Goal: Task Accomplishment & Management: Manage account settings

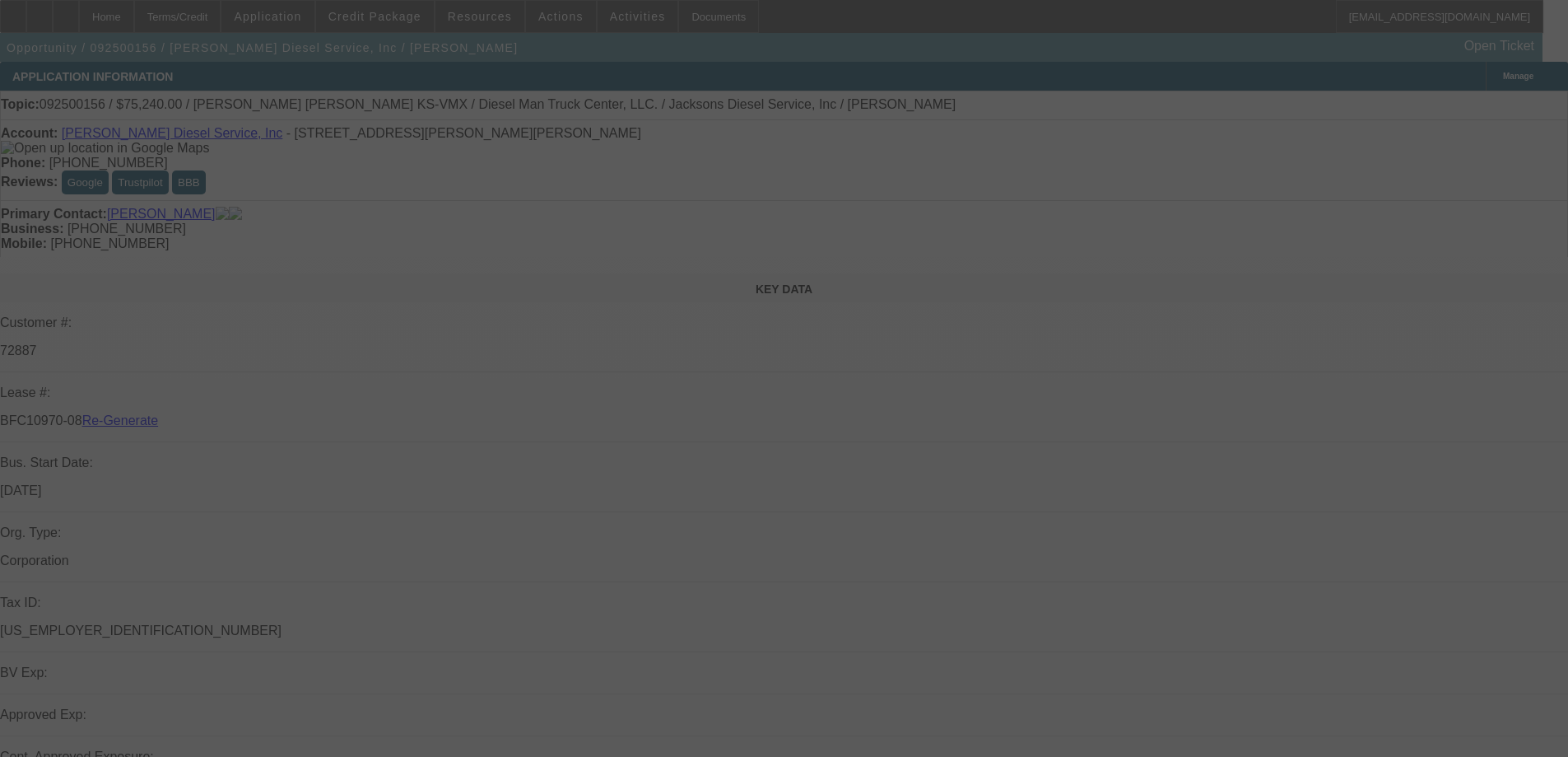
select select "3"
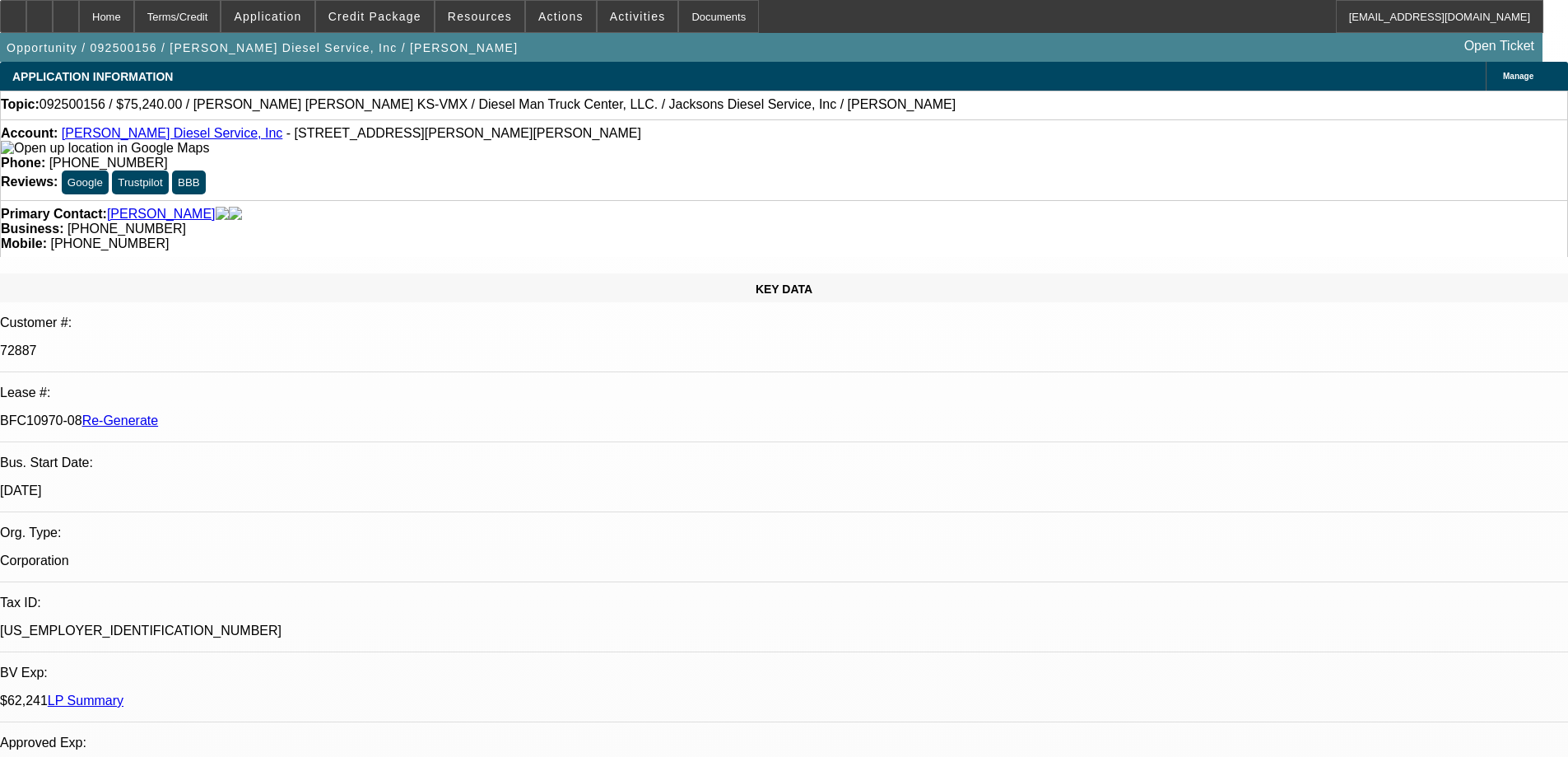
select select "0"
select select "2"
select select "0"
select select "6"
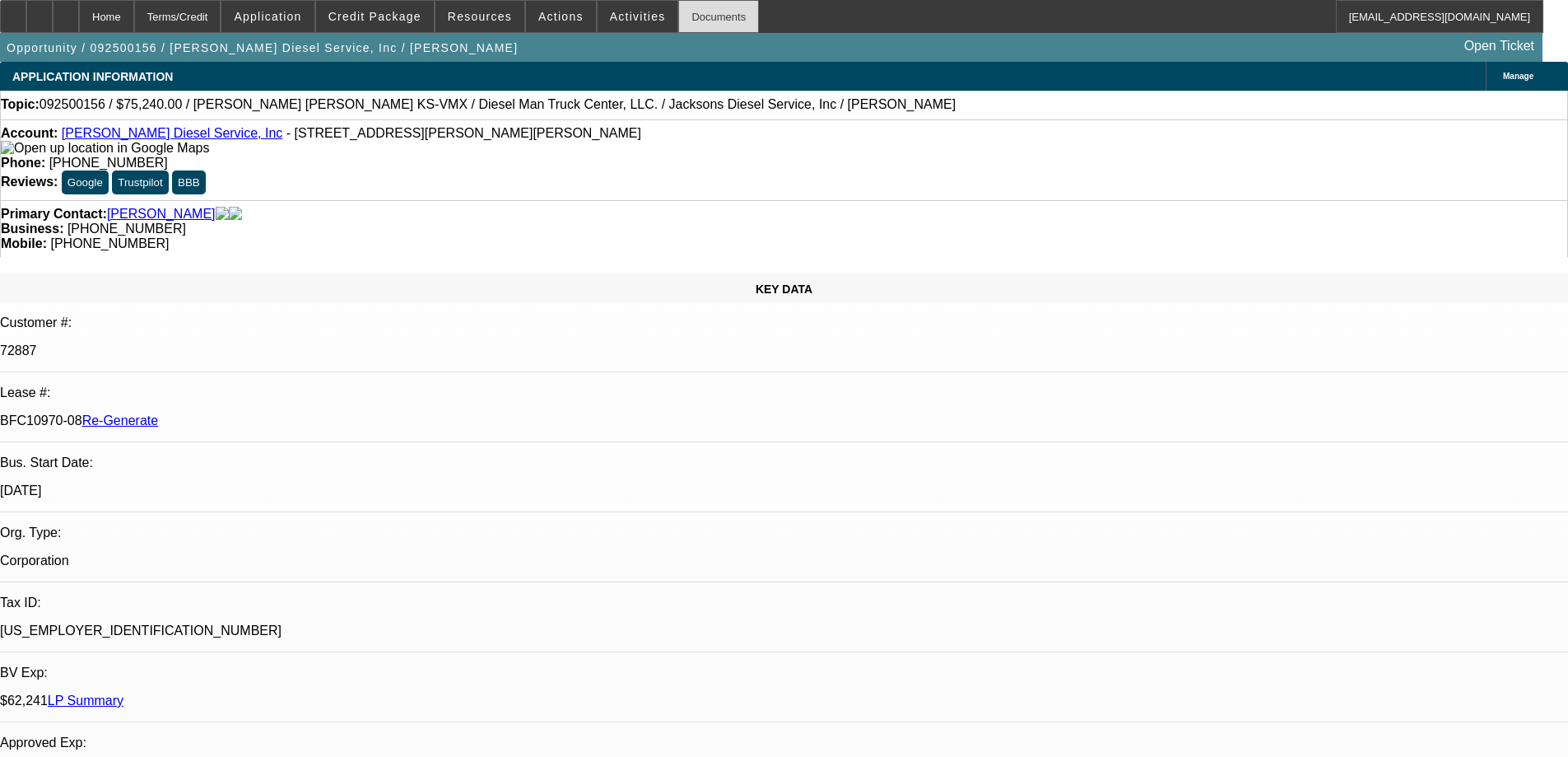
click at [678, 22] on div "Documents" at bounding box center [718, 17] width 80 height 33
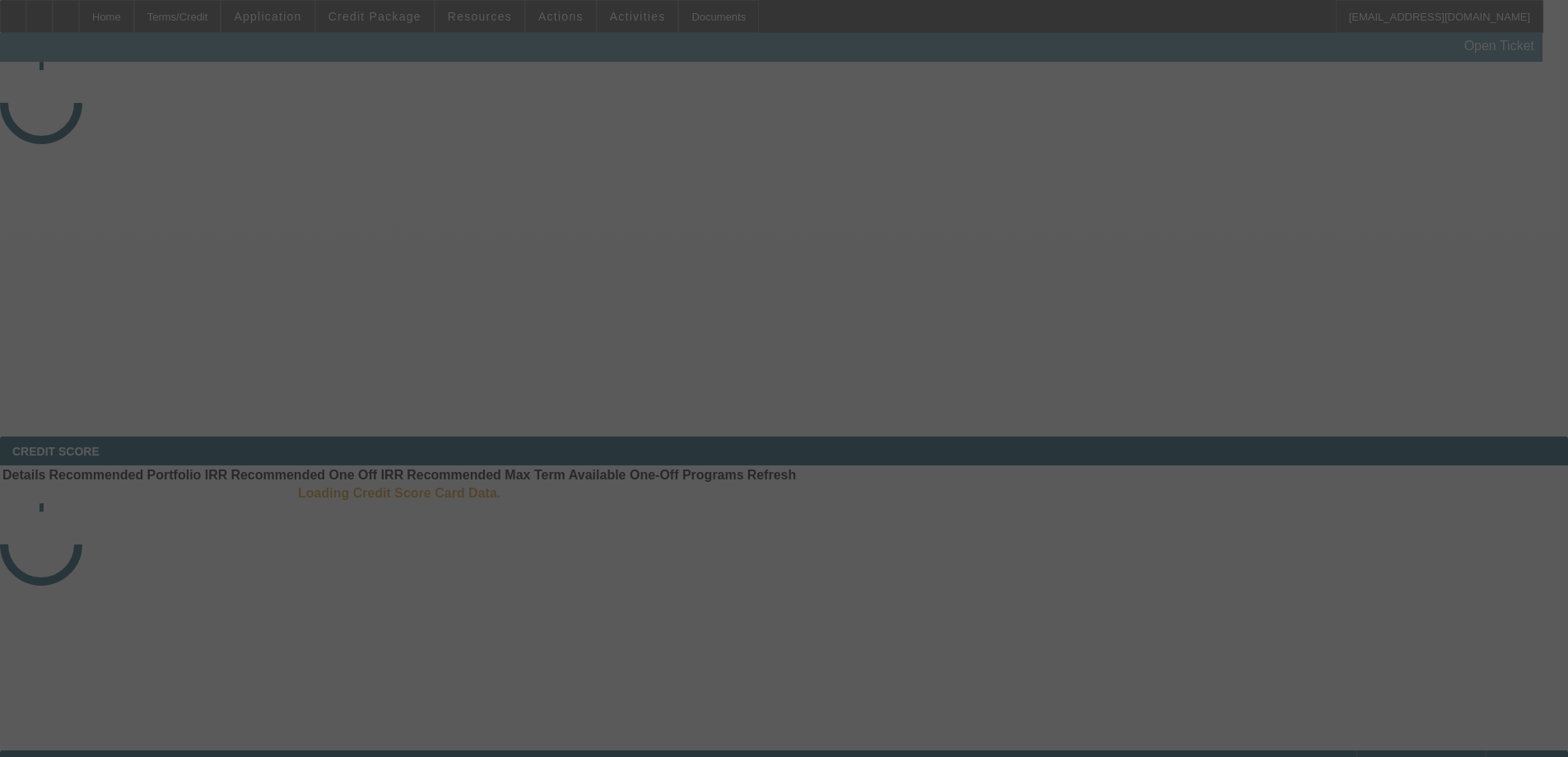
select select "3"
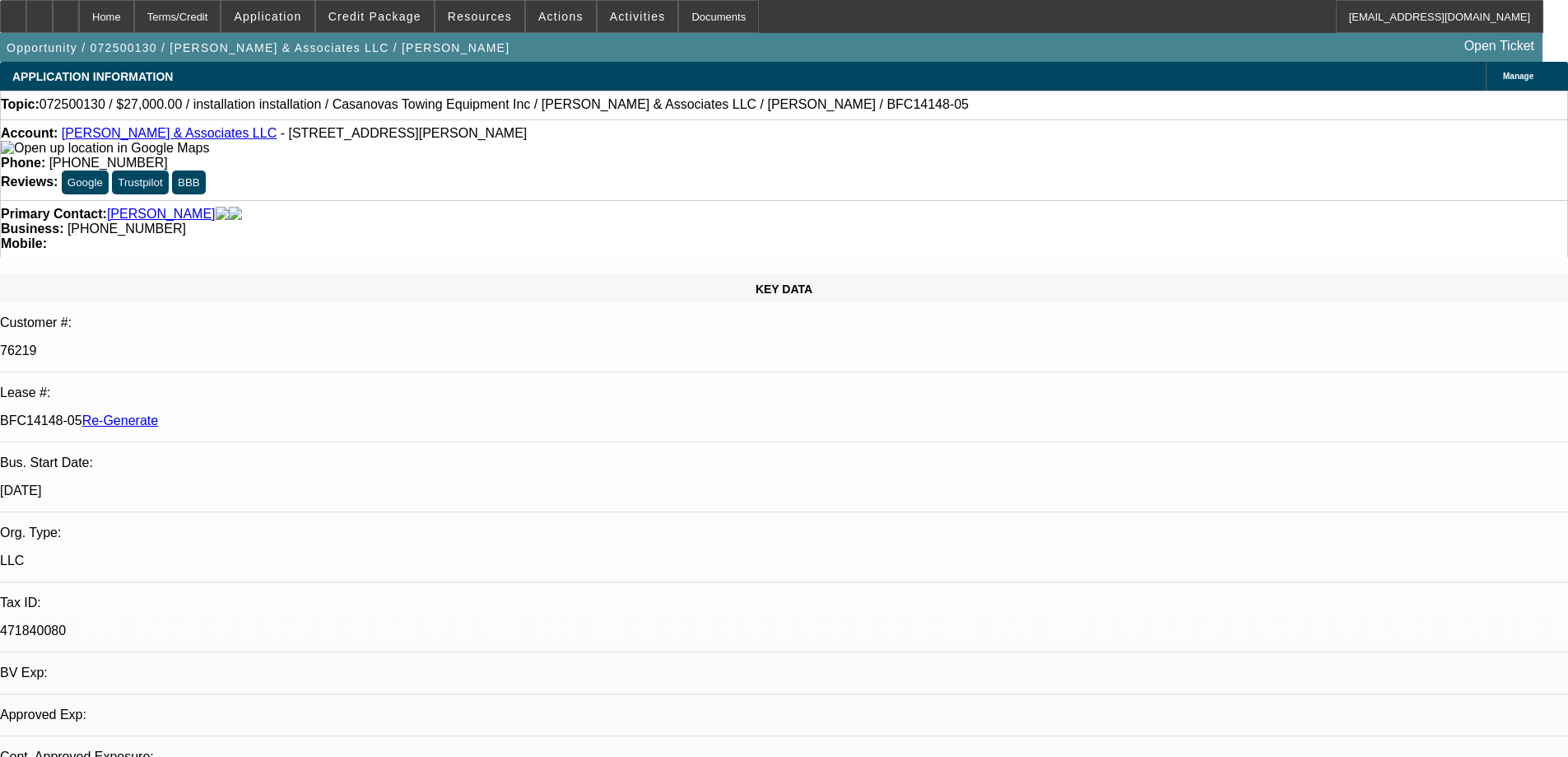
select select "0"
select select "2"
select select "0.1"
select select "1"
select select "2"
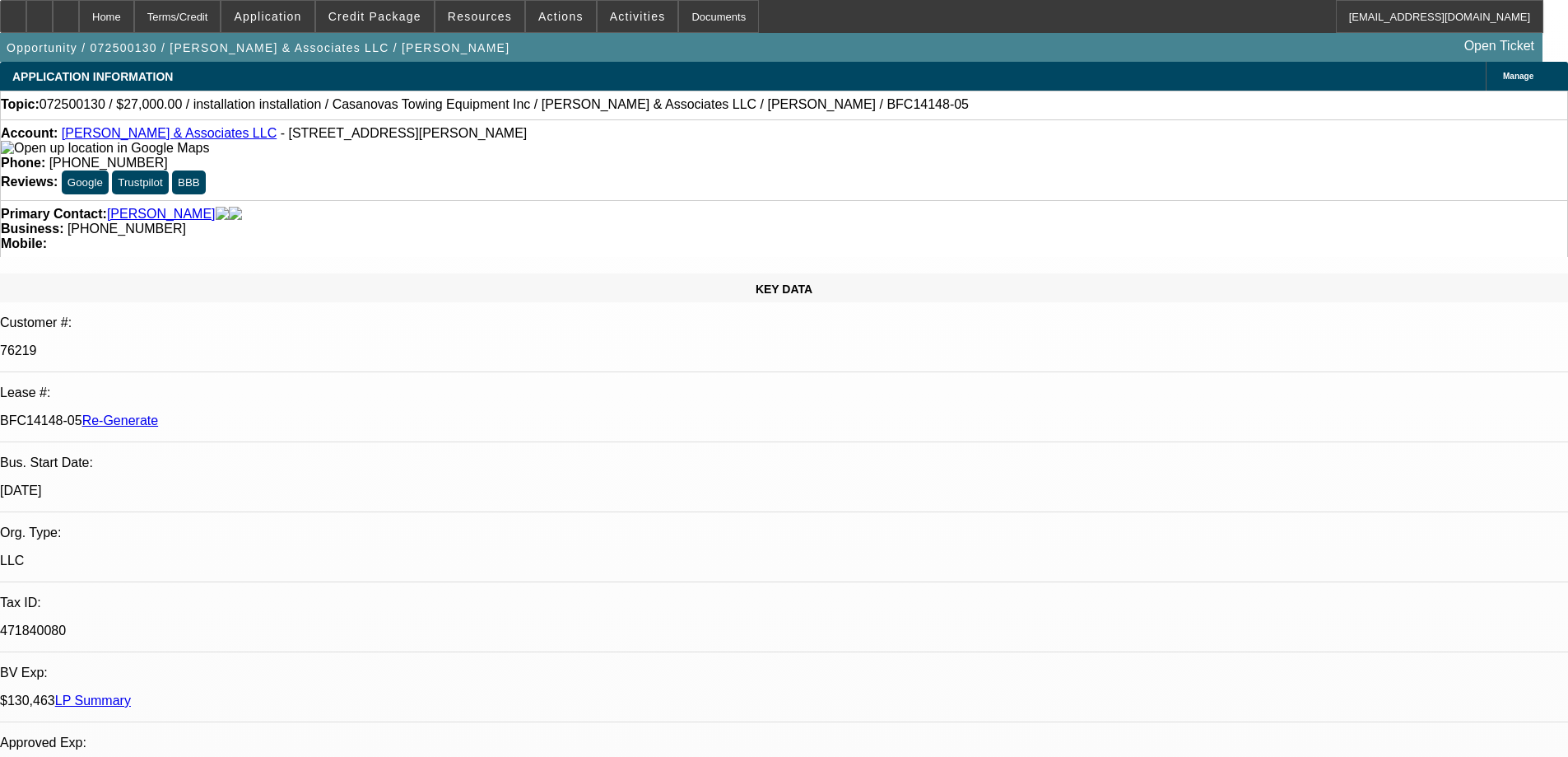
select select "4"
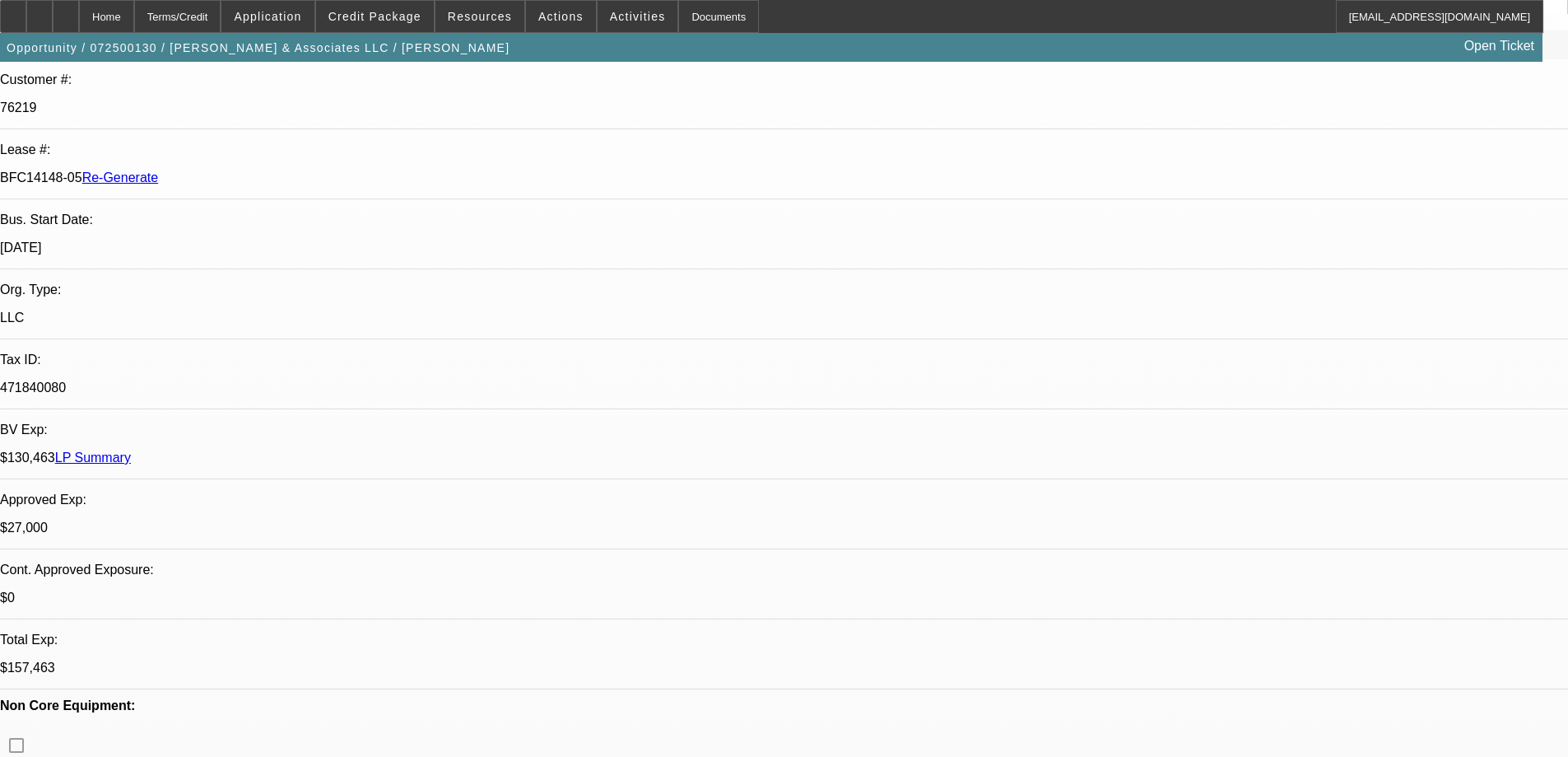
scroll to position [247, 0]
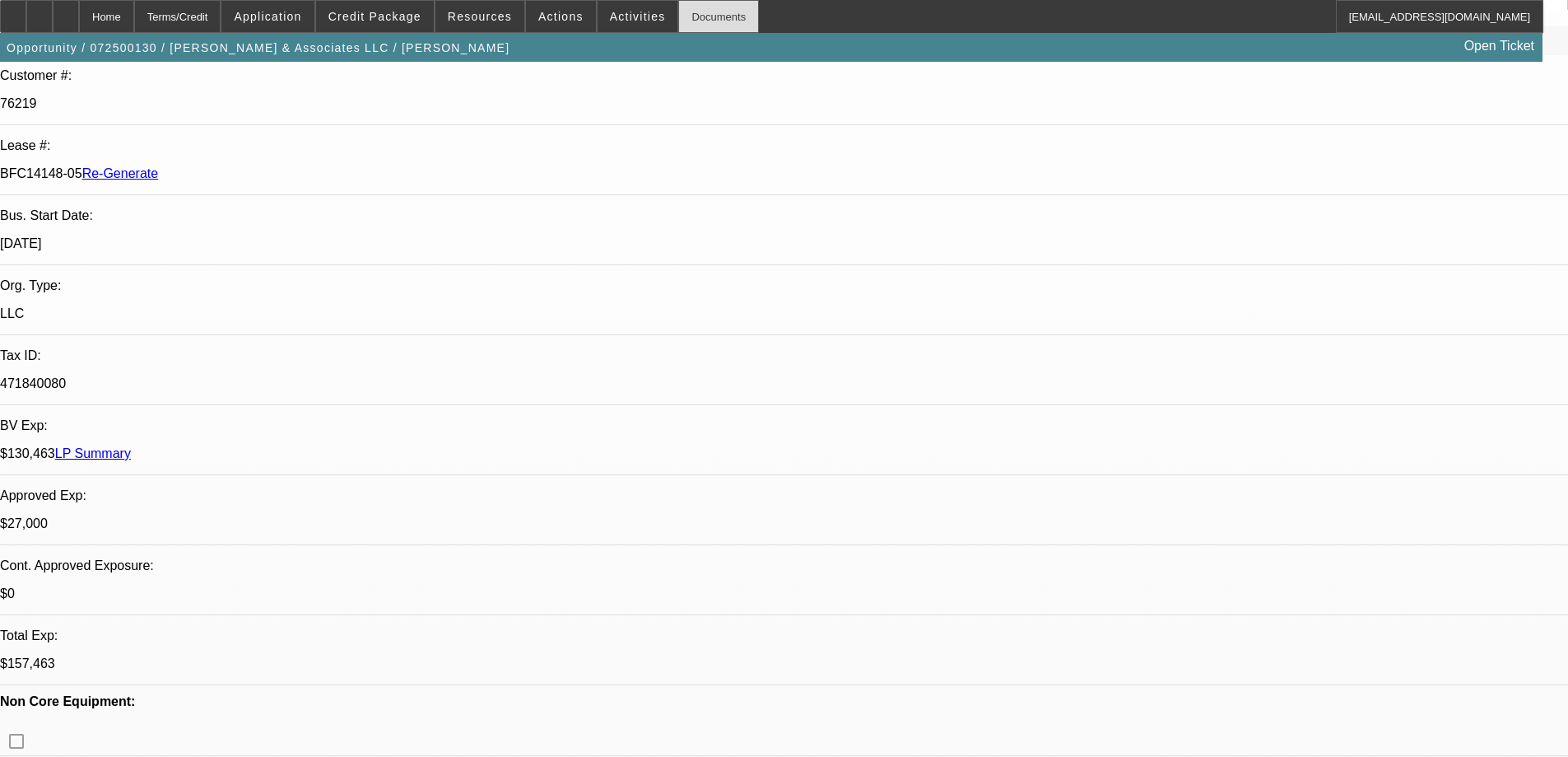
click at [685, 24] on div "Documents" at bounding box center [718, 17] width 80 height 33
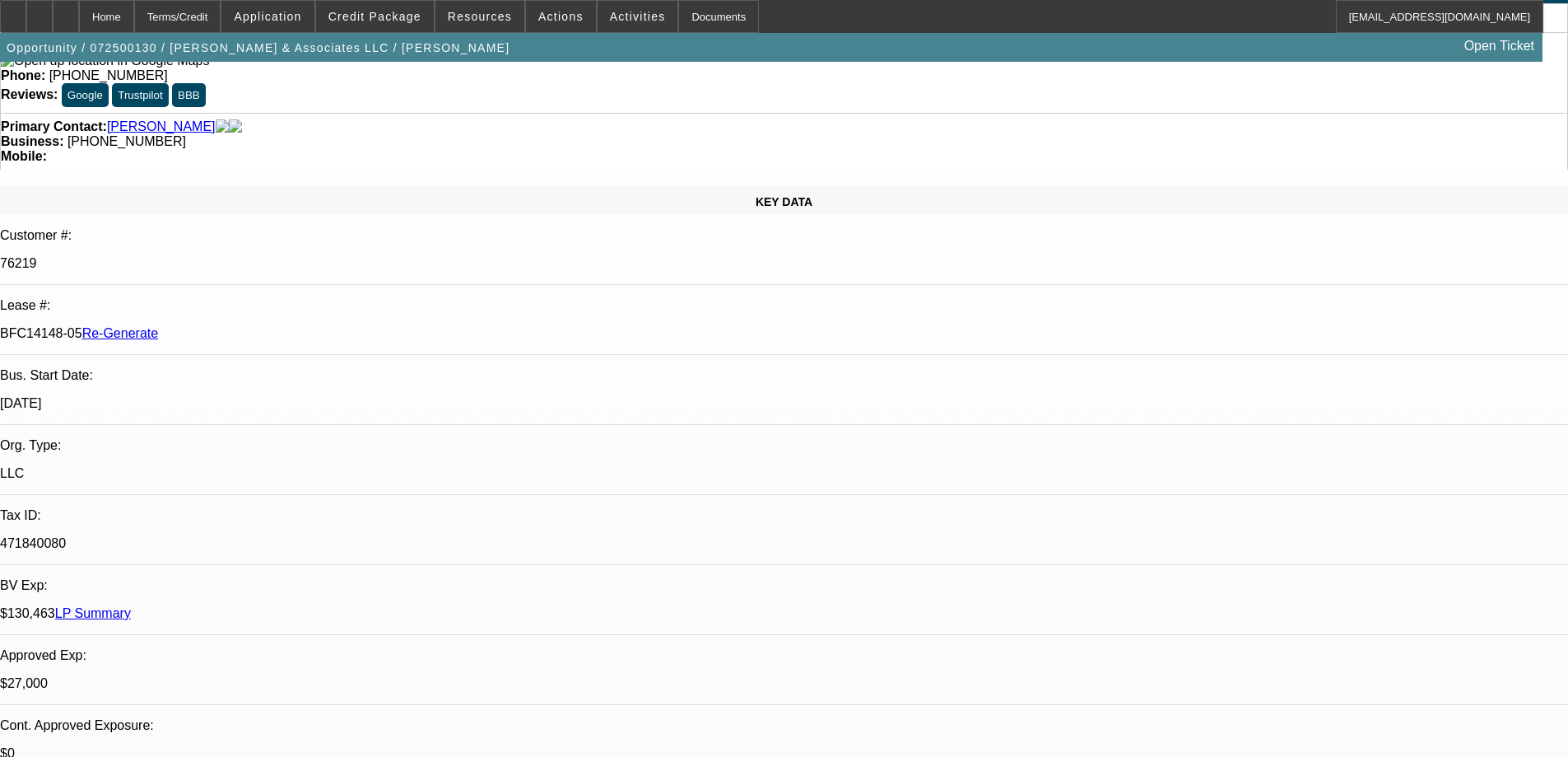
scroll to position [0, 0]
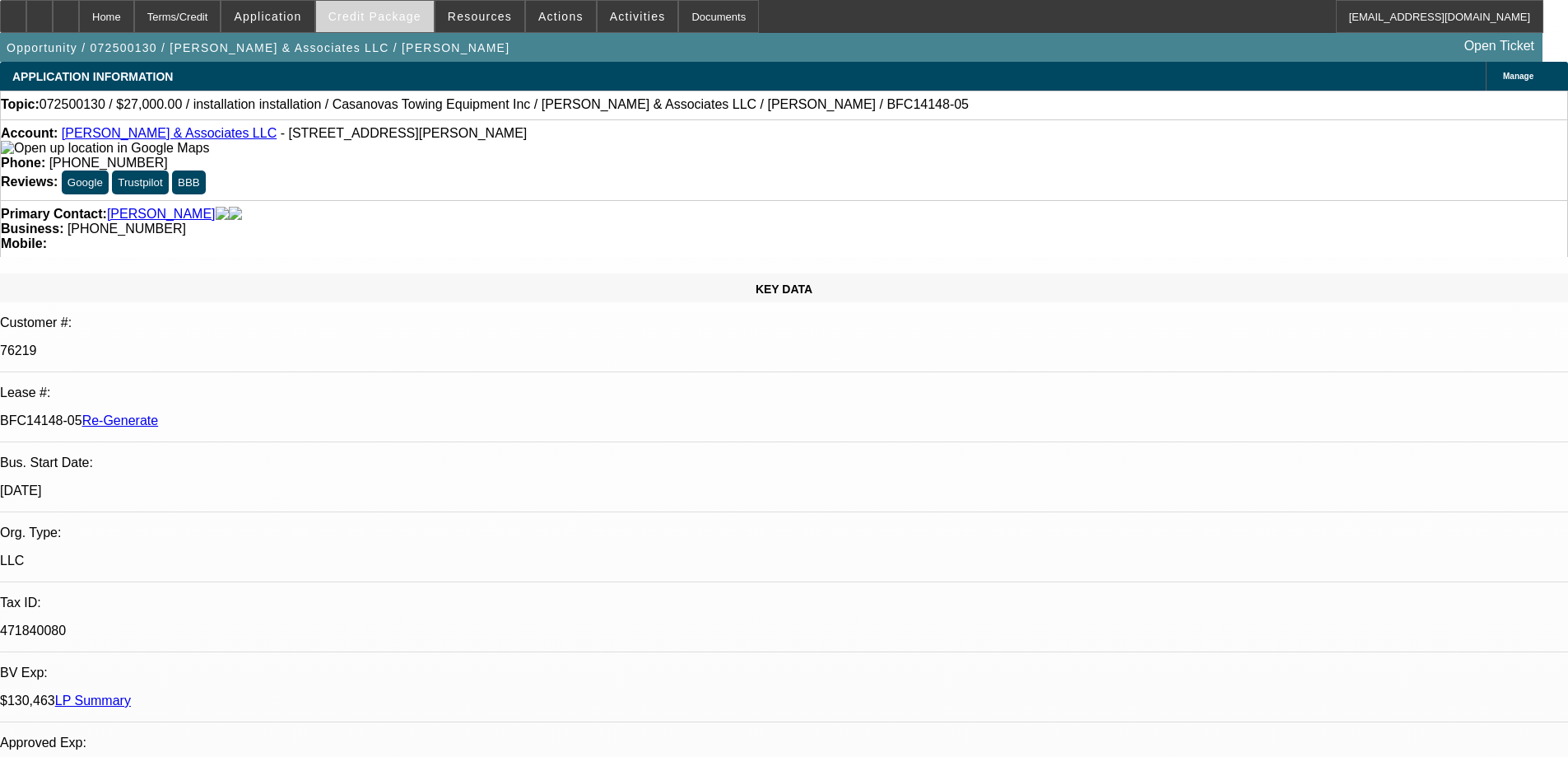
click at [407, 22] on span "Credit Package" at bounding box center [375, 17] width 93 height 13
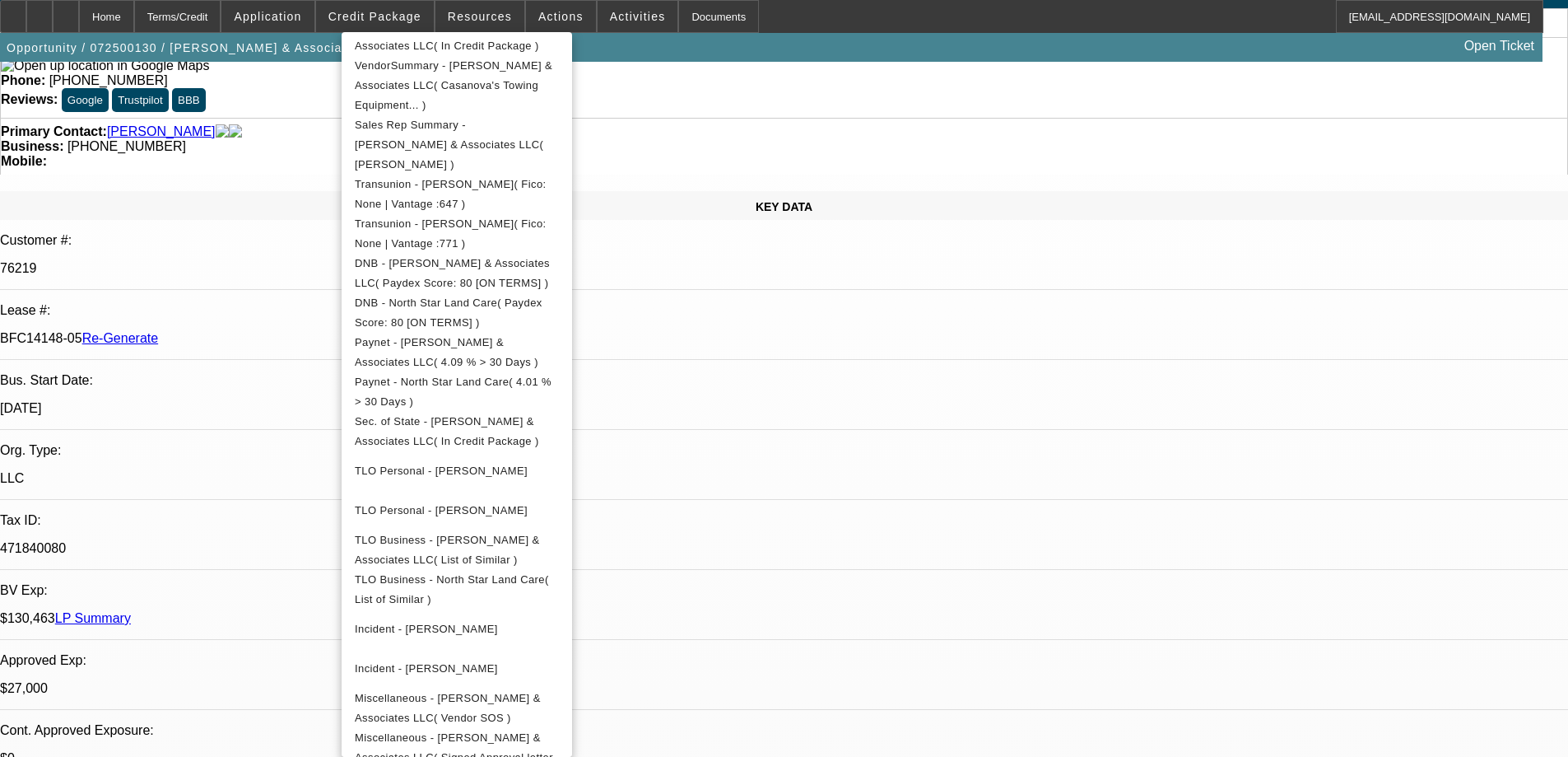
scroll to position [197, 0]
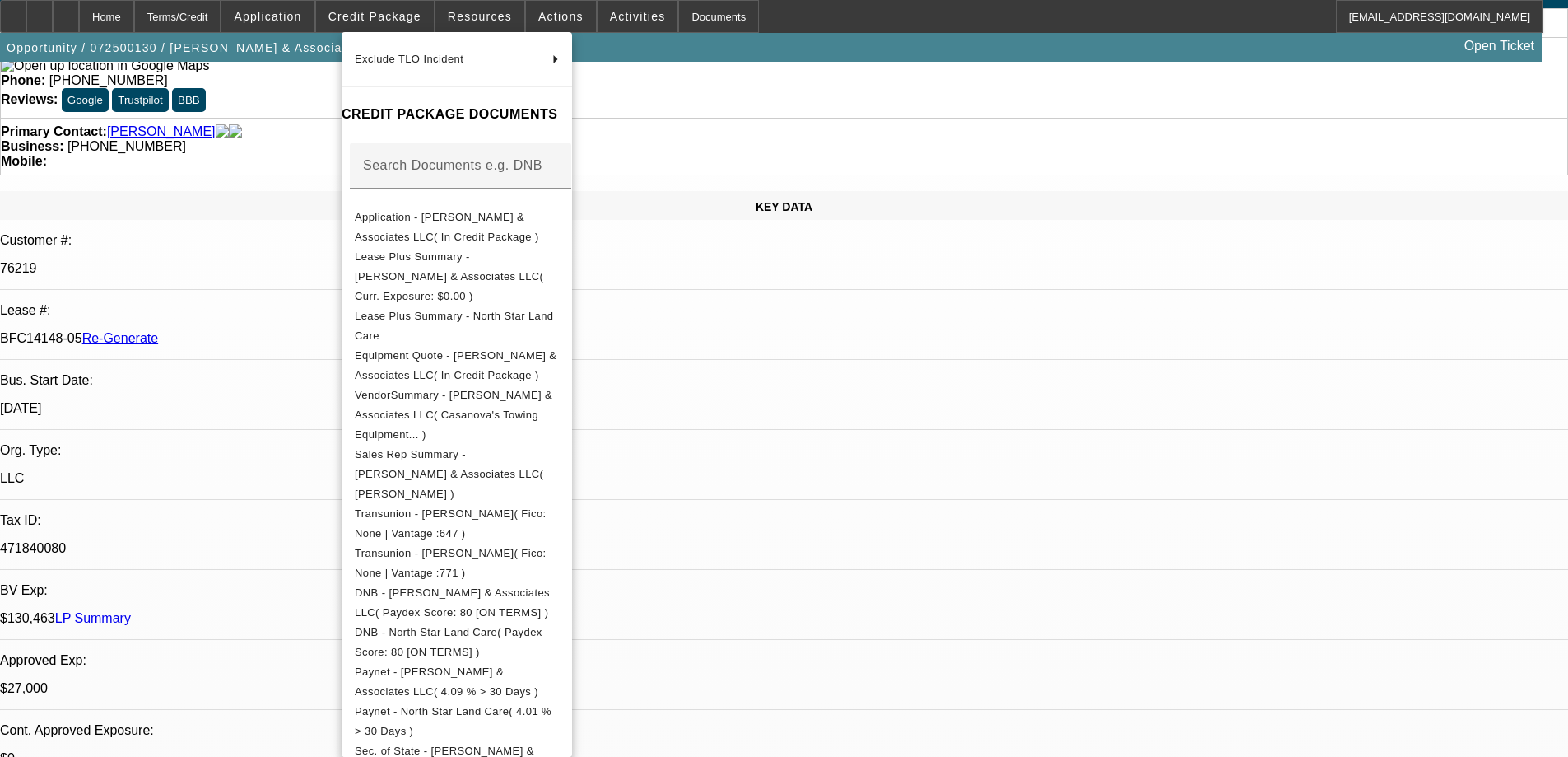
click at [1053, 46] on div at bounding box center [784, 378] width 1568 height 757
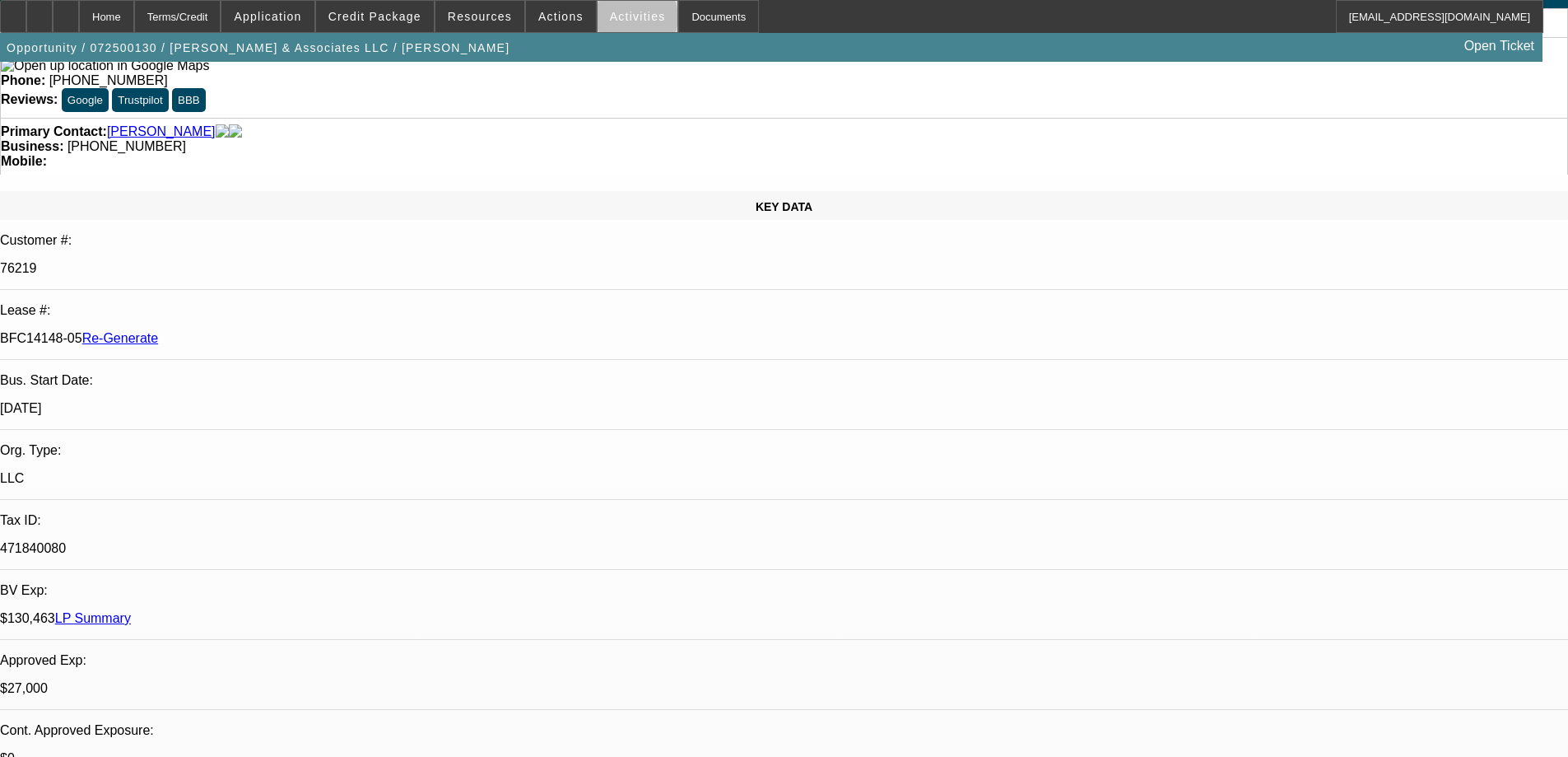
click at [619, 22] on span "Activities" at bounding box center [638, 17] width 56 height 13
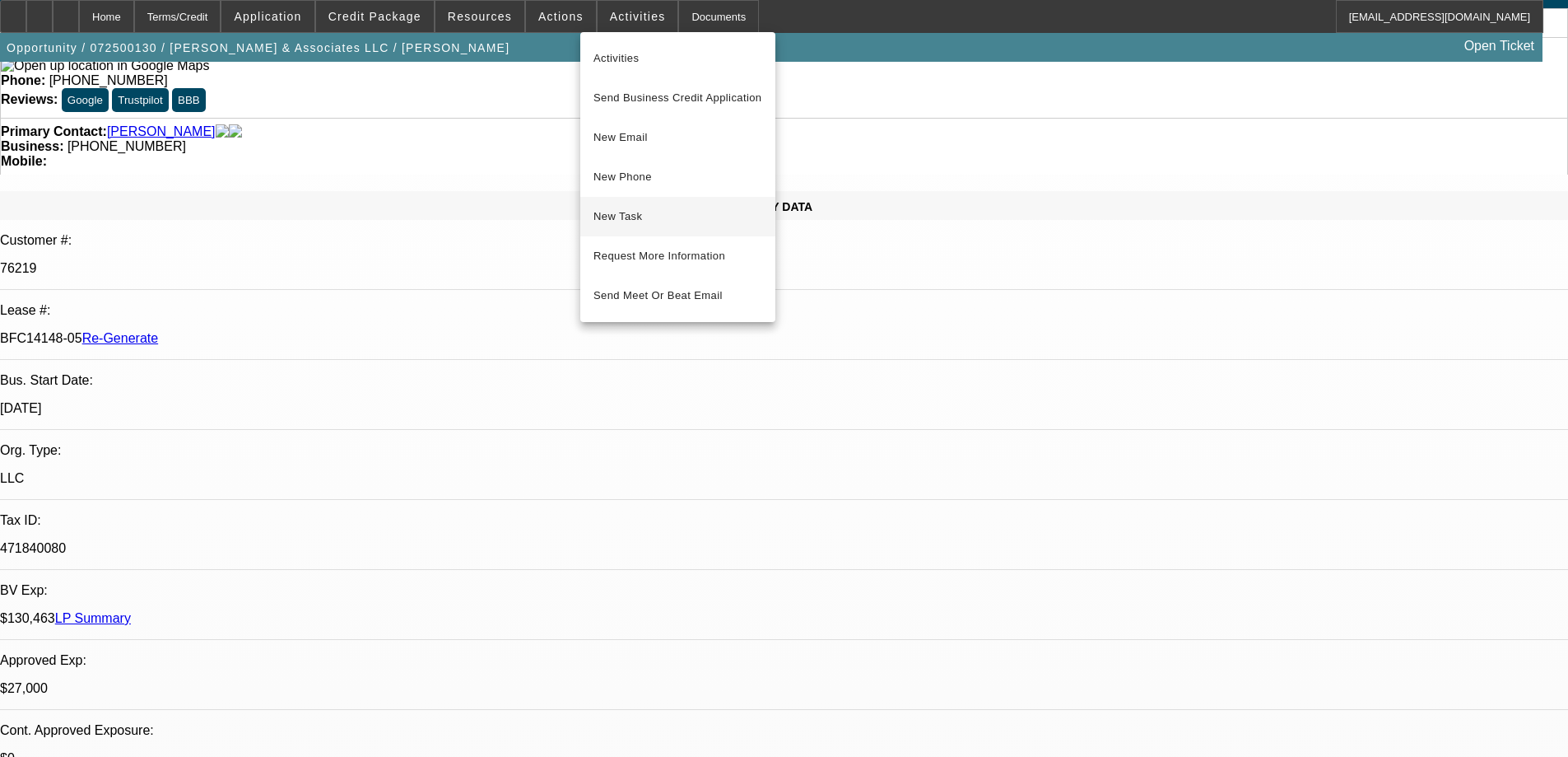
click at [622, 219] on span "New Task" at bounding box center [678, 217] width 169 height 20
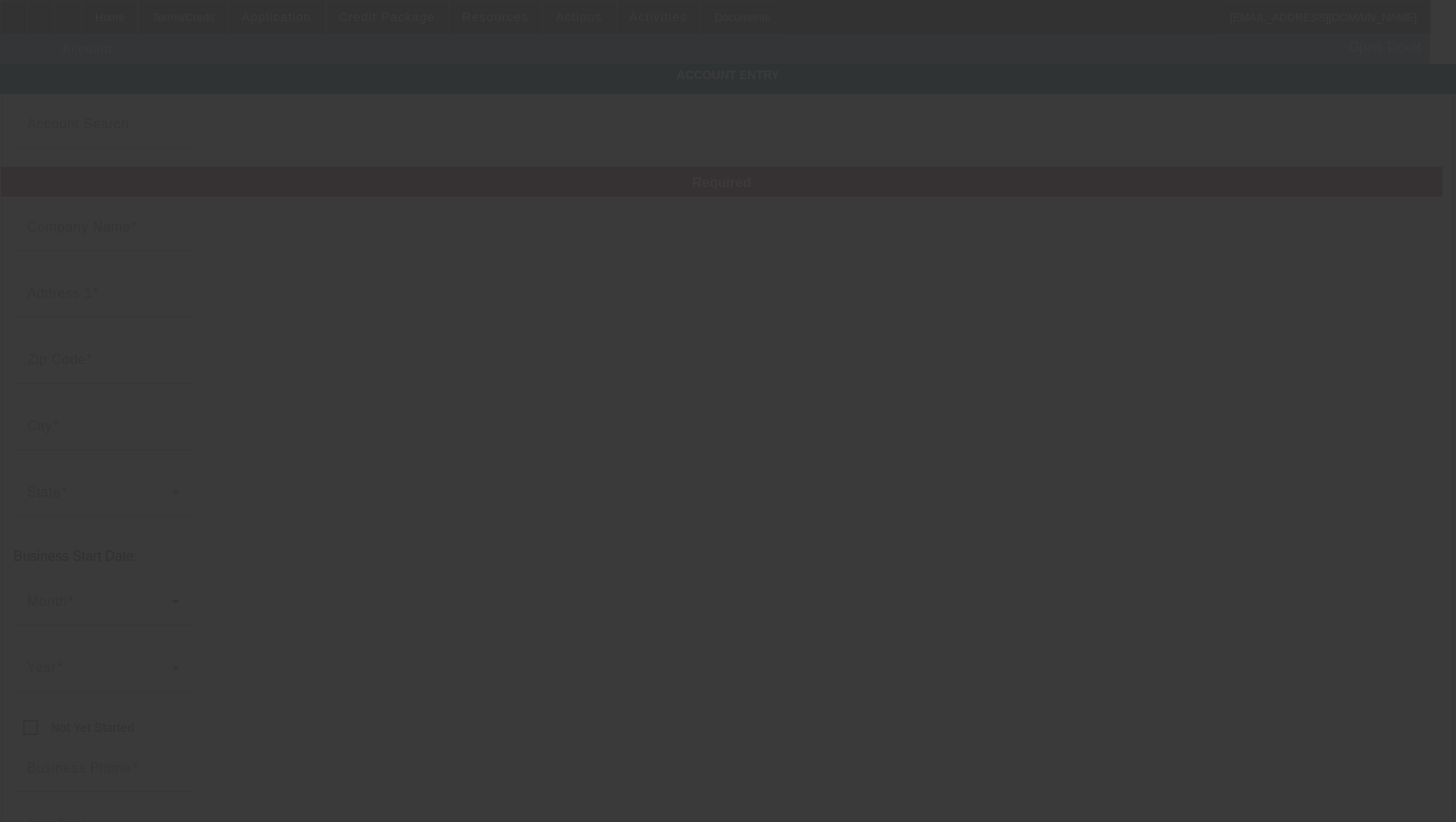
type input "[PERSON_NAME] & Associates LLC"
type input "[STREET_ADDRESS][PERSON_NAME]"
type input "90241"
type input "[PERSON_NAME]"
type input "[PHONE_NUMBER]"
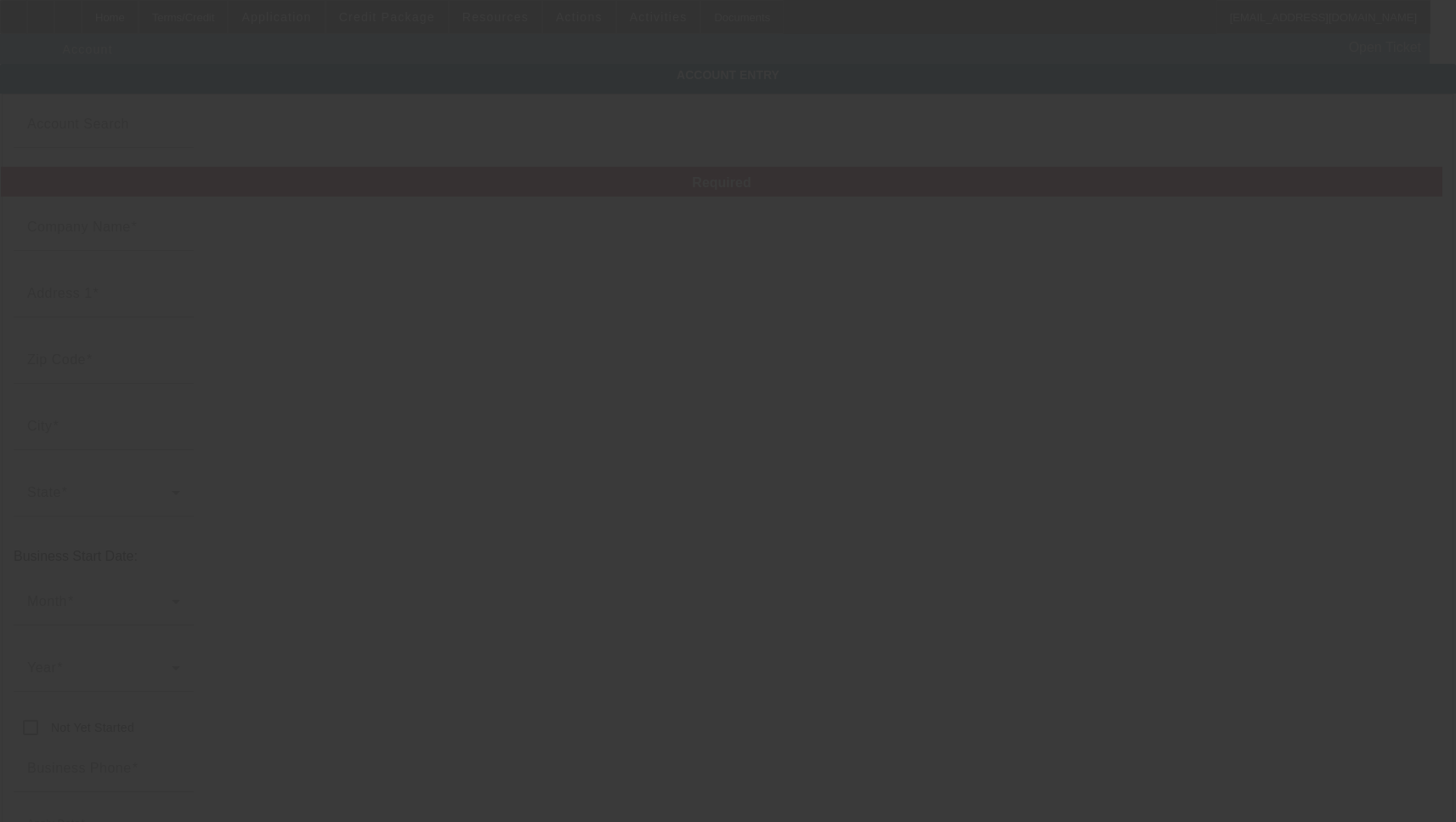
type input "angel@northstarlandcare.com"
type input "[GEOGRAPHIC_DATA]"
type input "471840080"
type input "consulting/ tree care"
type input "7/7/2025"
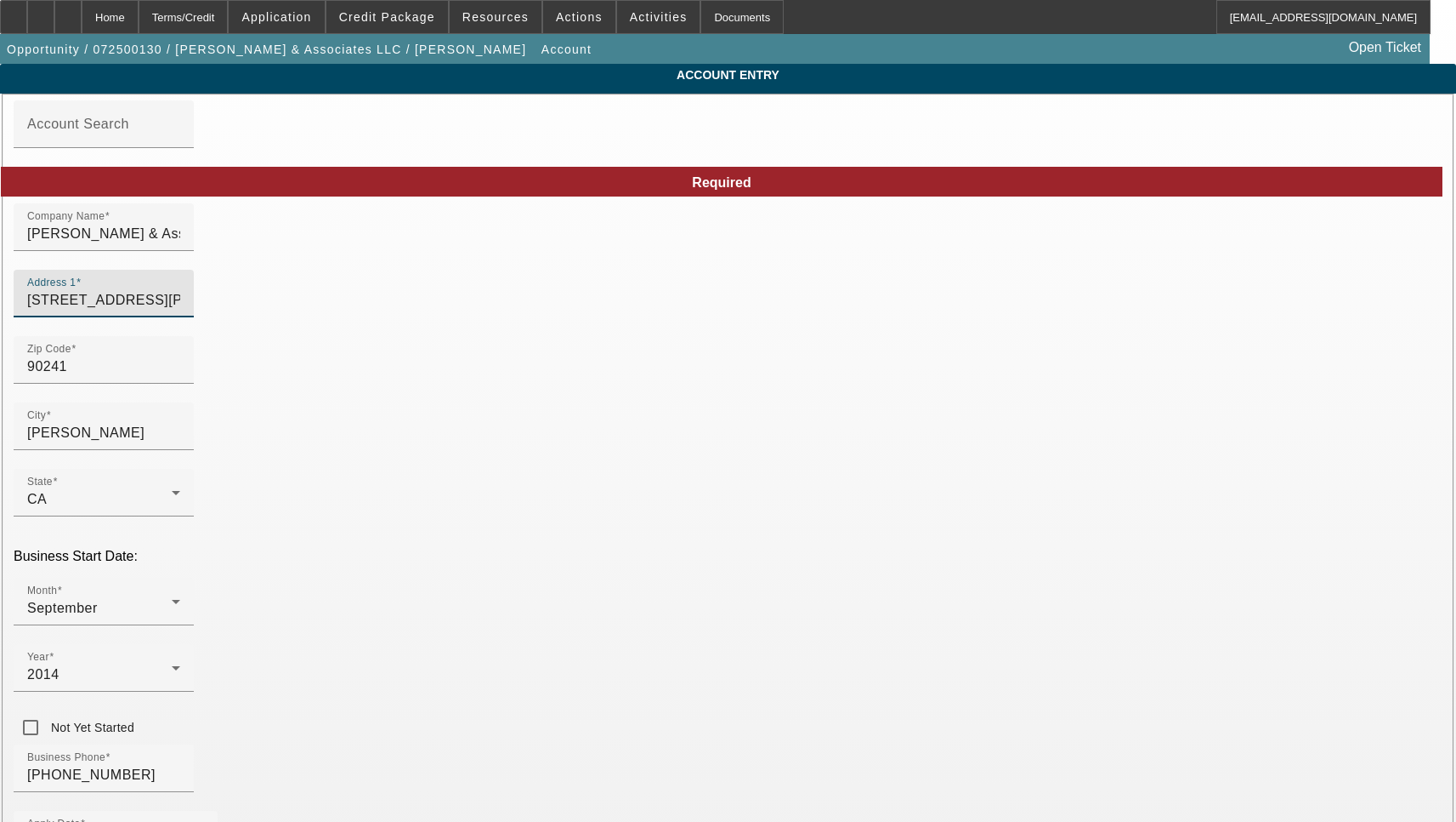
click at [180, 310] on input "10831 Downey Ave" at bounding box center [103, 300] width 153 height 21
click at [180, 310] on input "[STREET_ADDRESS][PERSON_NAME]" at bounding box center [103, 300] width 153 height 21
paste input
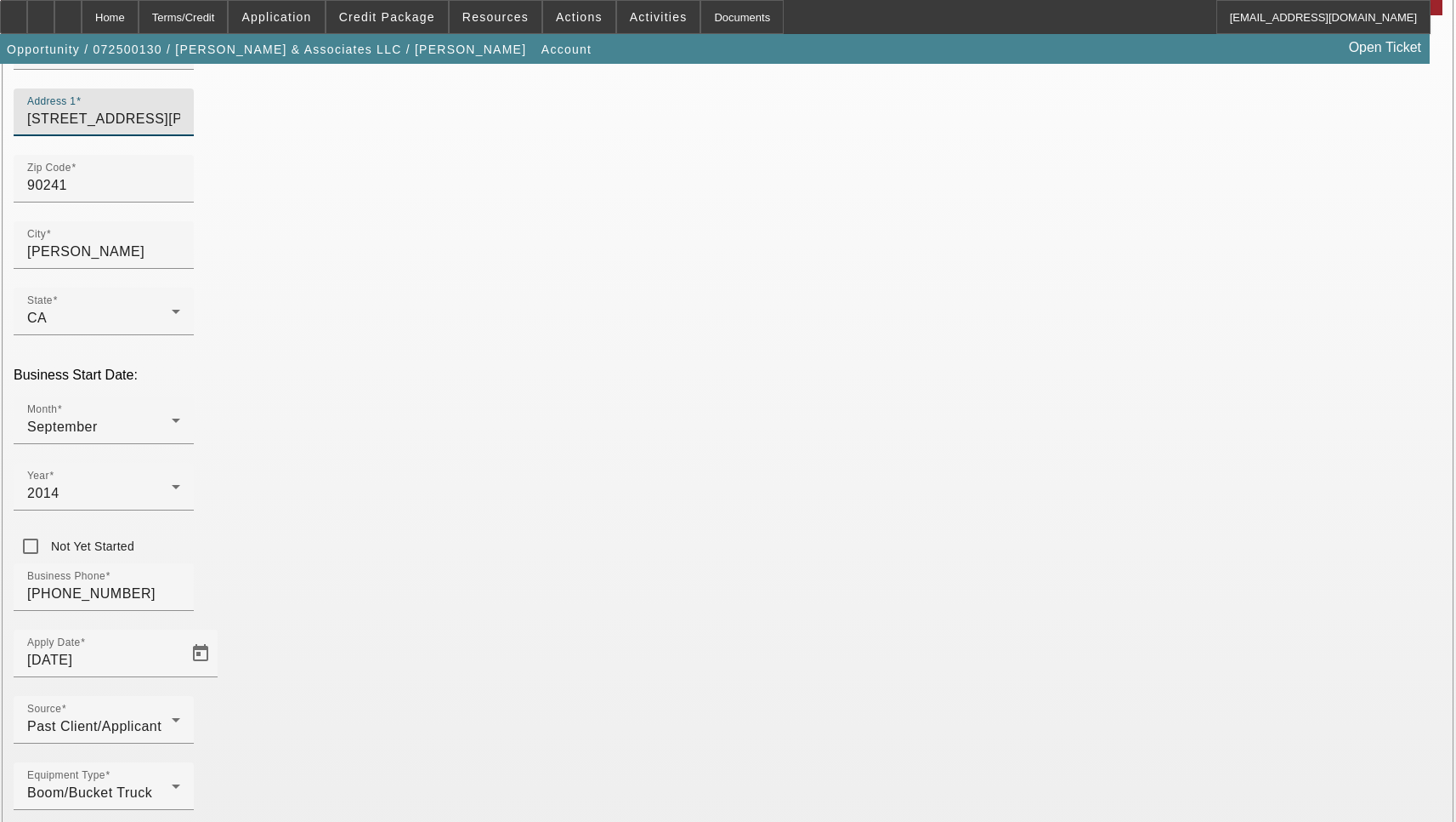
type input "[STREET_ADDRESS][PERSON_NAME]"
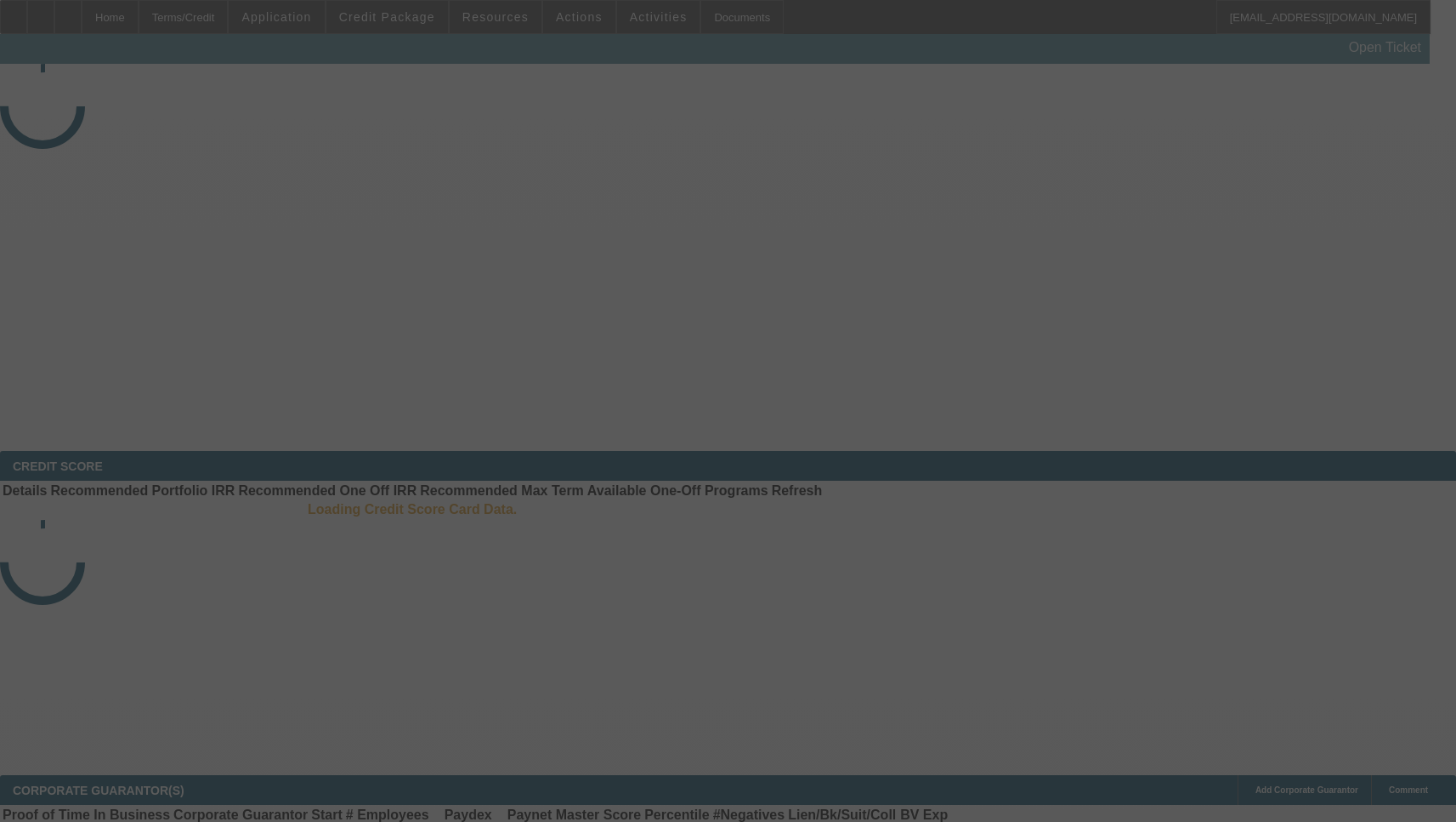
select select "3"
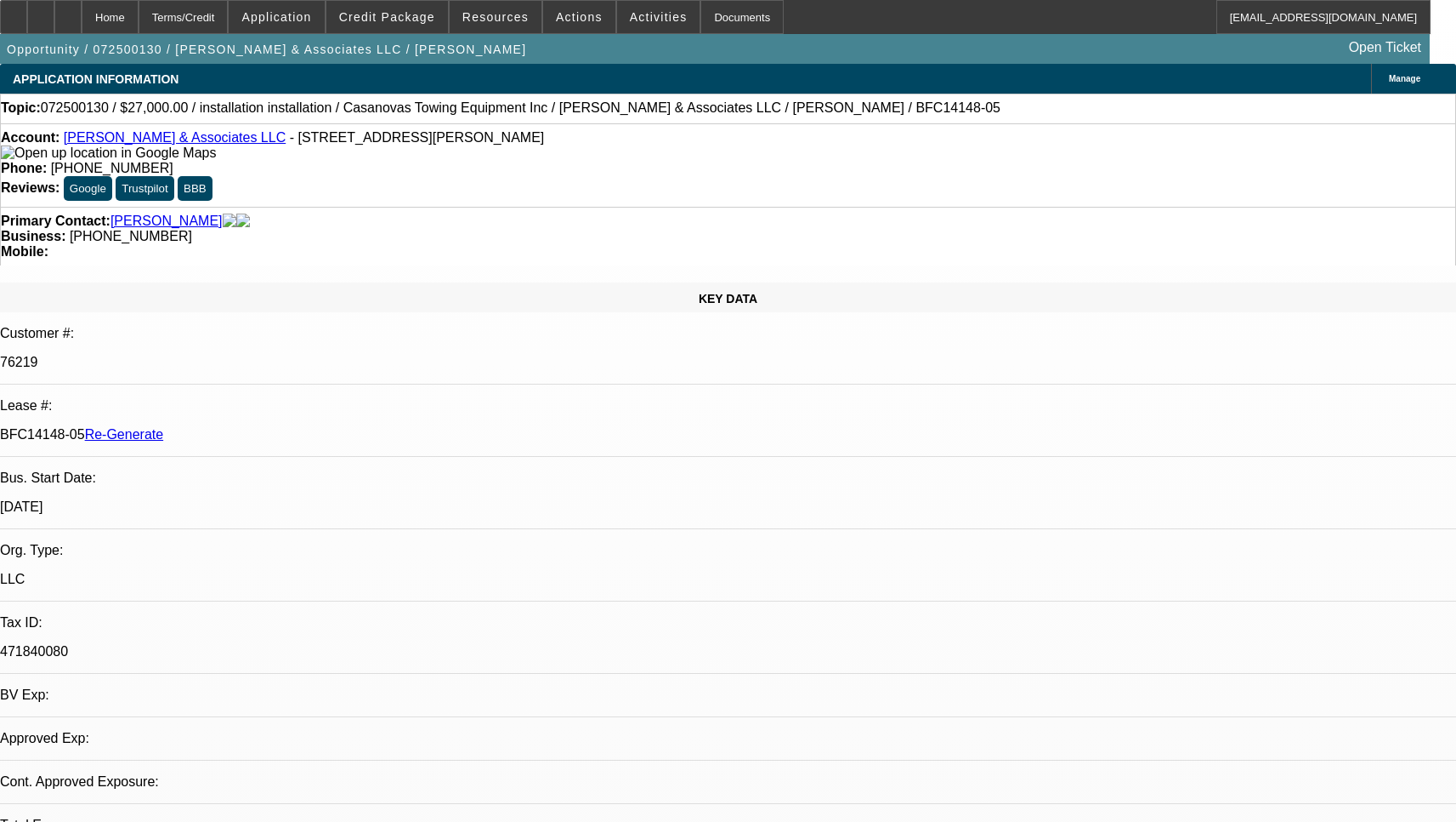
select select "0"
select select "2"
select select "0.1"
select select "4"
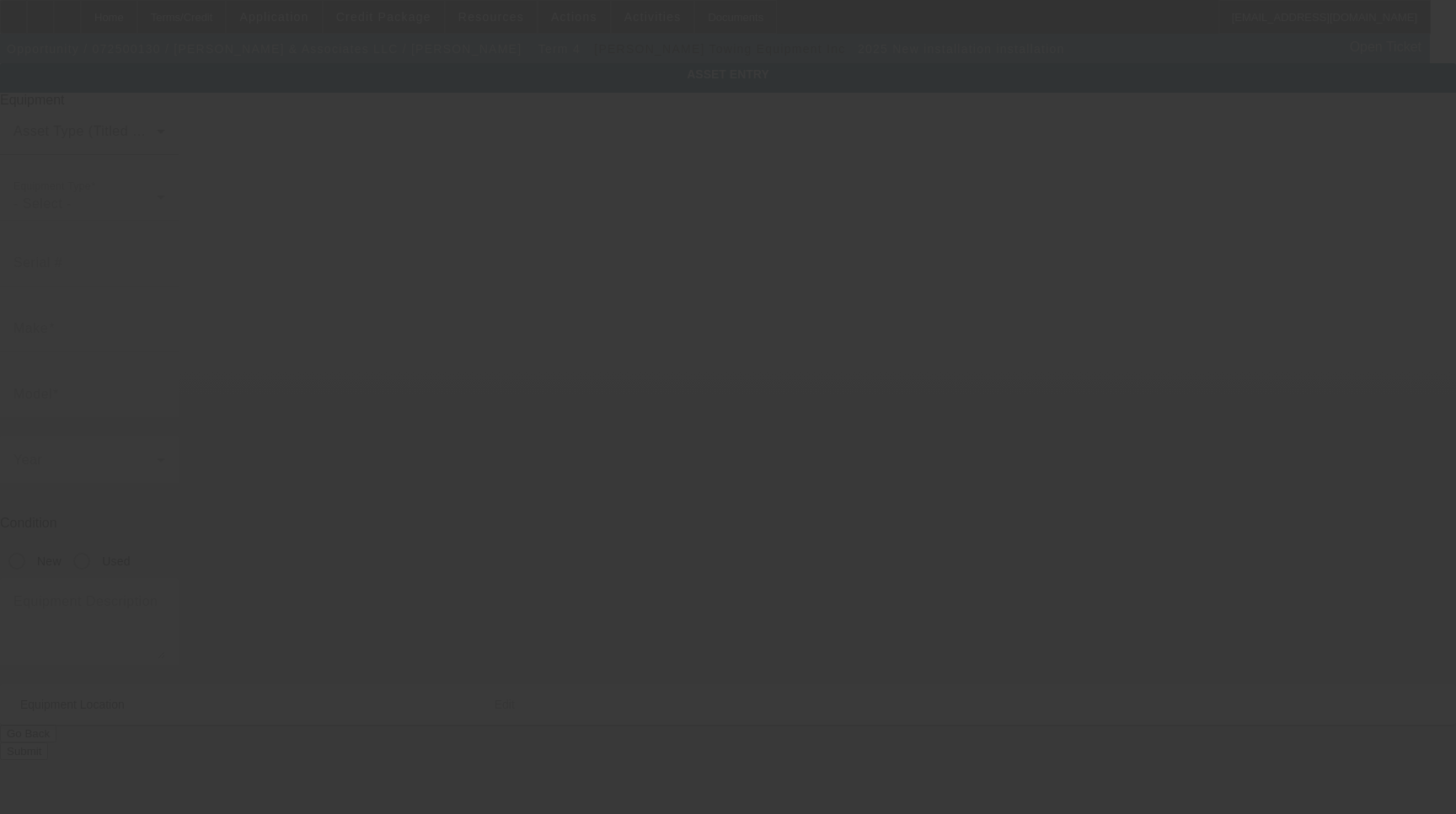
type input "installation"
radio input "true"
type textarea "Install"
type input "[STREET_ADDRESS][PERSON_NAME]"
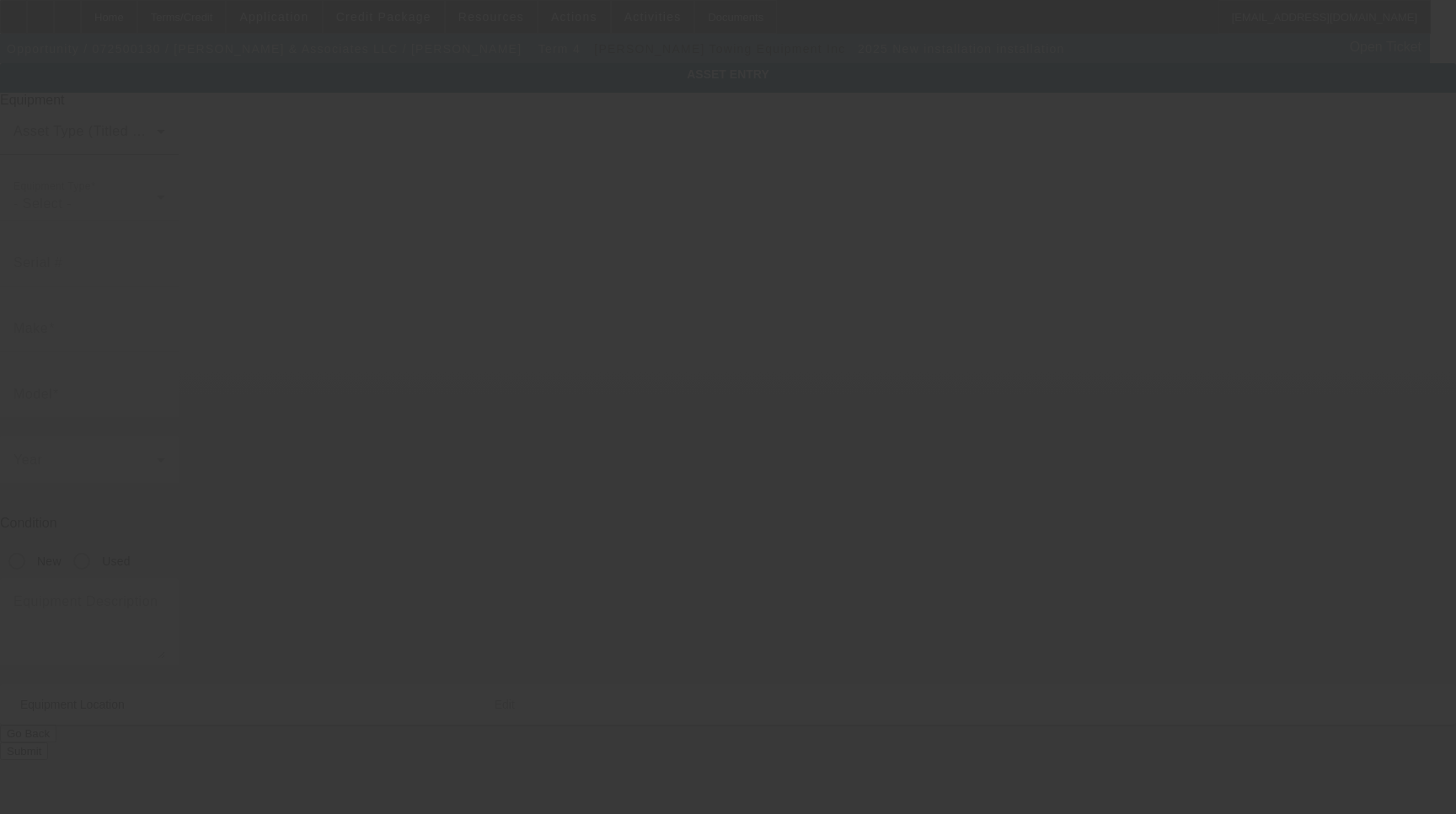
type input "[PERSON_NAME]"
type input "90241"
type input "[GEOGRAPHIC_DATA]"
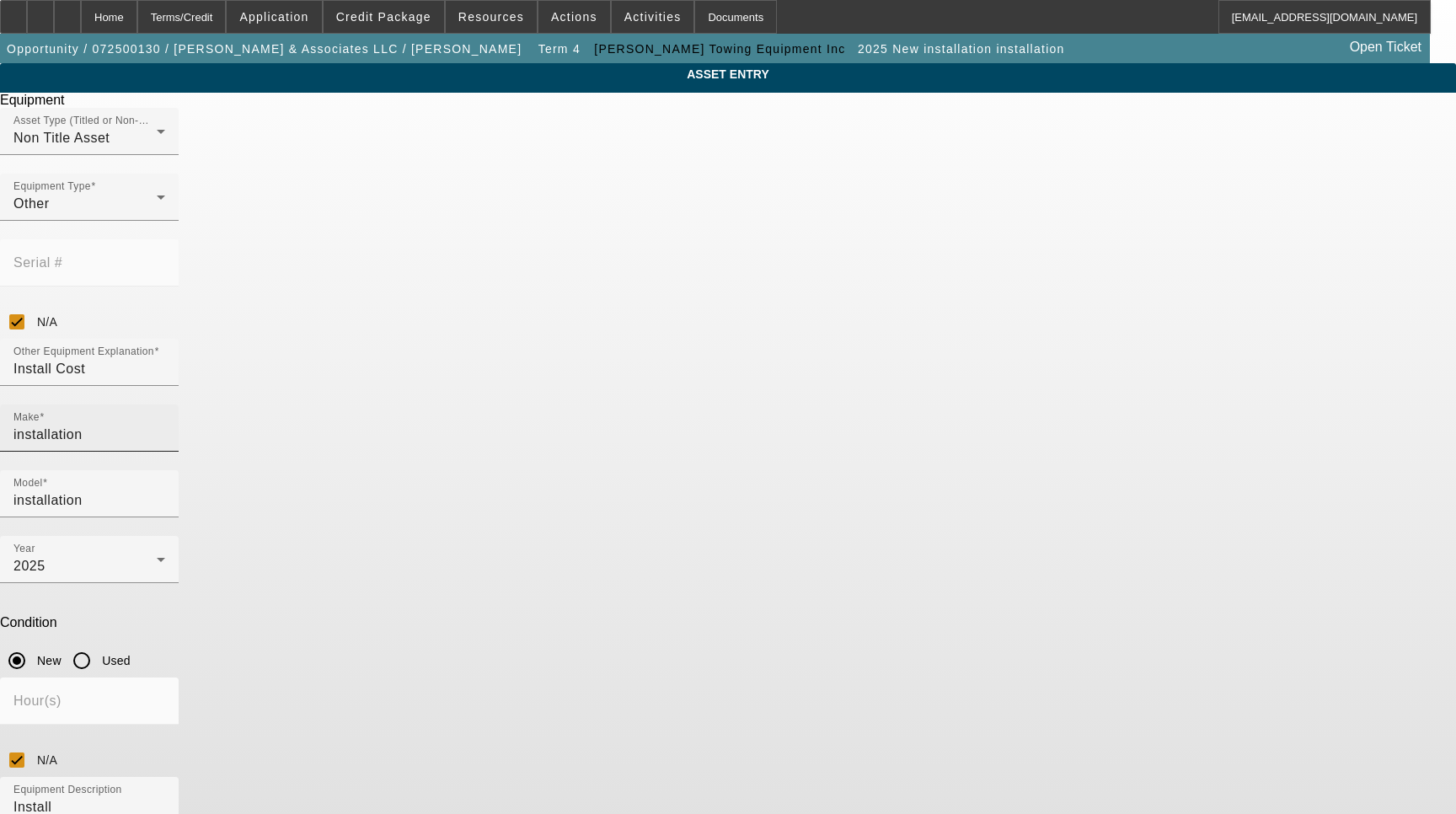
click at [165, 424] on input "installation" at bounding box center [89, 435] width 152 height 20
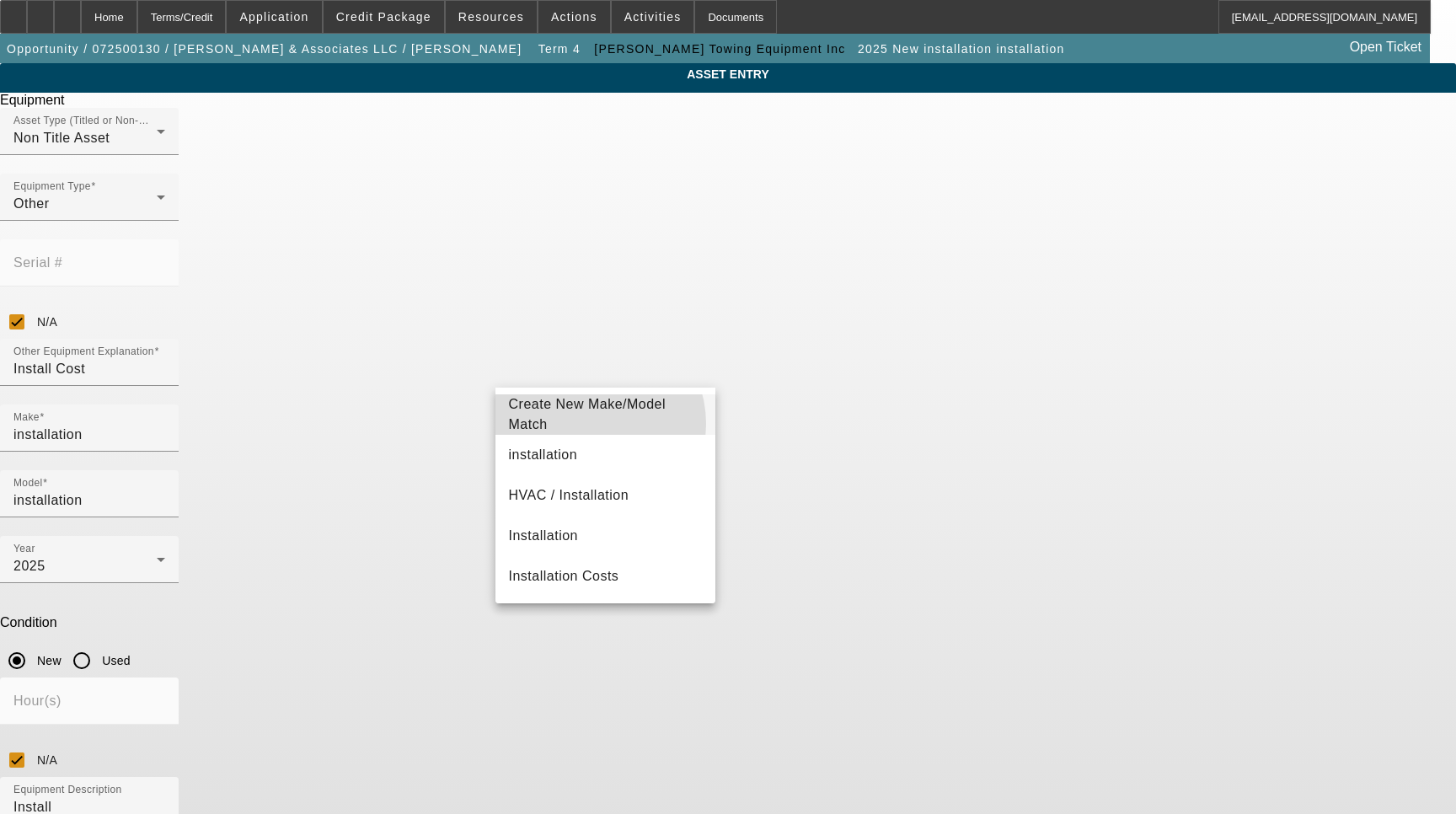
click at [585, 424] on span "Create New Make/Model Match" at bounding box center [606, 414] width 194 height 41
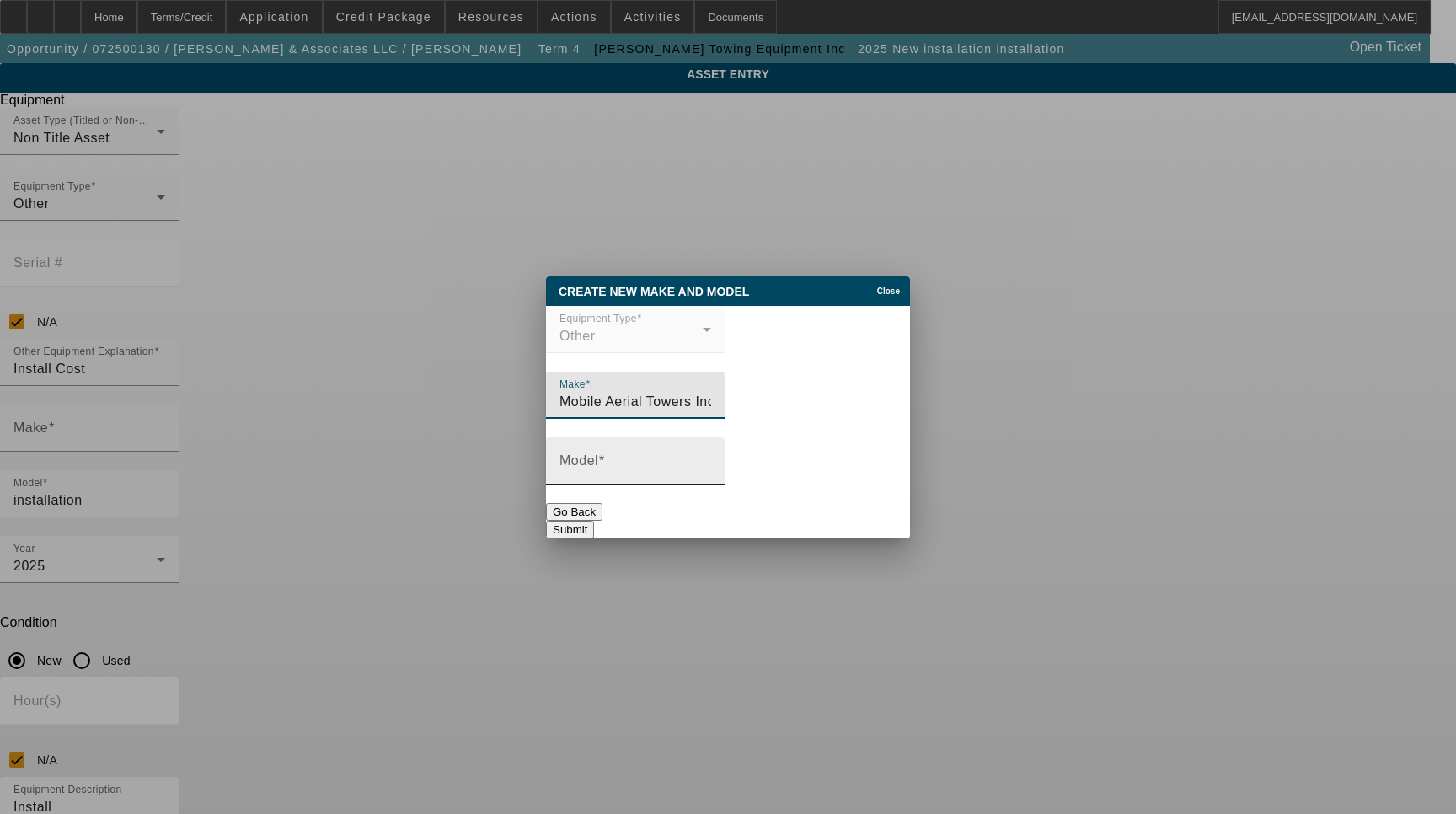
type input "Mobile Aerial Towers Inc"
click at [614, 480] on div "Model" at bounding box center [635, 461] width 152 height 47
type input "5FI-52PBI"
click at [594, 525] on button "Submit" at bounding box center [570, 529] width 48 height 18
type input "Mobile Aerial Towers Inc"
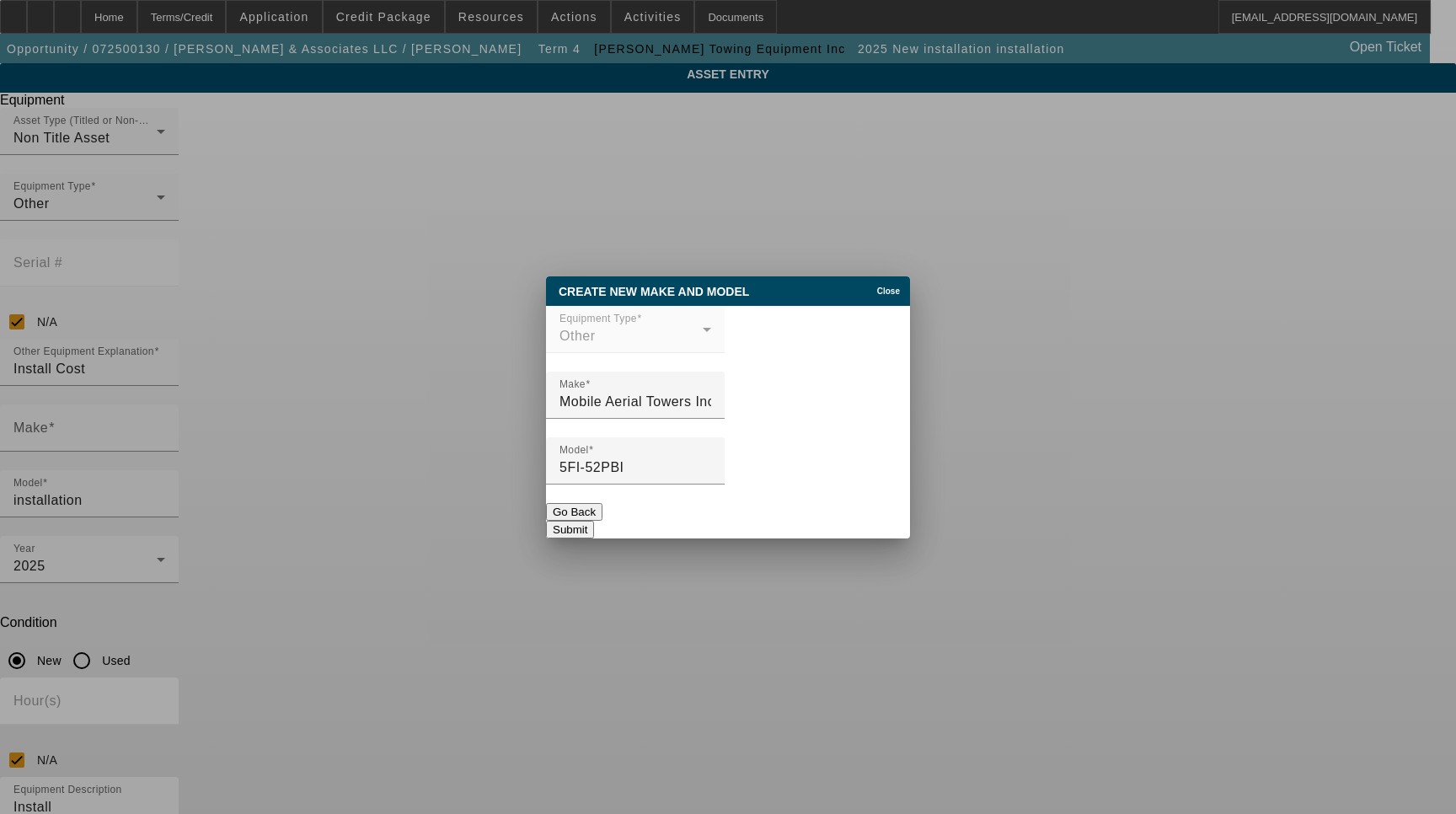
type input "5FI-52PBI"
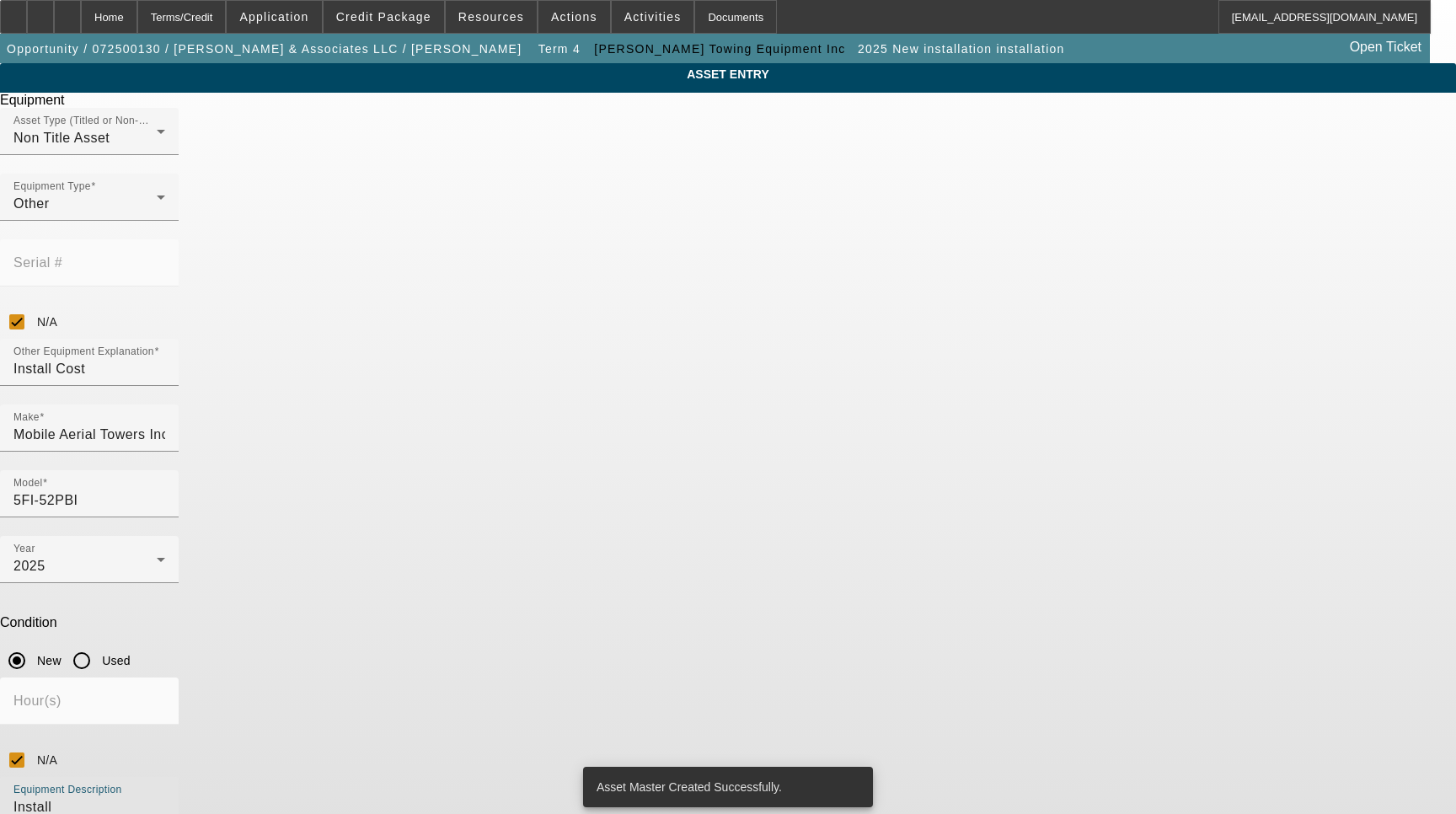
click at [165, 797] on textarea "Install" at bounding box center [89, 828] width 152 height 61
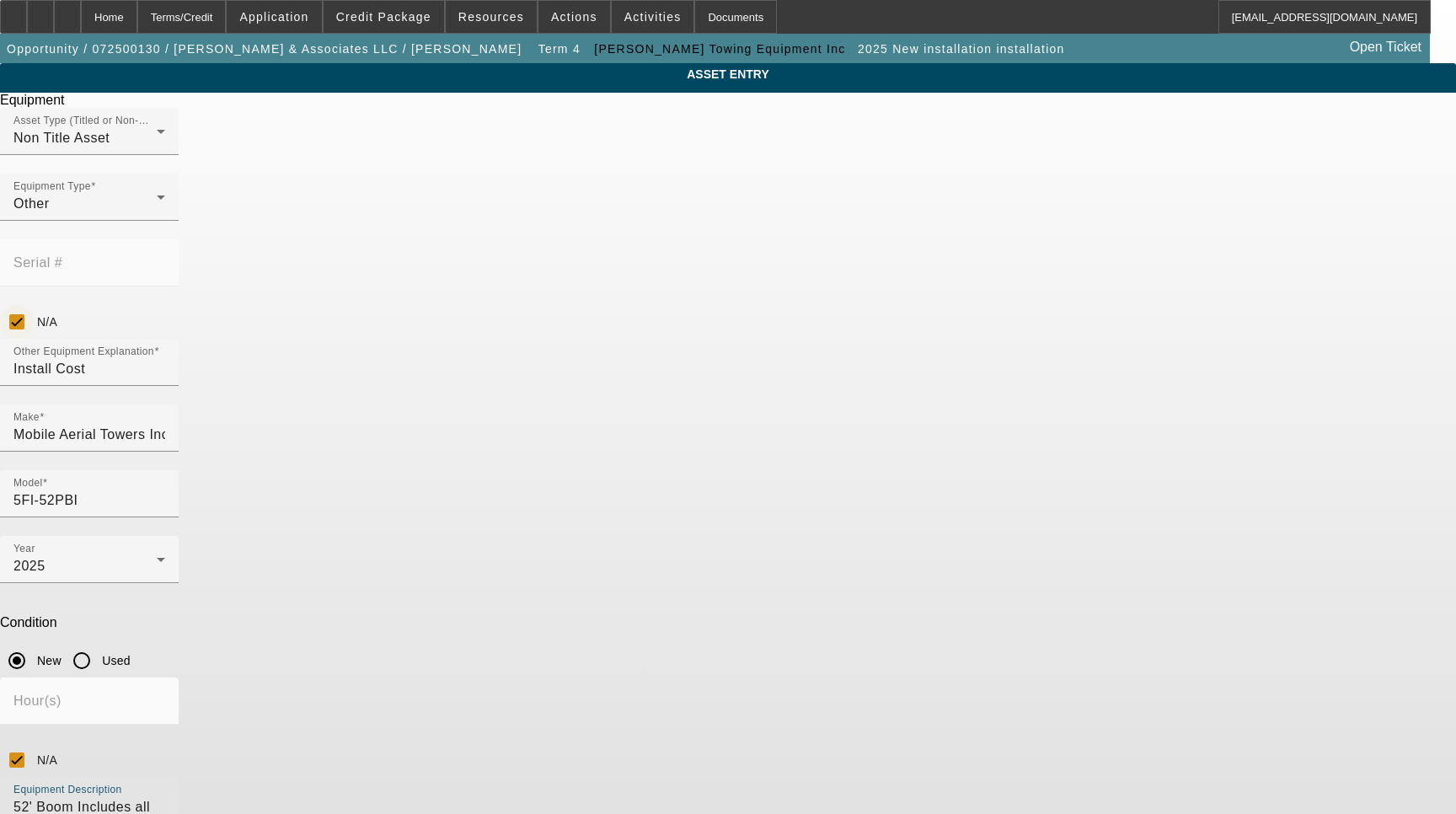
type textarea "52' Boom Includes all options, attachments and accessories"
click at [34, 305] on input "N/A" at bounding box center [17, 322] width 34 height 34
checkbox input "false"
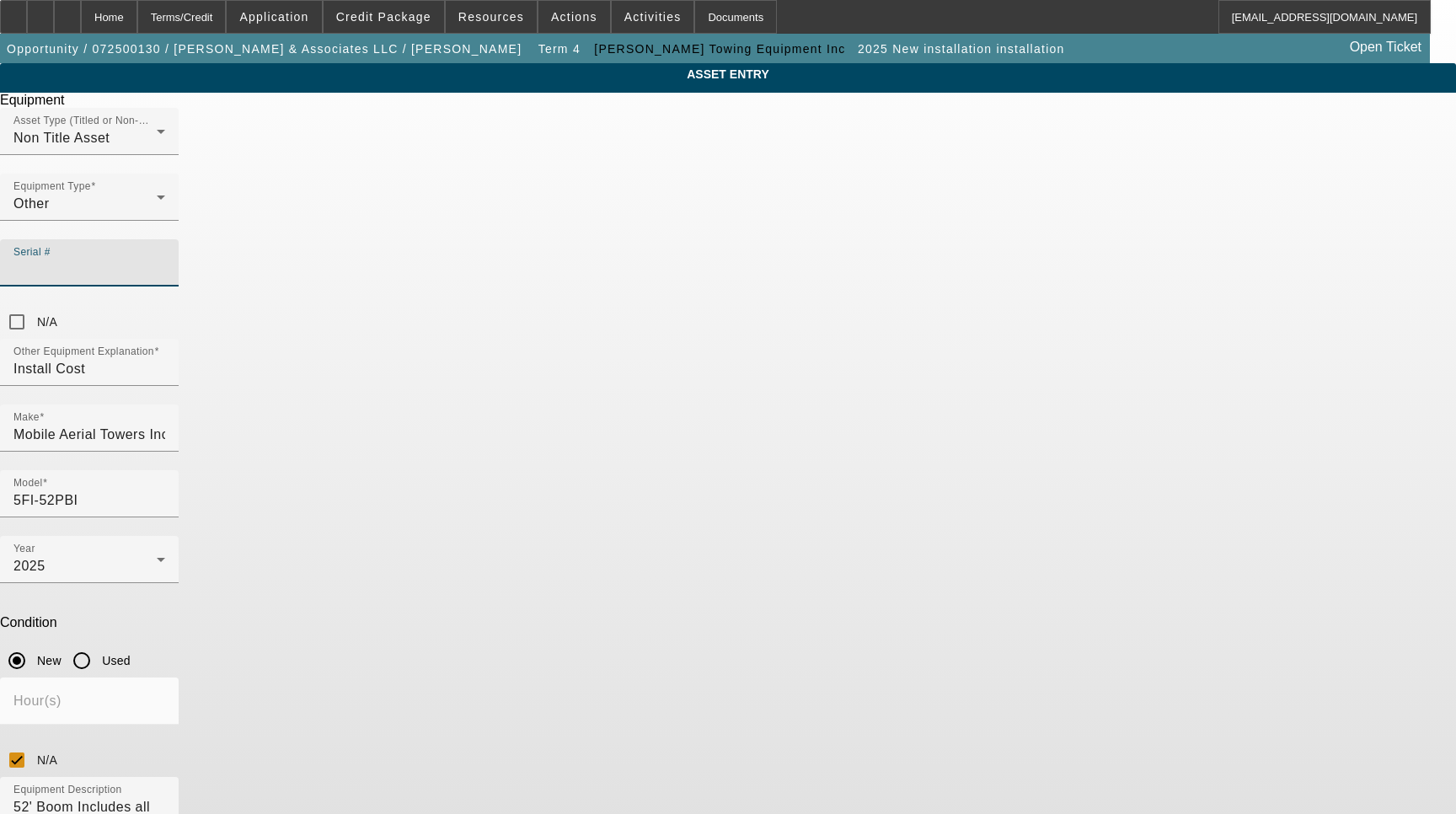
click at [165, 259] on input "Serial #" at bounding box center [89, 269] width 152 height 20
type input "11778986"
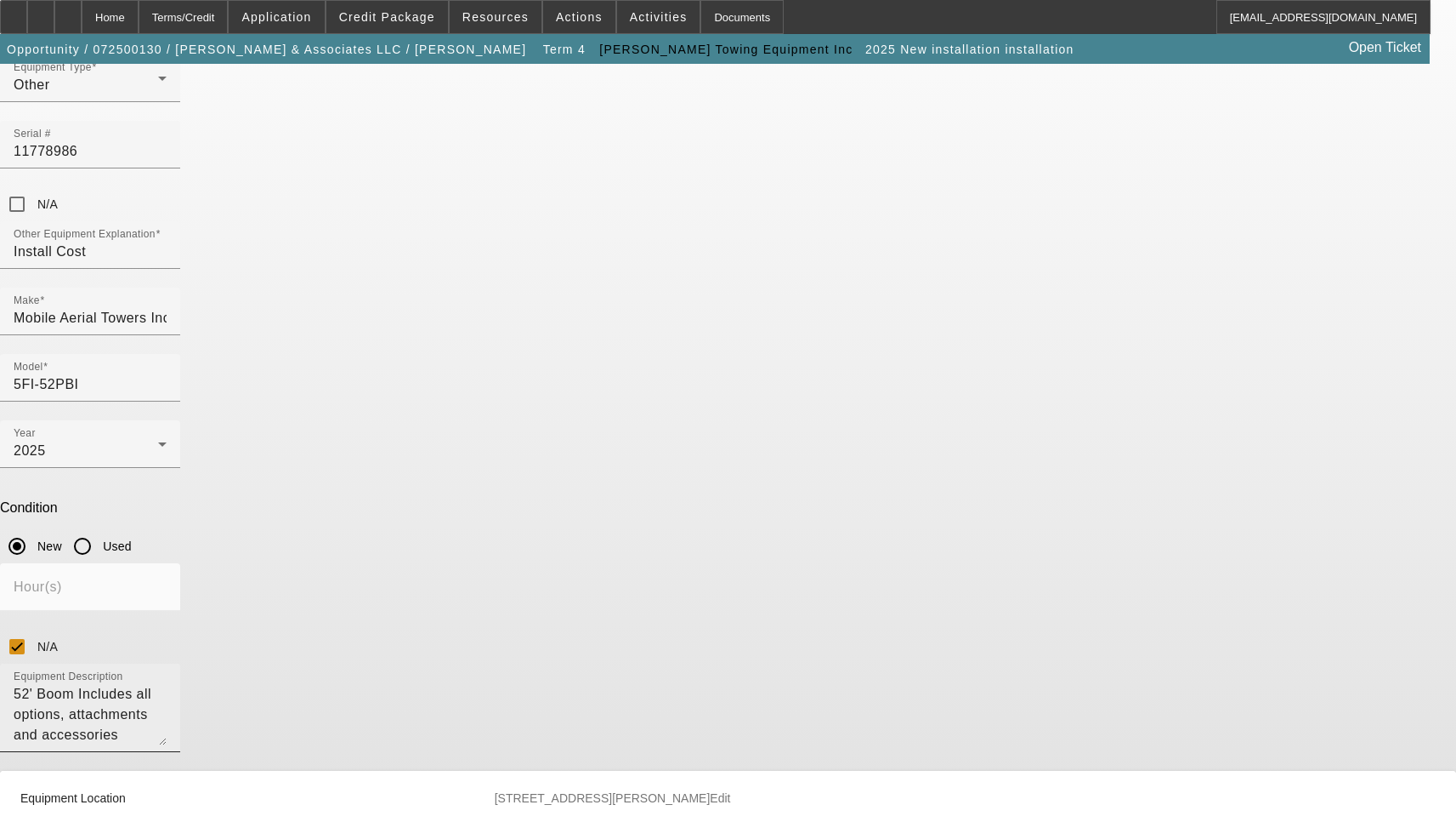
scroll to position [340, 0]
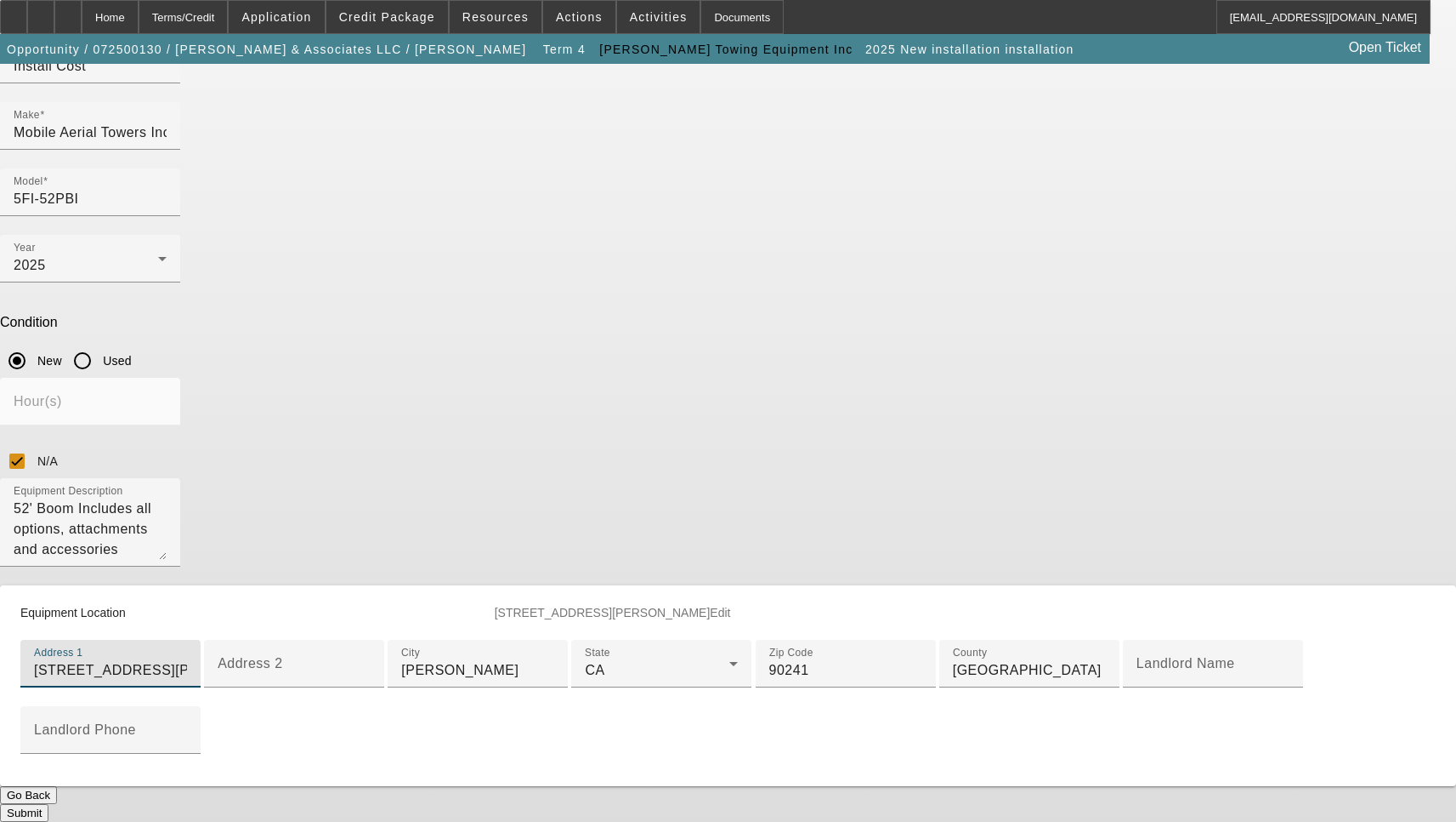
click at [187, 660] on input "10831 Downey Ave" at bounding box center [110, 671] width 153 height 21
paste input
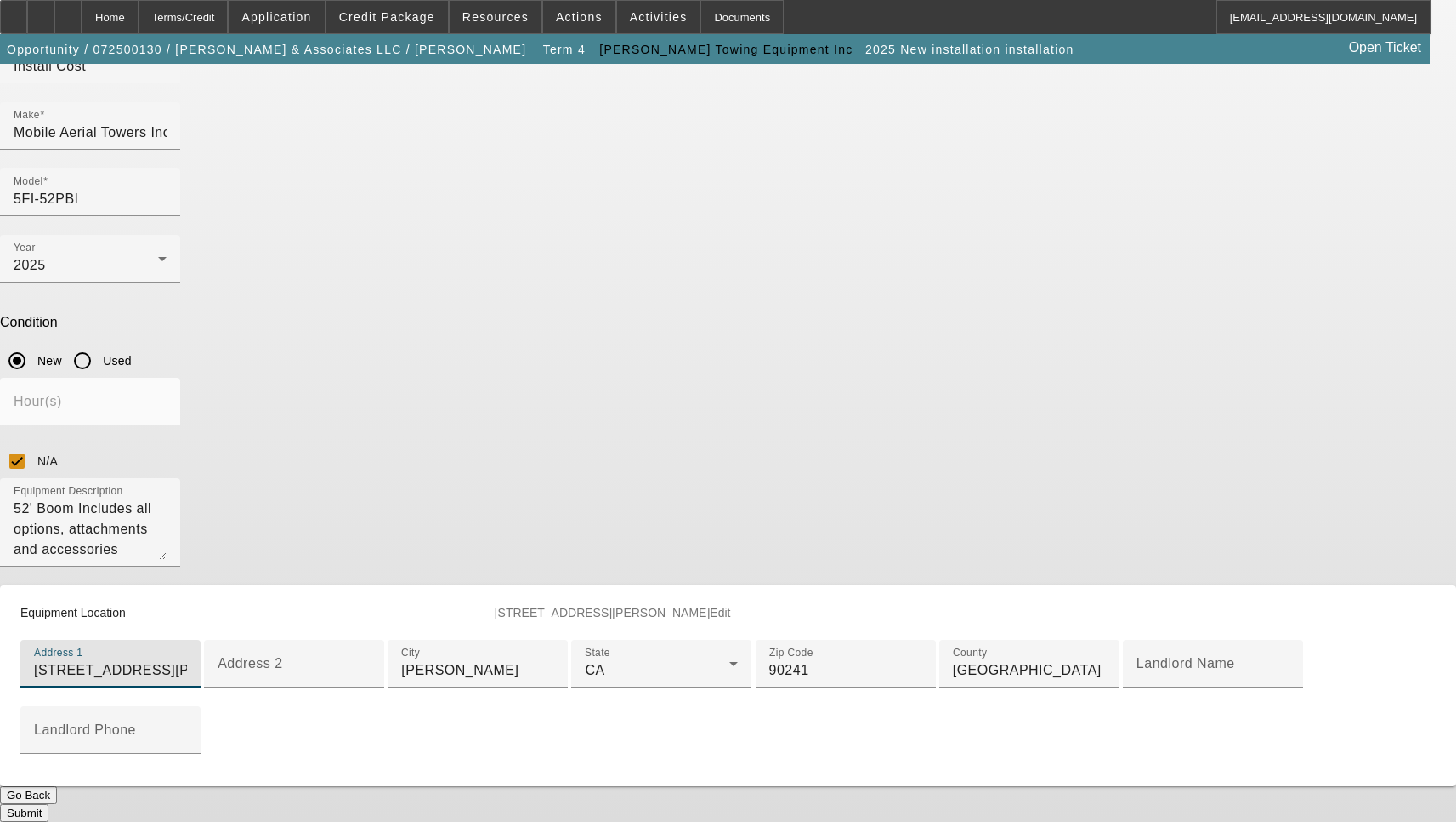
type input "10831 Downey Ave"
click at [49, 804] on button "Submit" at bounding box center [24, 813] width 49 height 18
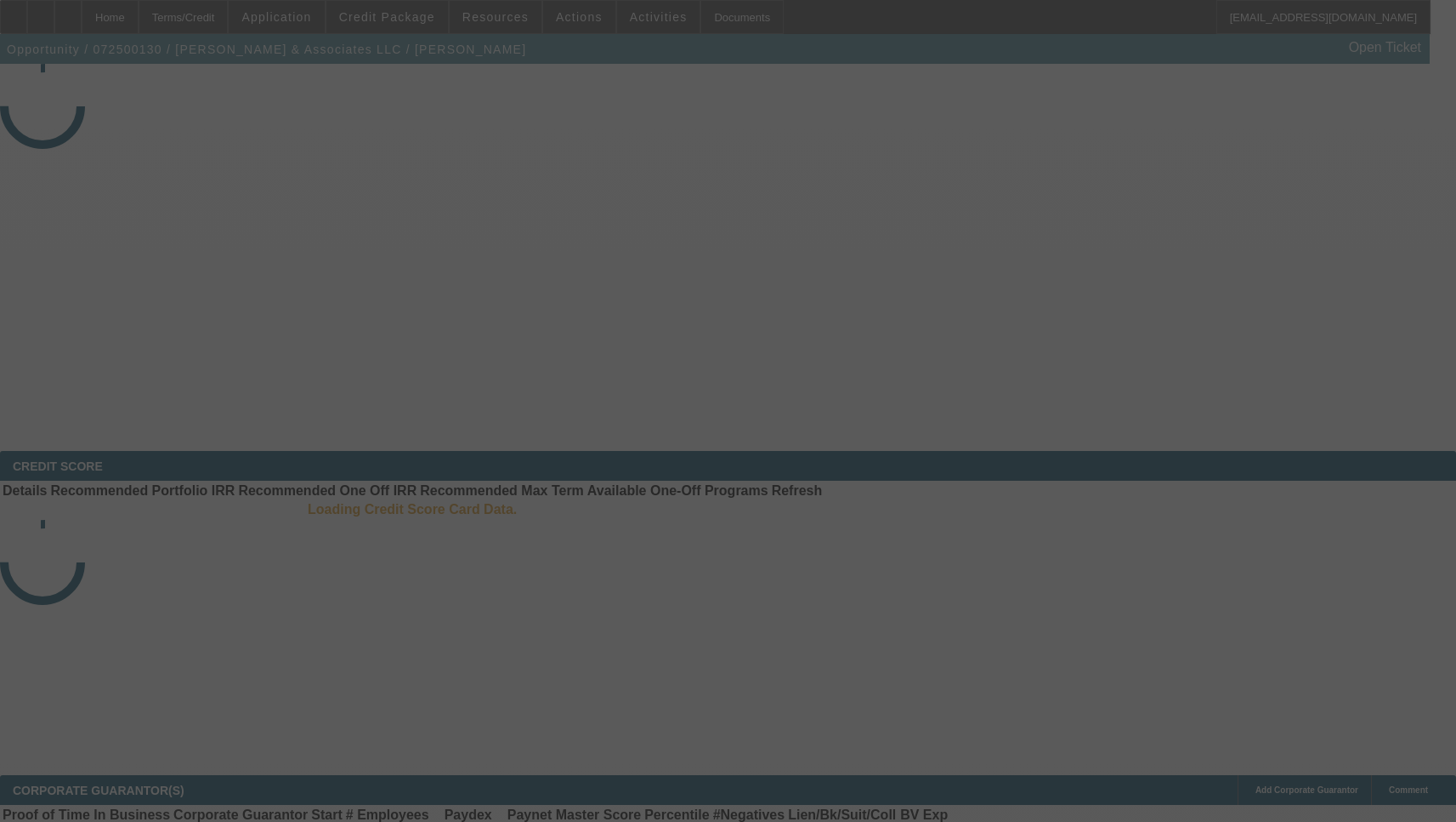
select select "3"
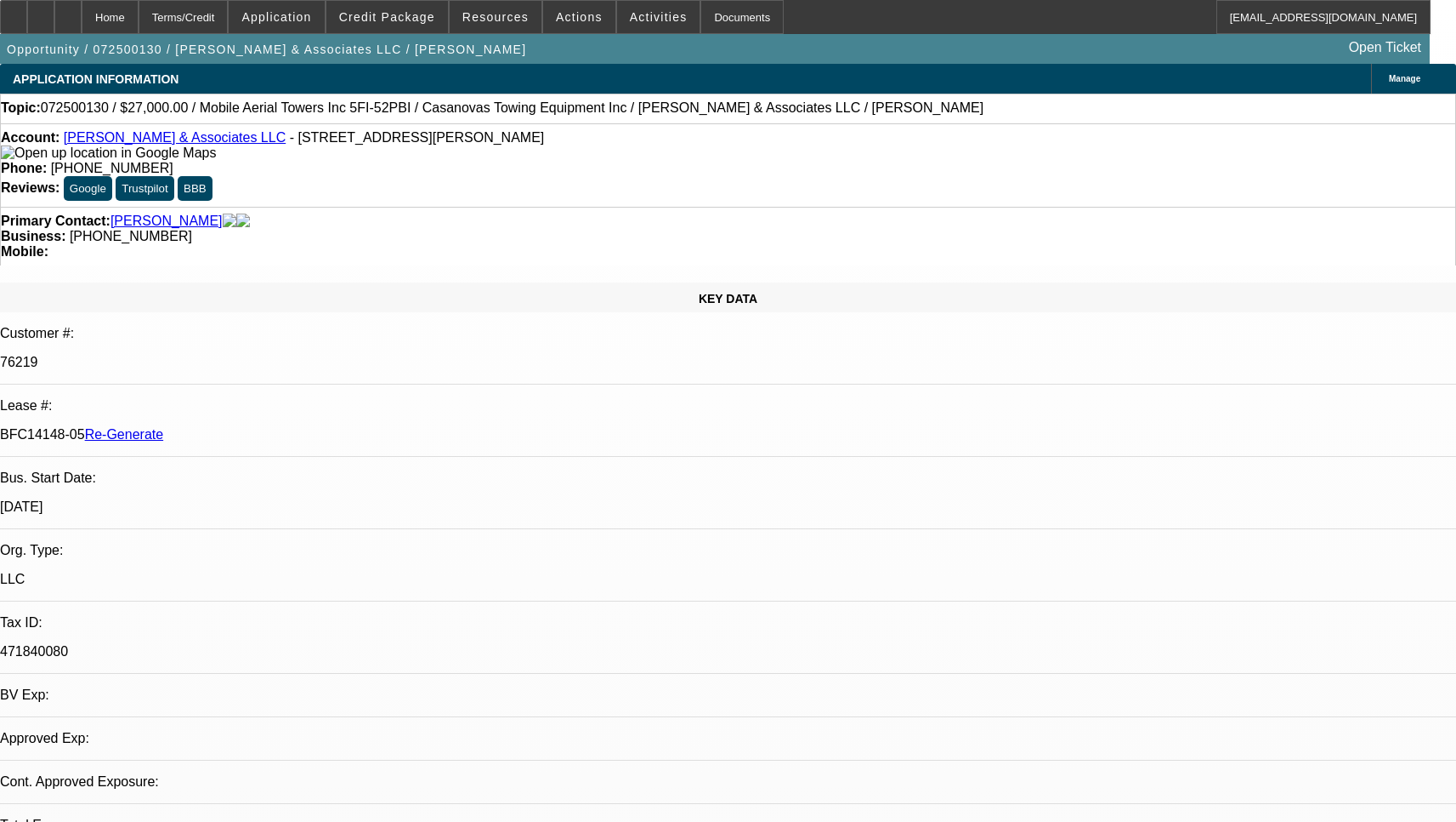
select select "0"
select select "2"
select select "0.1"
select select "4"
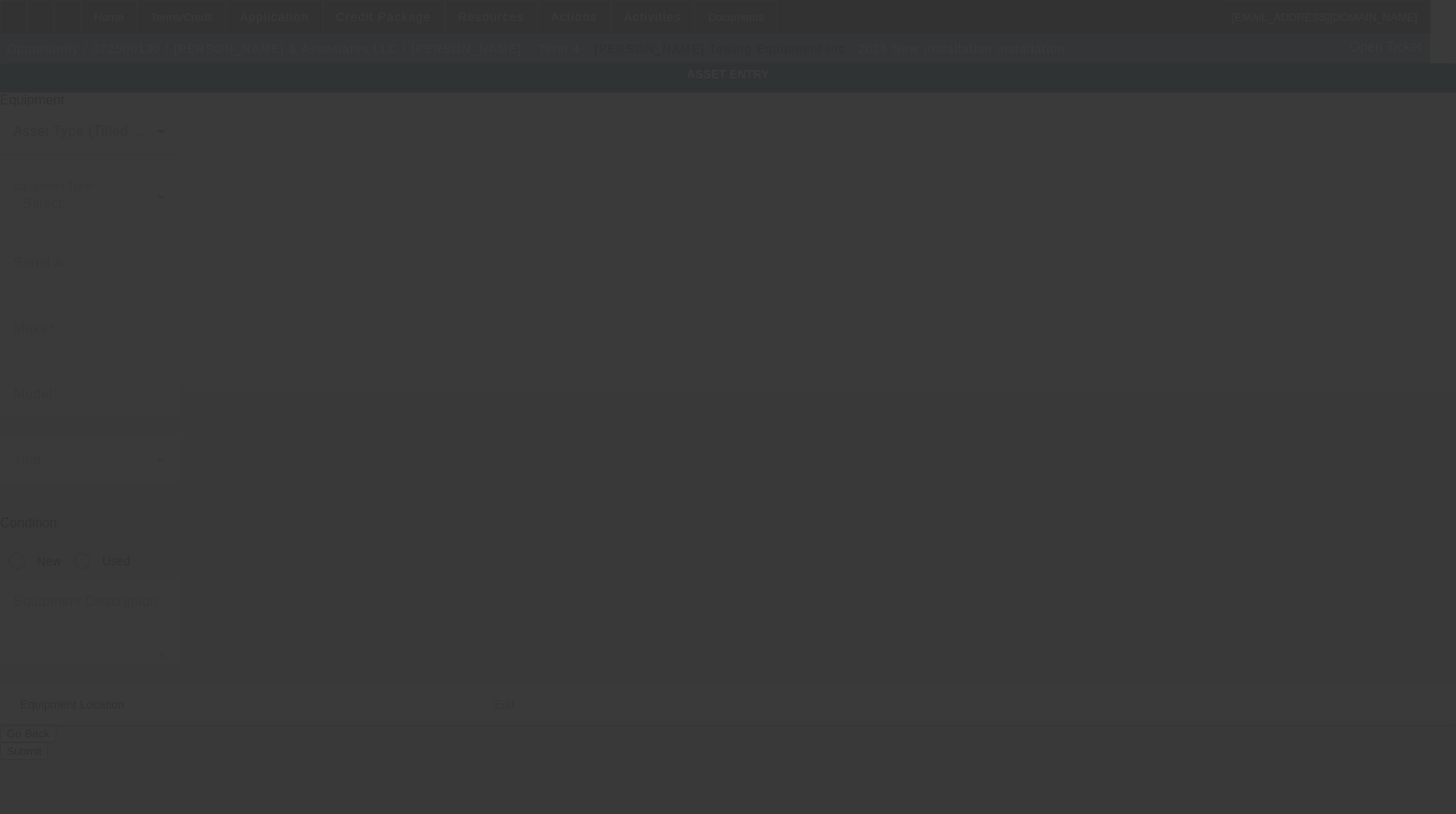
type input "installation"
radio input "true"
type textarea "Install"
type input "[STREET_ADDRESS][PERSON_NAME]"
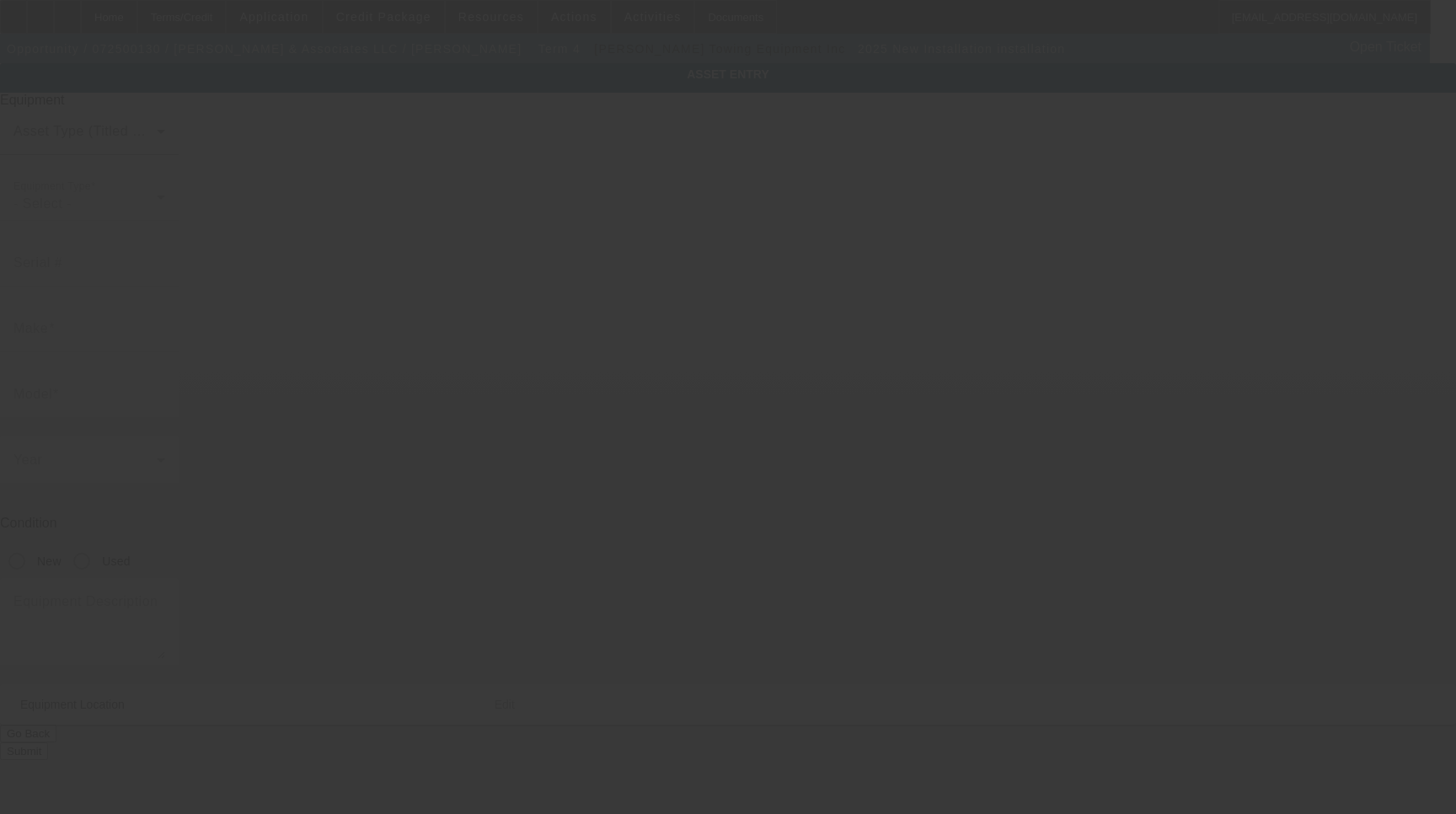
type input "[PERSON_NAME]"
type input "90241"
type input "[GEOGRAPHIC_DATA]"
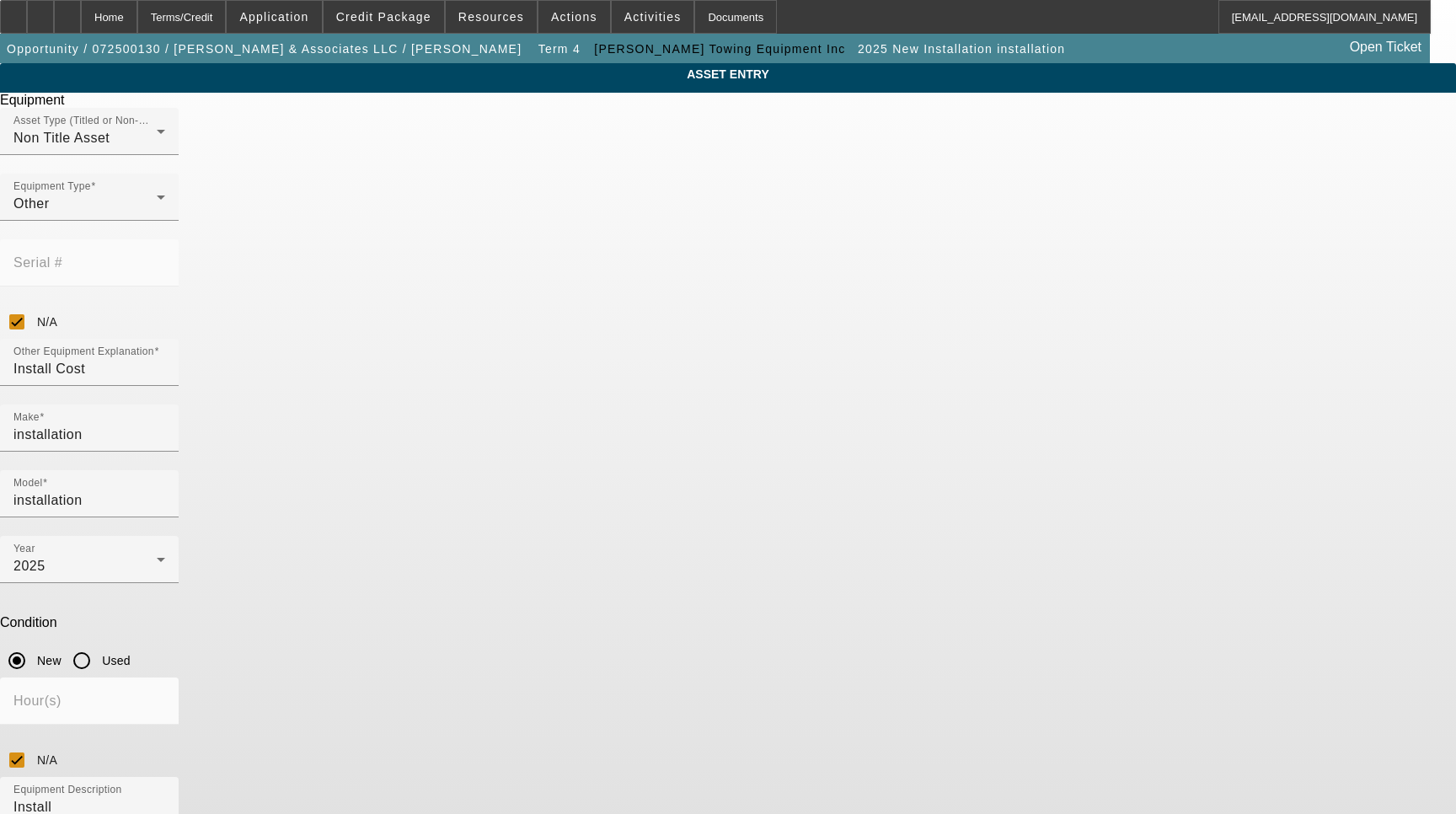
paste input
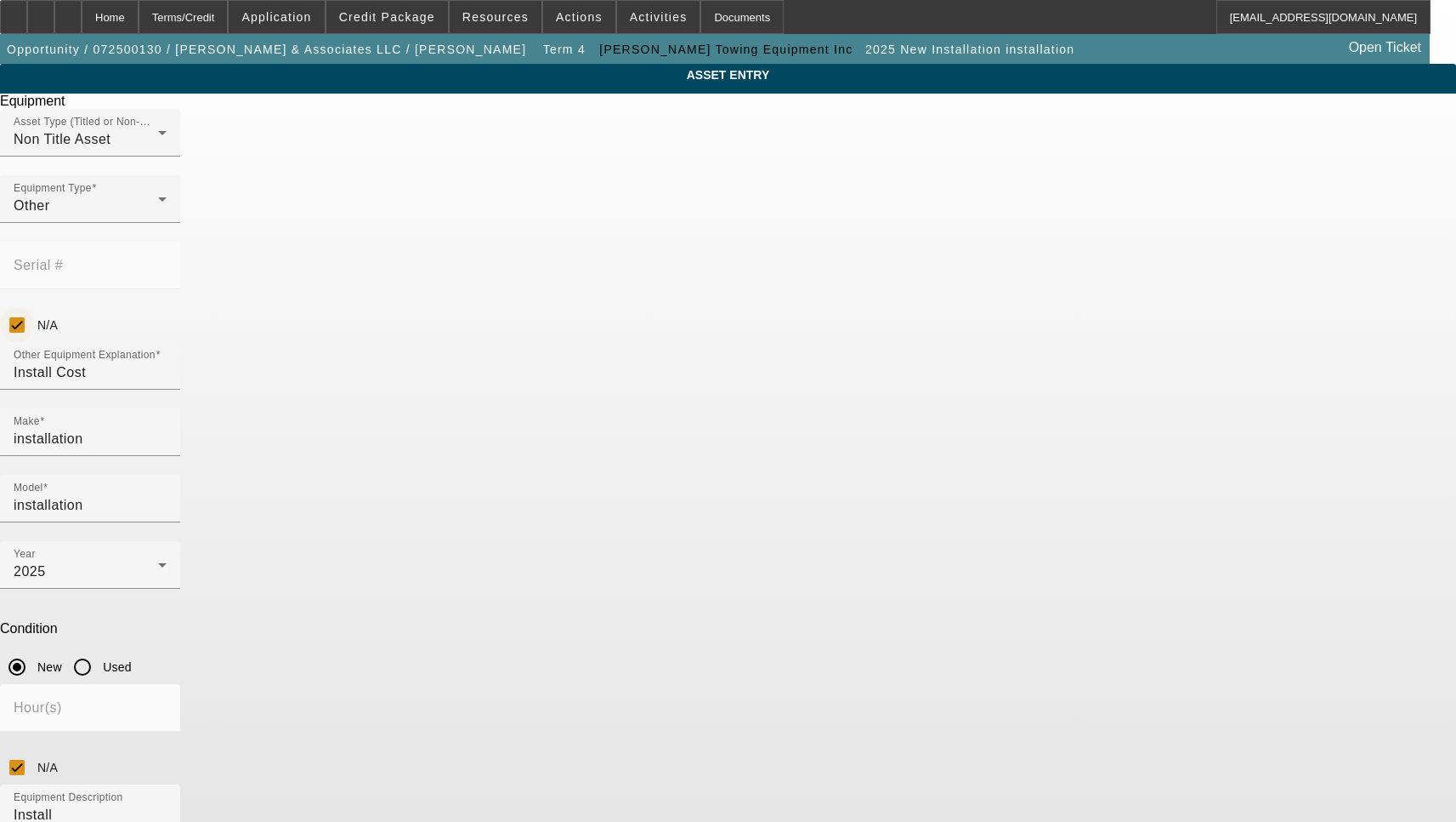
type input "[STREET_ADDRESS][PERSON_NAME]"
click at [34, 308] on input "N/A" at bounding box center [17, 325] width 34 height 34
checkbox input "false"
click at [167, 262] on input "Serial #" at bounding box center [90, 272] width 153 height 21
click at [63, 257] on mat-label "Serial #" at bounding box center [38, 264] width 50 height 15
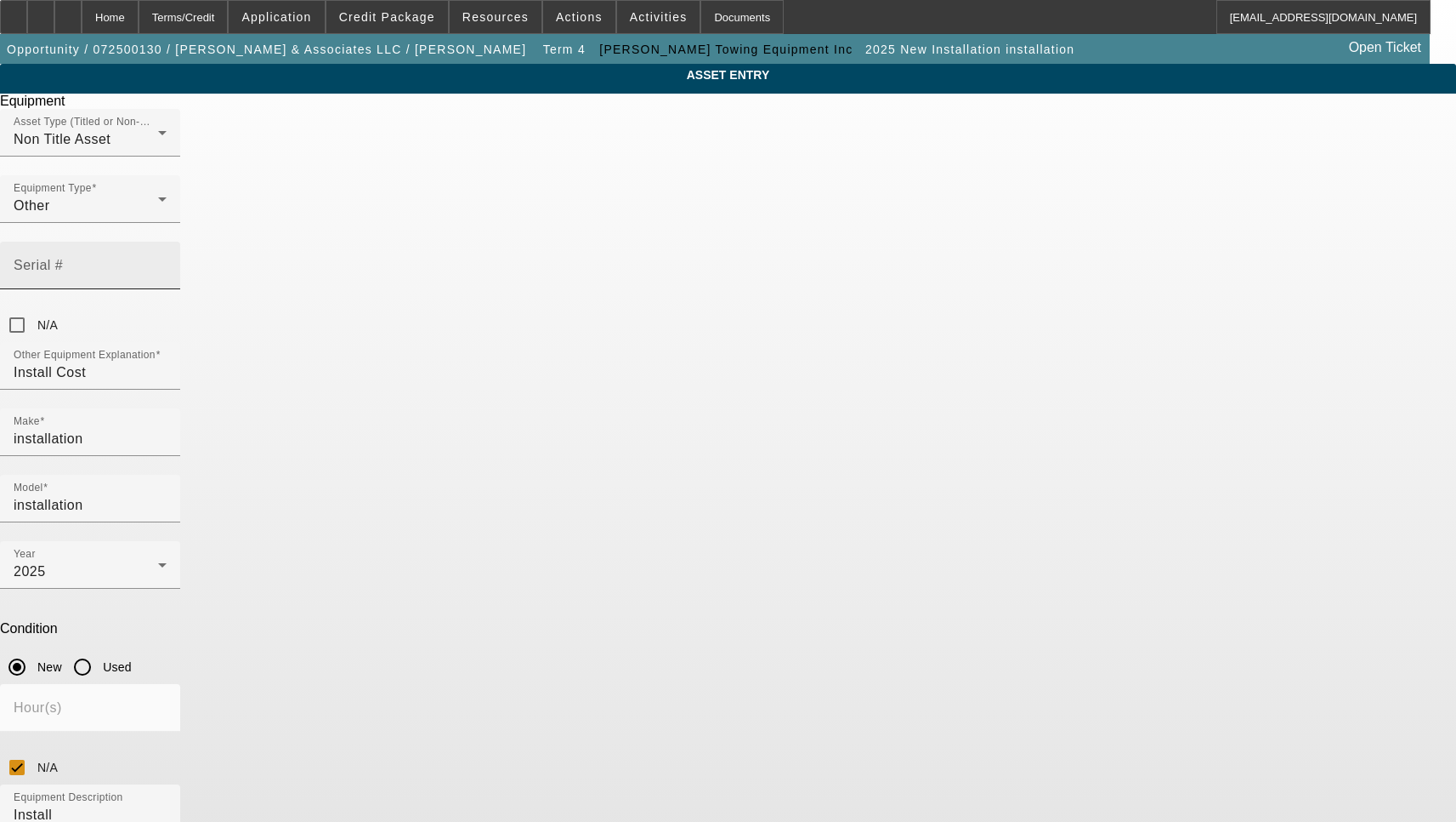
click at [167, 262] on input "Serial #" at bounding box center [90, 272] width 153 height 21
type input "138735528001"
click at [158, 561] on div "2025" at bounding box center [85, 571] width 144 height 21
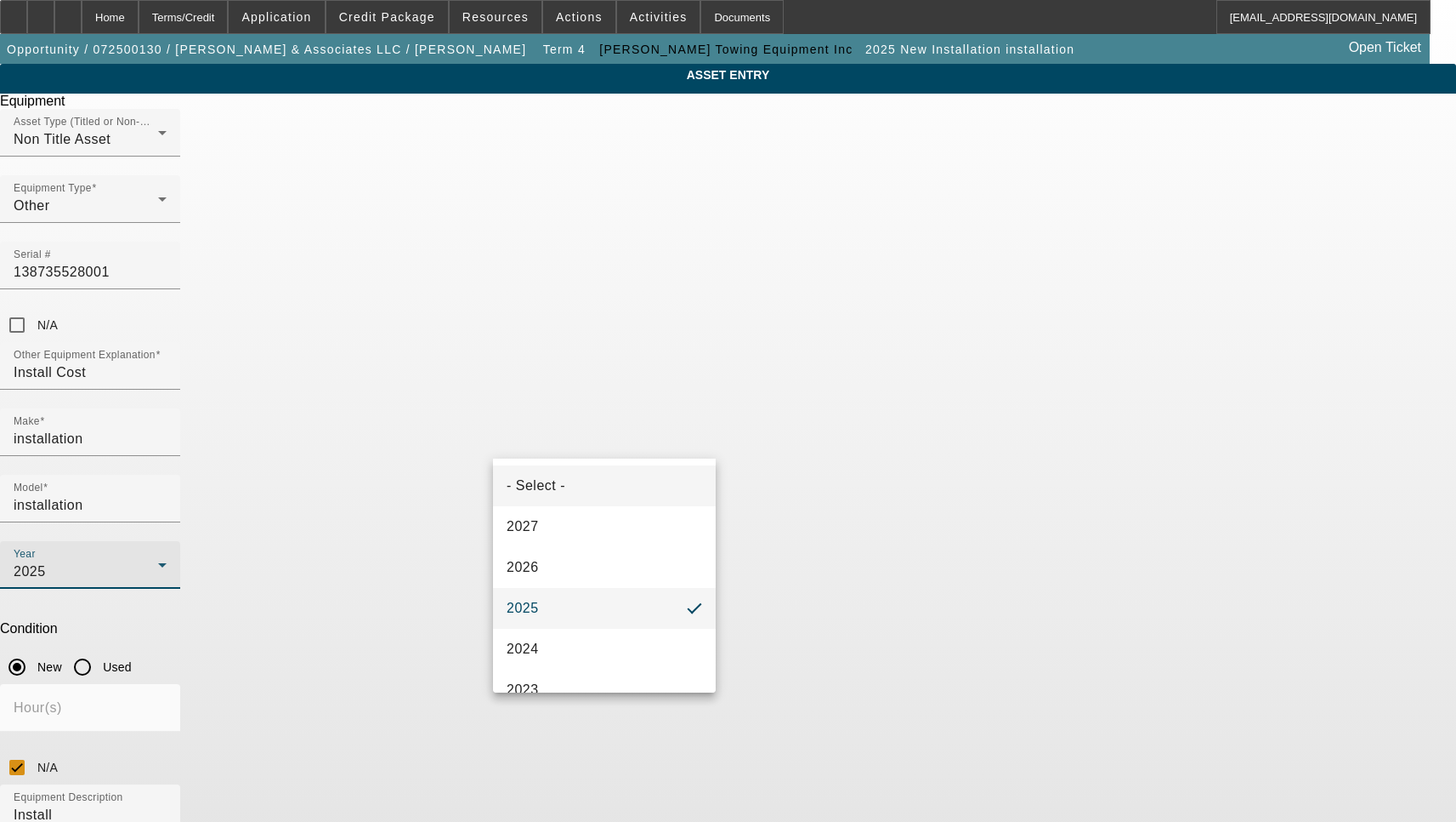
click at [639, 480] on mat-option "- Select -" at bounding box center [604, 486] width 223 height 41
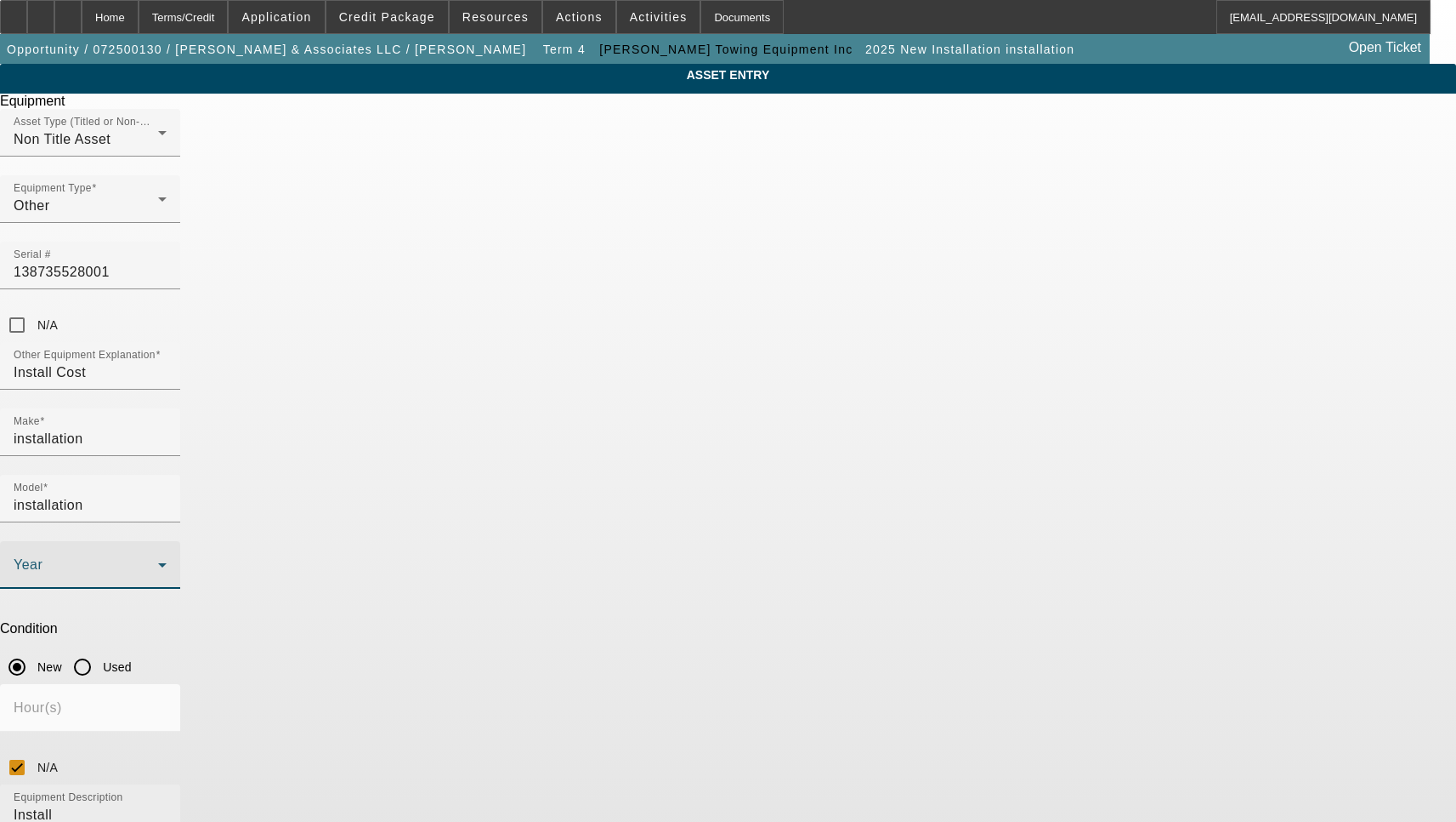
click at [167, 805] on textarea "Install" at bounding box center [90, 836] width 153 height 62
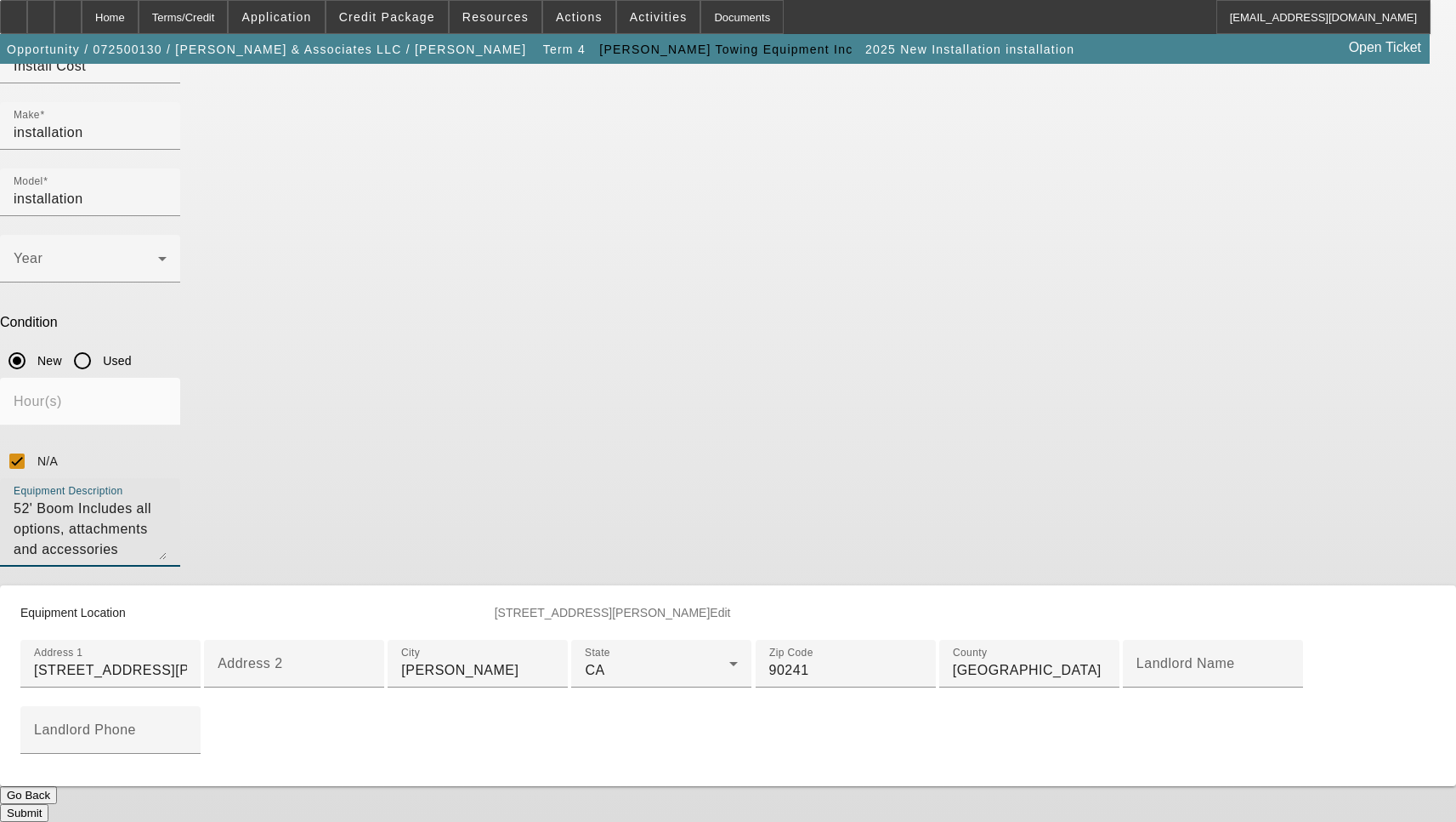
scroll to position [538, 0]
type textarea "52' Boom Includes all options, attachments and accessories"
click at [49, 804] on button "Submit" at bounding box center [24, 813] width 49 height 18
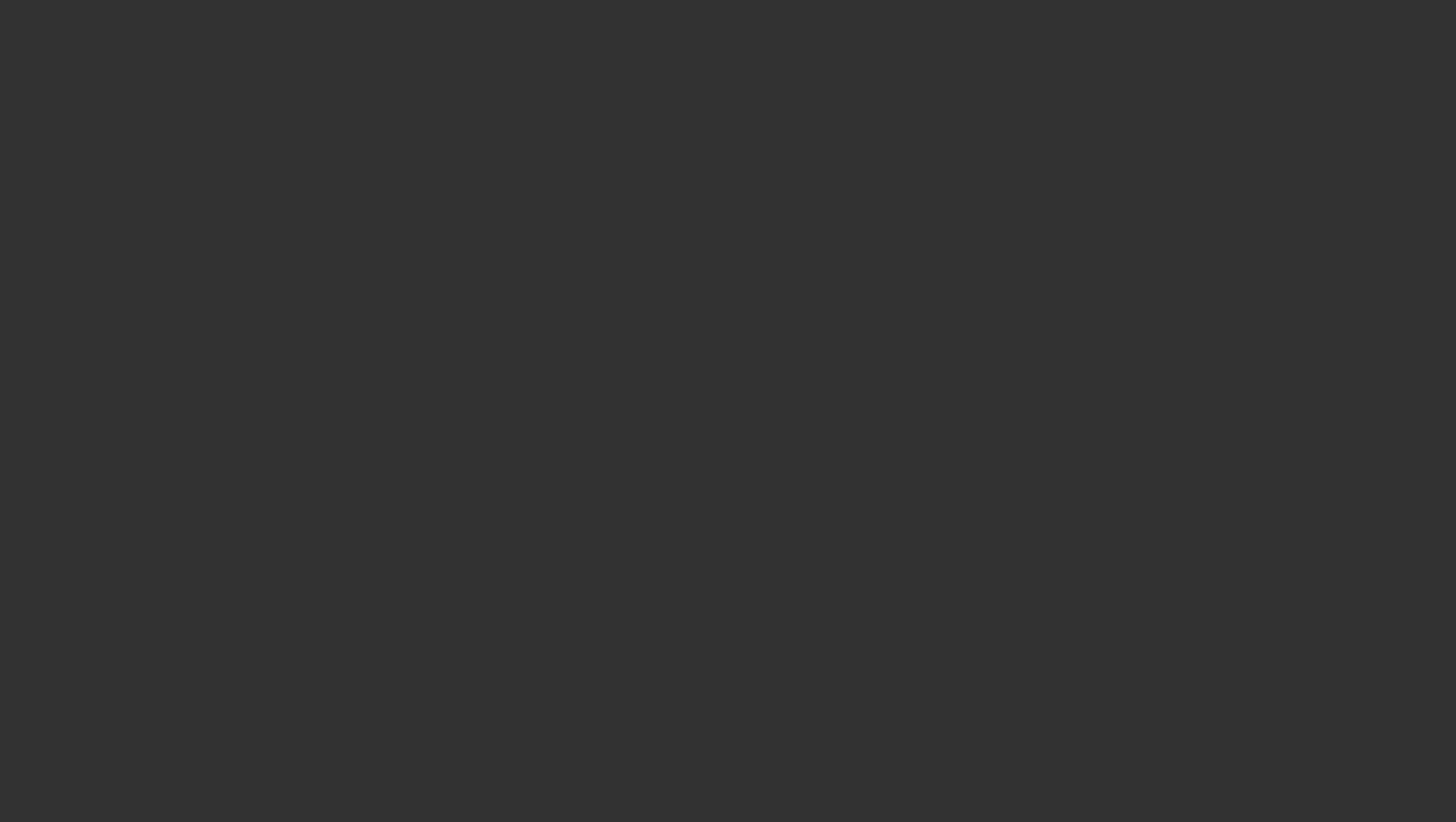
select select "3"
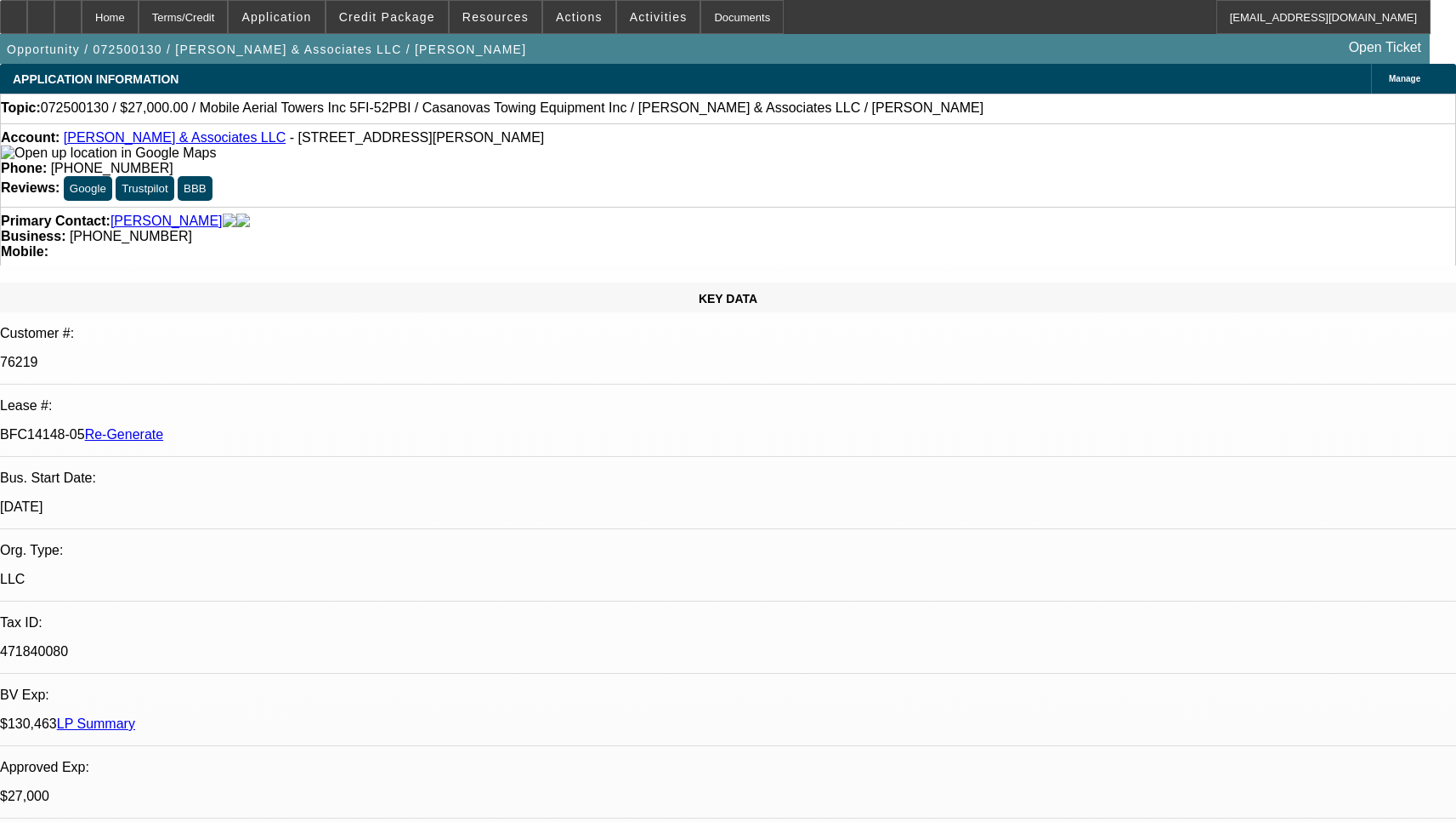
select select "0"
select select "2"
select select "0.1"
select select "4"
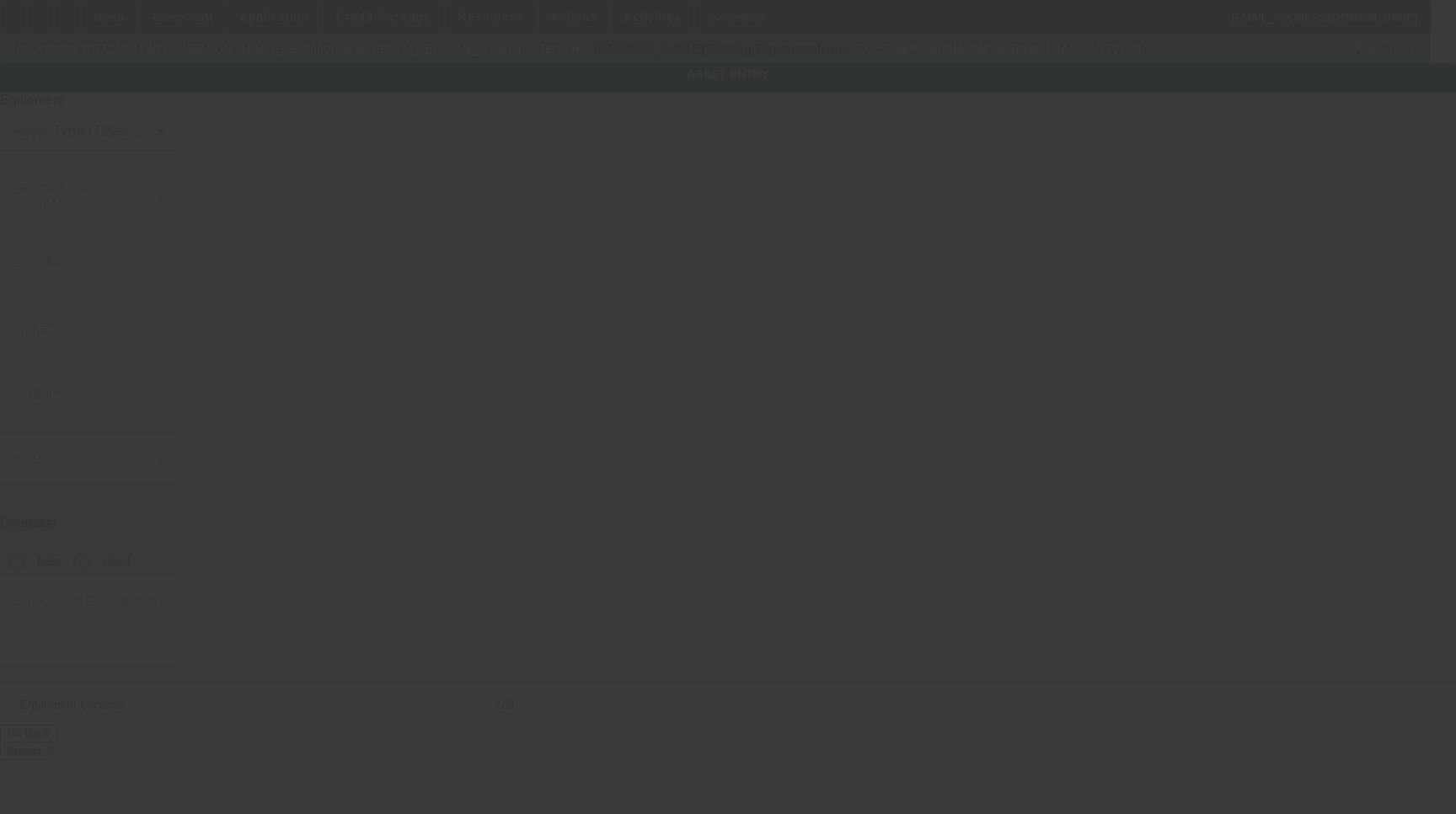
type input "11778986"
type input "Mobile Aerial Towers Inc"
type input "5FI-52PBI"
radio input "true"
type textarea "52' Boom Includes all options, attachments and accessories"
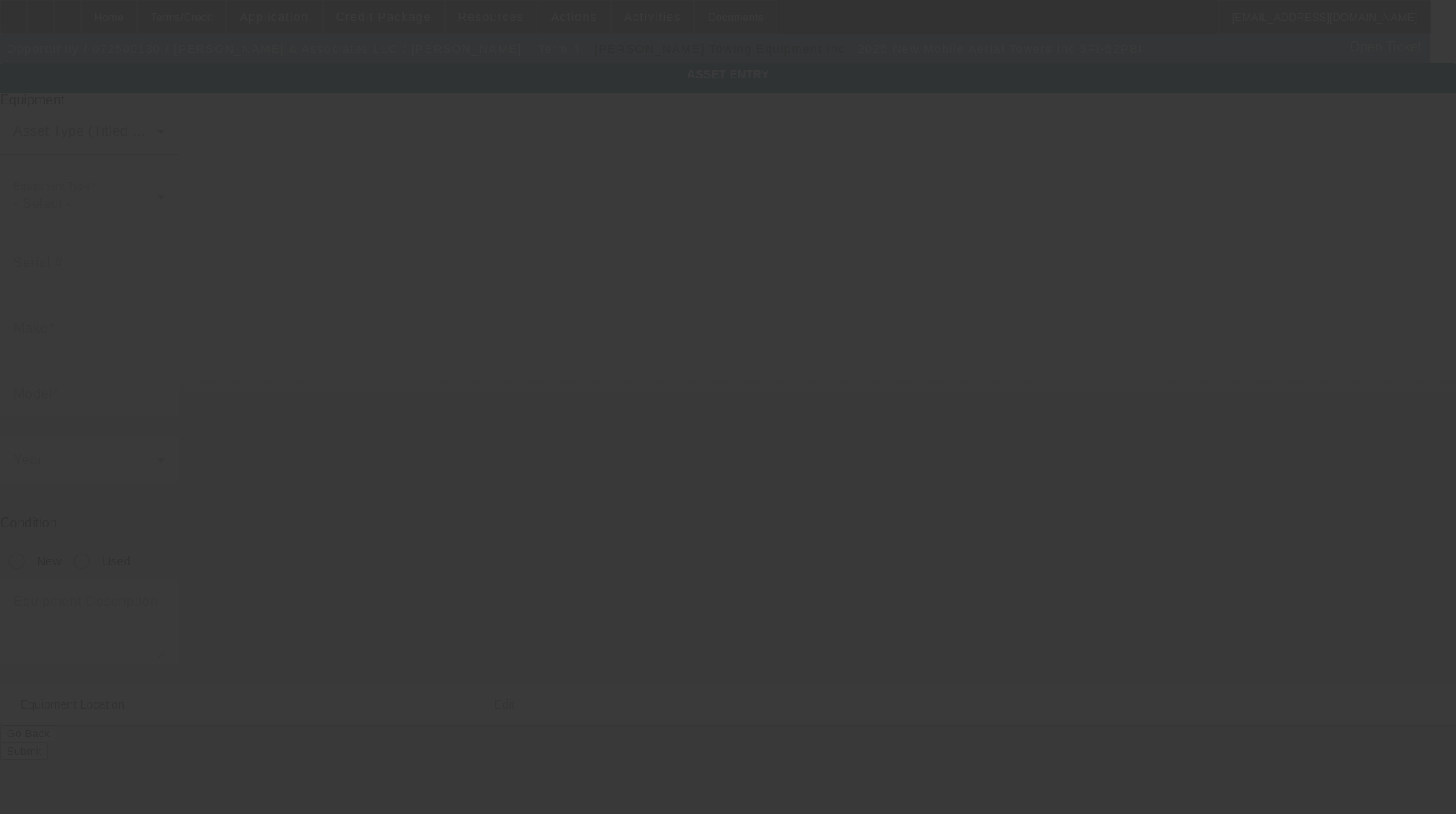
type input "[STREET_ADDRESS][PERSON_NAME]"
type input "[PERSON_NAME]"
type input "90241"
type input "[GEOGRAPHIC_DATA]"
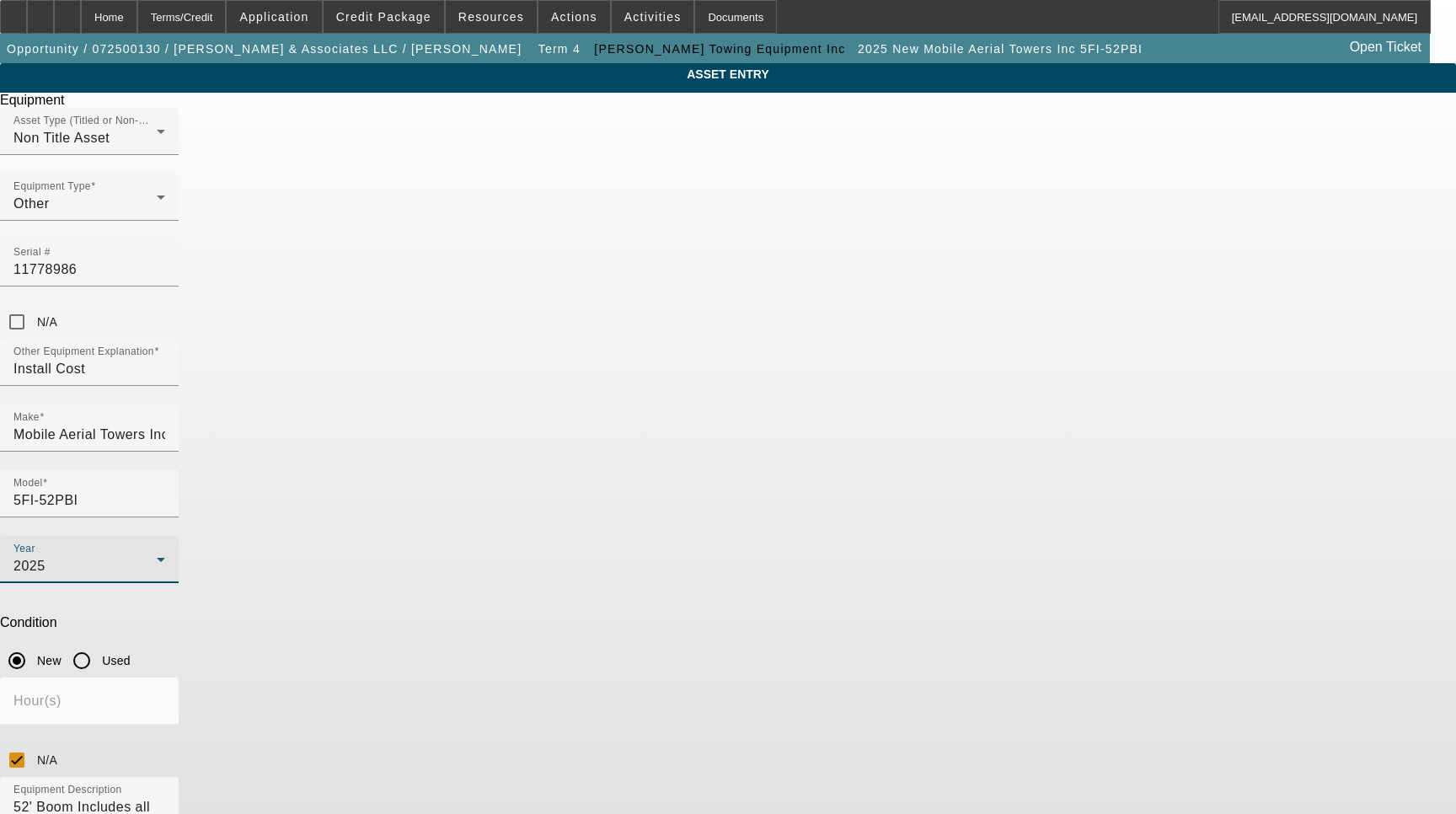
click at [157, 556] on div "2025" at bounding box center [85, 566] width 143 height 20
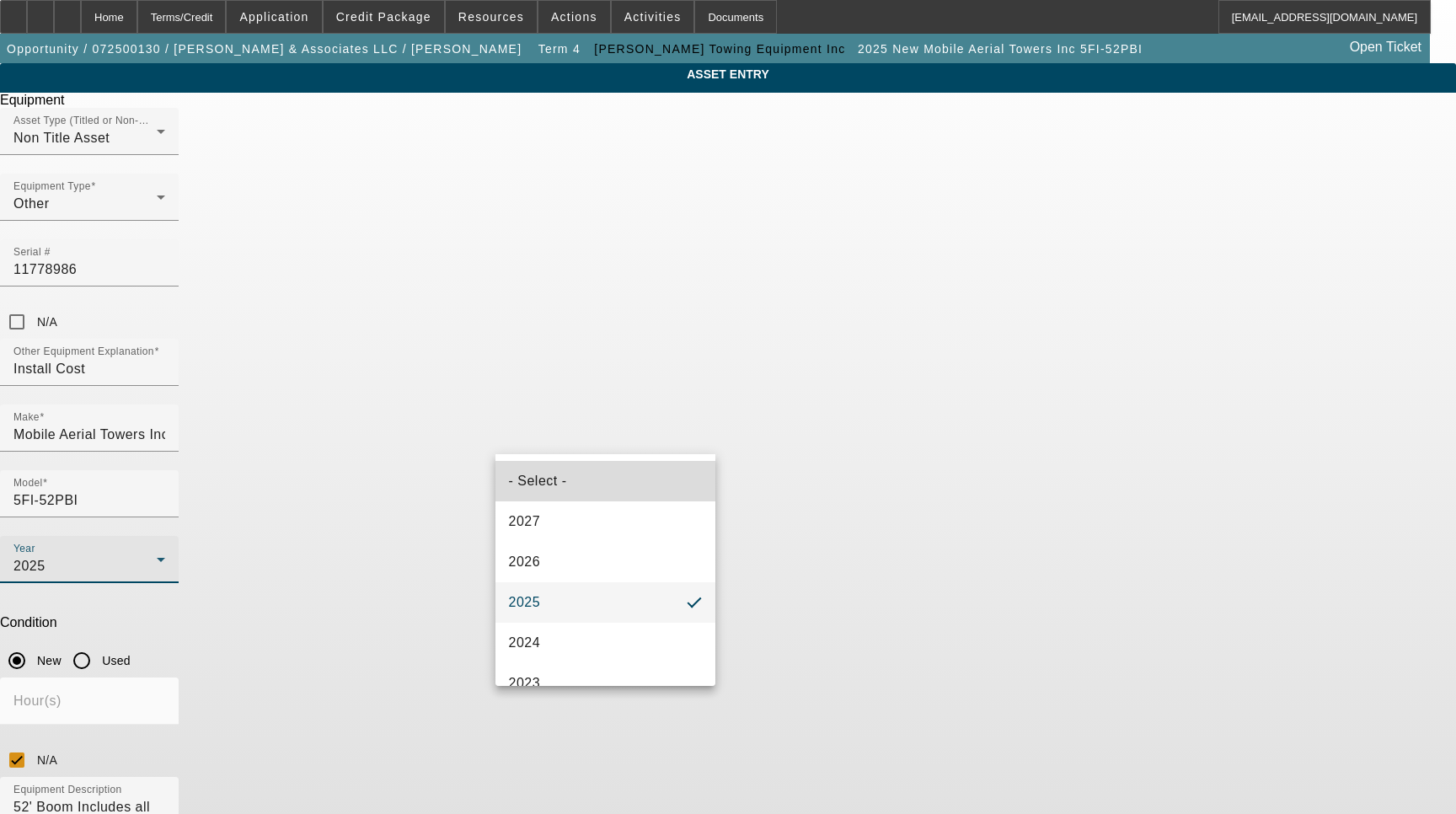
click at [625, 476] on mat-option "- Select -" at bounding box center [606, 481] width 221 height 41
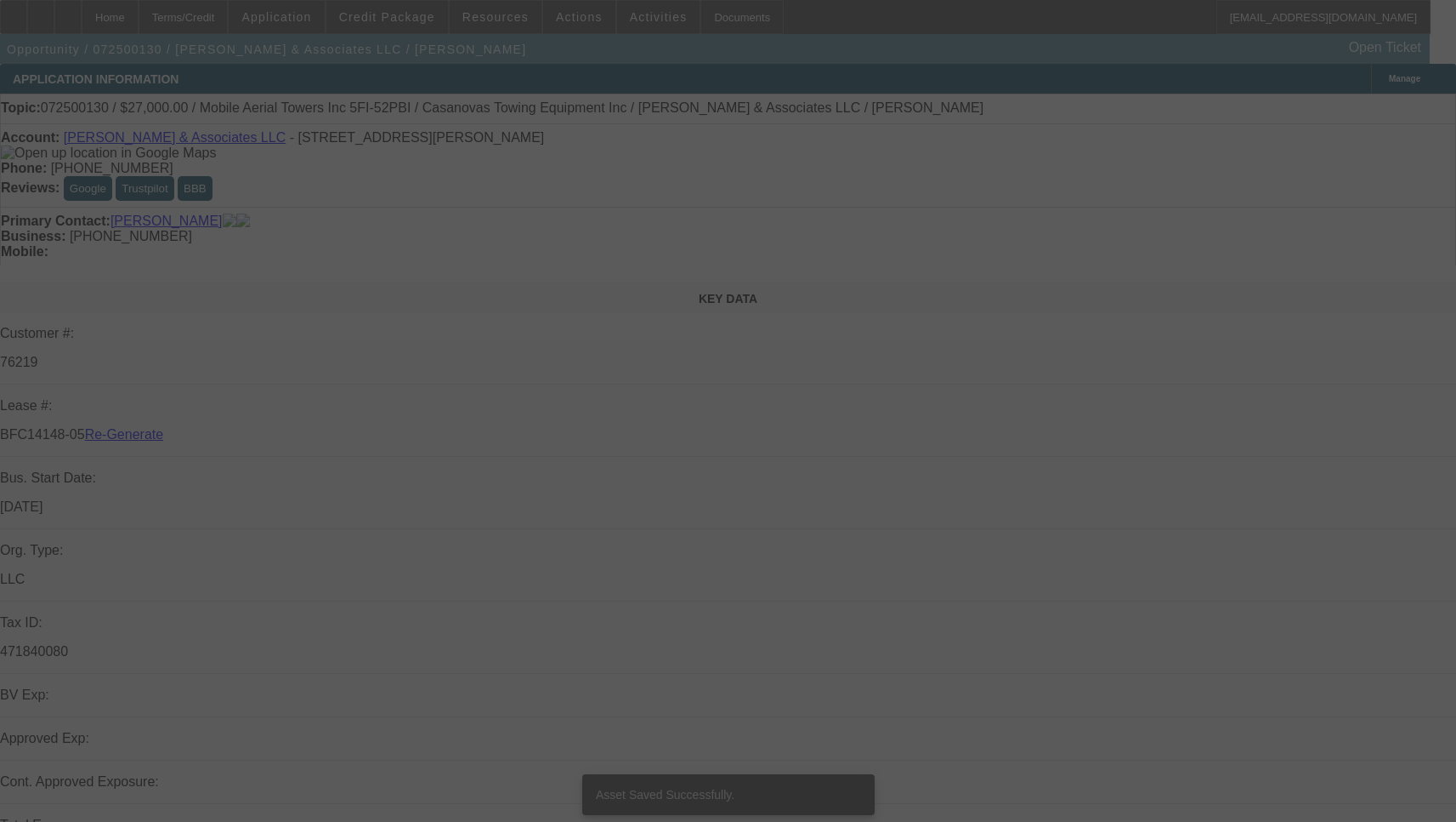
select select "3"
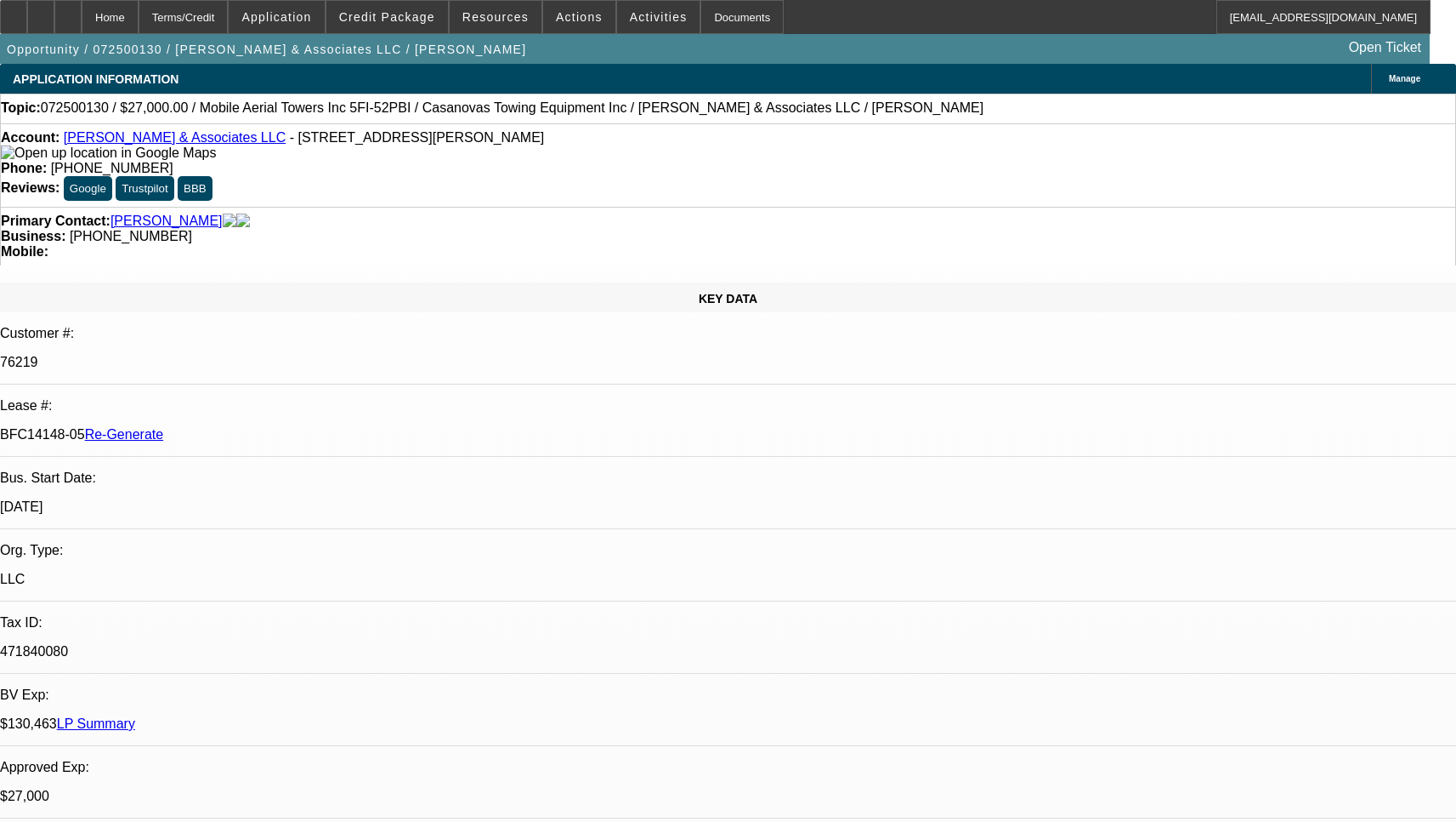
select select "0"
select select "2"
select select "0.1"
select select "4"
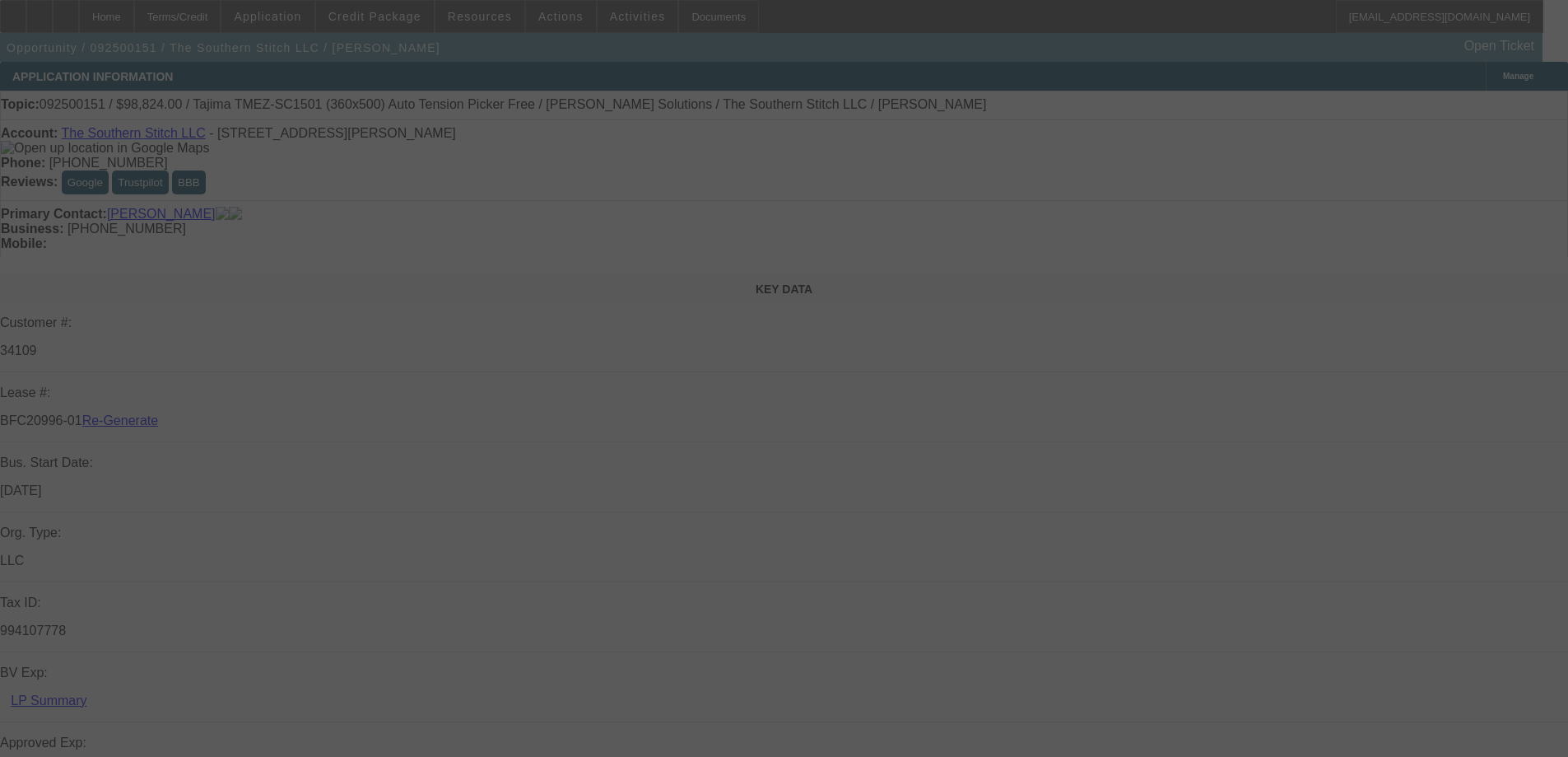
select select "3"
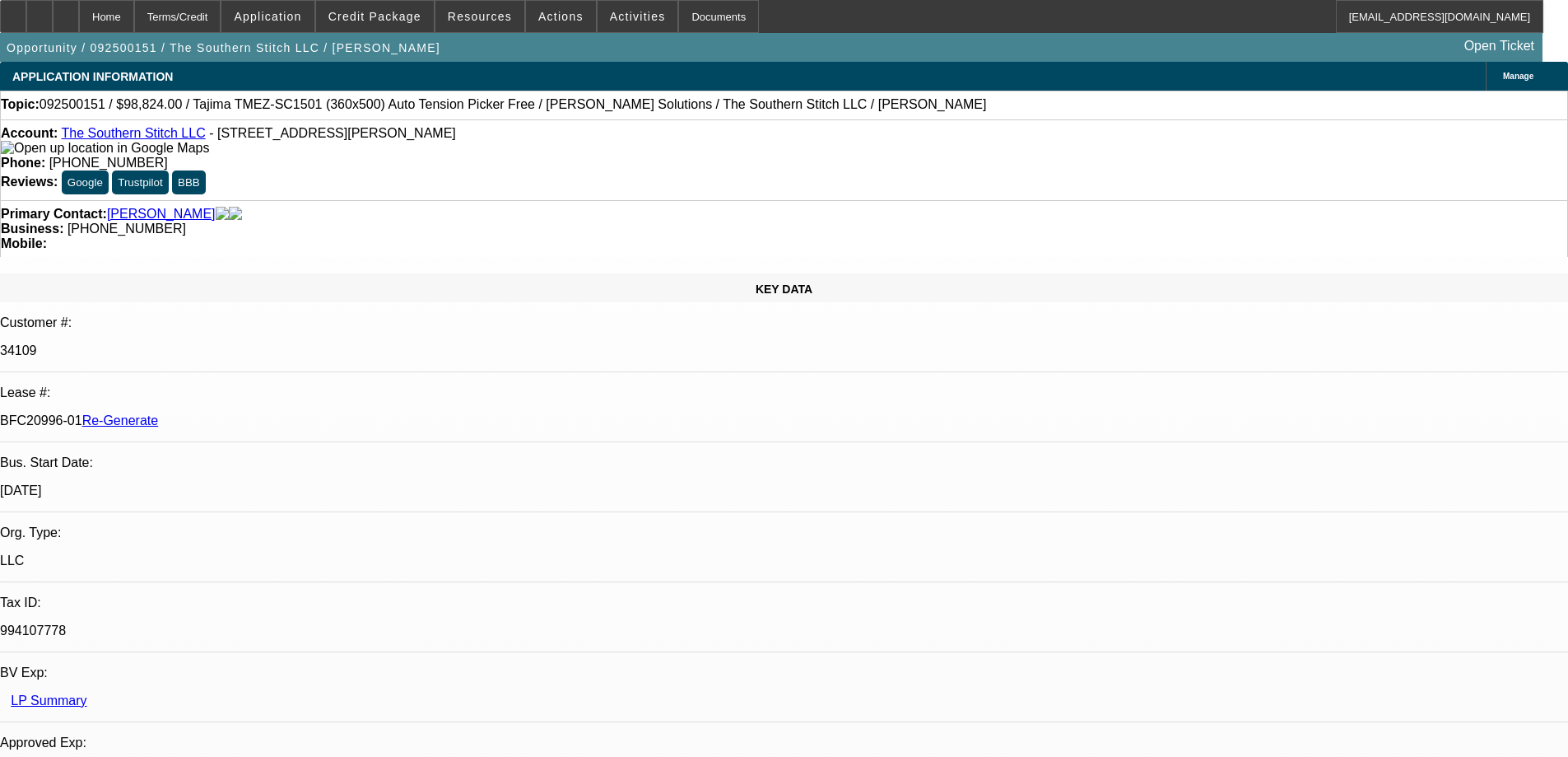
select select "0.2"
select select "2"
select select "0.1"
select select "4"
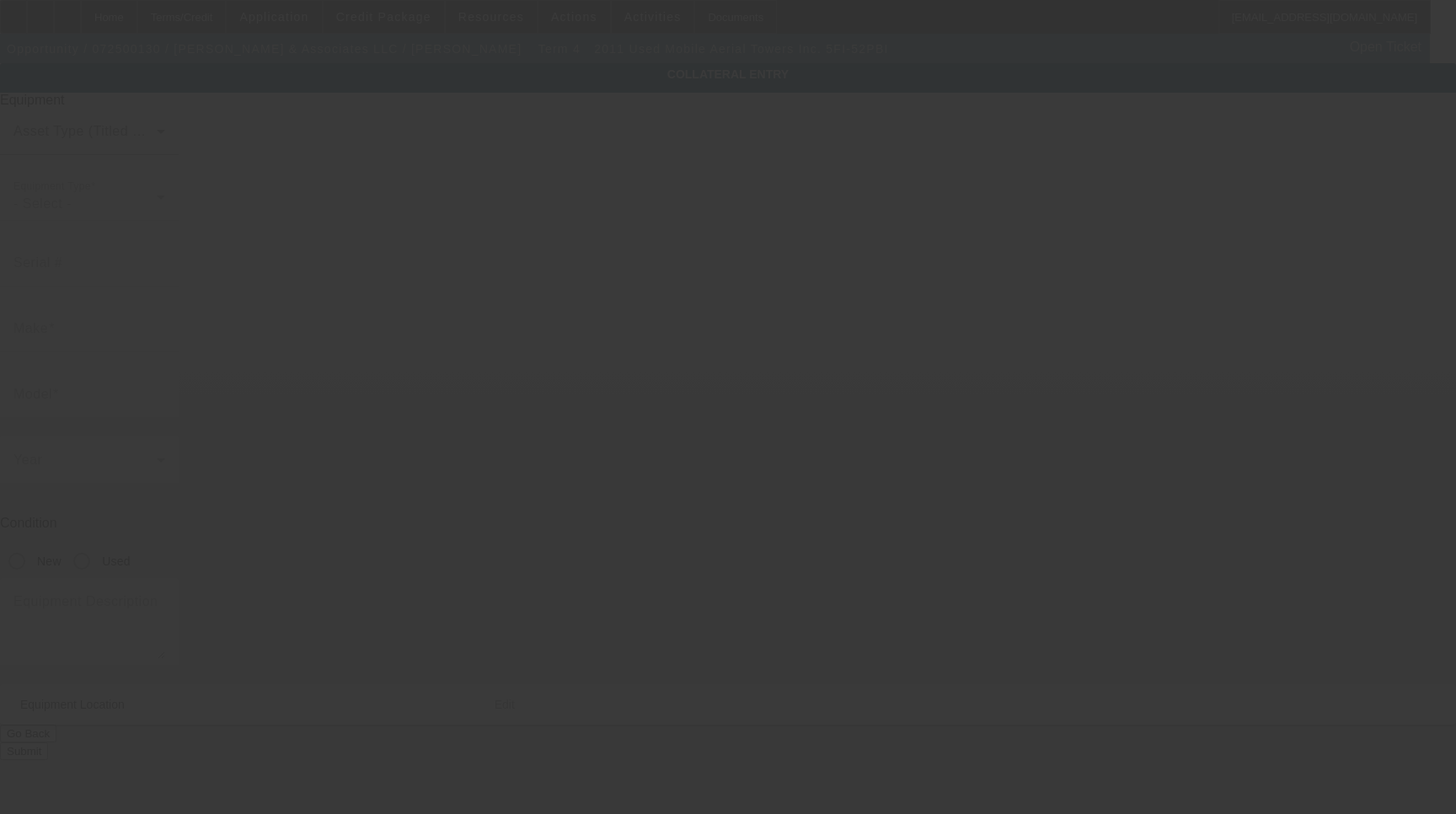
type input "11778986"
type input "Mobile Aerial Towers Inc."
type input "5FI-52PBI"
radio input "true"
type textarea "52 Ft working height boom/bucket"
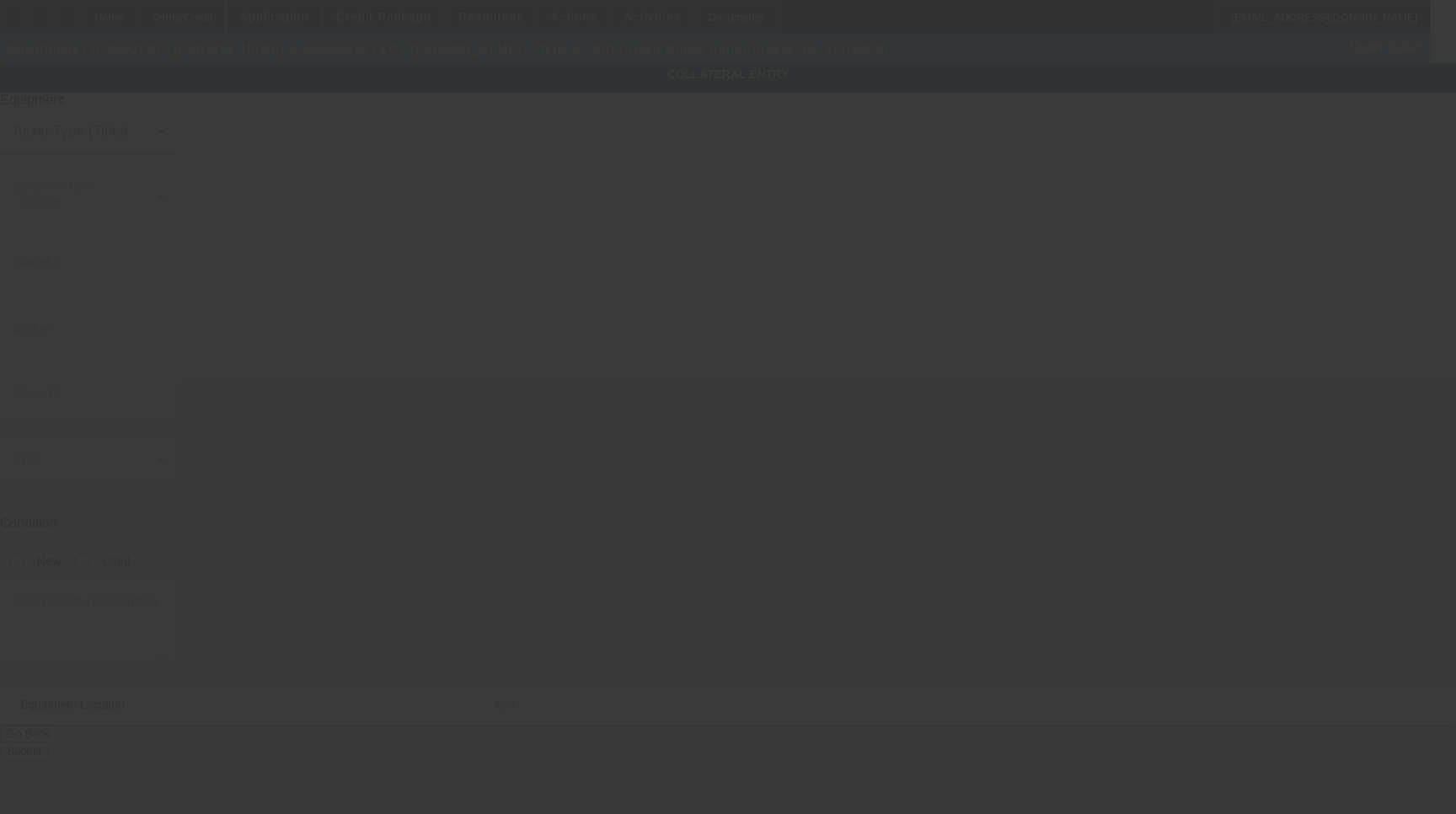
type input "[STREET_ADDRESS][PERSON_NAME]"
type input "[PERSON_NAME]"
type input "90241"
type input "[GEOGRAPHIC_DATA]"
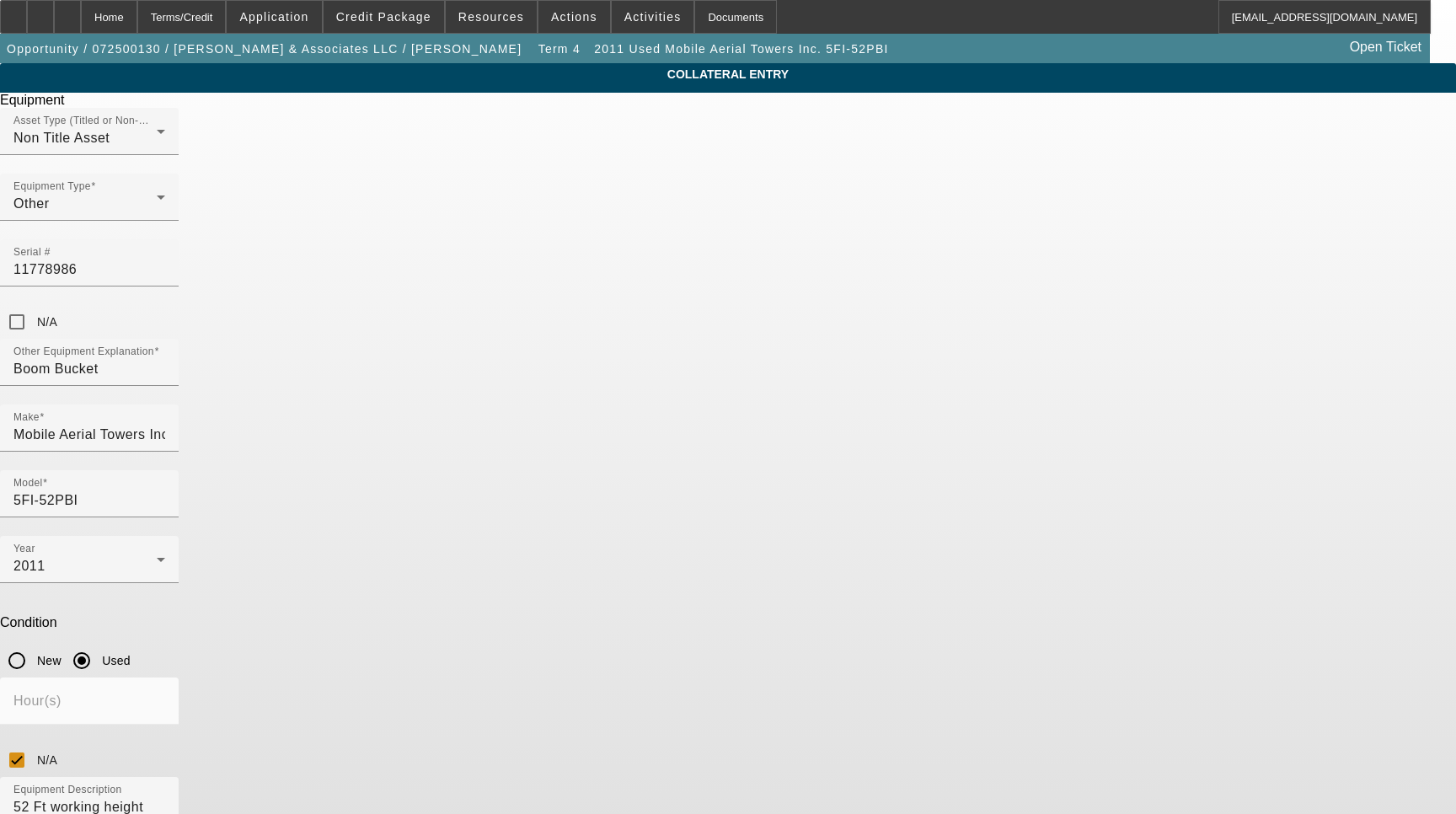
paste input
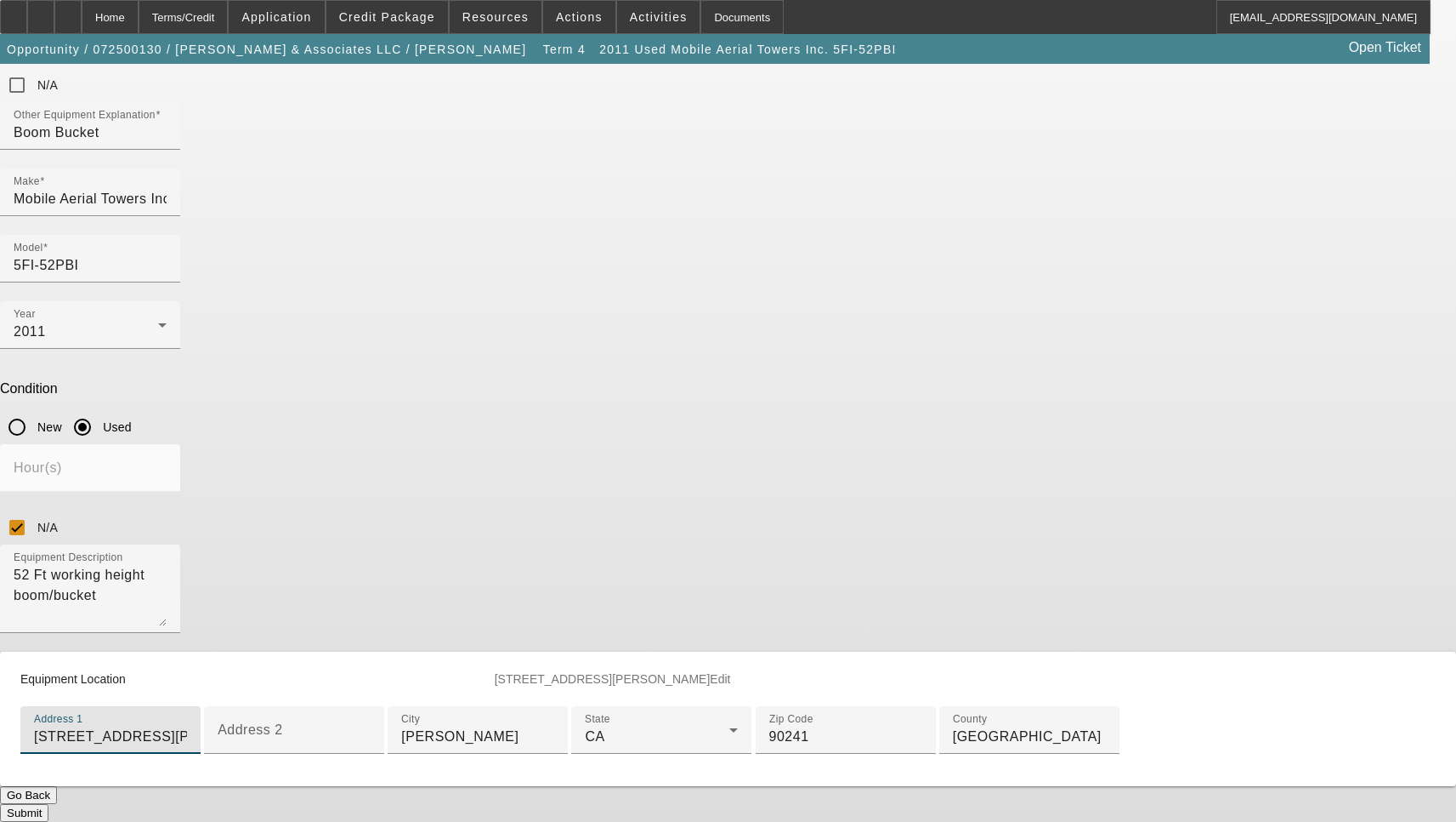
scroll to position [404, 0]
type input "[STREET_ADDRESS][PERSON_NAME]"
click at [49, 804] on button "Submit" at bounding box center [24, 813] width 49 height 18
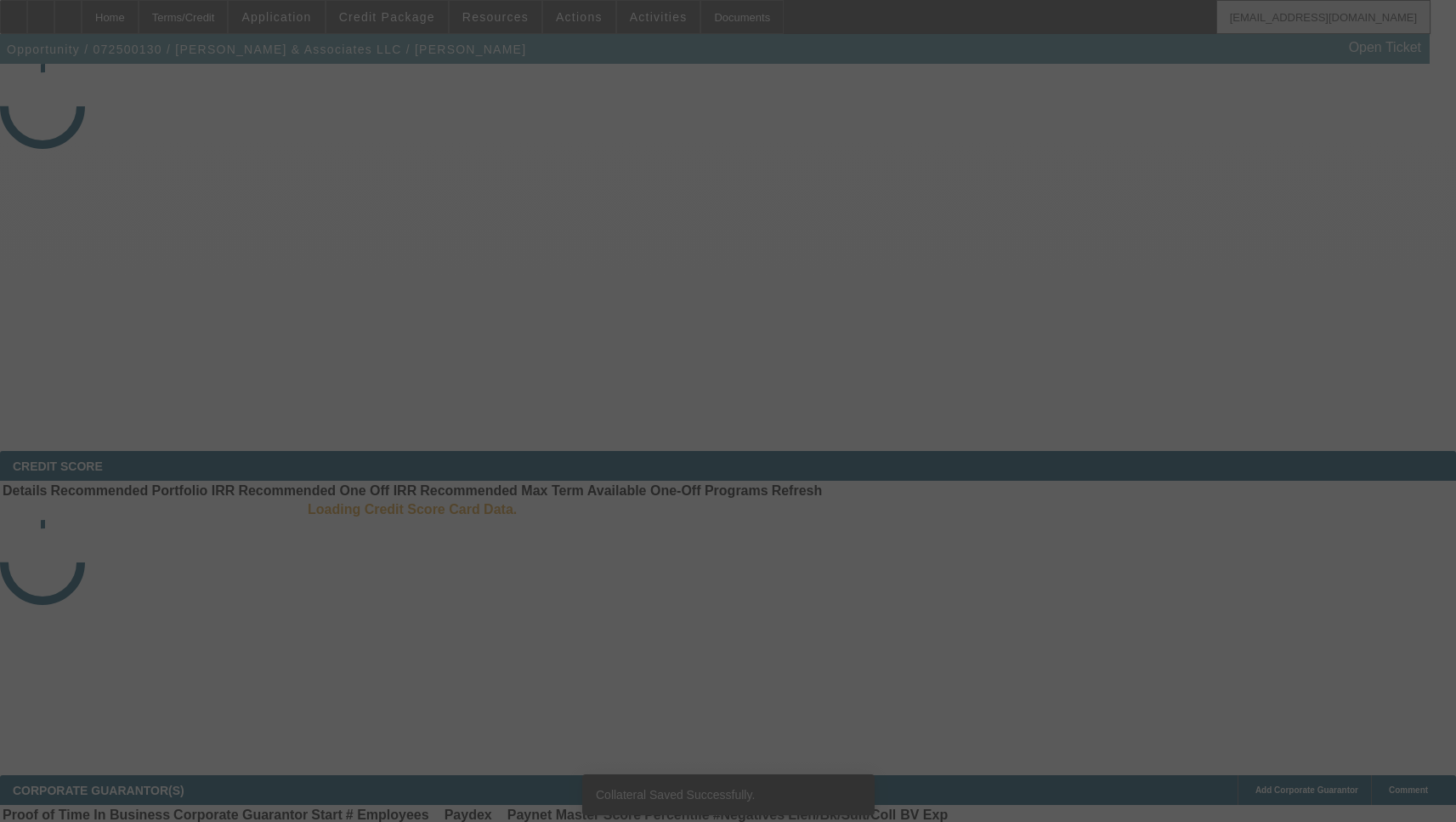
select select "3"
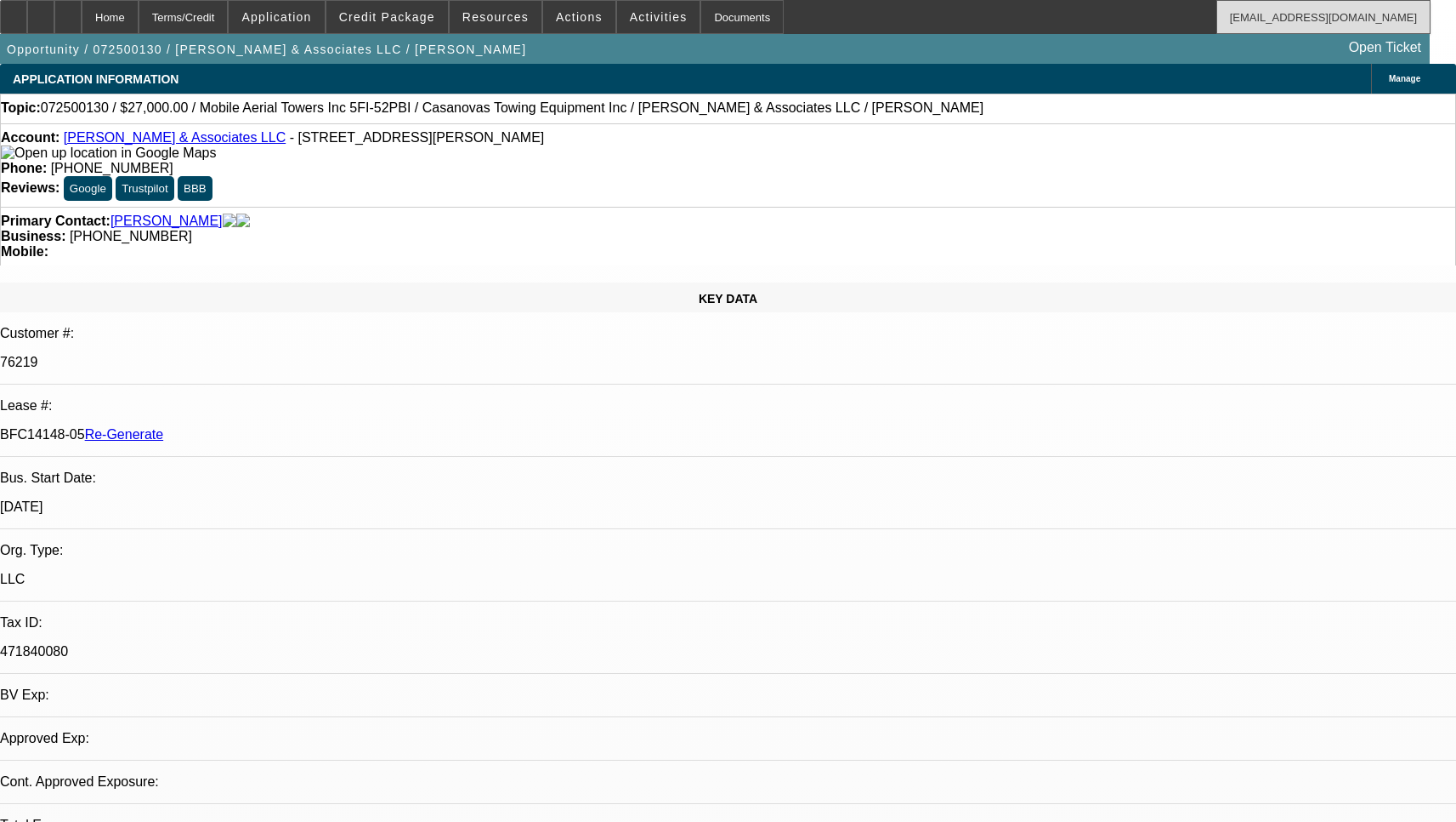
select select "0"
select select "2"
select select "0.1"
select select "4"
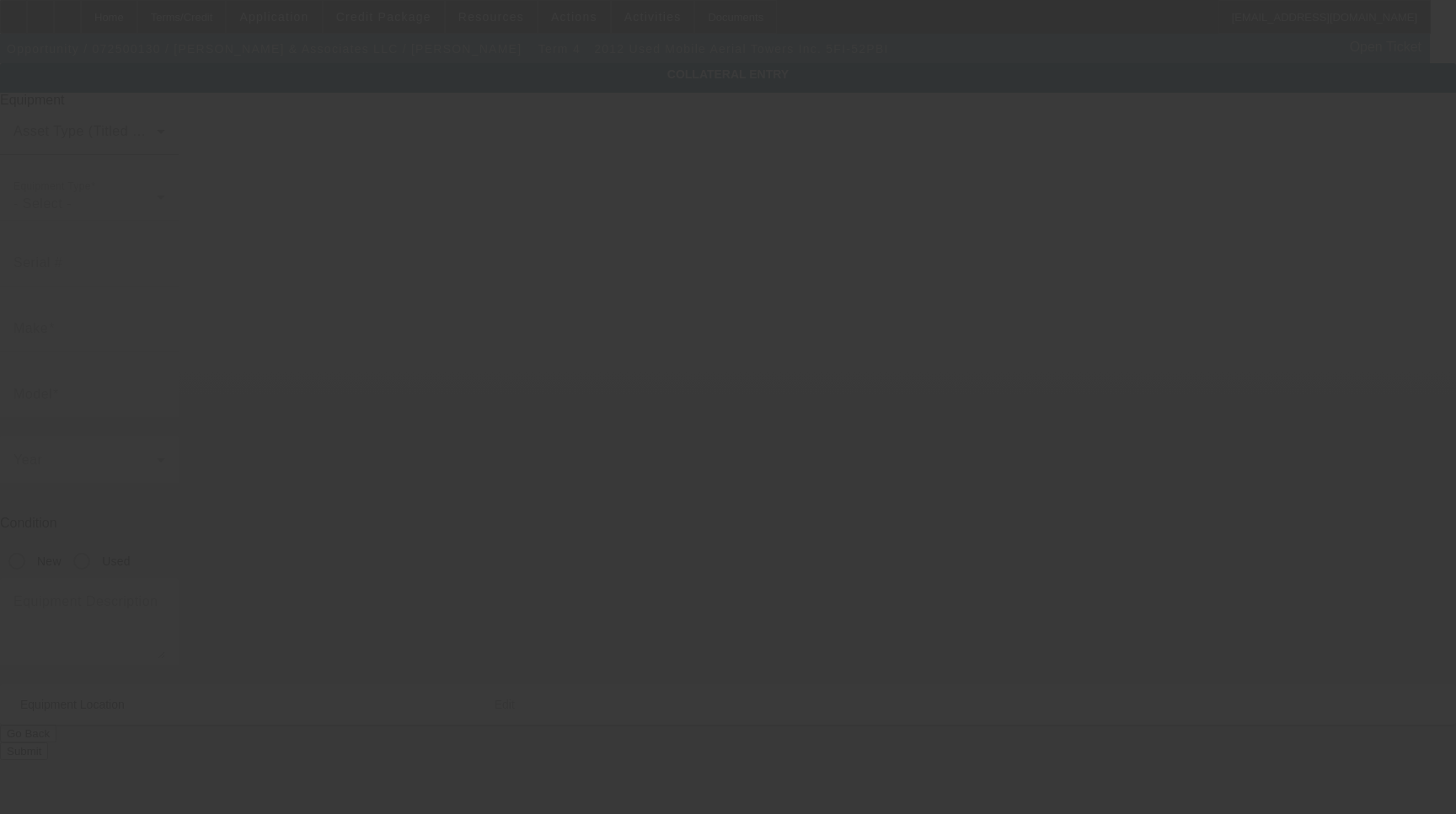
type input "128735528001"
type input "Mobile Aerial Towers Inc."
type input "5FI-52PBI"
radio input "true"
type textarea "52ft working height boom/bucket"
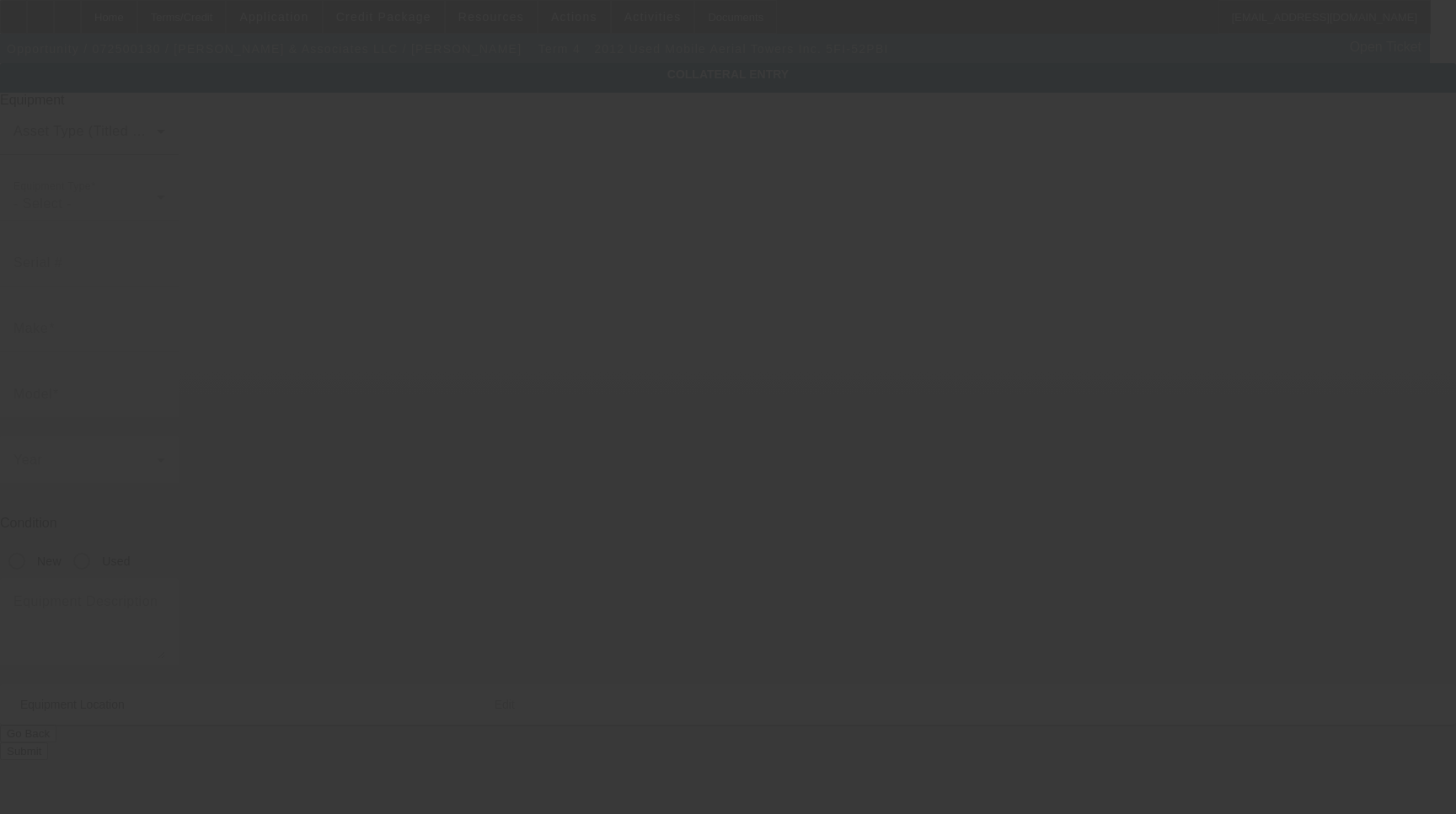
type input "[STREET_ADDRESS][PERSON_NAME]"
type input "[PERSON_NAME]"
type input "90241"
type input "[GEOGRAPHIC_DATA]"
type input "11778986"
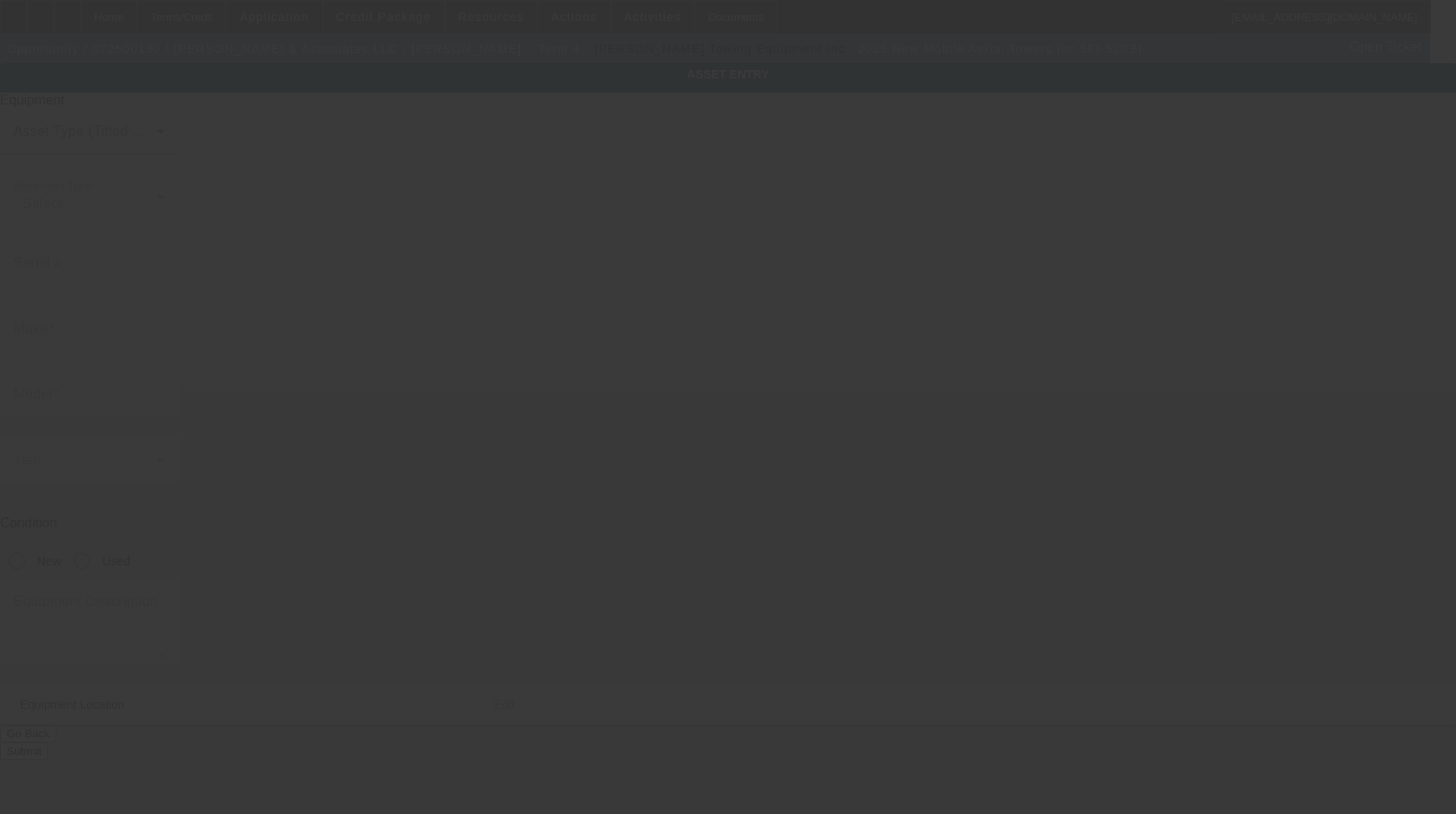
type input "Mobile Aerial Towers Inc"
type input "5FI-52PBI"
radio input "true"
type textarea "52' Boom Includes all options, attachments and accessories"
type input "[STREET_ADDRESS][PERSON_NAME]"
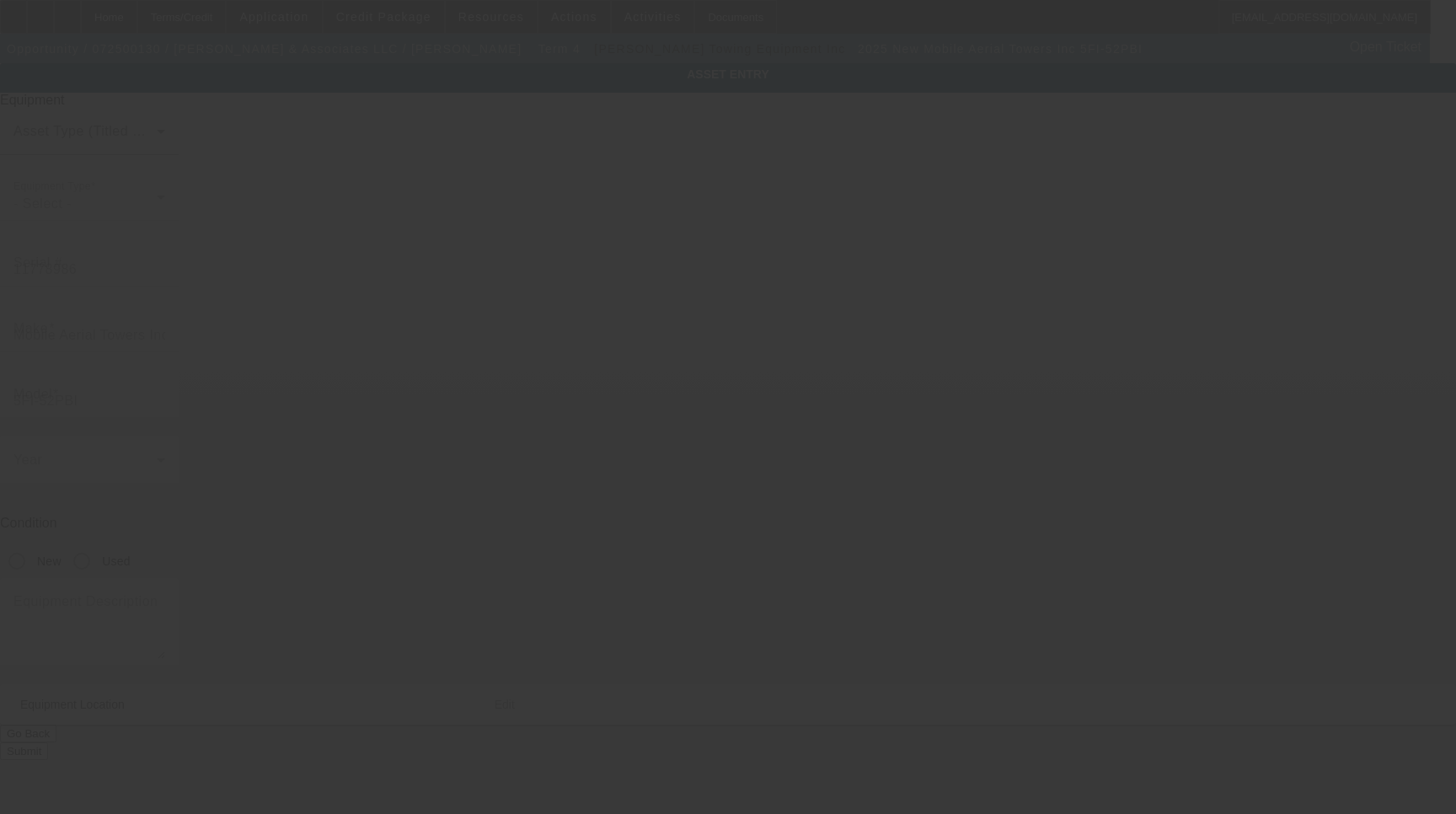
type input "[PERSON_NAME]"
type input "90241"
type input "[GEOGRAPHIC_DATA]"
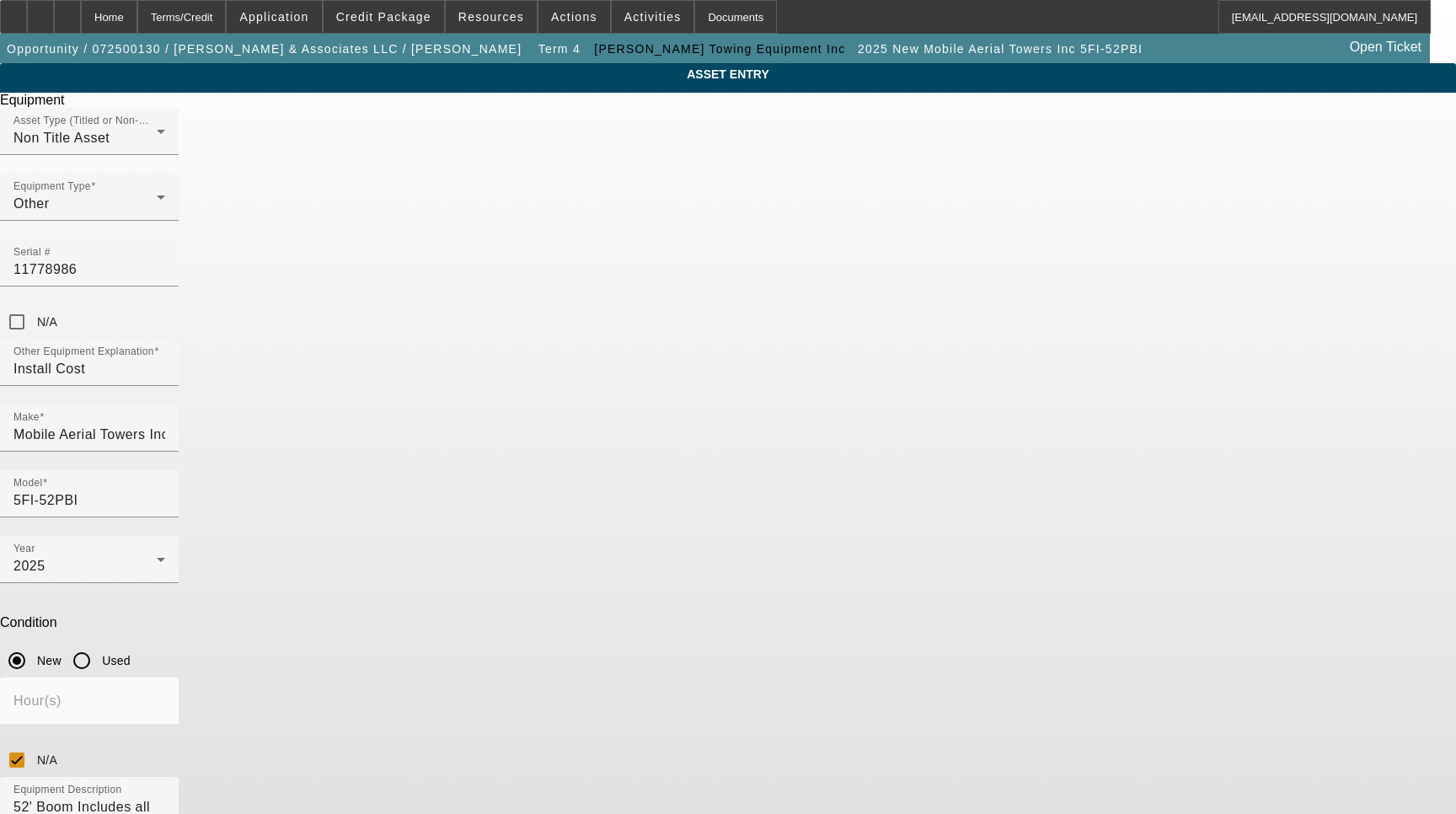
click at [1390, 19] on span "Delete asset" at bounding box center [1415, 14] width 51 height 9
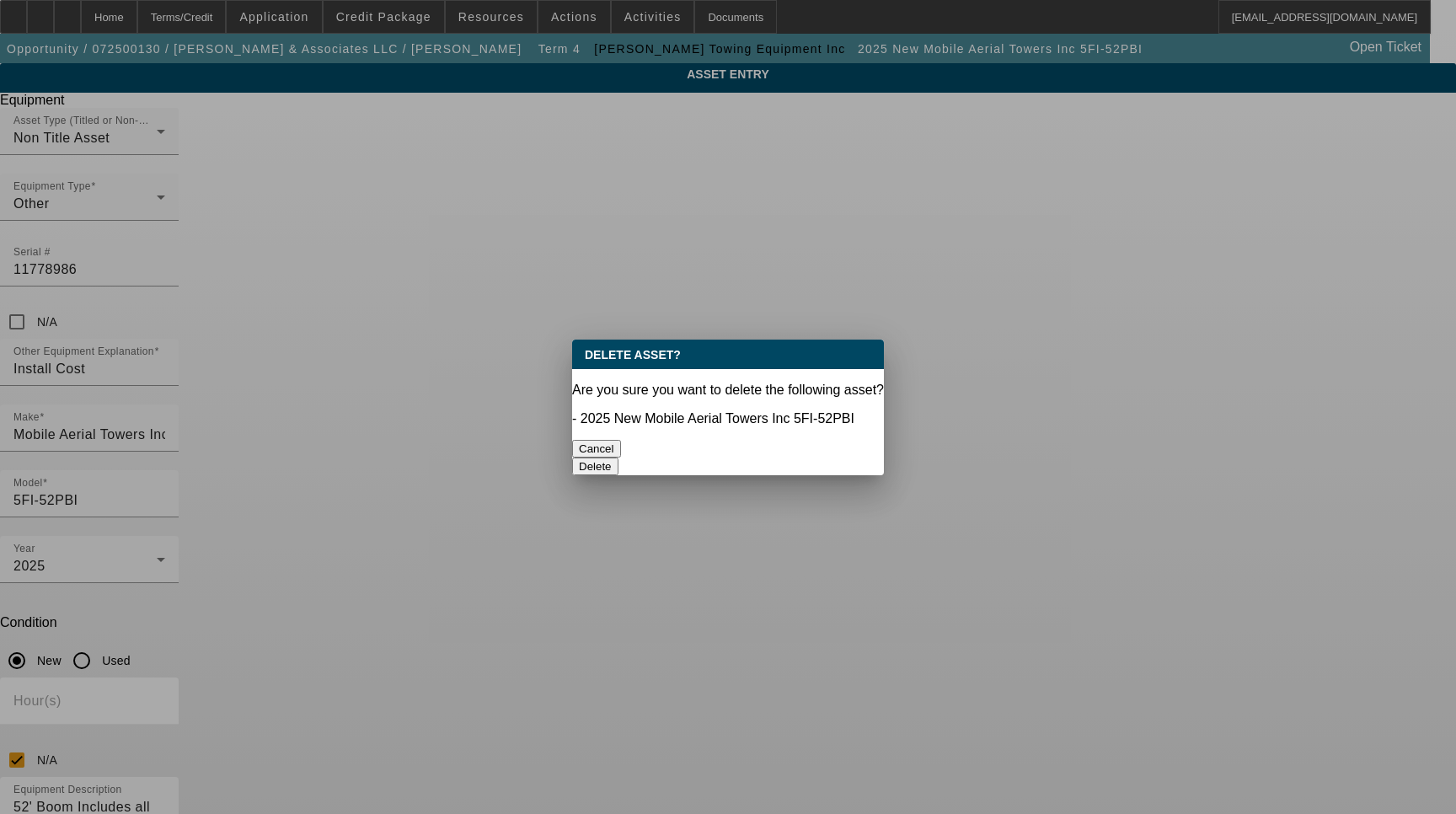
click at [619, 457] on button "Delete" at bounding box center [595, 466] width 47 height 18
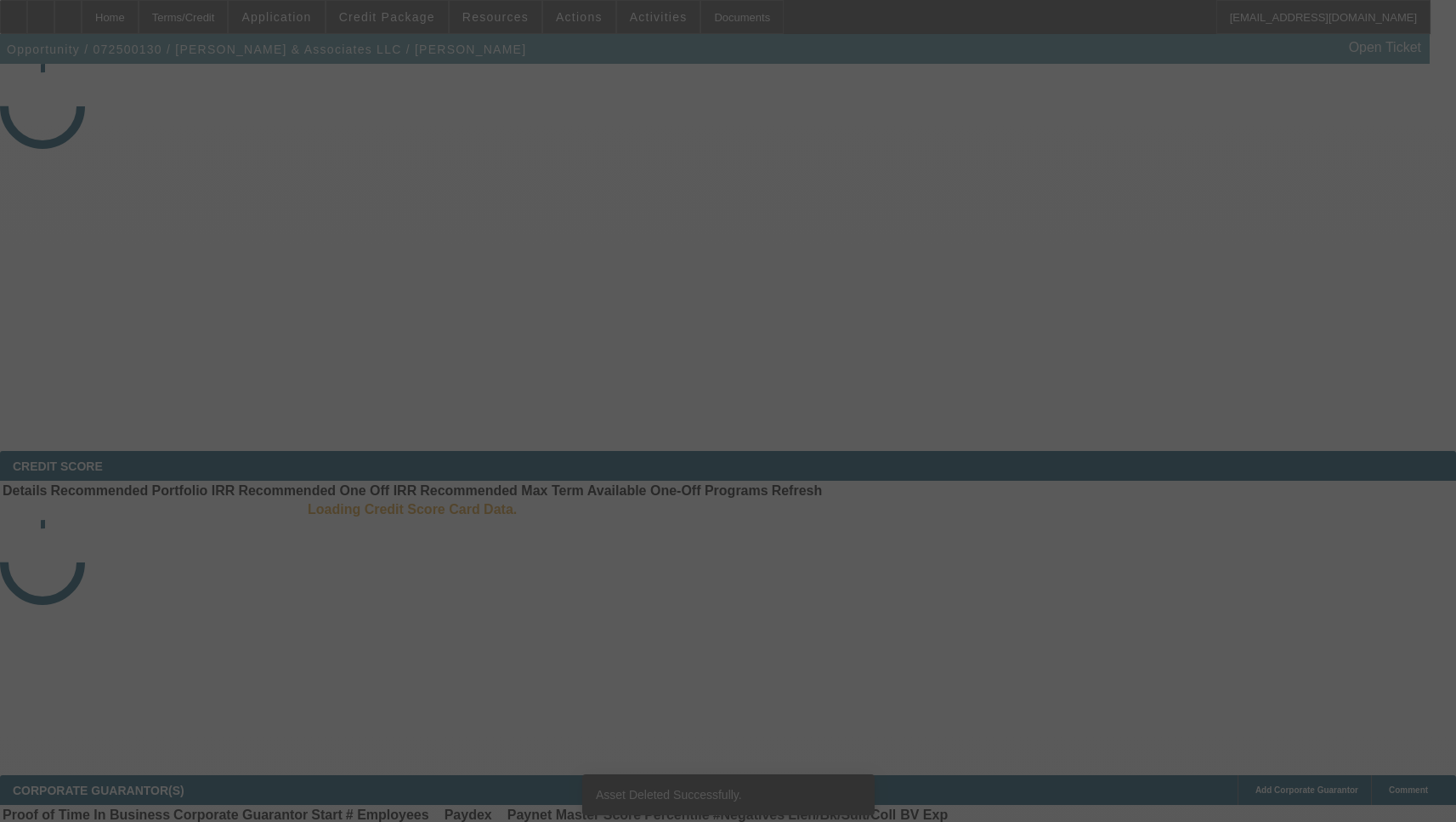
select select "3"
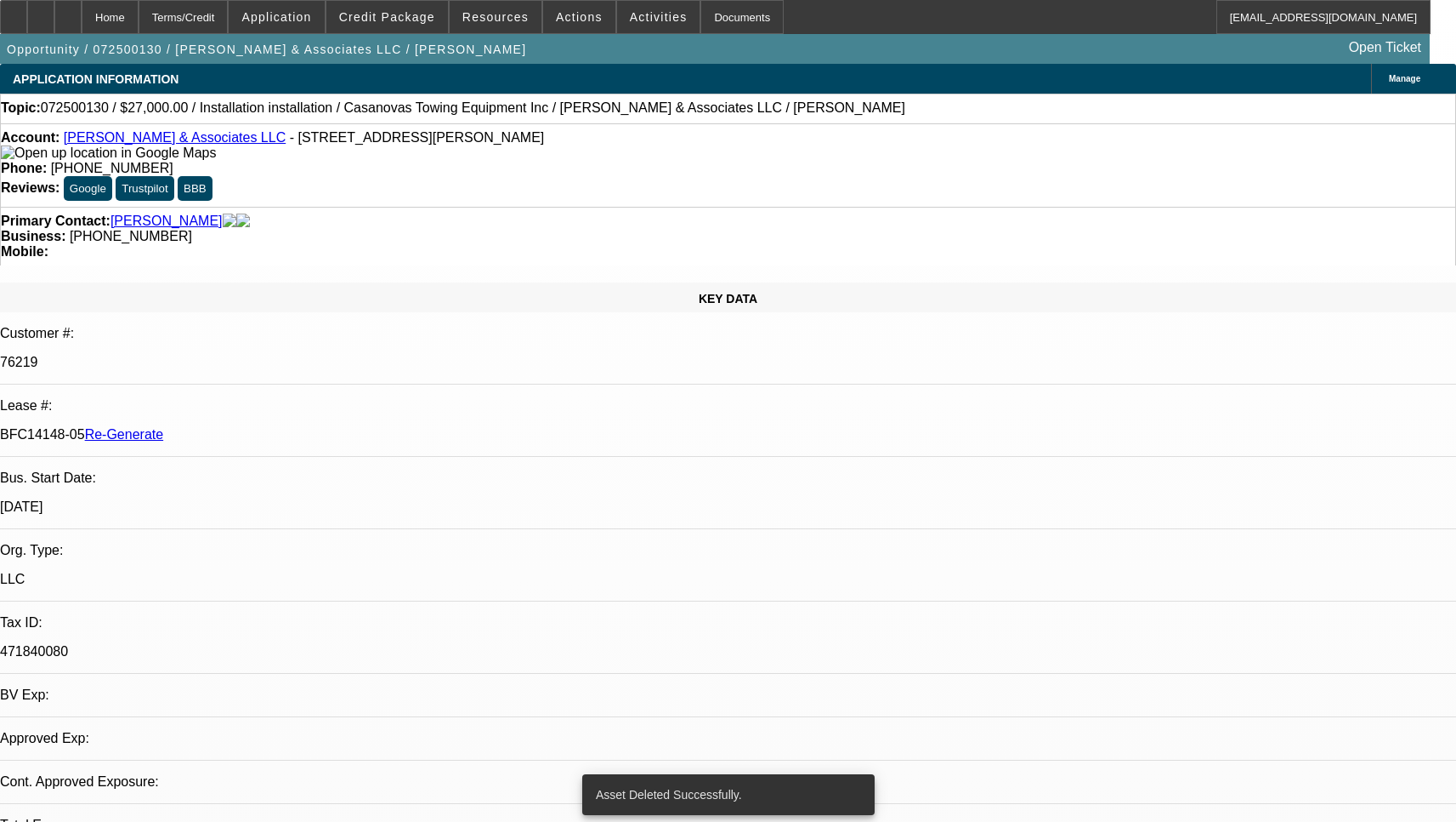
select select "0"
select select "2"
select select "0.1"
select select "4"
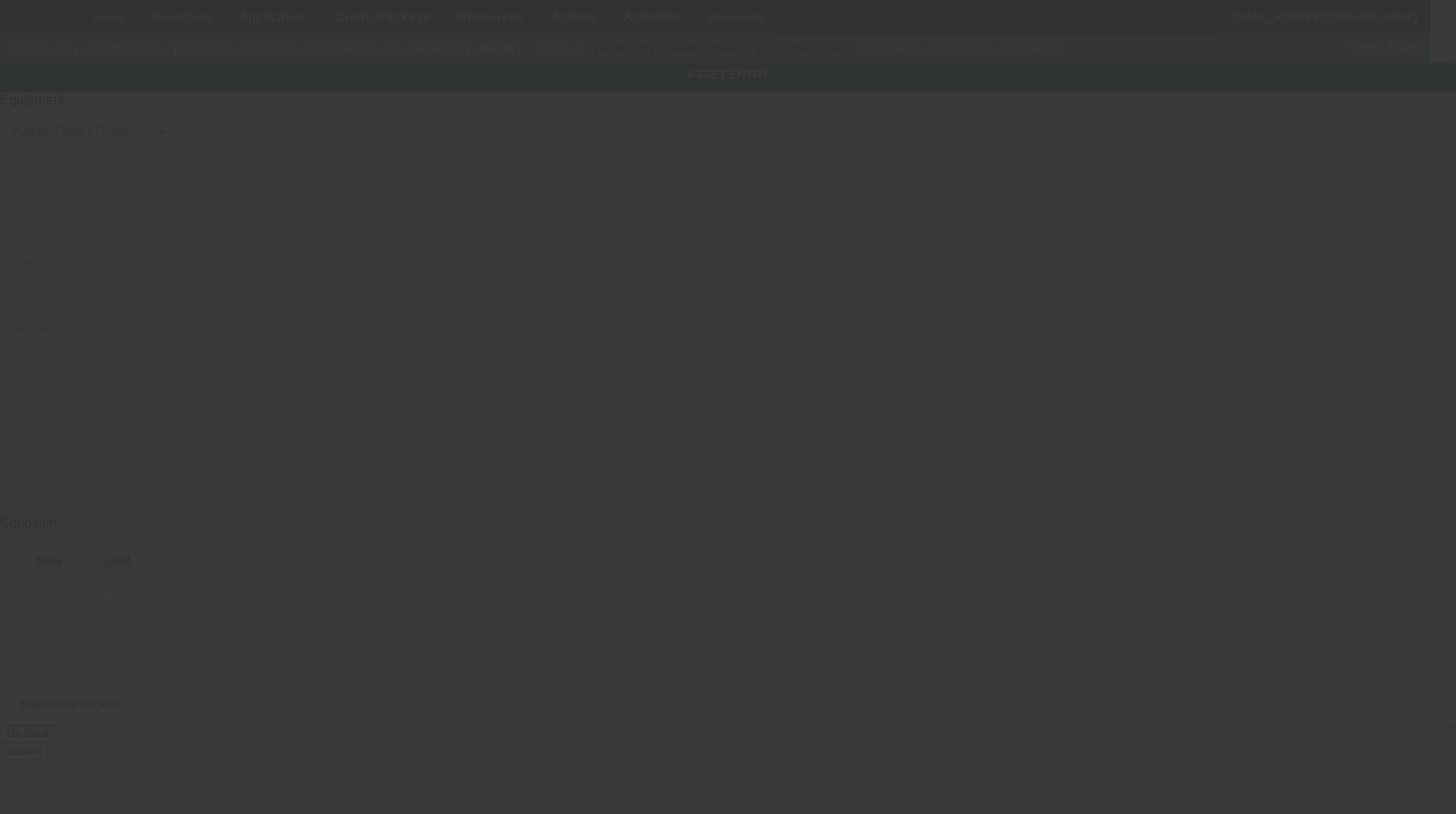
type input "138735528001"
type input "installation"
radio input "true"
type textarea "52' Boom Includes all options, attachments and accessories"
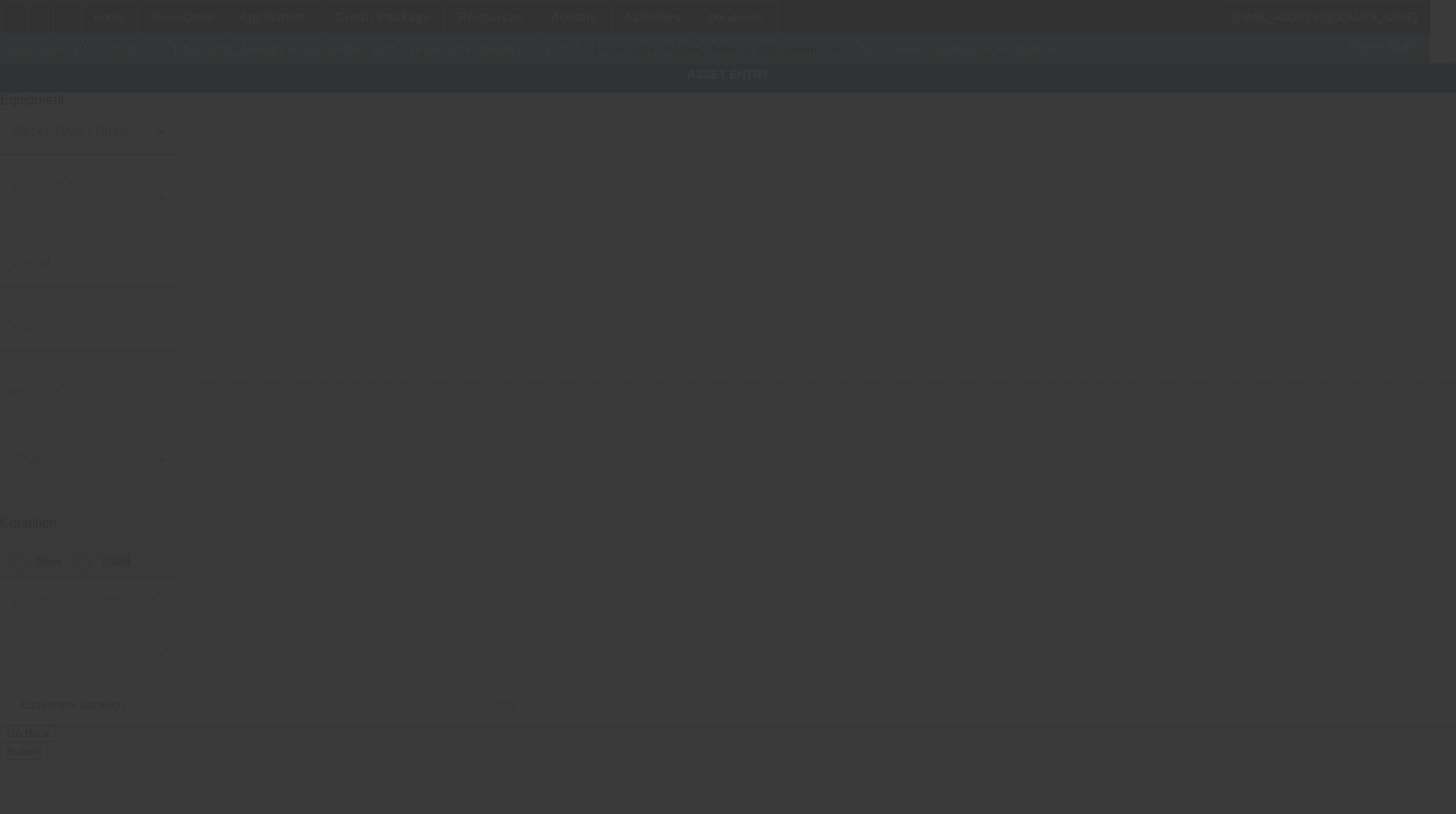
type input "10831 Downey Ave"
type input "Downey"
type input "90241"
type input "Los Angeles"
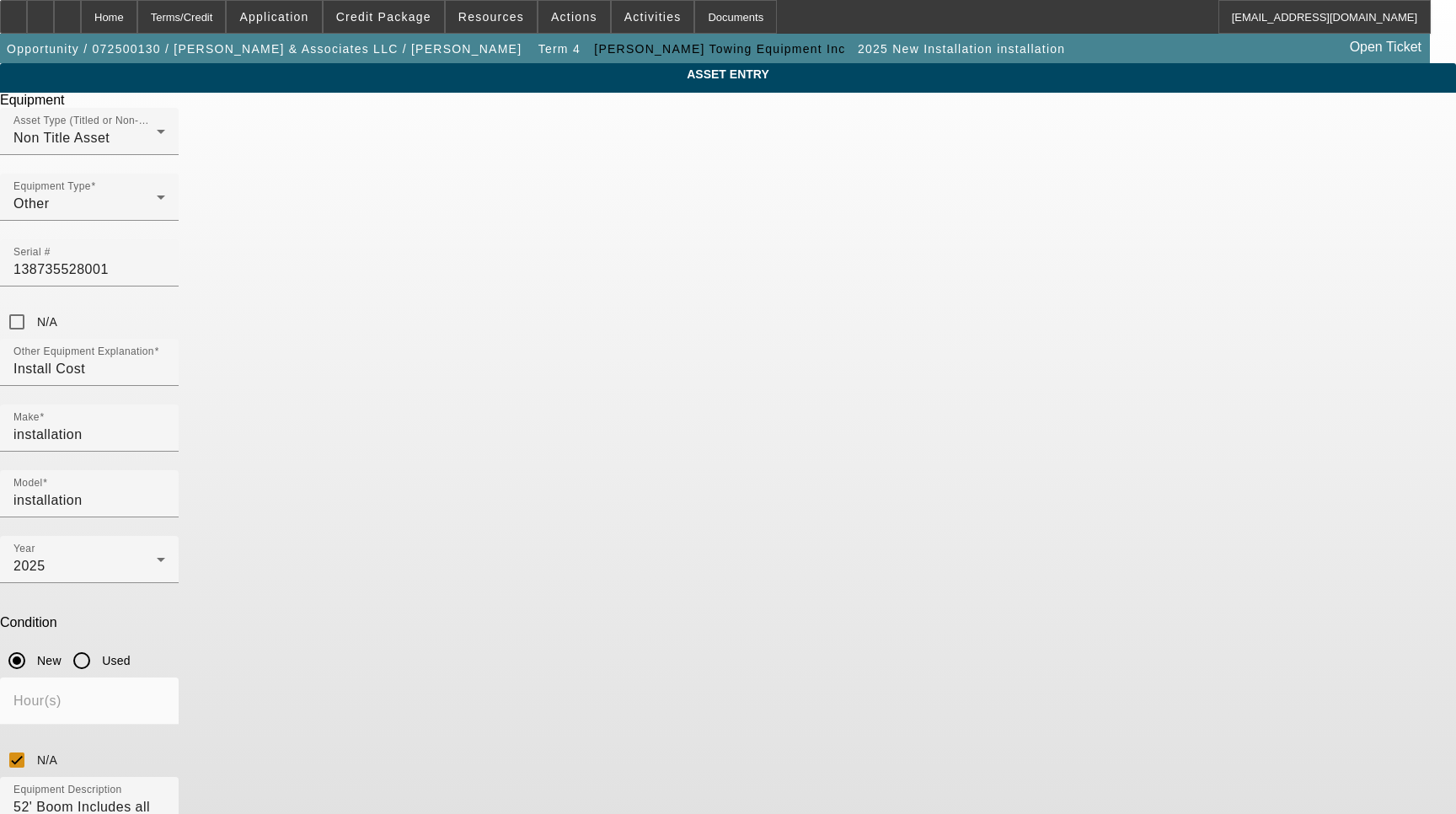
click at [1390, 19] on span "Delete asset" at bounding box center [1415, 14] width 51 height 9
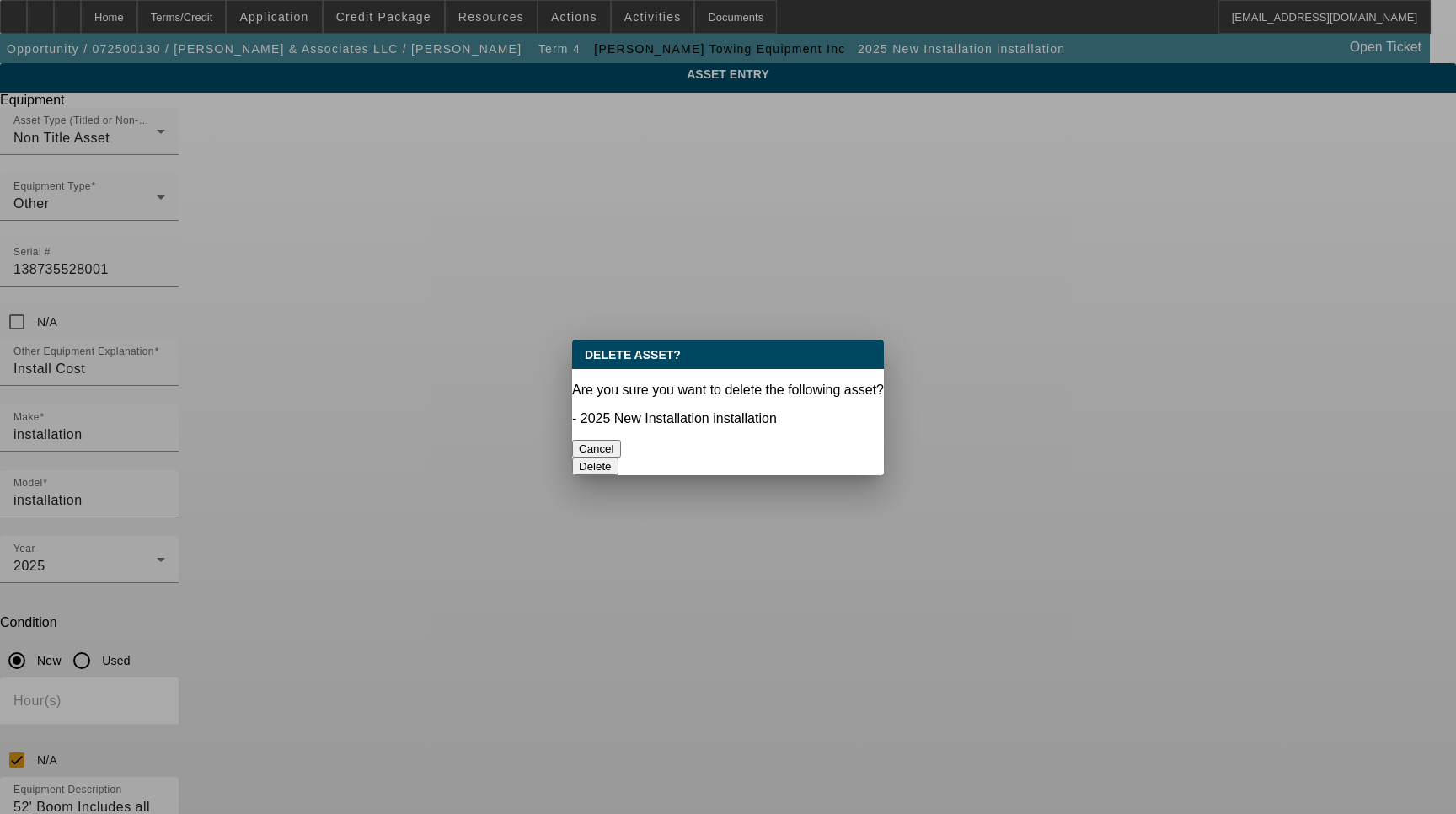
click at [619, 457] on button "Delete" at bounding box center [595, 466] width 47 height 18
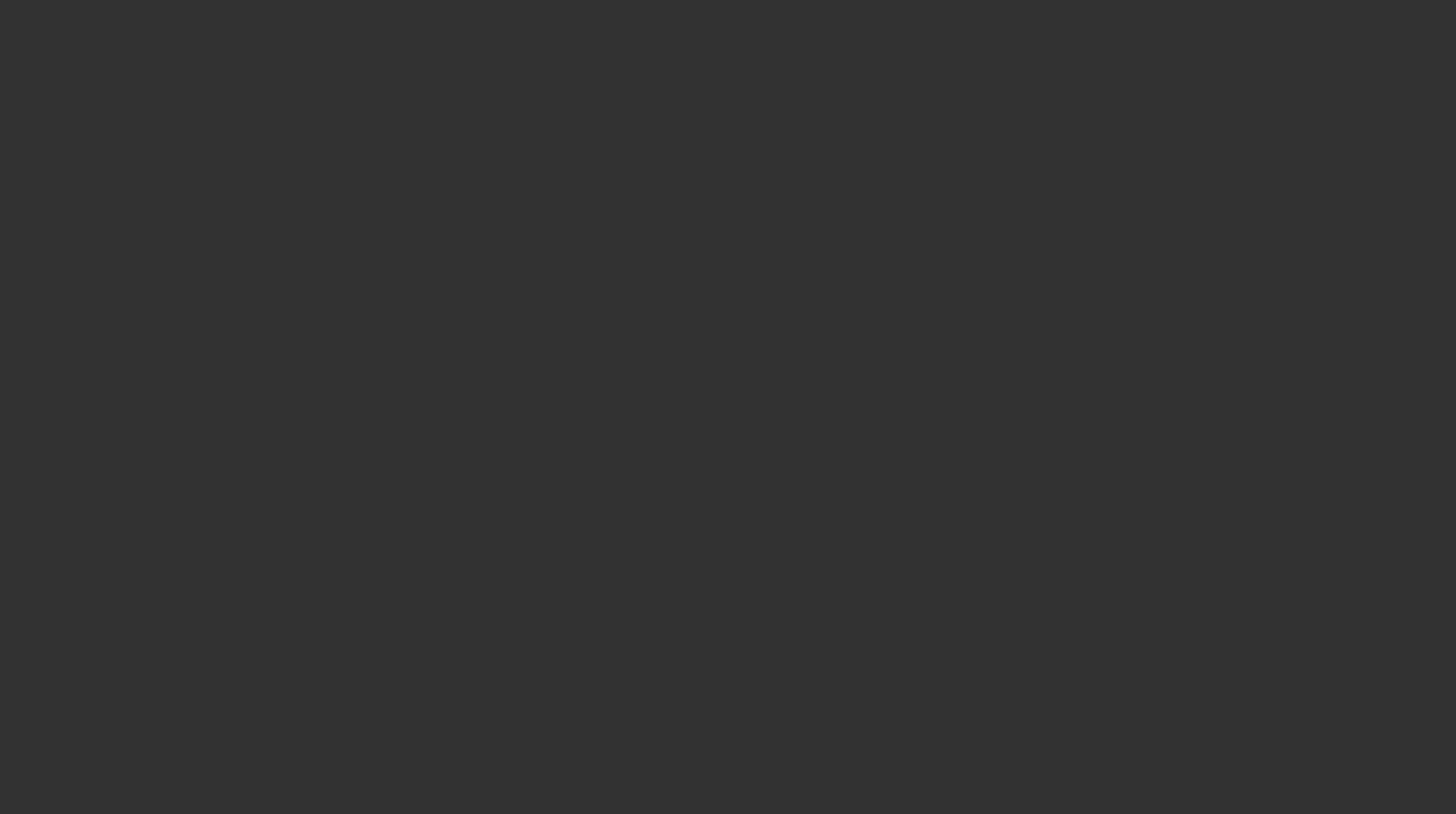
select select "3"
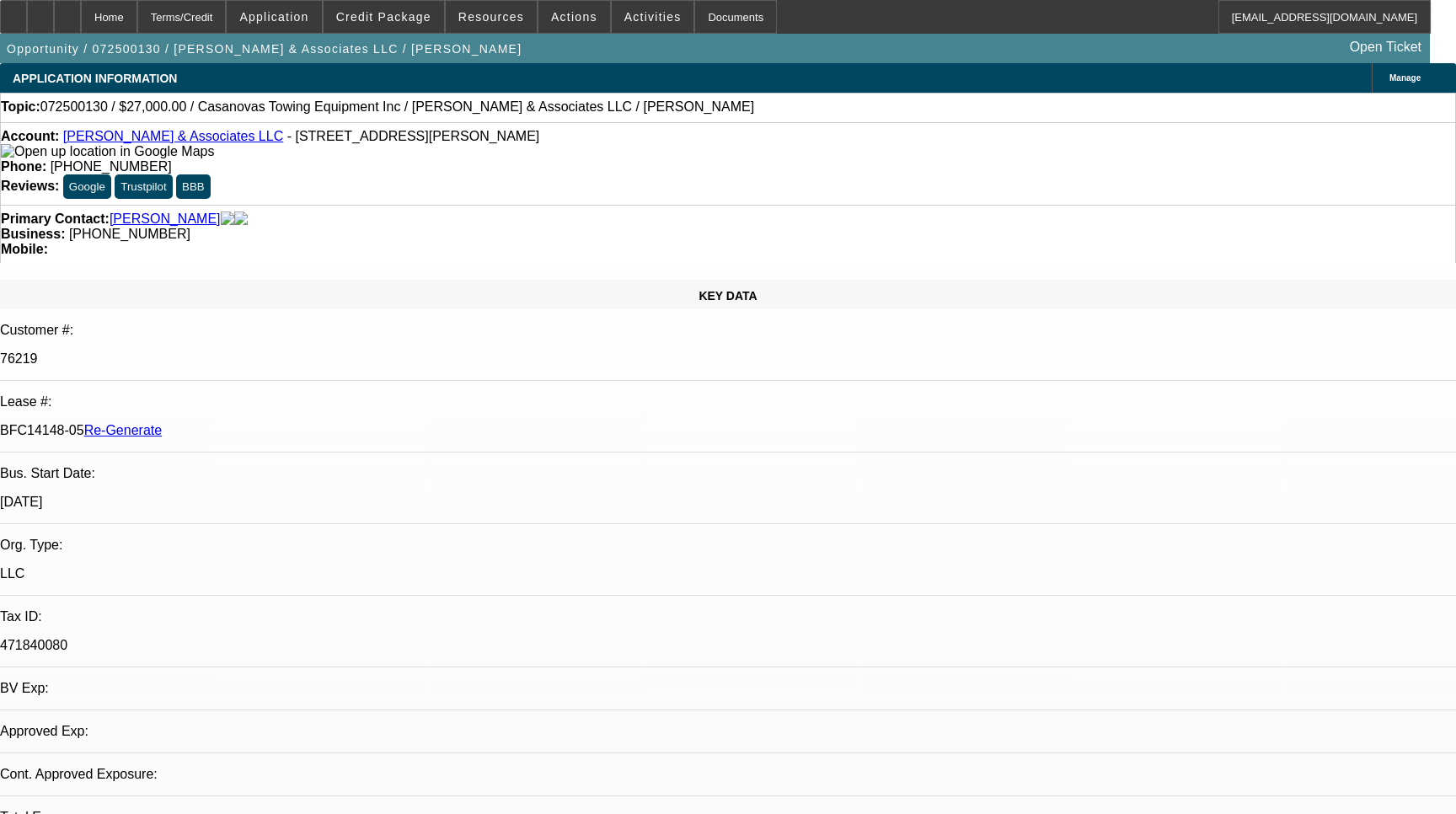
select select "0"
select select "2"
select select "0.1"
select select "4"
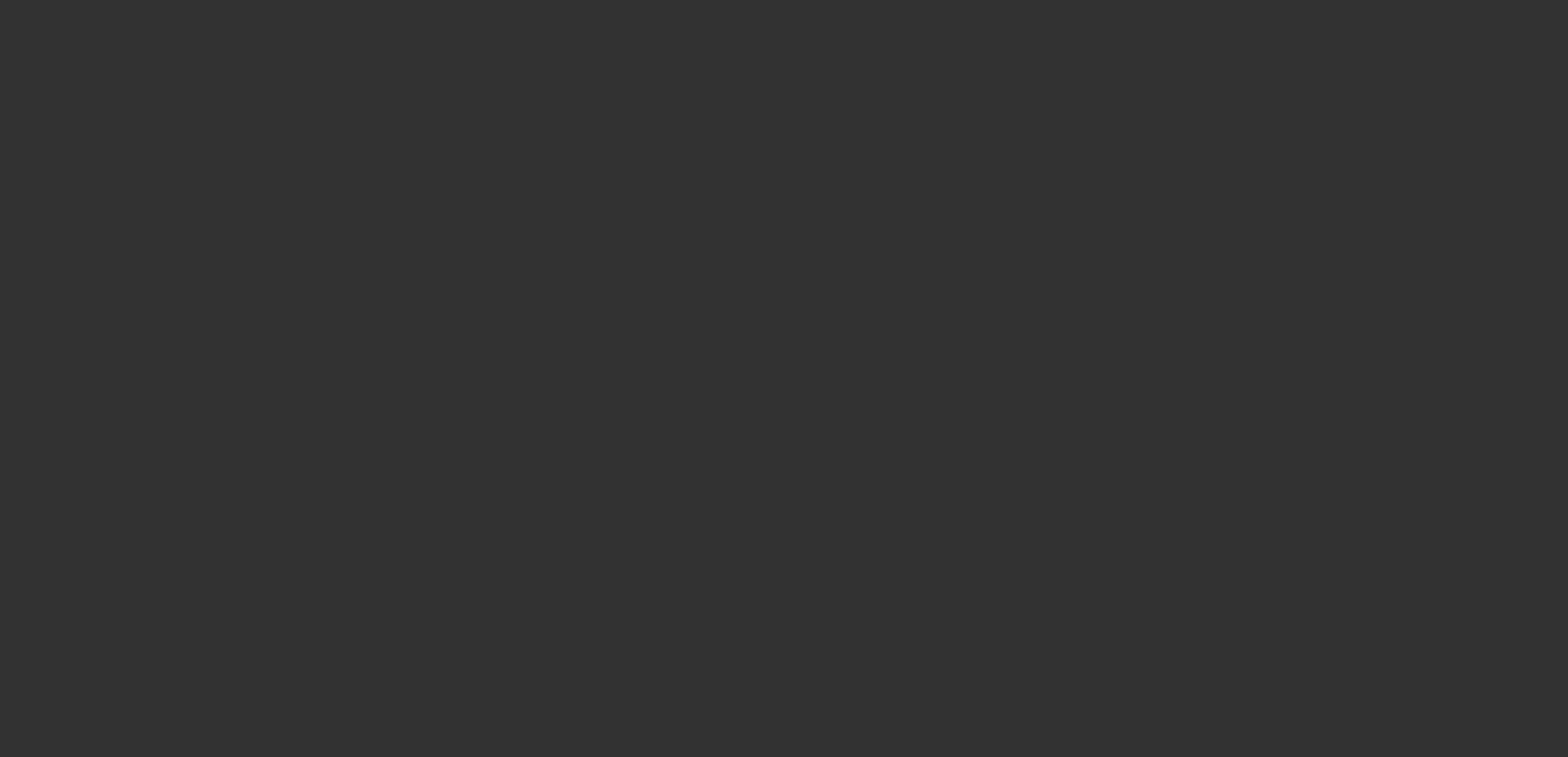
select select "3"
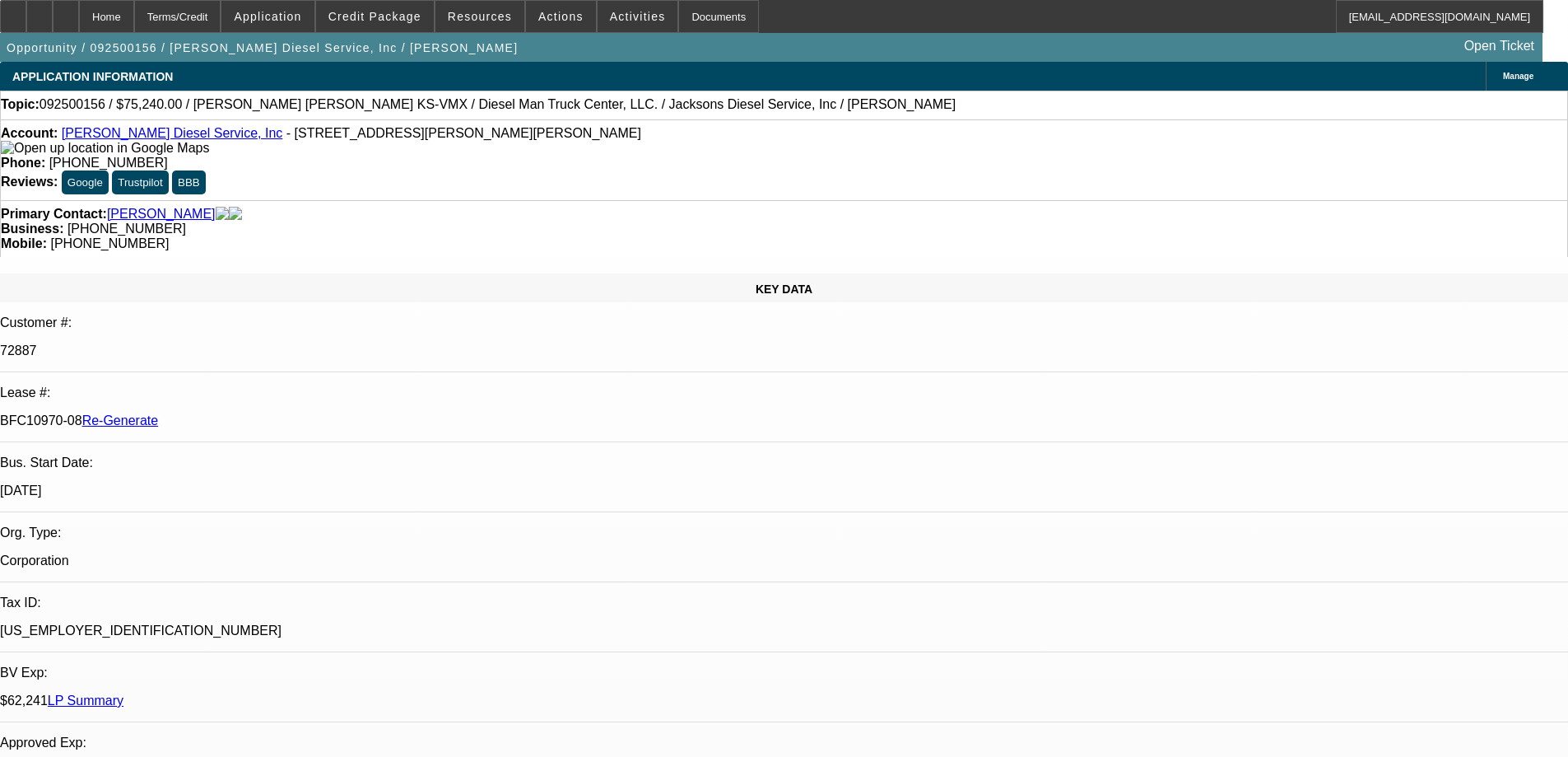
select select "0"
select select "2"
select select "0"
select select "6"
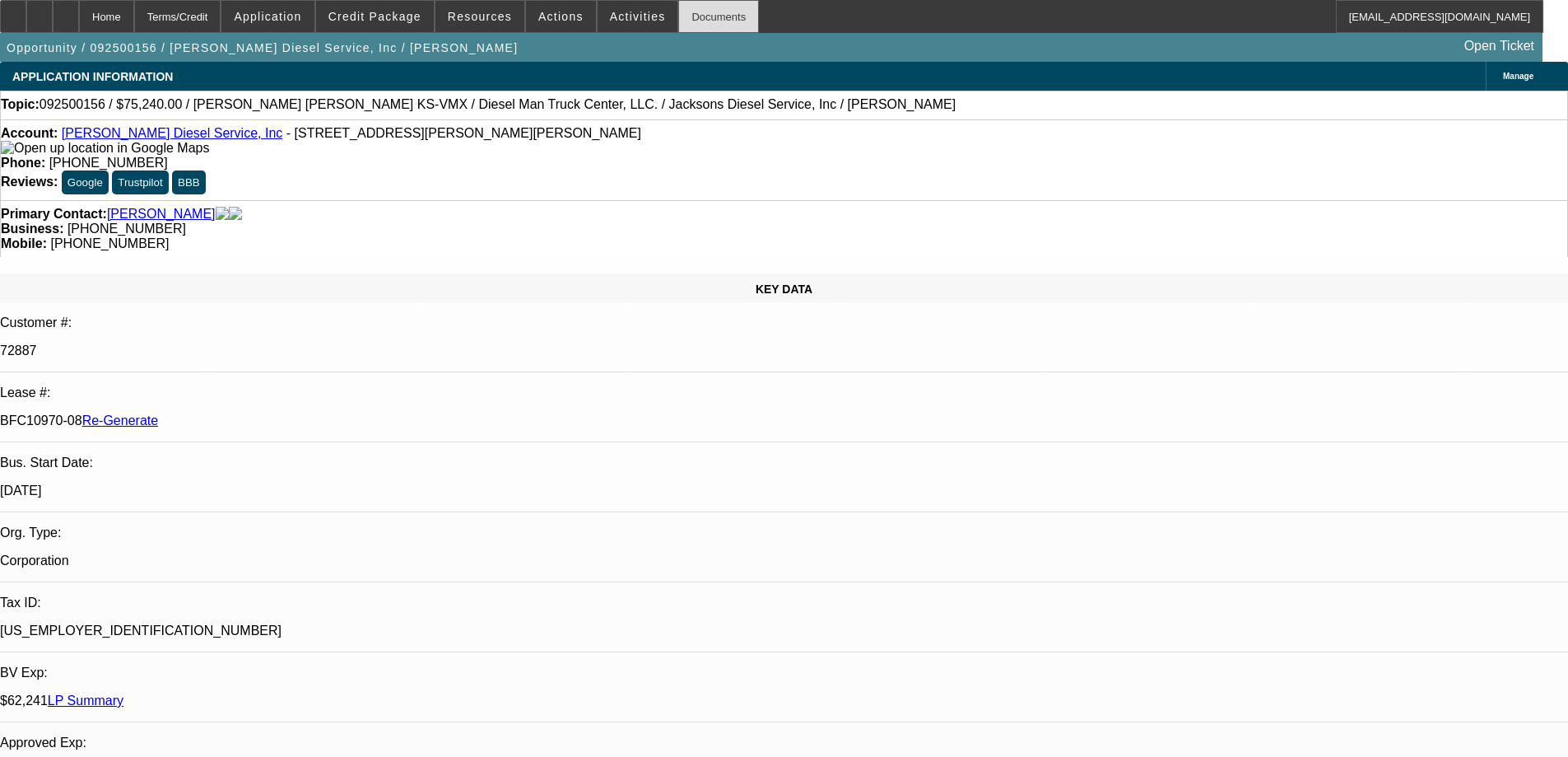
click at [713, 14] on div "Documents" at bounding box center [718, 17] width 80 height 33
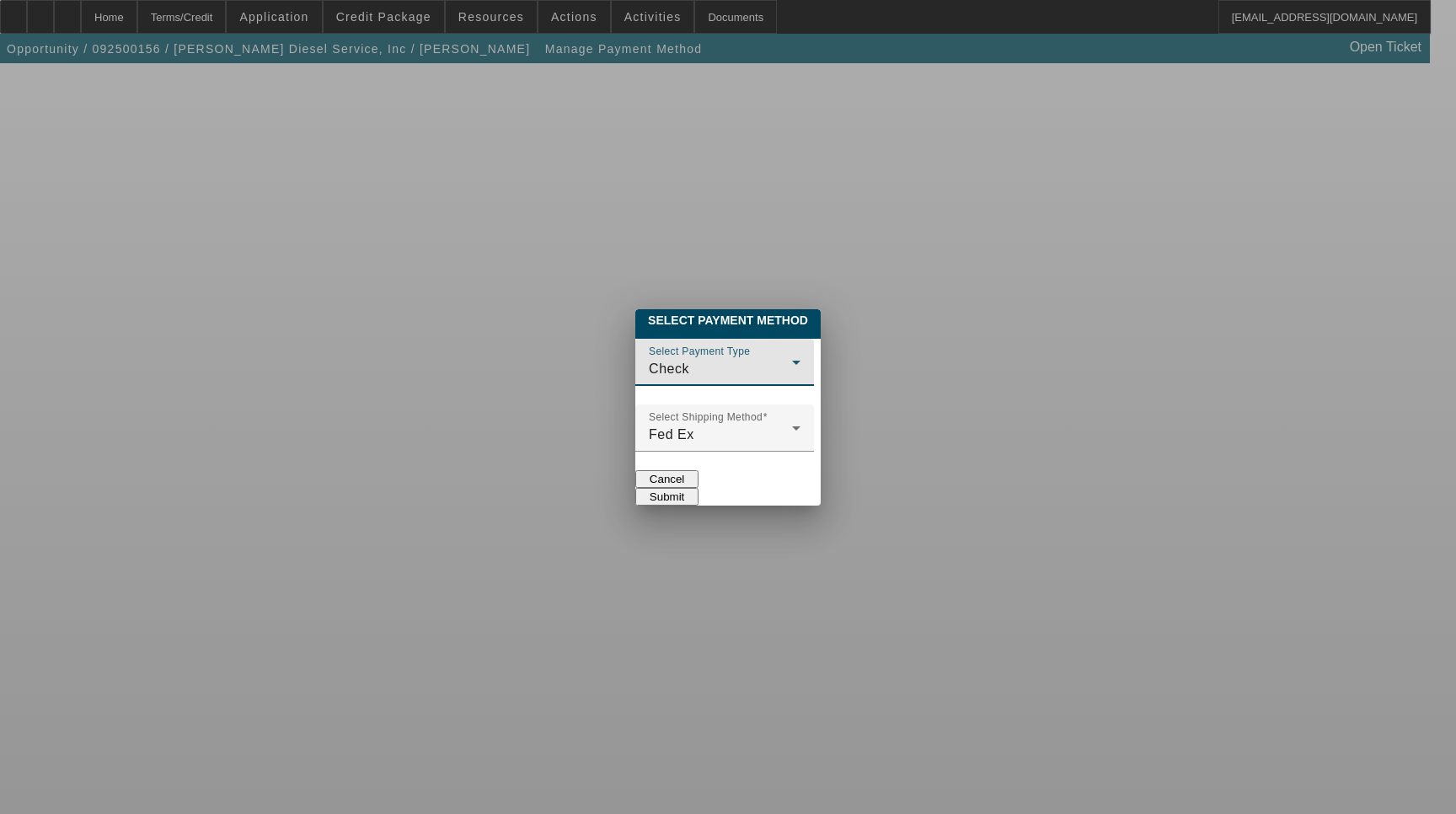
click at [649, 359] on div "Check" at bounding box center [720, 369] width 143 height 20
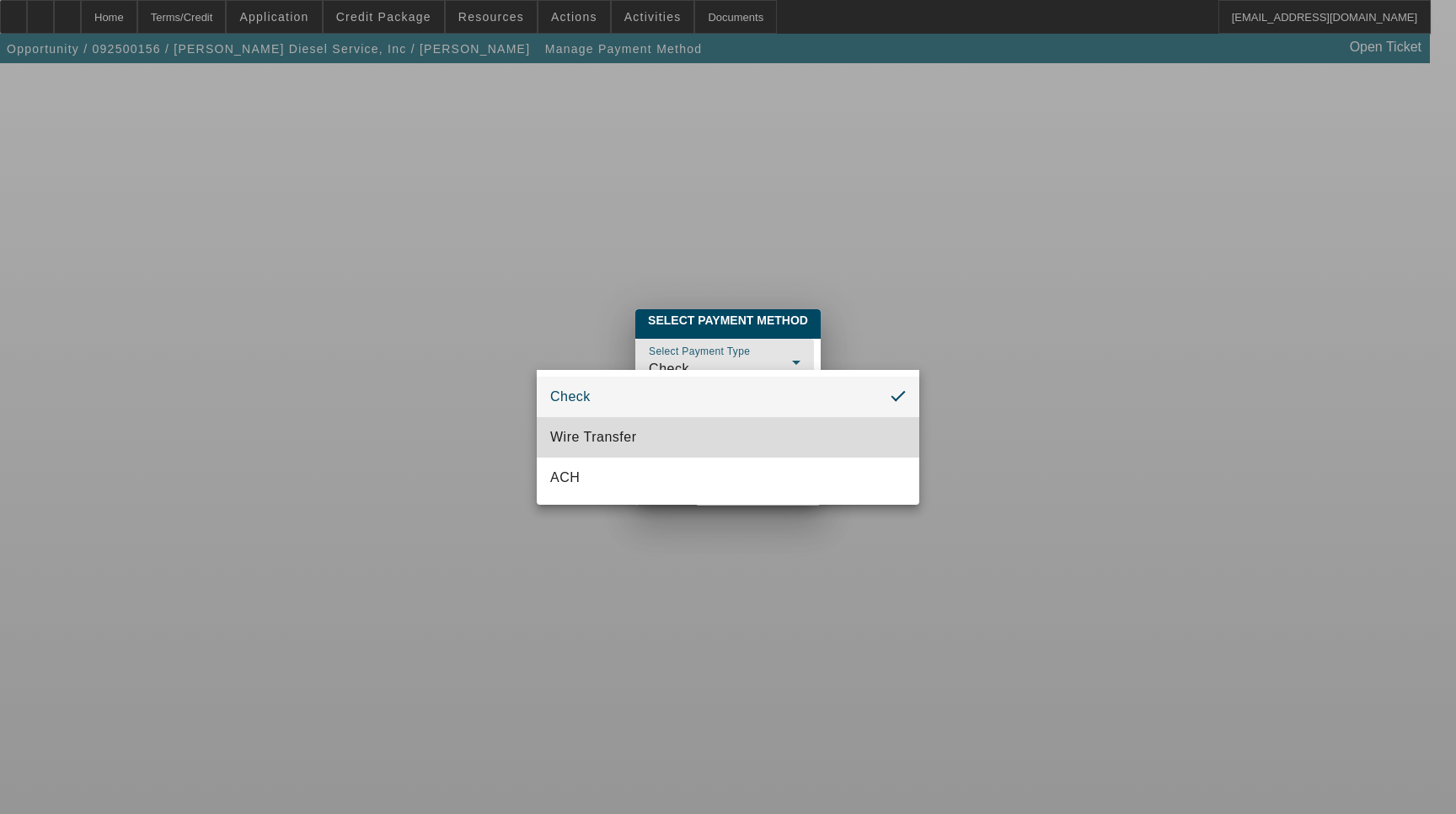
click at [608, 427] on span "Wire Transfer" at bounding box center [593, 437] width 86 height 20
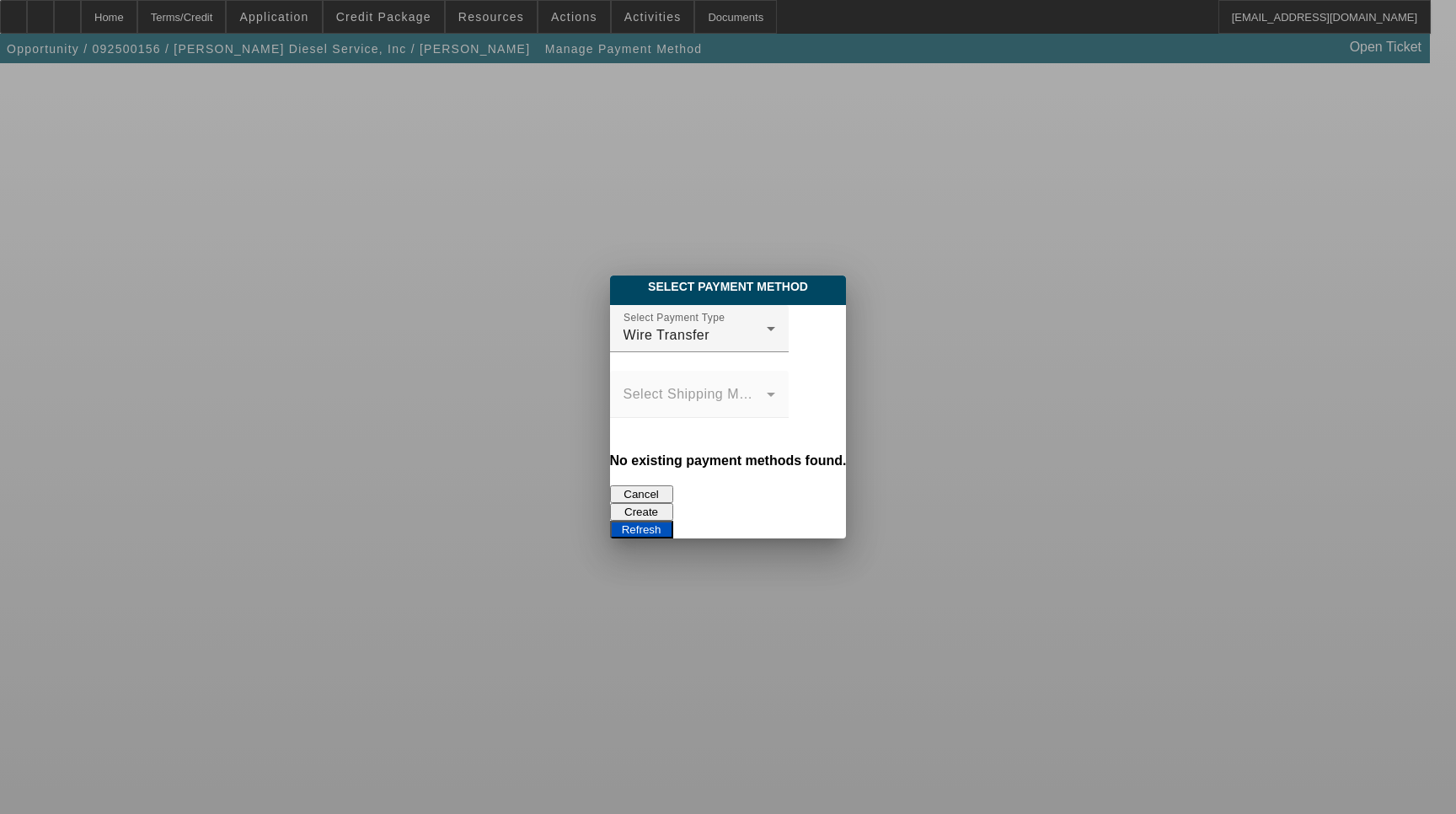
click at [673, 503] on button "Create" at bounding box center [642, 512] width 64 height 18
click at [673, 521] on button "Refresh" at bounding box center [642, 529] width 64 height 18
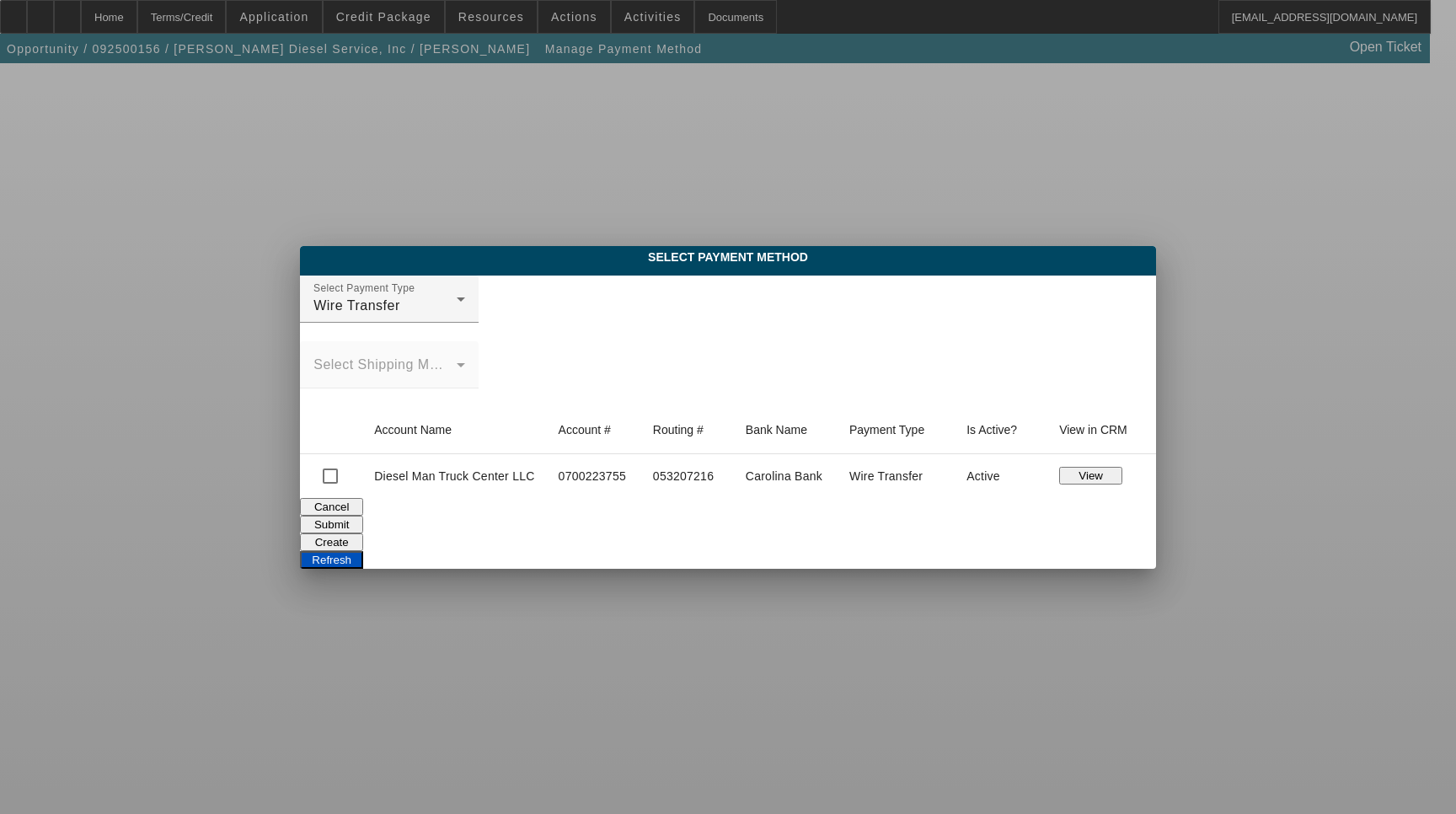
click at [566, 475] on td "0700223755" at bounding box center [592, 476] width 94 height 44
click at [325, 475] on input "checkbox" at bounding box center [331, 476] width 34 height 34
checkbox input "true"
click at [364, 522] on button "Submit" at bounding box center [331, 524] width 64 height 18
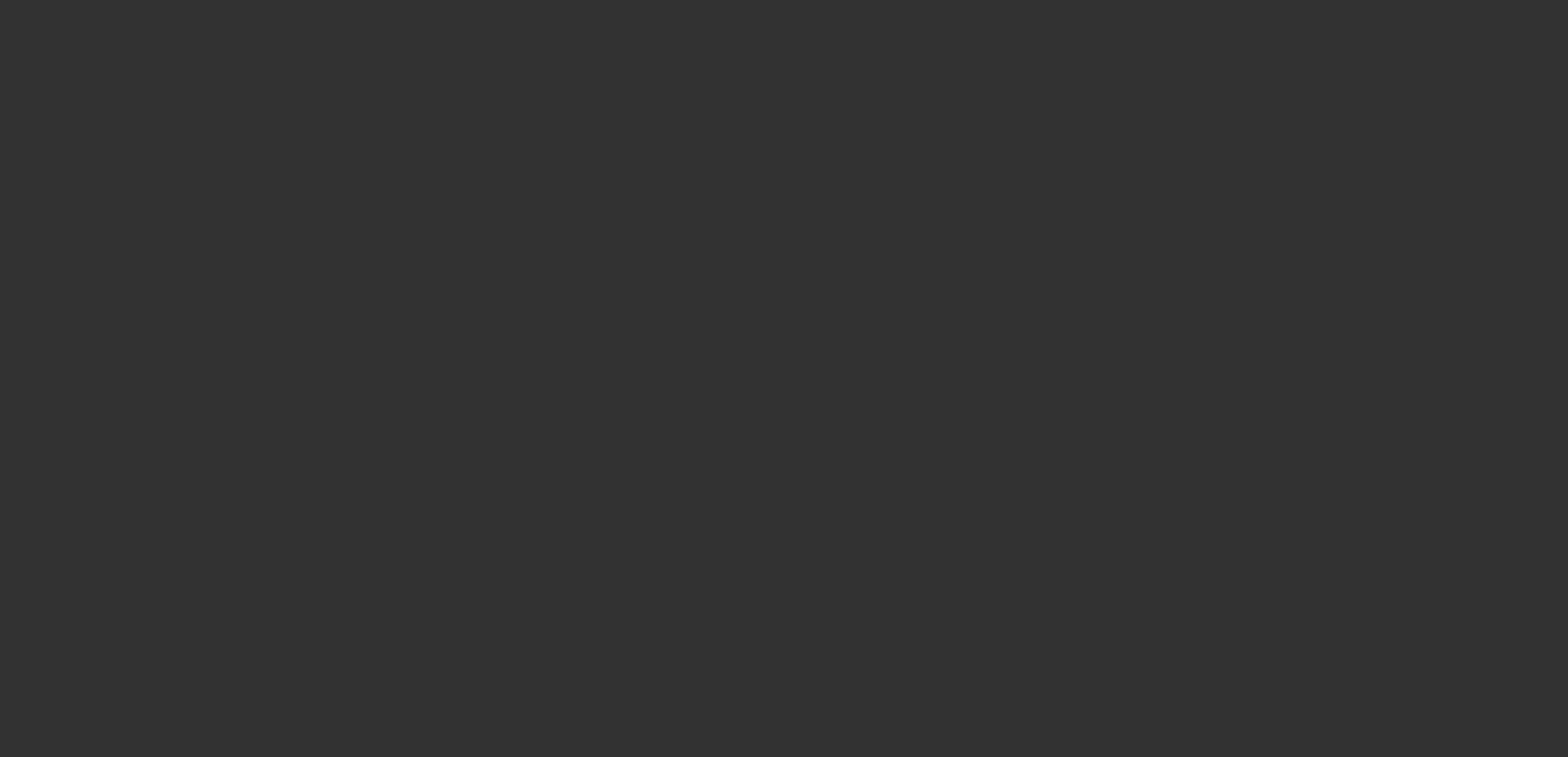
select select "3"
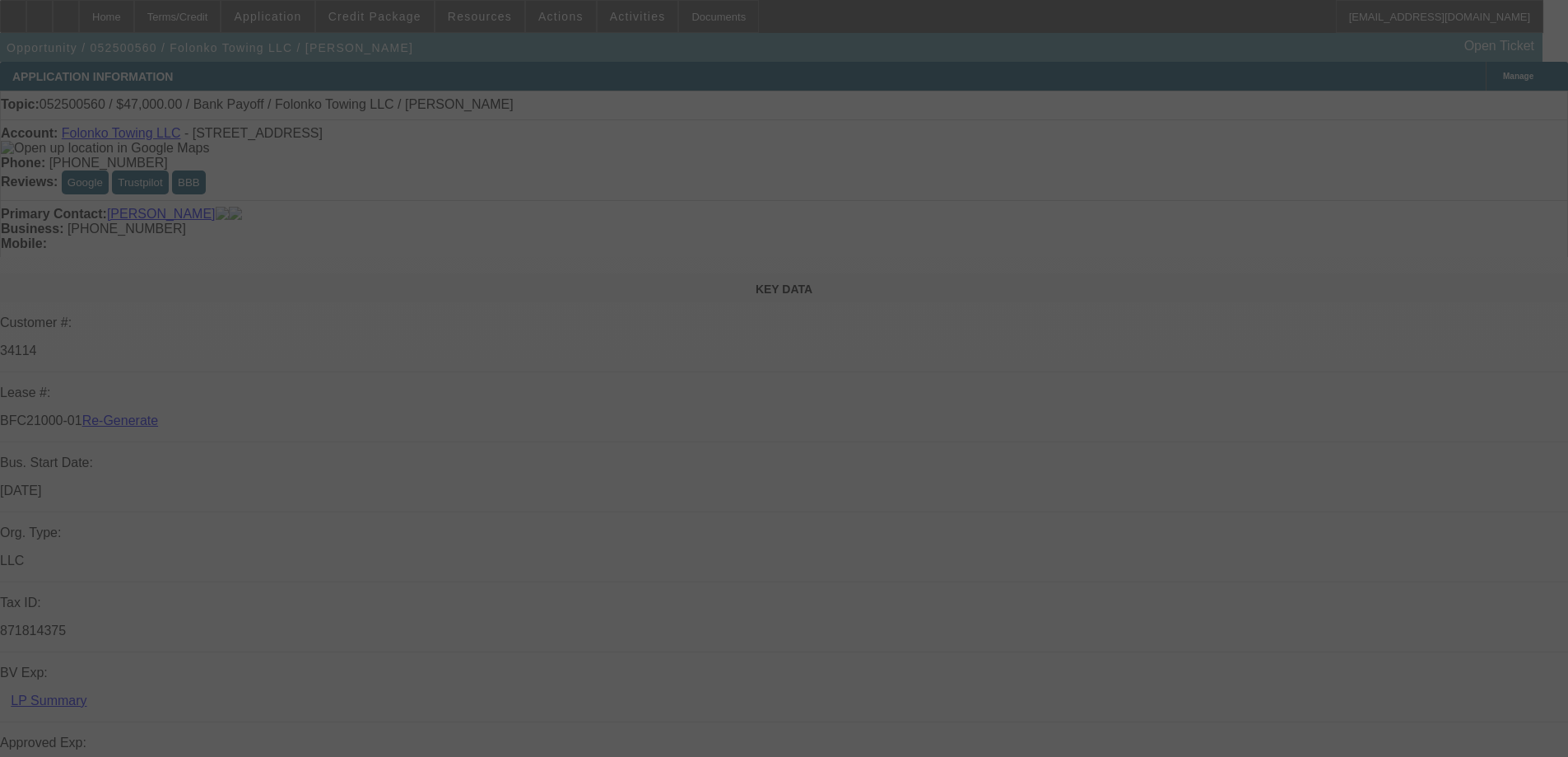
select select "0"
select select "2"
select select "0.1"
select select "4"
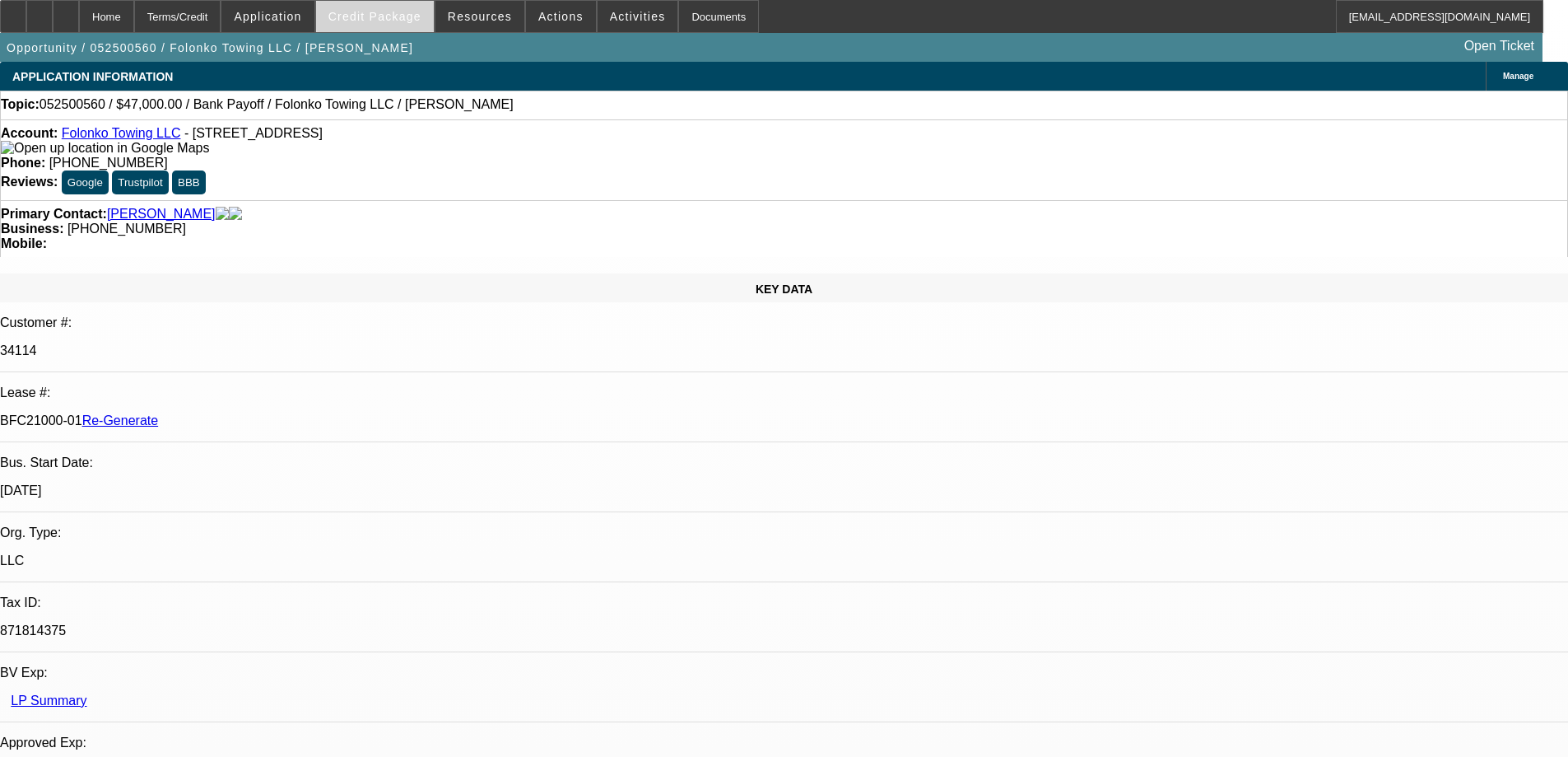
click at [403, 17] on span "Credit Package" at bounding box center [375, 17] width 93 height 13
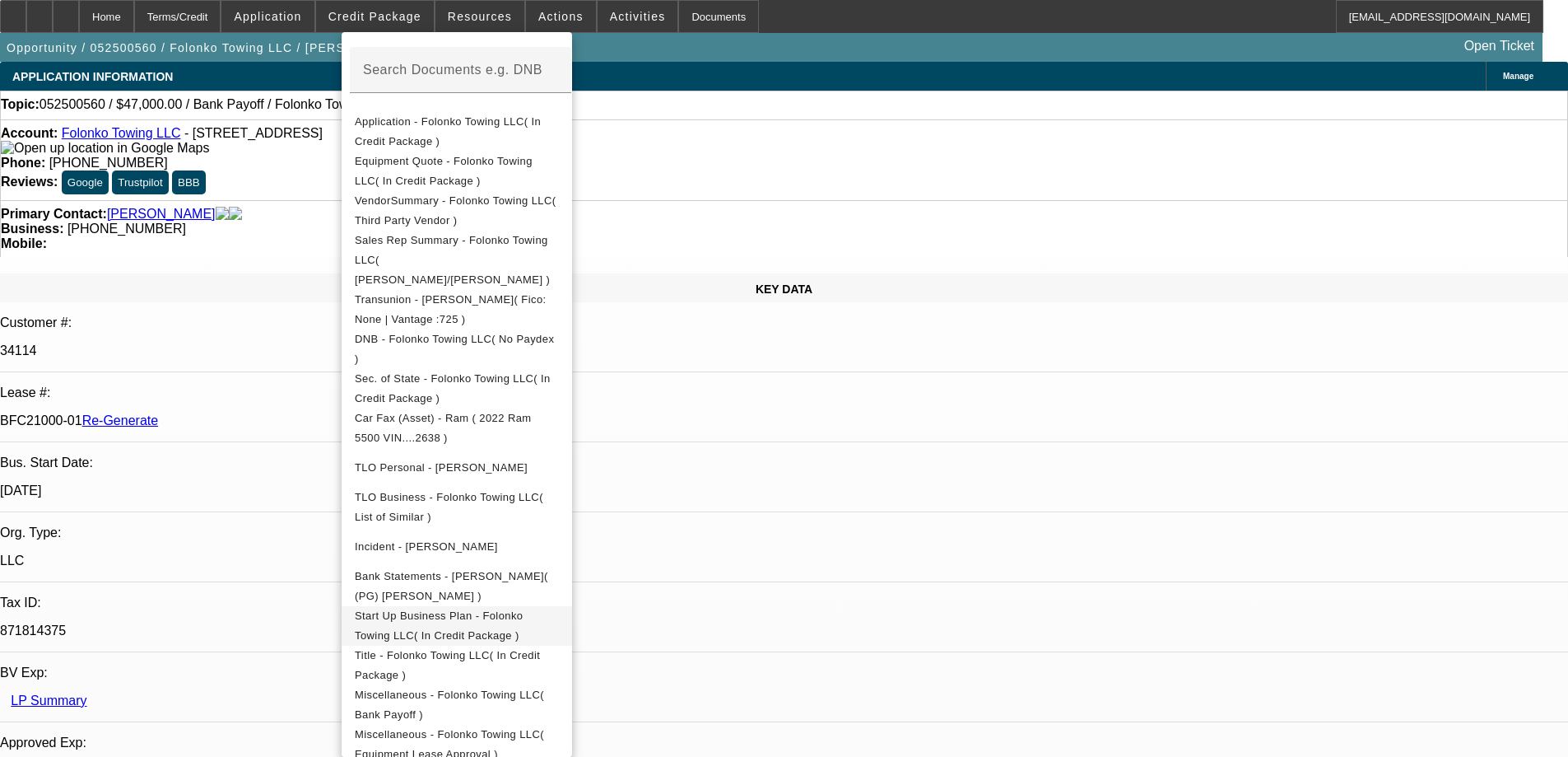
scroll to position [293, 0]
click at [853, 45] on div at bounding box center [784, 378] width 1568 height 757
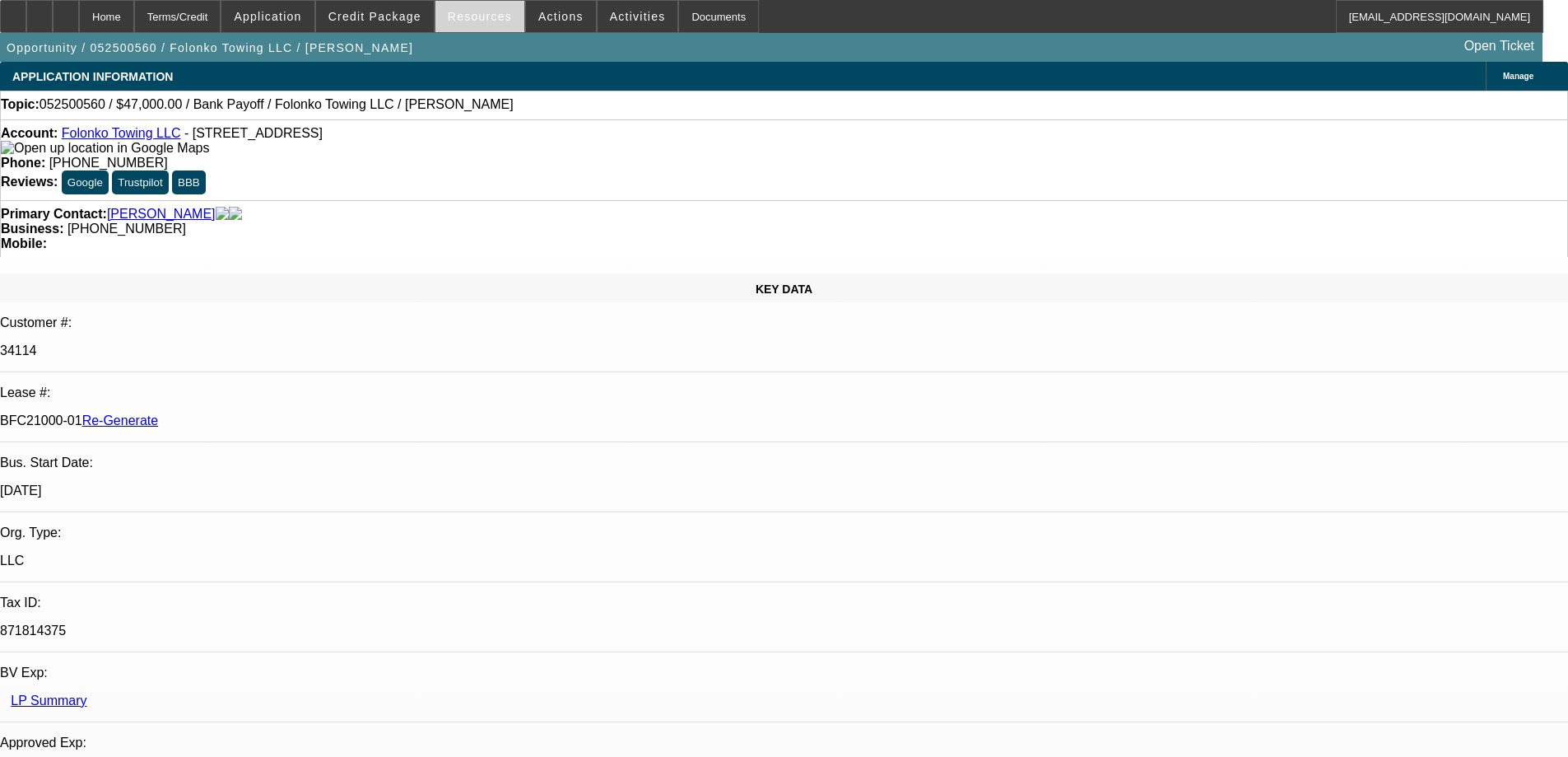
click at [484, 23] on span at bounding box center [479, 17] width 89 height 40
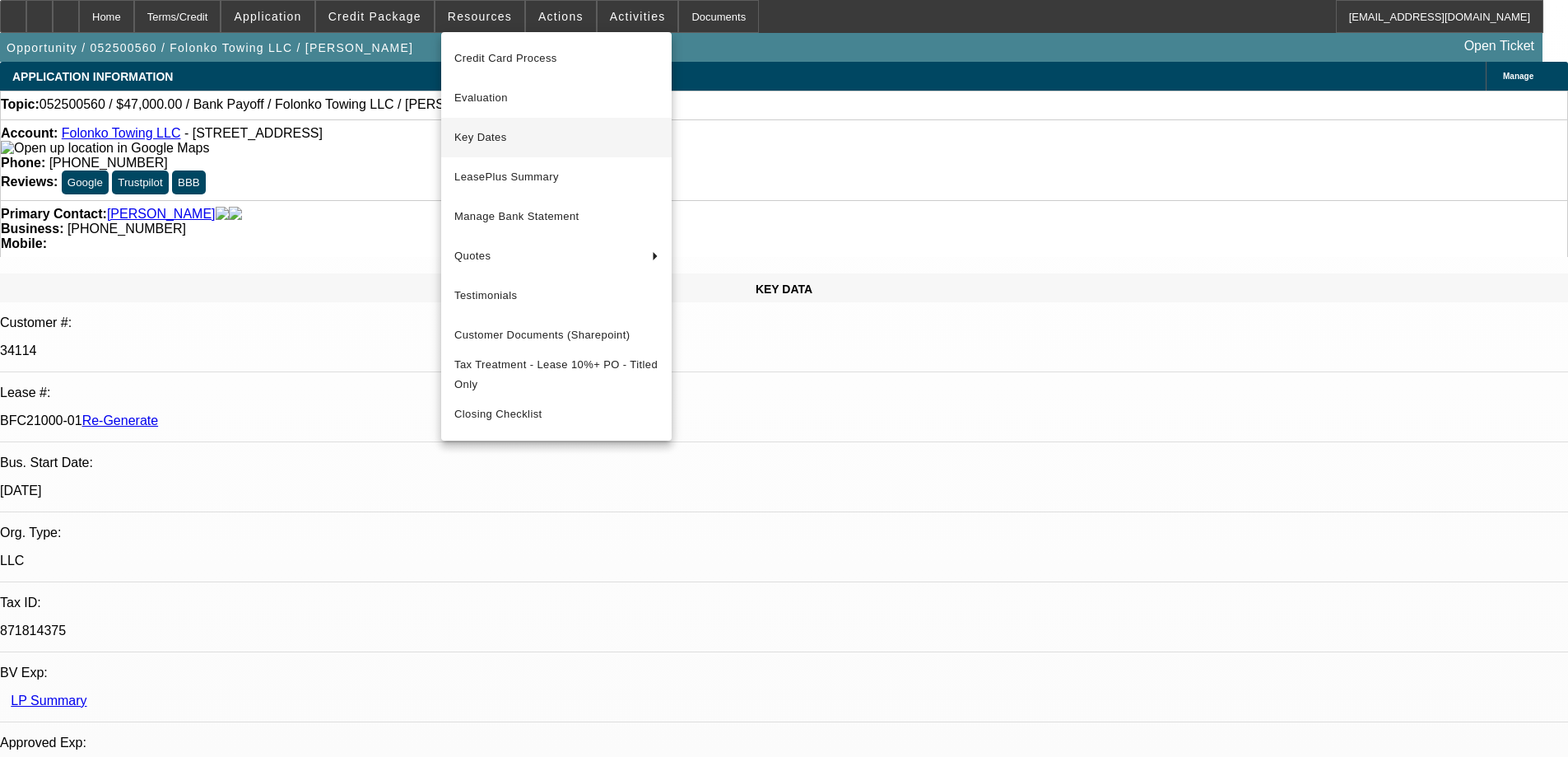
click at [498, 146] on span "Key Dates" at bounding box center [556, 137] width 204 height 20
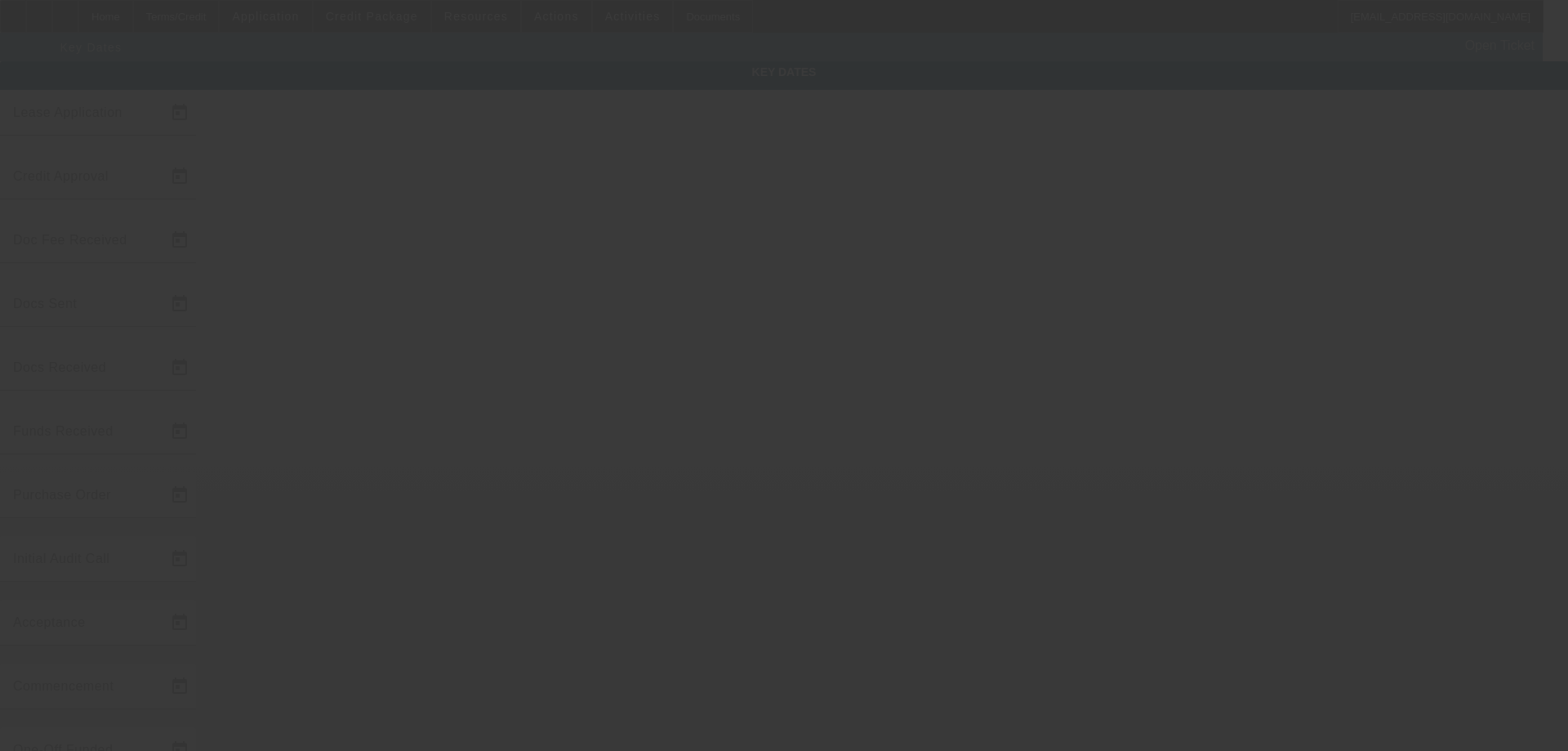
type input "5/23/2025"
type input "9/9/2025"
type input "9/12/2025"
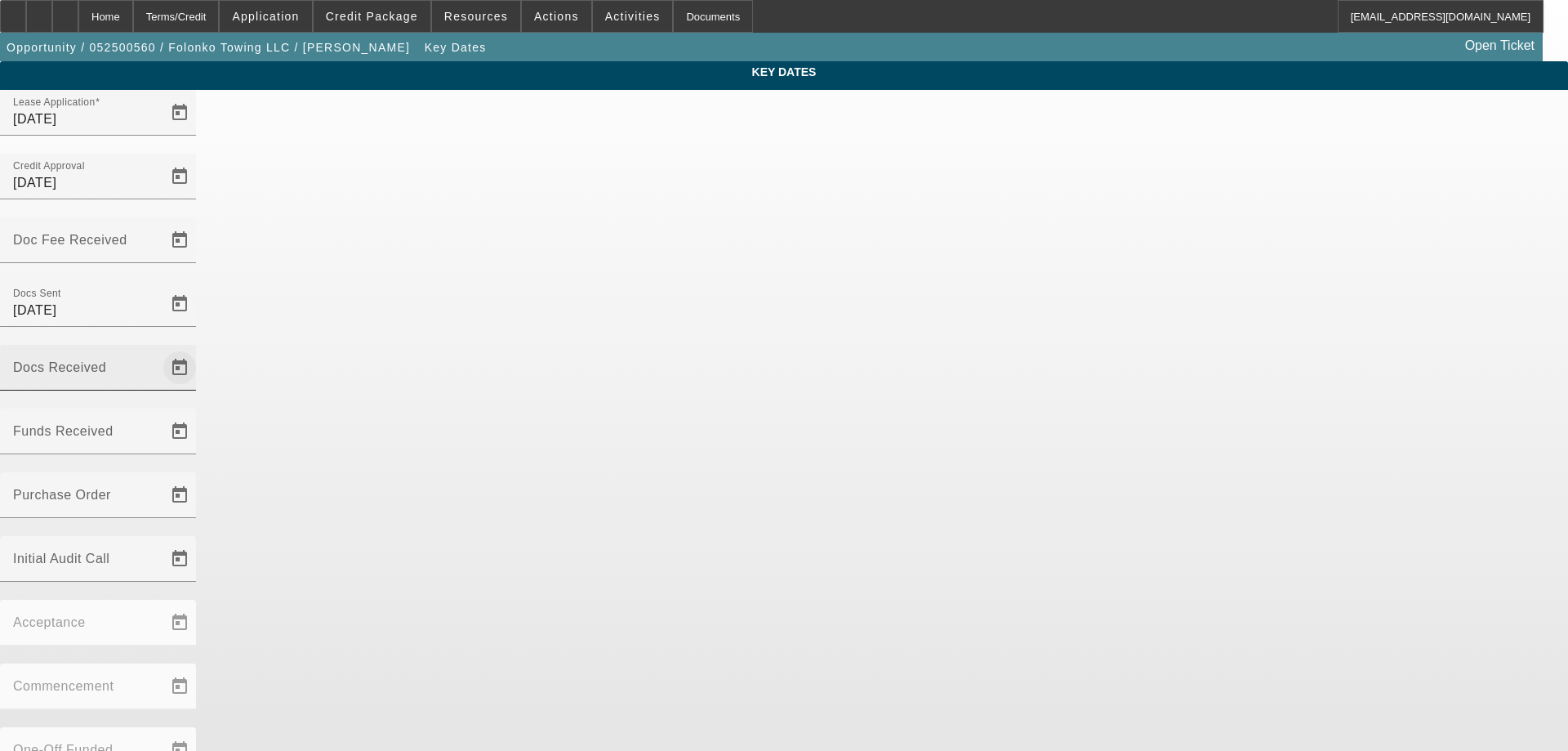
click at [200, 348] on span "Open calendar" at bounding box center [180, 368] width 39 height 39
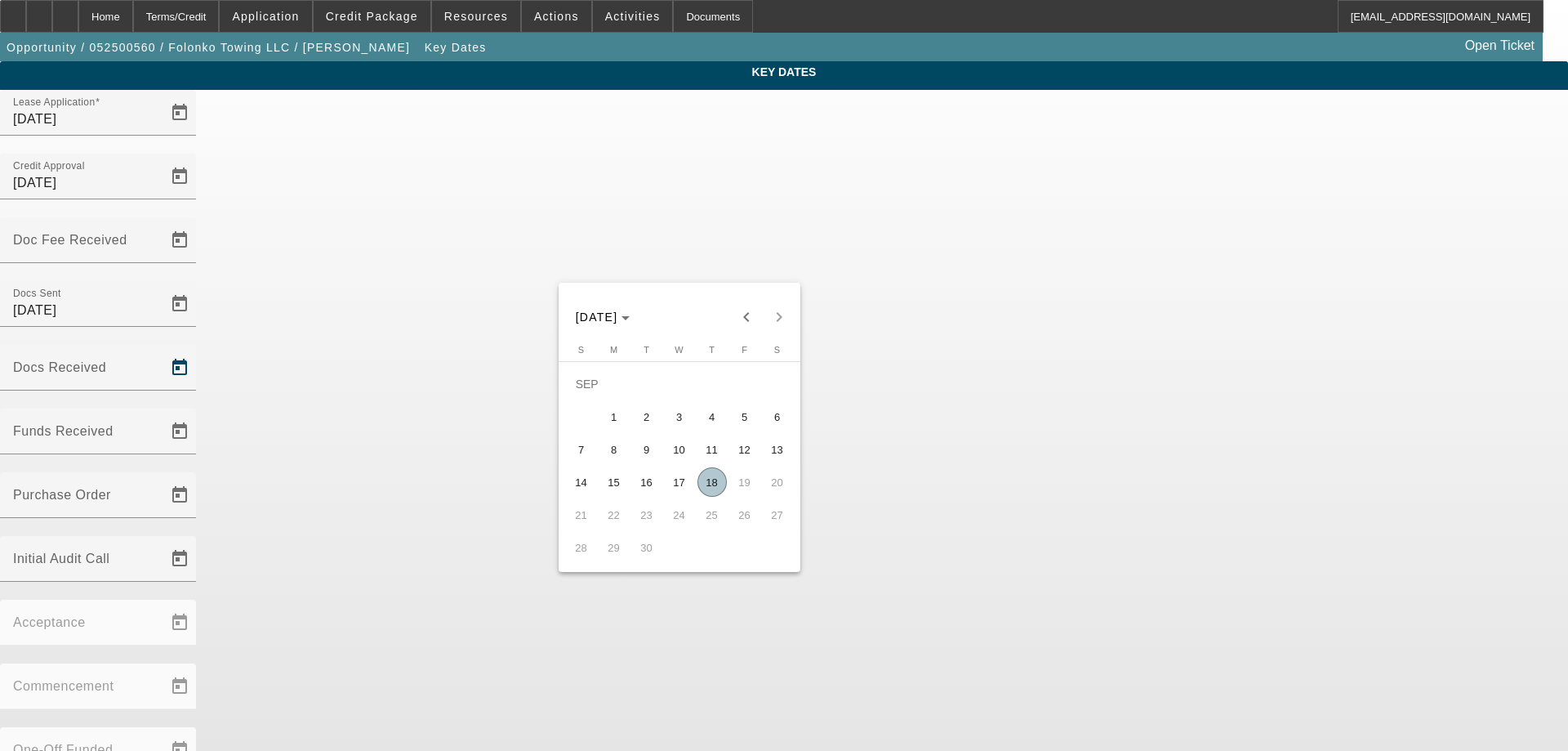
click at [716, 481] on span "18" at bounding box center [712, 482] width 30 height 30
type input "9/18/2025"
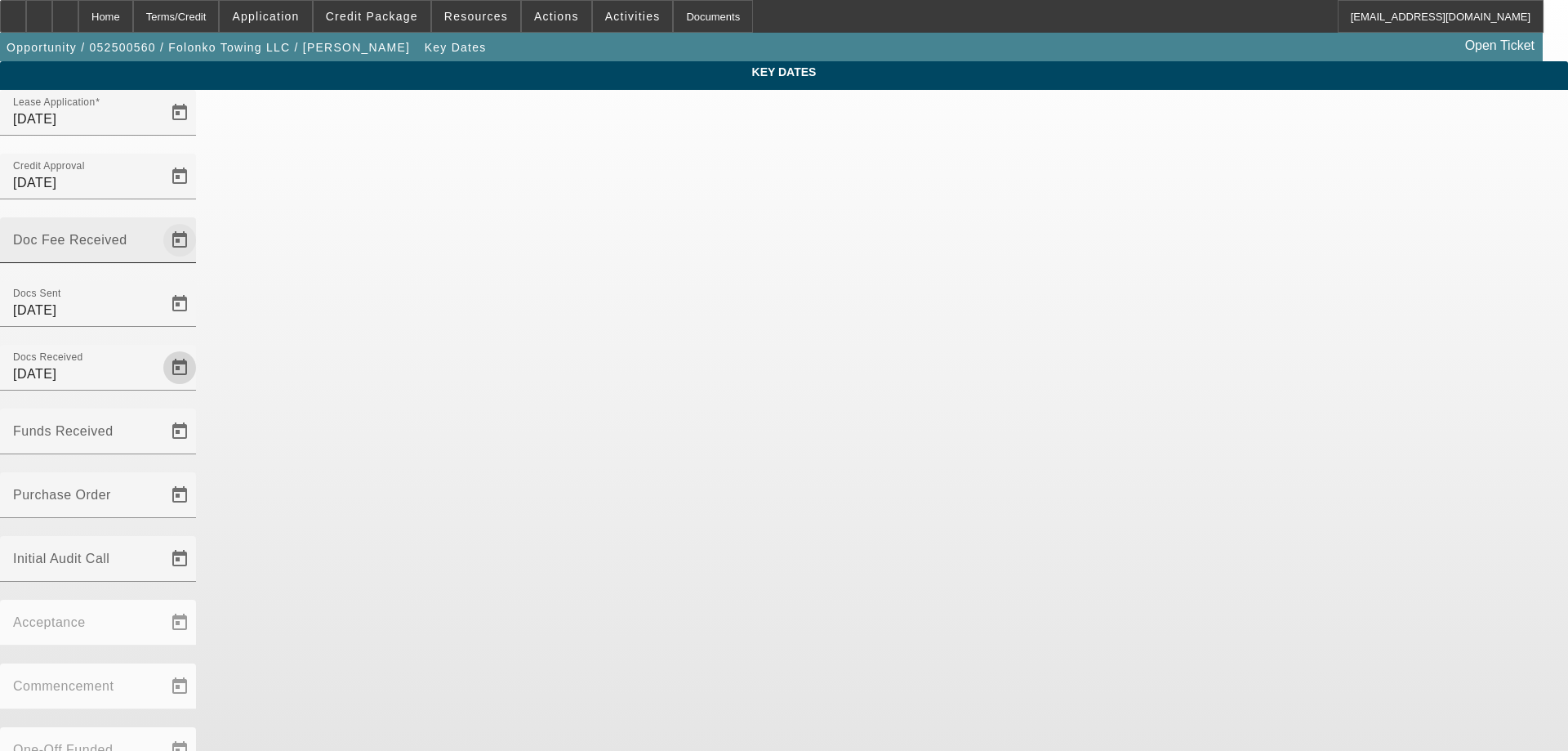
click at [196, 223] on button "Open calendar" at bounding box center [180, 240] width 33 height 33
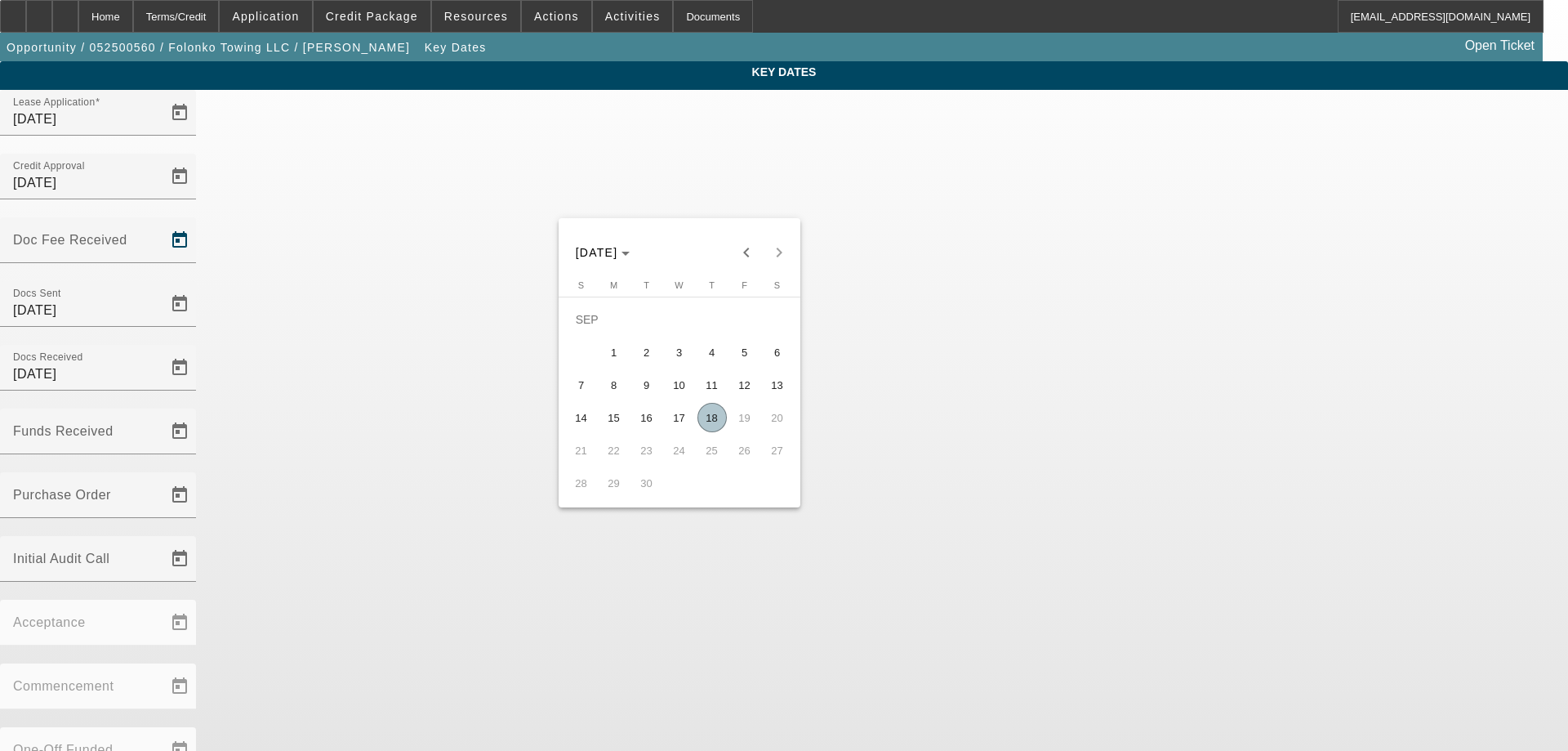
click at [735, 381] on span "12" at bounding box center [745, 385] width 30 height 30
type input "9/12/2025"
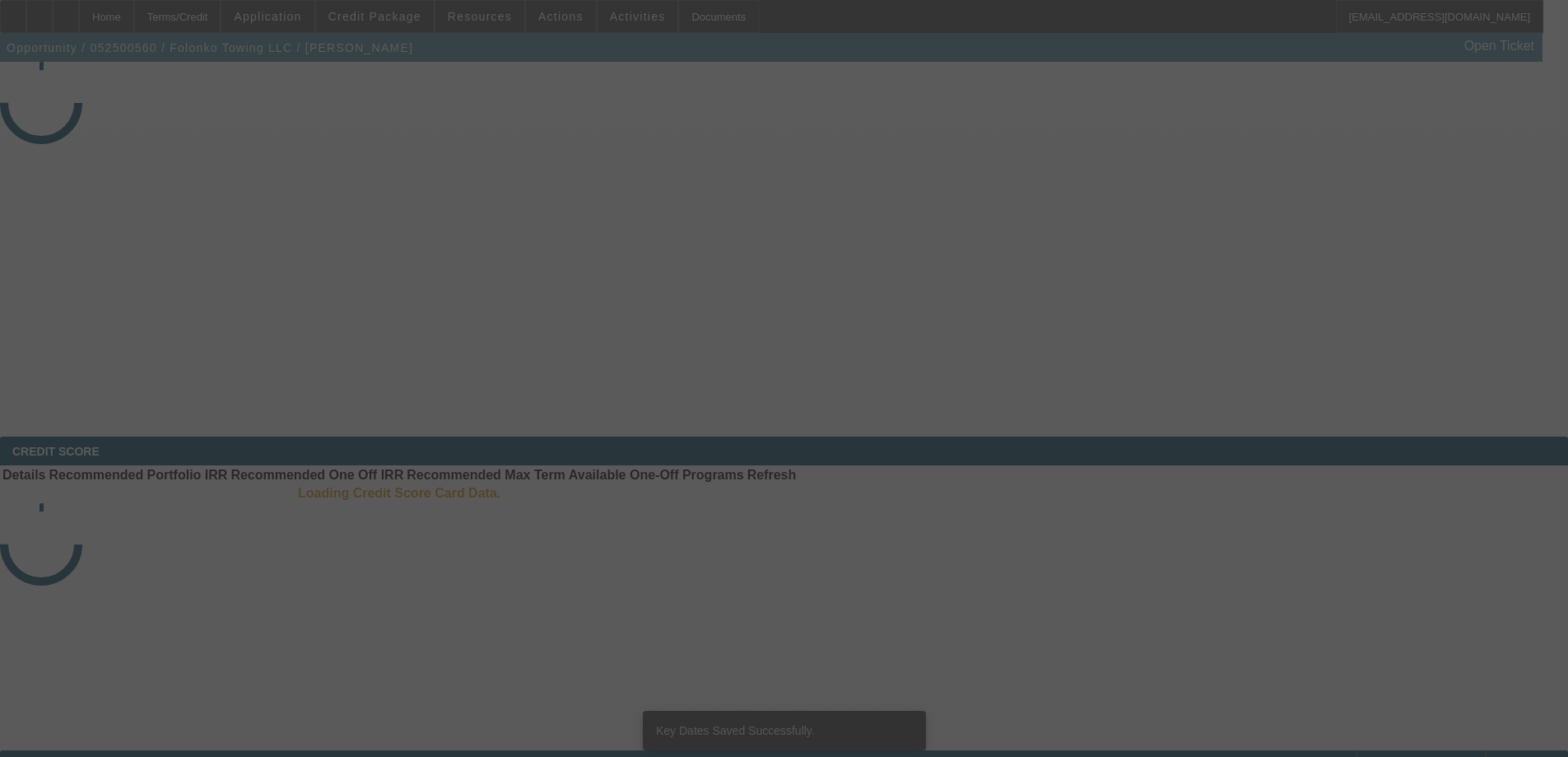
select select "3"
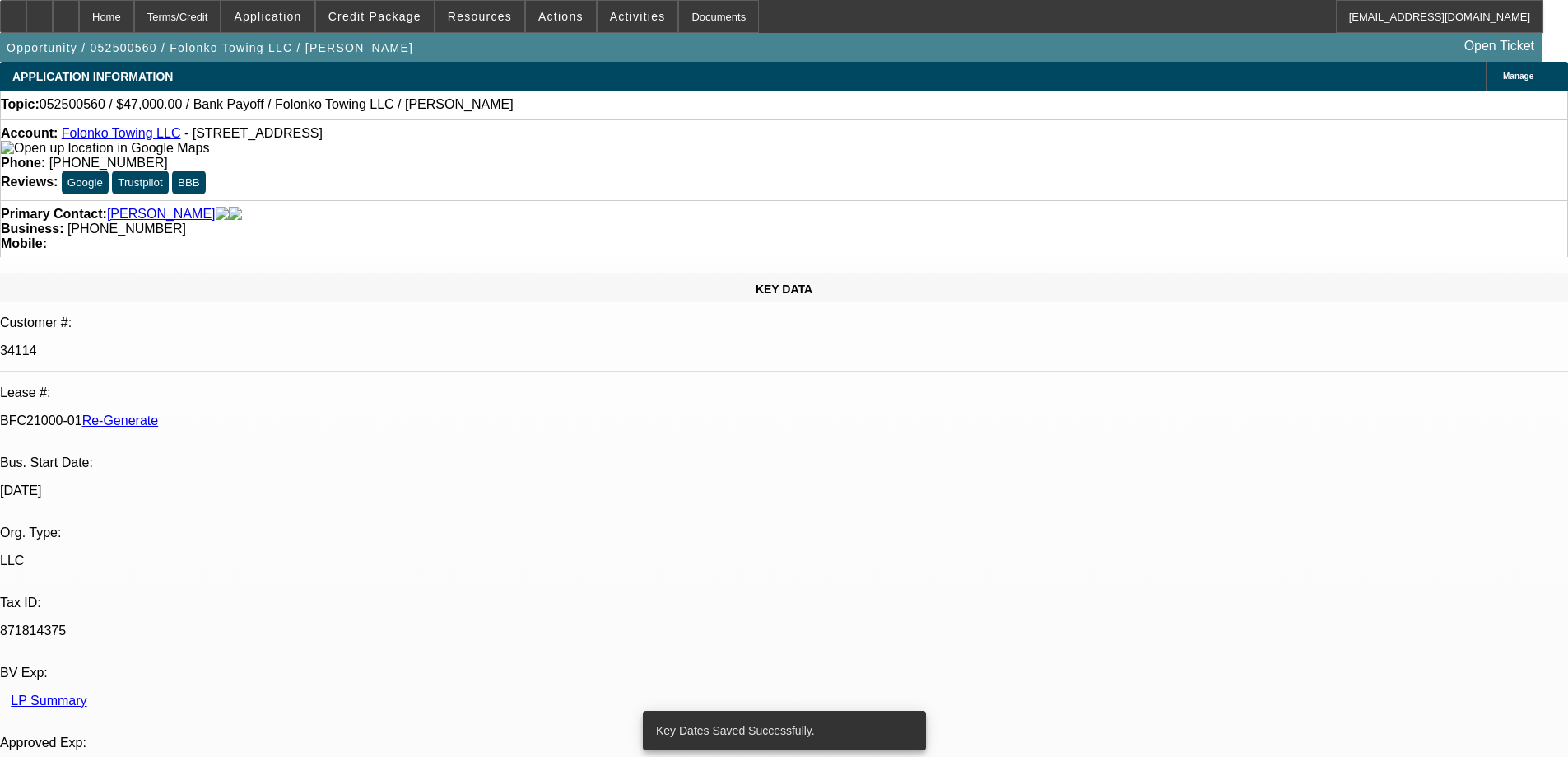
select select "0"
select select "2"
select select "0.1"
select select "4"
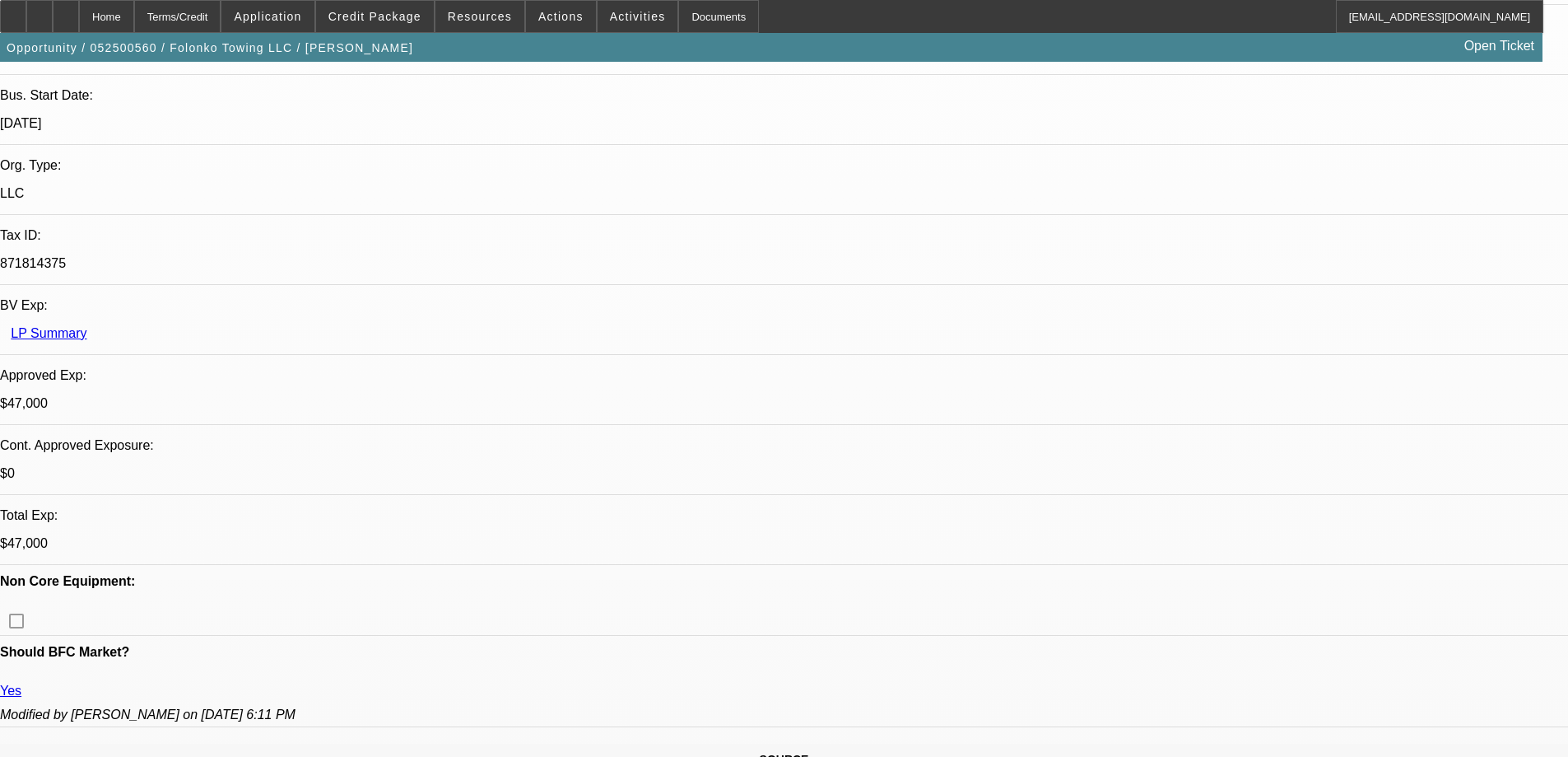
scroll to position [412, 0]
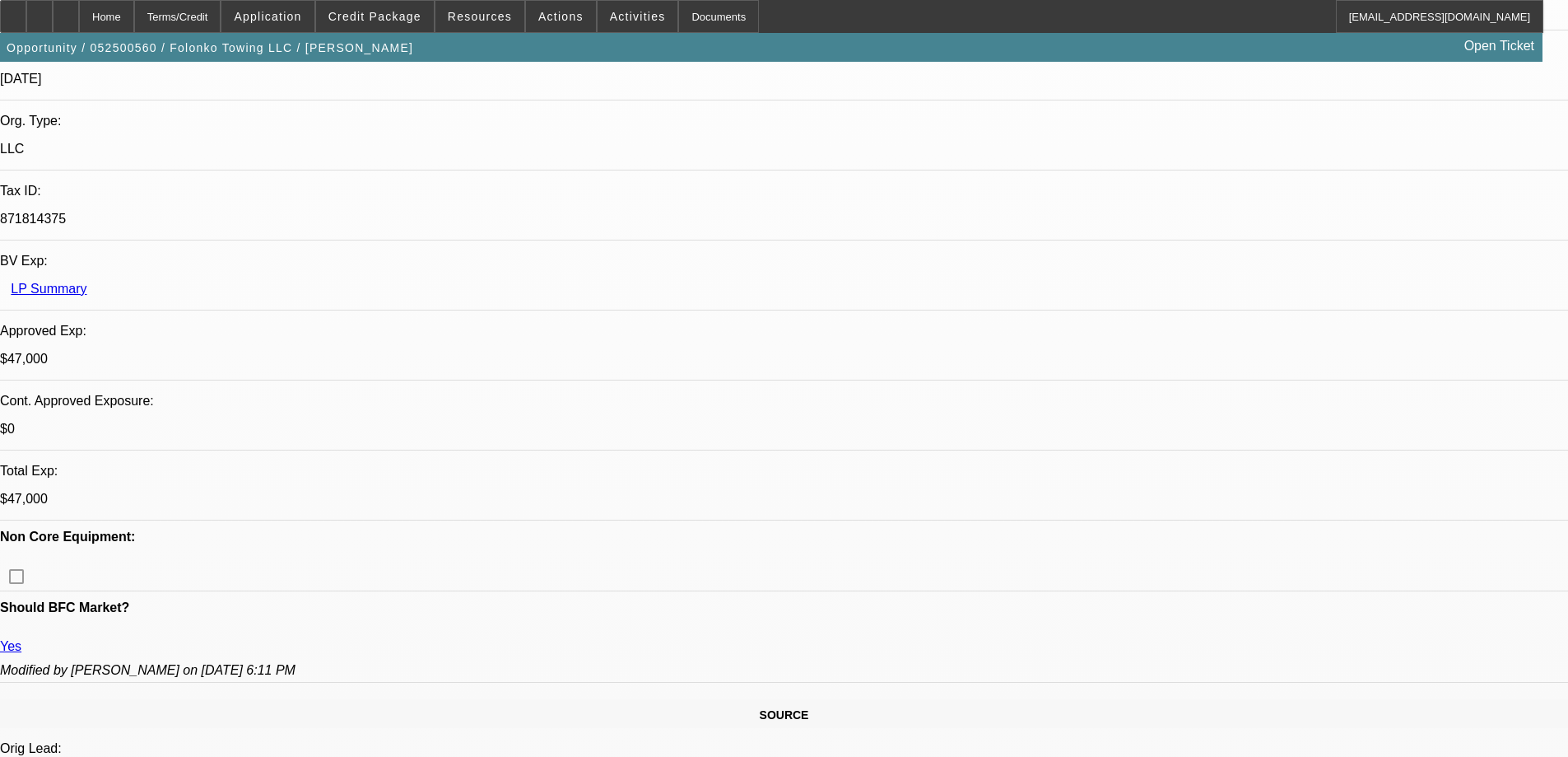
click at [615, 13] on span "Activities" at bounding box center [638, 17] width 56 height 13
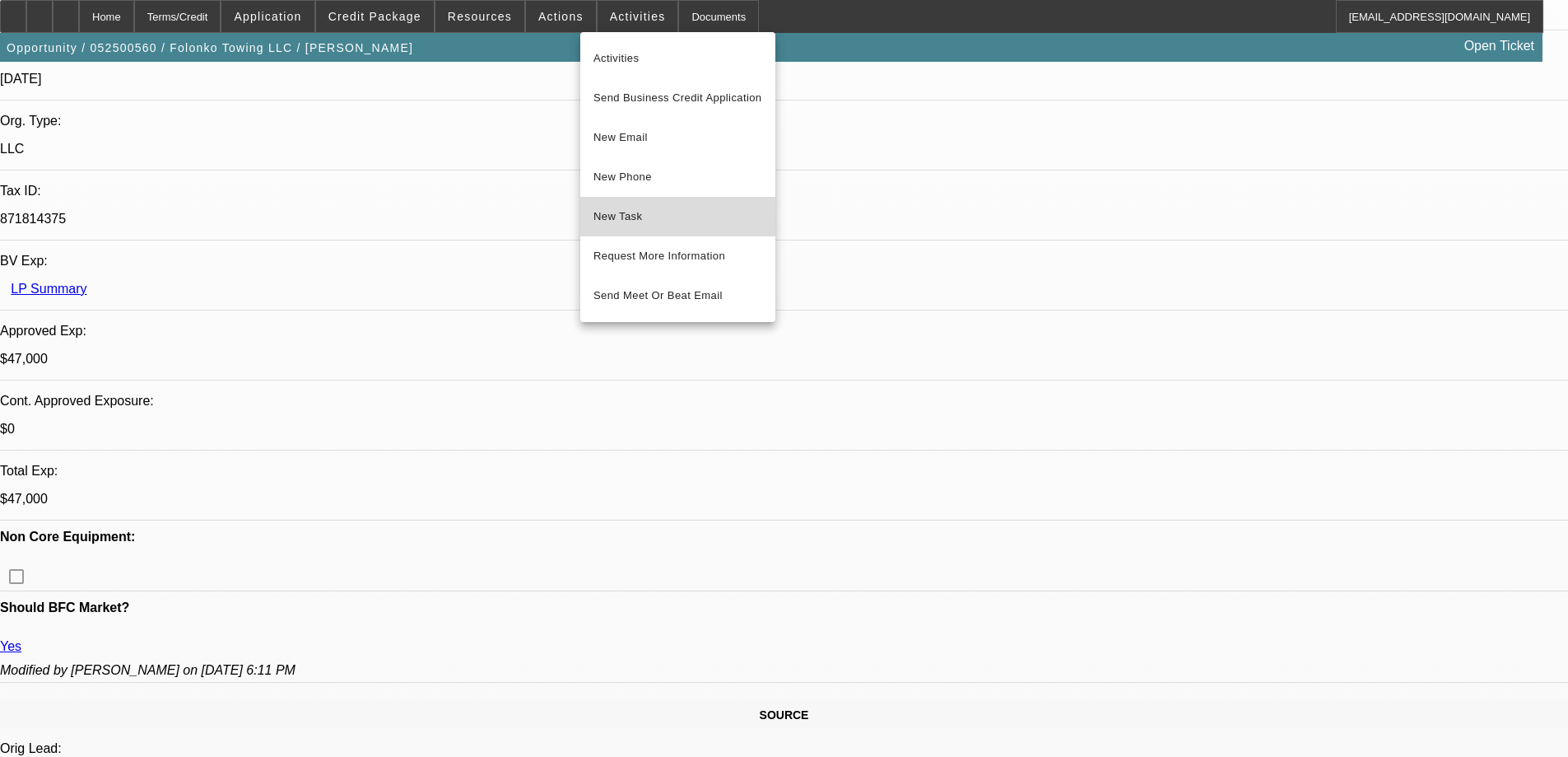
click at [628, 224] on span "New Task" at bounding box center [678, 217] width 169 height 20
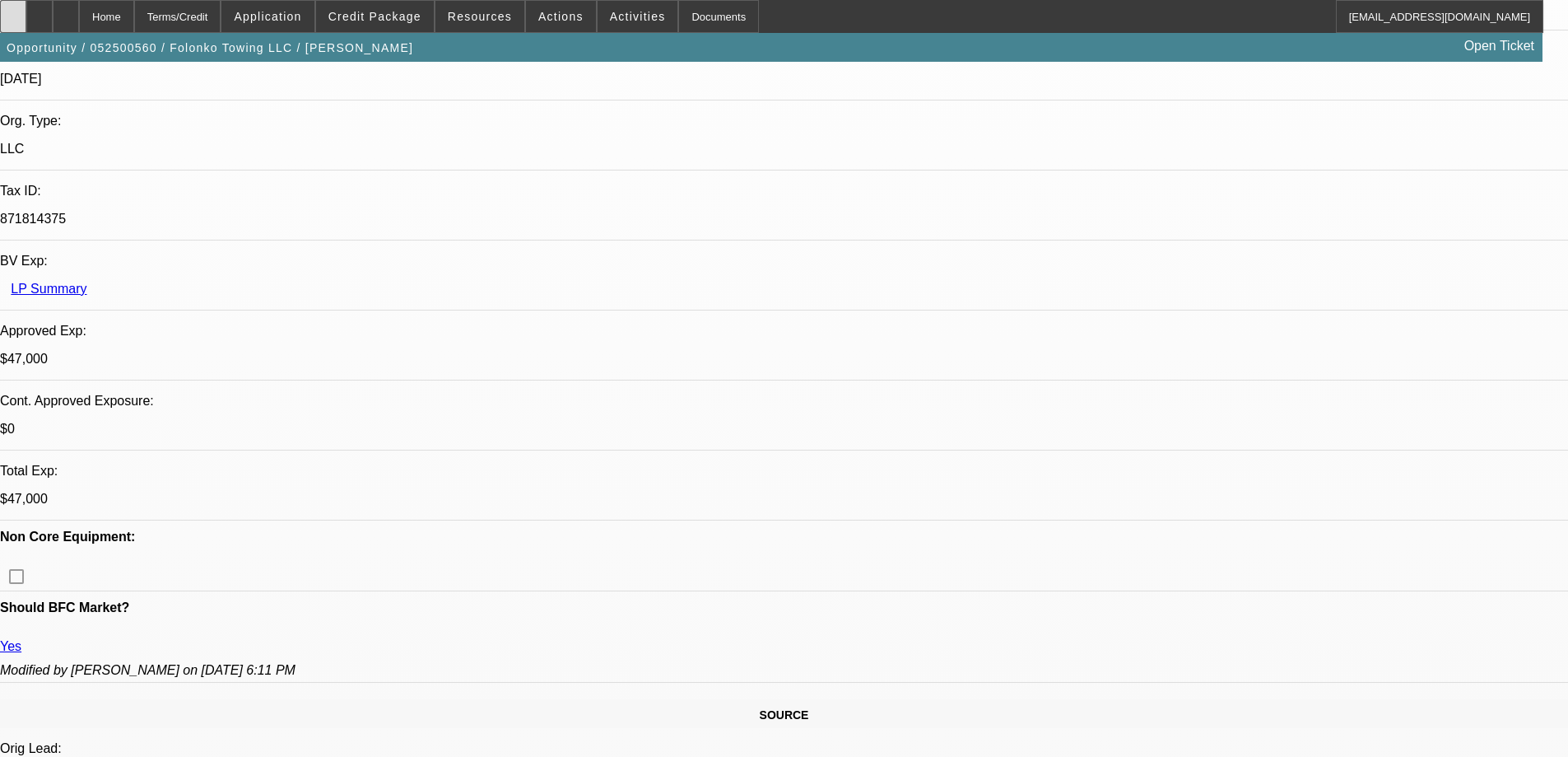
click at [26, 17] on div at bounding box center [13, 17] width 26 height 33
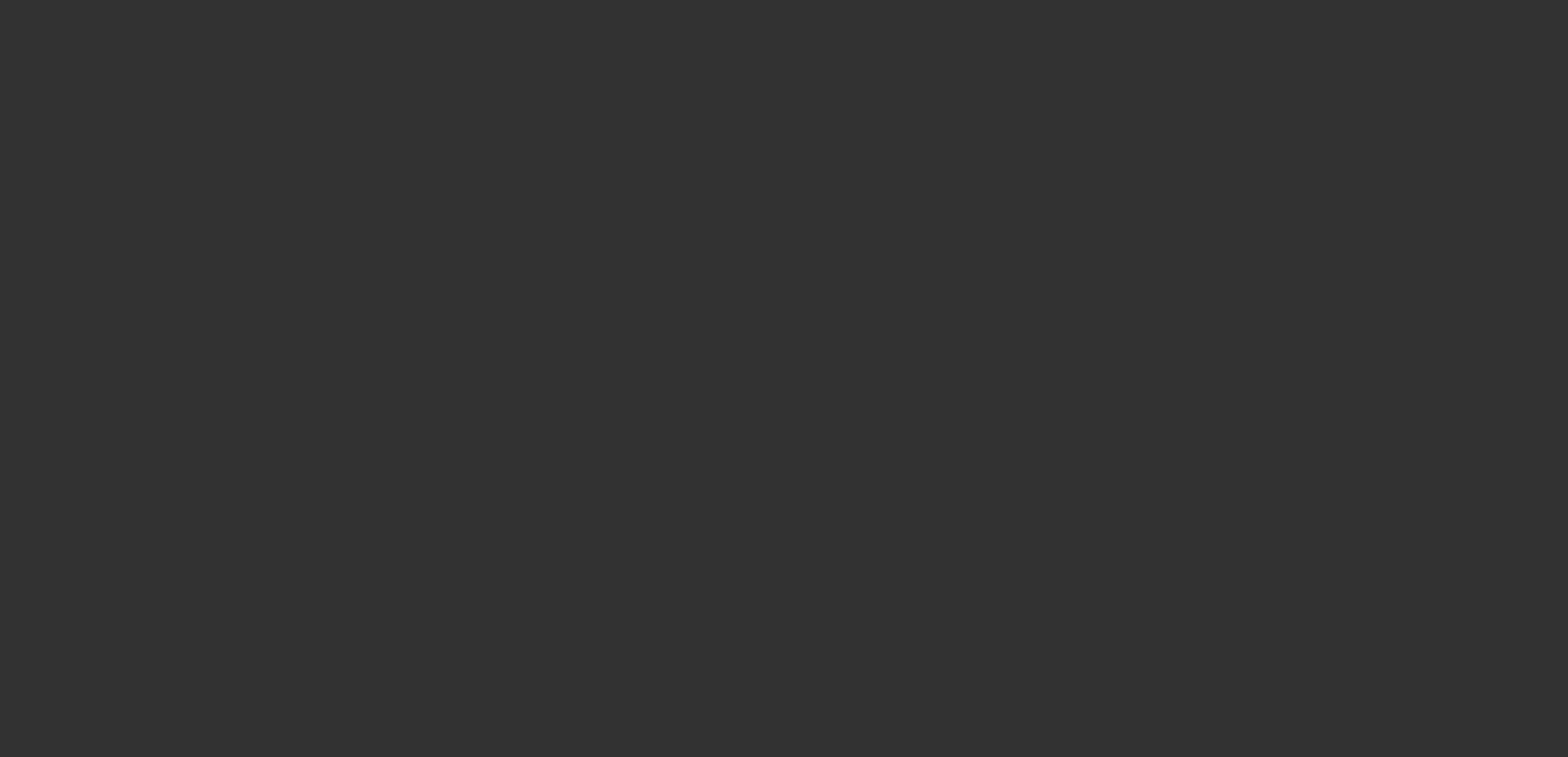
select select "4"
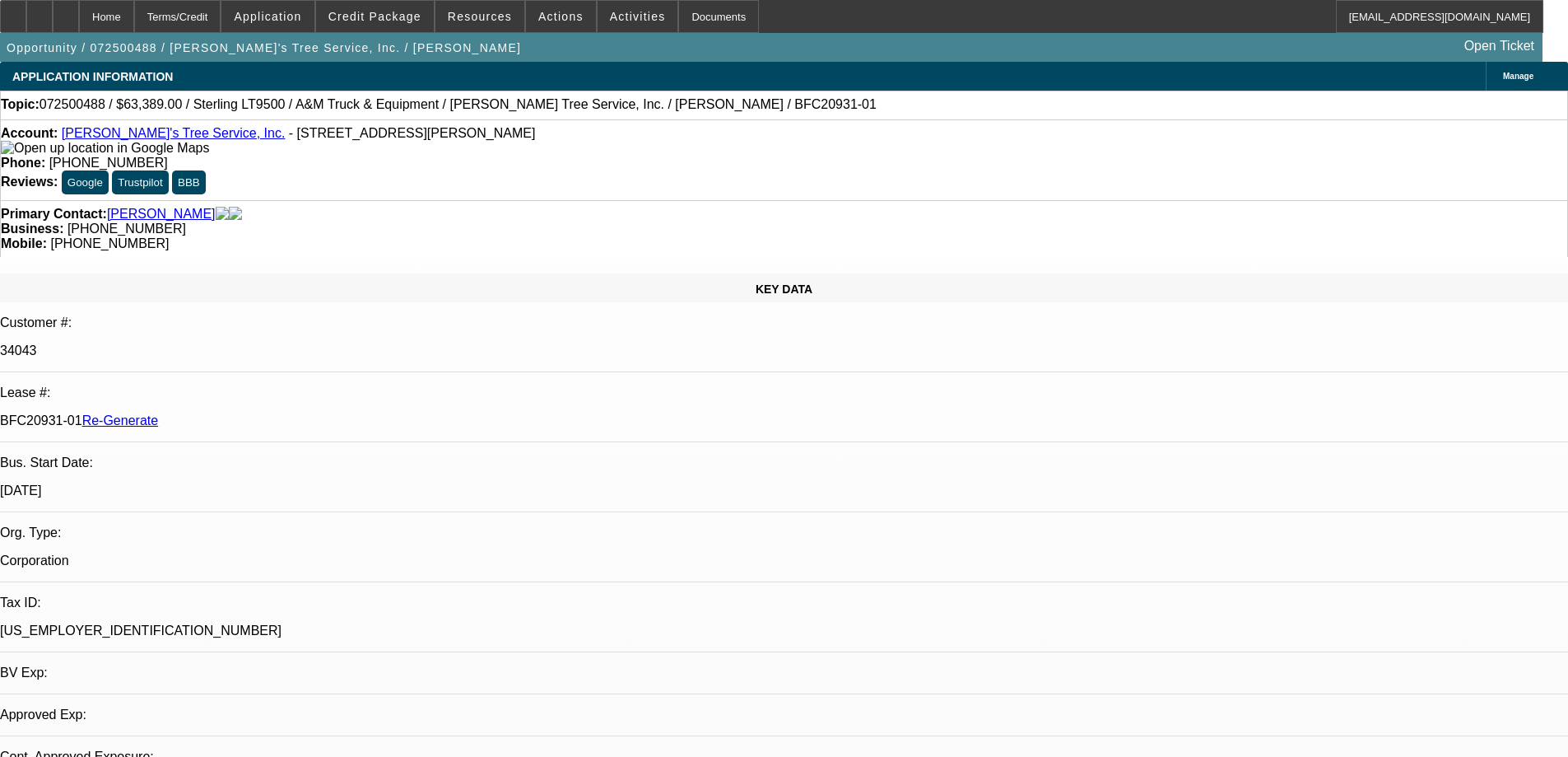
select select "0"
select select "2"
select select "0.1"
select select "1"
select select "2"
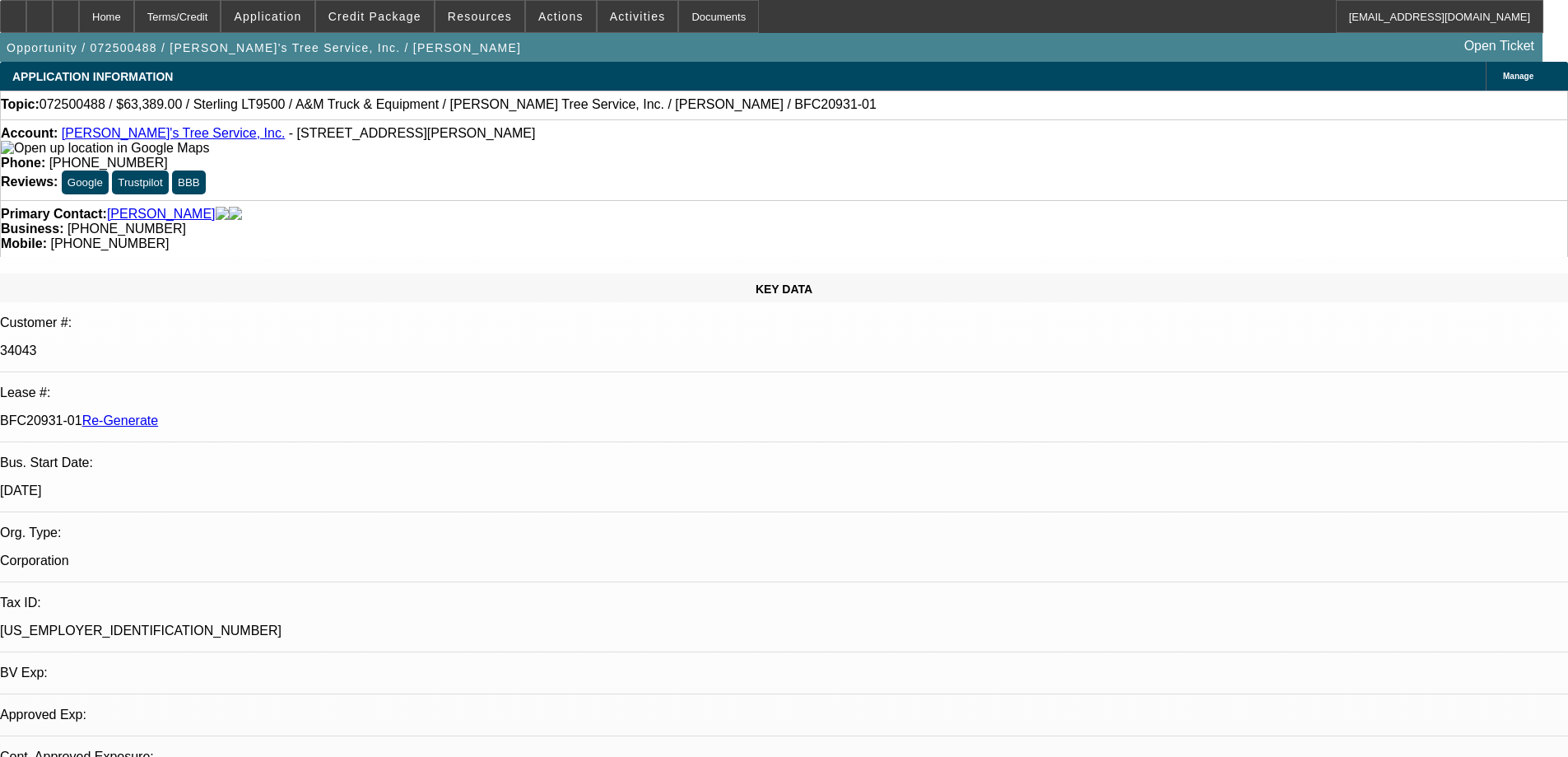
select select "4"
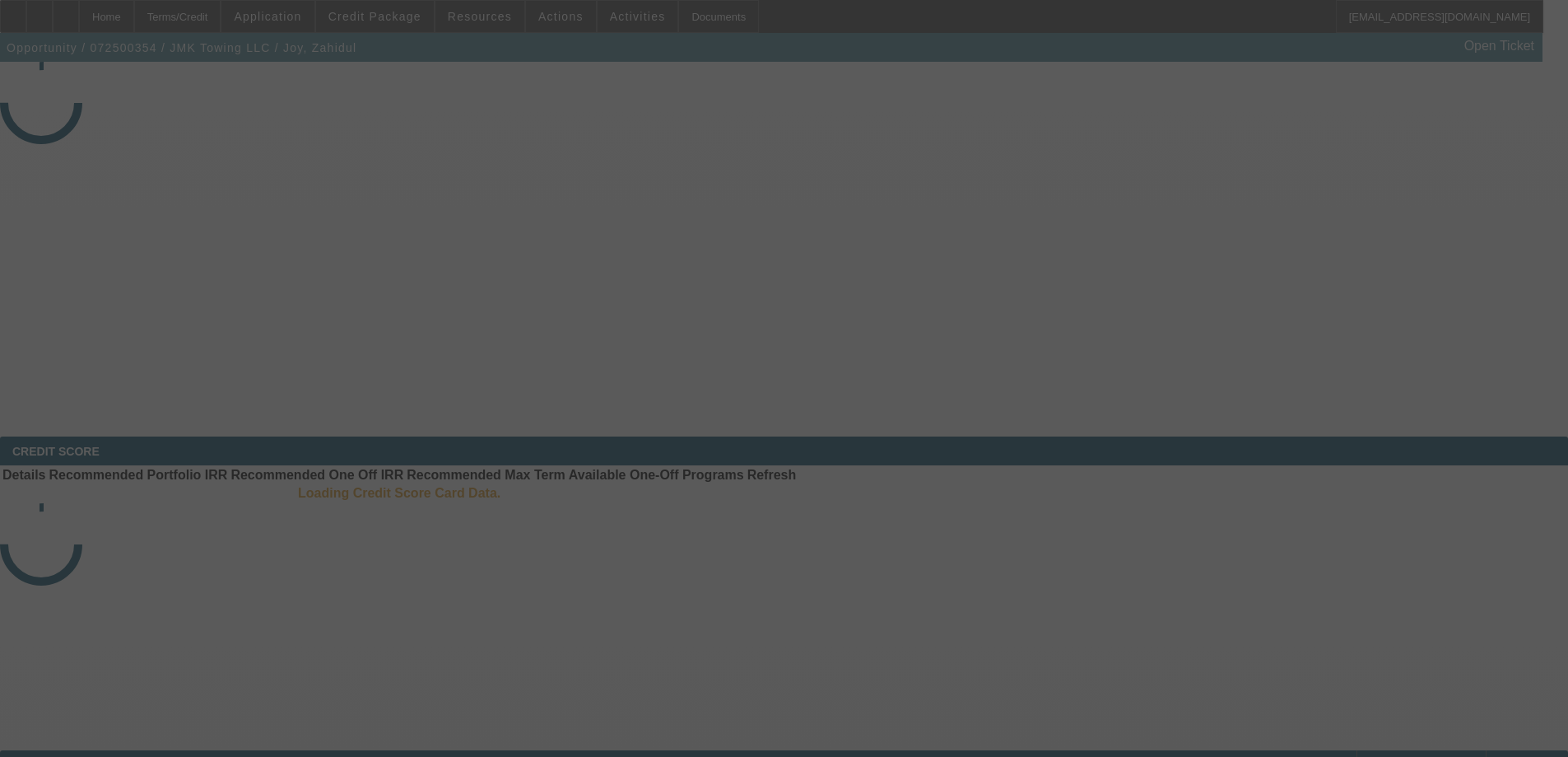
select select "4"
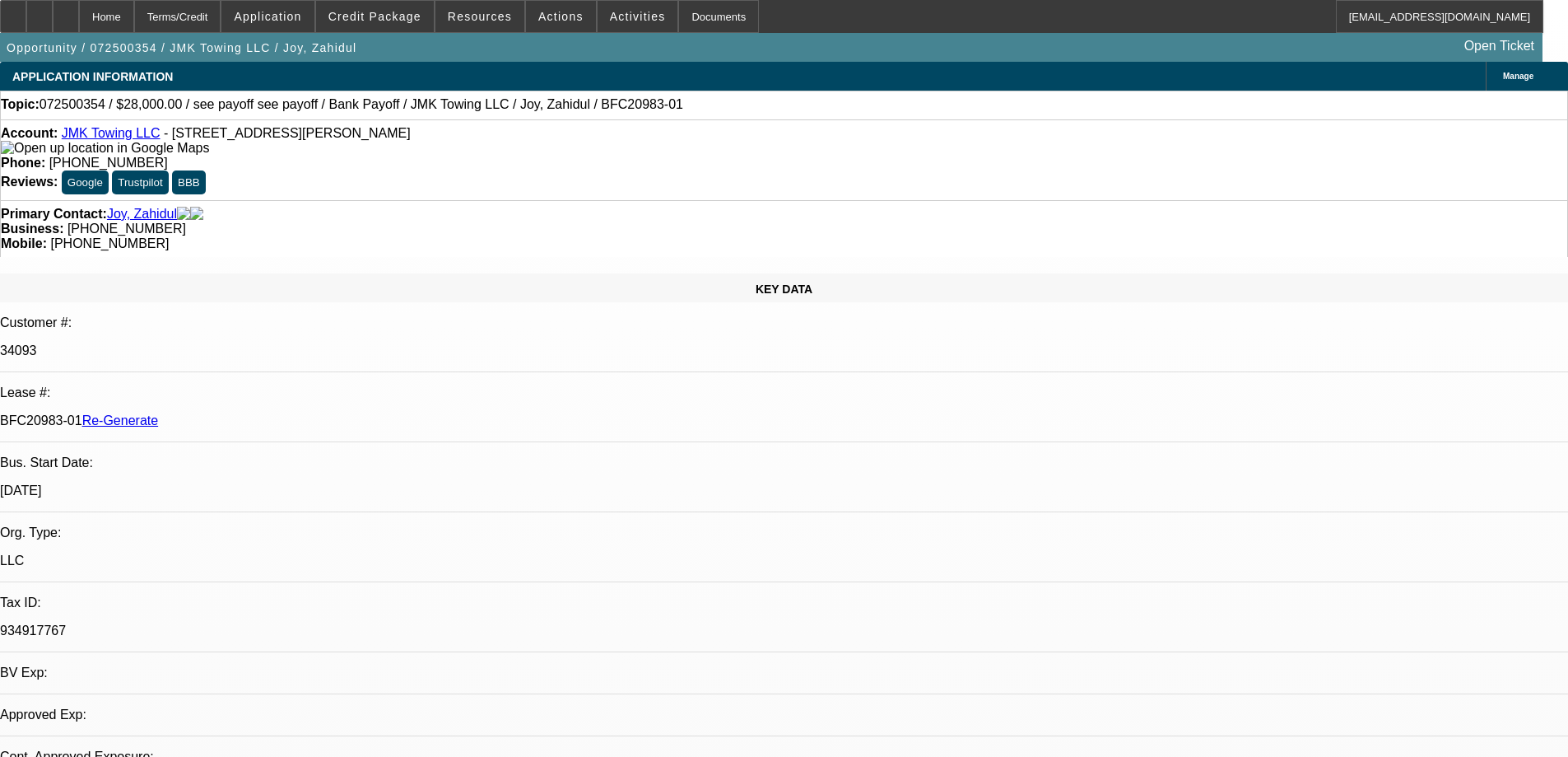
select select "0"
select select "6"
click at [467, 24] on span at bounding box center [479, 17] width 89 height 40
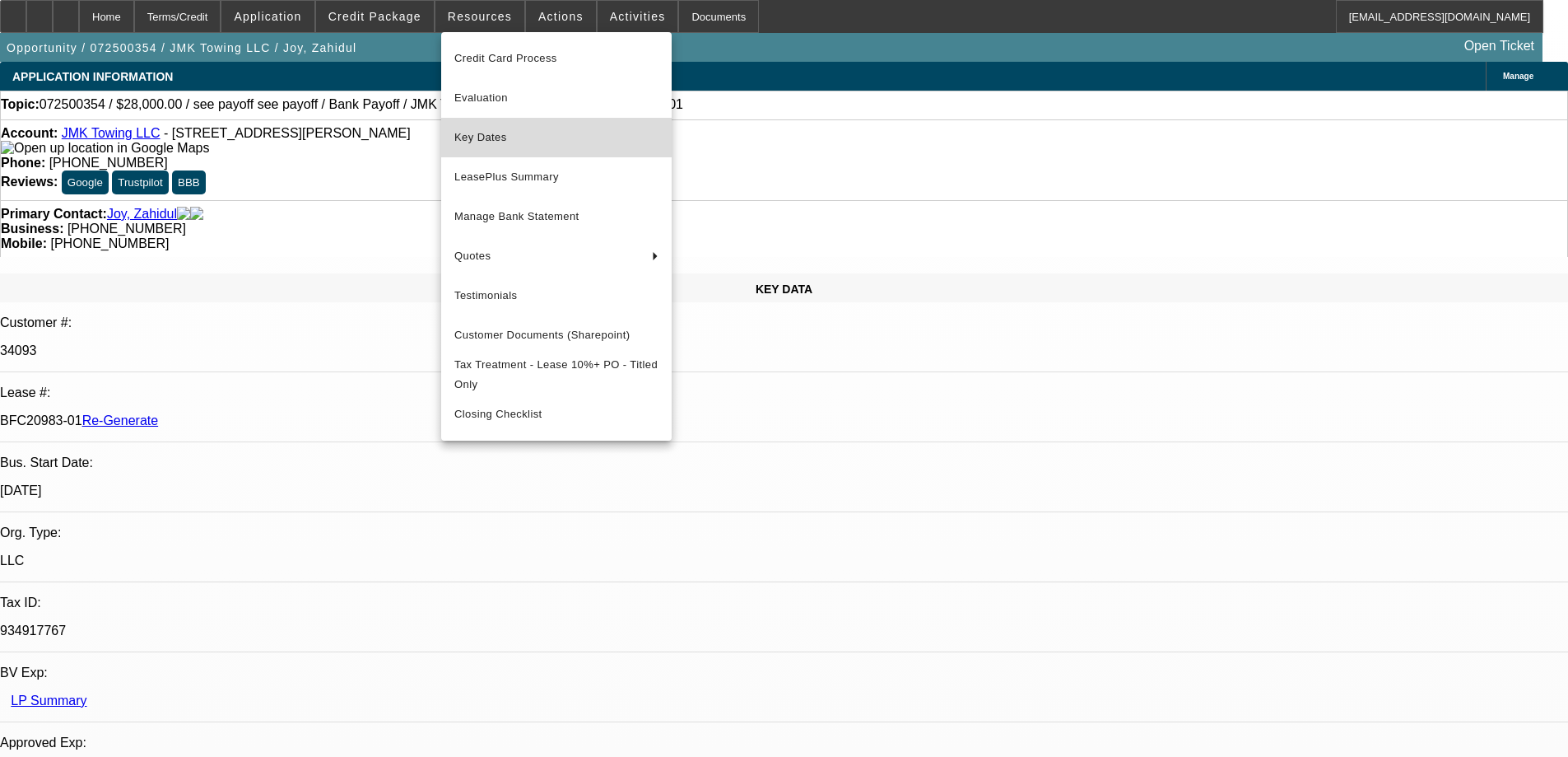
click at [474, 133] on span "Key Dates" at bounding box center [556, 137] width 204 height 20
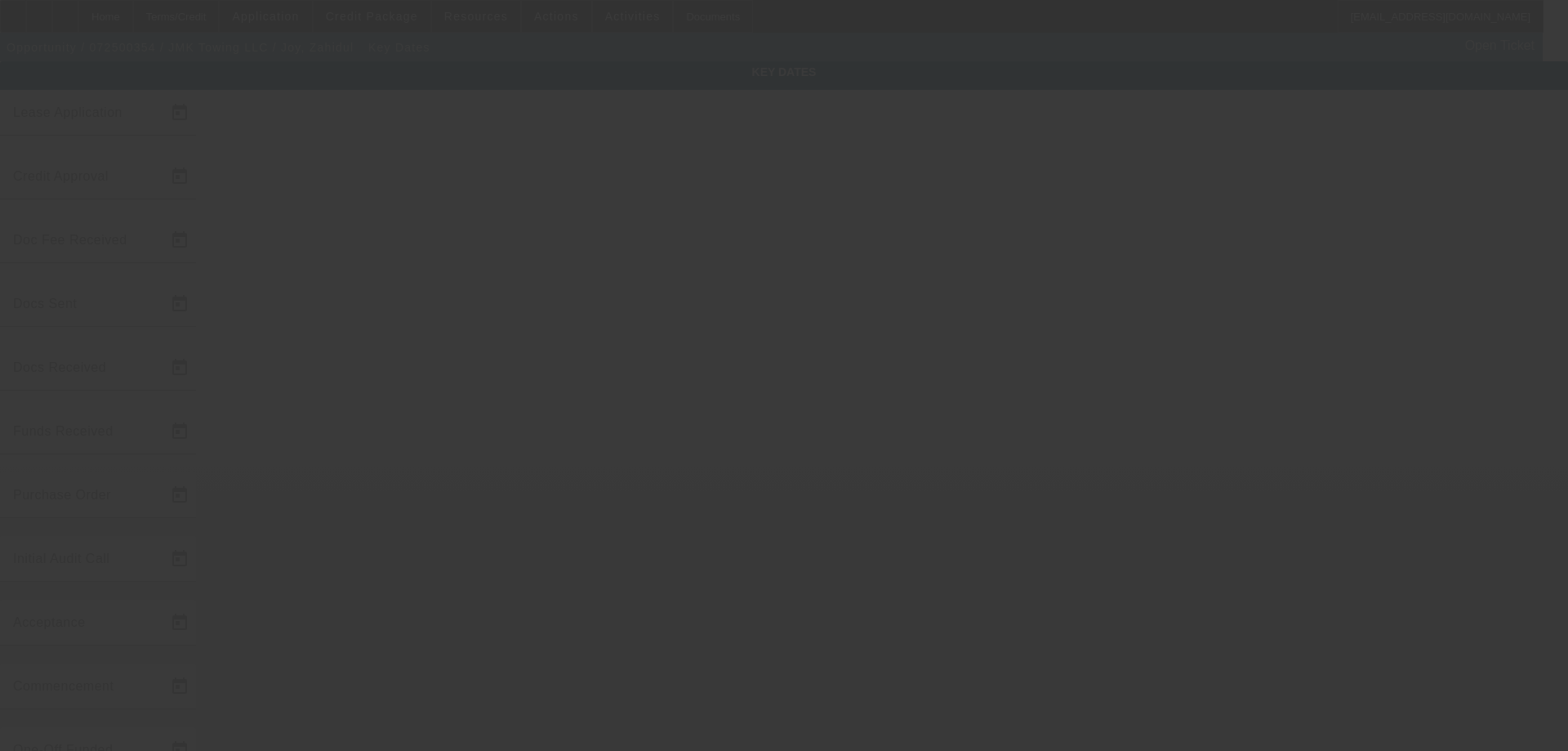
type input "7/16/2025"
type input "8/28/2025"
type input "9/4/2025"
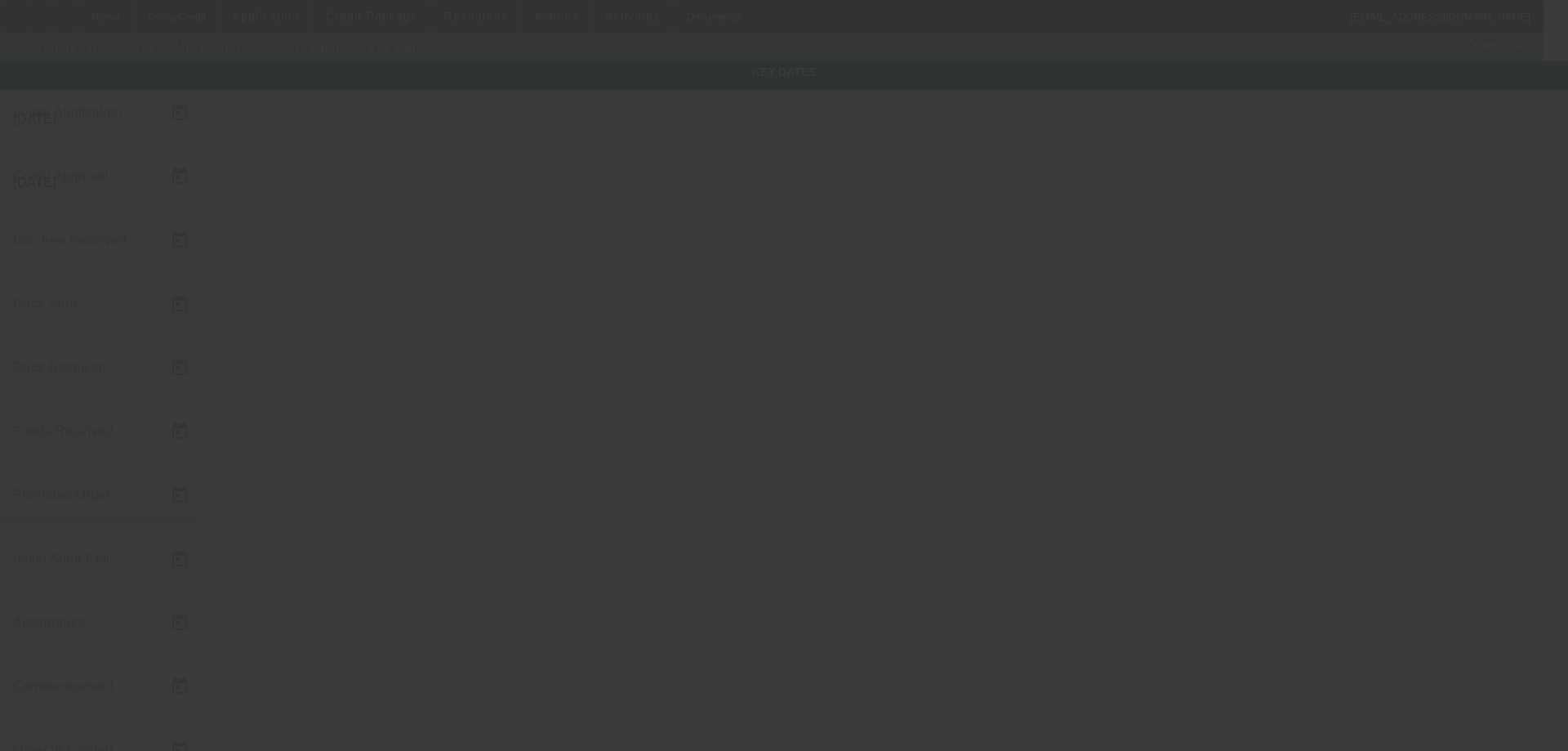
type input "9/8/2025"
type input "9/15/2025"
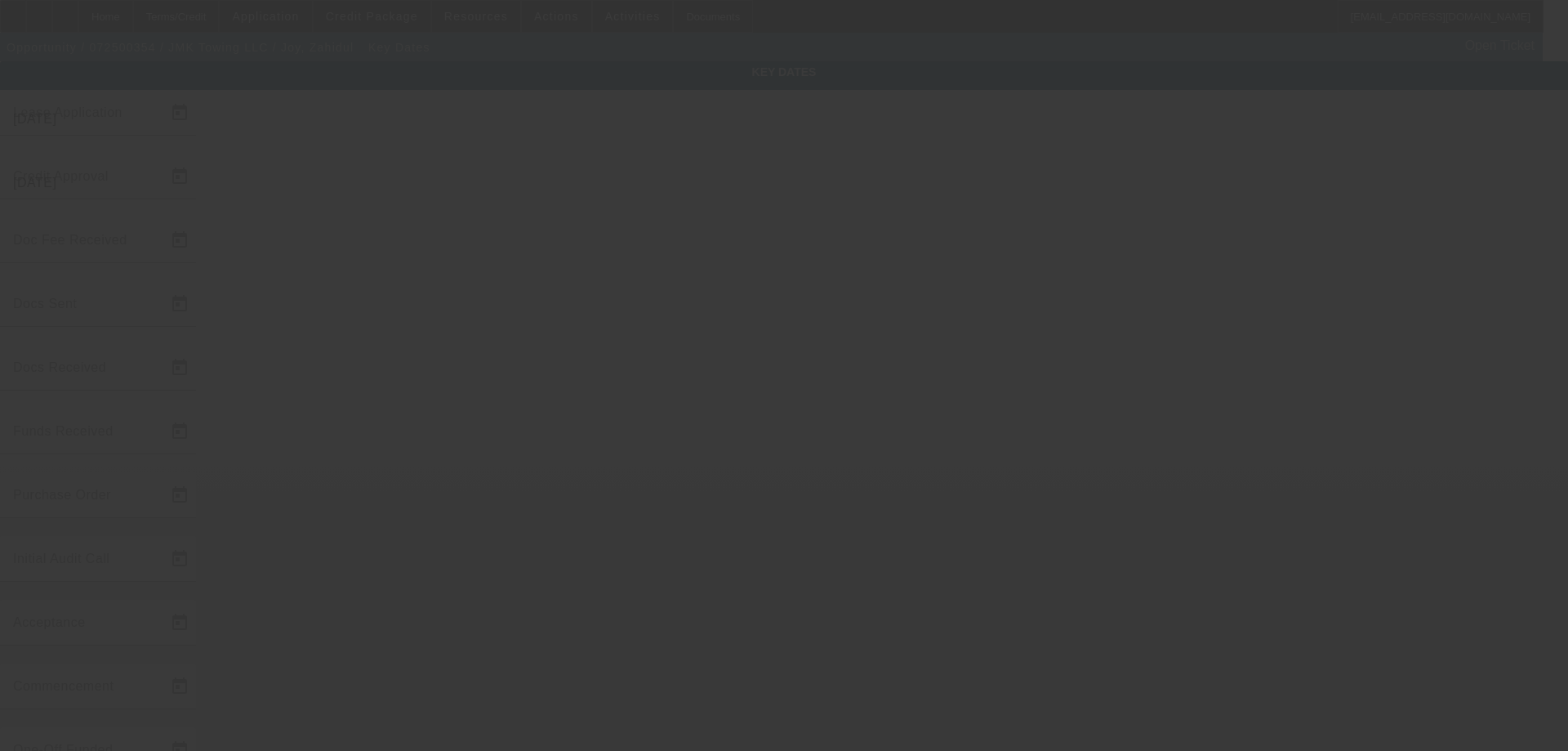
type input "10/15/2025"
type input "9/15/2025"
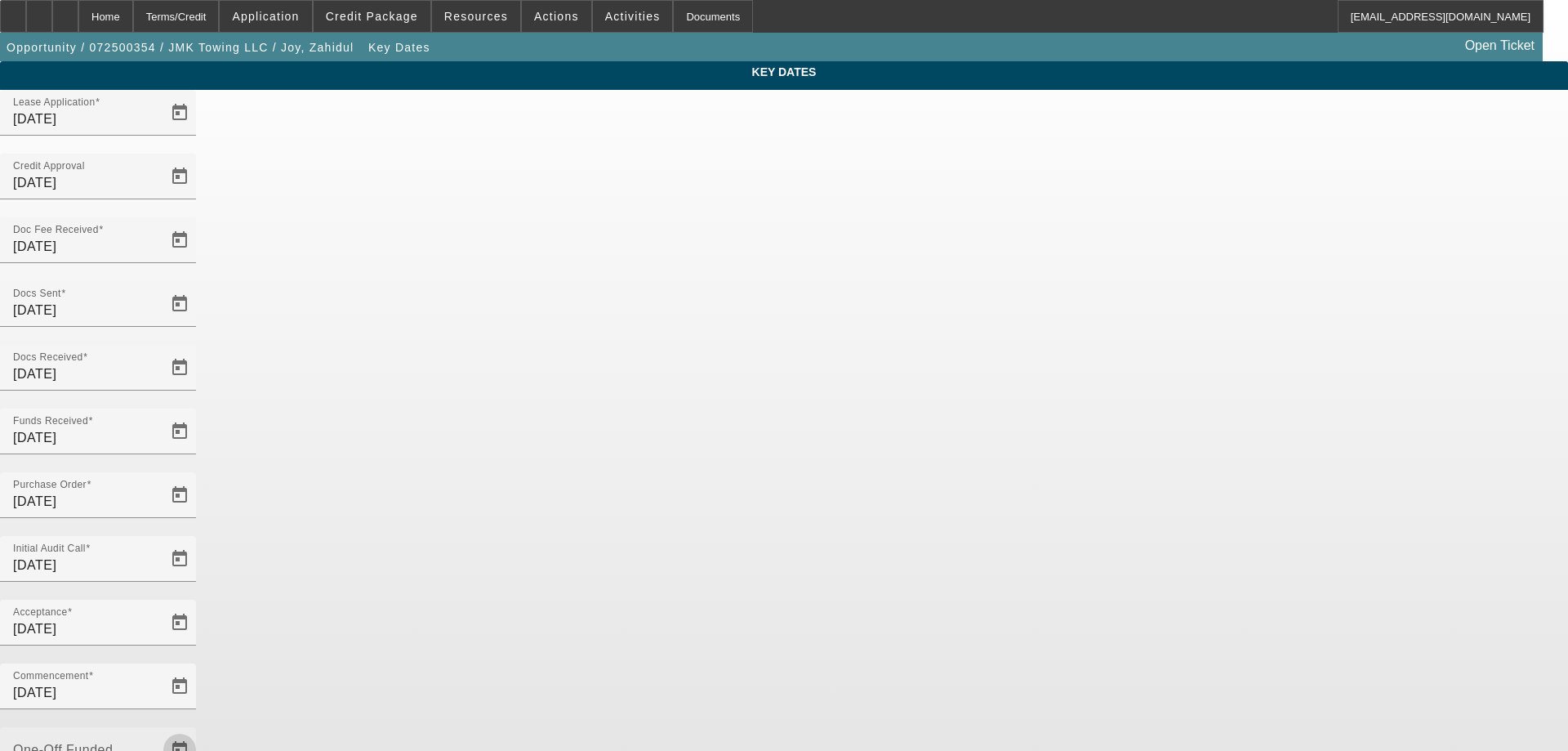
click at [200, 730] on span "Open calendar" at bounding box center [180, 750] width 39 height 39
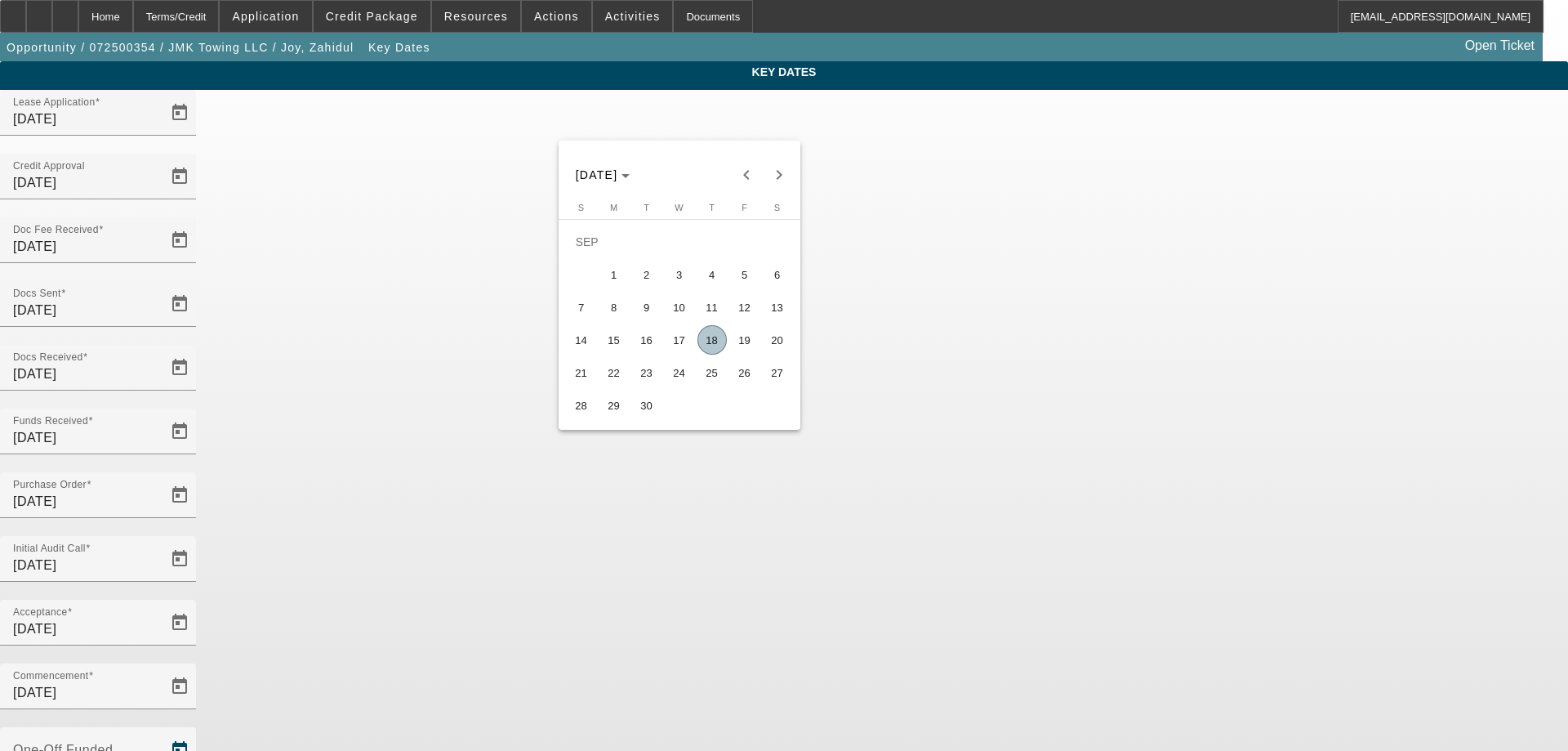
click at [715, 348] on span "18" at bounding box center [712, 340] width 30 height 30
type input "9/18/2025"
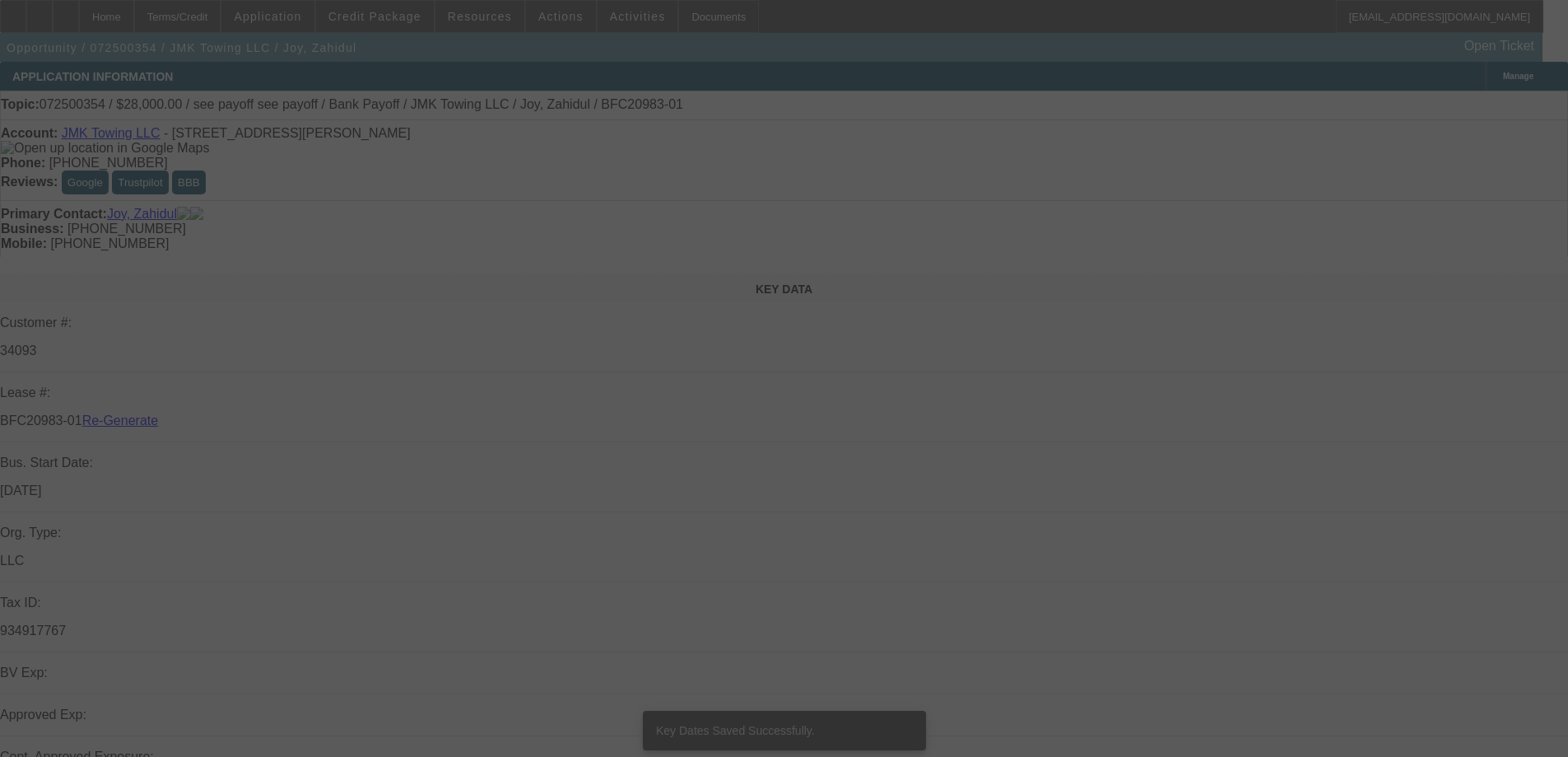
select select "4"
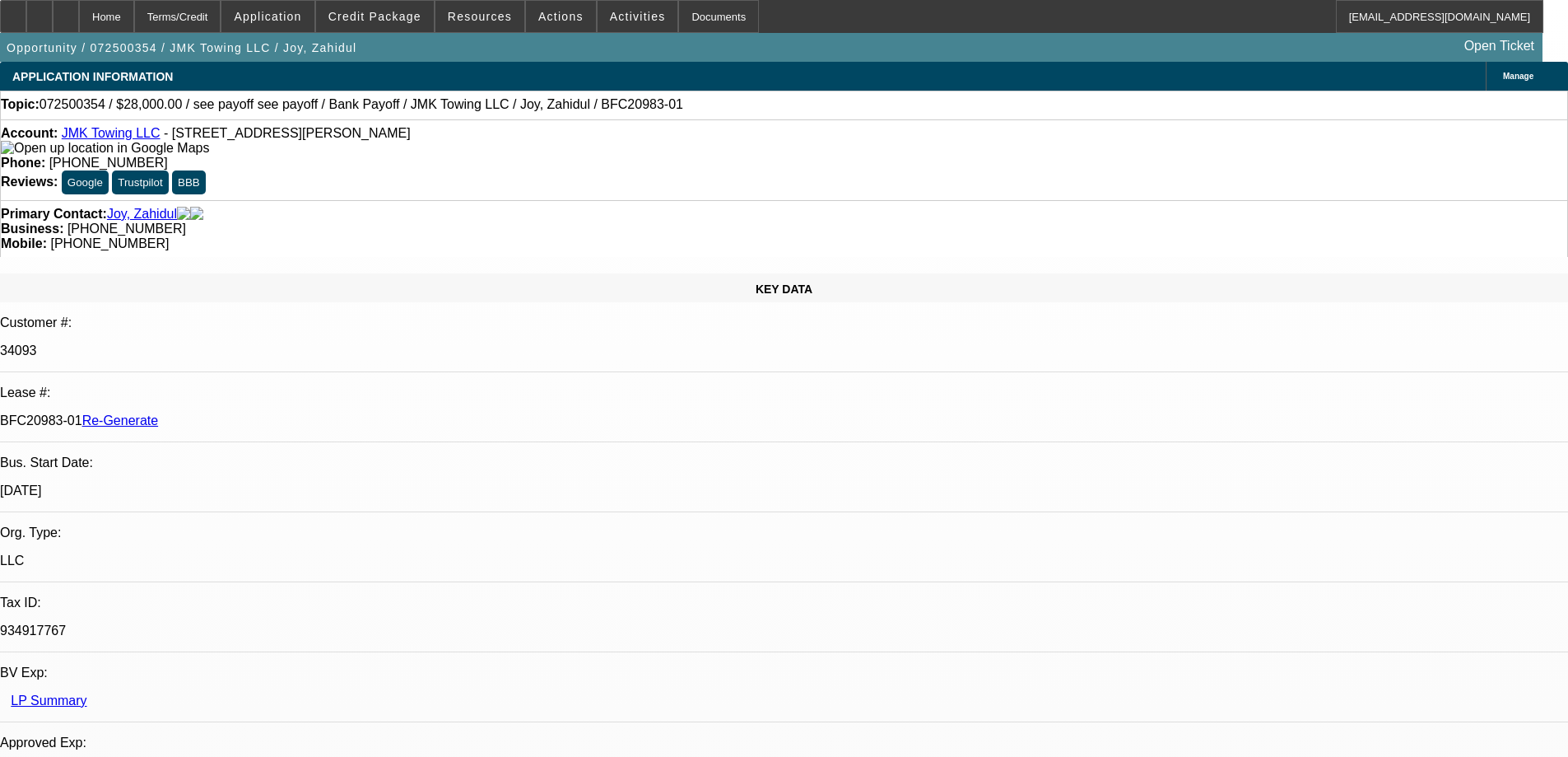
select select "0"
select select "6"
click at [556, 30] on span at bounding box center [560, 17] width 70 height 40
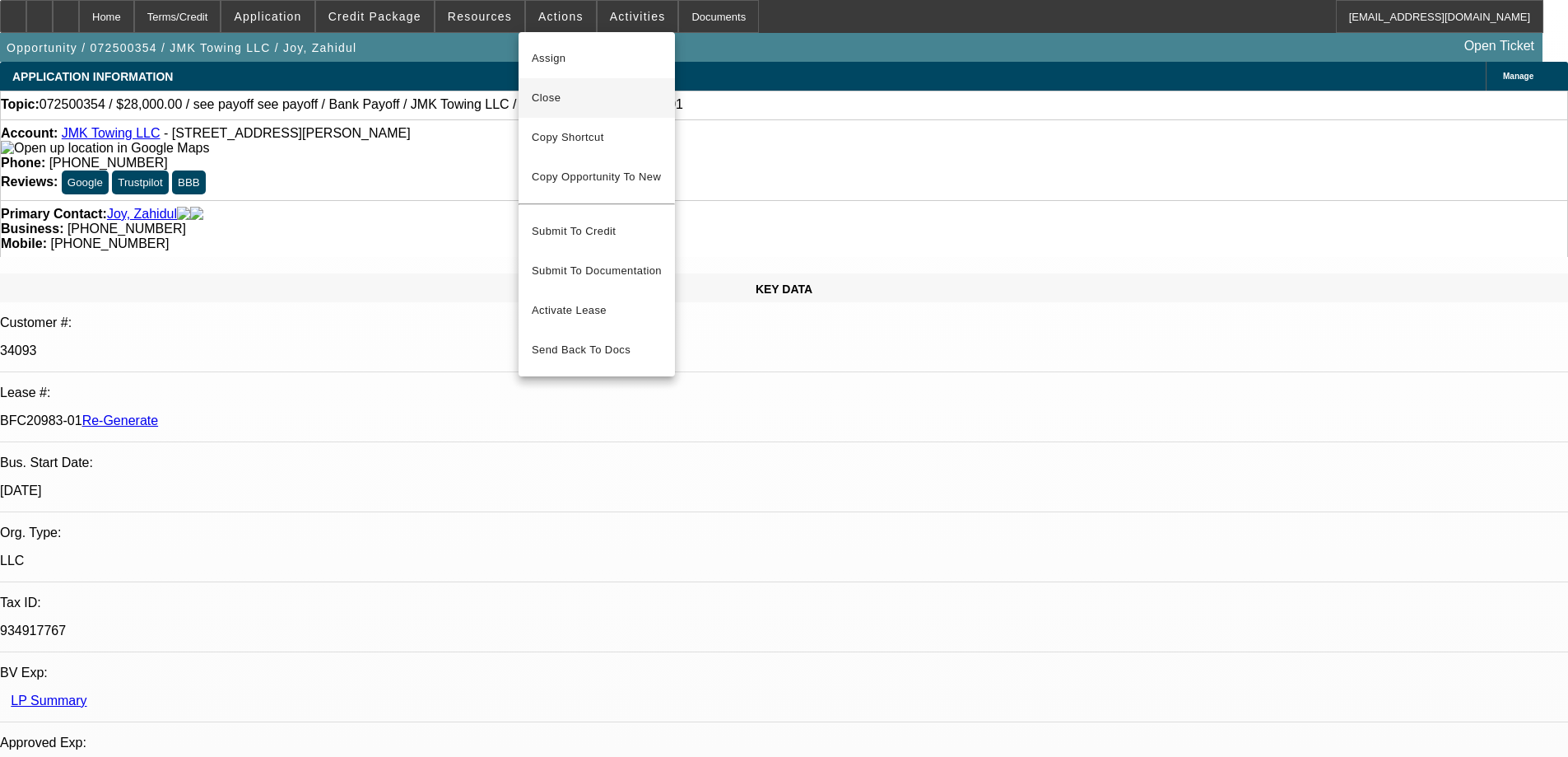
click at [546, 109] on button "Close" at bounding box center [596, 98] width 156 height 40
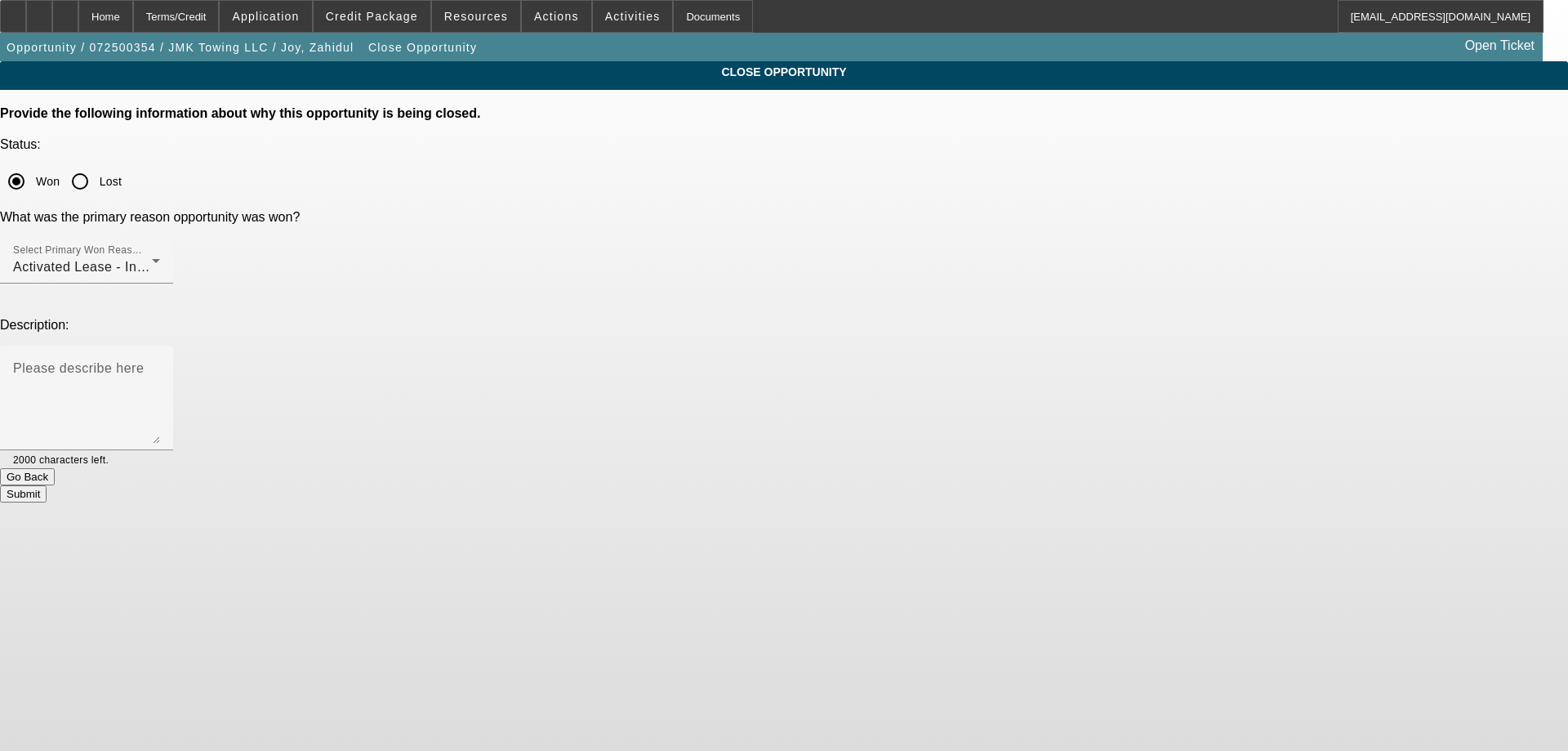
click at [47, 486] on button "Submit" at bounding box center [23, 494] width 47 height 17
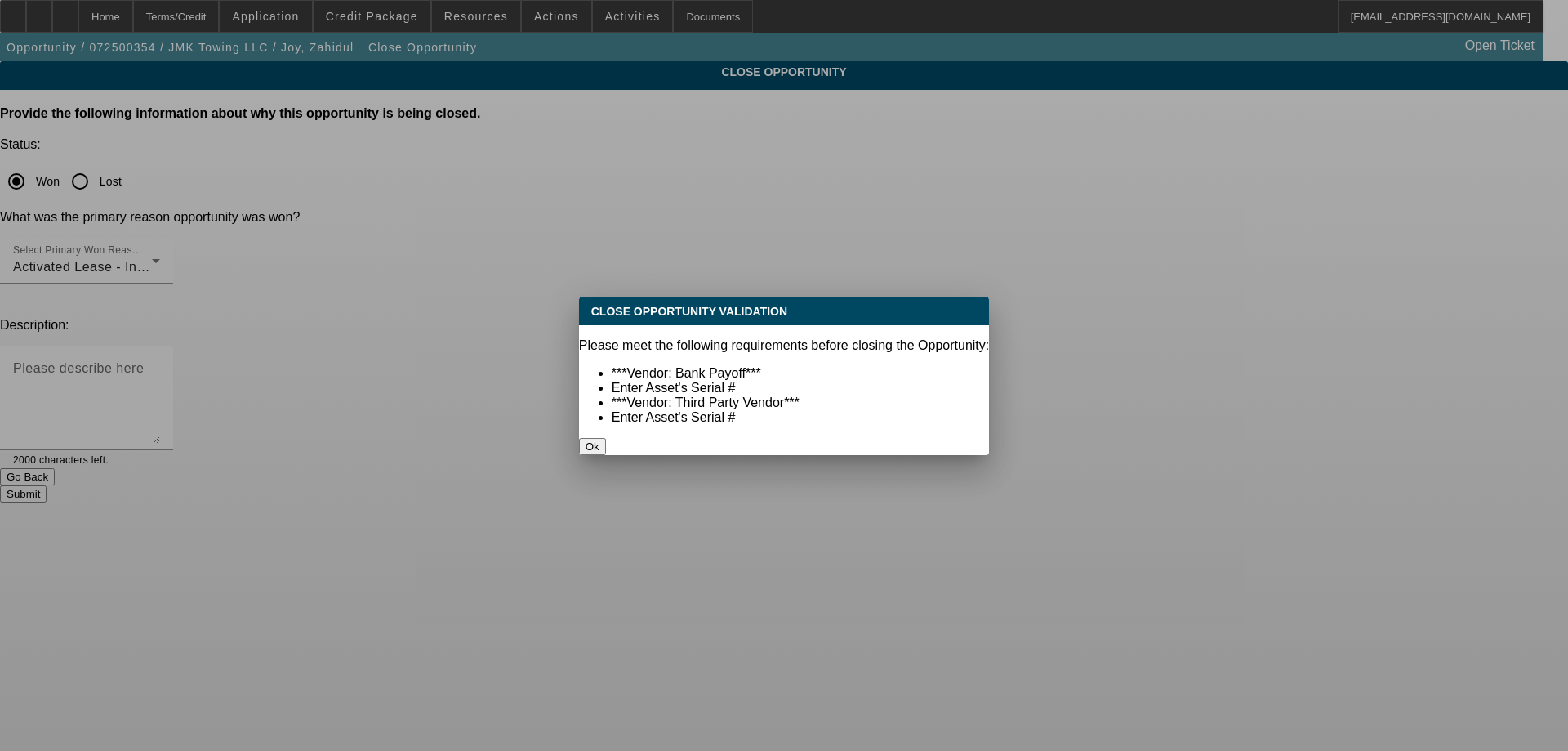
drag, startPoint x: 777, startPoint y: 413, endPoint x: 780, endPoint y: 376, distance: 37.1
click at [606, 438] on button "Ok" at bounding box center [592, 446] width 27 height 17
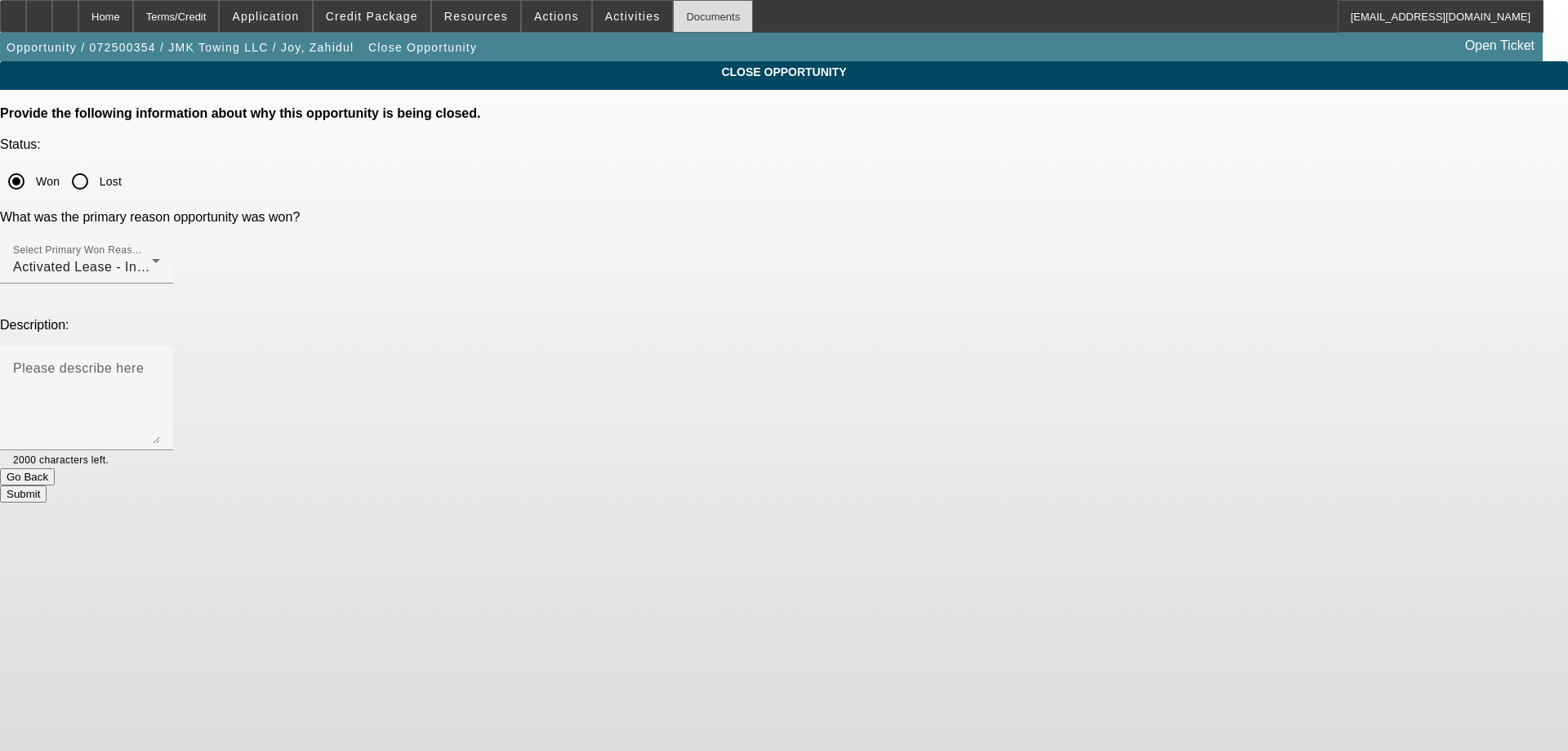
click at [714, 18] on div "Documents" at bounding box center [712, 16] width 80 height 33
click at [47, 486] on button "Submit" at bounding box center [23, 494] width 47 height 17
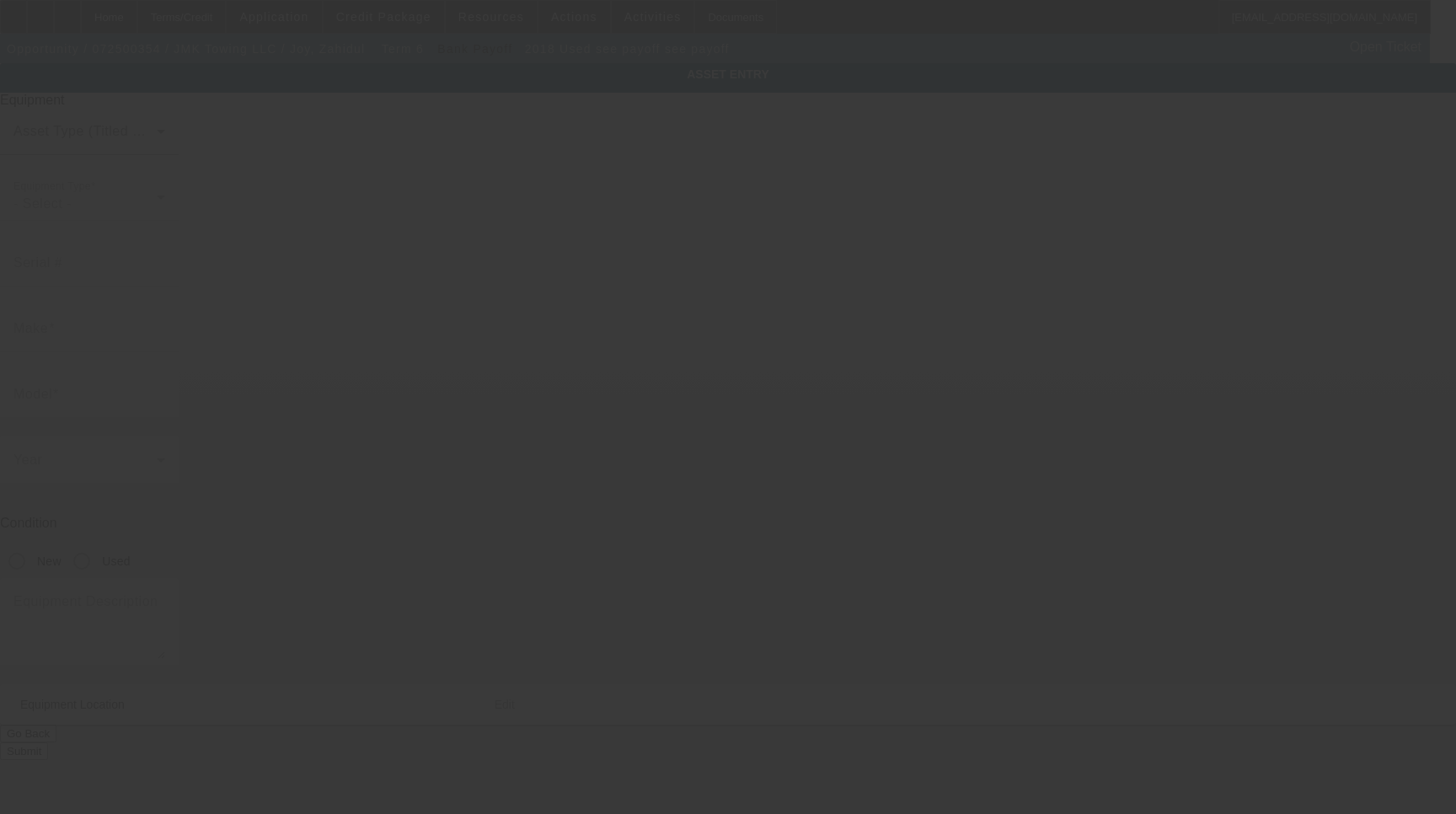
type input "see payoff"
radio input "true"
type textarea "see payoff"
type input "8 Breezy Tree Ct Apt L"
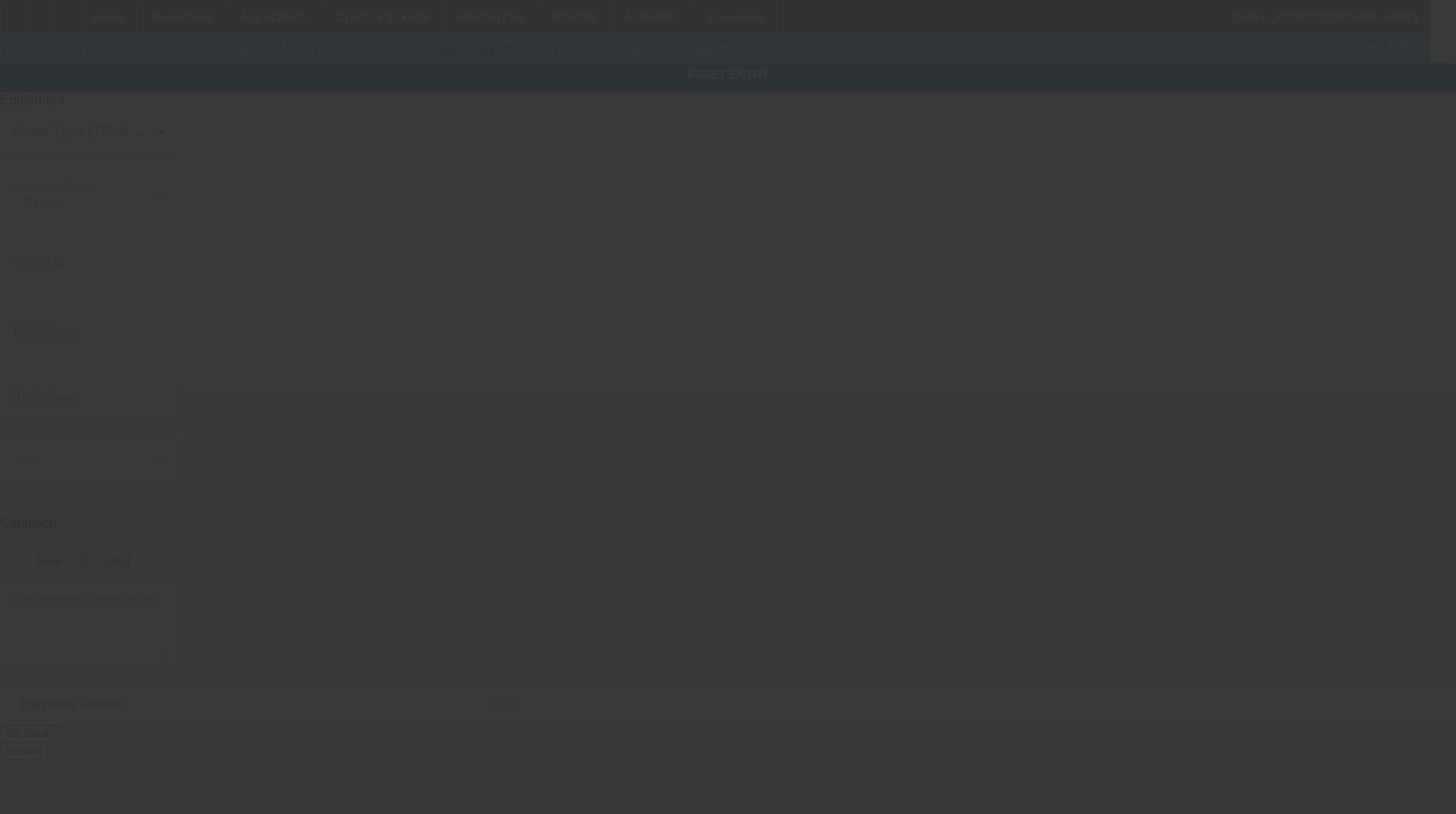
type input "Timonium"
type input "21093"
type input "[GEOGRAPHIC_DATA]"
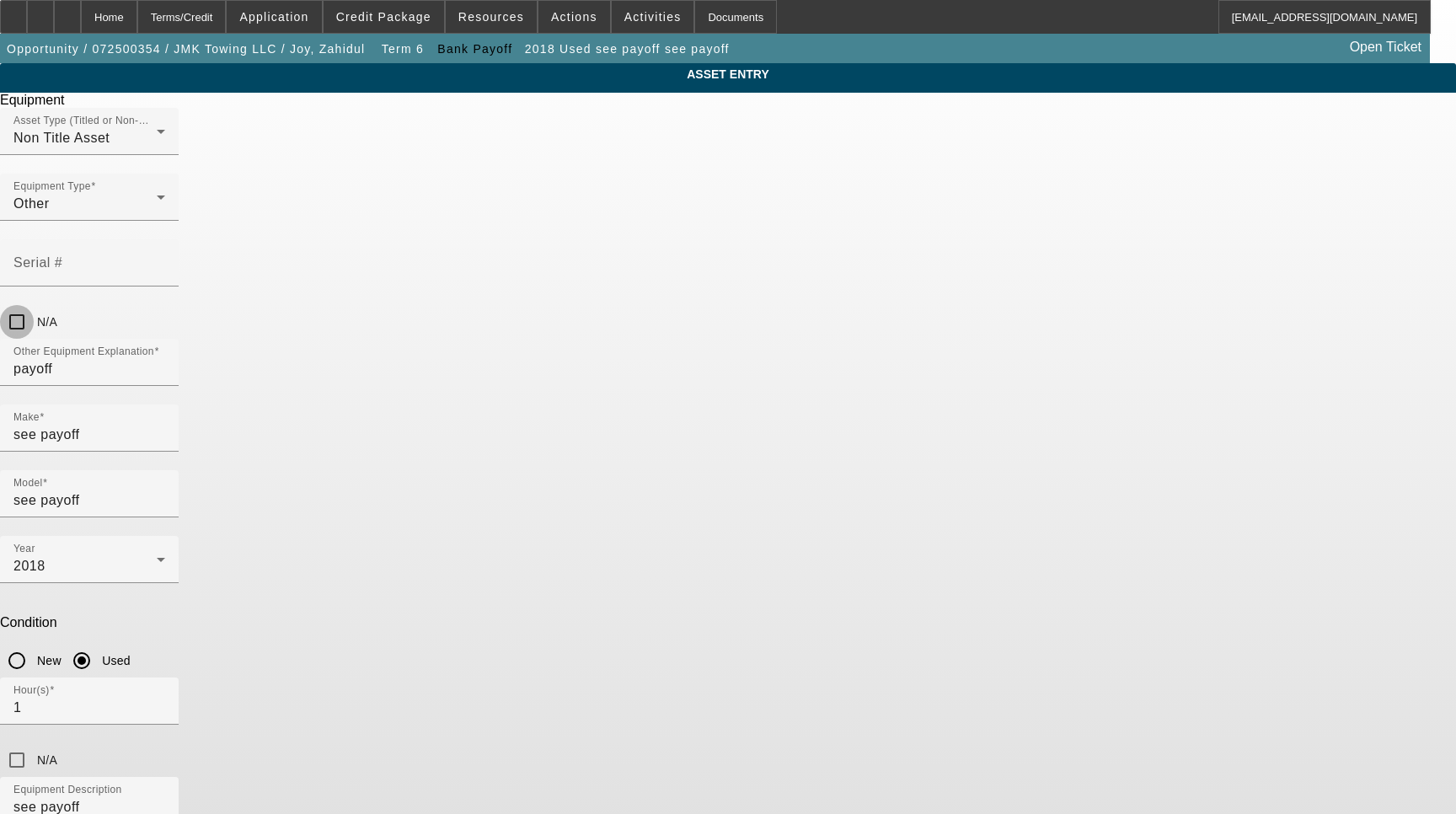
click at [34, 305] on input "N/A" at bounding box center [17, 322] width 34 height 34
checkbox input "true"
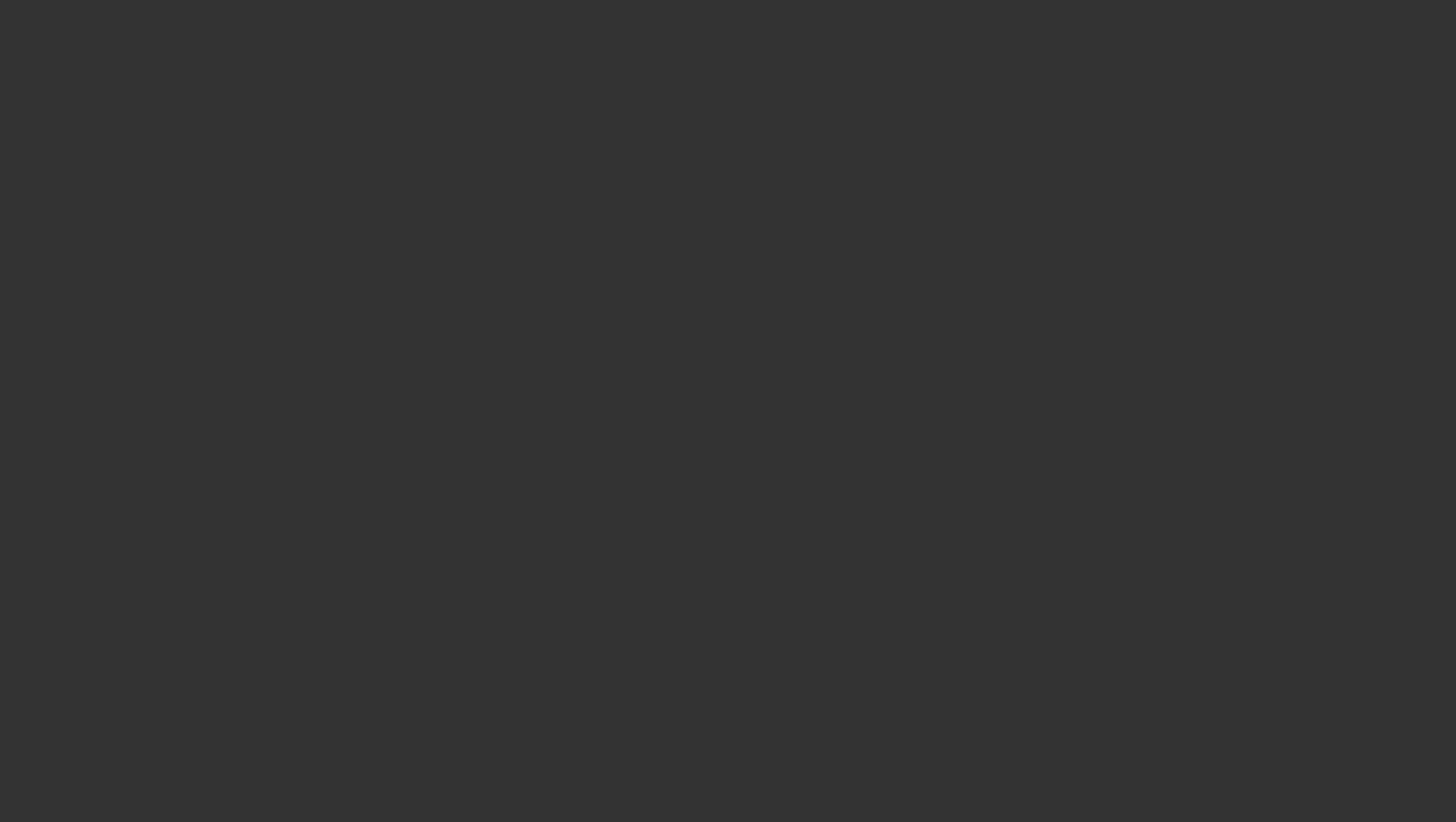
select select "4"
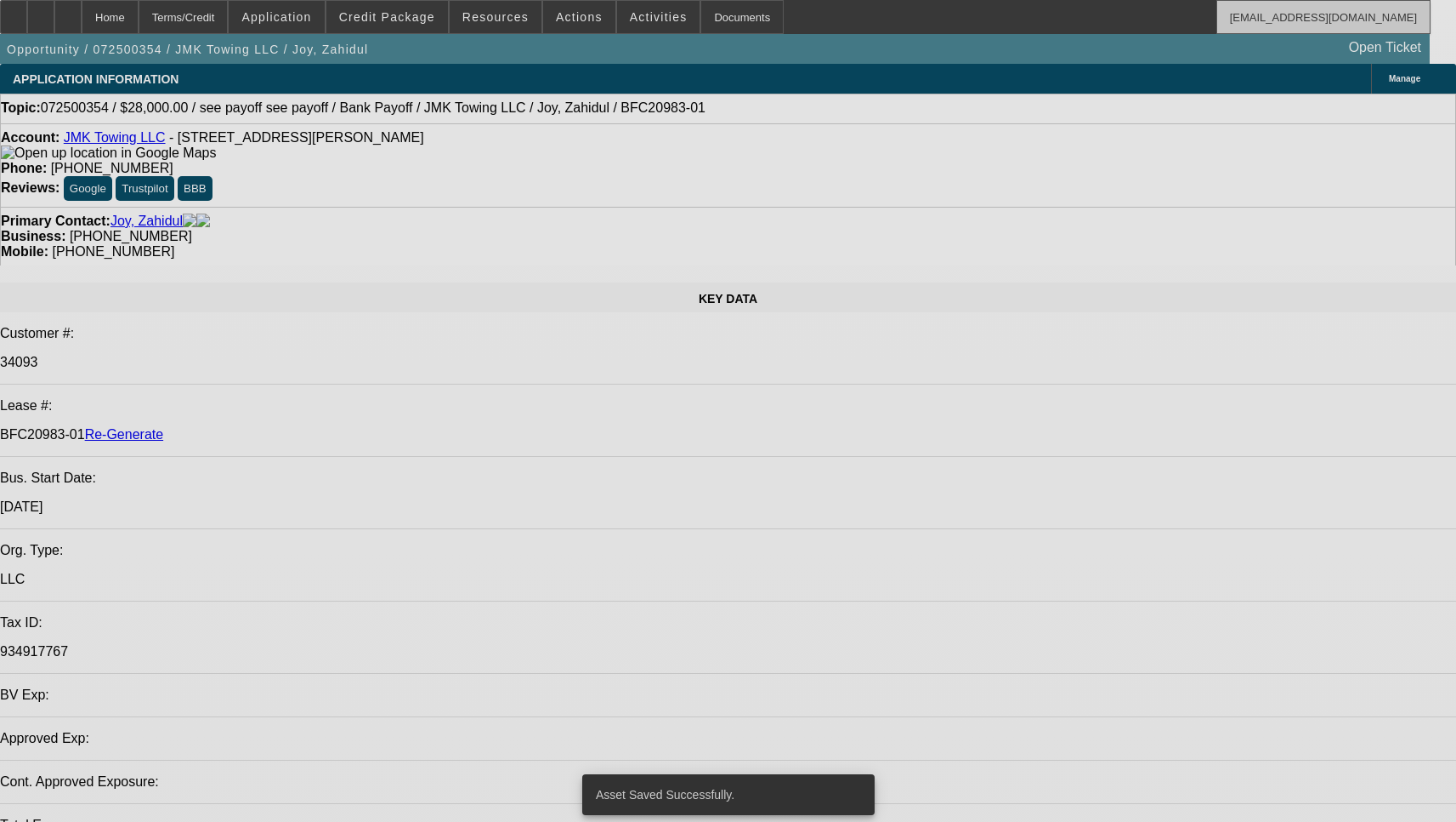
select select "0"
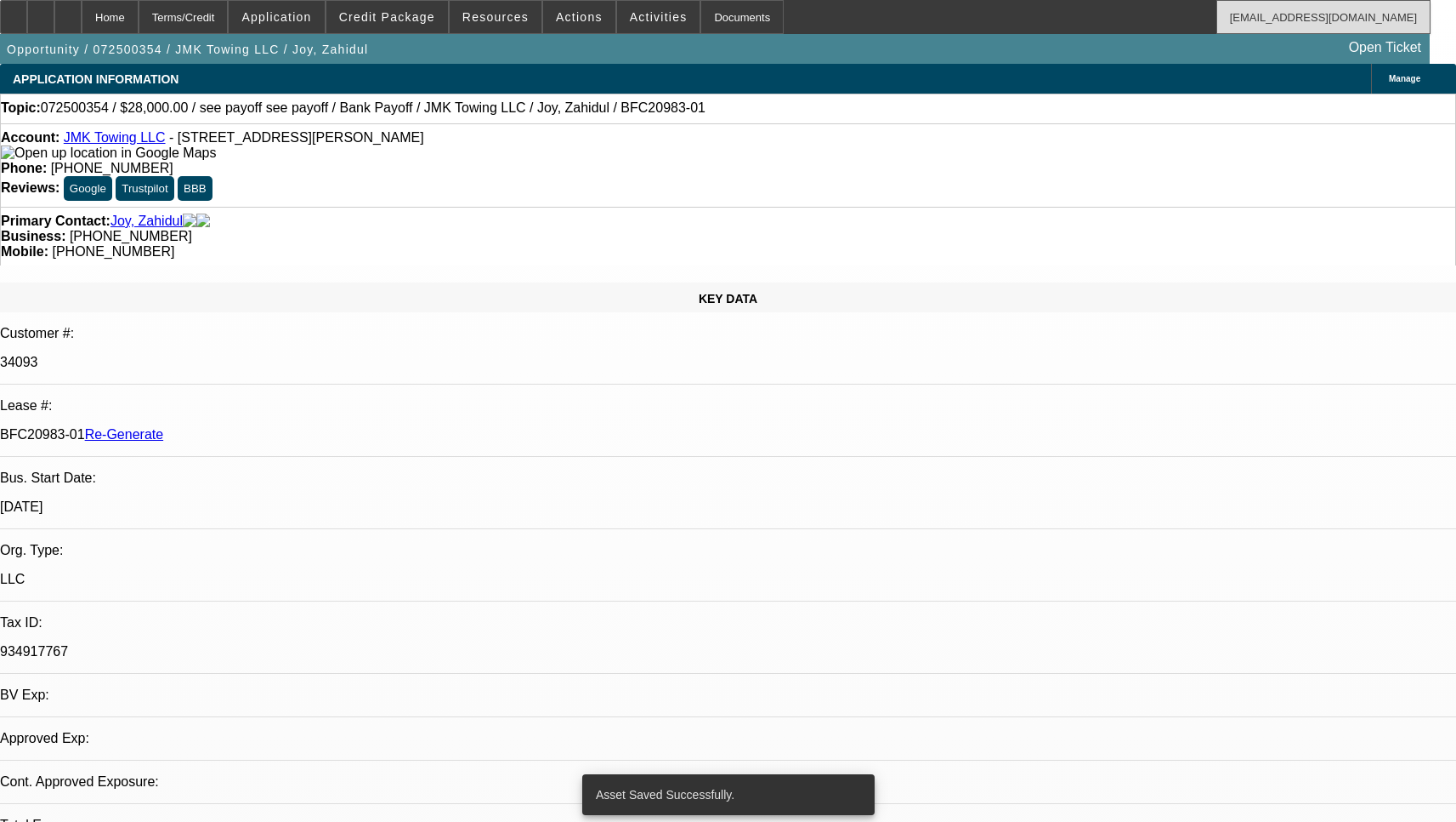
select select "0"
select select "6"
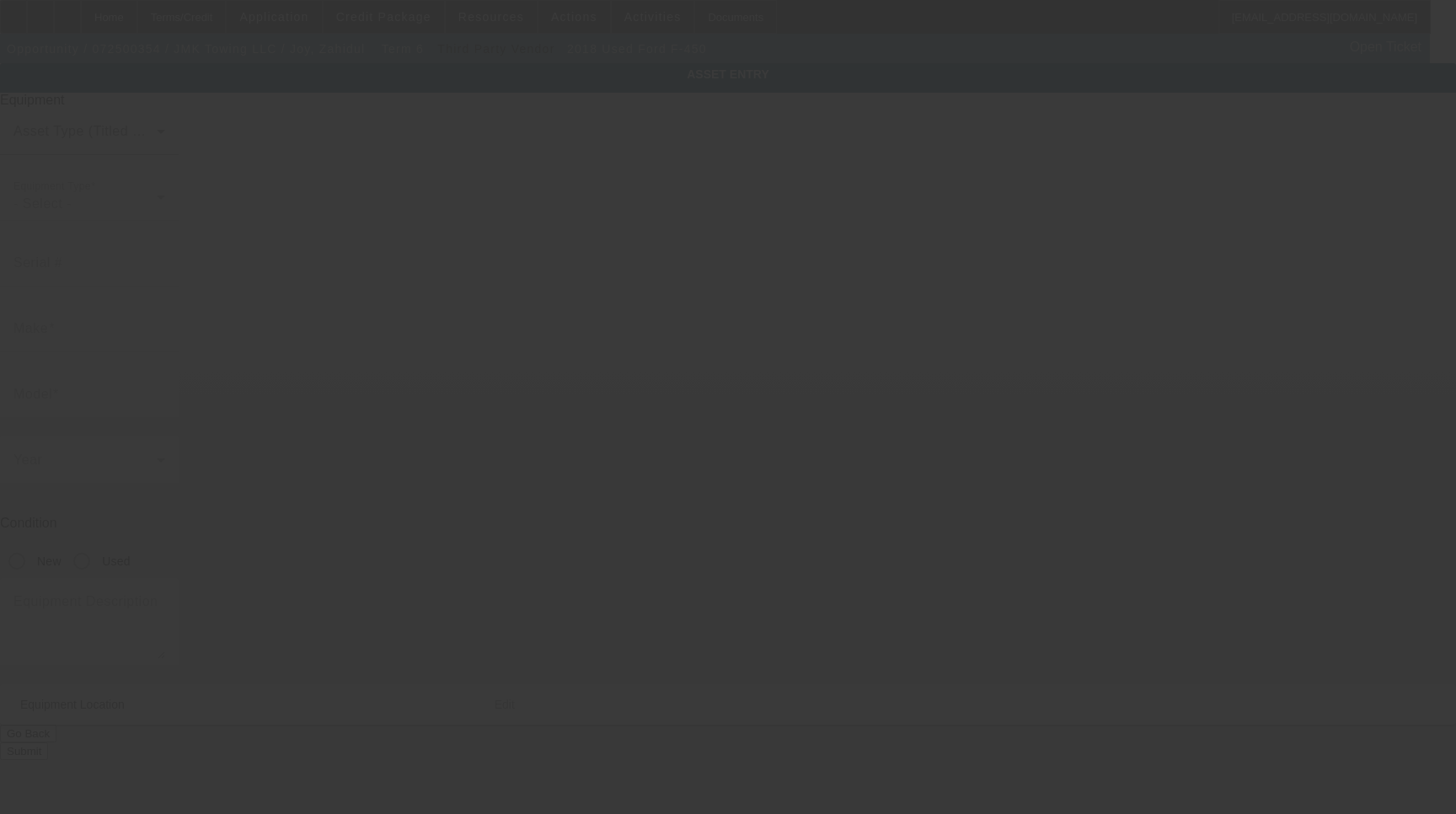
type input "1FDUF4GY3JEB24489"
type input "FORD"
type input "F-450"
radio input "true"
type textarea "with:"
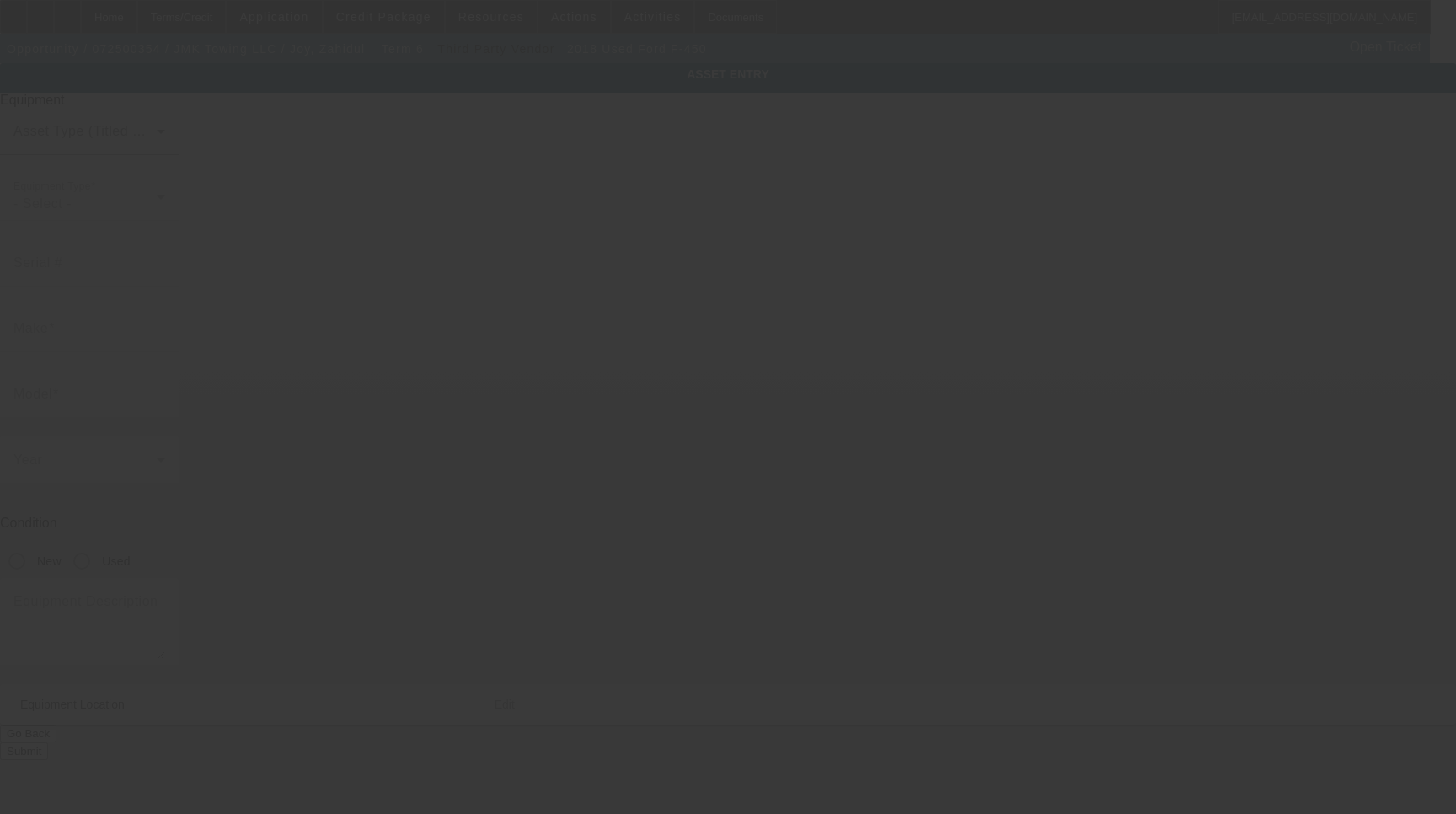
type input "8 Breezy Tree Ct Apt L"
type input "Timonium"
type input "21093"
type input "Baltimore"
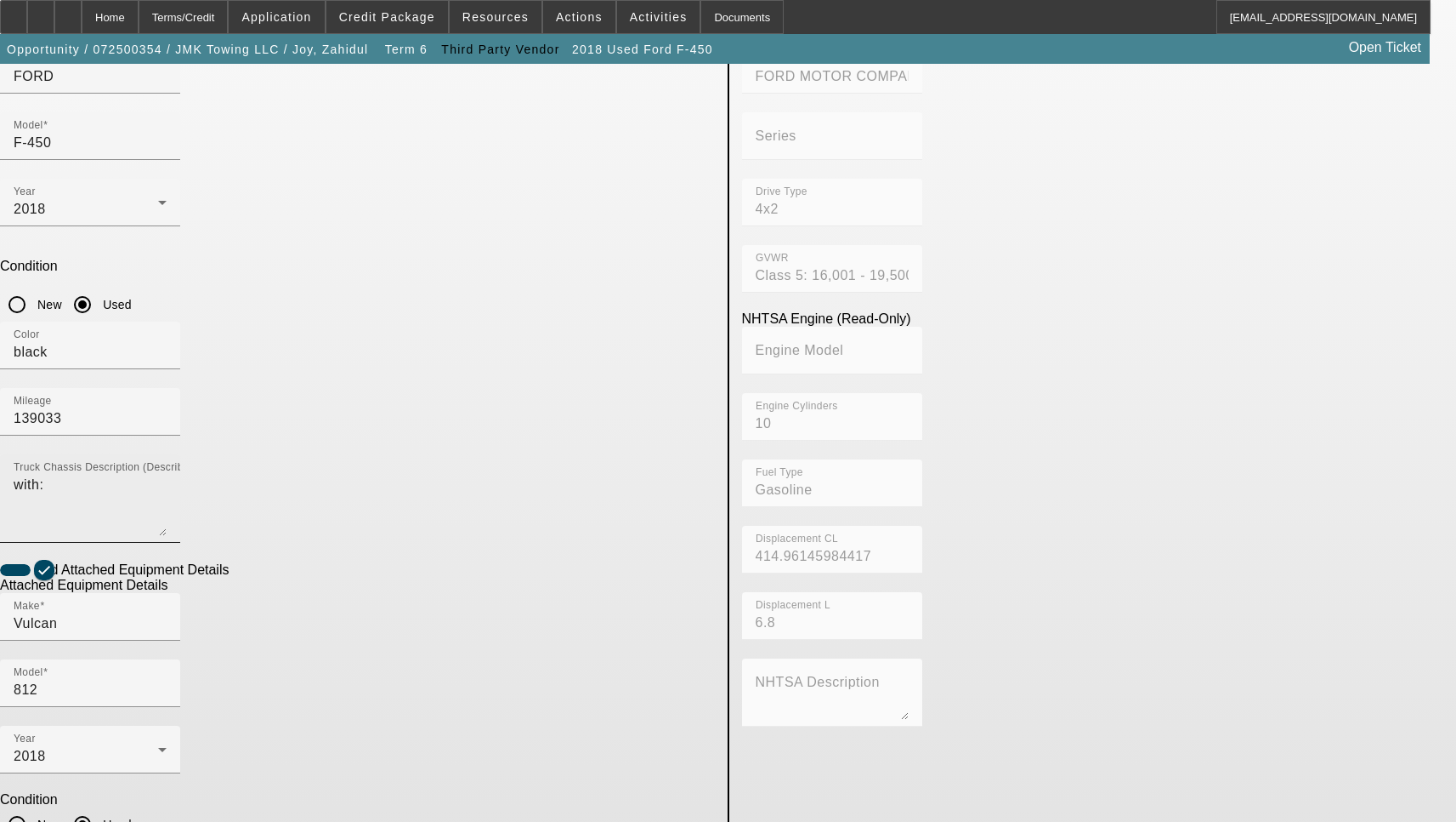
scroll to position [274, 0]
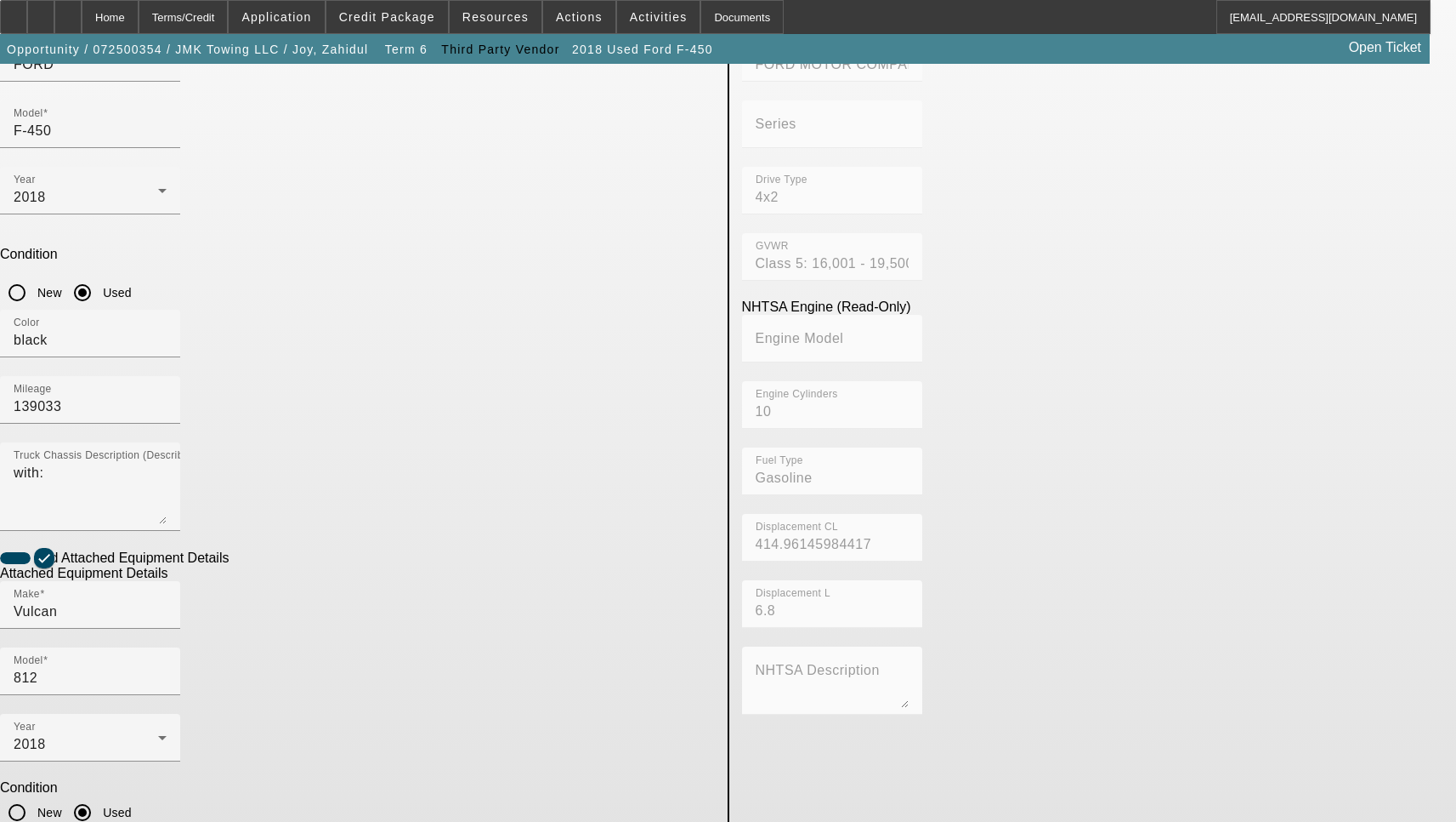
checkbox input "true"
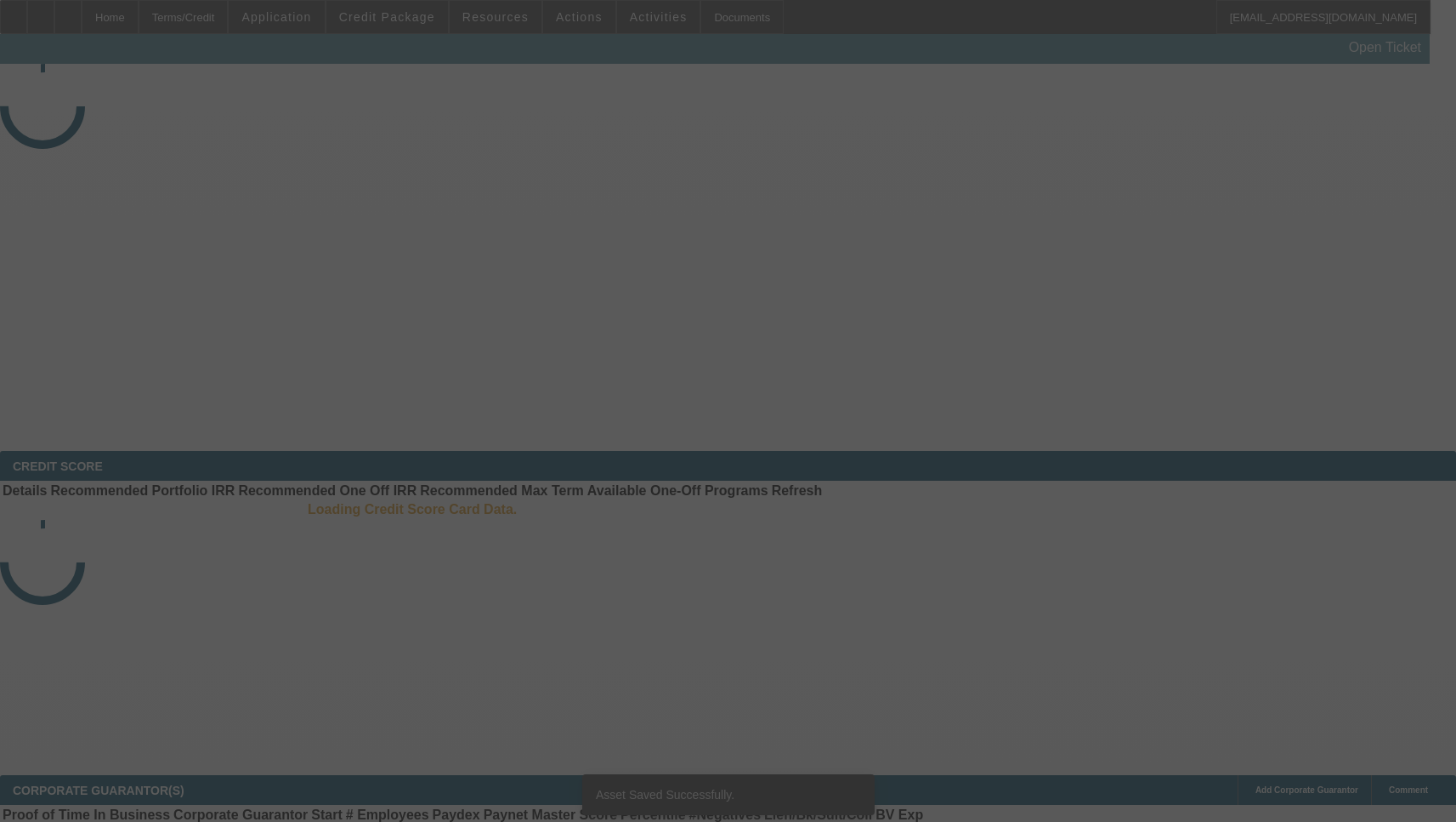
select select "4"
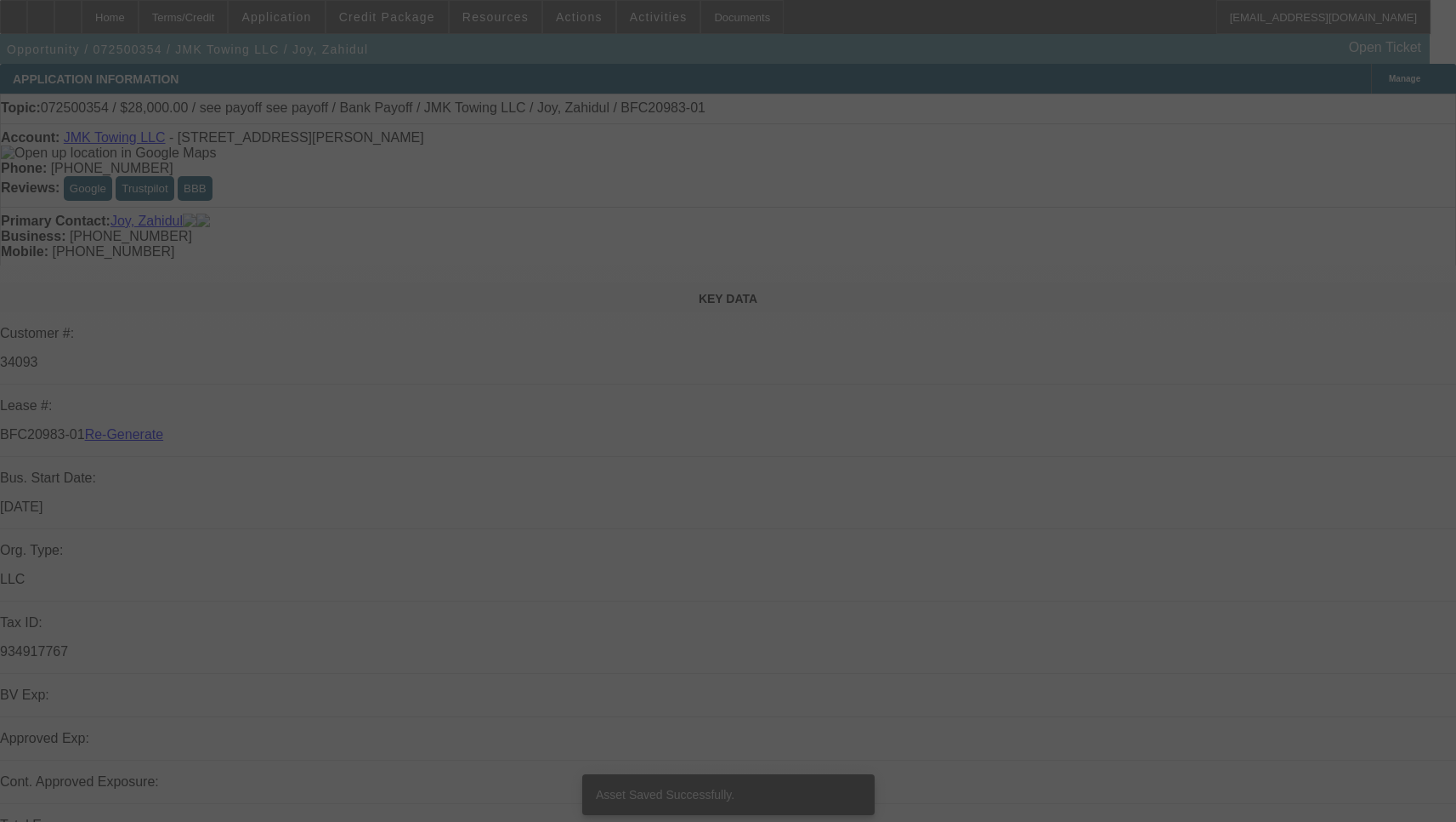
select select "0"
select select "6"
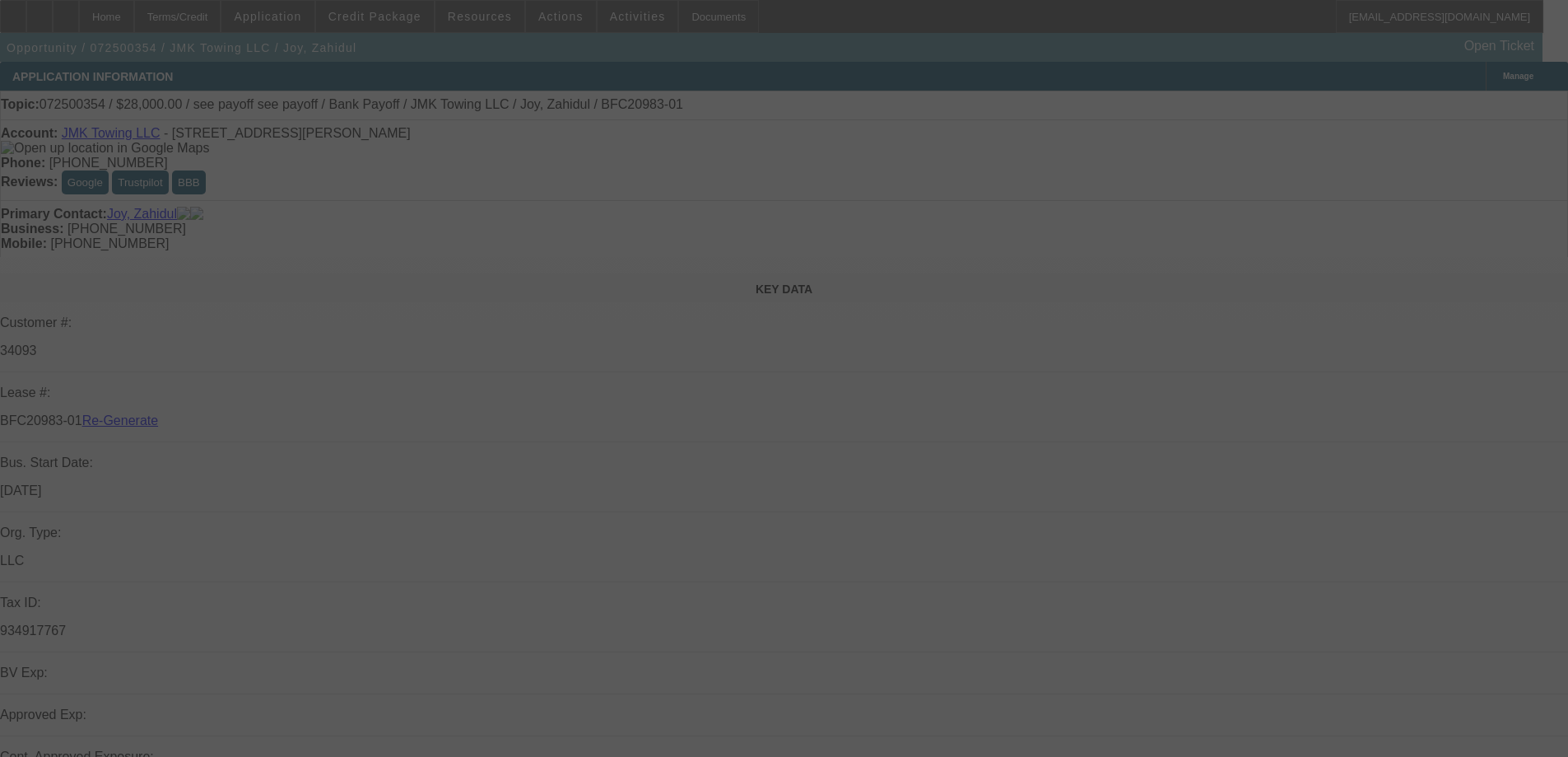
select select "4"
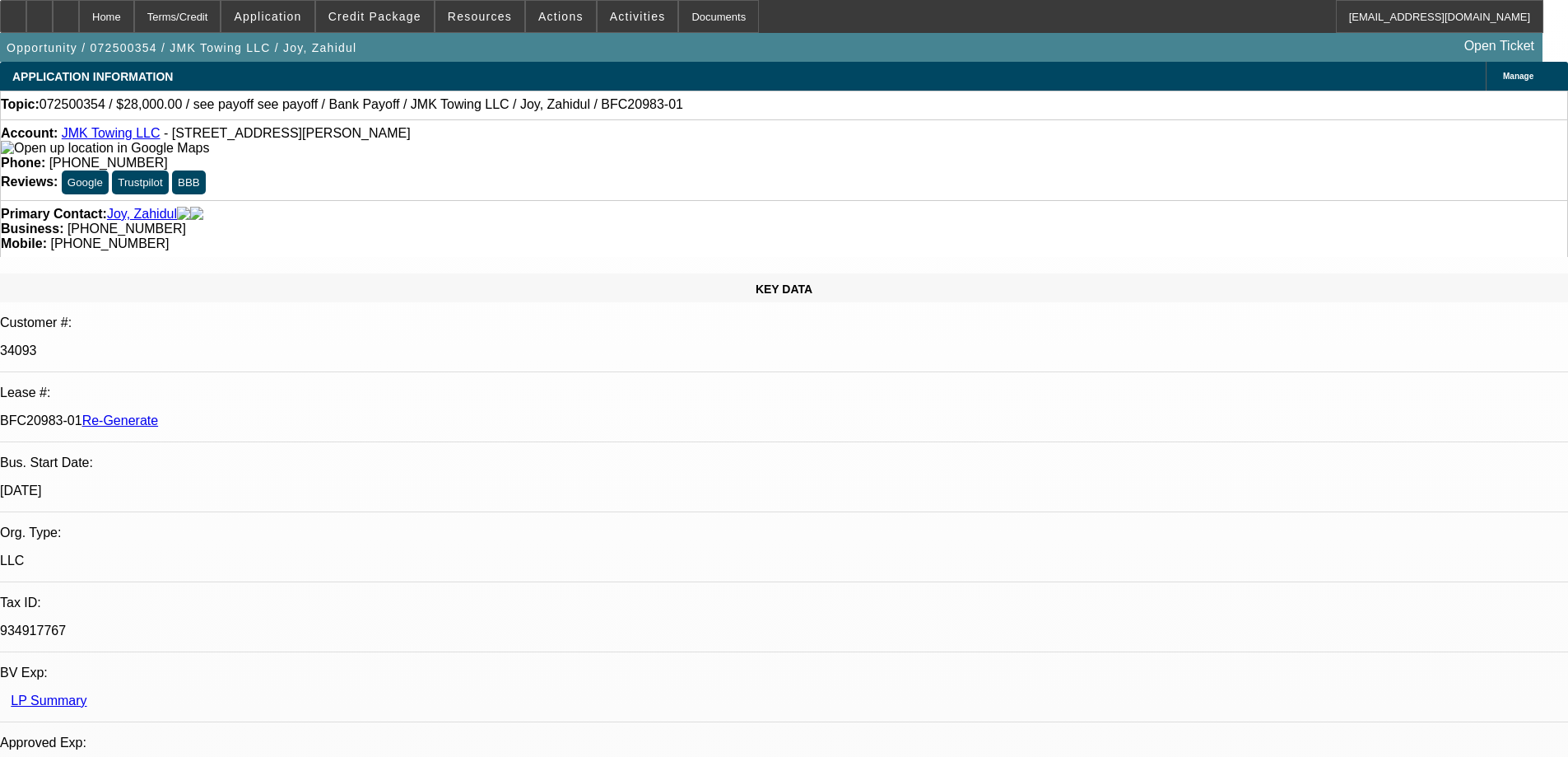
select select "0"
select select "6"
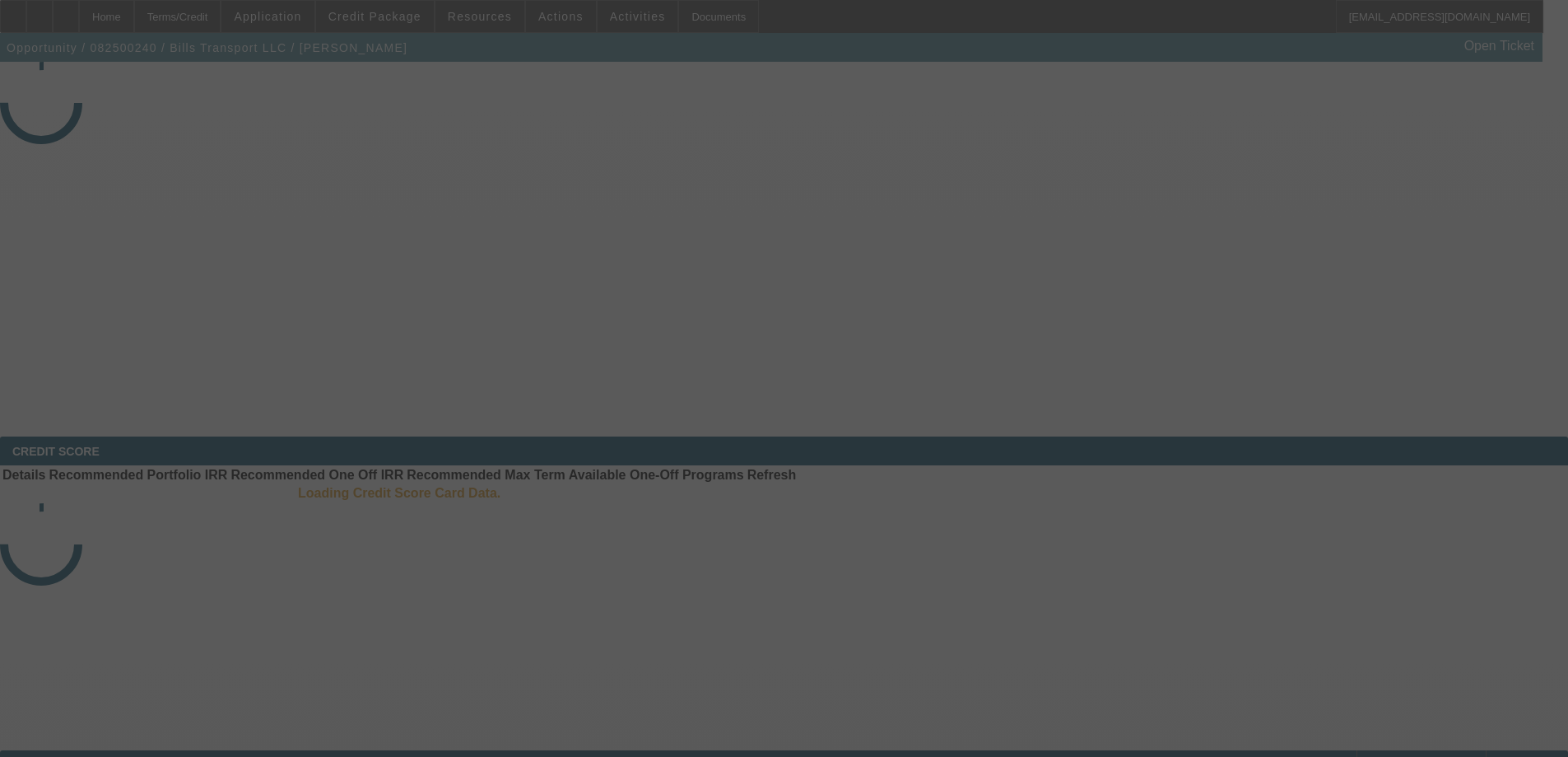
select select "4"
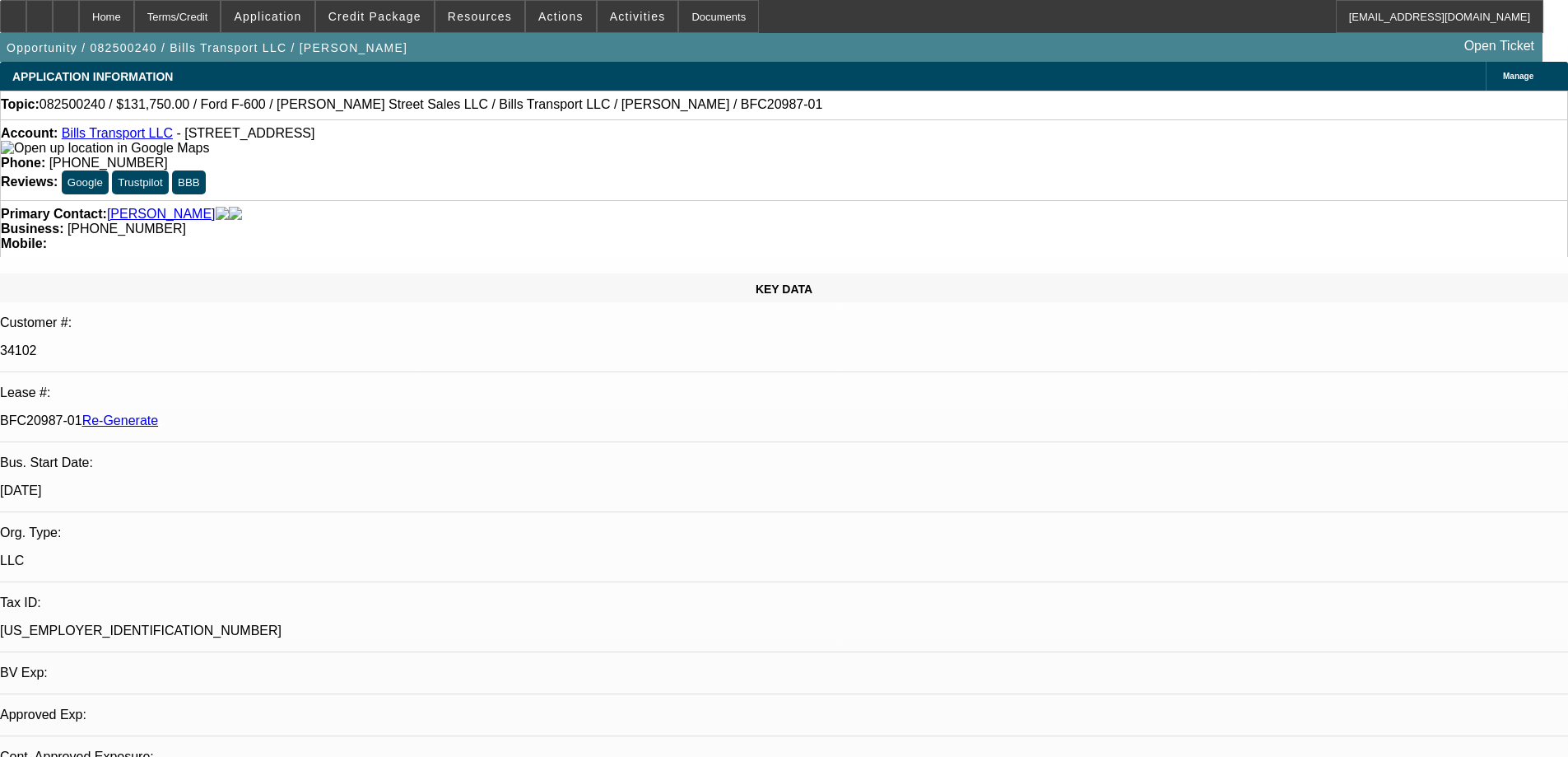
select select "0"
select select "3"
select select "0"
select select "6"
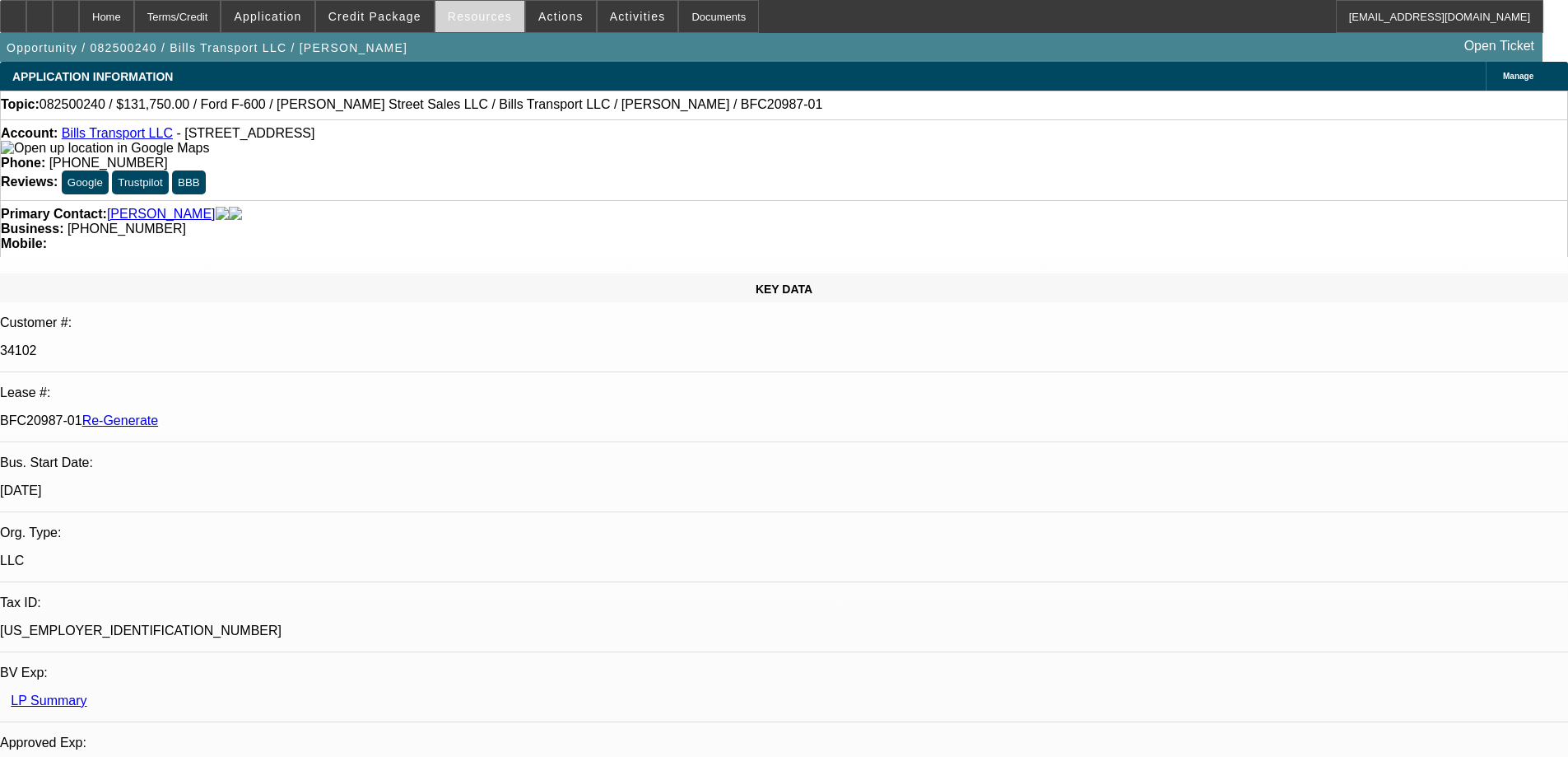
click at [488, 22] on span "Resources" at bounding box center [480, 17] width 65 height 13
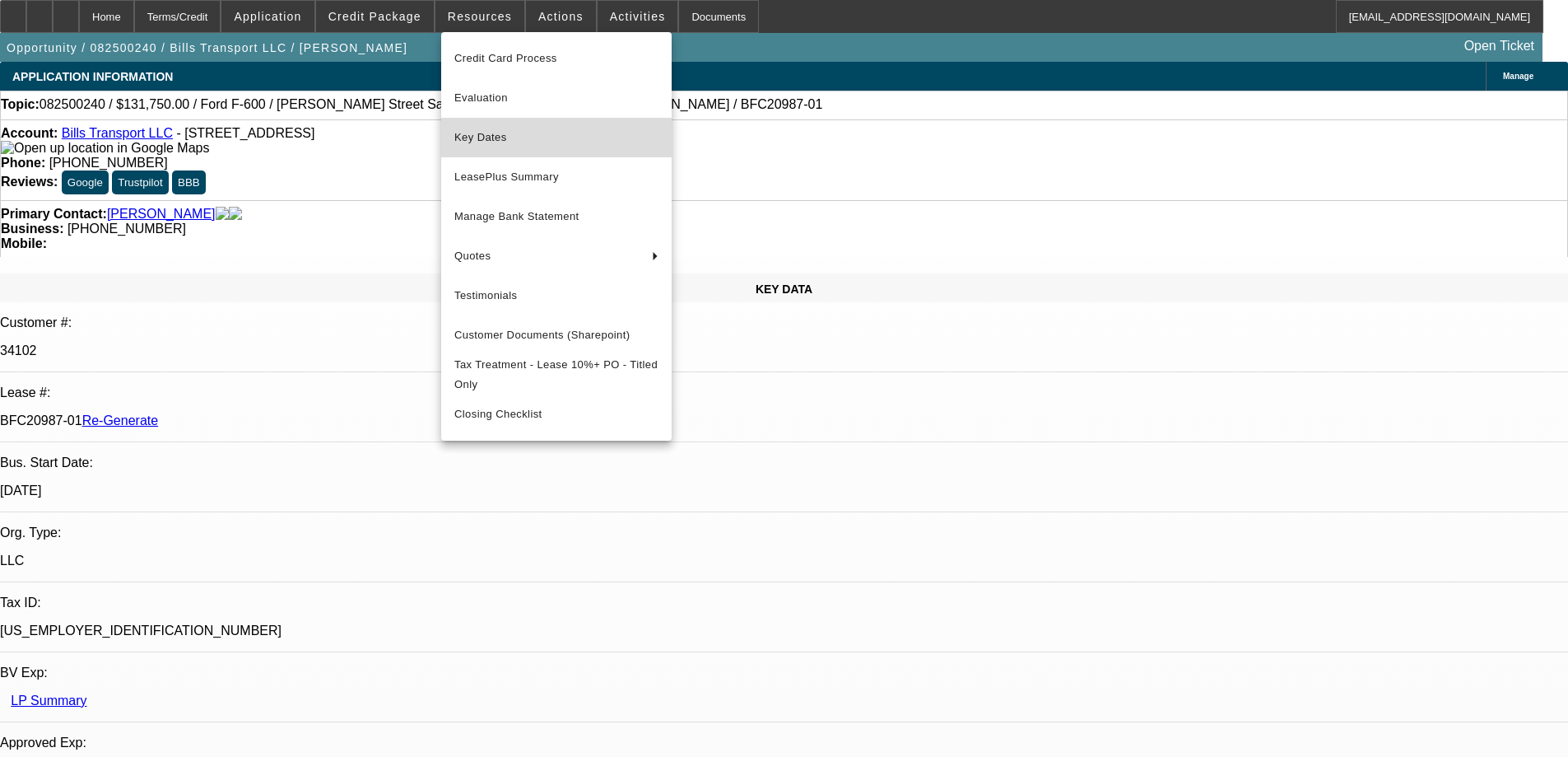
click at [517, 142] on span "Key Dates" at bounding box center [556, 137] width 204 height 20
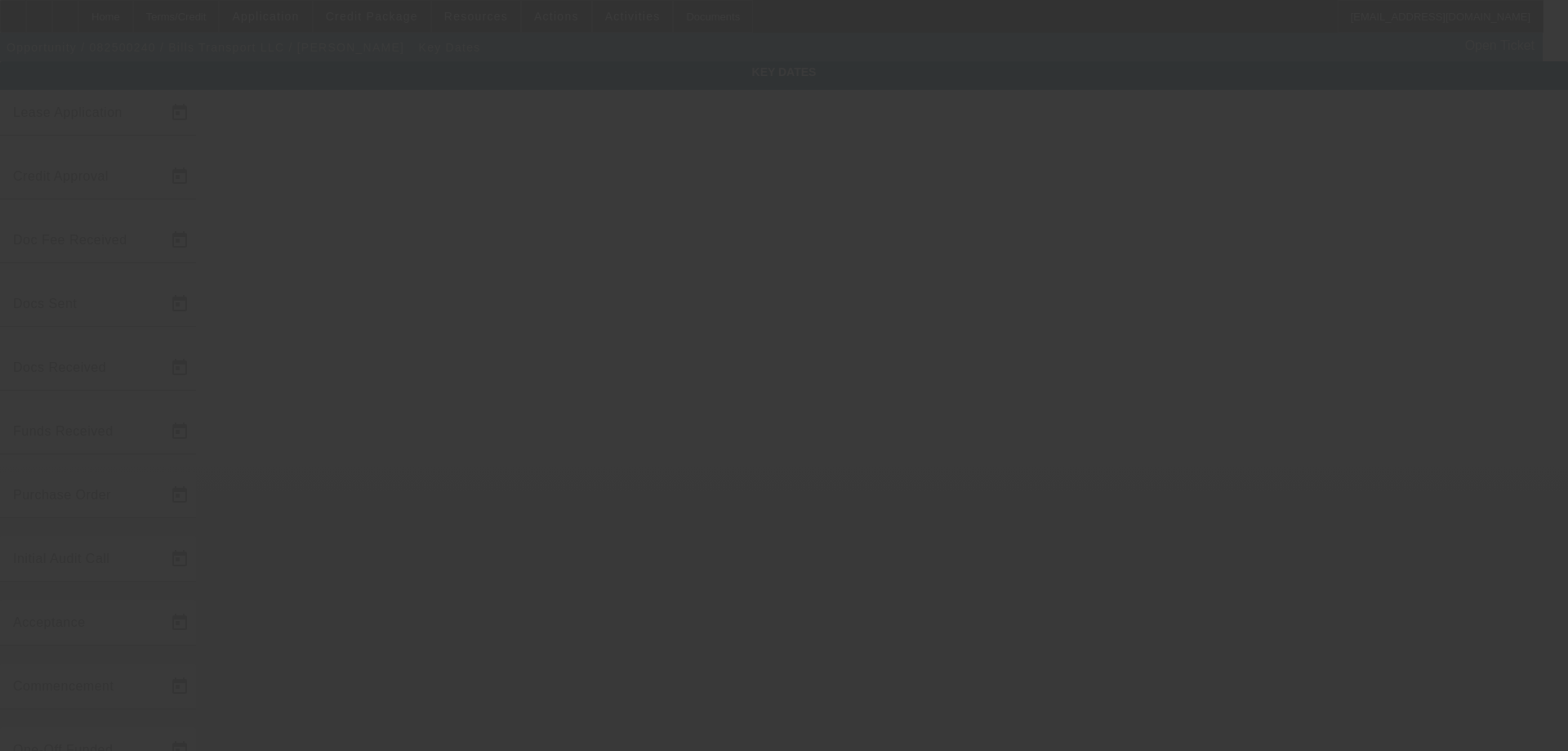
type input "[DATE]"
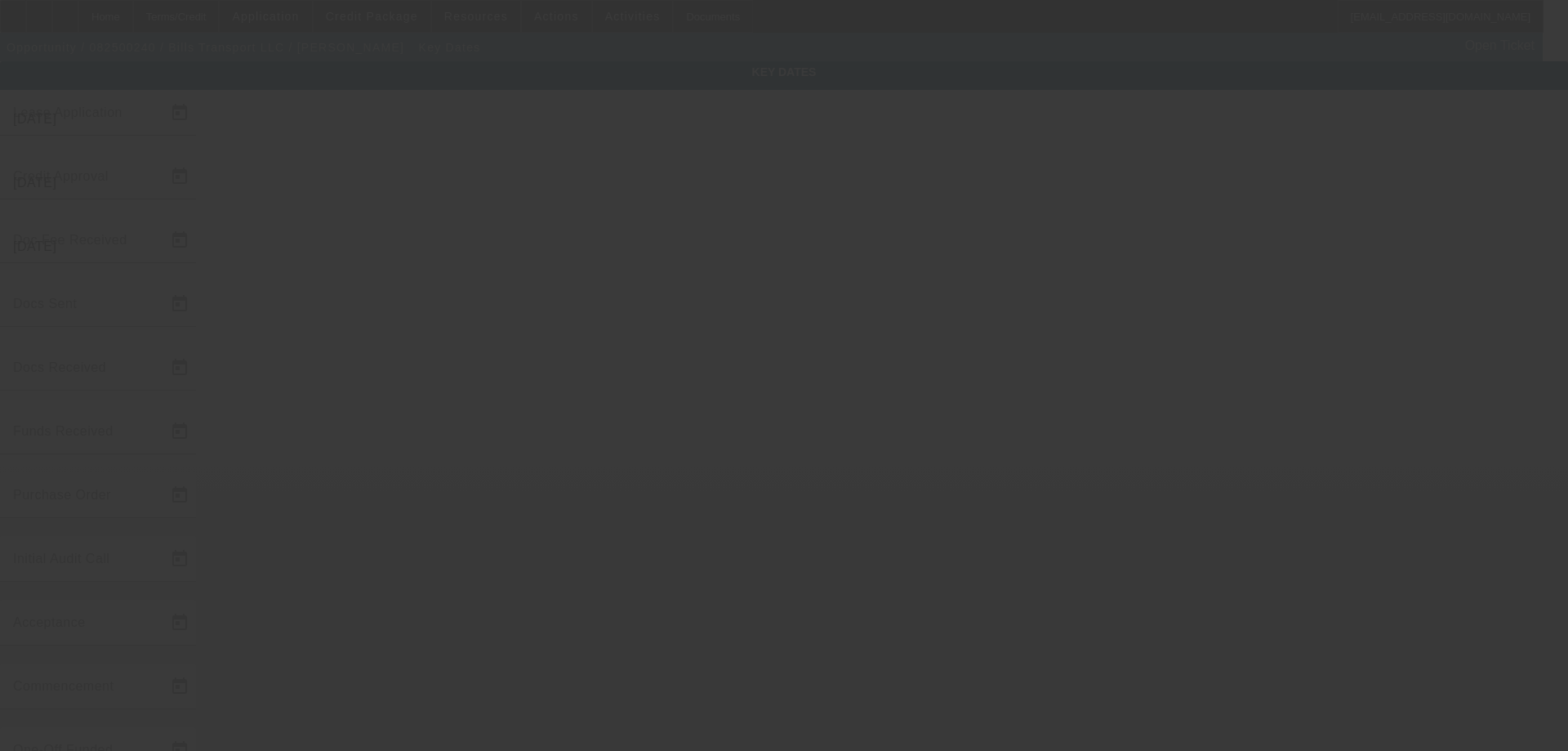
type input "[DATE]"
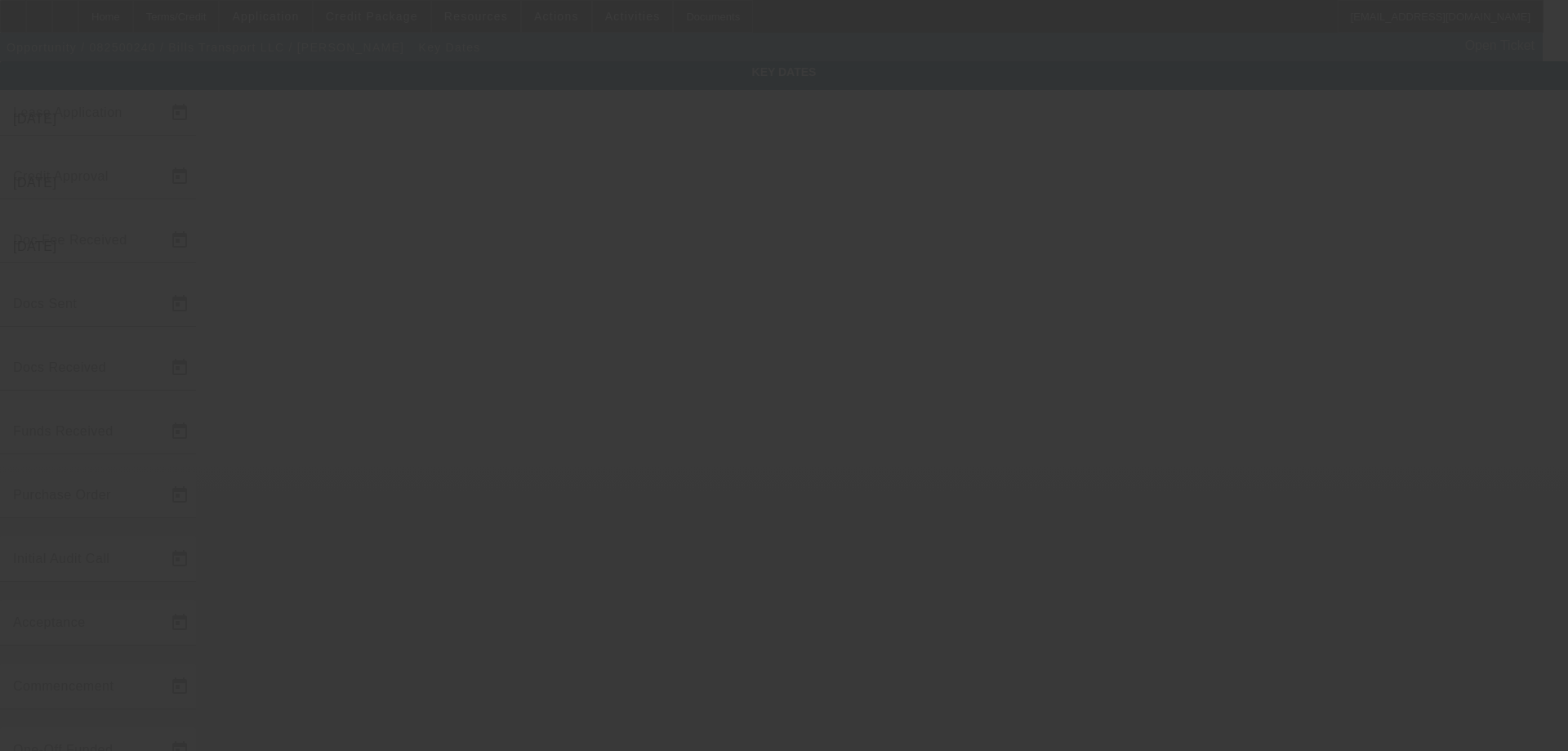
type input "[DATE]"
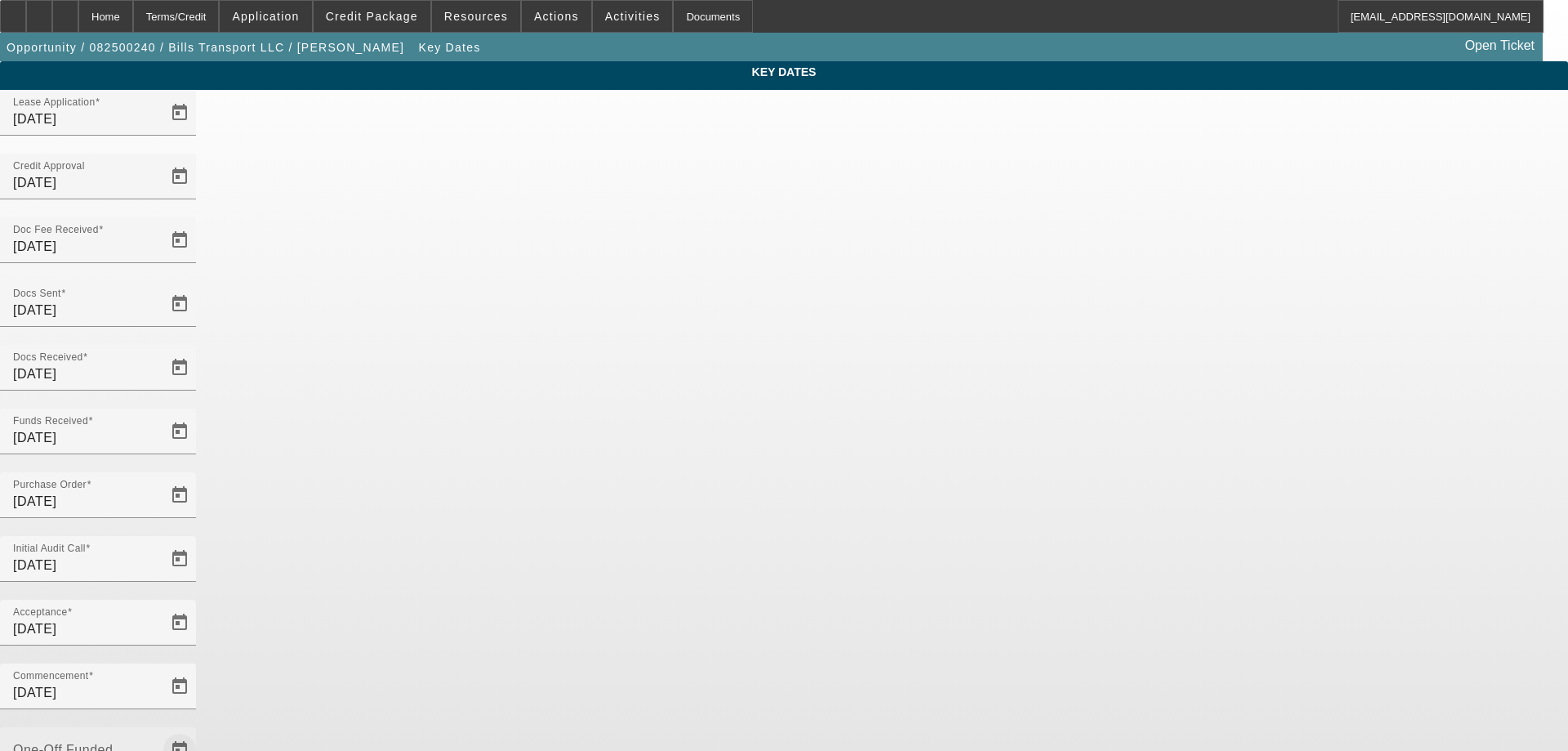
click at [200, 730] on span "Open calendar" at bounding box center [180, 750] width 39 height 39
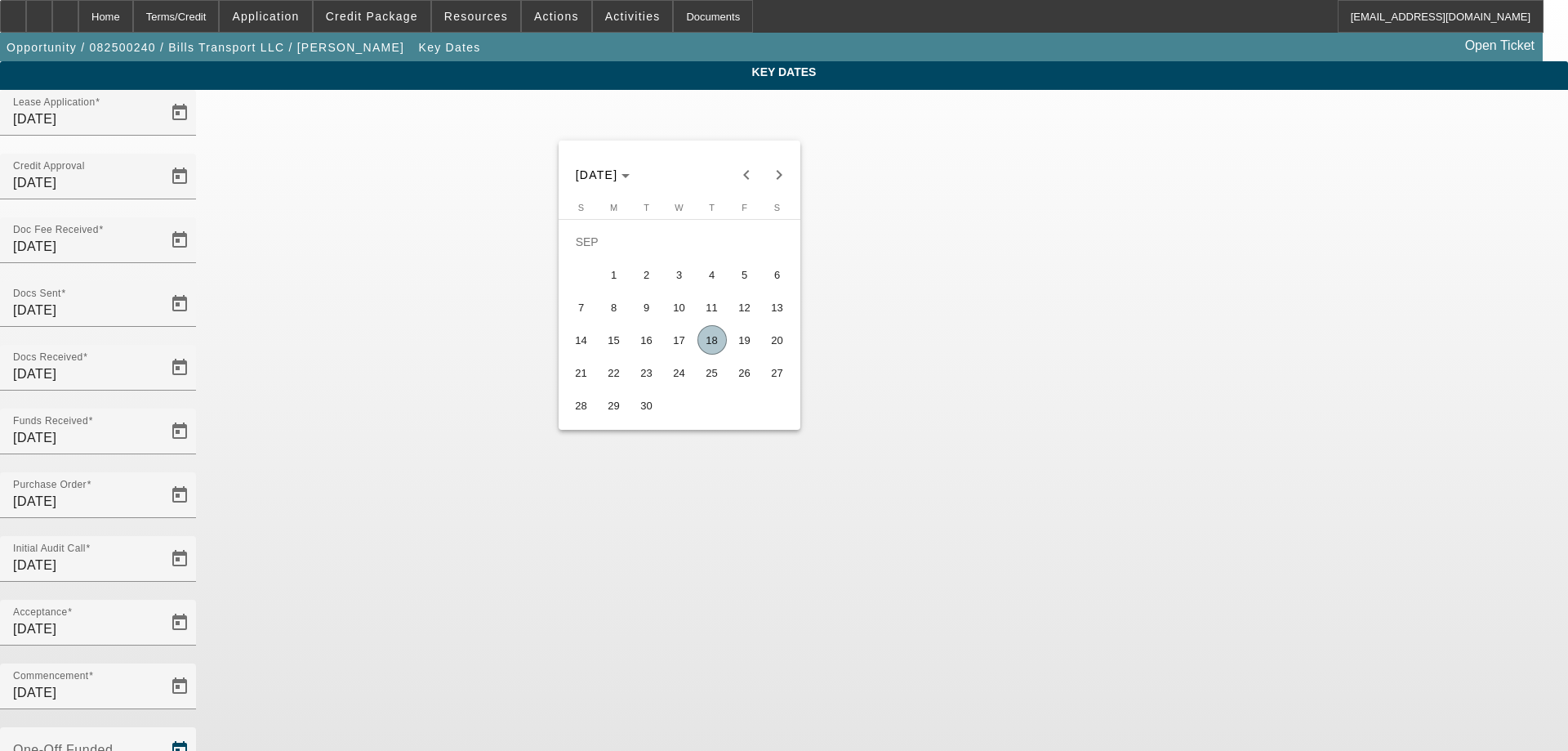
click at [699, 350] on span "18" at bounding box center [712, 340] width 30 height 30
type input "[DATE]"
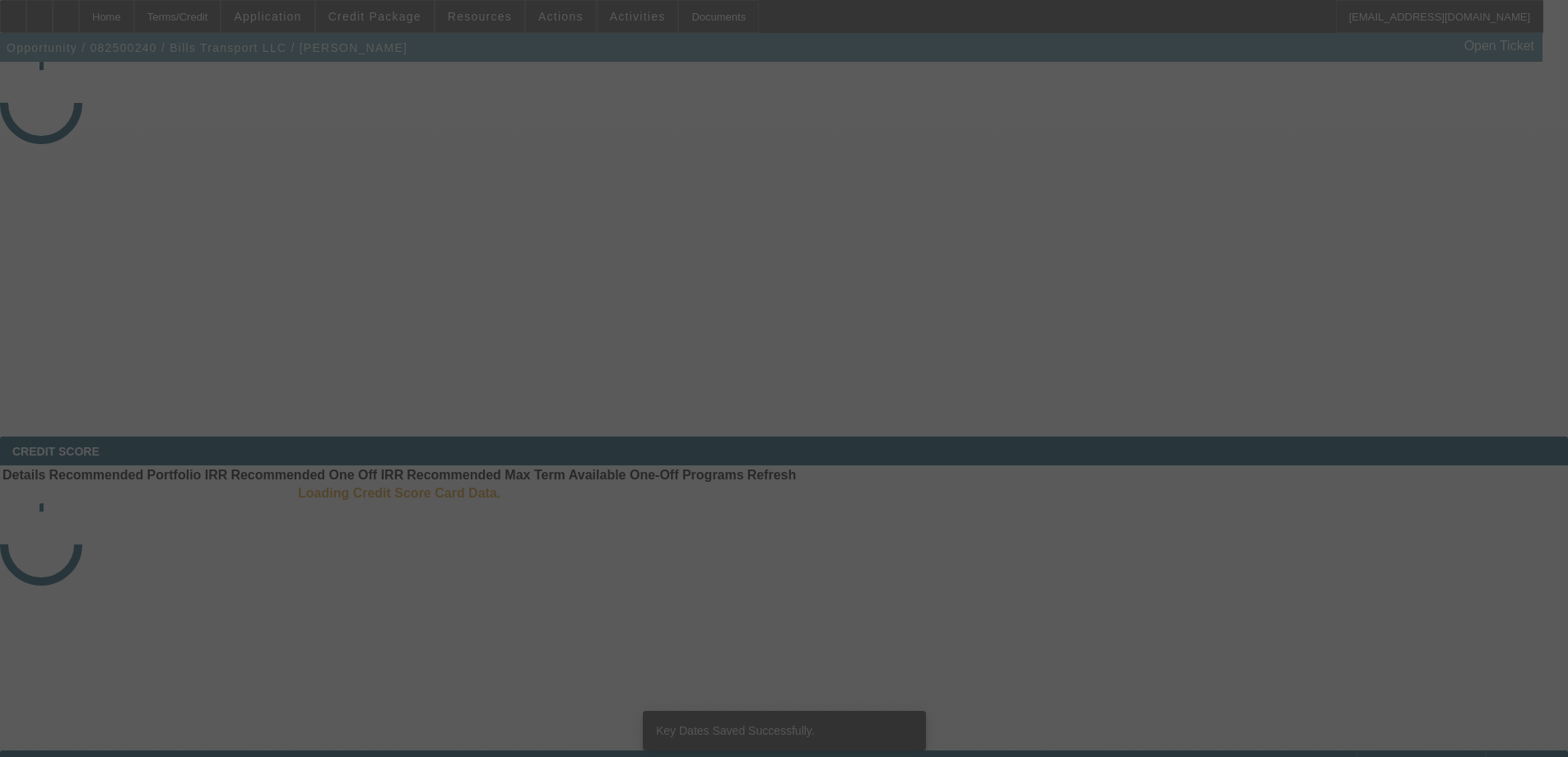
select select "4"
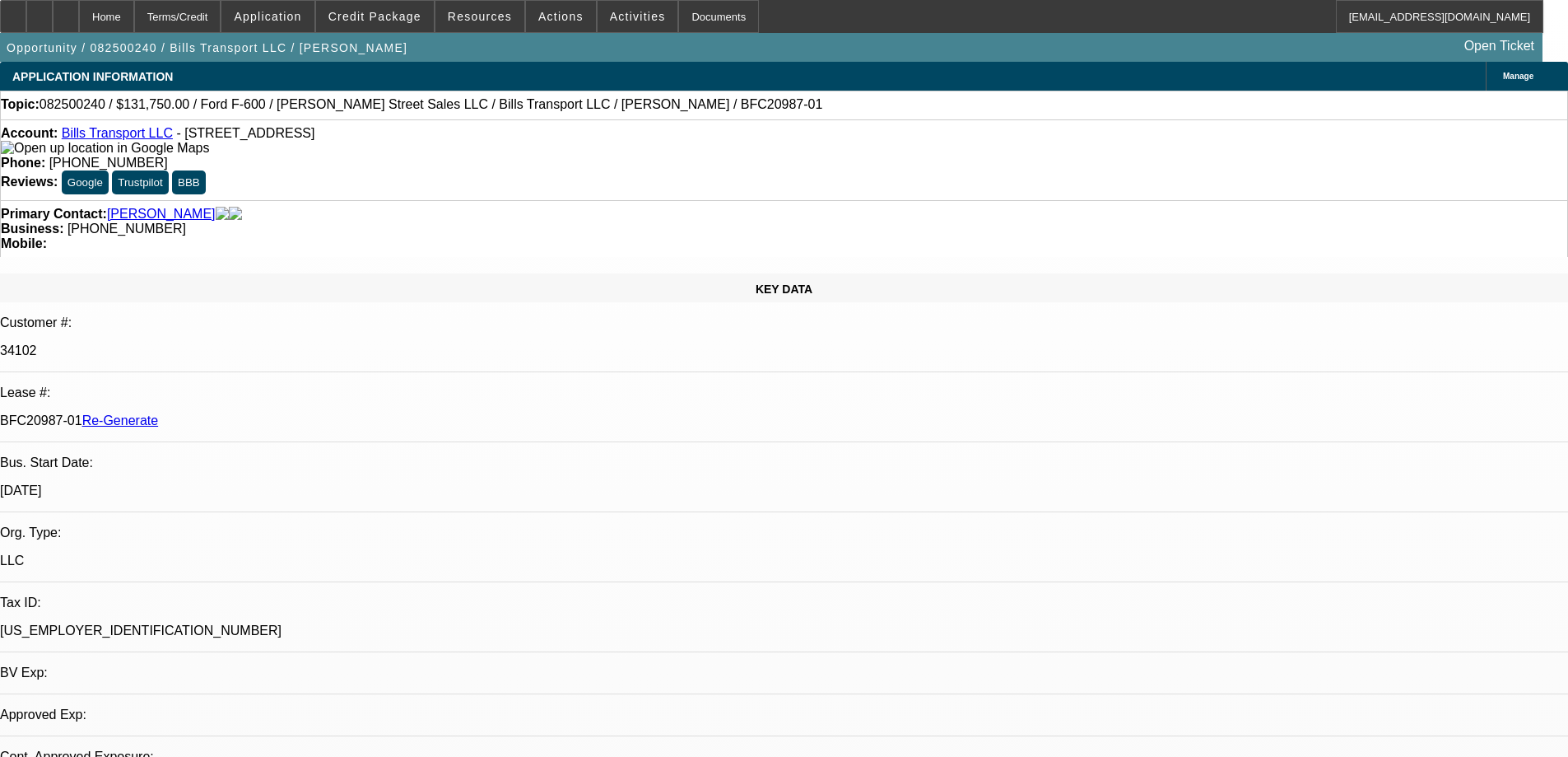
select select "0"
select select "3"
select select "0"
select select "6"
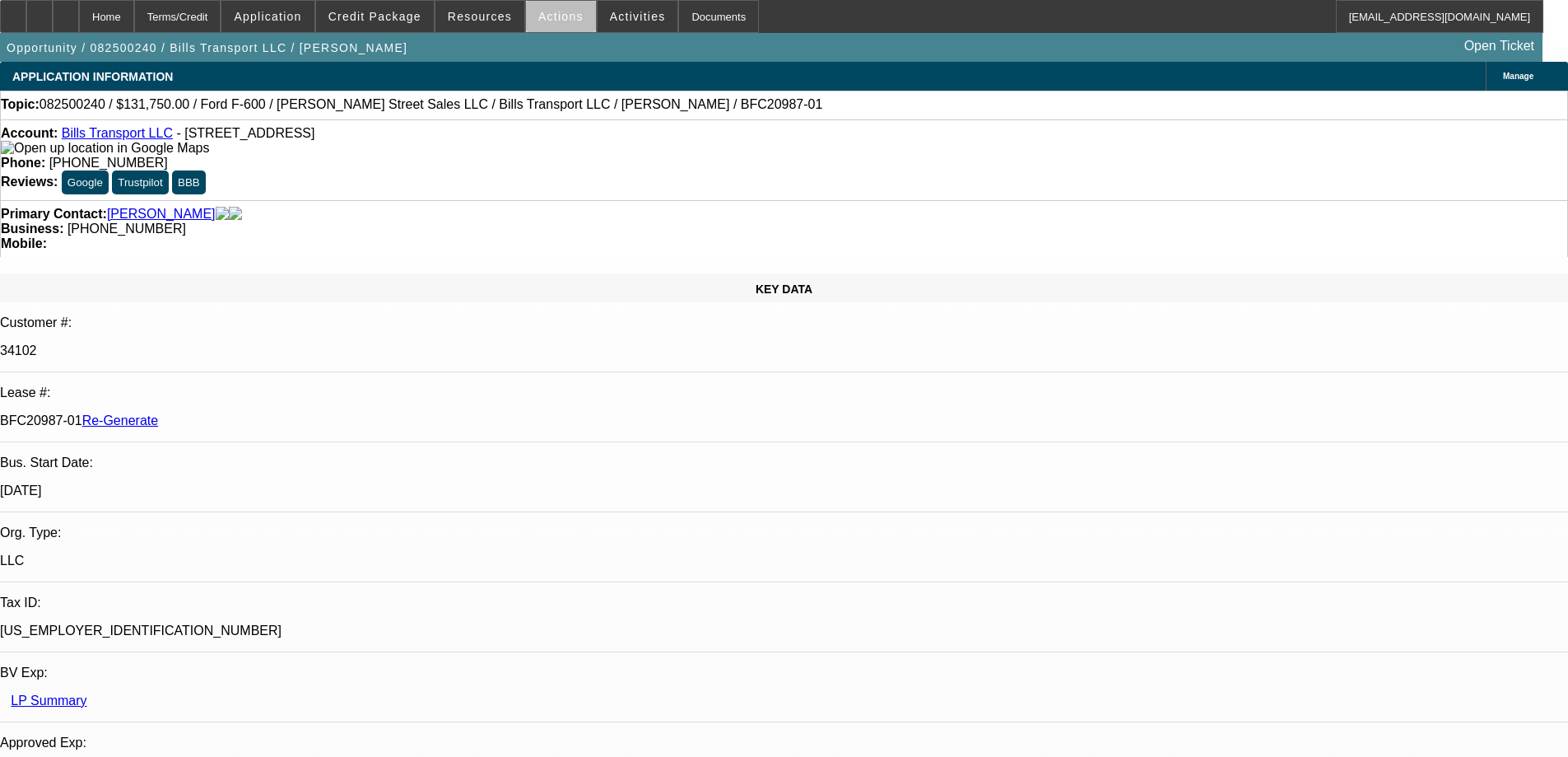
click at [562, 20] on span "Actions" at bounding box center [560, 17] width 46 height 13
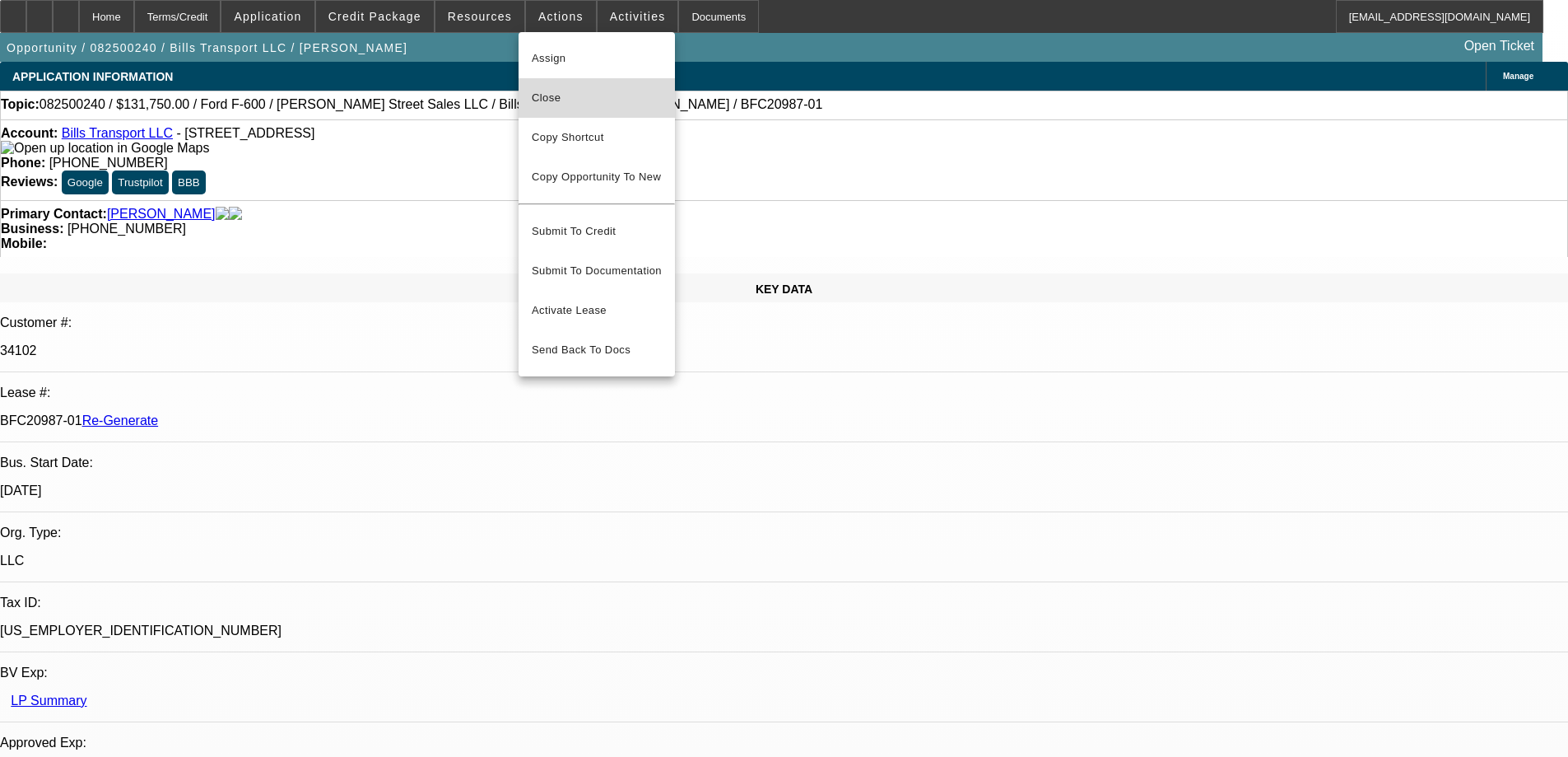
click at [551, 102] on span "Close" at bounding box center [596, 98] width 130 height 20
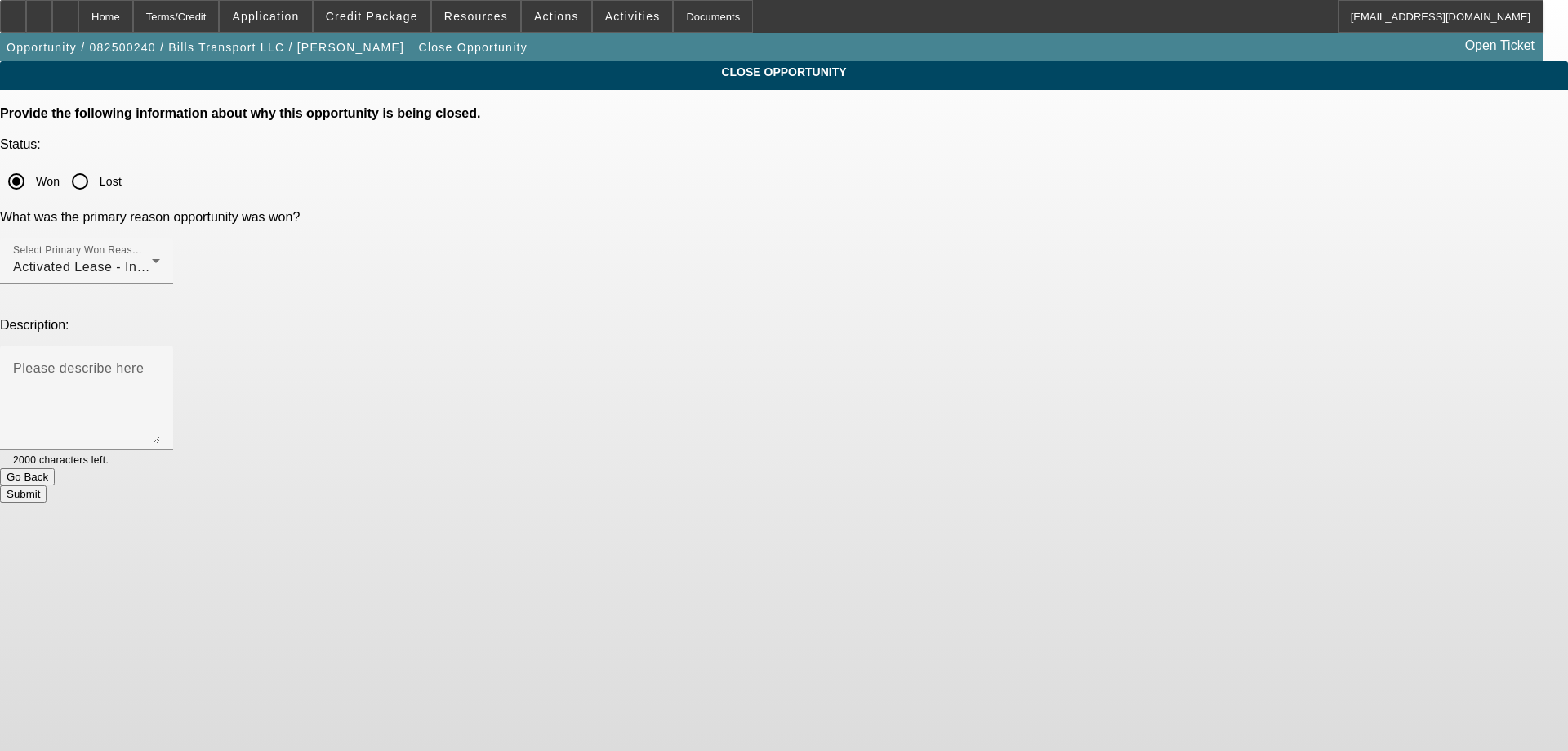
click at [47, 486] on button "Submit" at bounding box center [23, 494] width 47 height 17
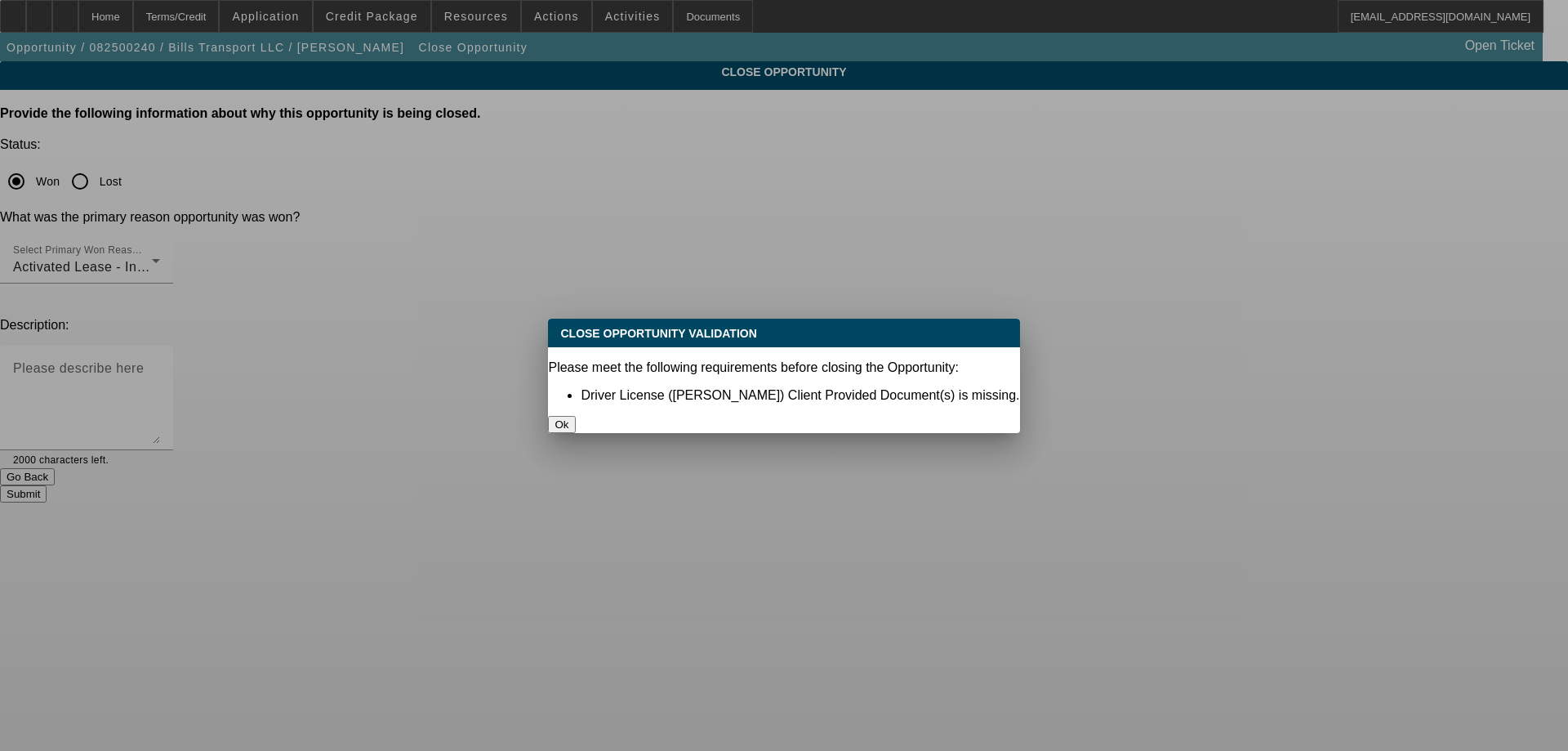
click at [575, 416] on button "Ok" at bounding box center [561, 424] width 27 height 17
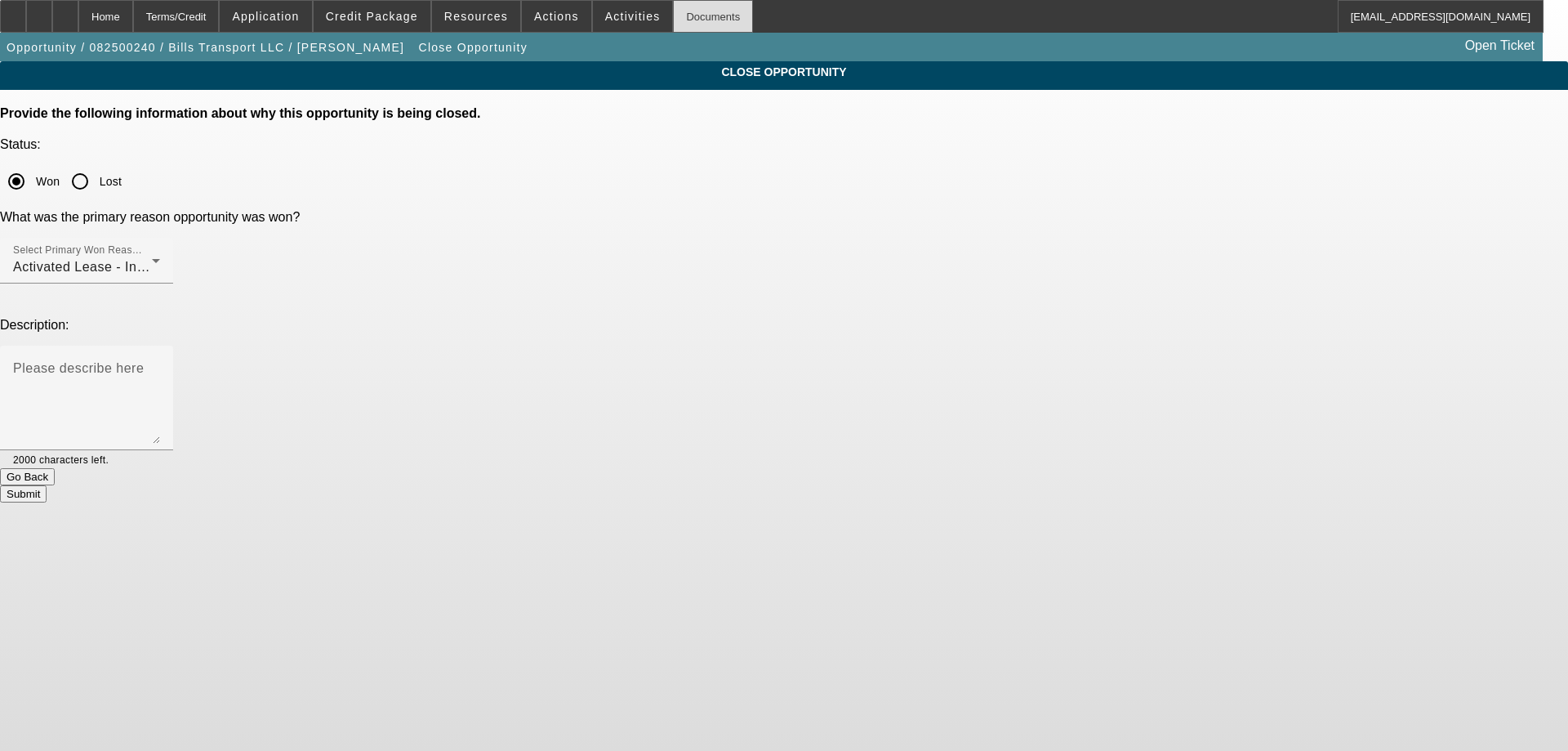
click at [706, 16] on div "Documents" at bounding box center [712, 16] width 80 height 33
click at [47, 486] on button "Submit" at bounding box center [23, 494] width 47 height 17
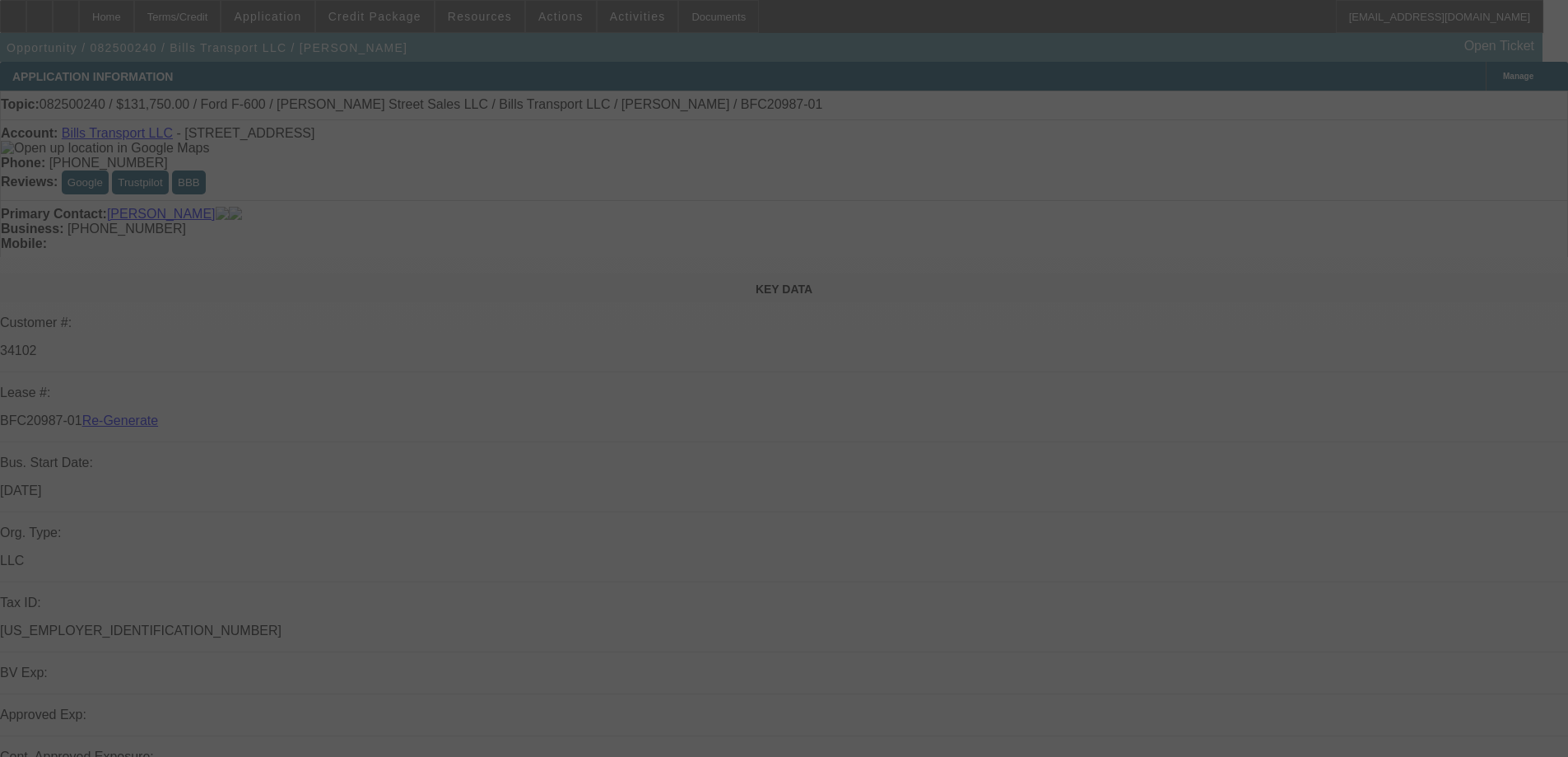
select select "4"
select select "0"
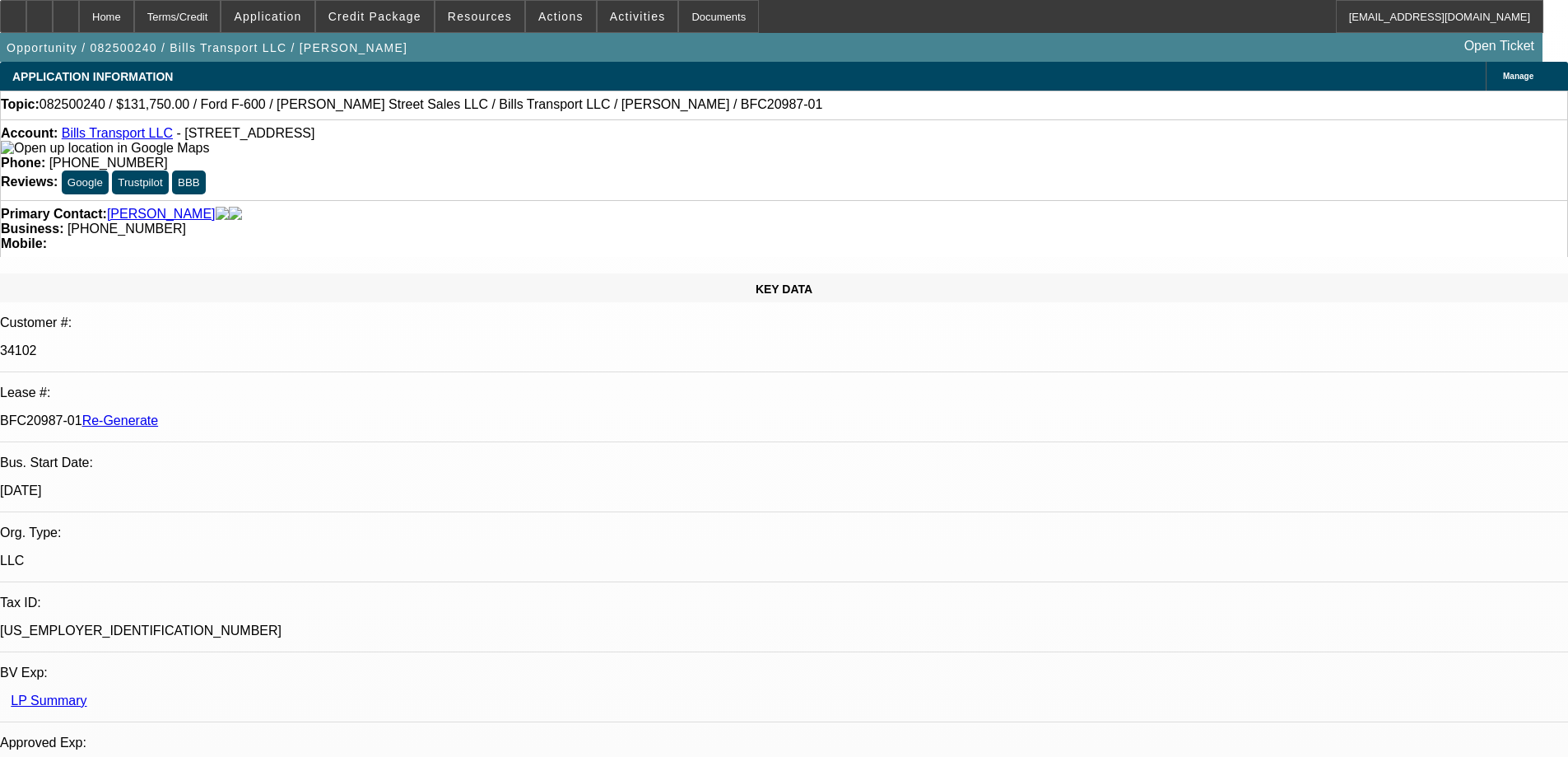
select select "1"
select select "3"
select select "6"
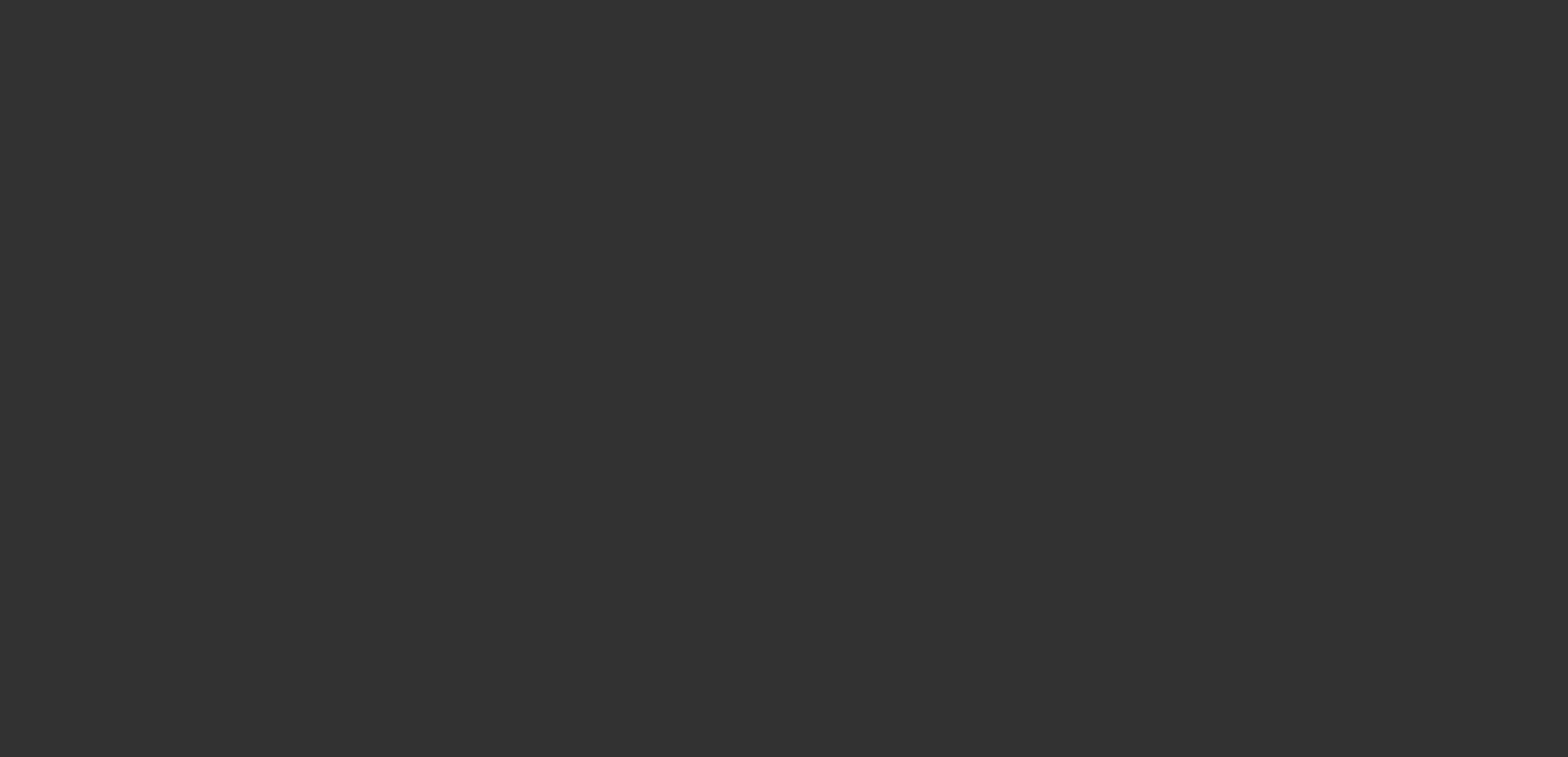
select select "4"
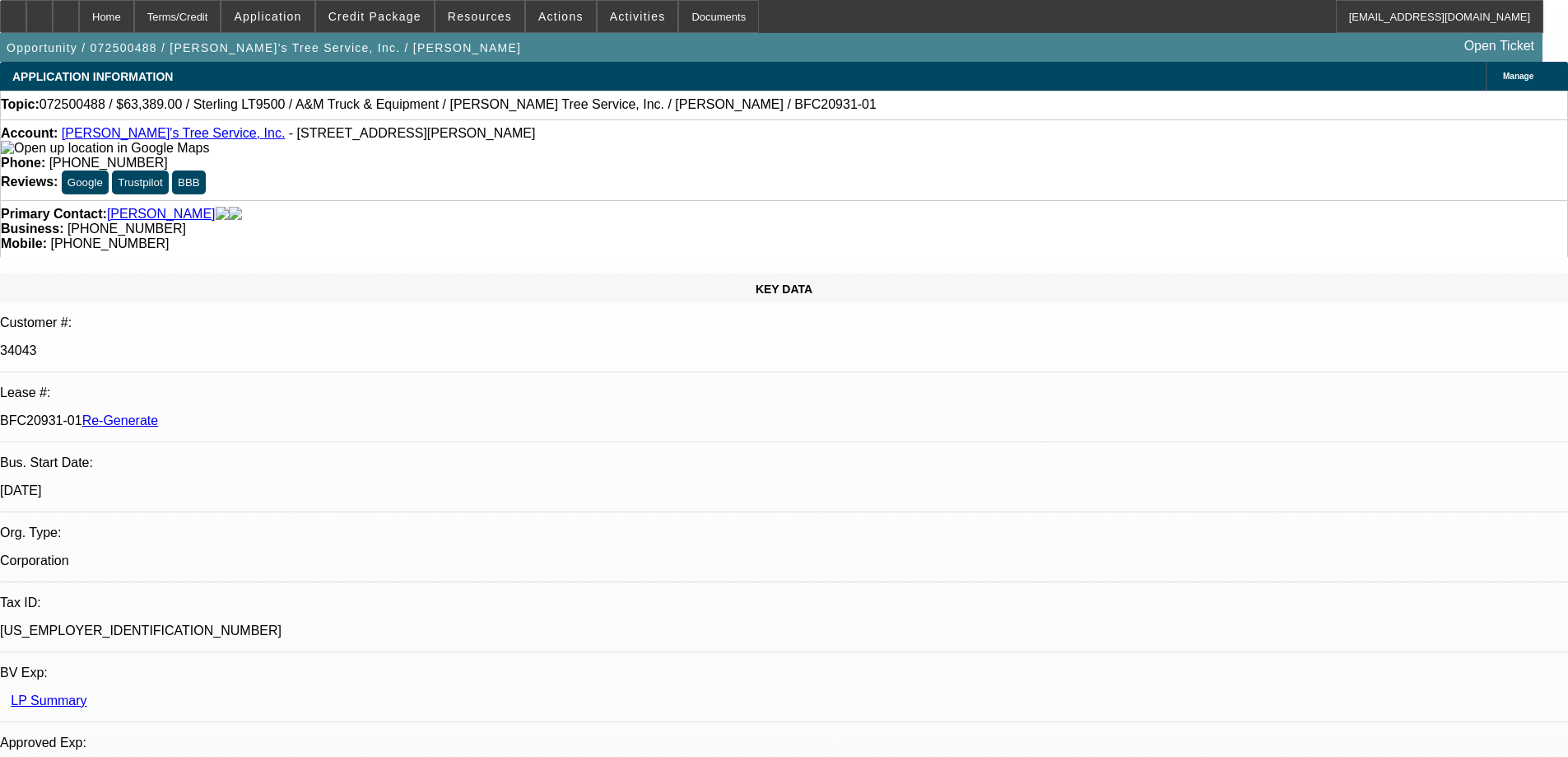
select select "0"
select select "2"
select select "0.1"
select select "4"
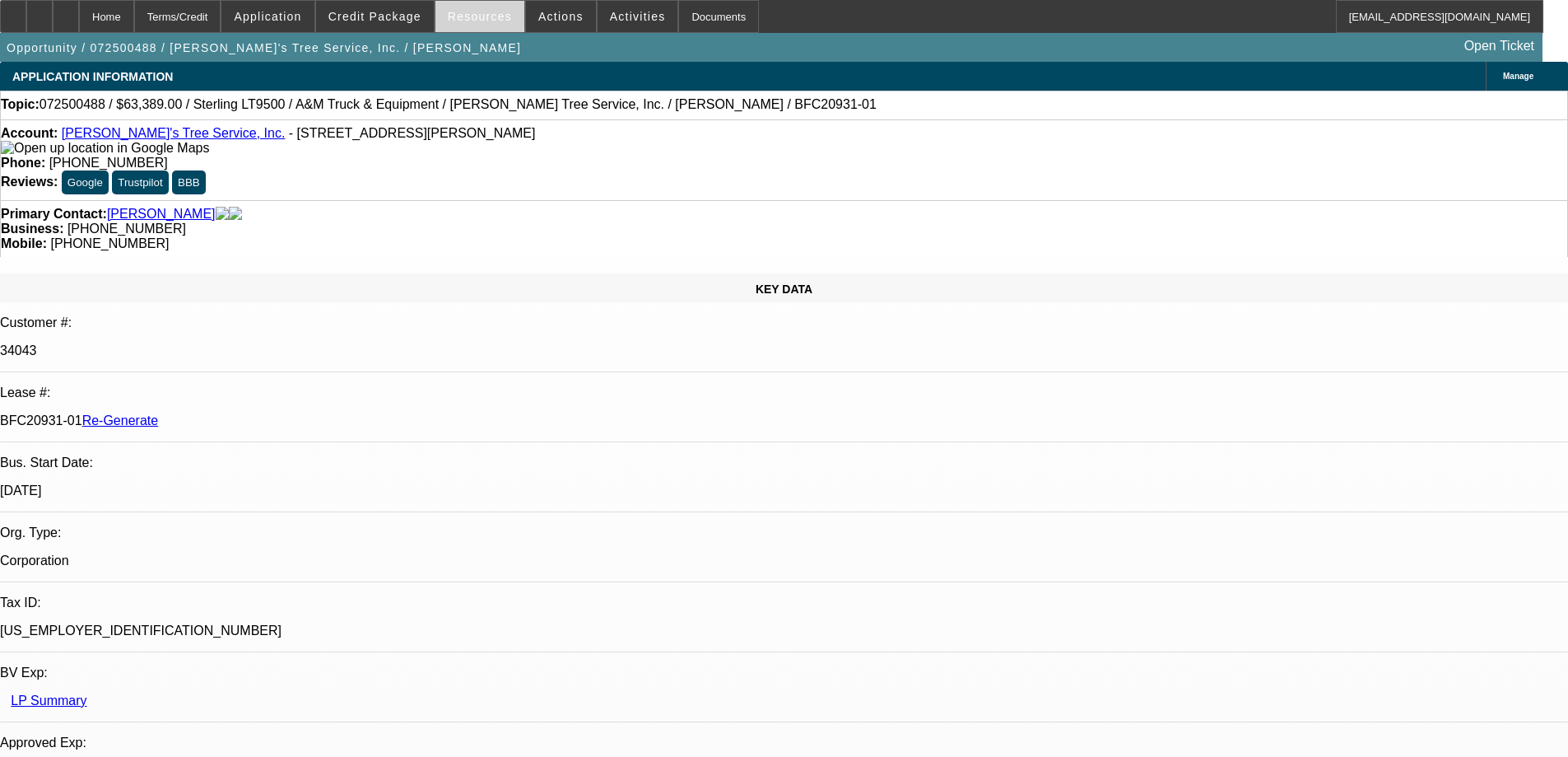
click at [486, 22] on span "Resources" at bounding box center [480, 17] width 65 height 13
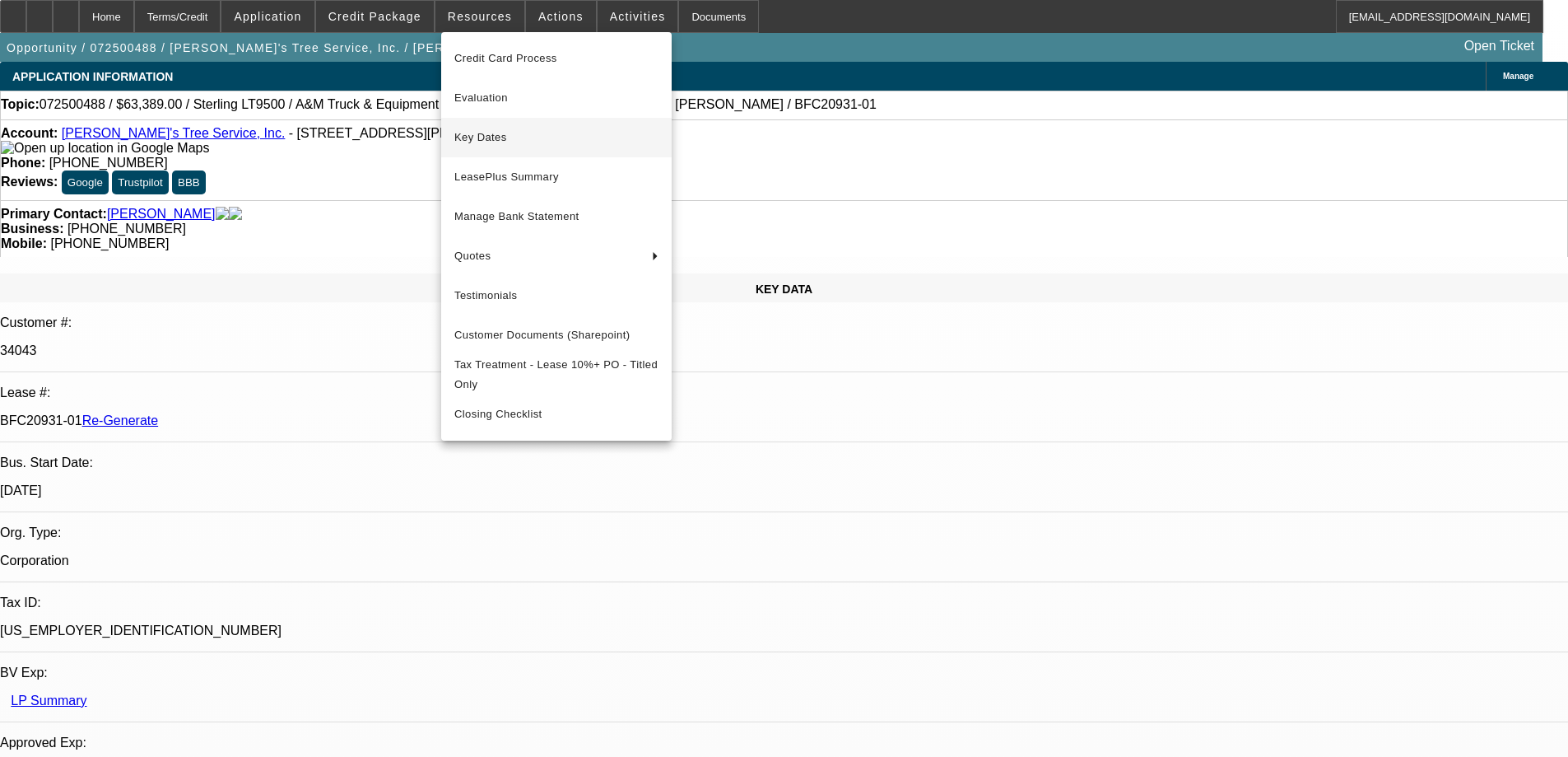
click at [487, 146] on span "Key Dates" at bounding box center [556, 137] width 204 height 20
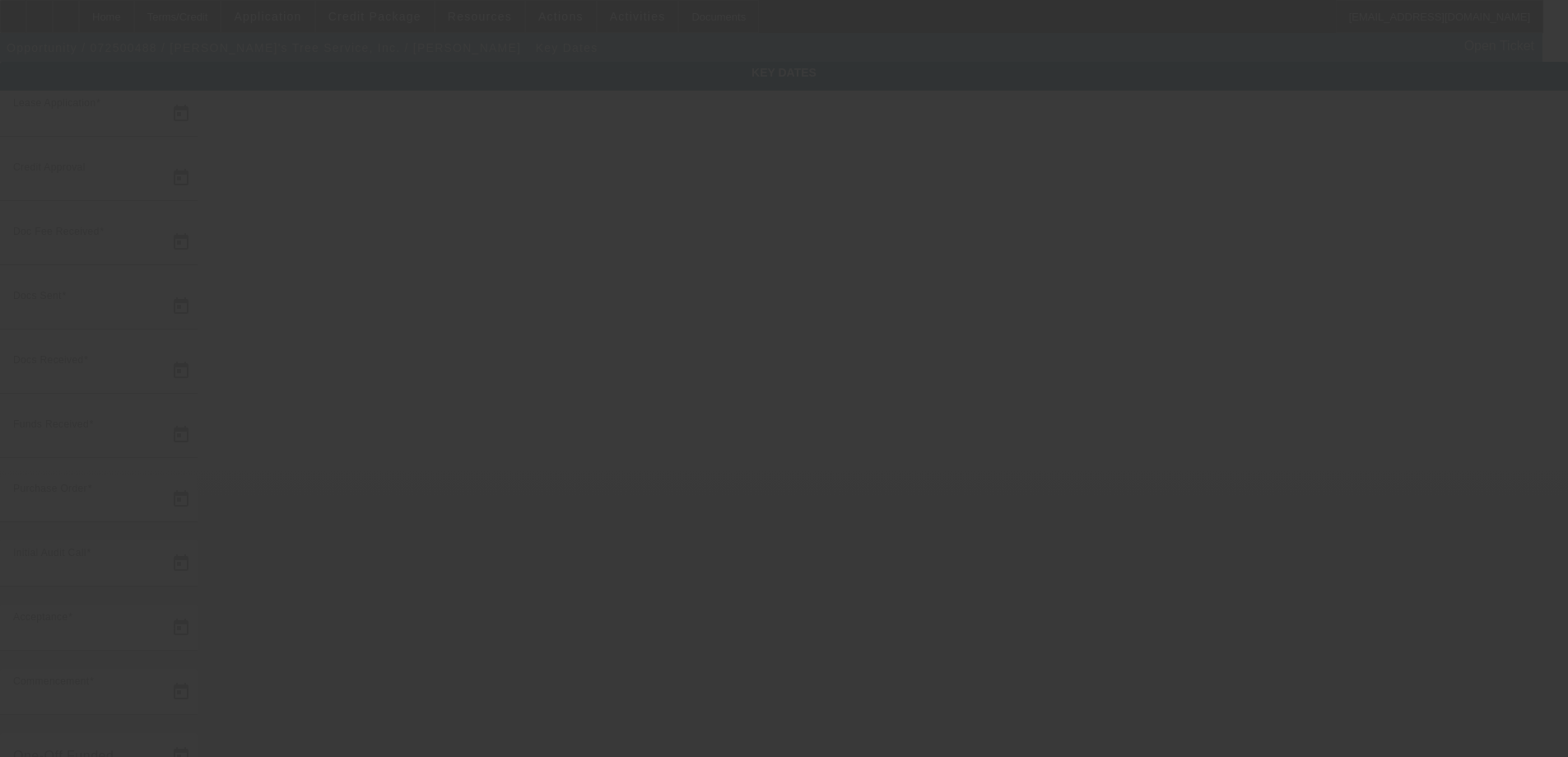
type input "7/21/2025"
type input "7/29/2025"
type input "8/11/2025"
type input "8/12/2025"
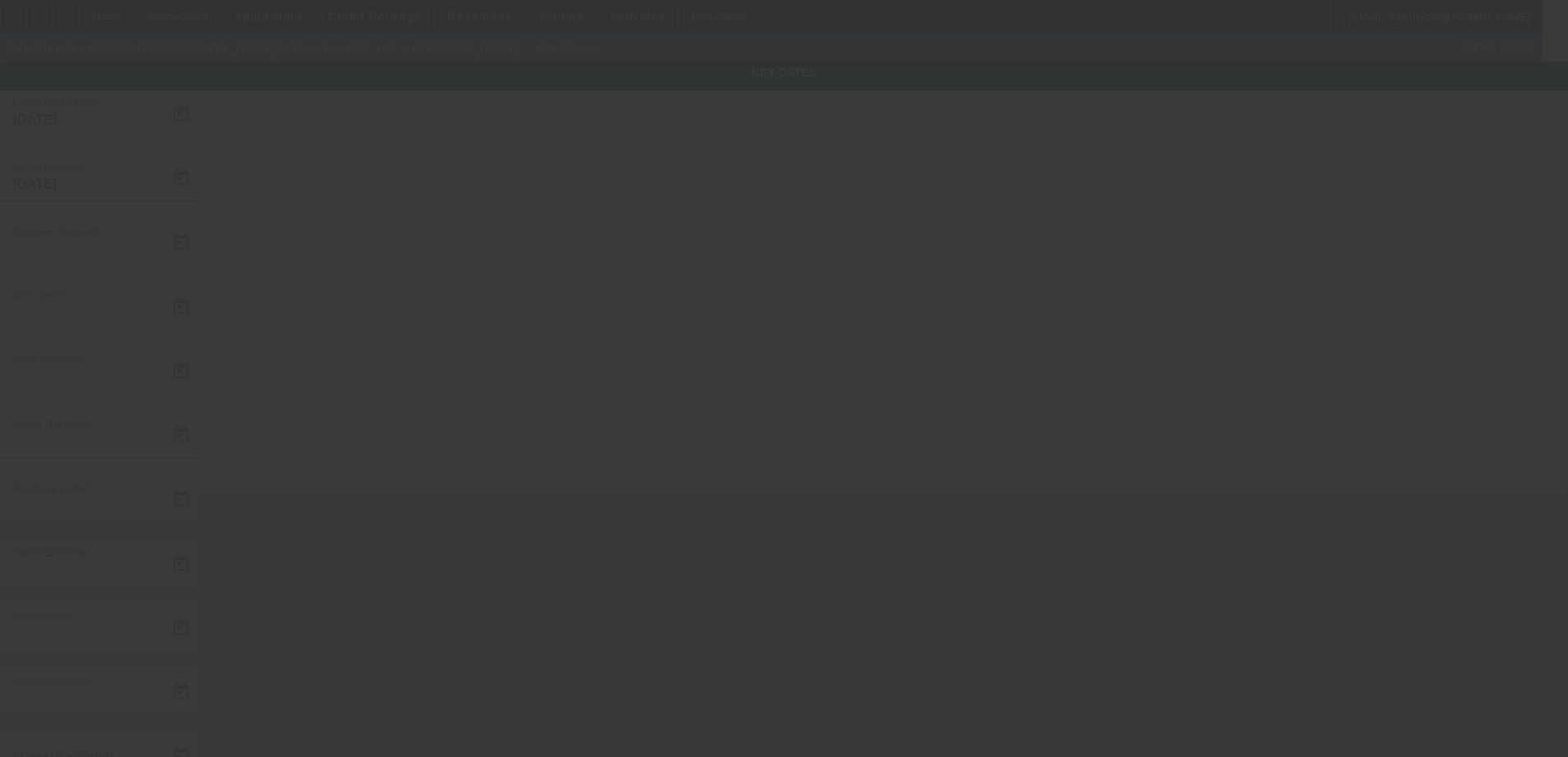
type input "8/14/2025"
type input "9/12/2025"
type input "10/1/2025"
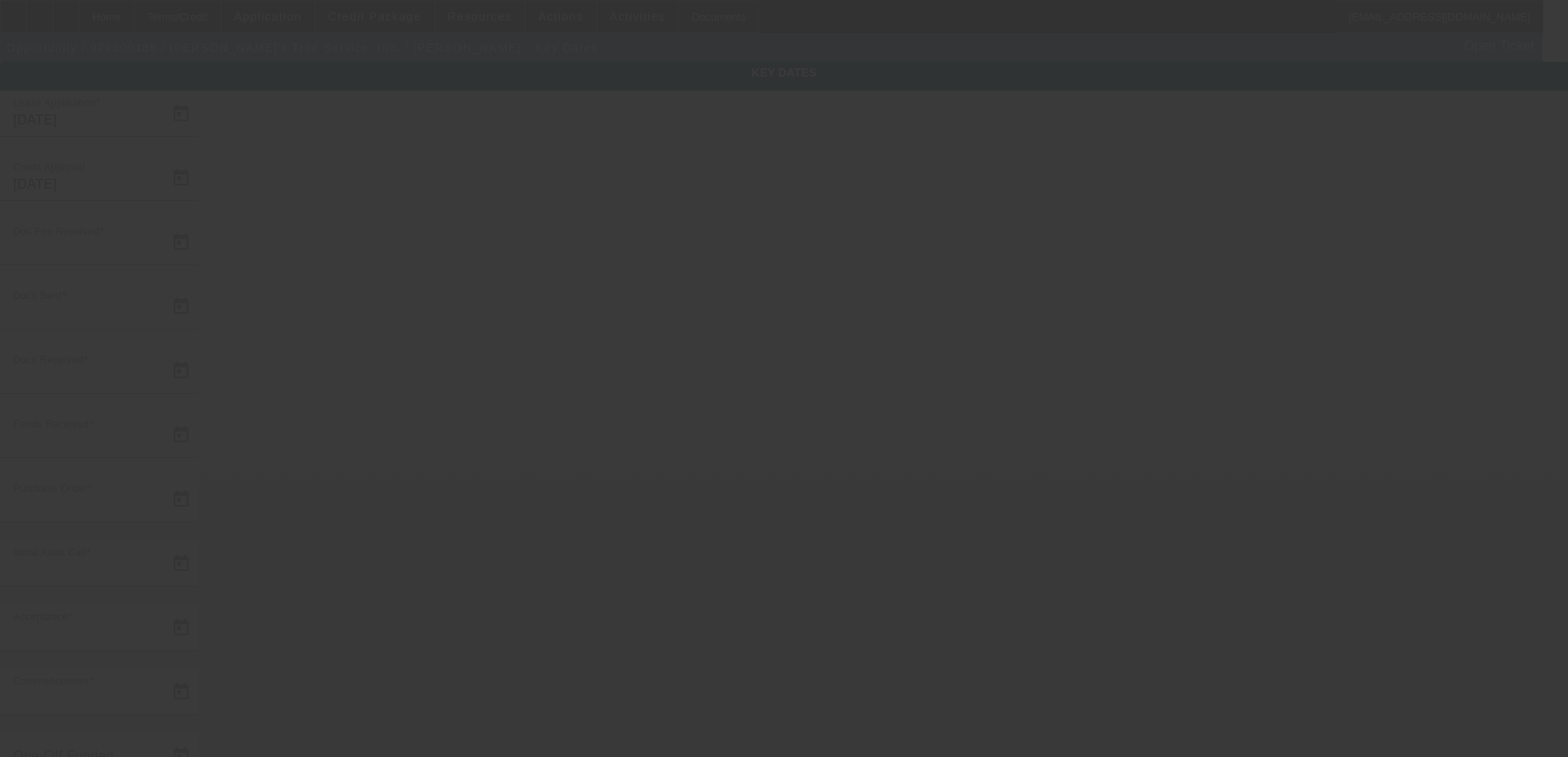
type input "11/1/2025"
type input "9/16/2025"
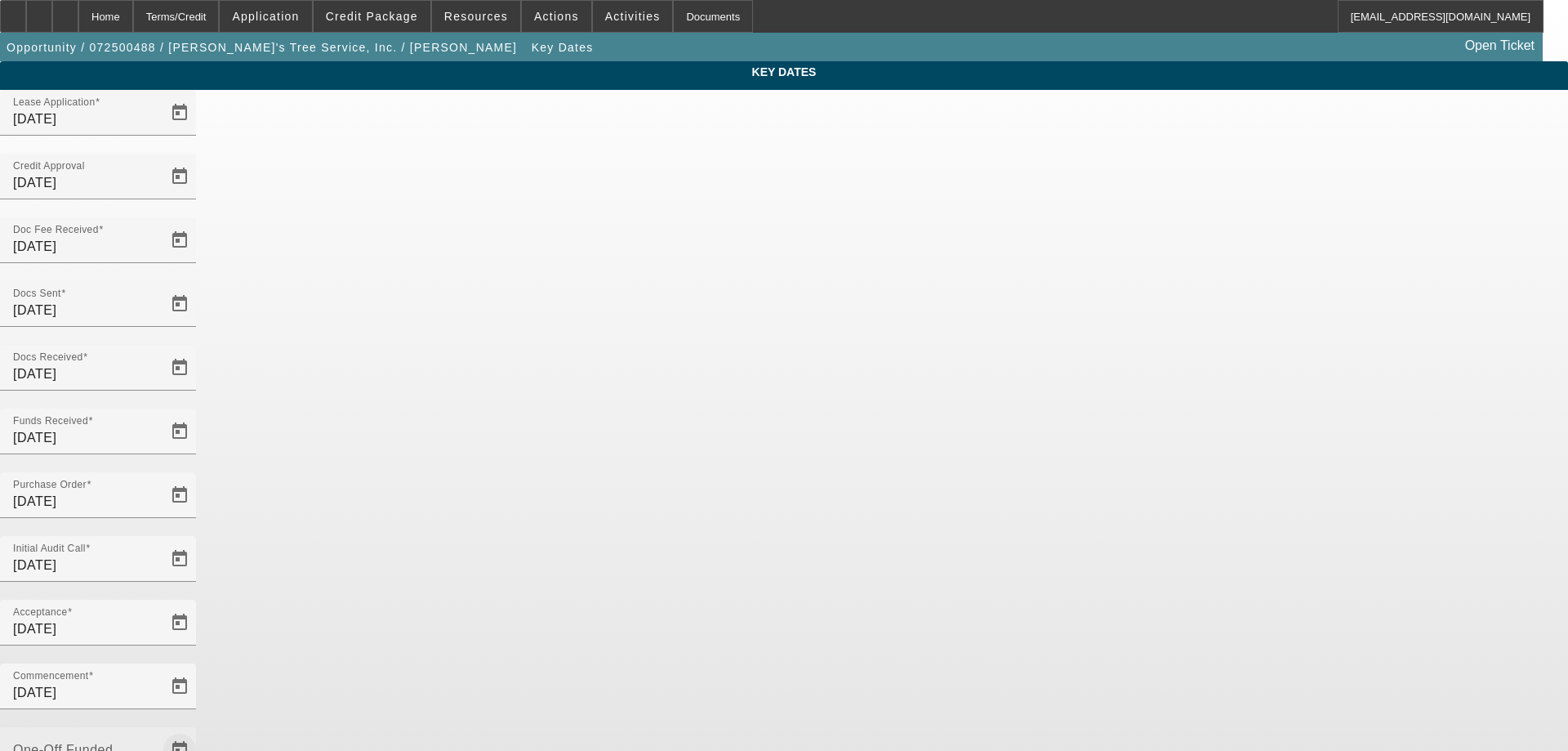
click at [200, 730] on span "Open calendar" at bounding box center [180, 750] width 39 height 39
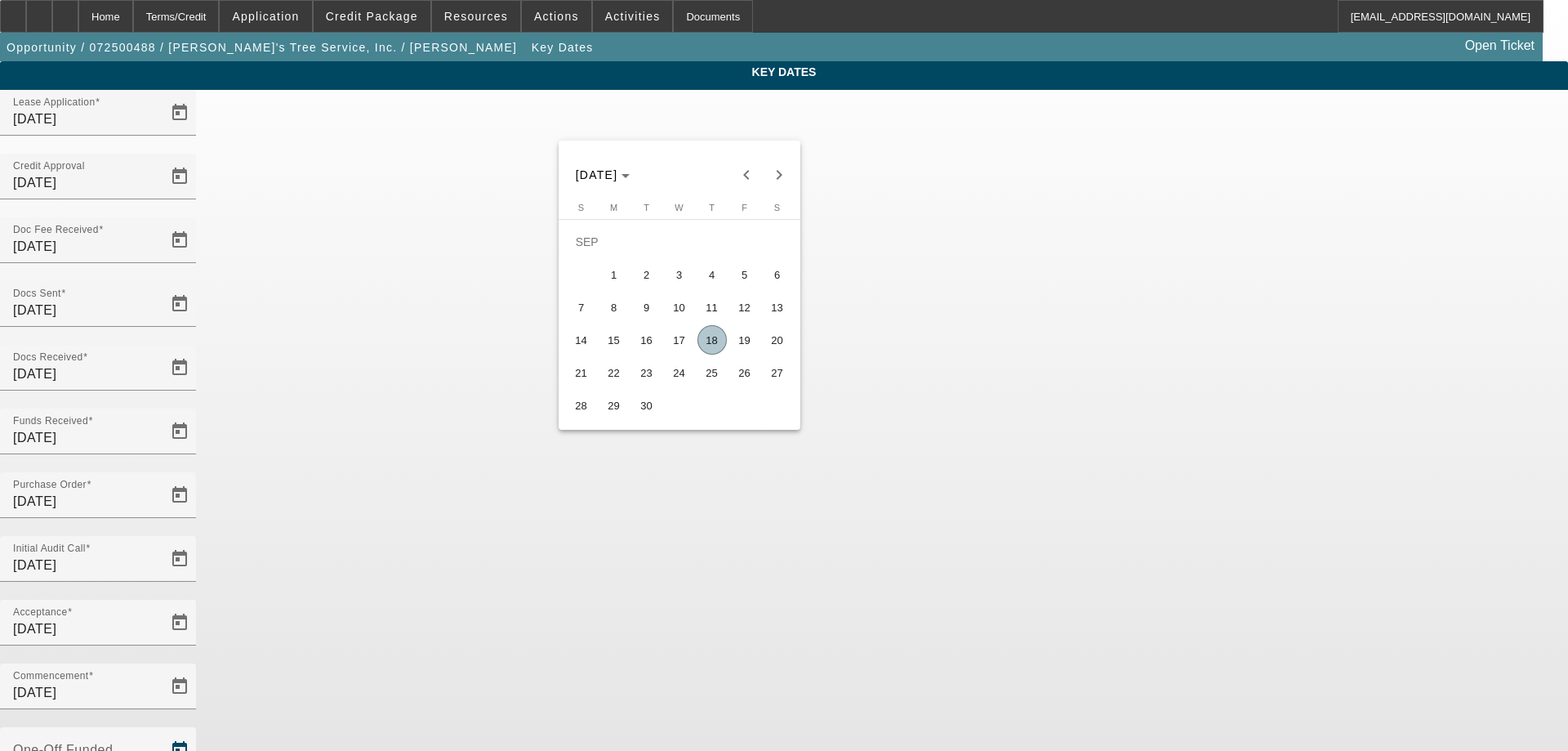
click at [726, 348] on span "18" at bounding box center [712, 340] width 30 height 30
type input "[DATE]"
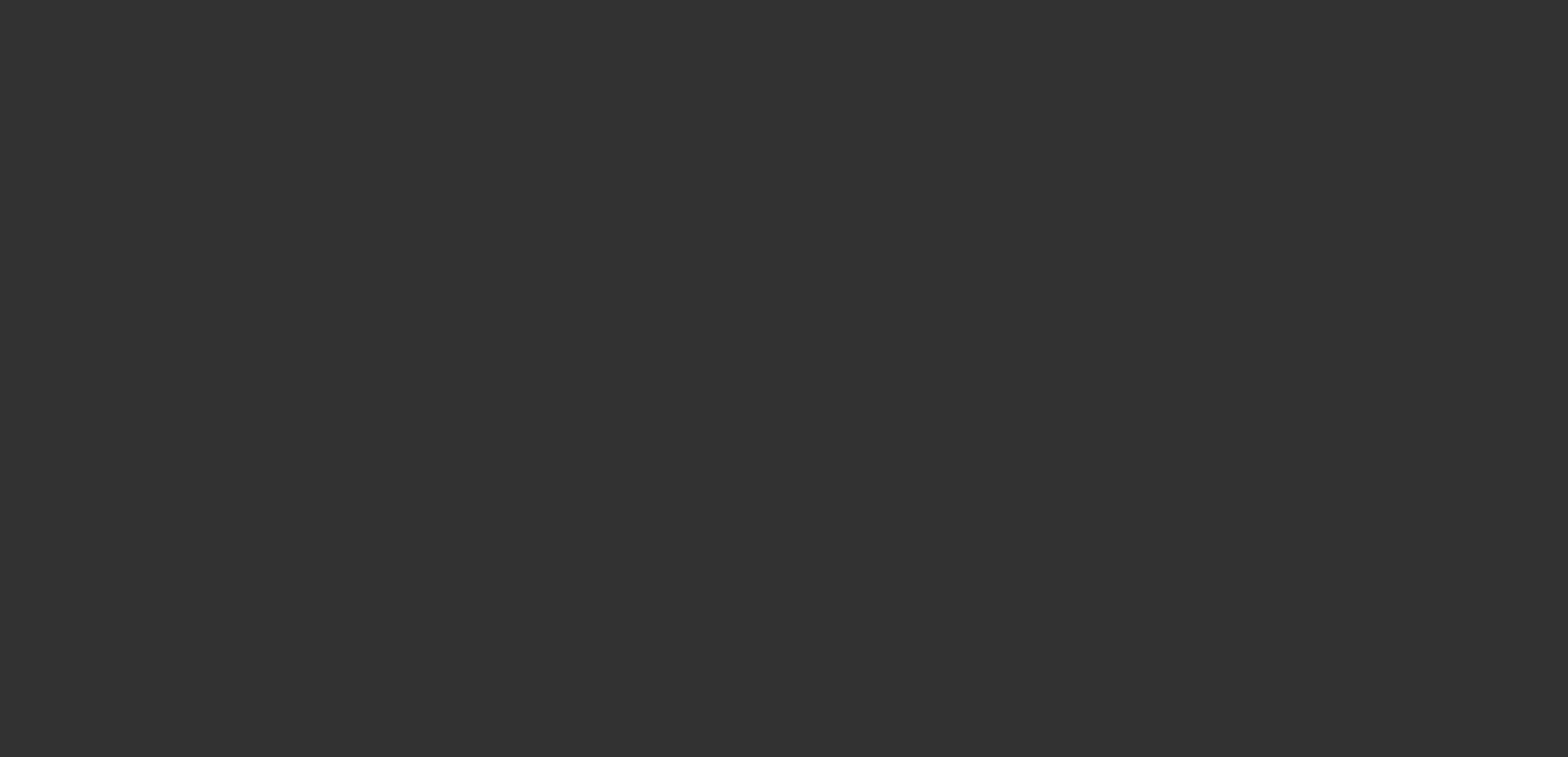
select select "4"
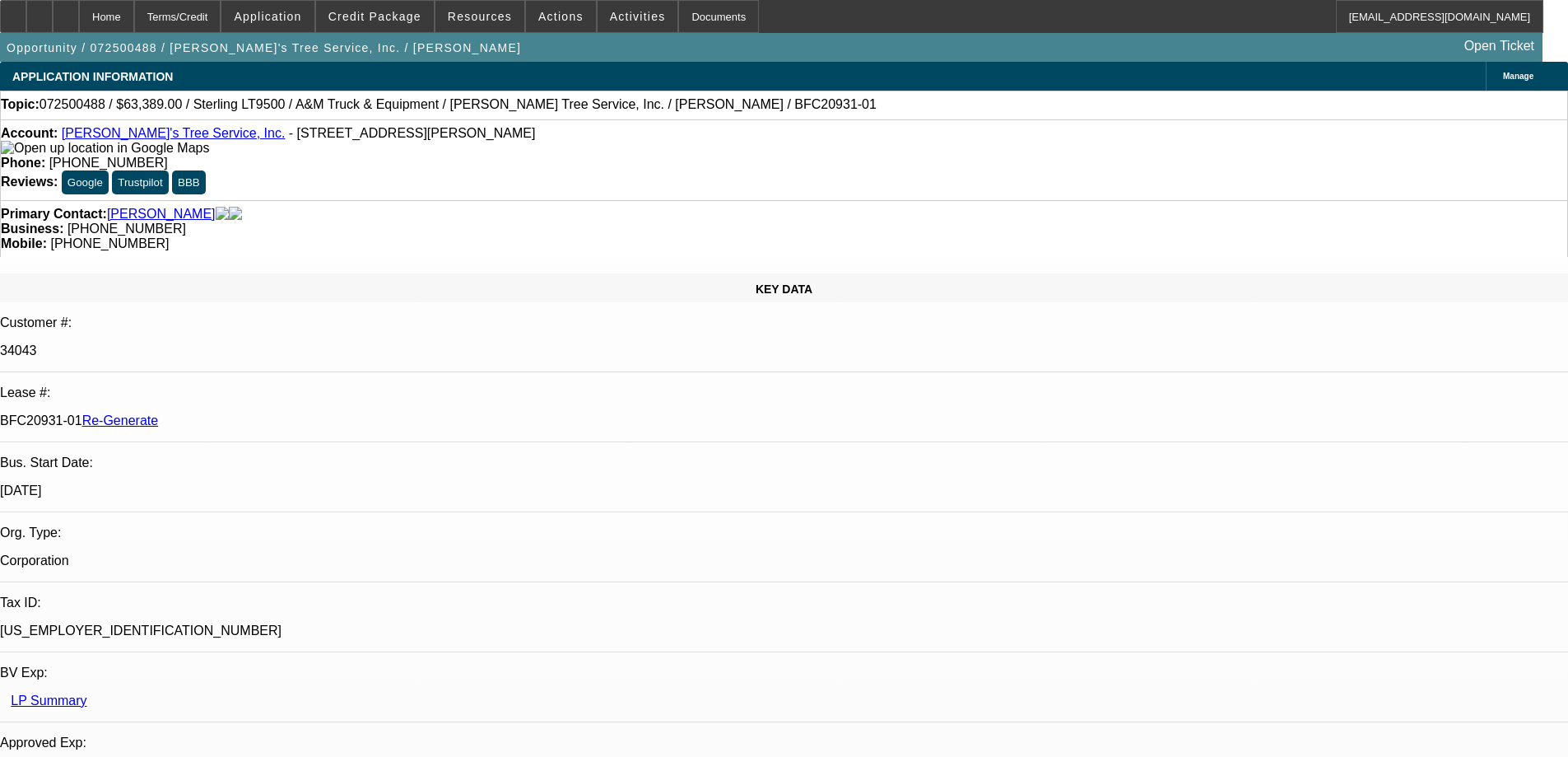
select select "0"
select select "2"
select select "0.1"
select select "4"
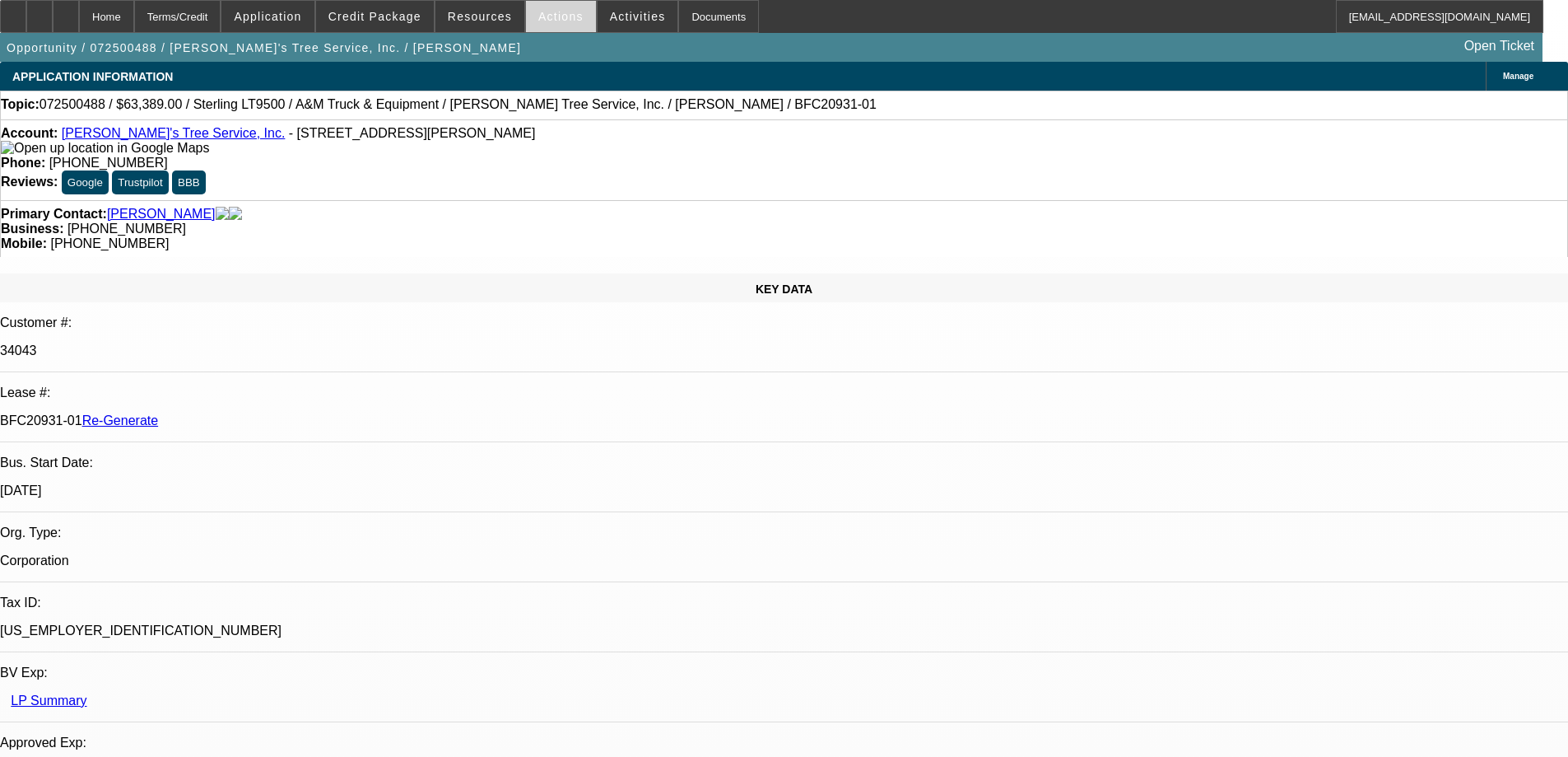
click at [564, 22] on span "Actions" at bounding box center [560, 17] width 46 height 13
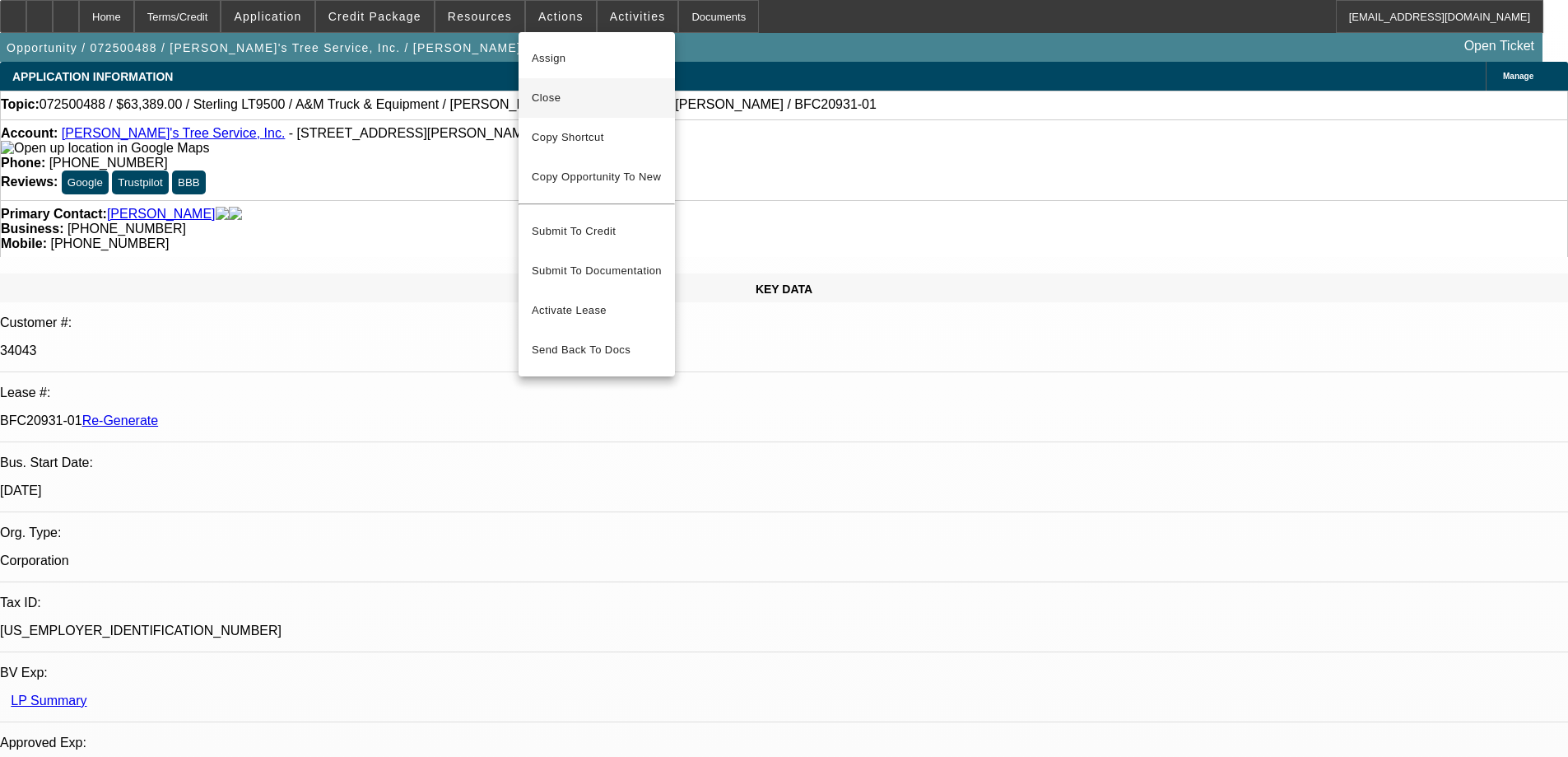
click at [571, 89] on span "Close" at bounding box center [596, 98] width 130 height 20
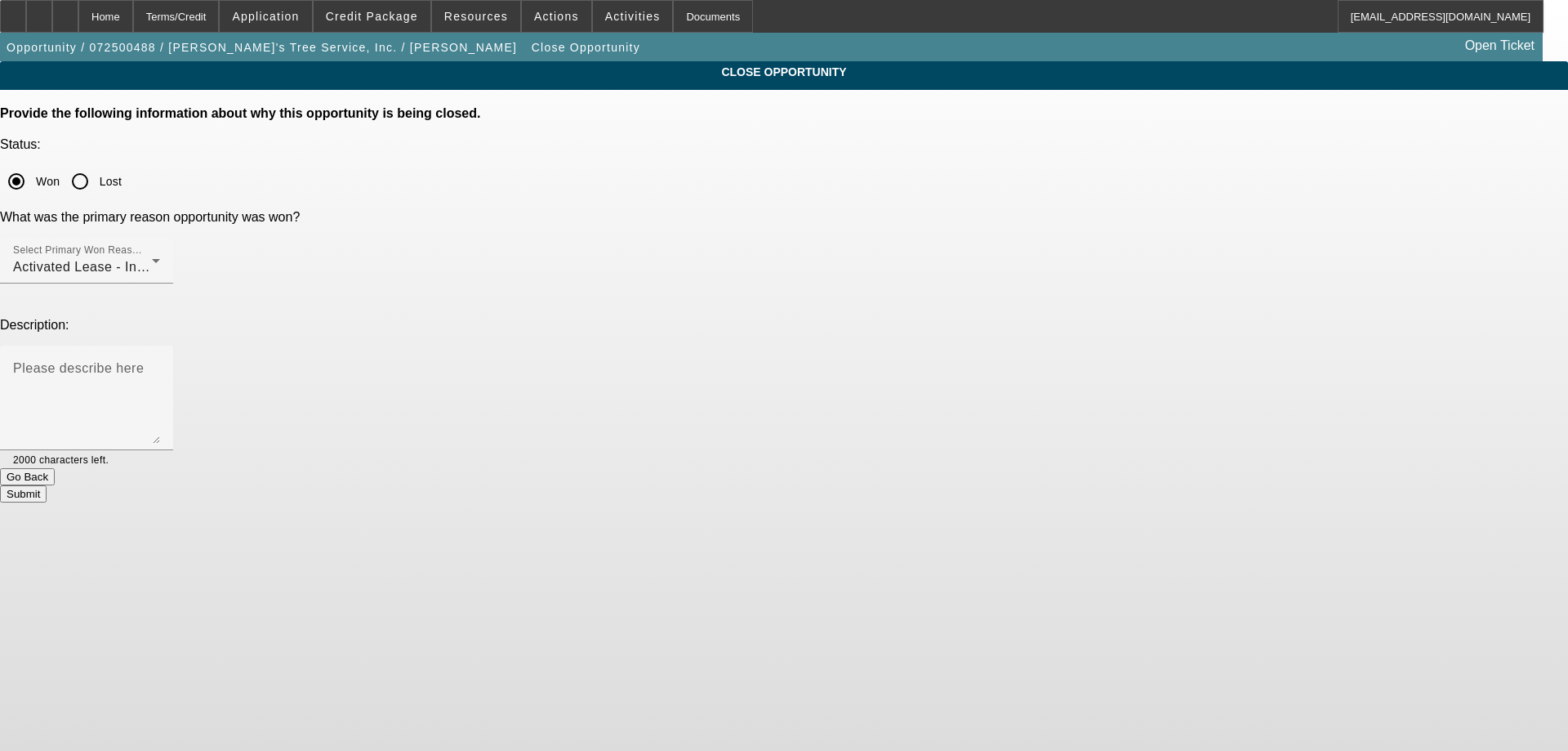
click at [47, 486] on button "Submit" at bounding box center [23, 494] width 47 height 17
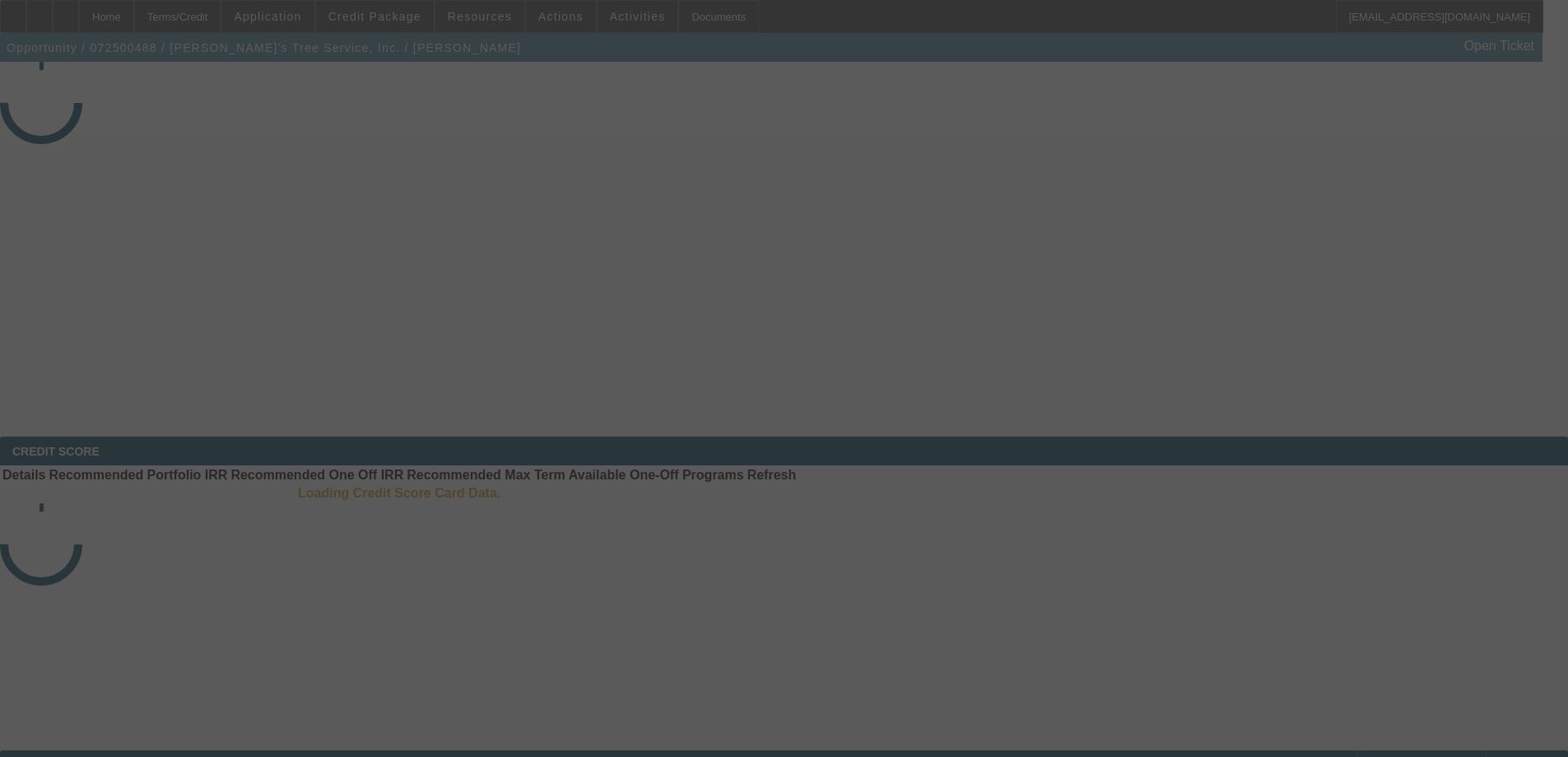
select select "4"
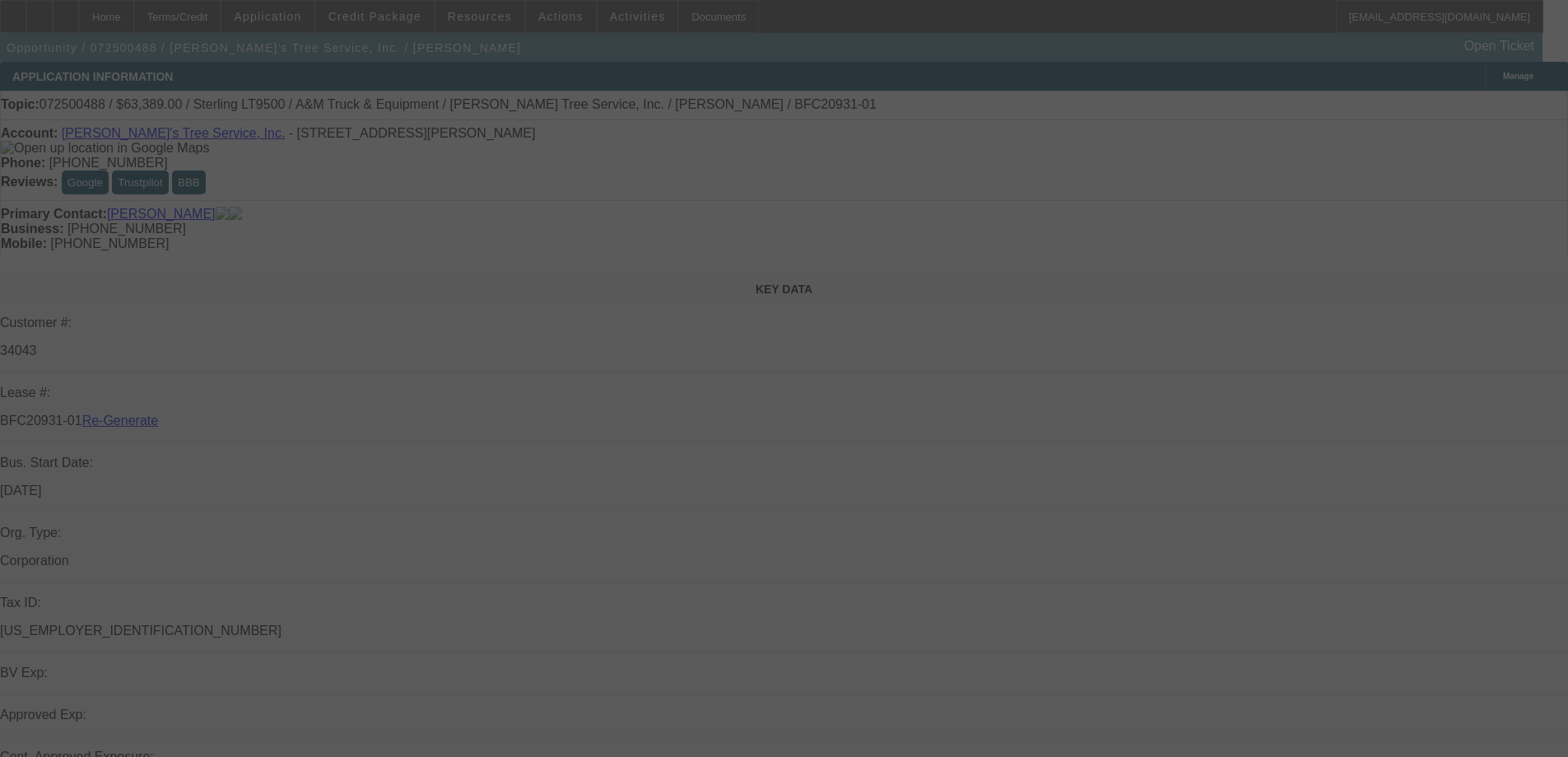
select select "0"
select select "2"
select select "0.1"
select select "4"
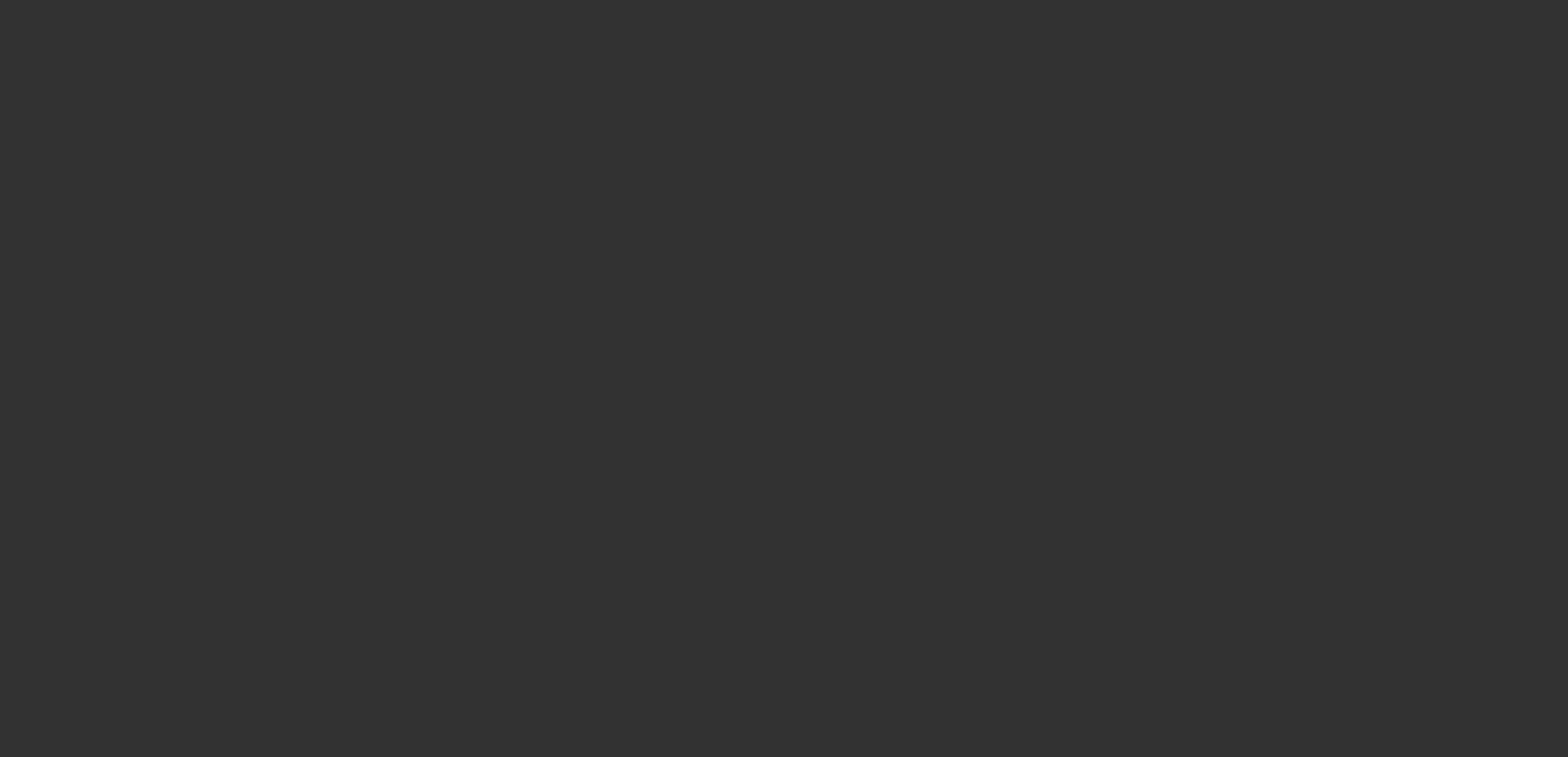
select select "4"
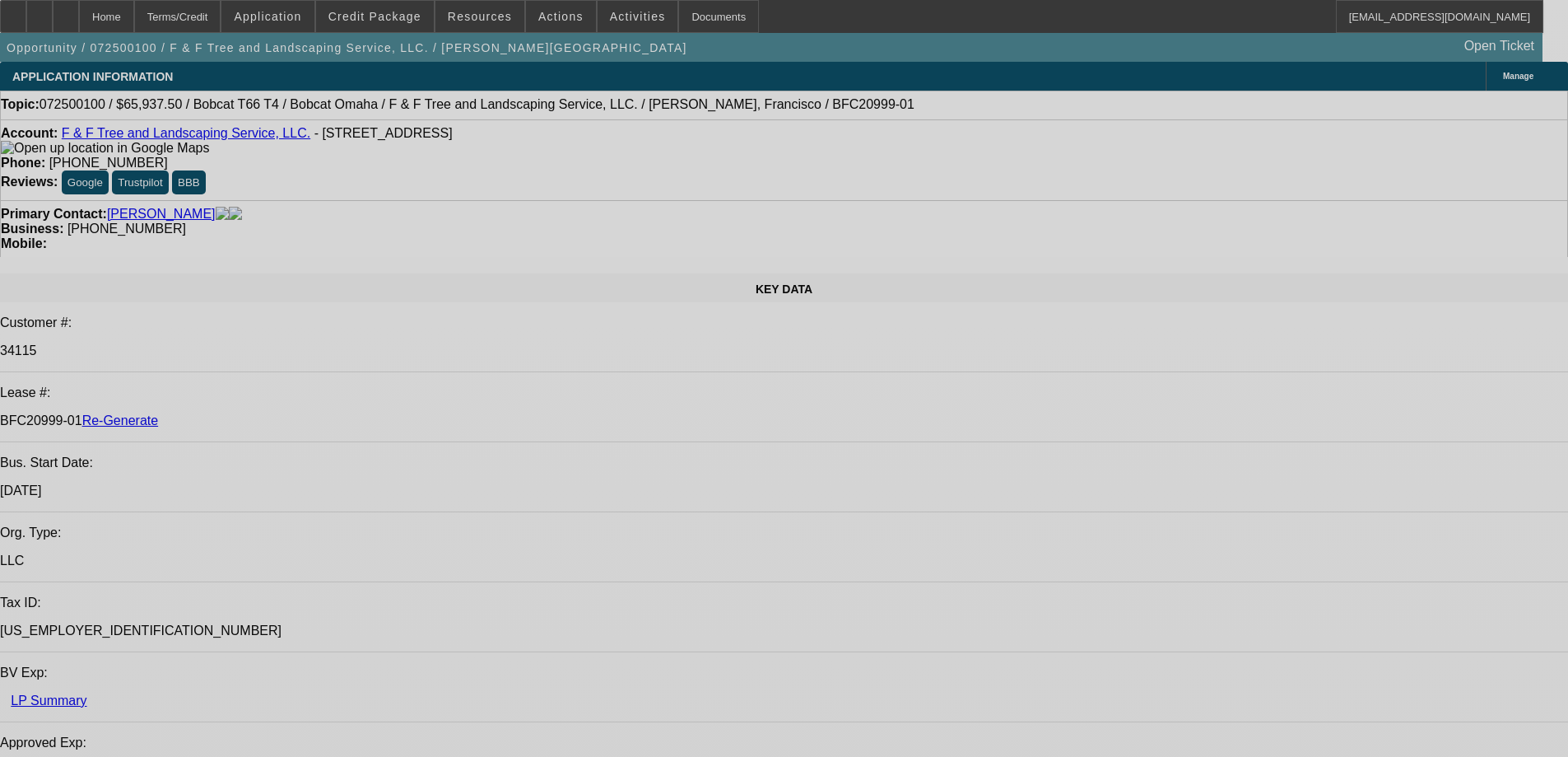
select select "0"
select select "3"
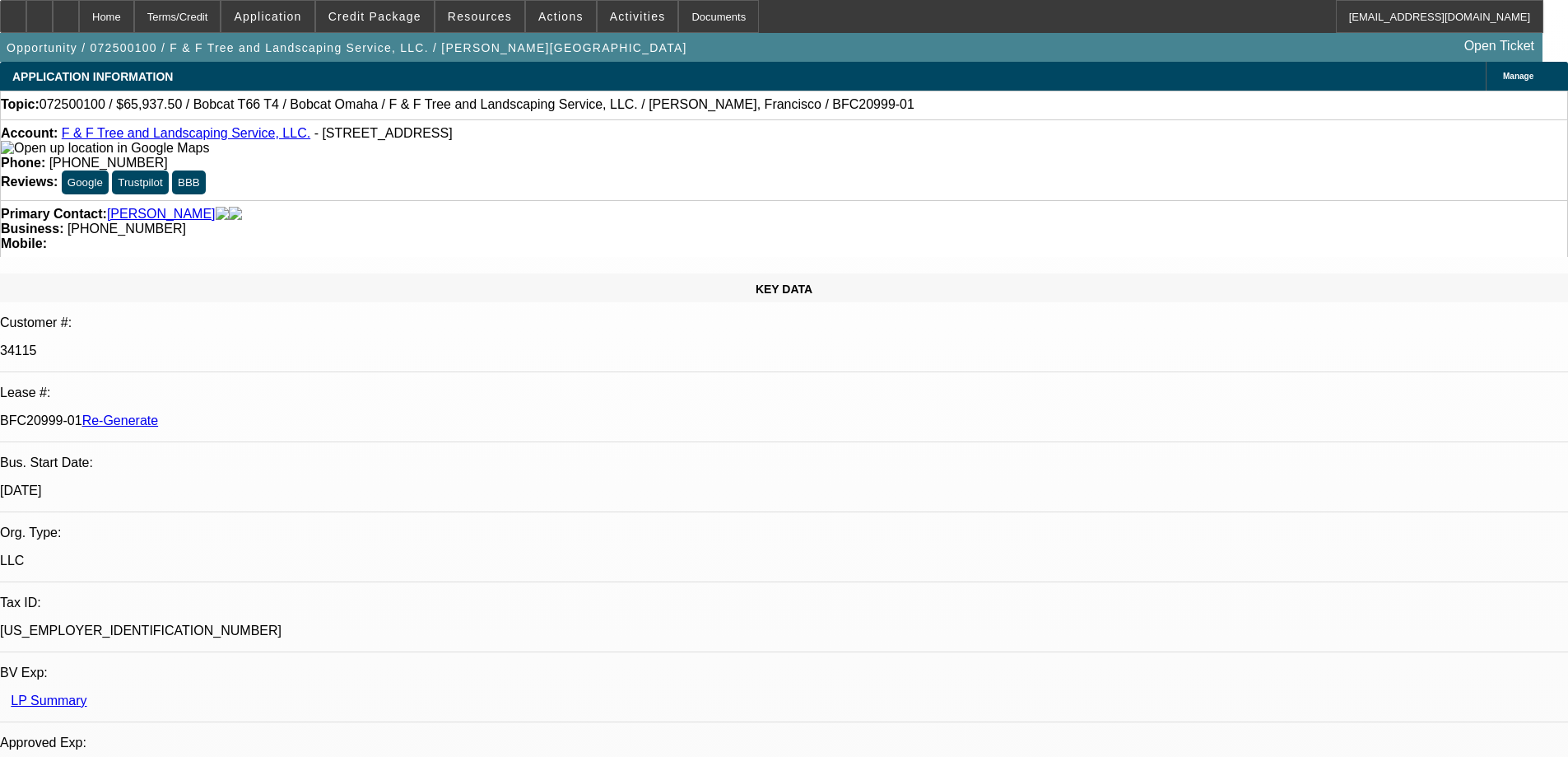
select select "0"
select select "6"
click at [542, 10] on span "Actions" at bounding box center [560, 17] width 46 height 13
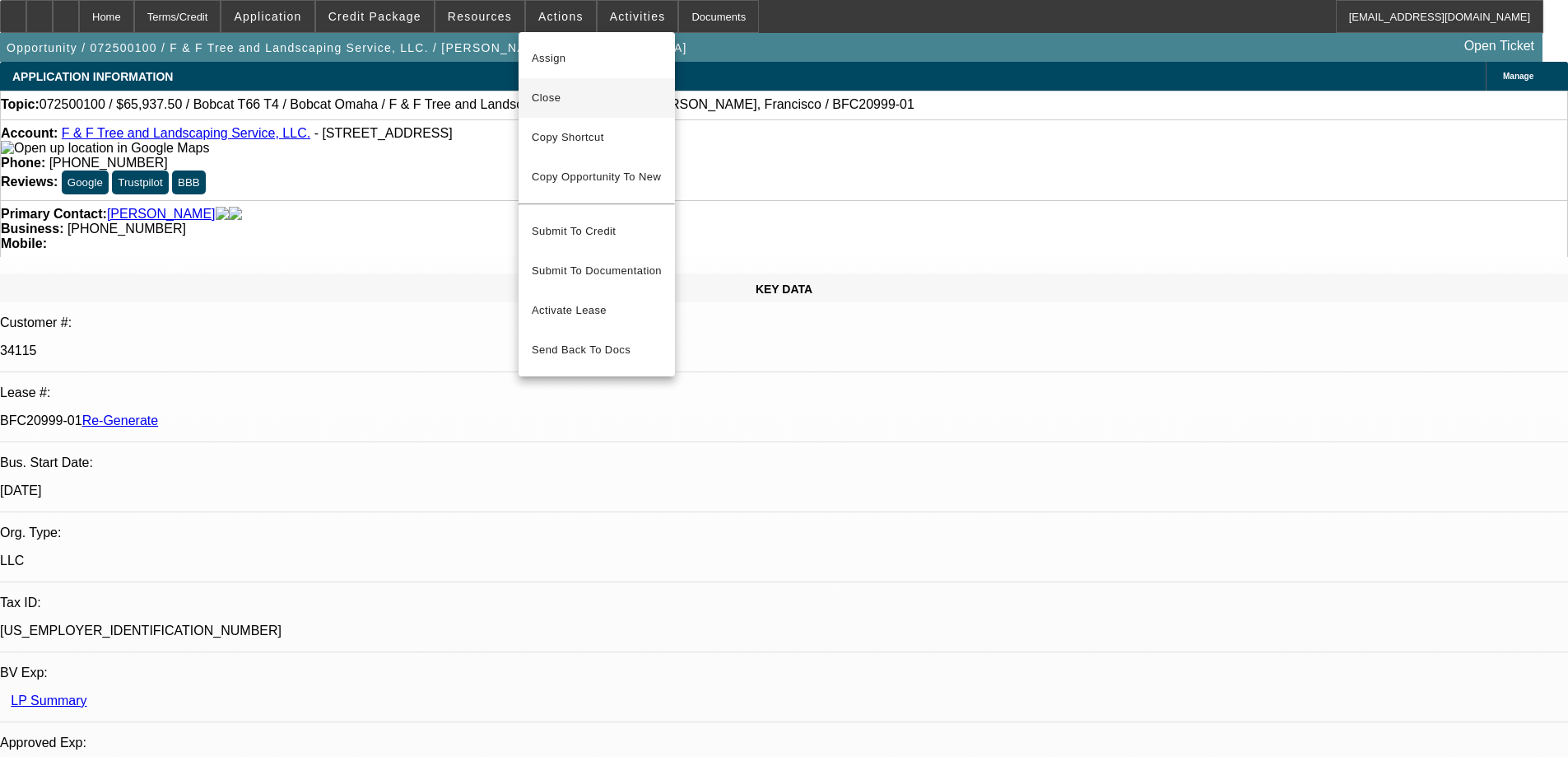
click at [547, 96] on span "Close" at bounding box center [596, 98] width 130 height 20
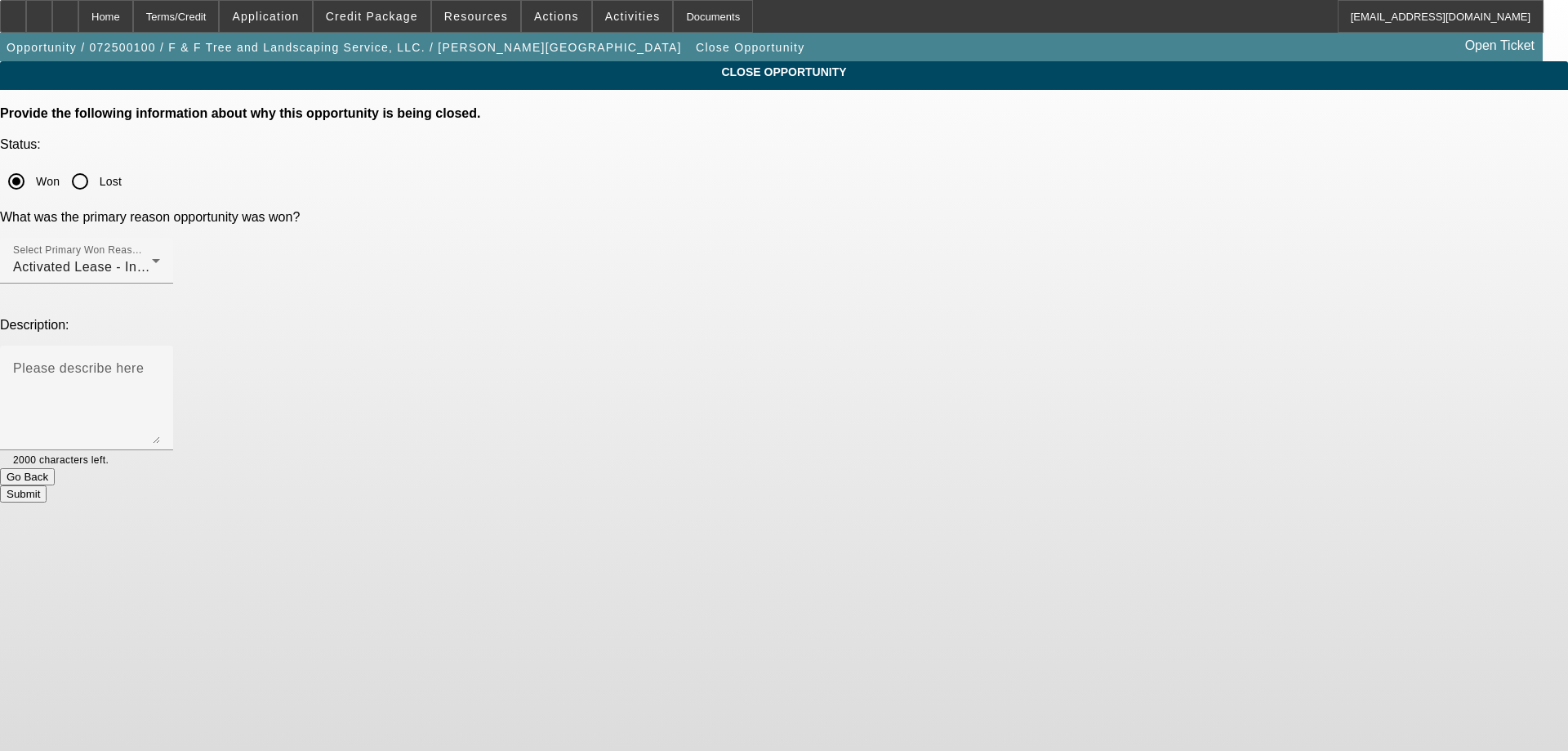
click at [47, 486] on button "Submit" at bounding box center [23, 494] width 47 height 17
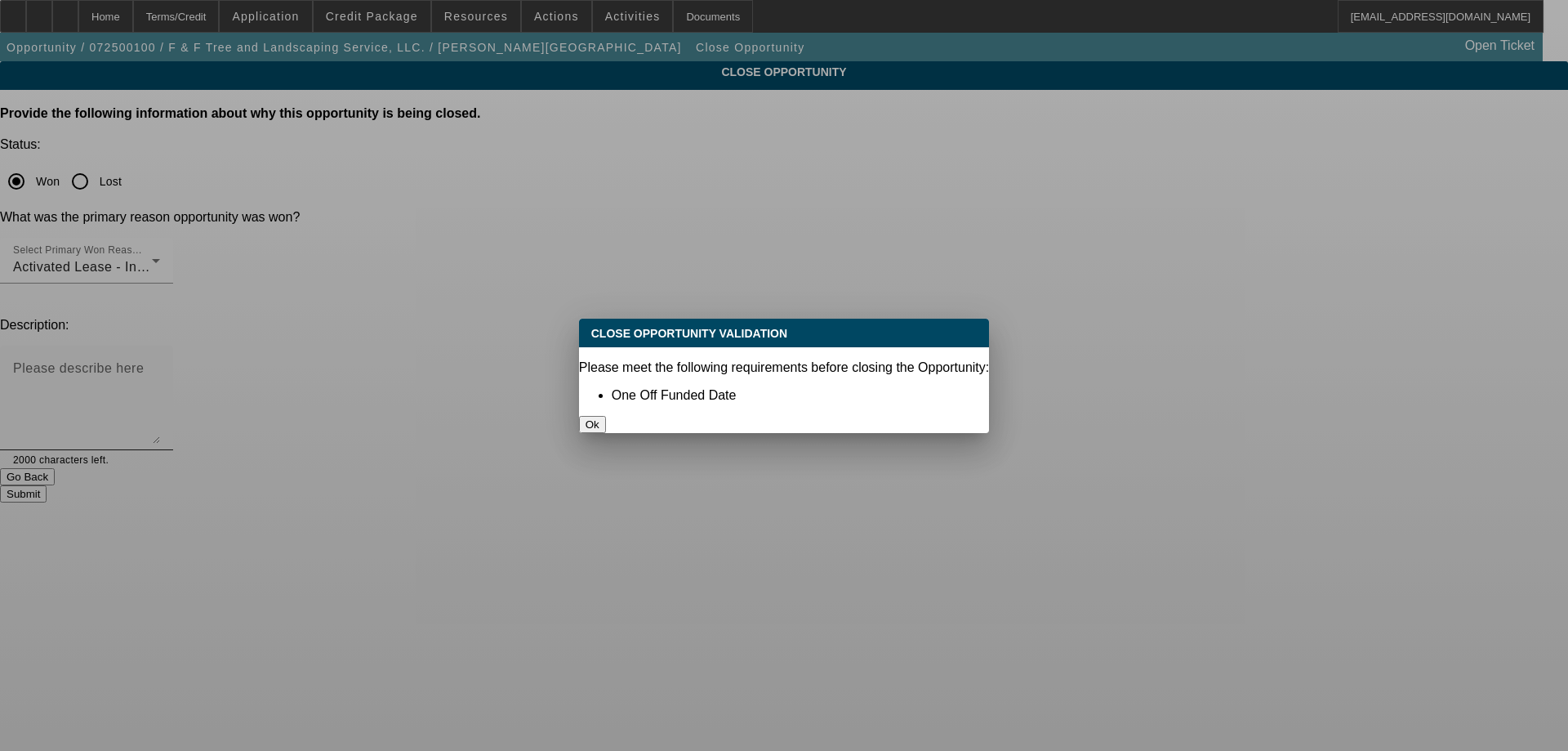
drag, startPoint x: 798, startPoint y: 393, endPoint x: 716, endPoint y: 293, distance: 129.3
click at [606, 416] on button "Ok" at bounding box center [592, 424] width 27 height 17
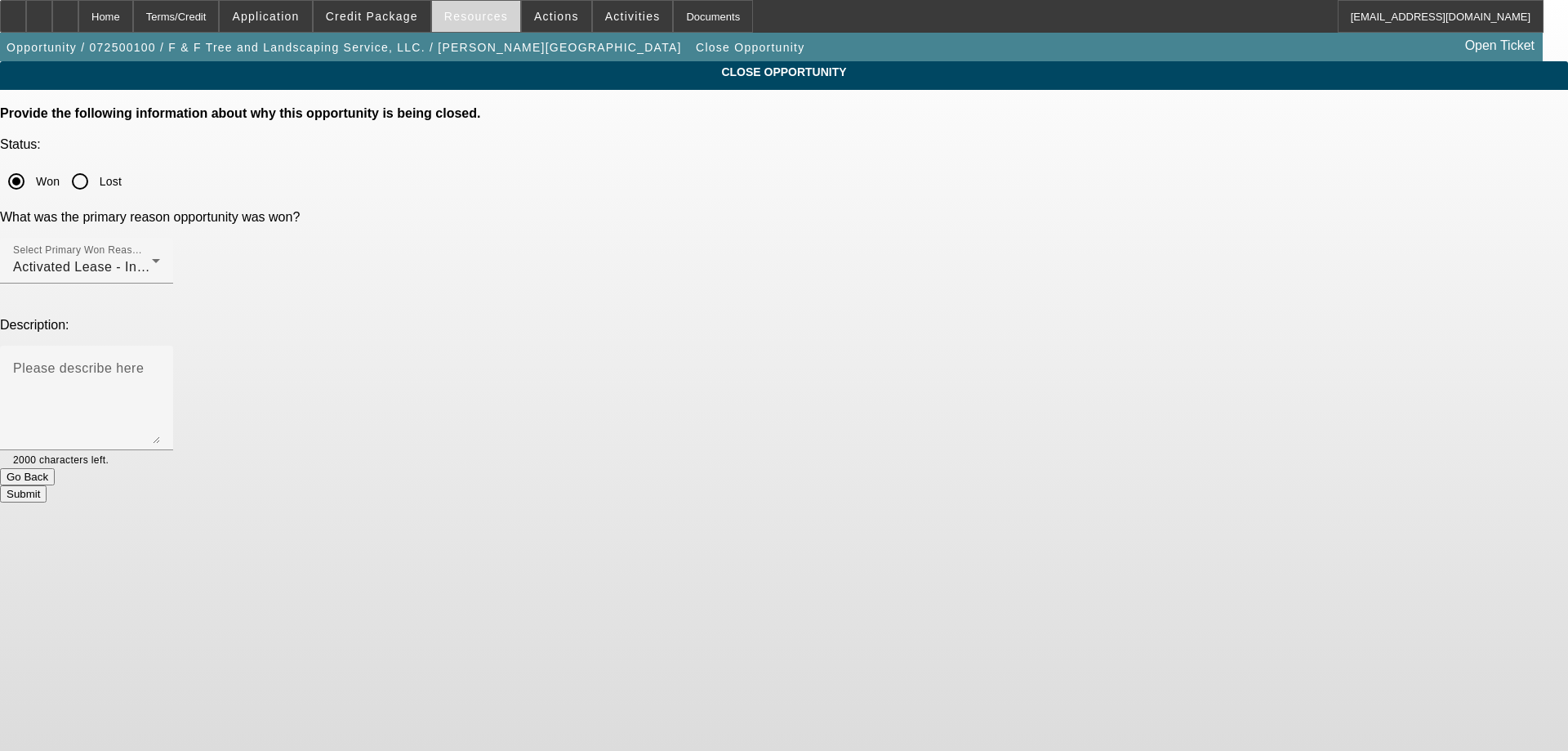
click at [491, 16] on span "Resources" at bounding box center [476, 16] width 64 height 13
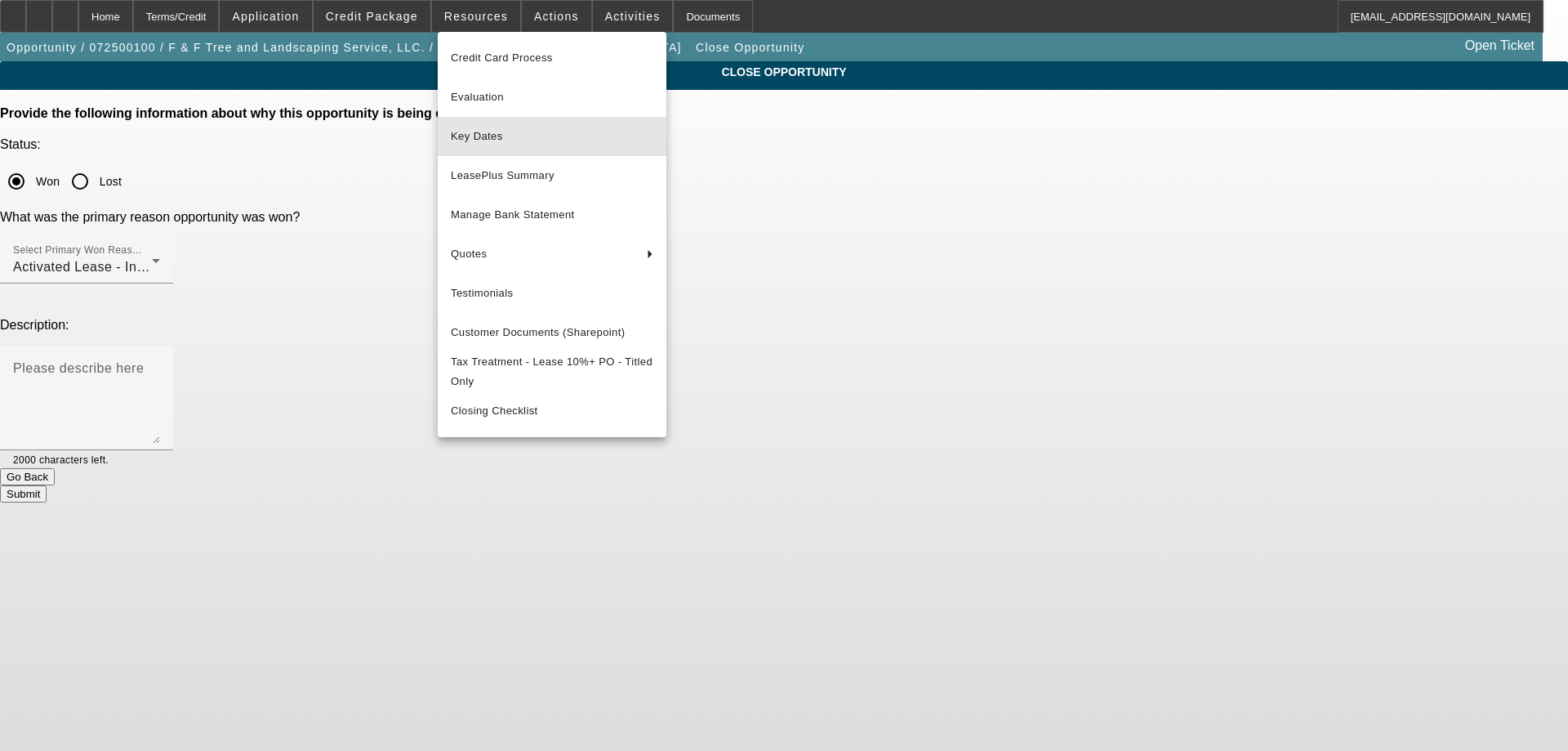
click at [500, 141] on span "Key Dates" at bounding box center [552, 136] width 203 height 20
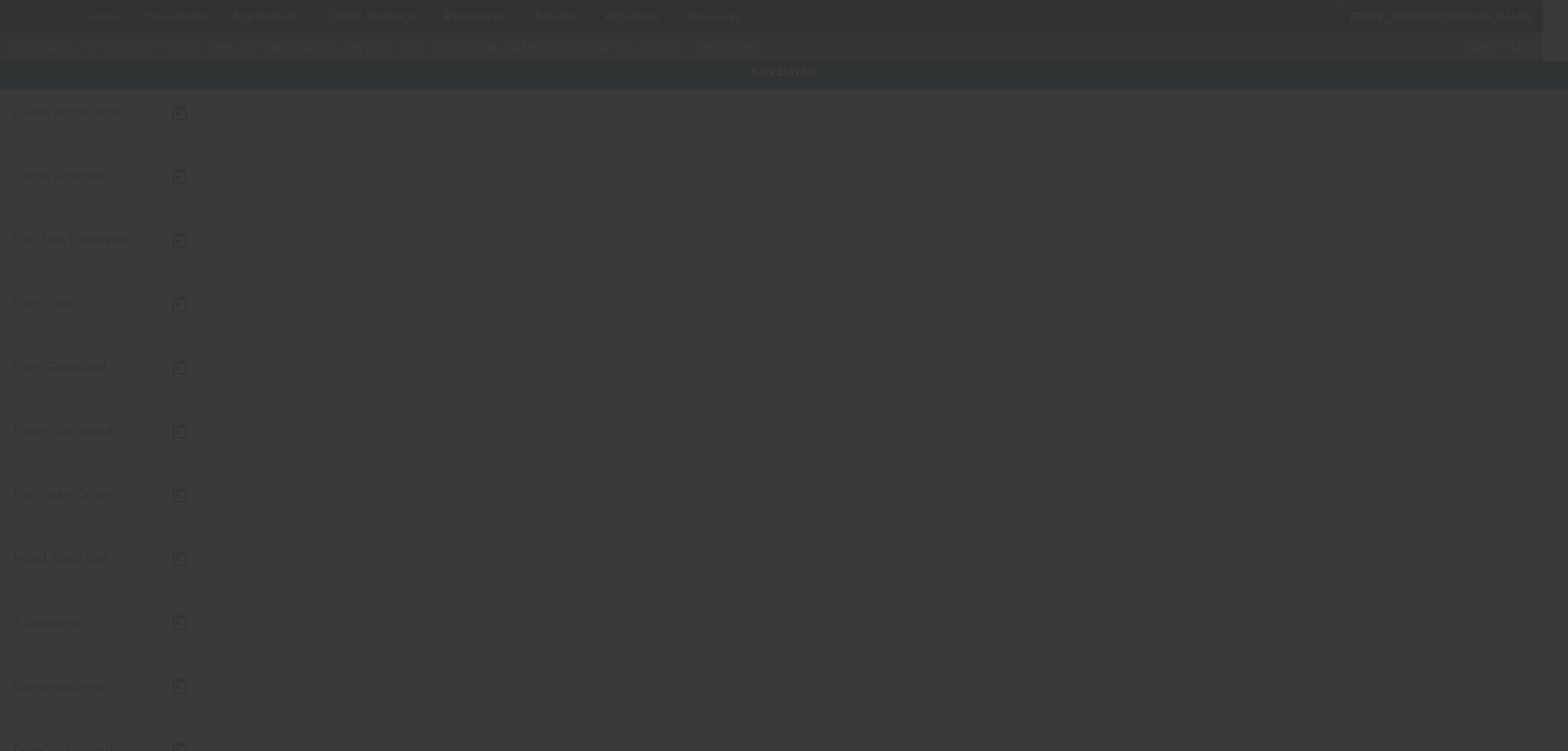
type input "[DATE]"
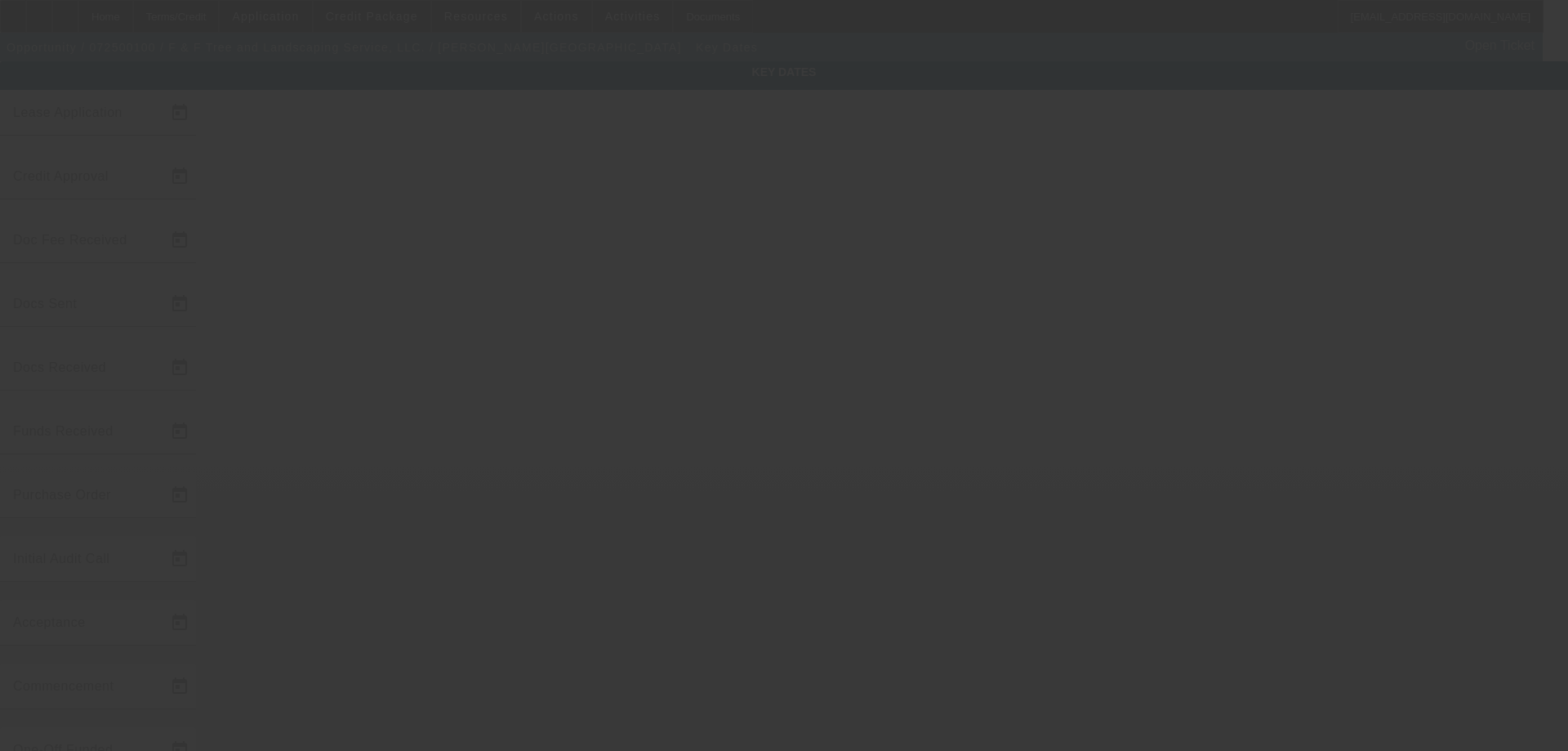
type input "[DATE]"
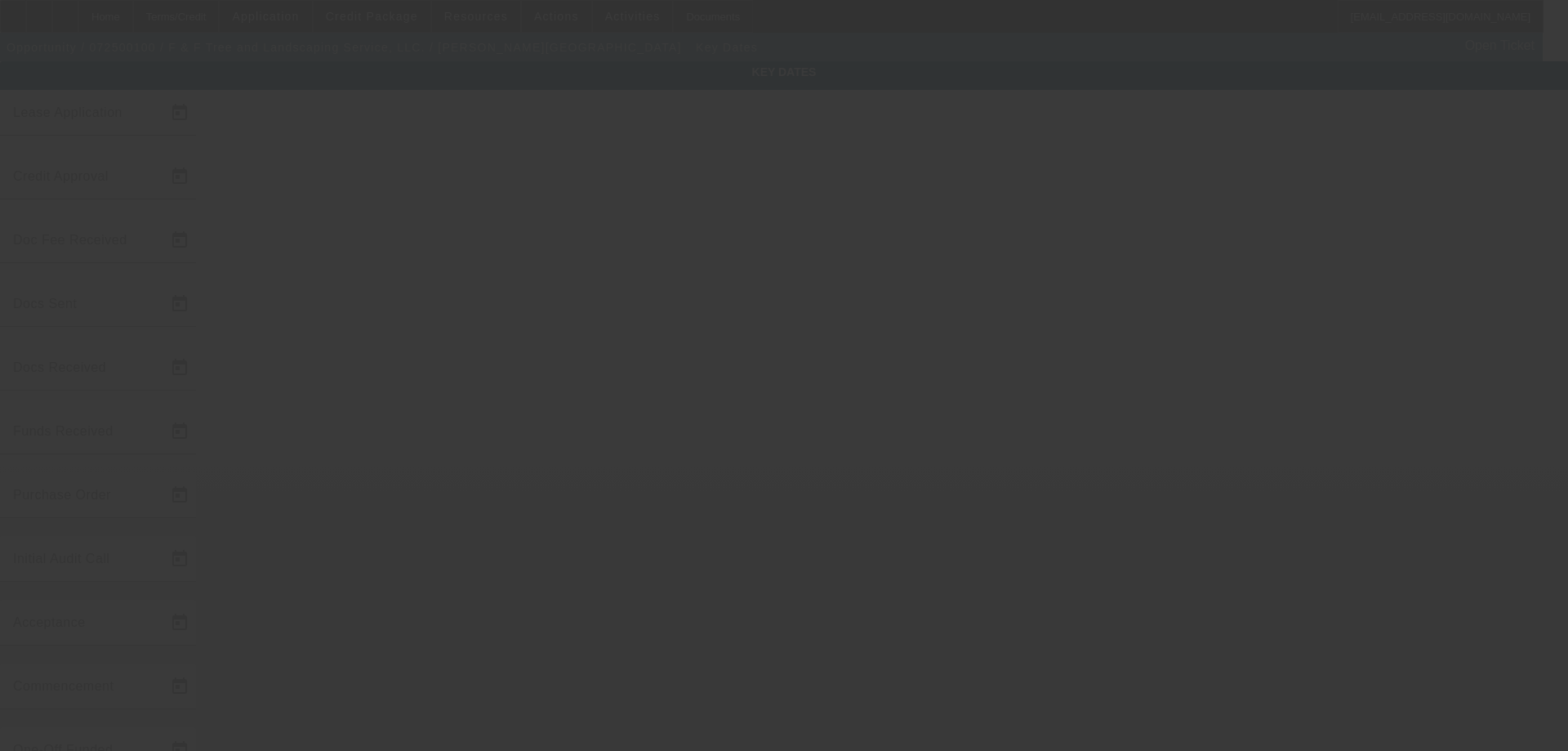
type input "[DATE]"
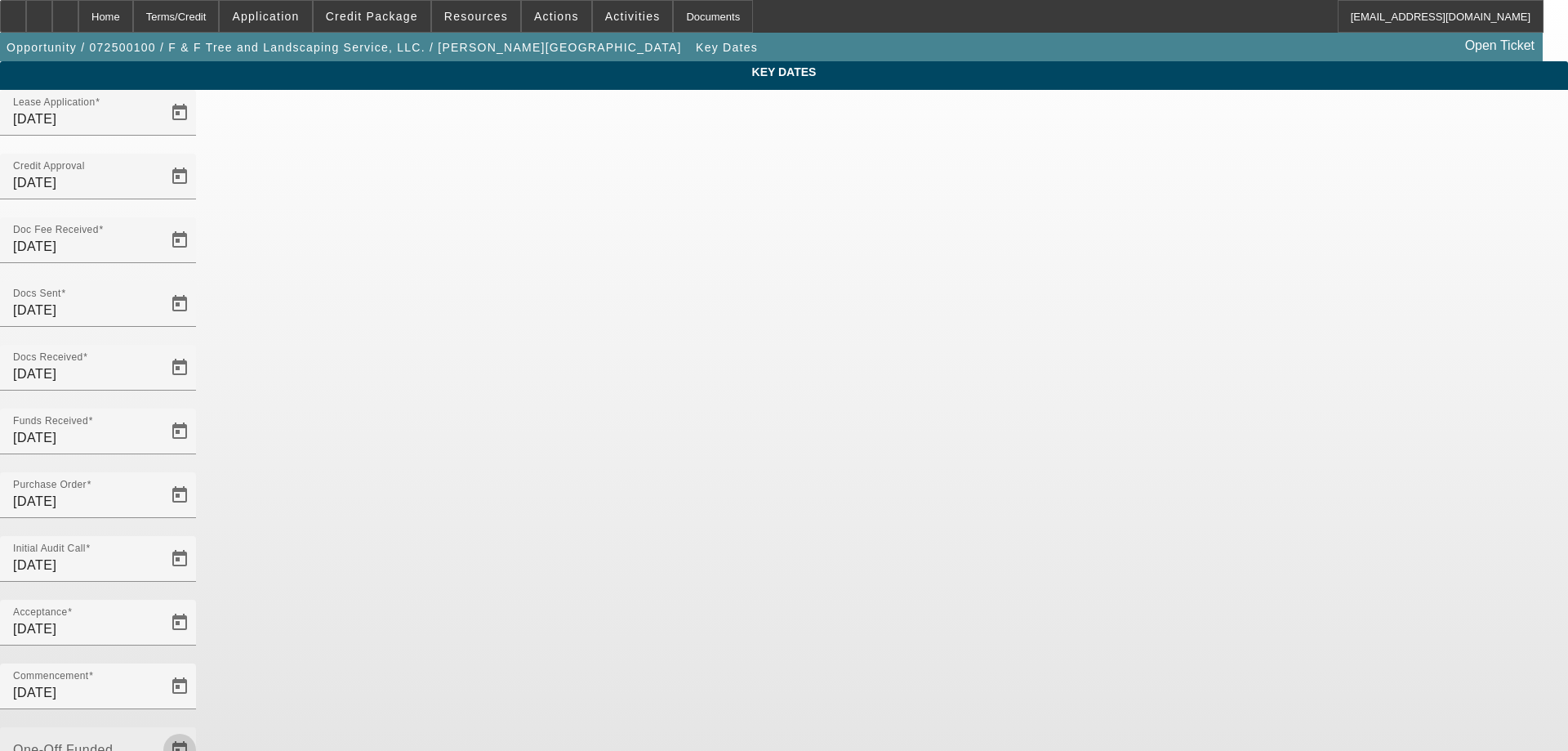
click at [200, 730] on span "Open calendar" at bounding box center [180, 750] width 39 height 39
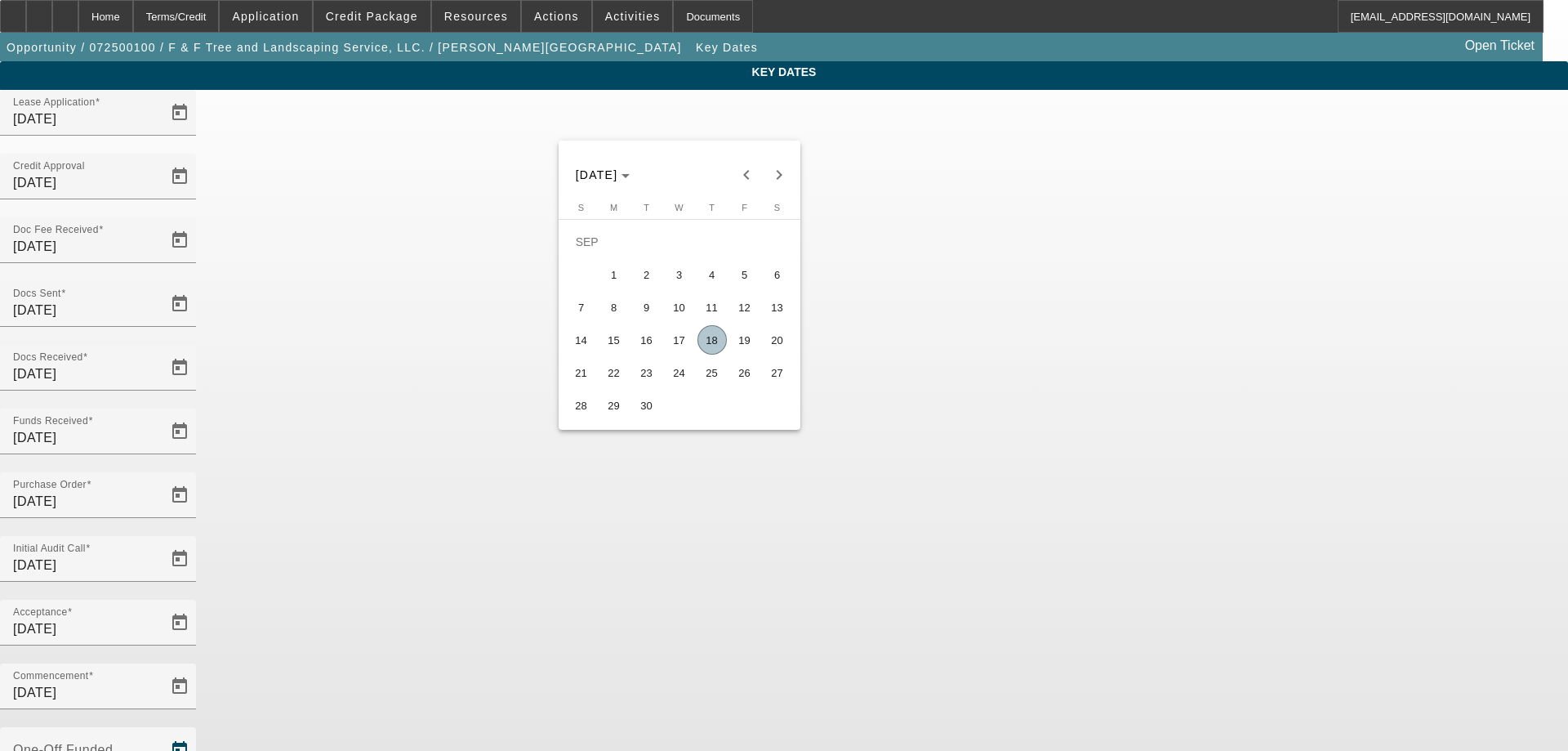
click at [712, 347] on span "18" at bounding box center [712, 340] width 30 height 30
type input "[DATE]"
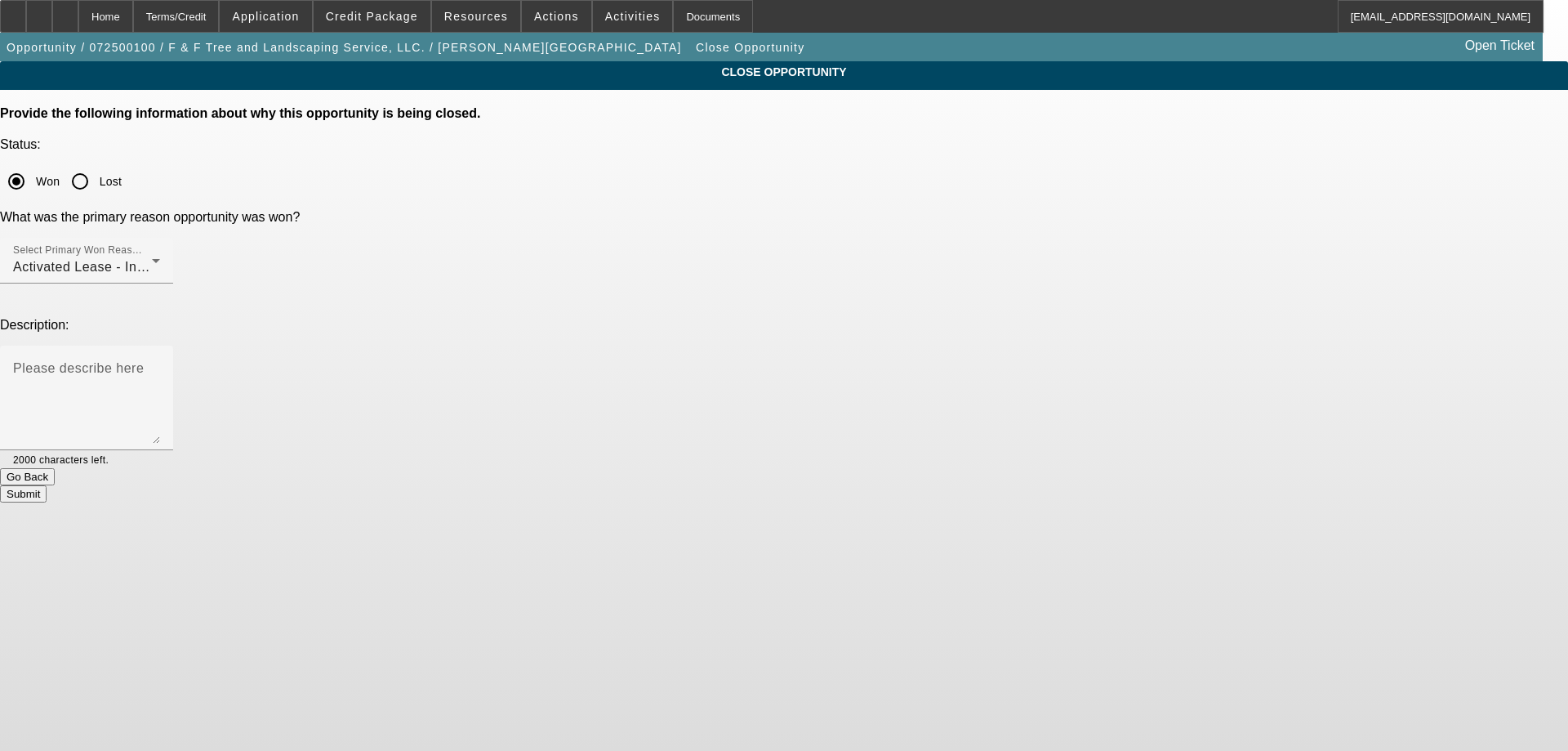
click at [47, 486] on button "Submit" at bounding box center [23, 494] width 47 height 17
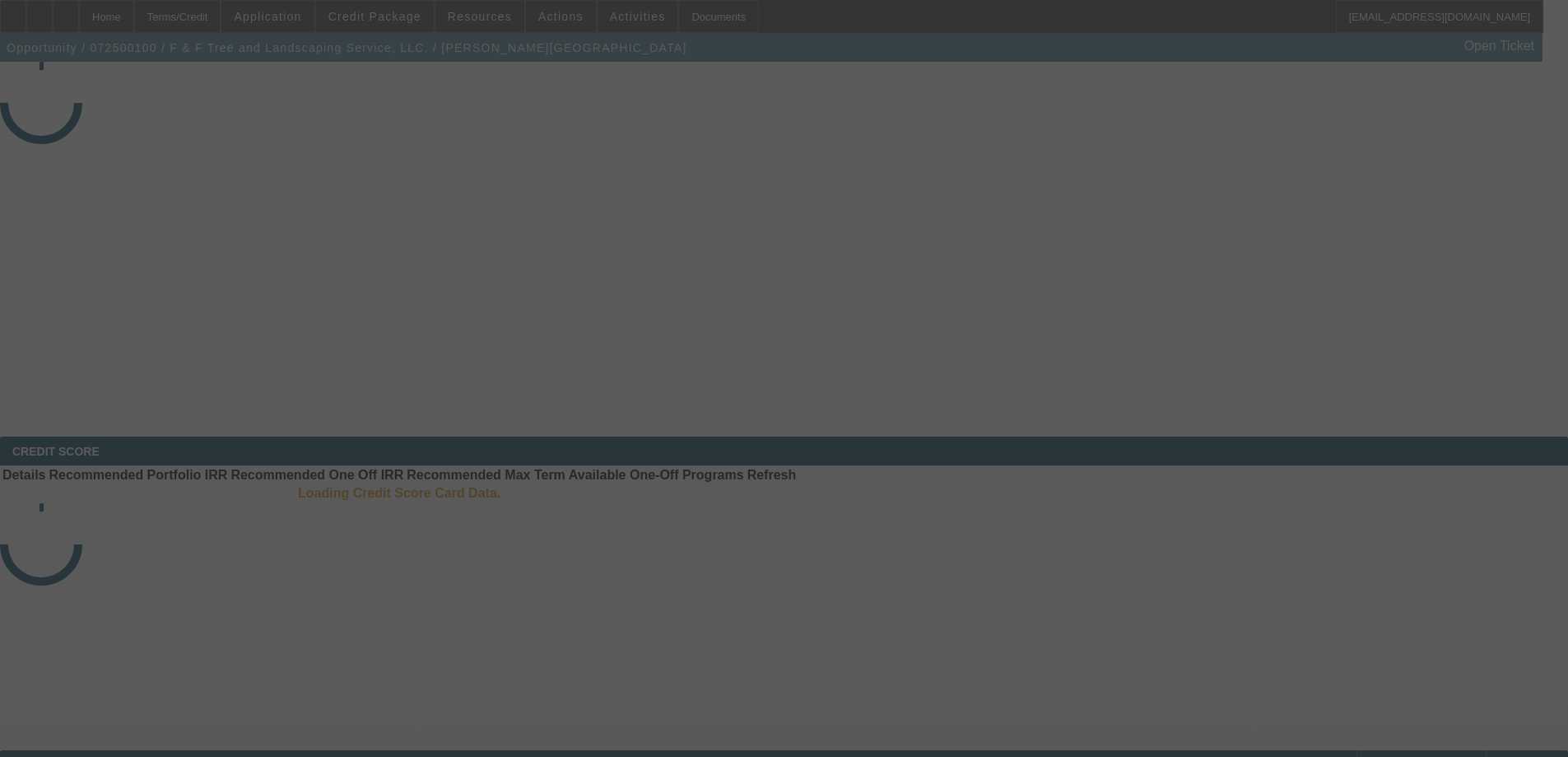
select select "4"
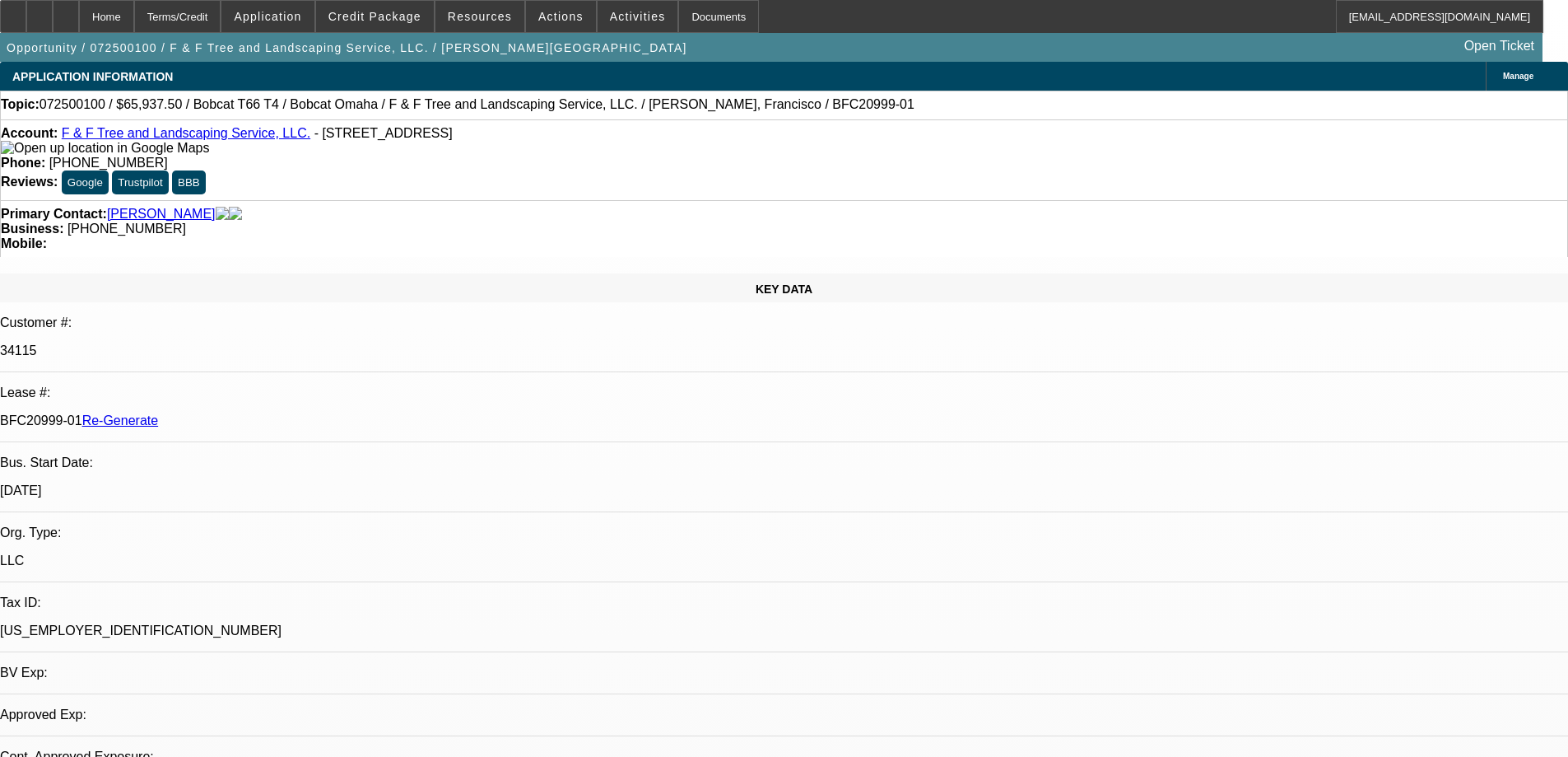
select select "0"
select select "3"
select select "0"
select select "6"
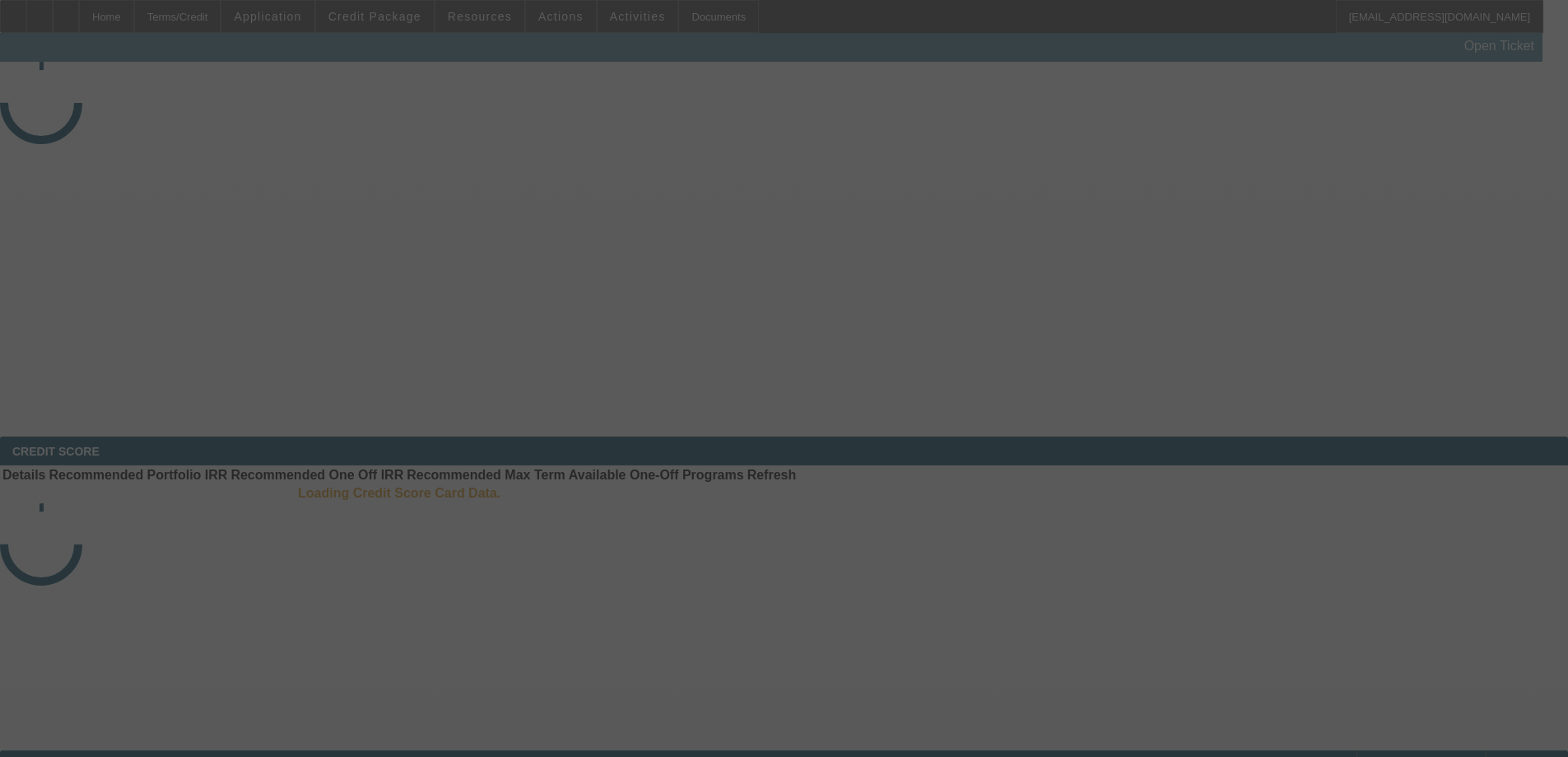
select select "4"
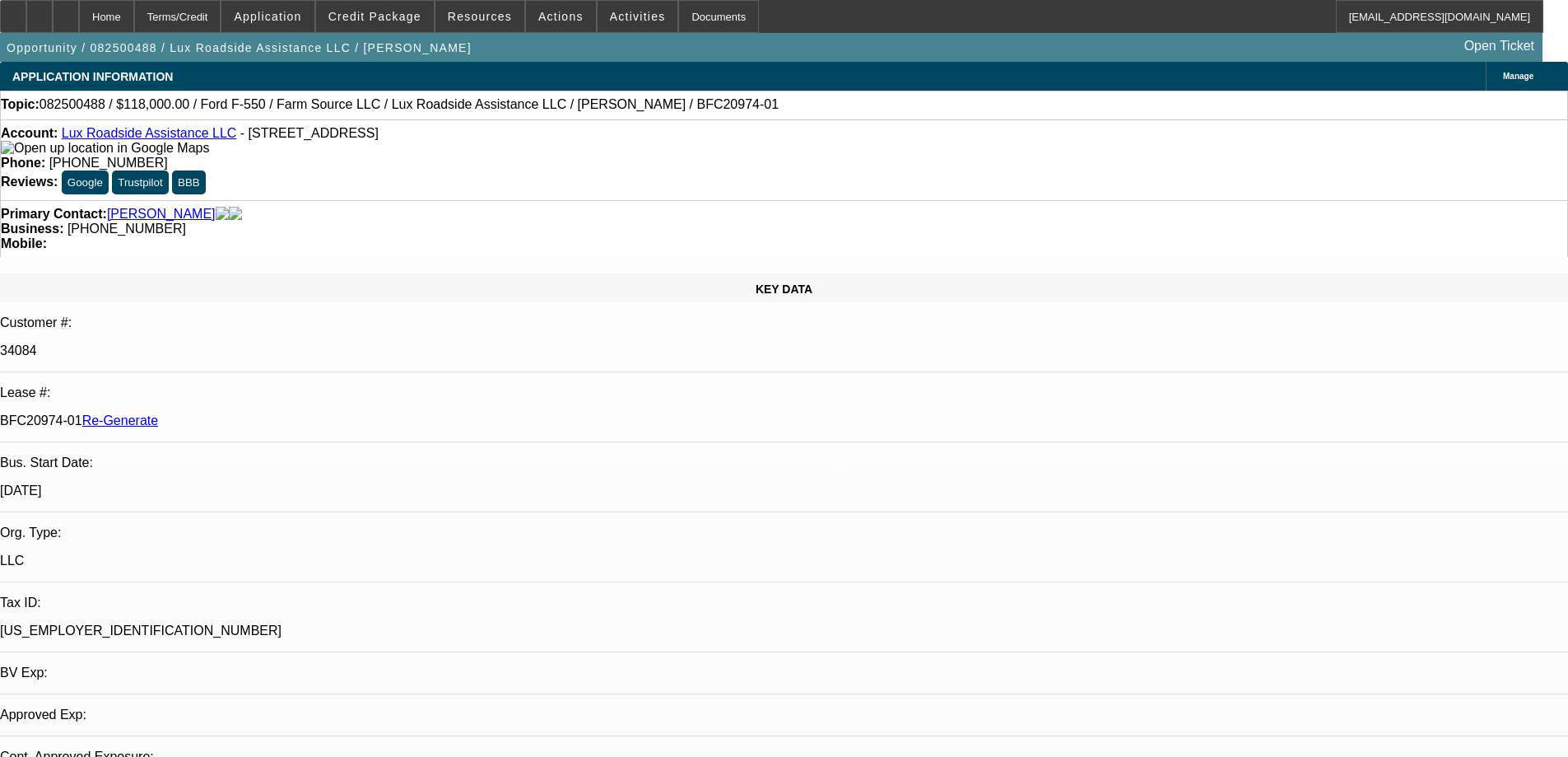
select select "0"
select select "6"
click at [471, 22] on span "Resources" at bounding box center [480, 17] width 65 height 13
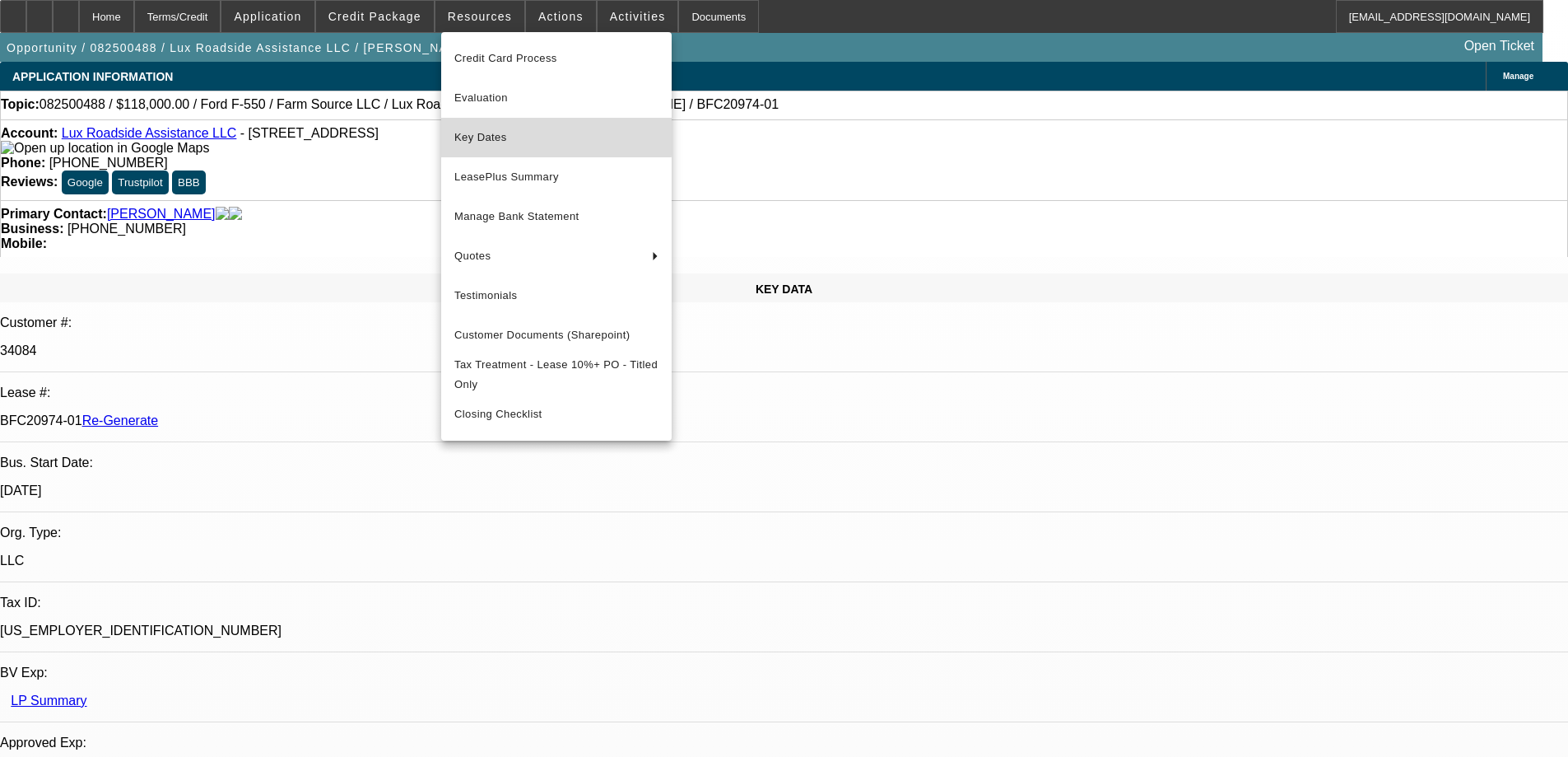
click at [469, 136] on span "Key Dates" at bounding box center [556, 137] width 204 height 20
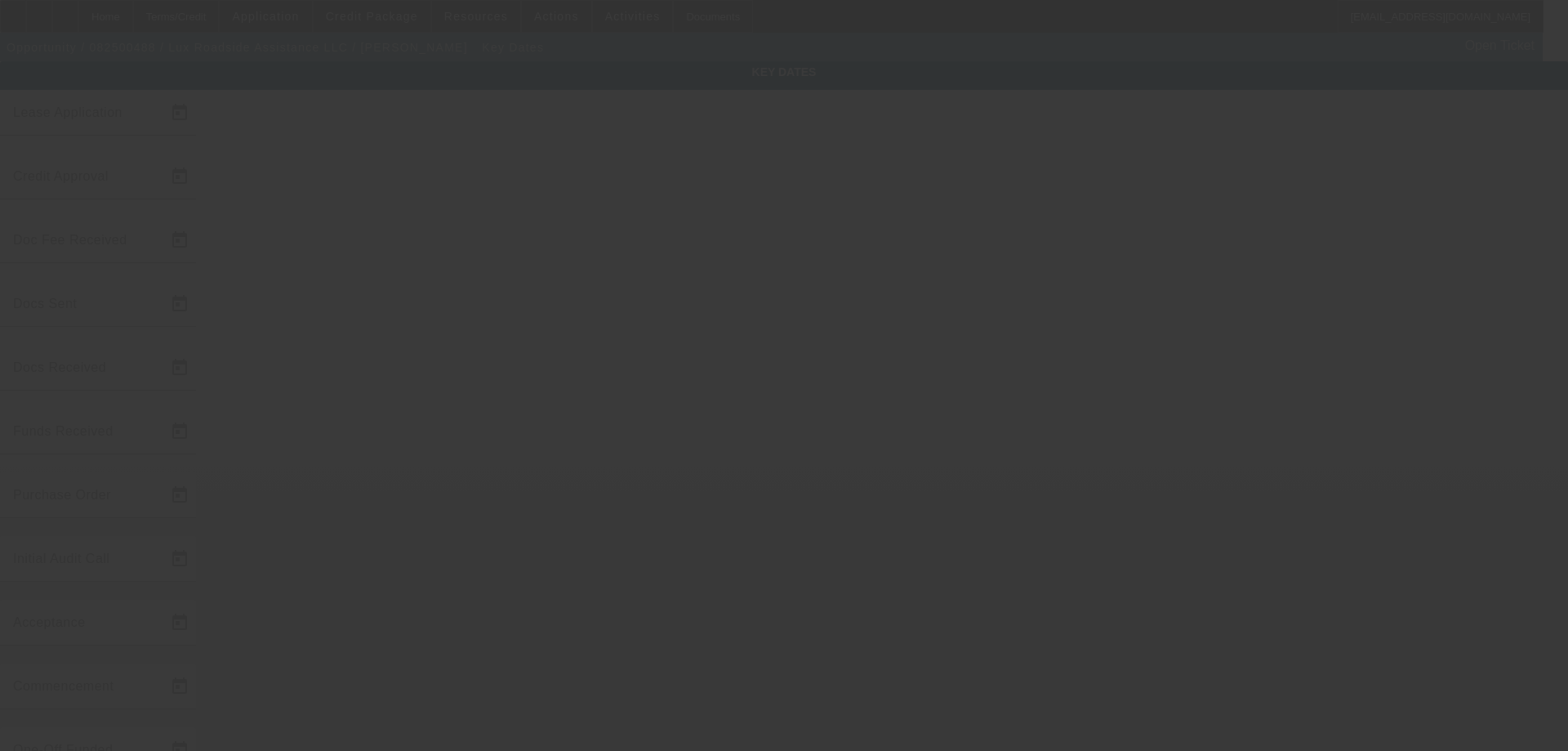
type input "8/19/2025"
type input "8/27/2025"
type input "9/8/2025"
type input "8/29/2025"
type input "9/8/2025"
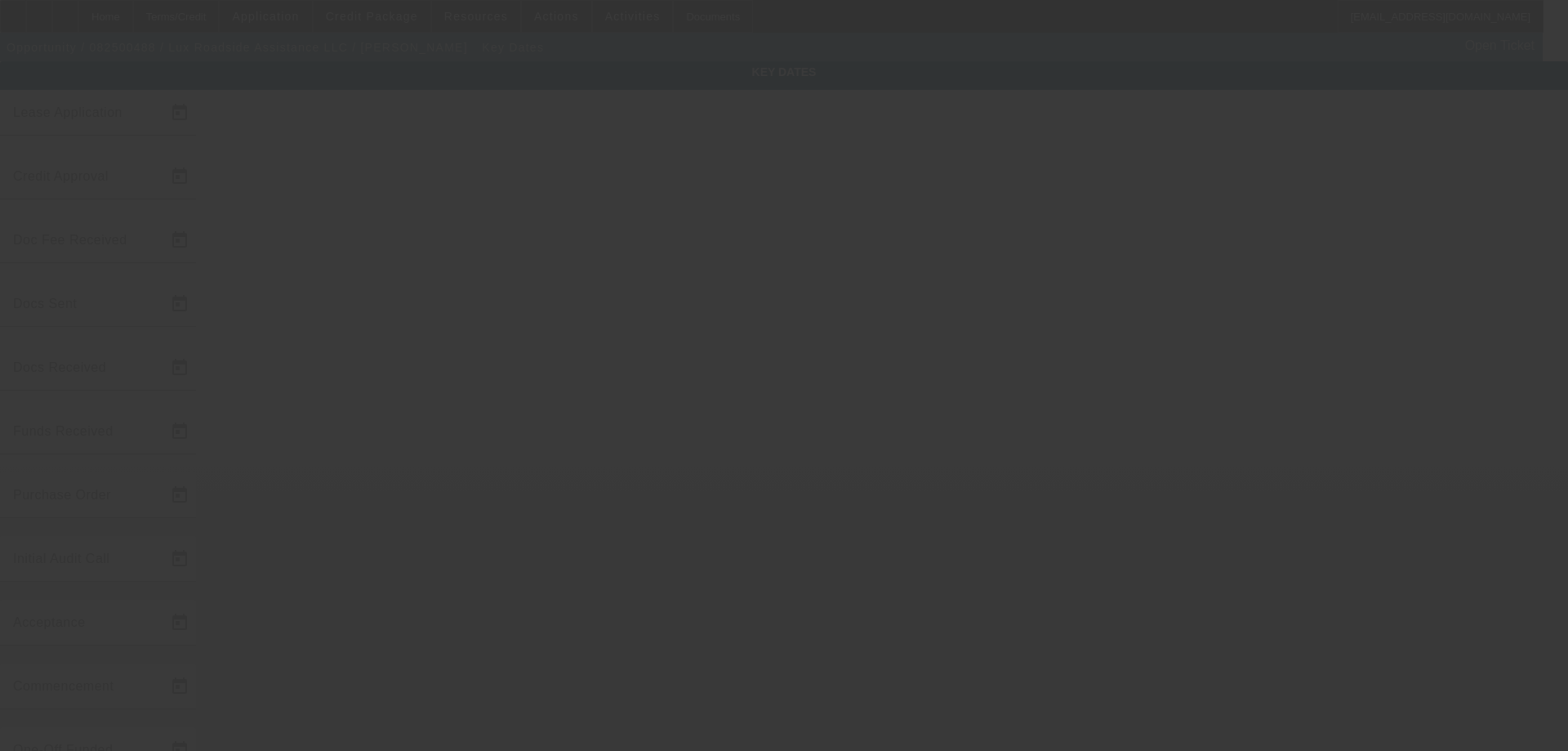
type input "9/15/2025"
type input "10/1/2025"
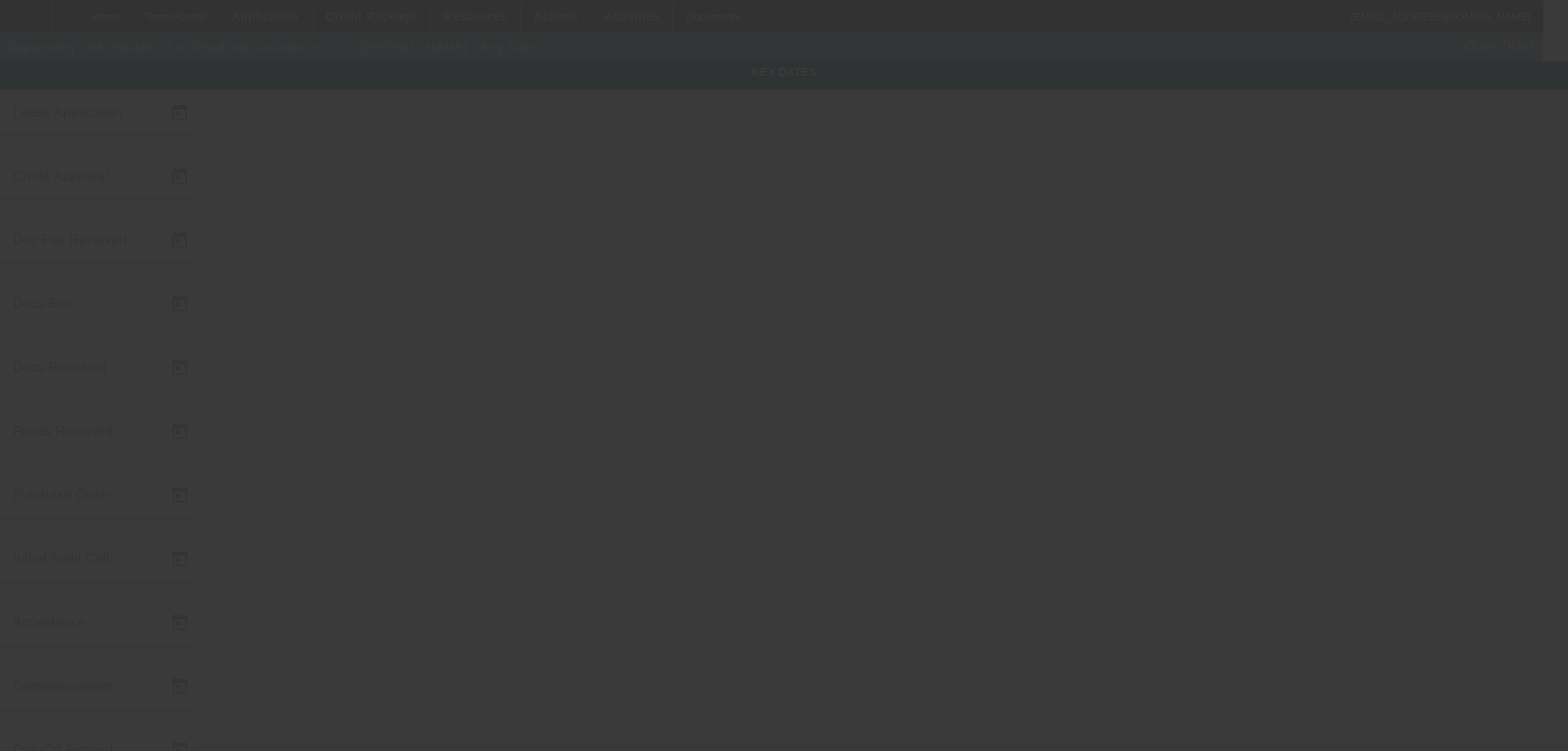
type input "11/1/2025"
type input "[DATE]"
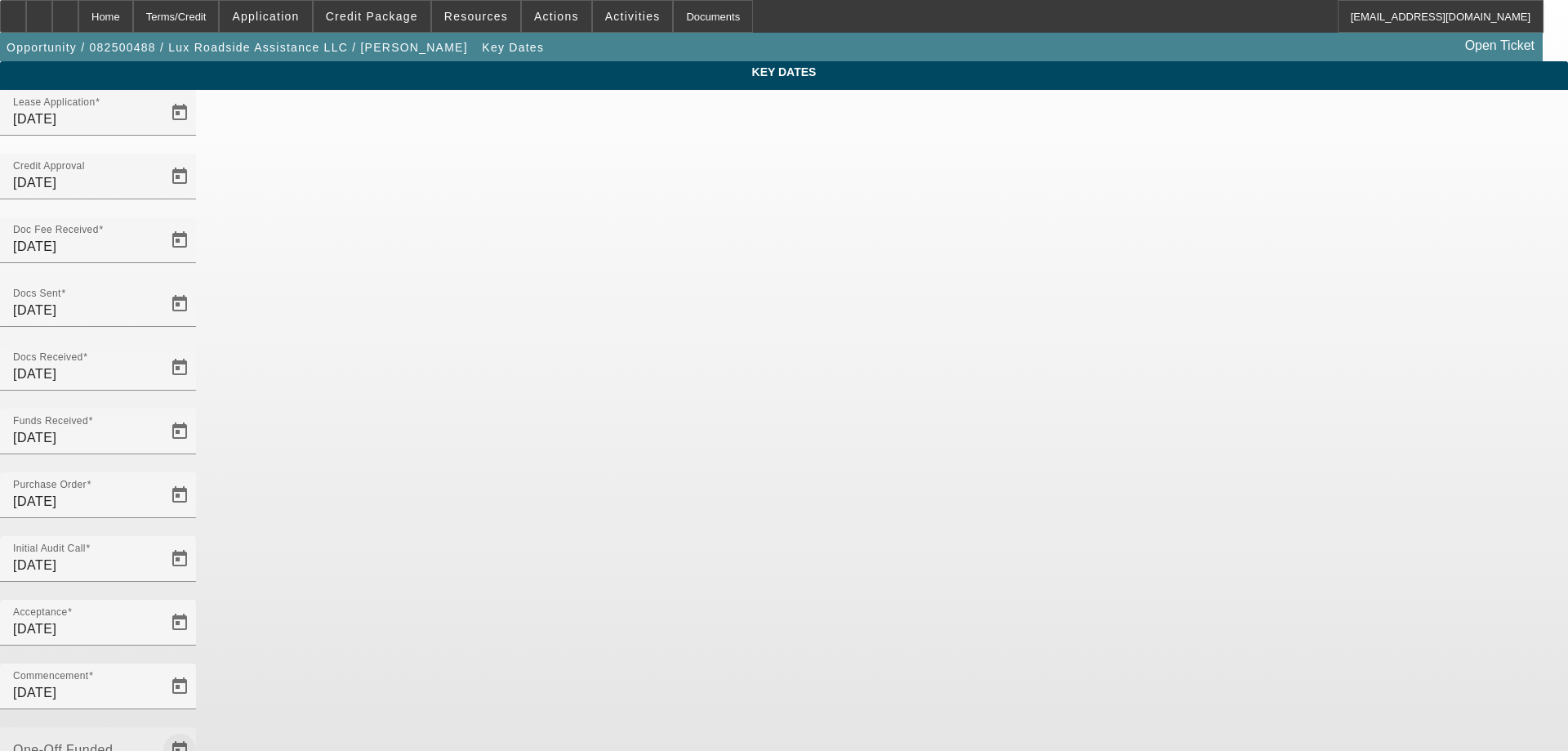
click at [200, 730] on span "Open calendar" at bounding box center [180, 750] width 39 height 39
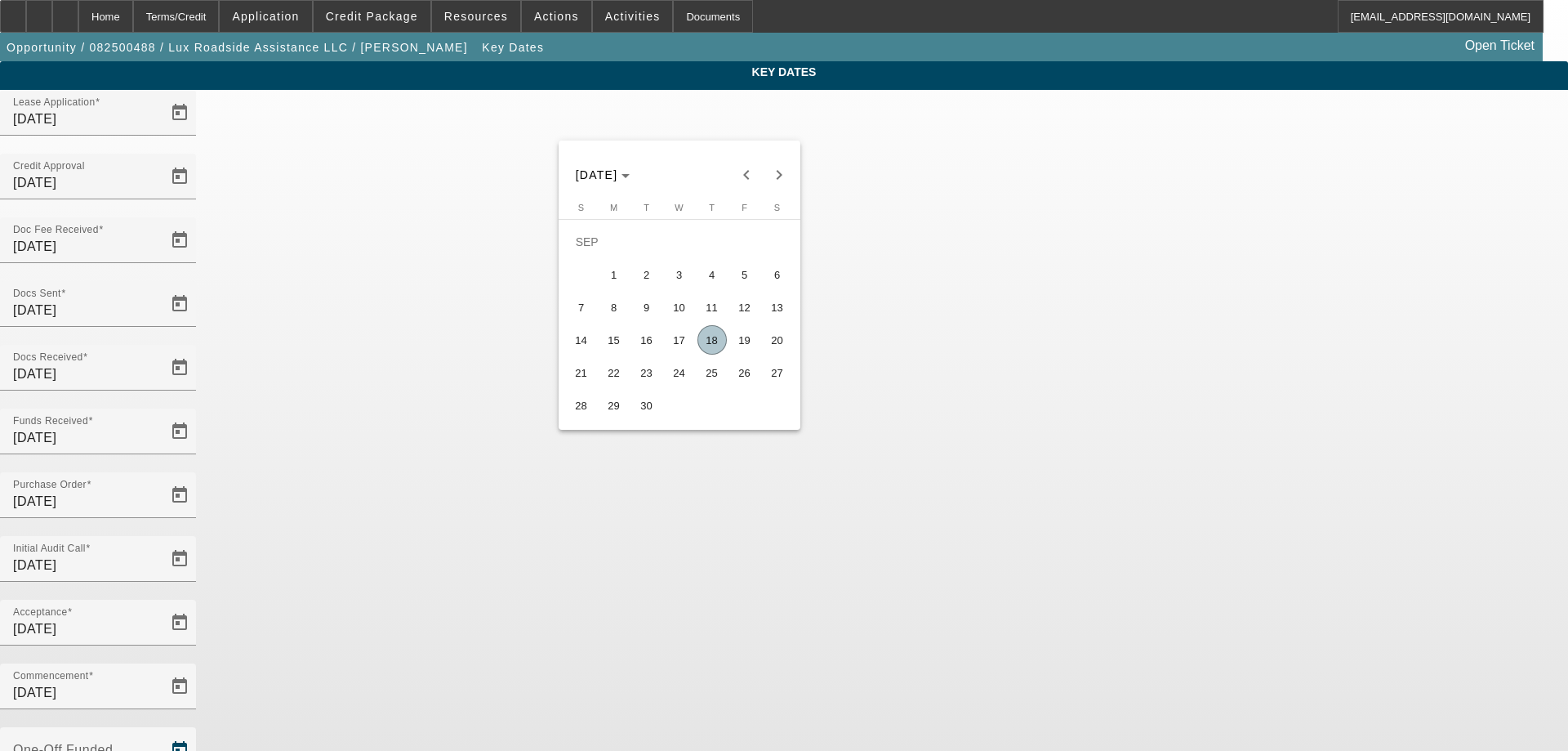
click at [716, 355] on span "18" at bounding box center [712, 340] width 30 height 30
type input "[DATE]"
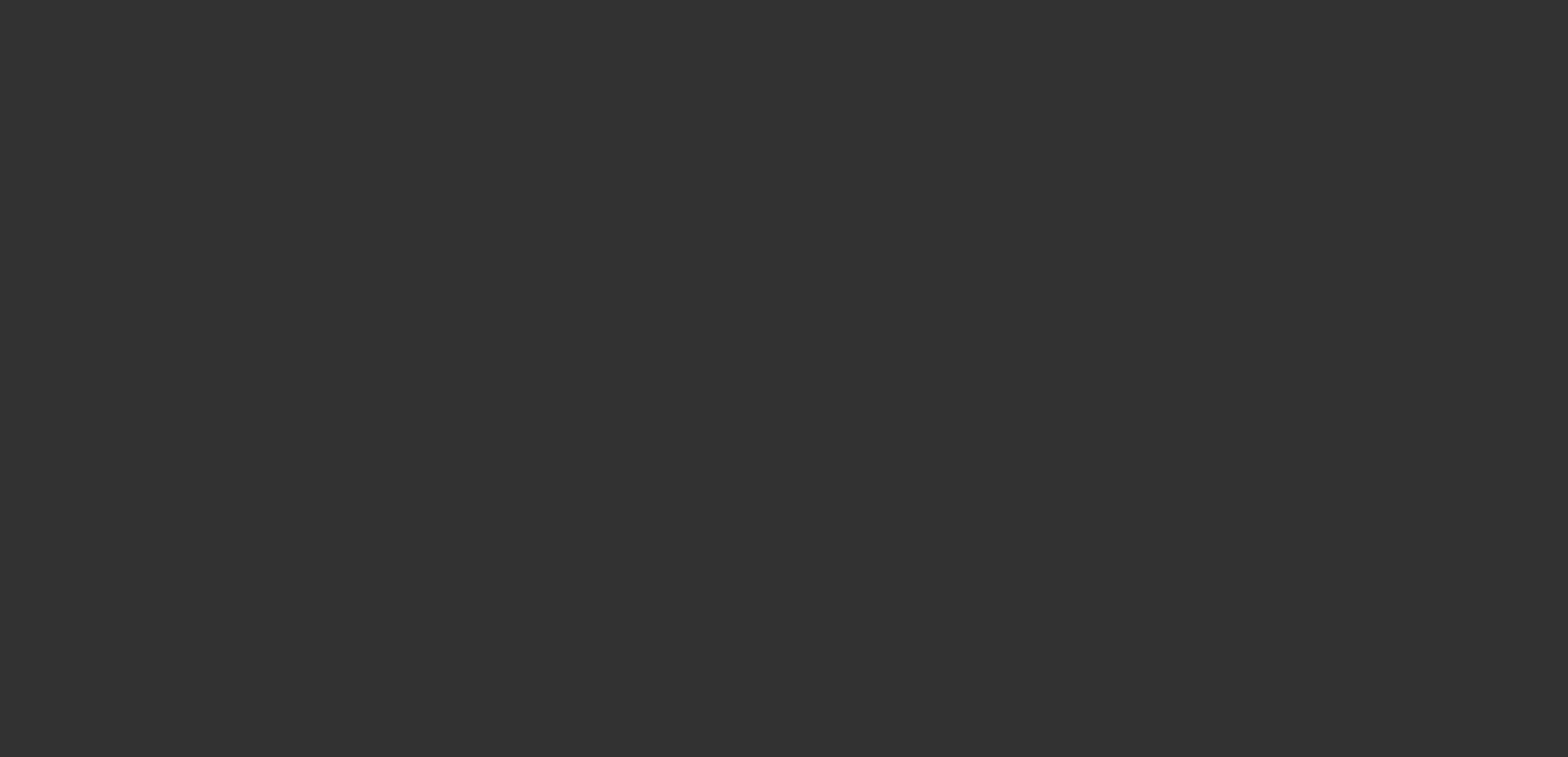
select select "4"
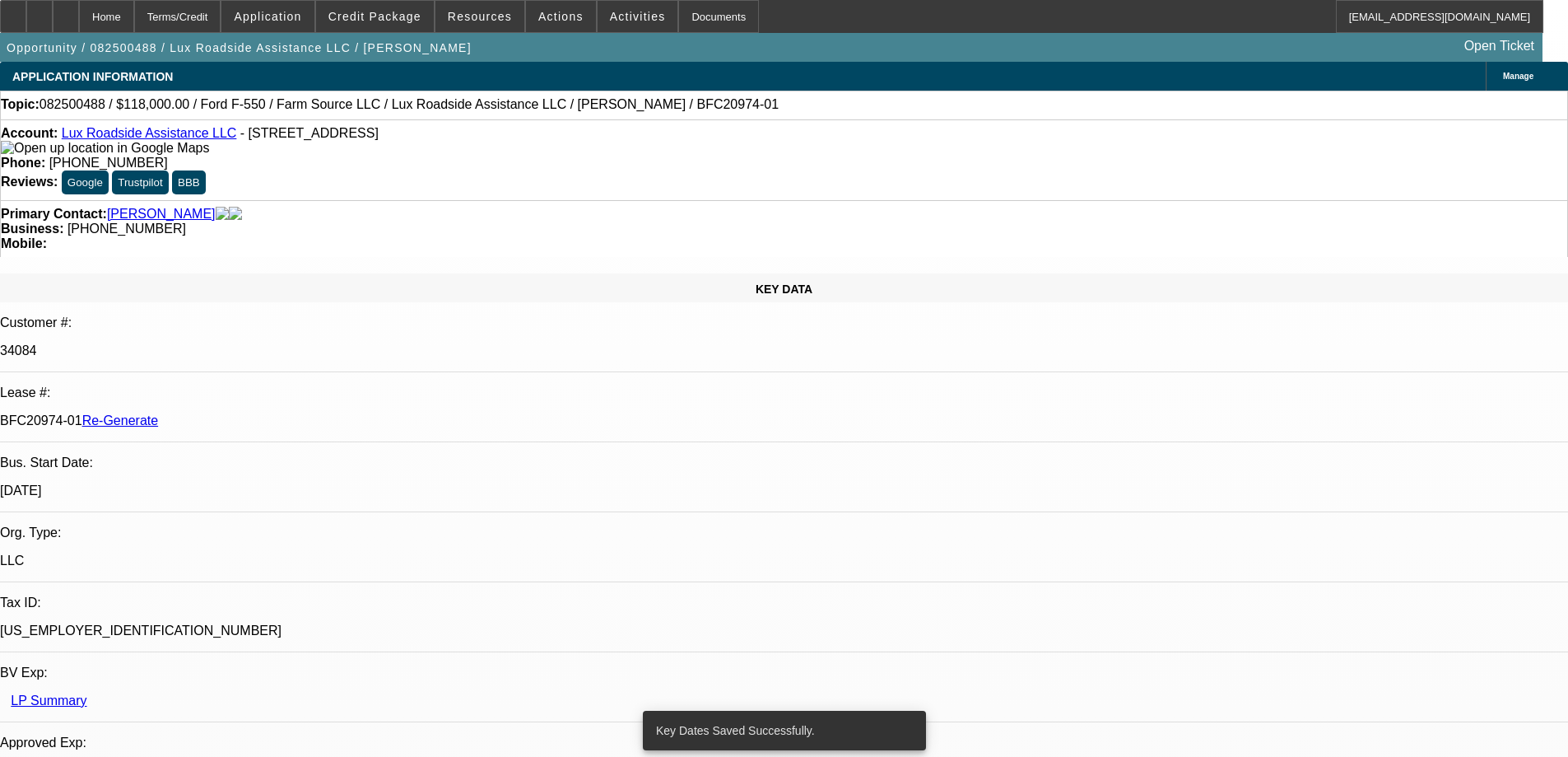
select select "0"
select select "6"
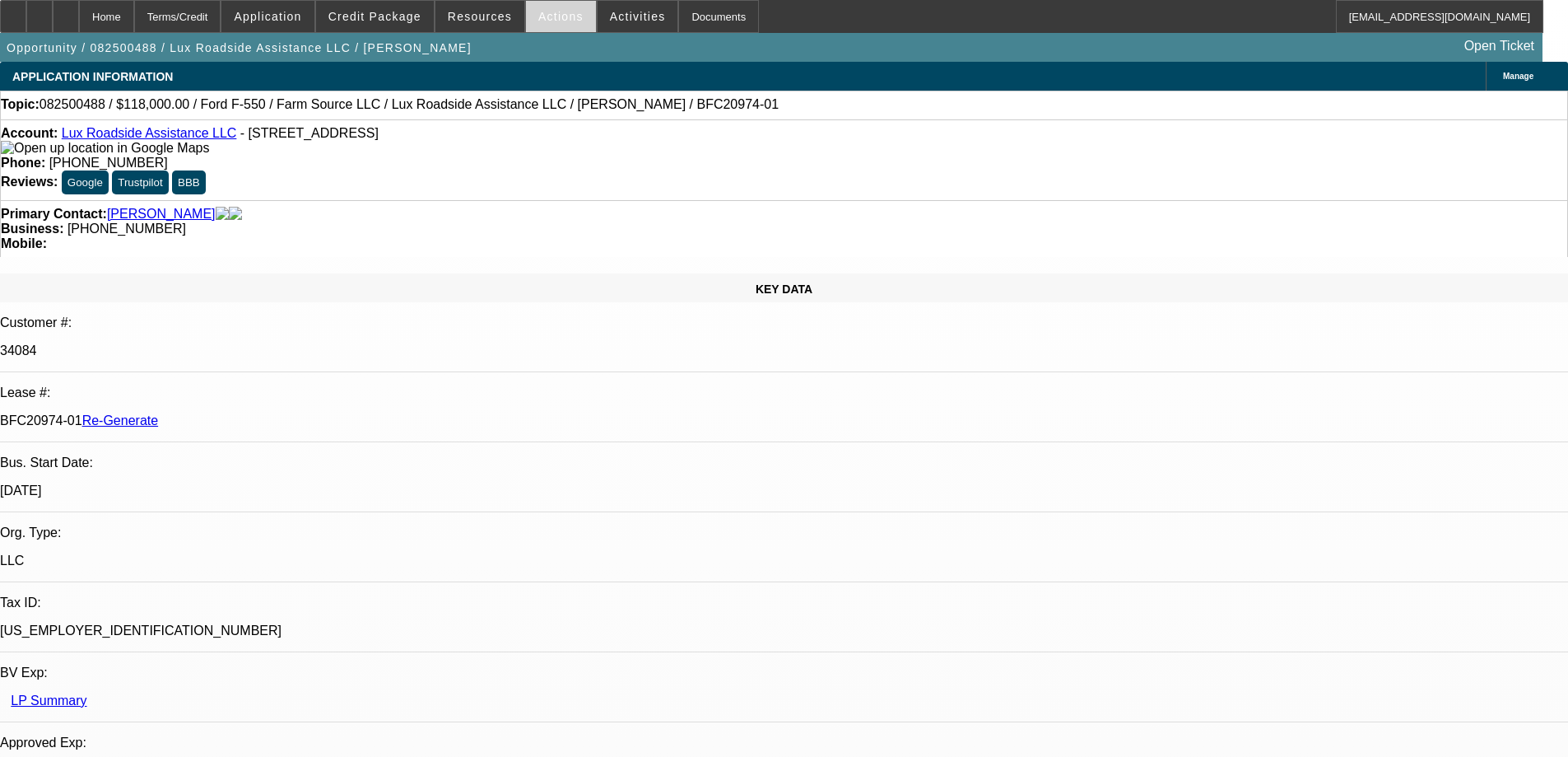
click at [553, 18] on span "Actions" at bounding box center [560, 17] width 46 height 13
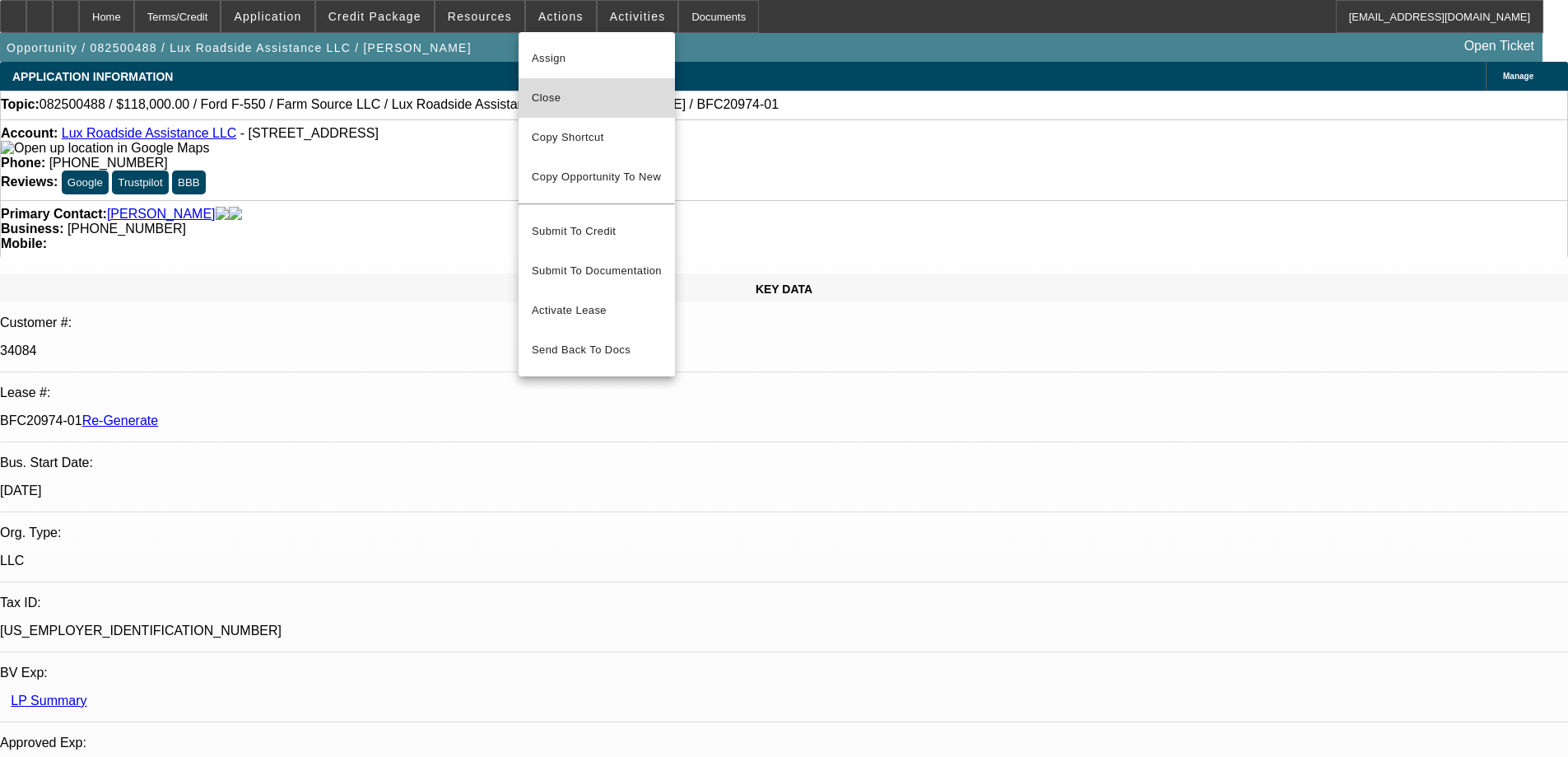
click at [583, 98] on span "Close" at bounding box center [596, 98] width 130 height 20
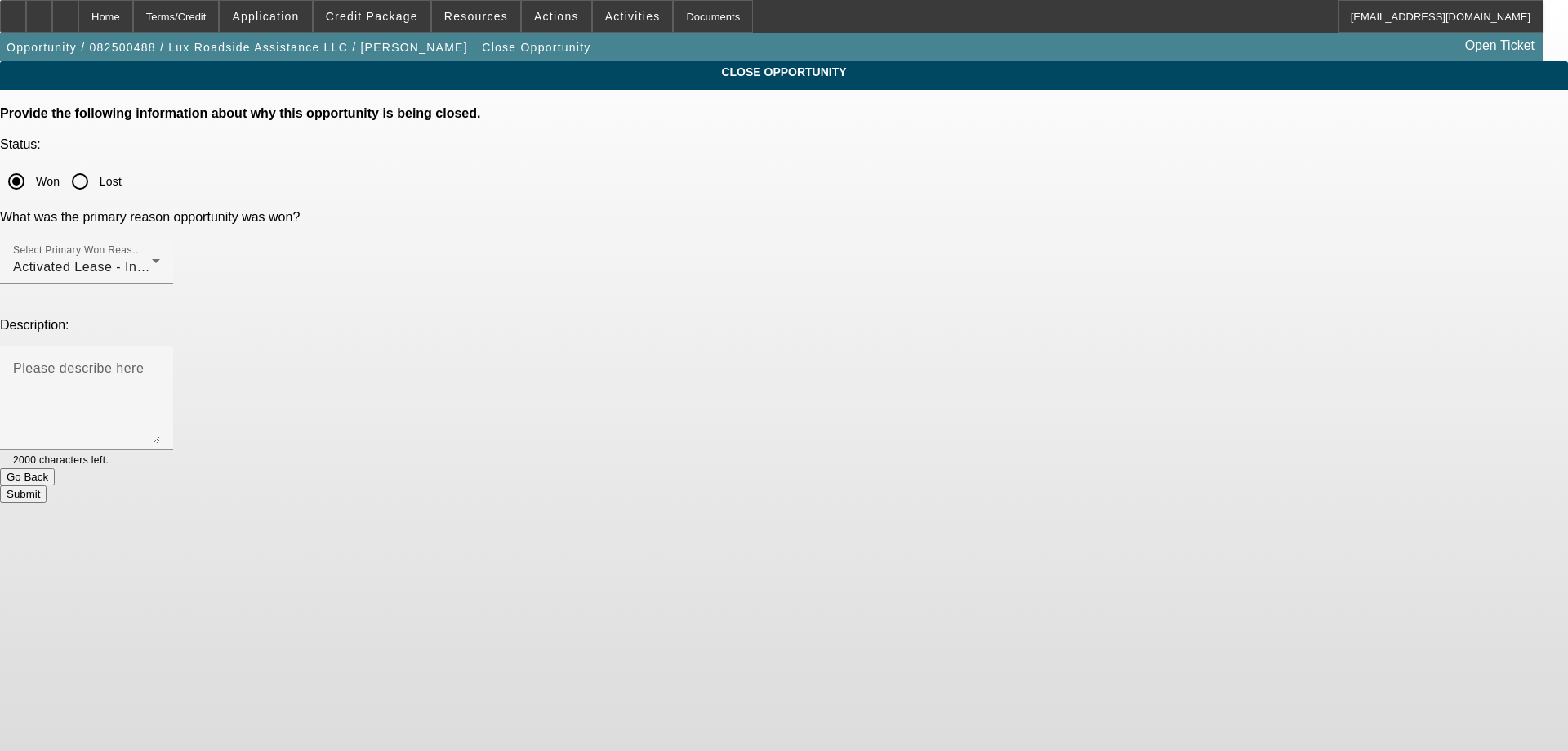
click at [47, 486] on button "Submit" at bounding box center [23, 494] width 47 height 17
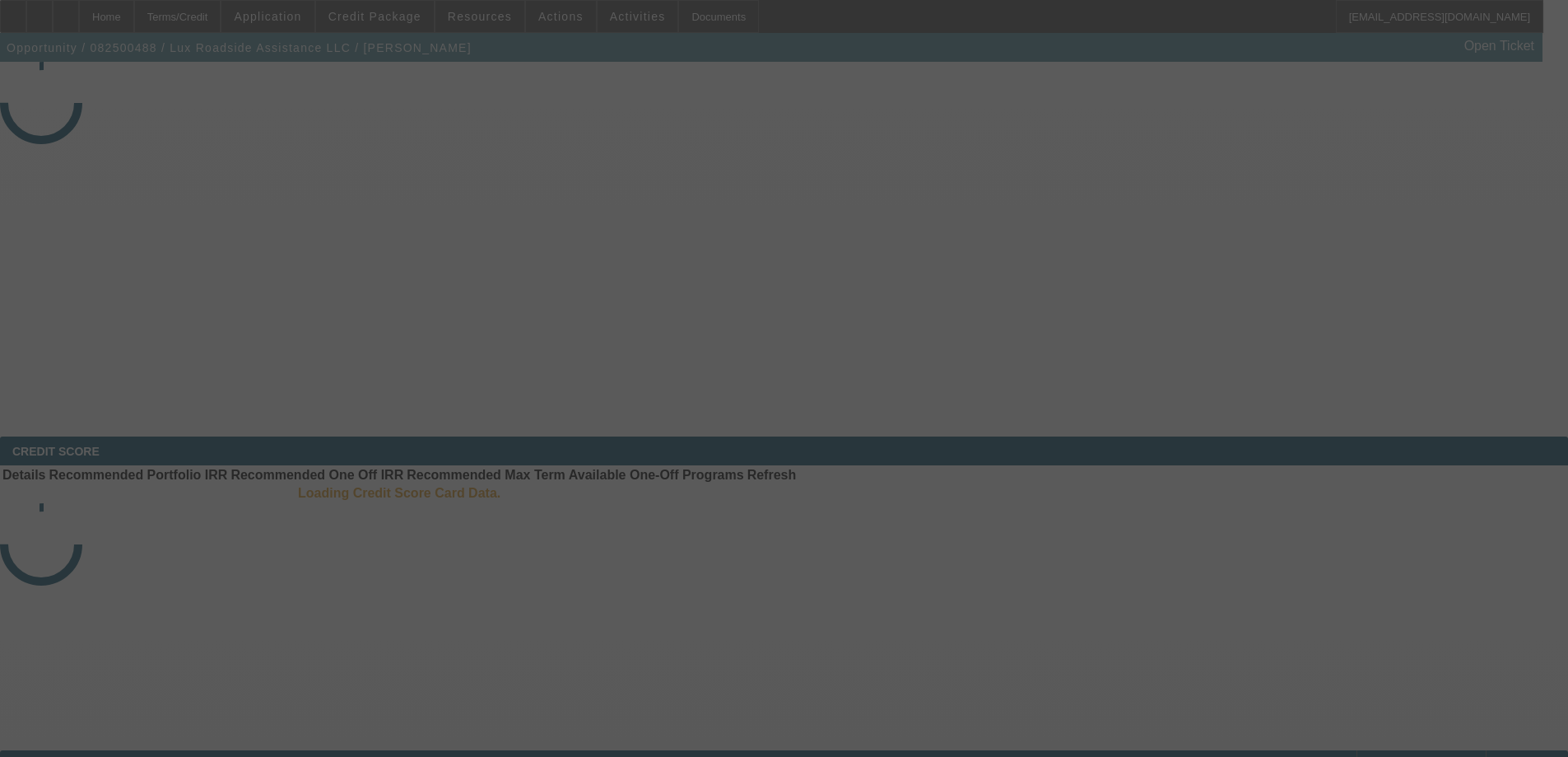
select select "4"
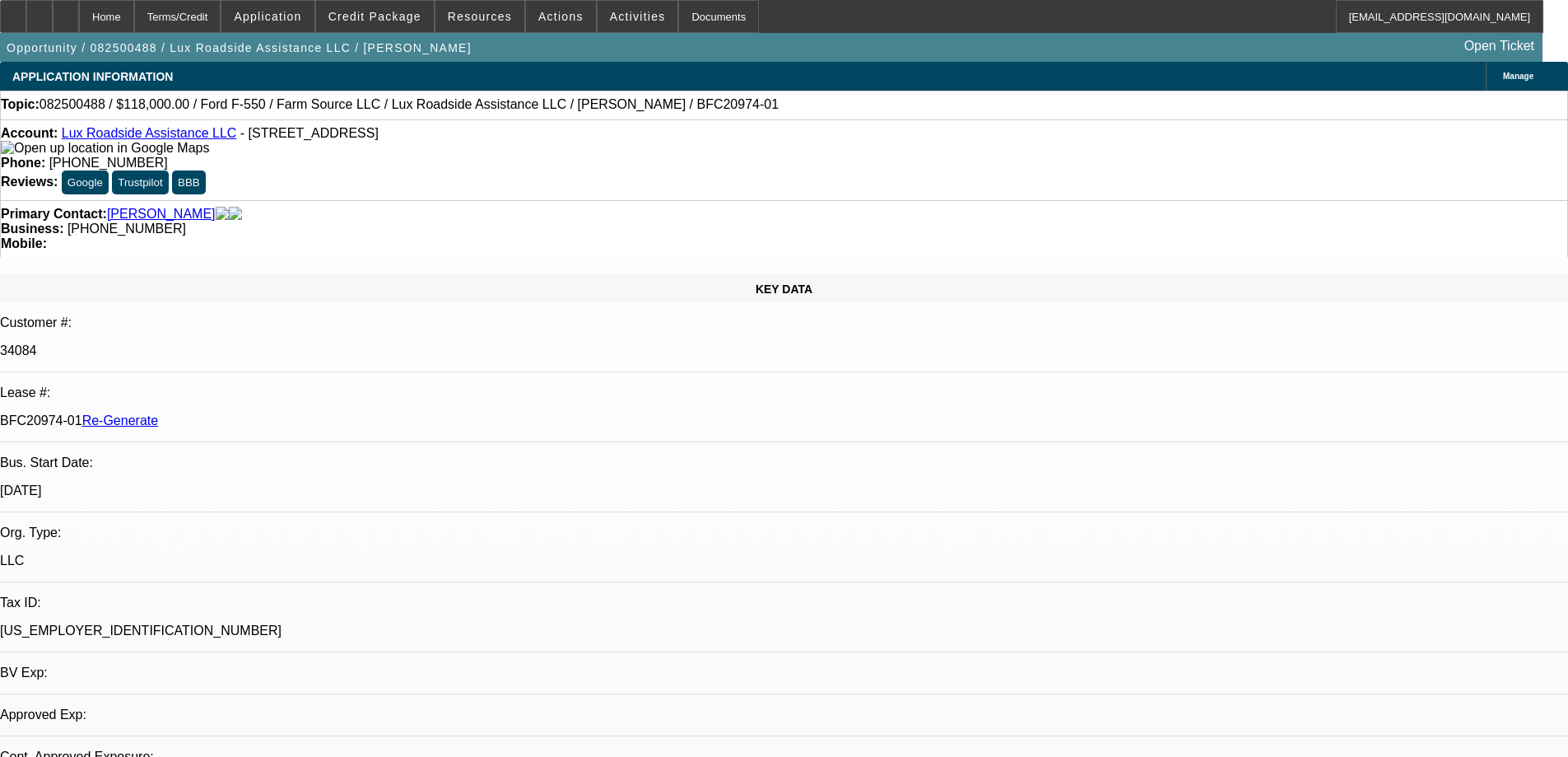
select select "0"
select select "1"
select select "6"
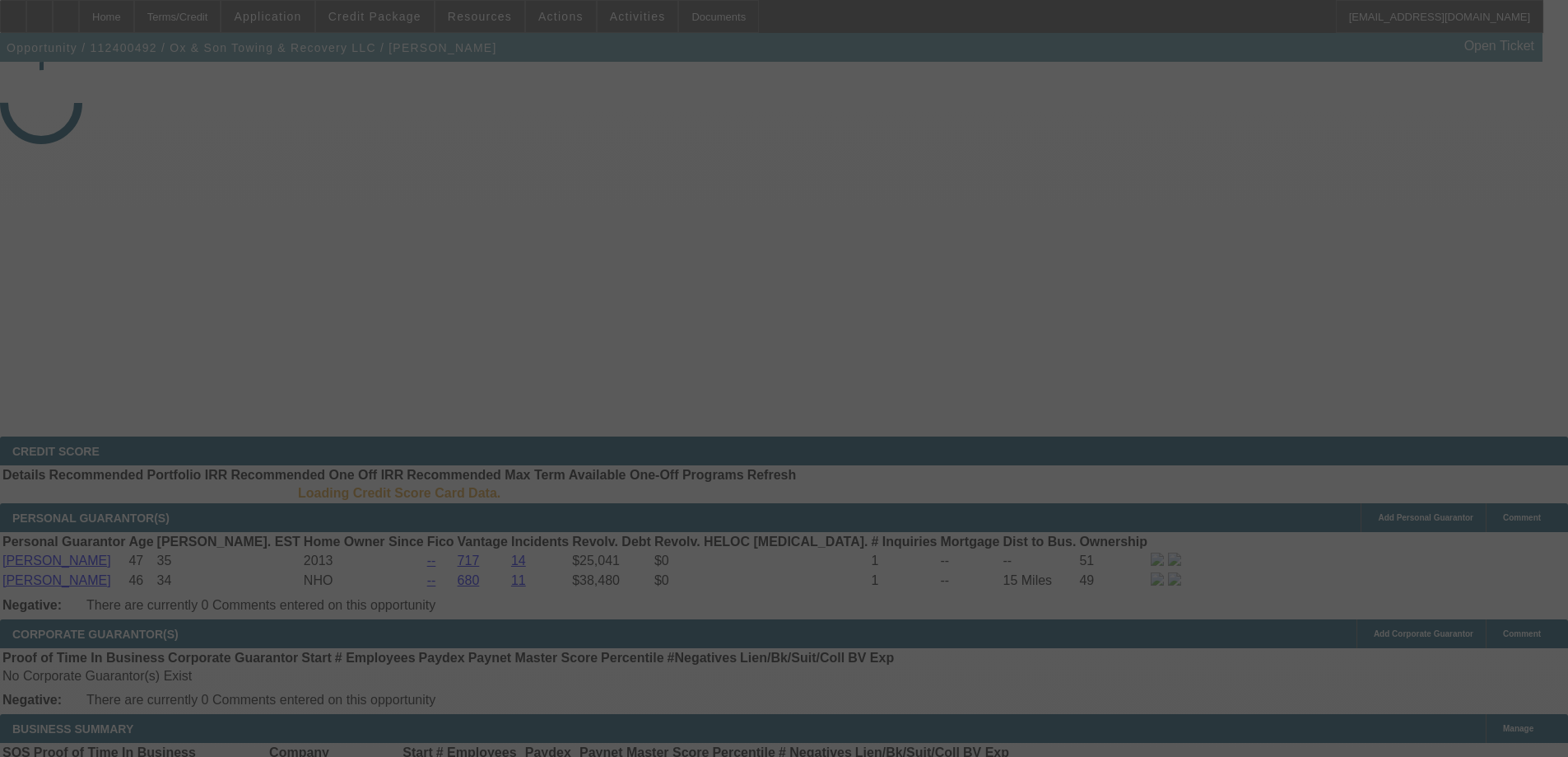
select select "4"
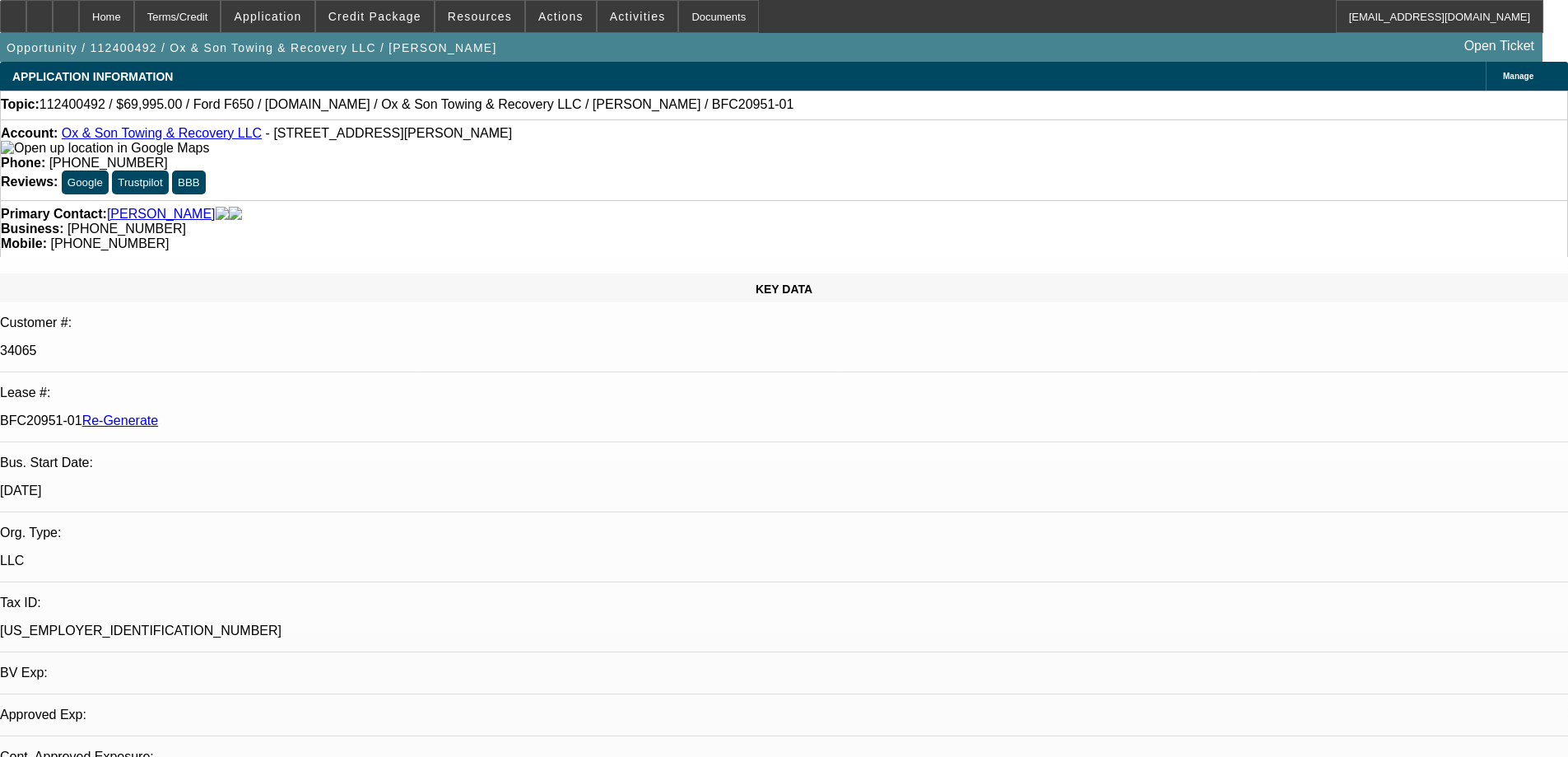
select select "0"
select select "3"
select select "0"
select select "6"
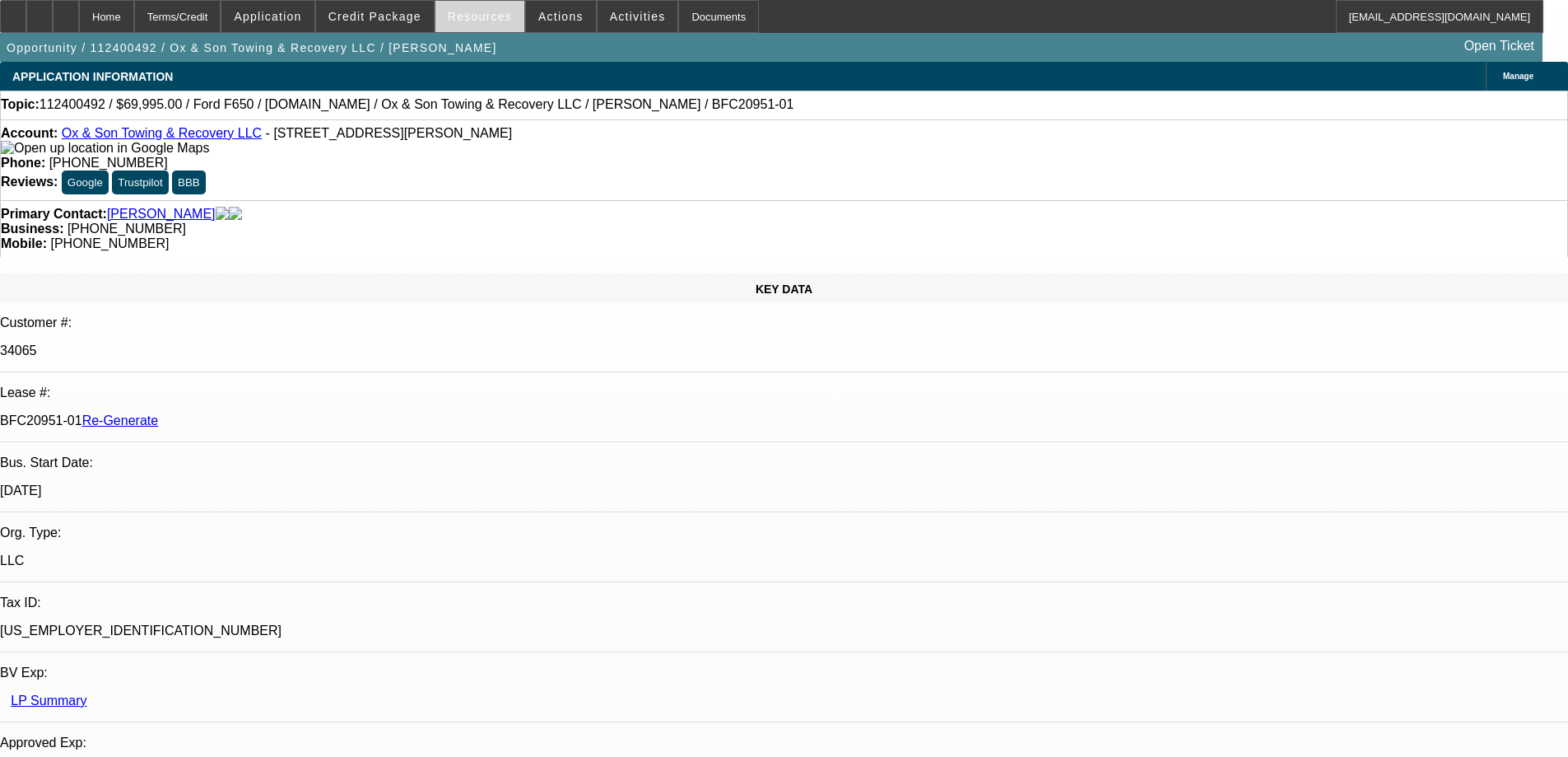
click at [492, 8] on span at bounding box center [479, 17] width 89 height 40
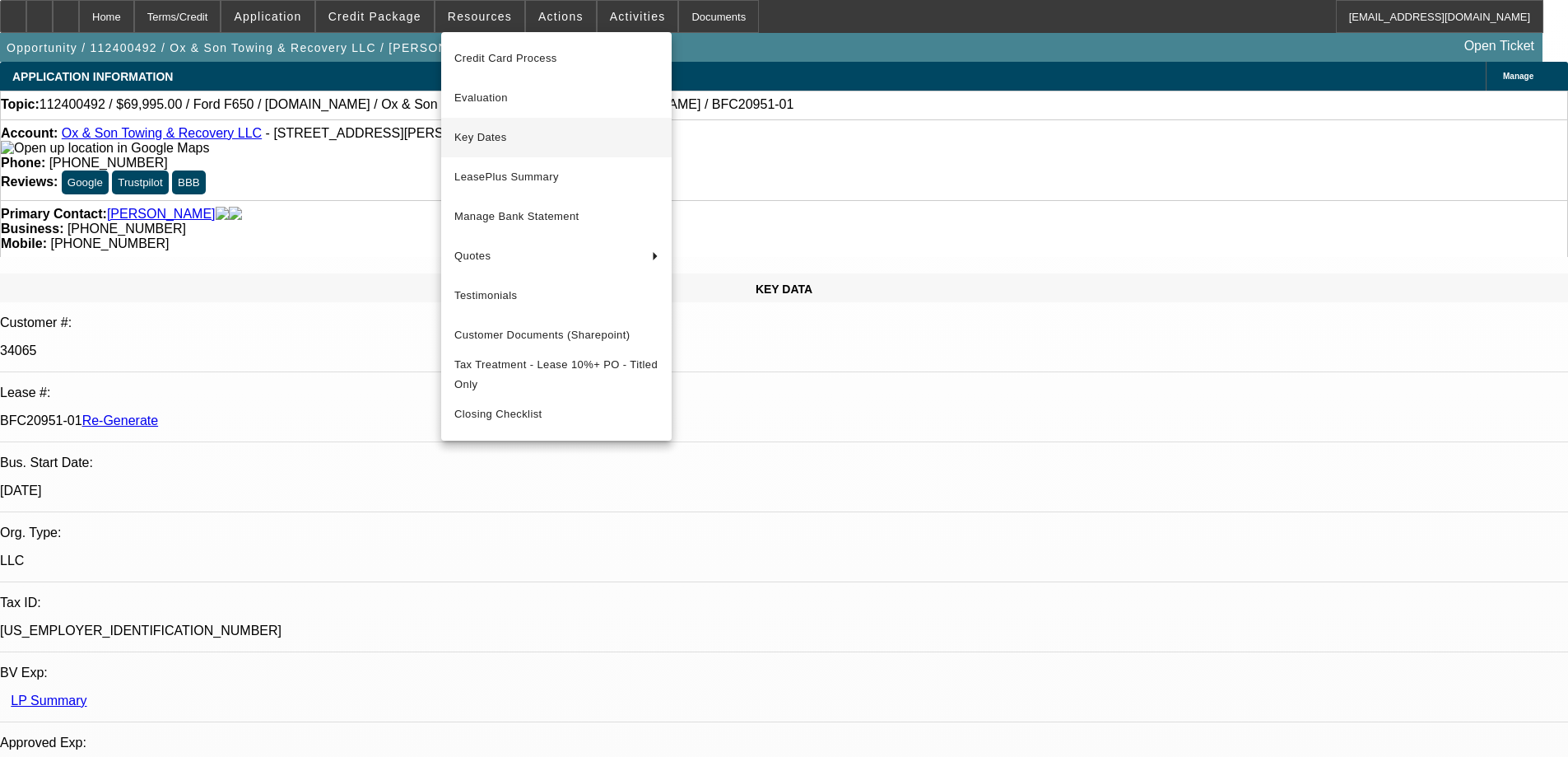
click at [486, 133] on span "Key Dates" at bounding box center [556, 137] width 204 height 20
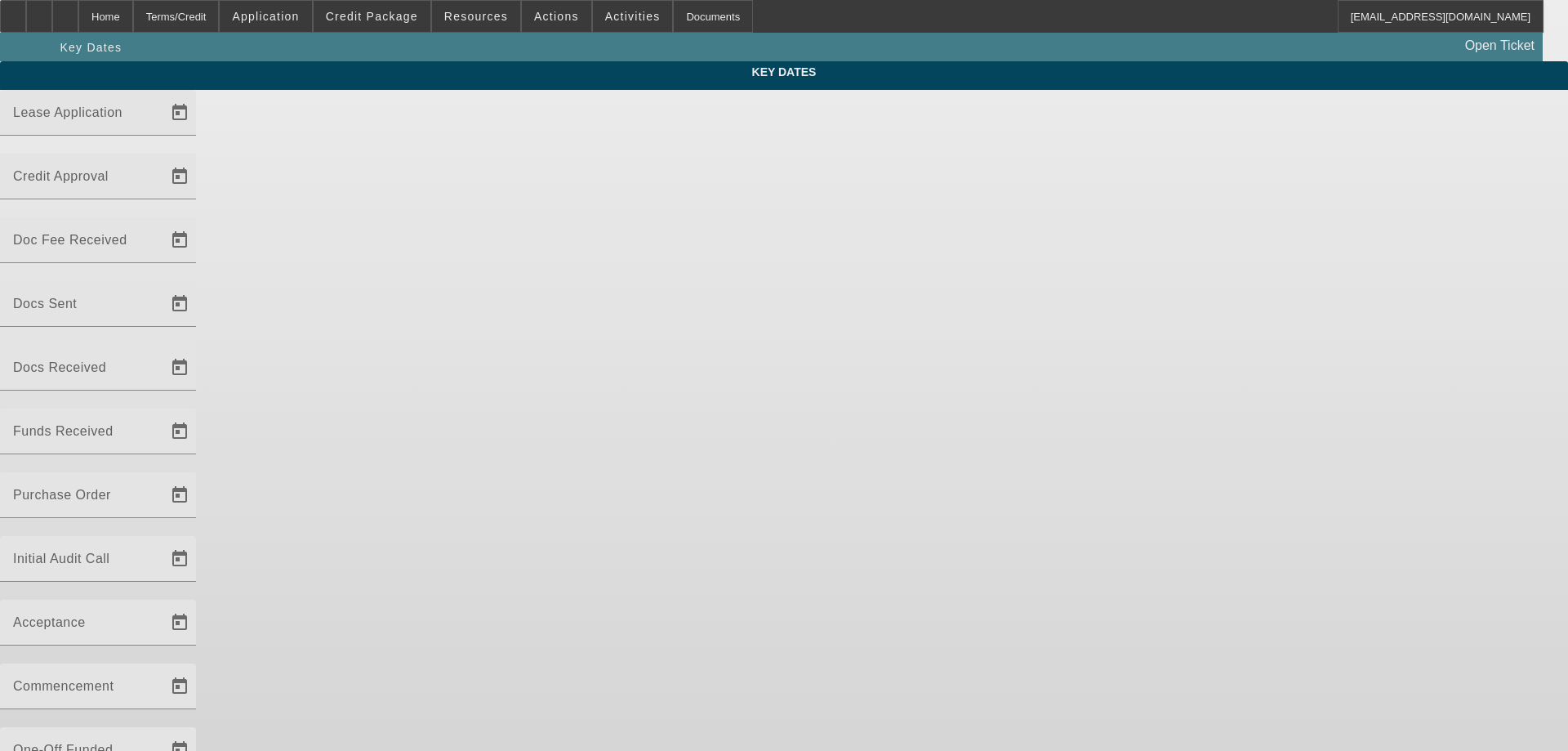
type input "11/21/2024"
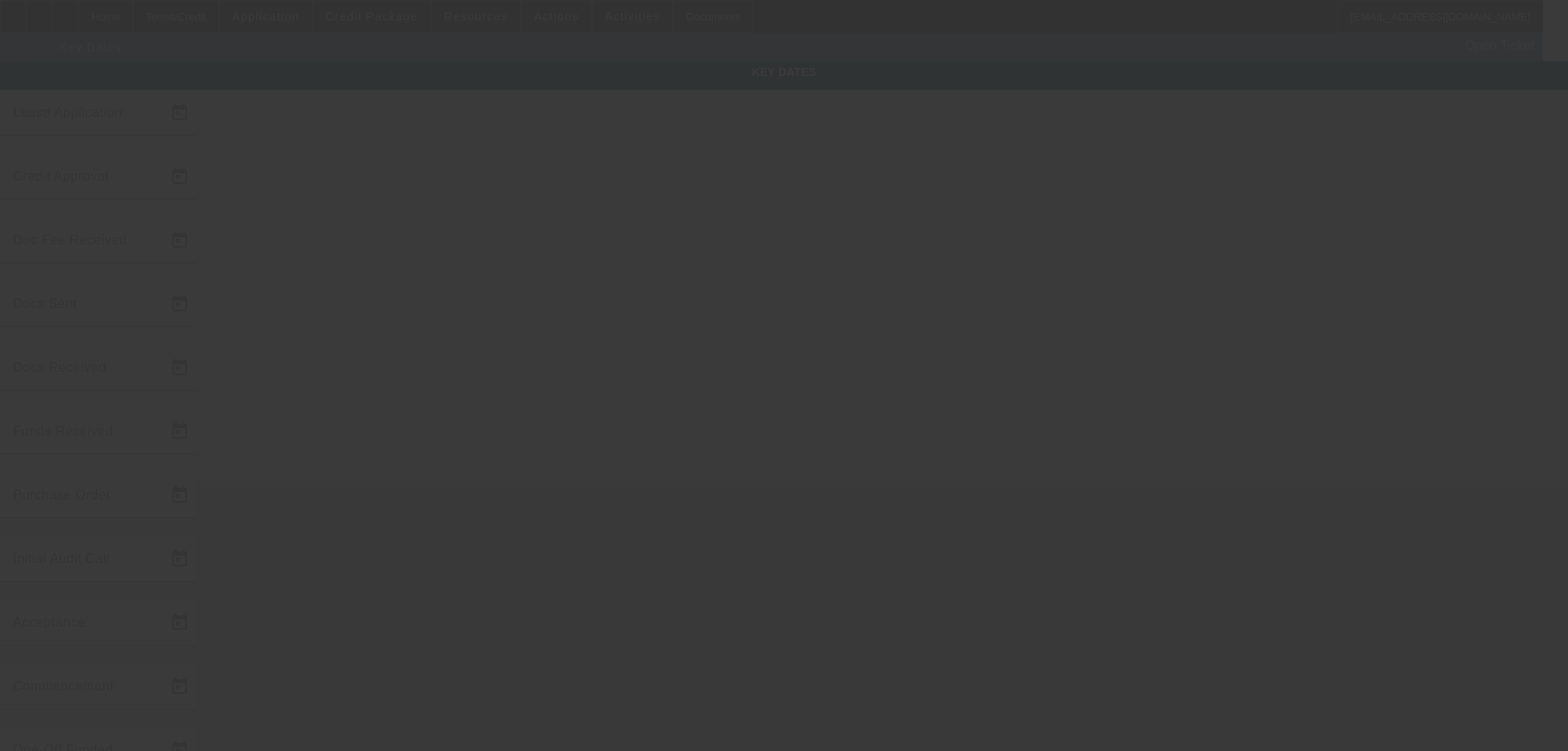
type input "8/21/2025"
type input "8/22/2025"
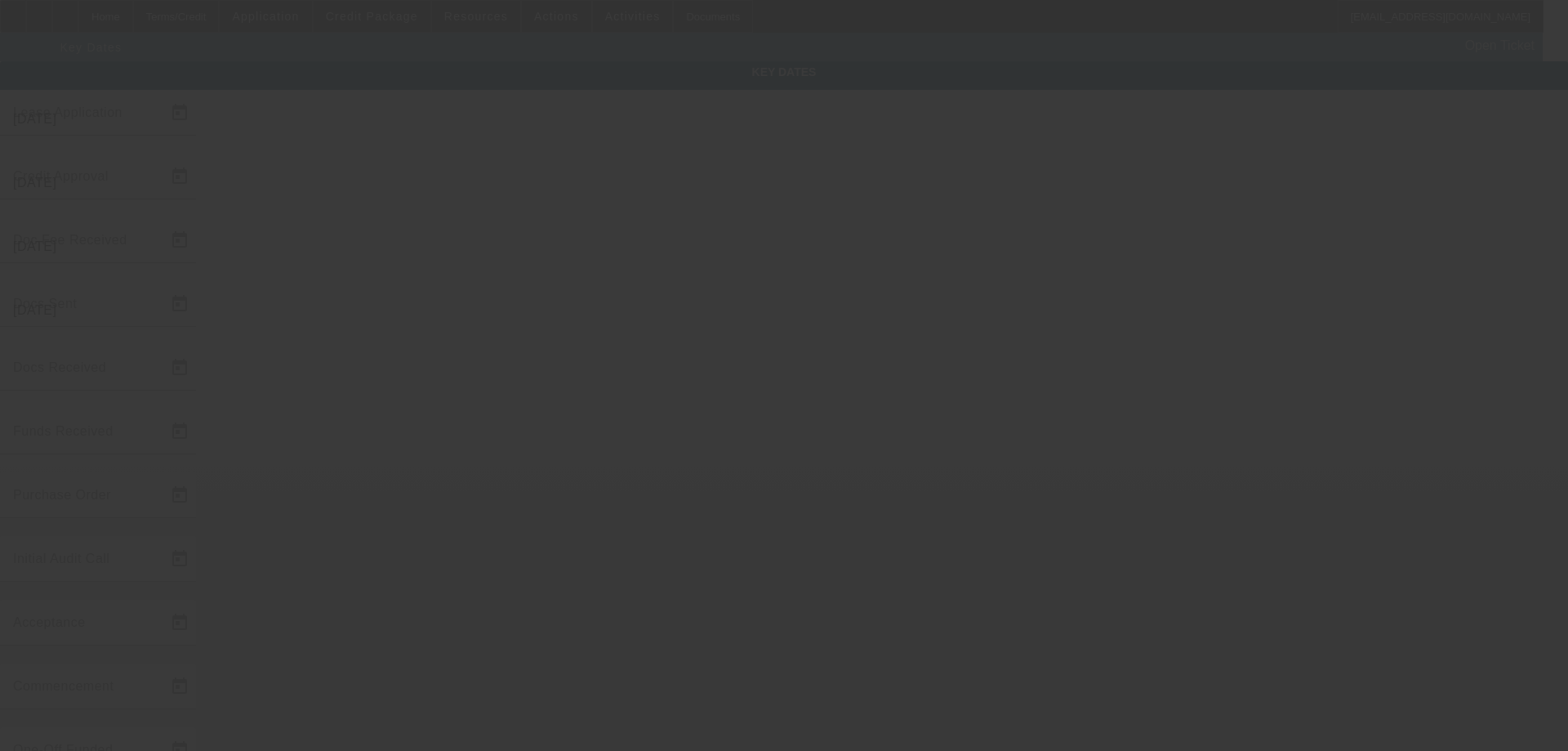
type input "8/28/2025"
type input "9/1/2025"
type input "[DATE]"
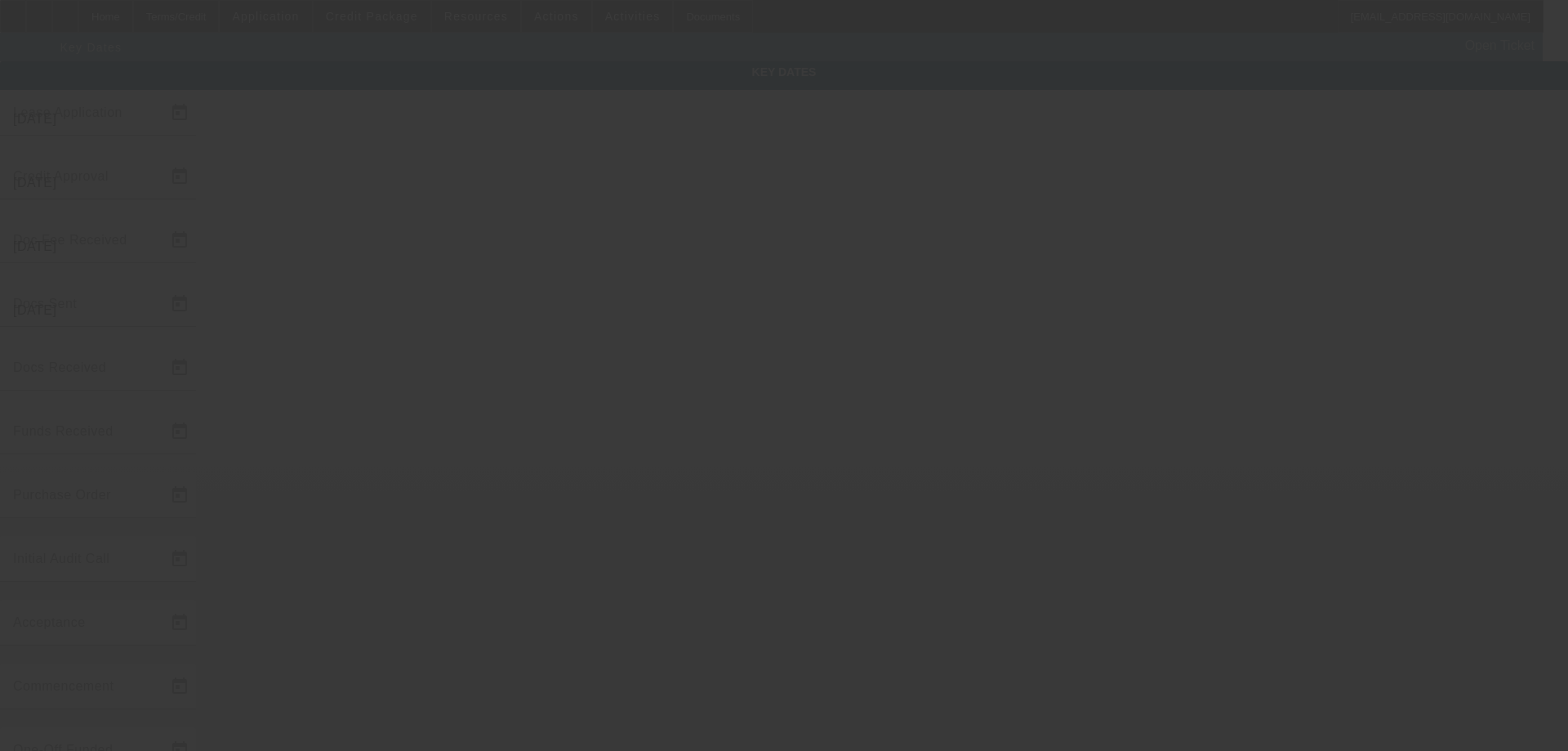
type input "[DATE]"
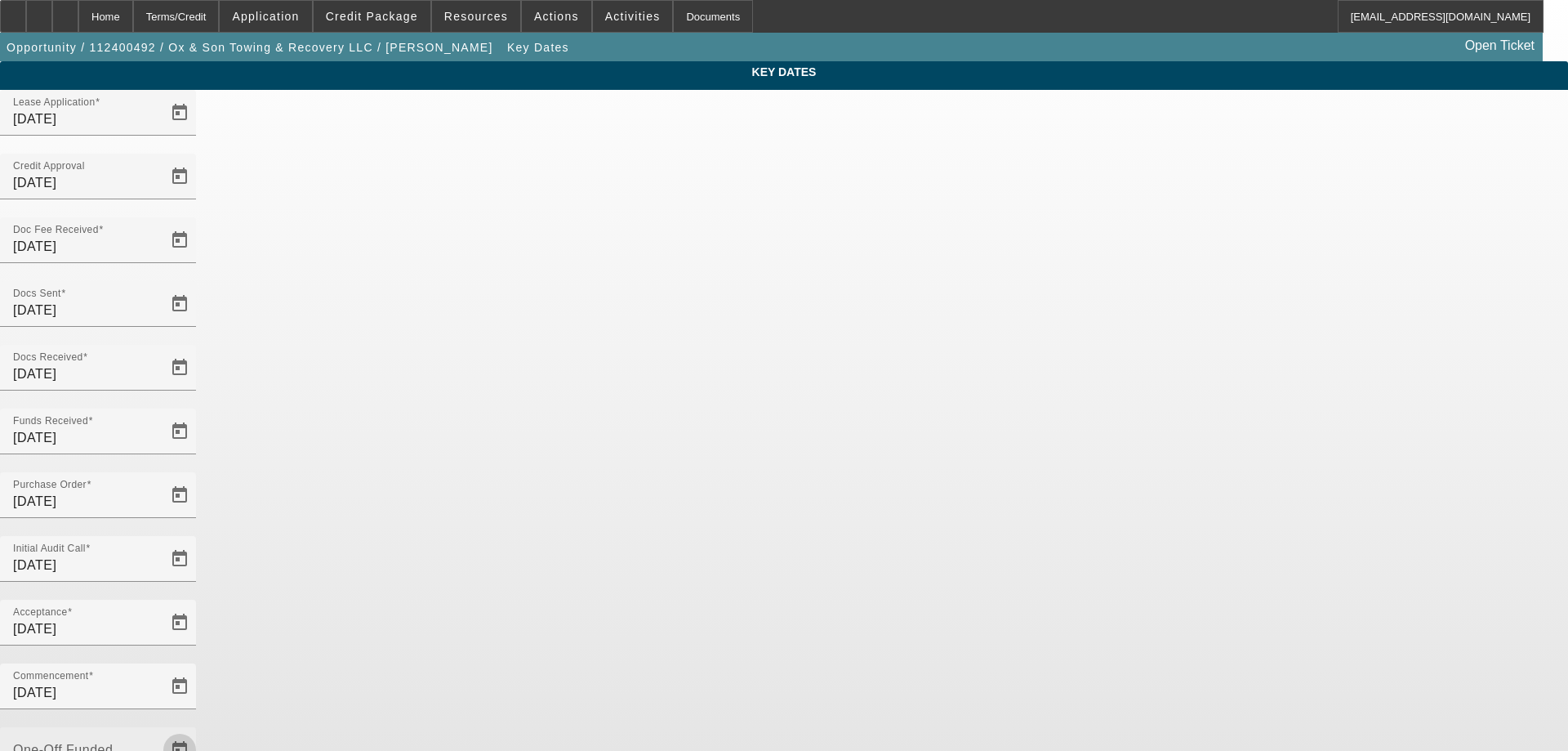
click at [200, 730] on span "Open calendar" at bounding box center [180, 750] width 39 height 39
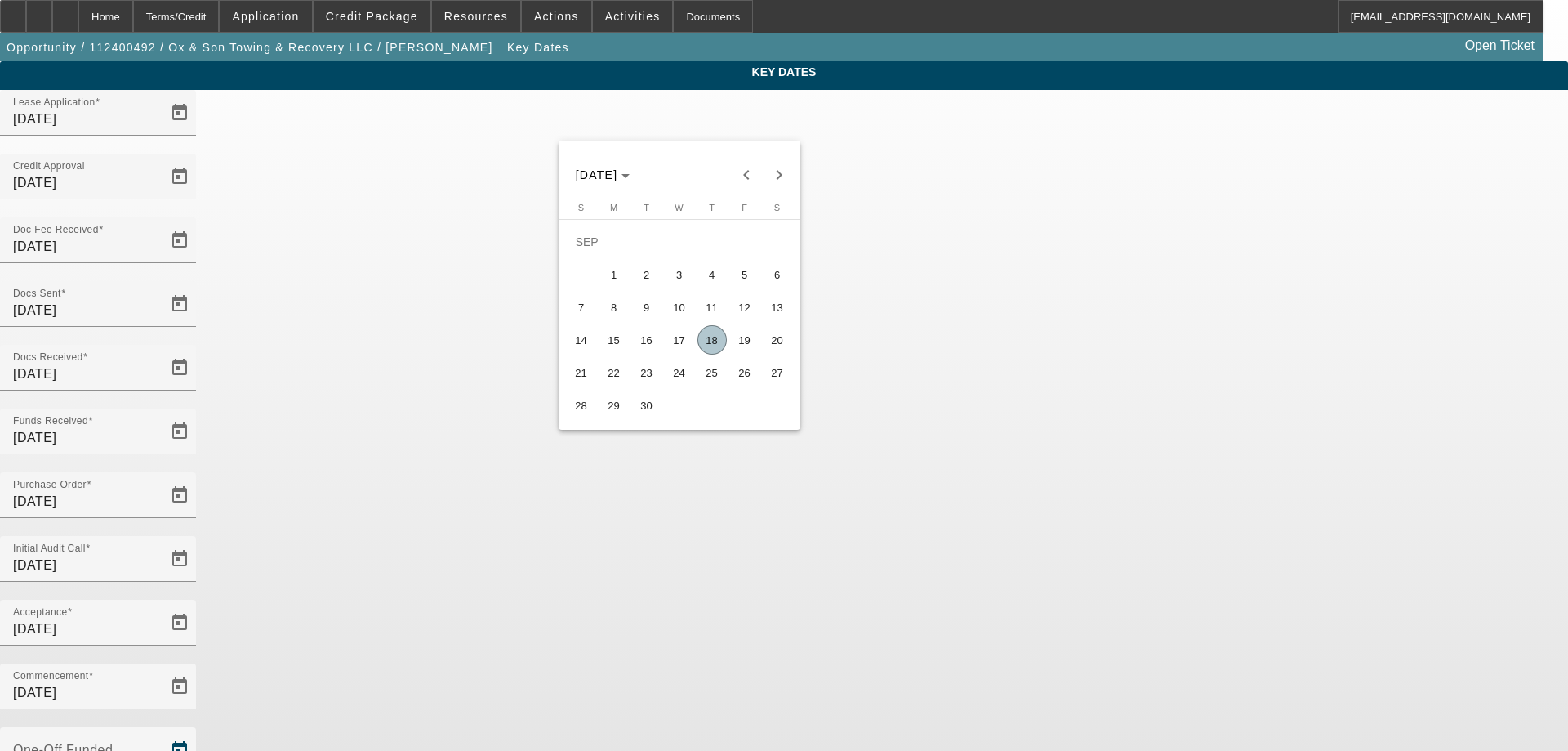
click at [708, 348] on span "18" at bounding box center [712, 340] width 30 height 30
type input "[DATE]"
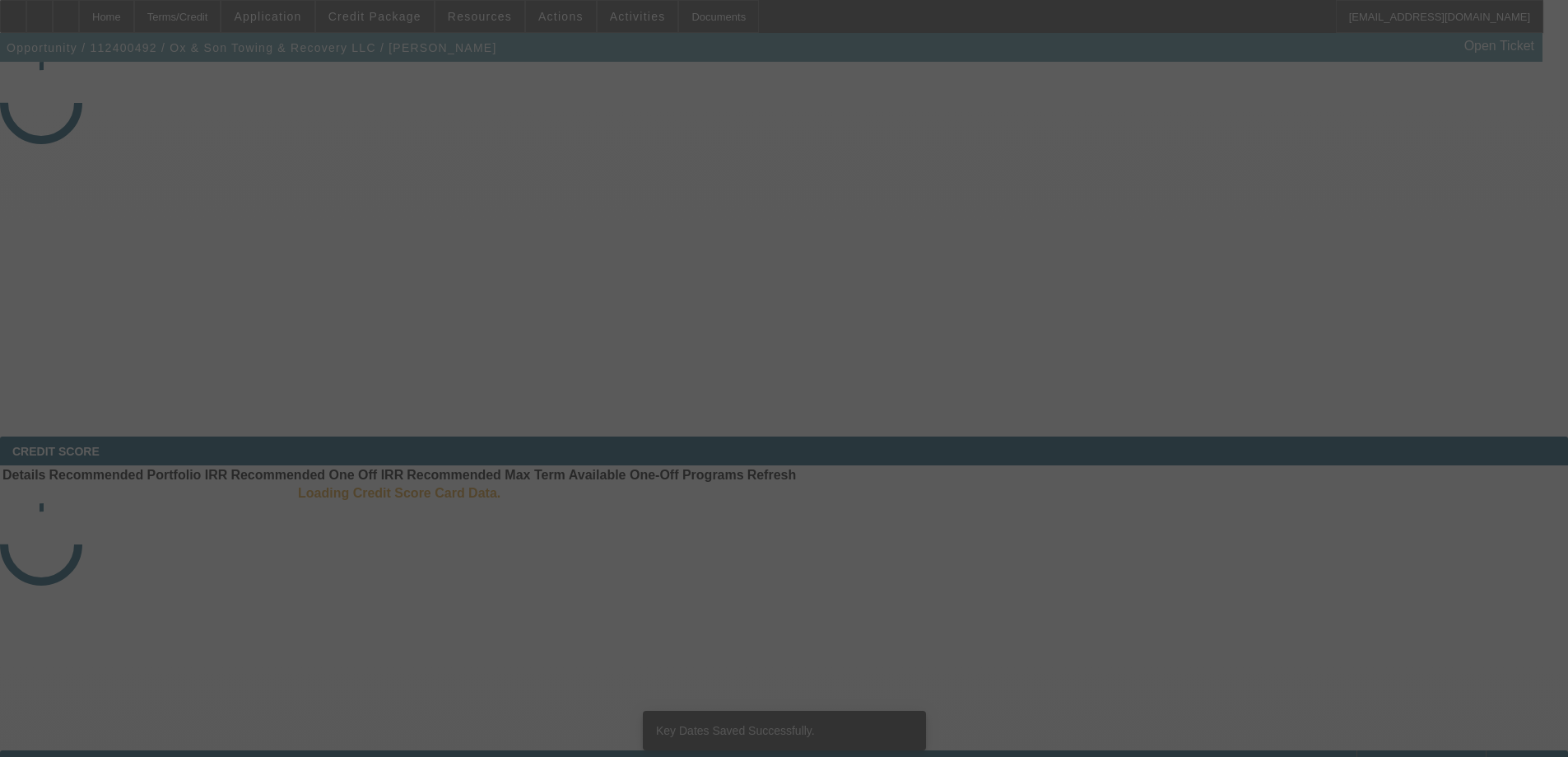
select select "4"
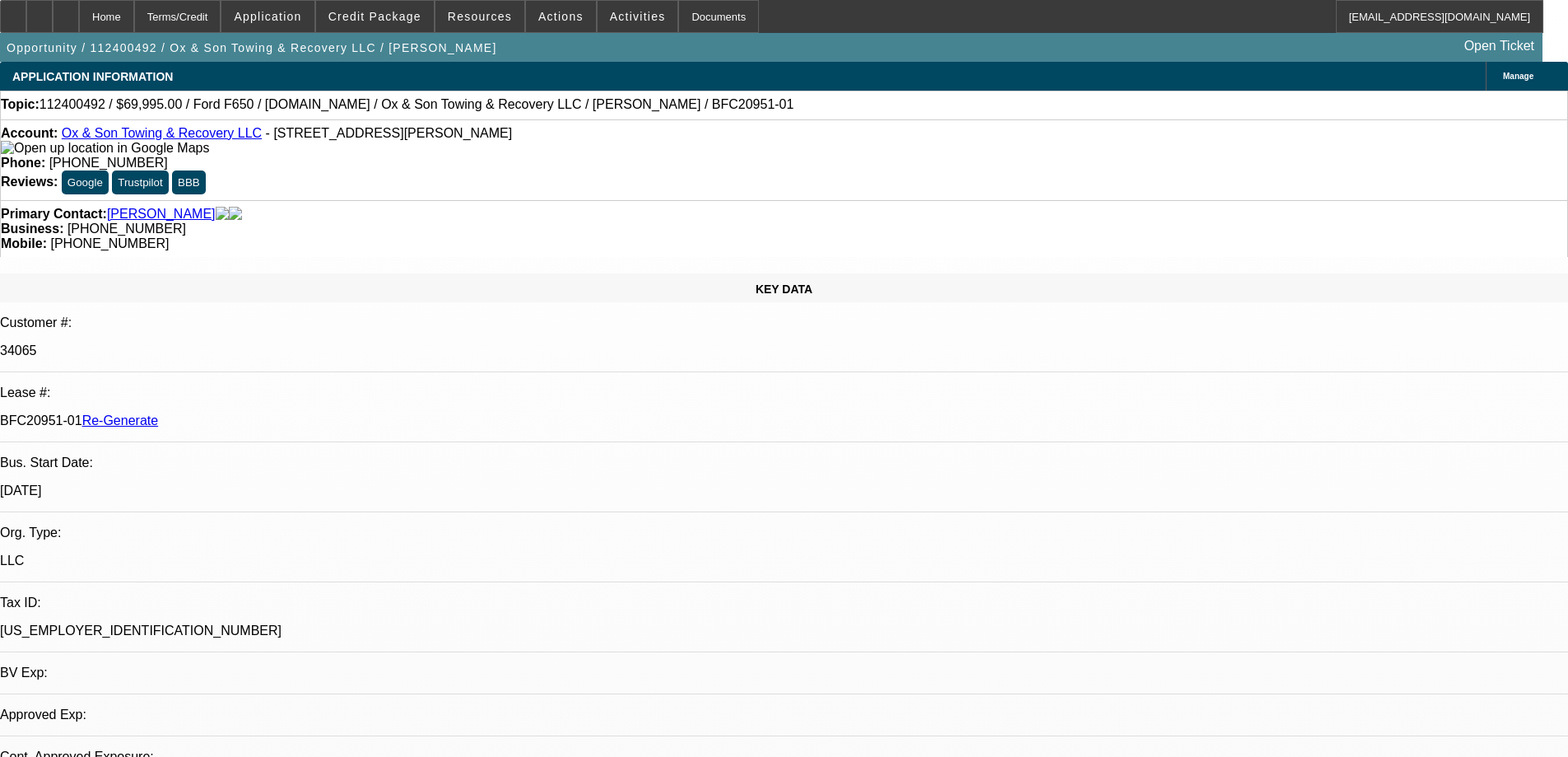
select select "0"
select select "3"
select select "0"
select select "6"
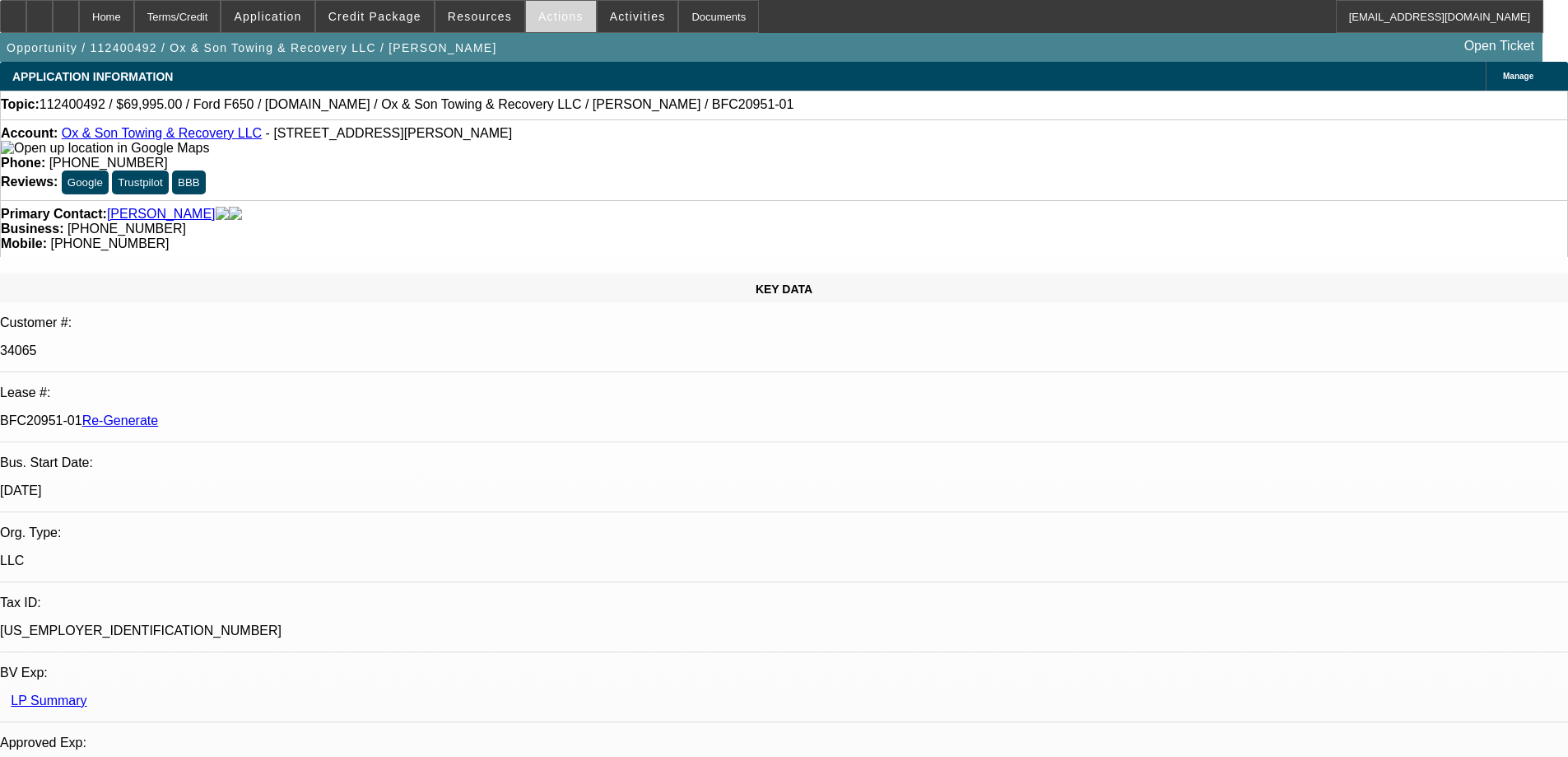
click at [549, 25] on span at bounding box center [560, 17] width 70 height 40
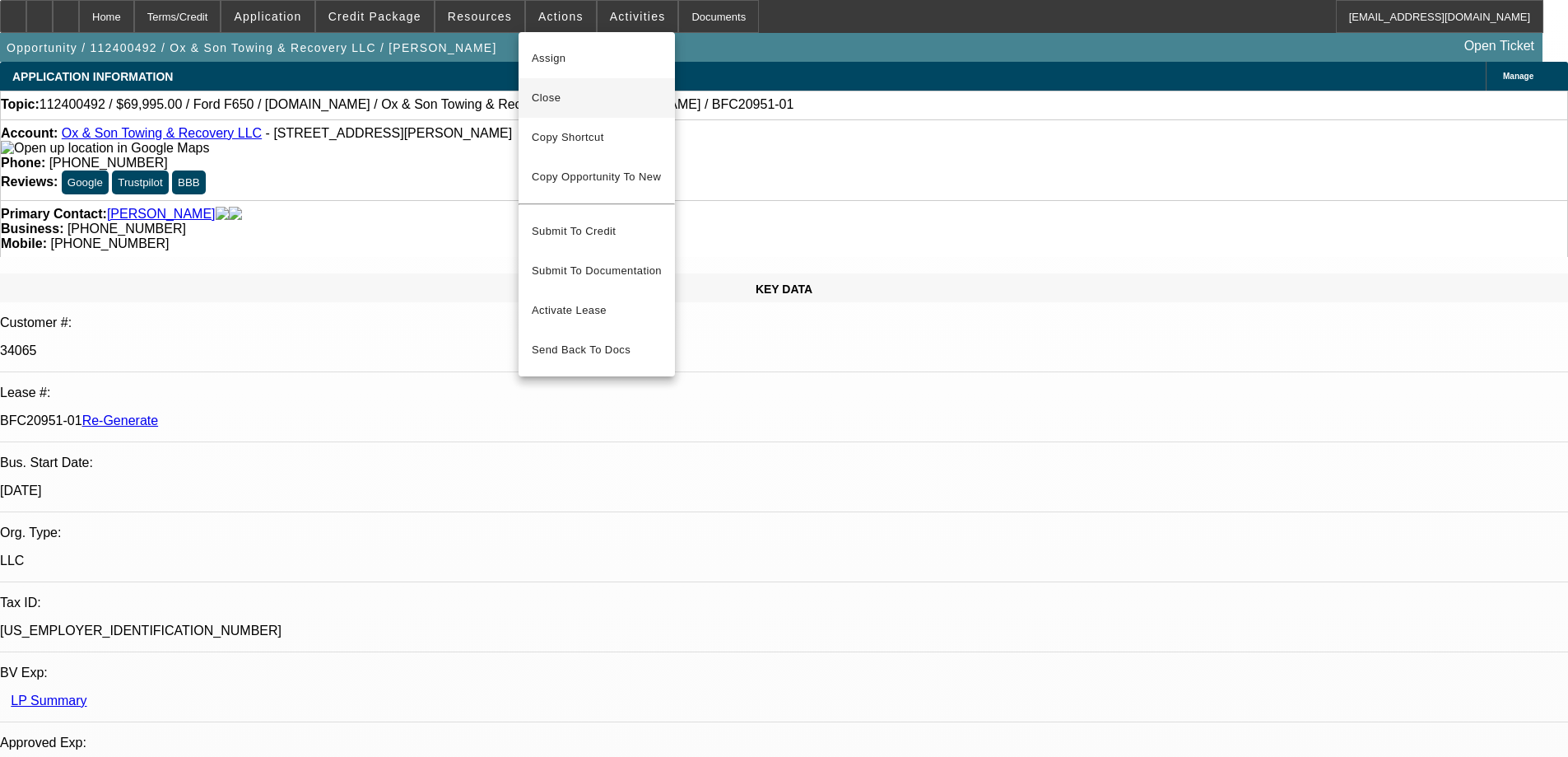
click at [548, 86] on button "Close" at bounding box center [596, 98] width 156 height 40
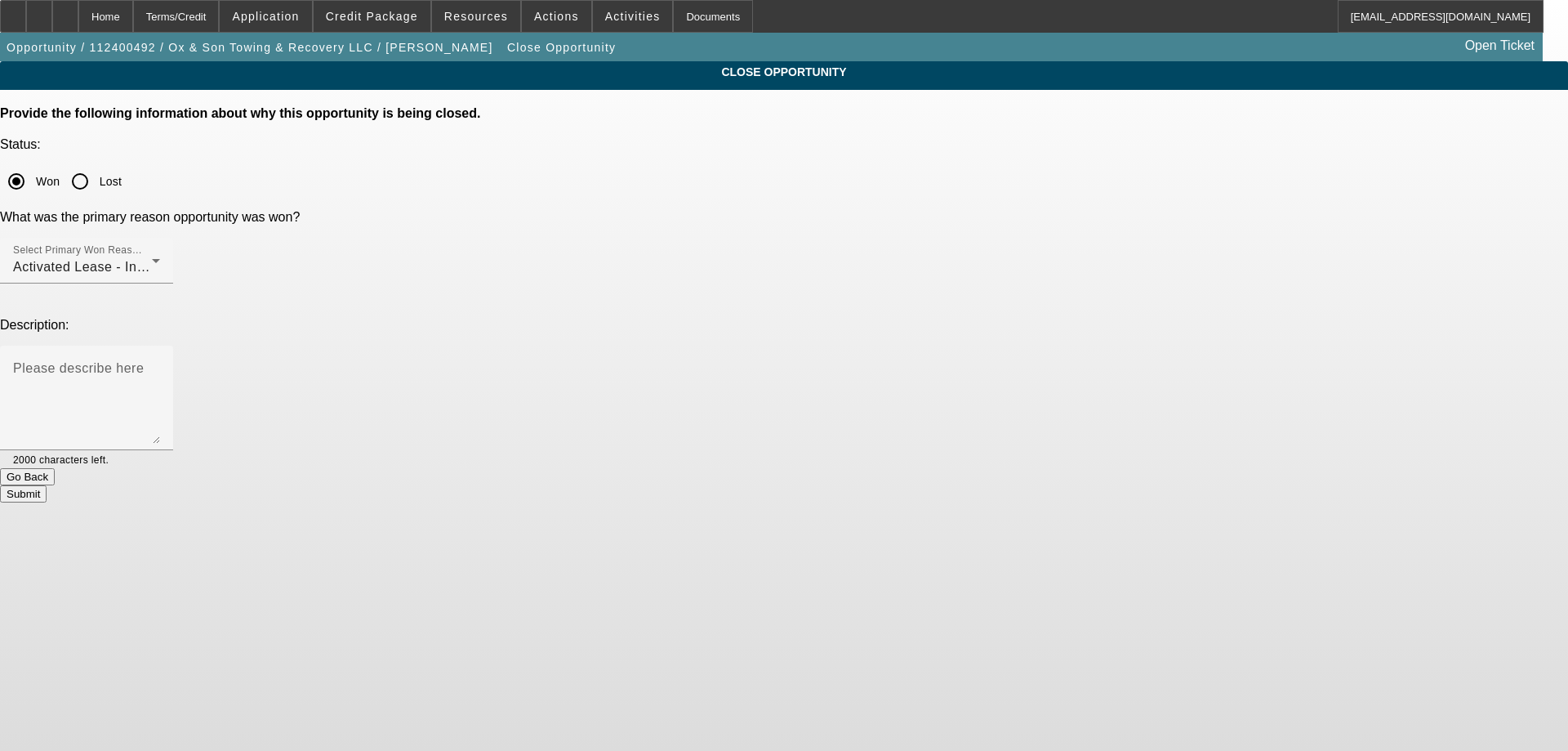
click at [47, 486] on button "Submit" at bounding box center [23, 494] width 47 height 17
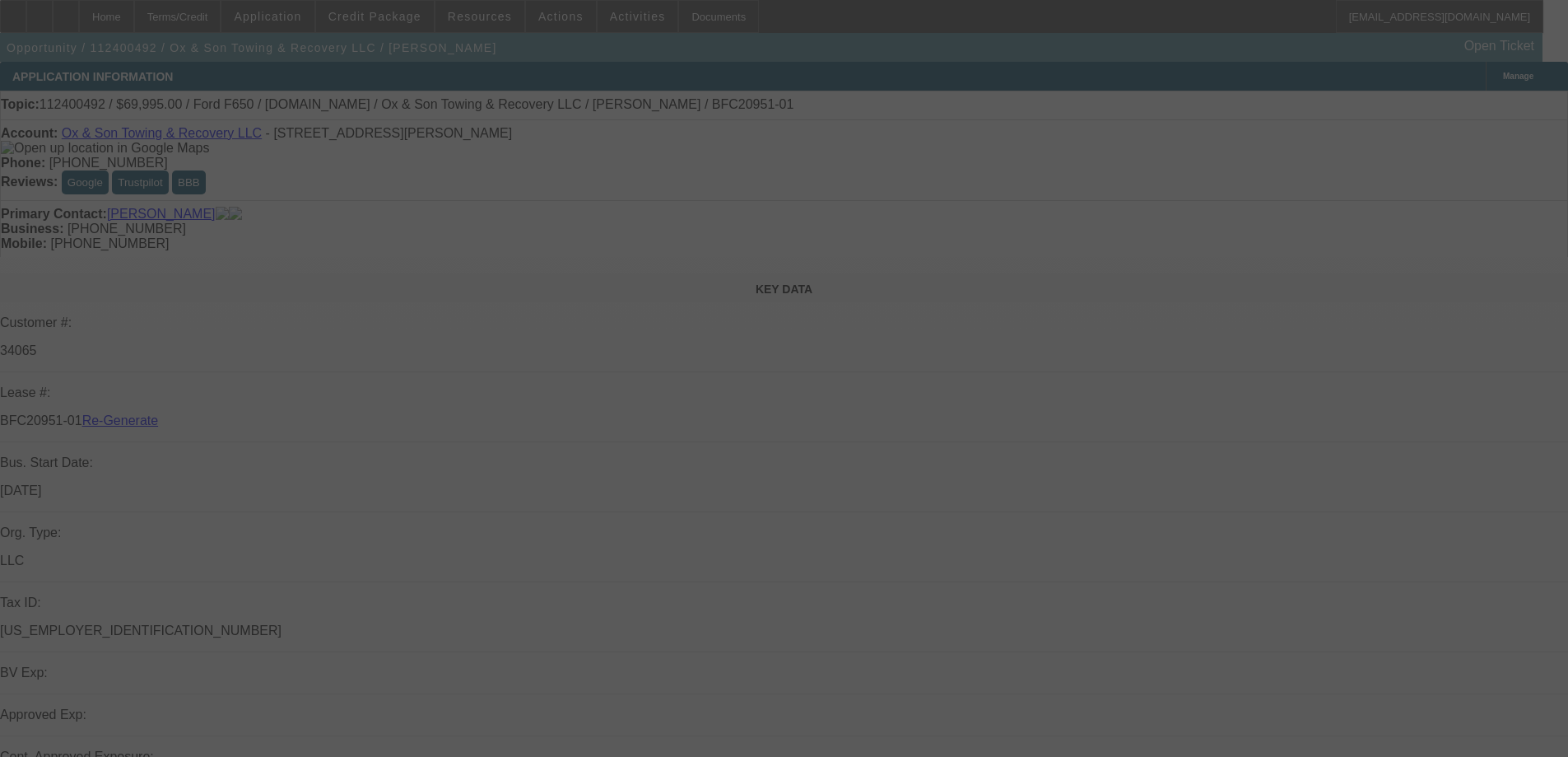
select select "4"
select select "0"
select select "3"
select select "0"
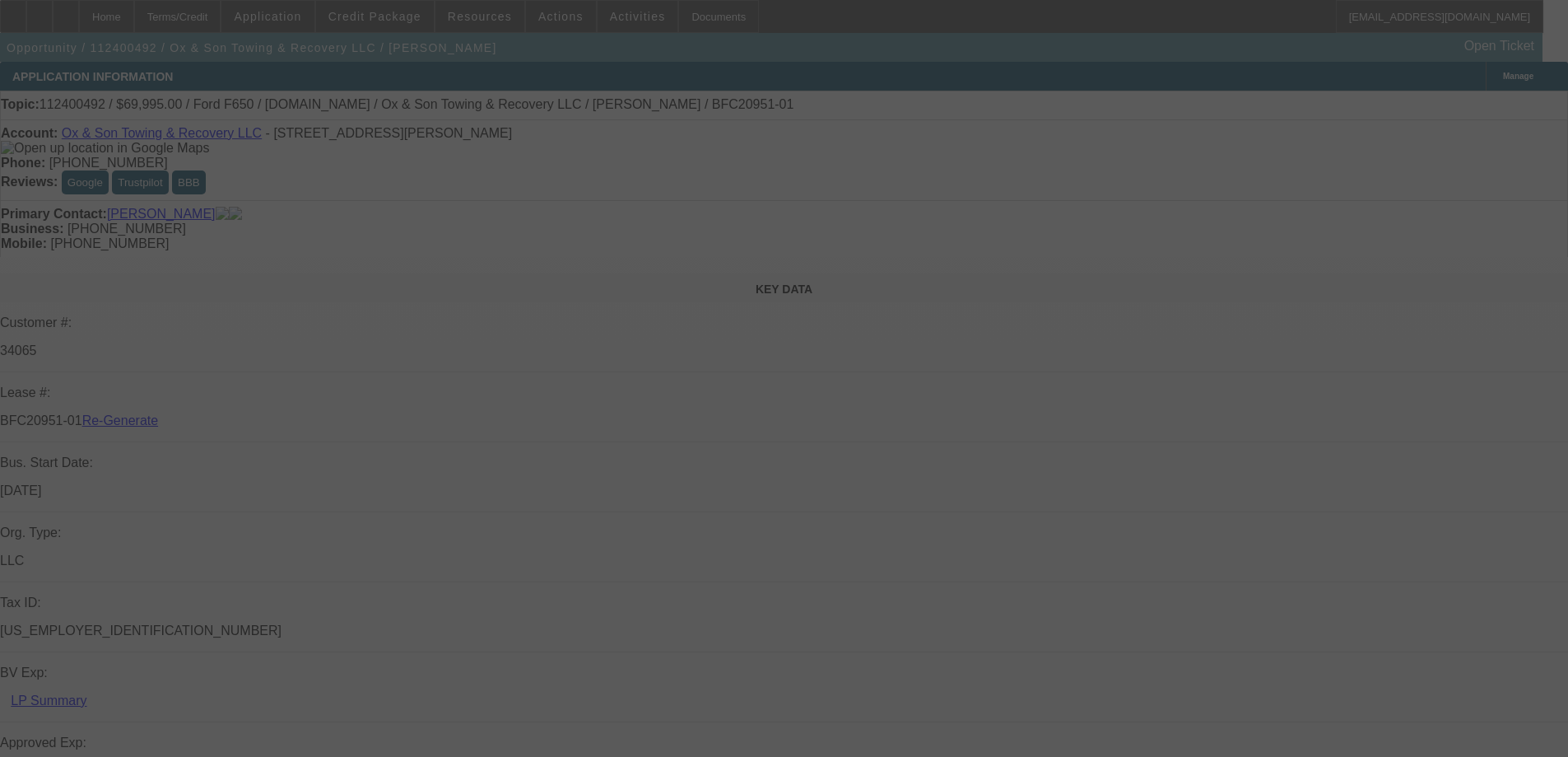
select select "6"
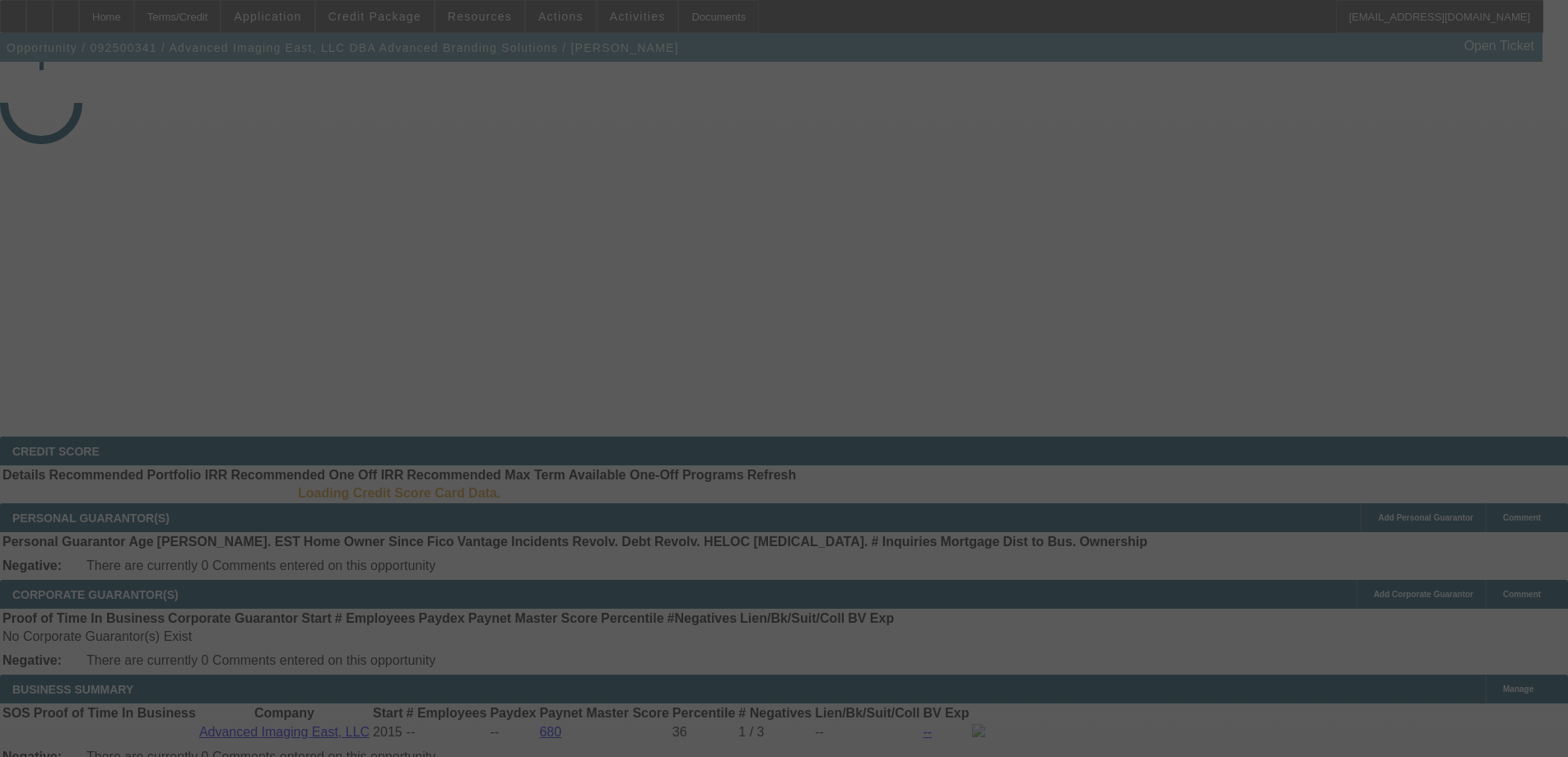
select select "3"
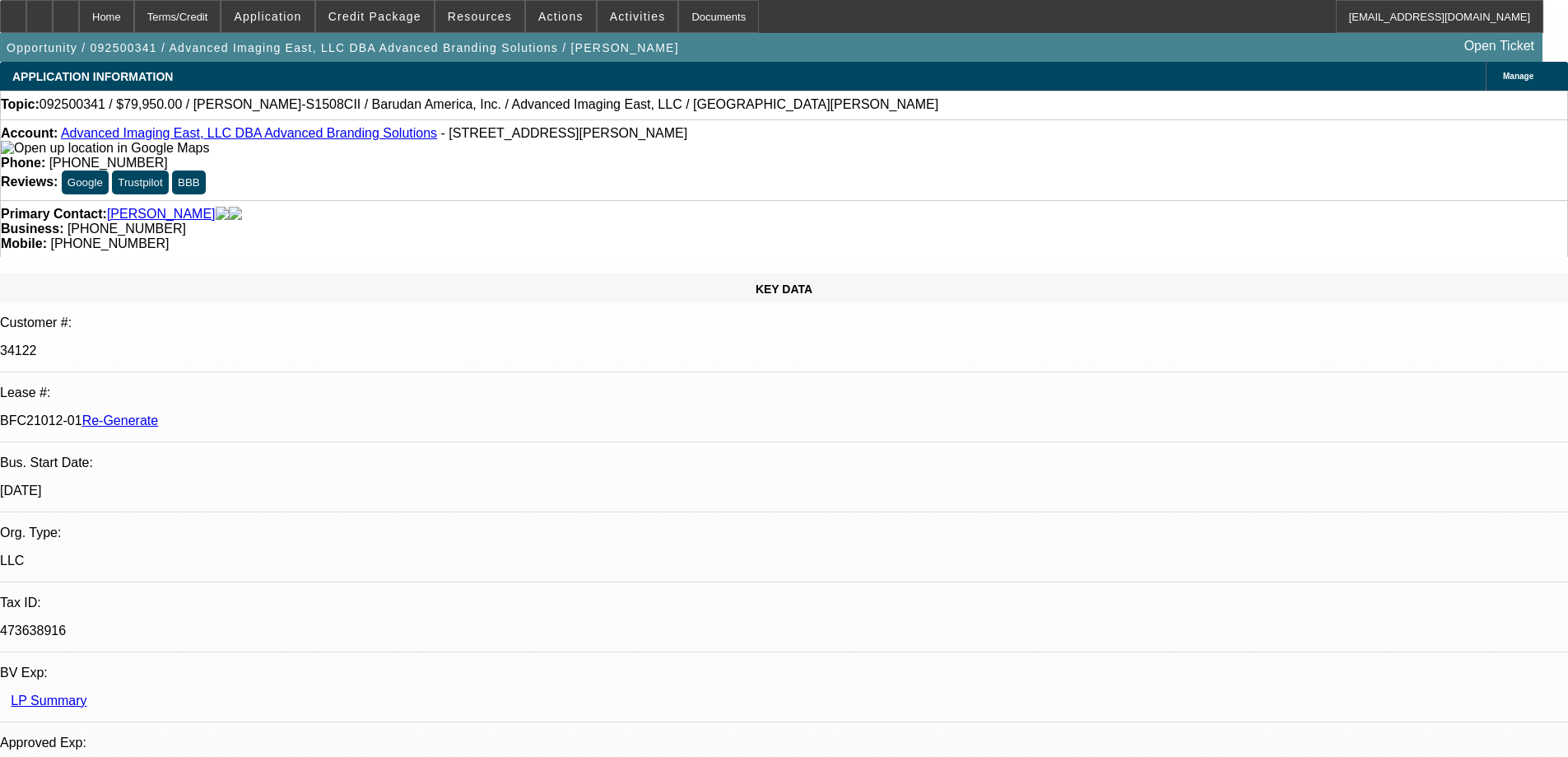
select select "0"
select select "2"
select select "0"
select select "6"
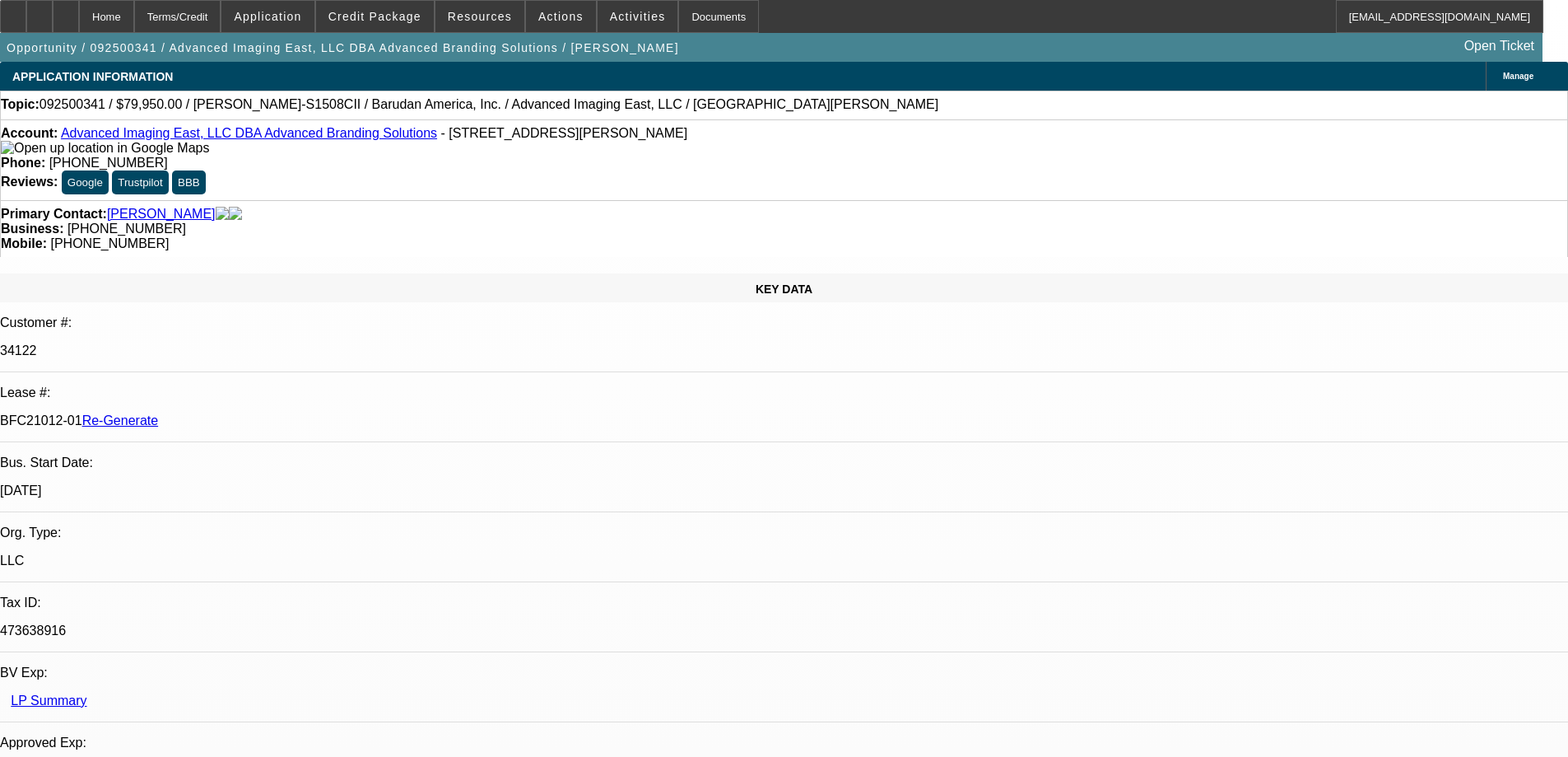
click at [405, 12] on span "Credit Package" at bounding box center [375, 17] width 93 height 13
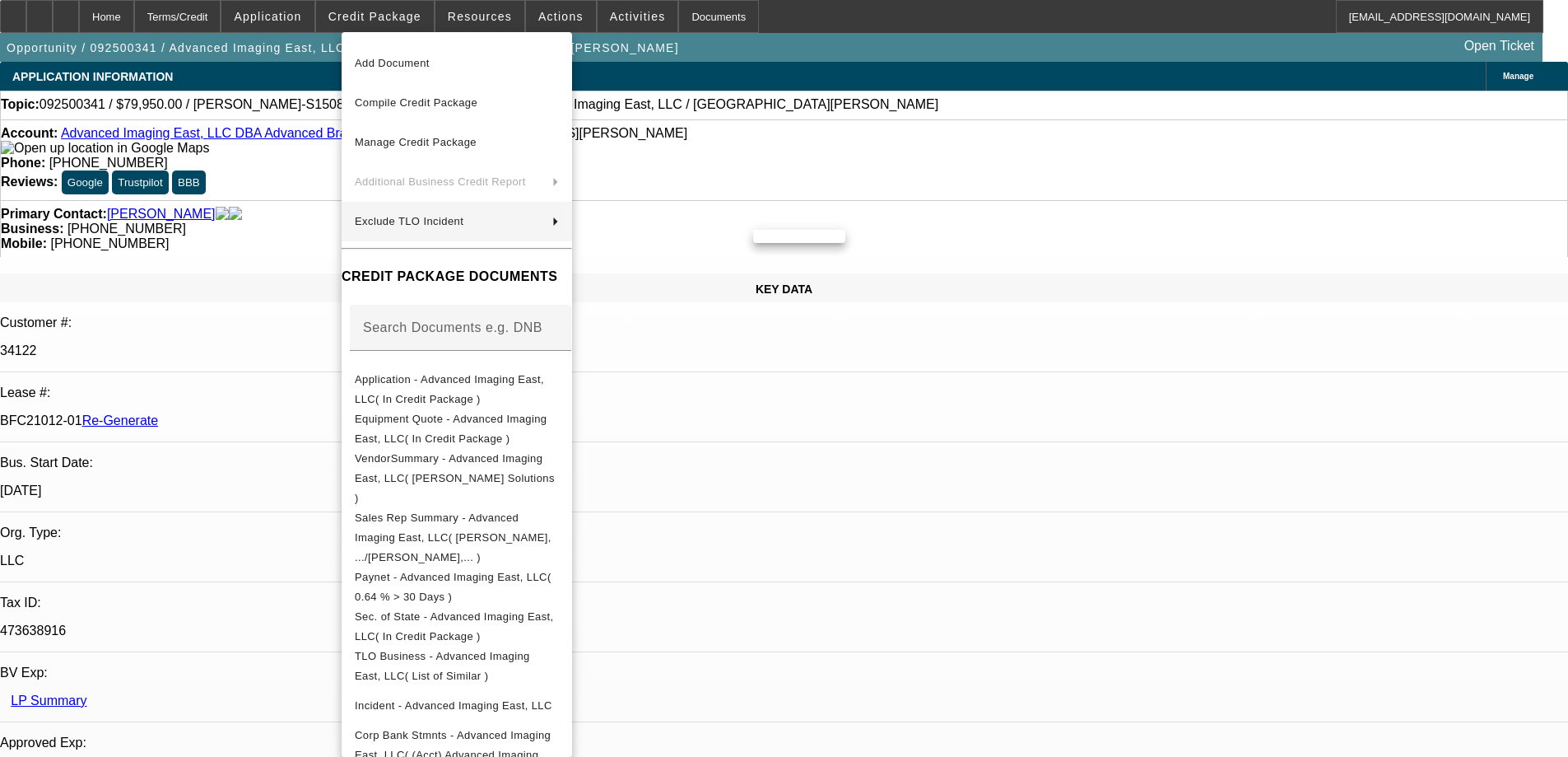
scroll to position [52, 0]
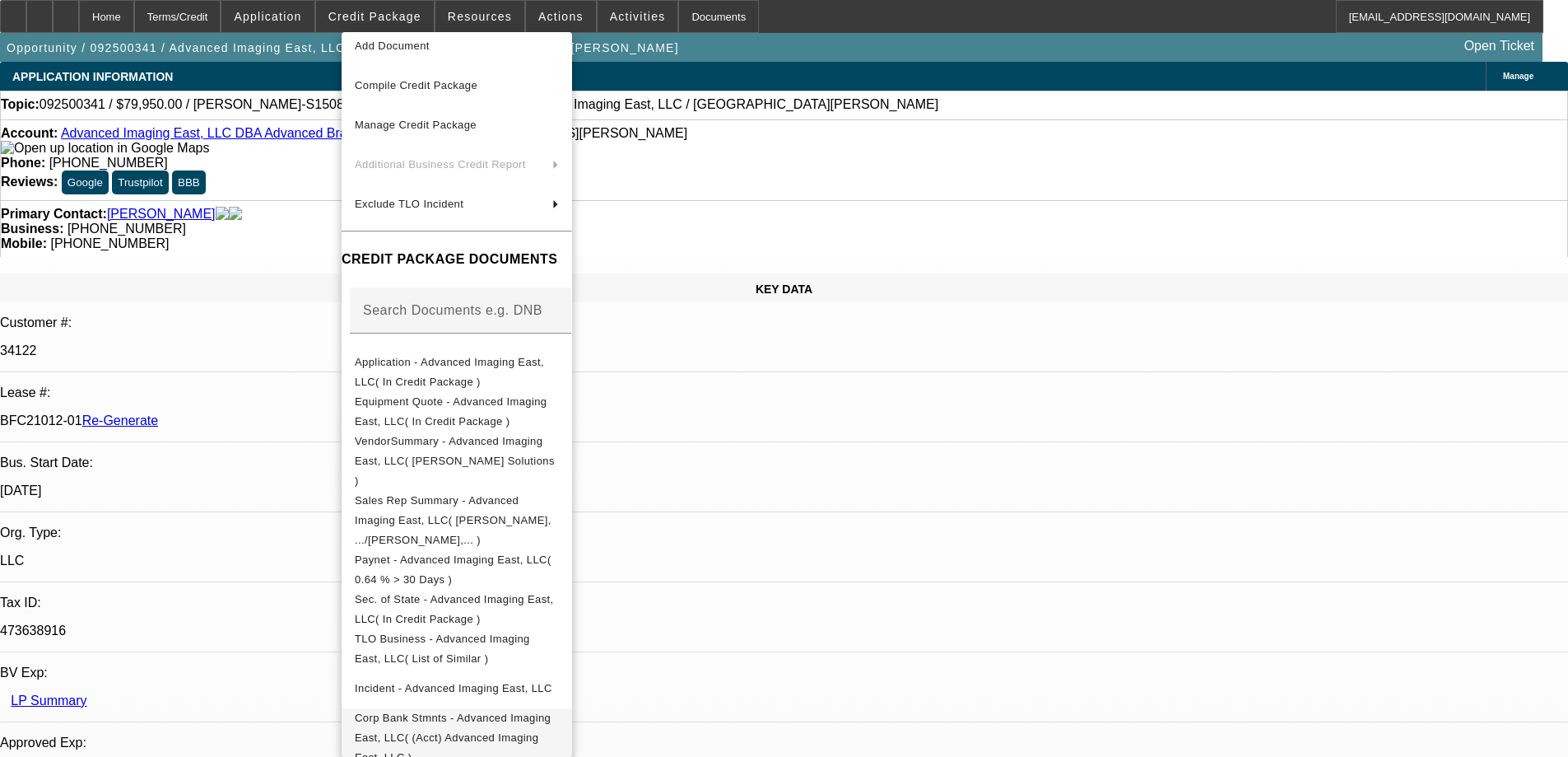
click at [471, 711] on span "Corp Bank Stmnts - Advanced Imaging East, LLC( (Acct) Advanced Imaging East, LL…" at bounding box center [453, 737] width 196 height 52
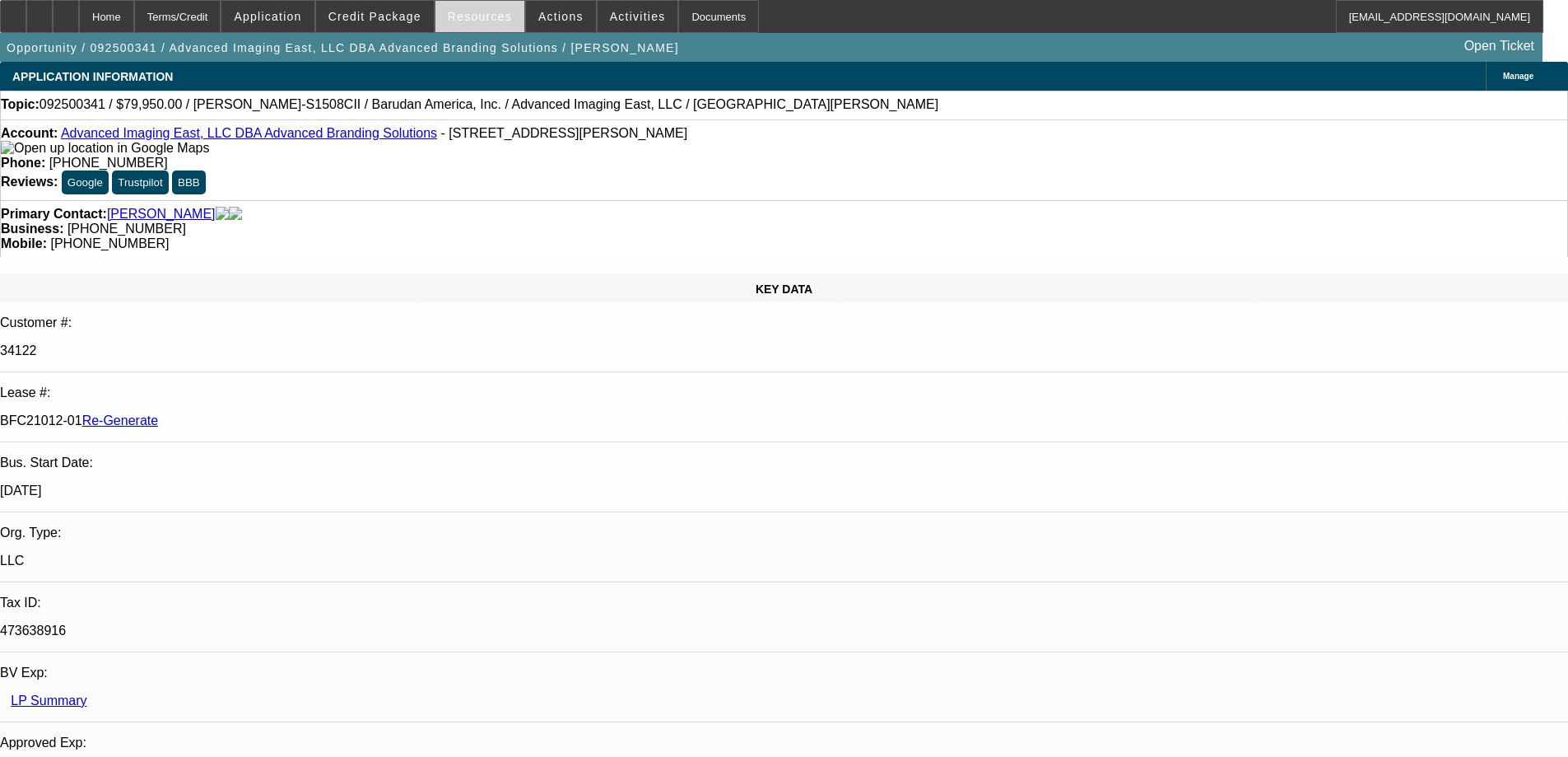
click at [493, 21] on span "Resources" at bounding box center [480, 17] width 65 height 13
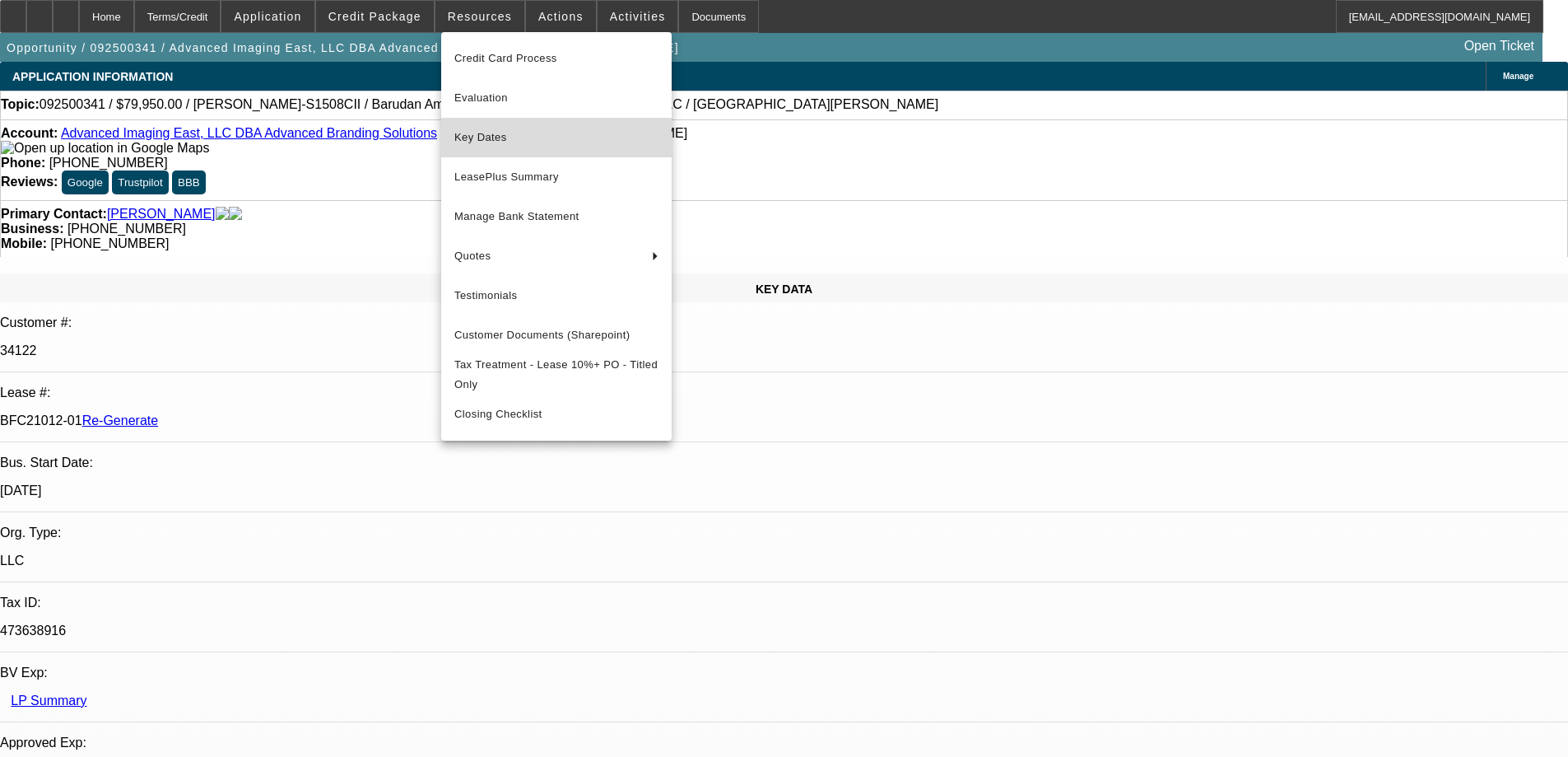
click at [500, 151] on button "Key Dates" at bounding box center [556, 137] width 230 height 40
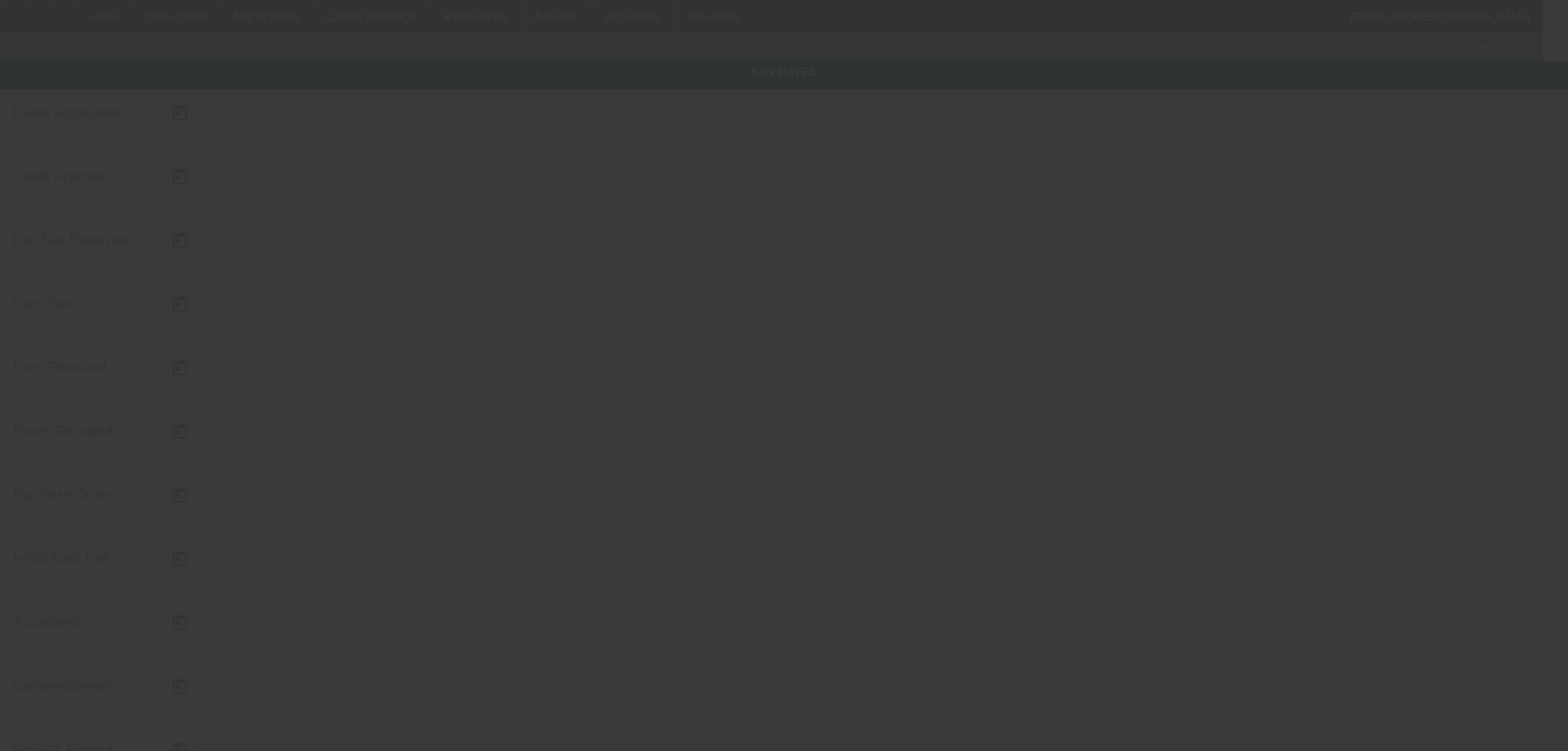
type input "9/16/2025"
type input "9/17/2025"
type input "[DATE]"
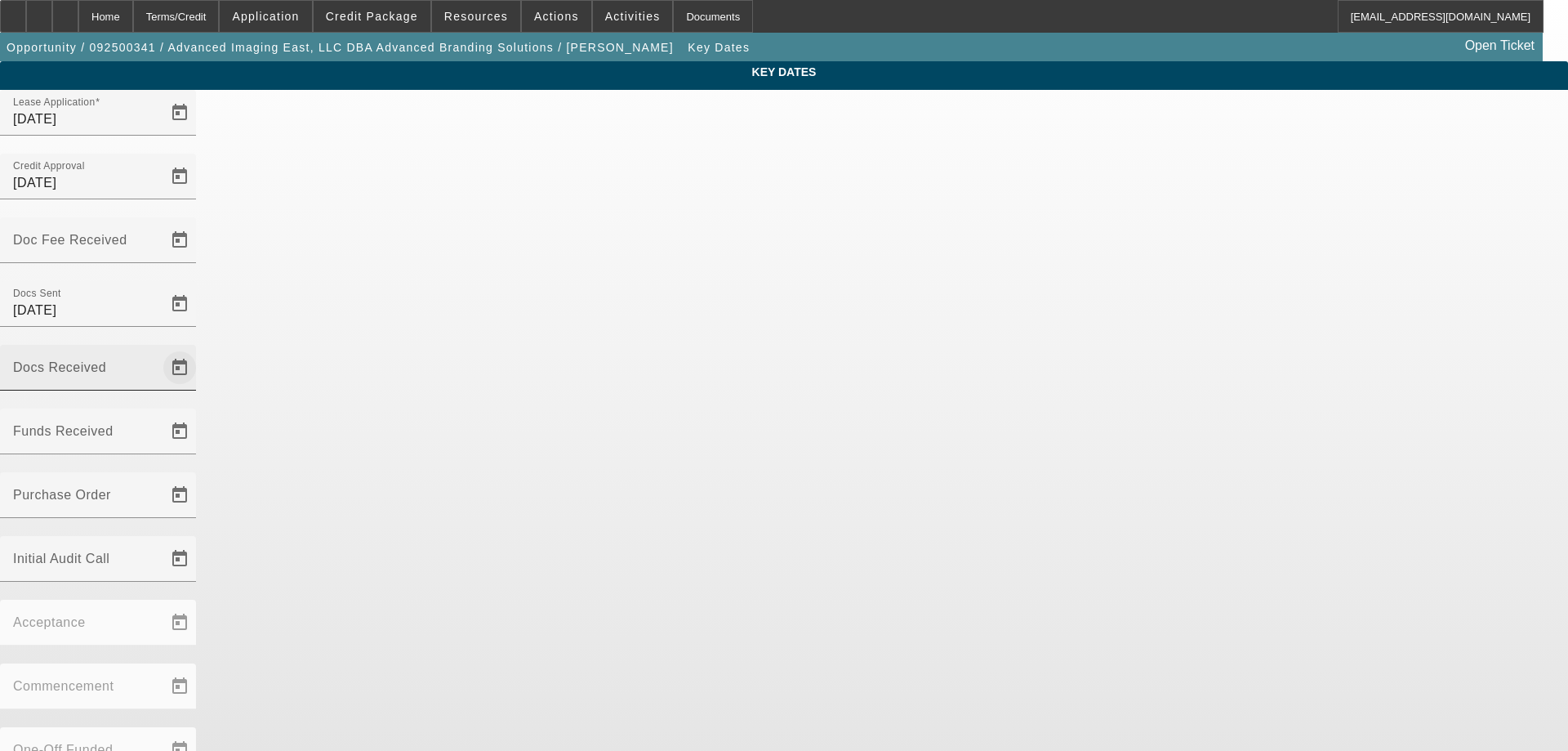
click at [200, 348] on span "Open calendar" at bounding box center [180, 368] width 39 height 39
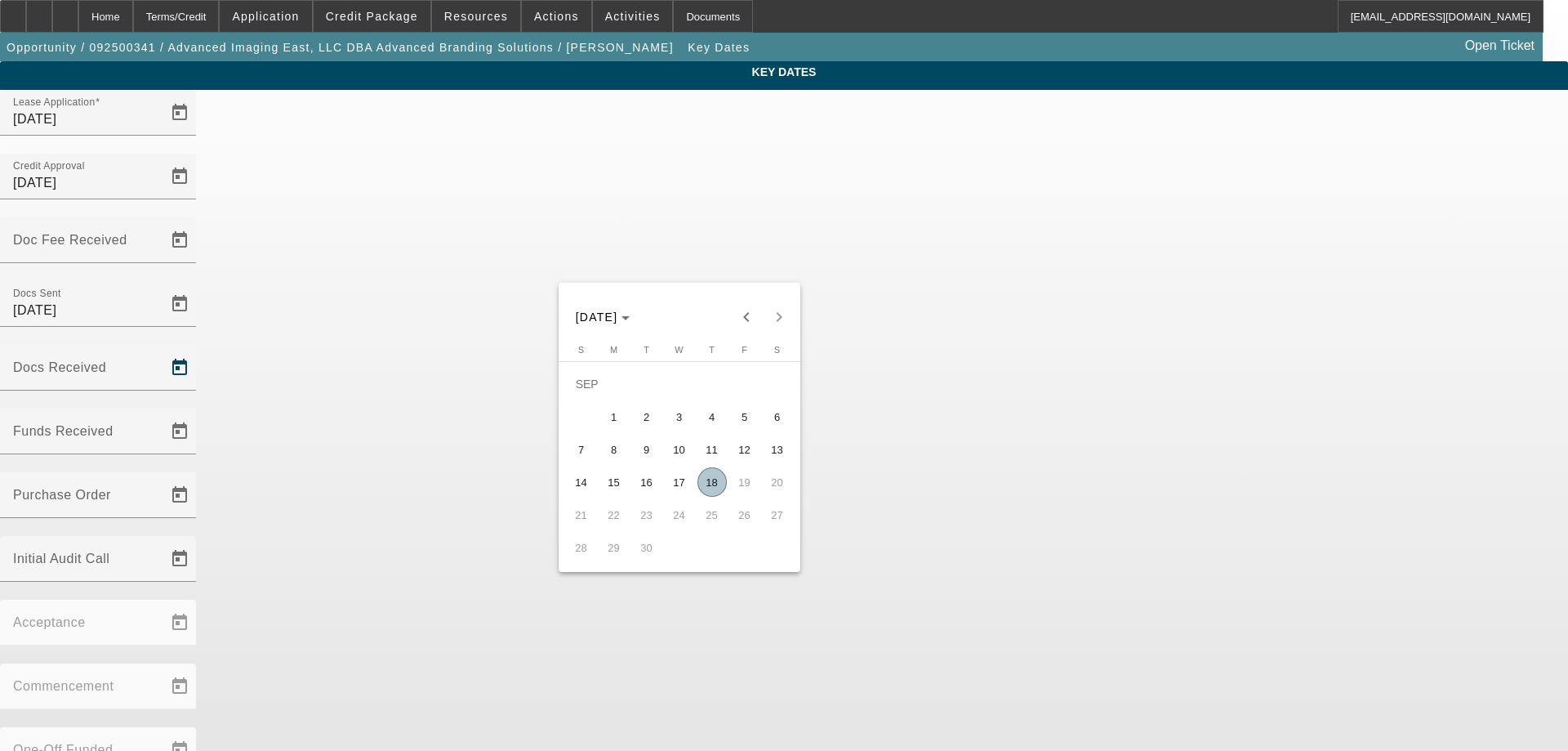
drag, startPoint x: 711, startPoint y: 484, endPoint x: 716, endPoint y: 440, distance: 44.3
click at [710, 479] on span "18" at bounding box center [712, 482] width 30 height 30
type input "9/18/2025"
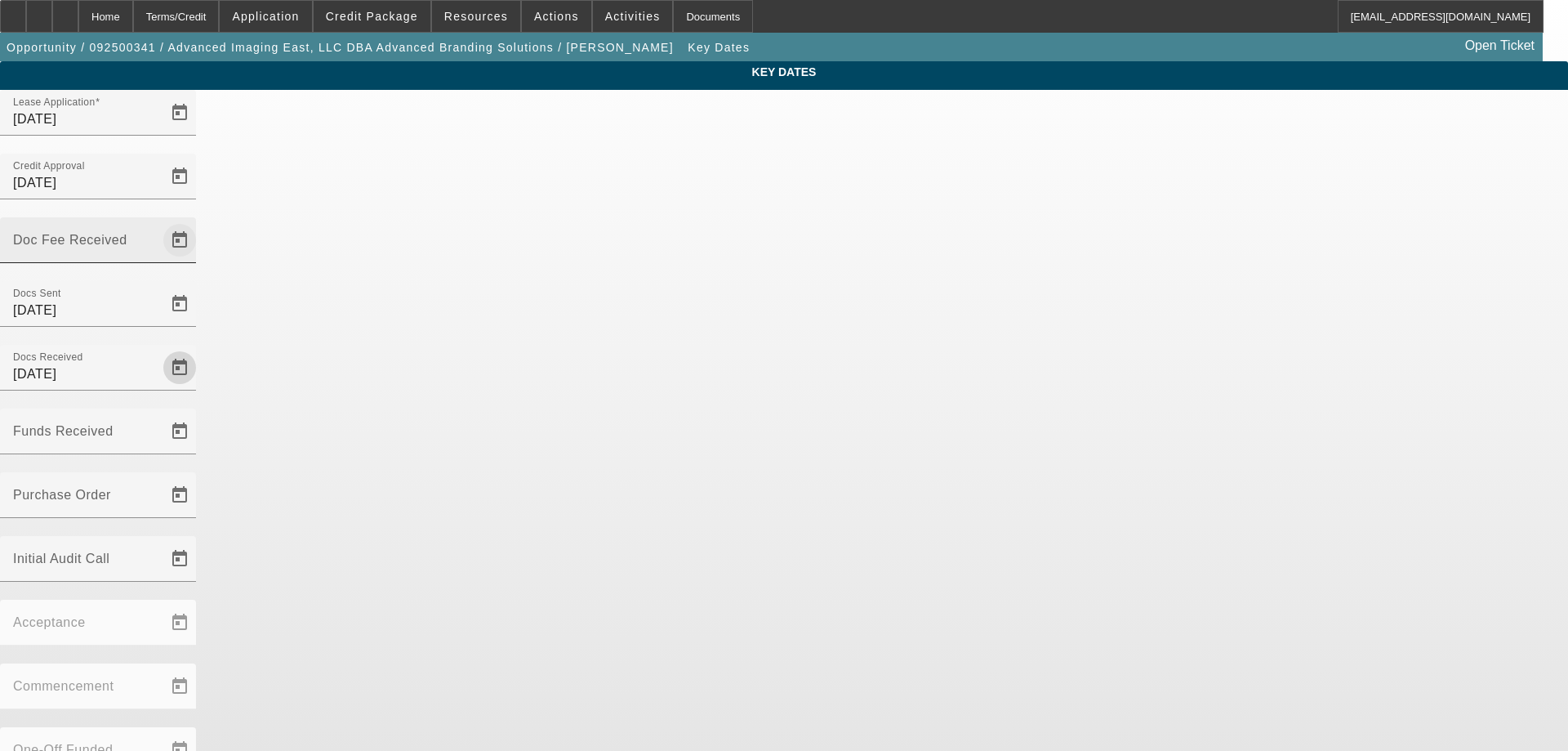
click at [200, 220] on span "Open calendar" at bounding box center [180, 240] width 39 height 39
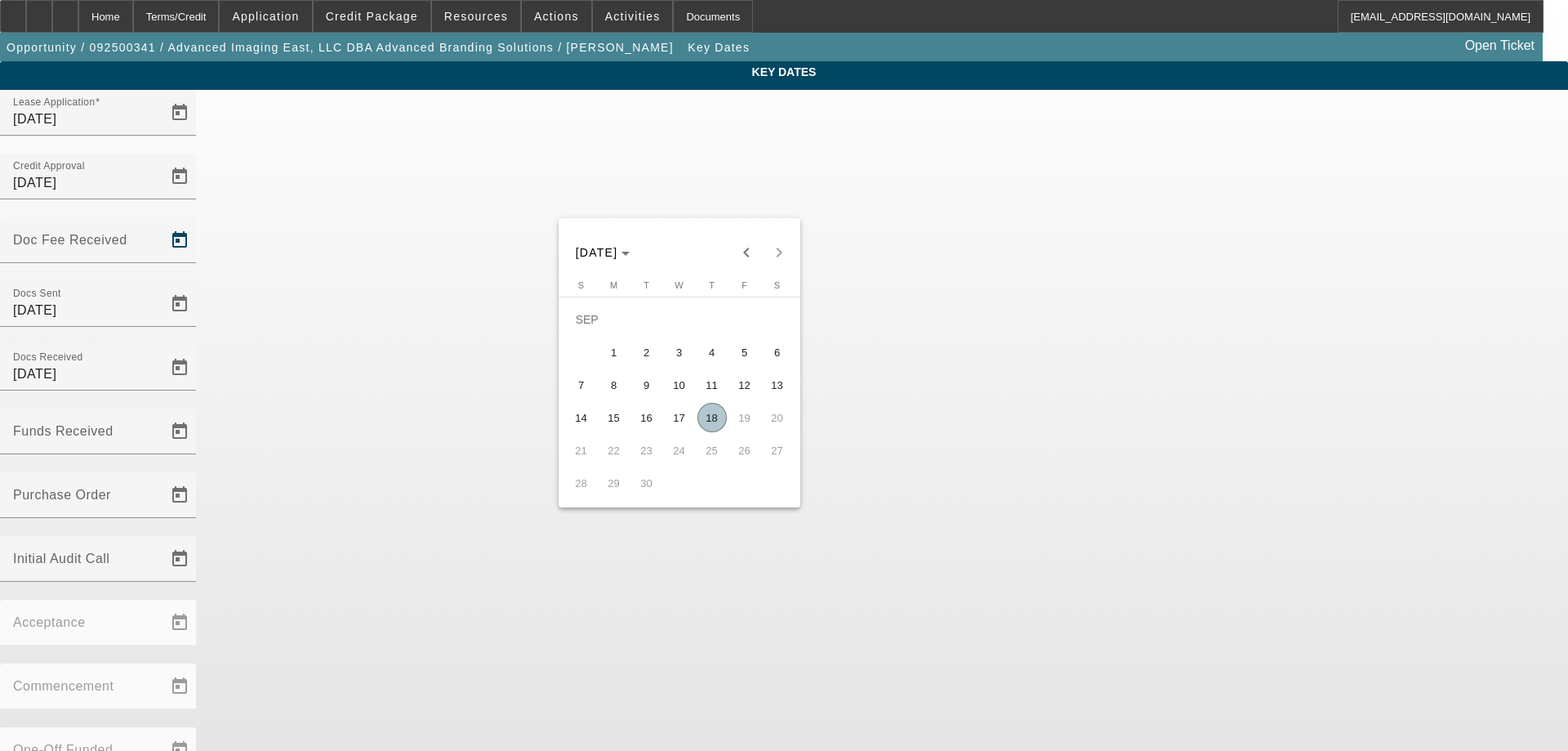
click at [717, 422] on span "18" at bounding box center [712, 417] width 30 height 30
type input "9/18/2025"
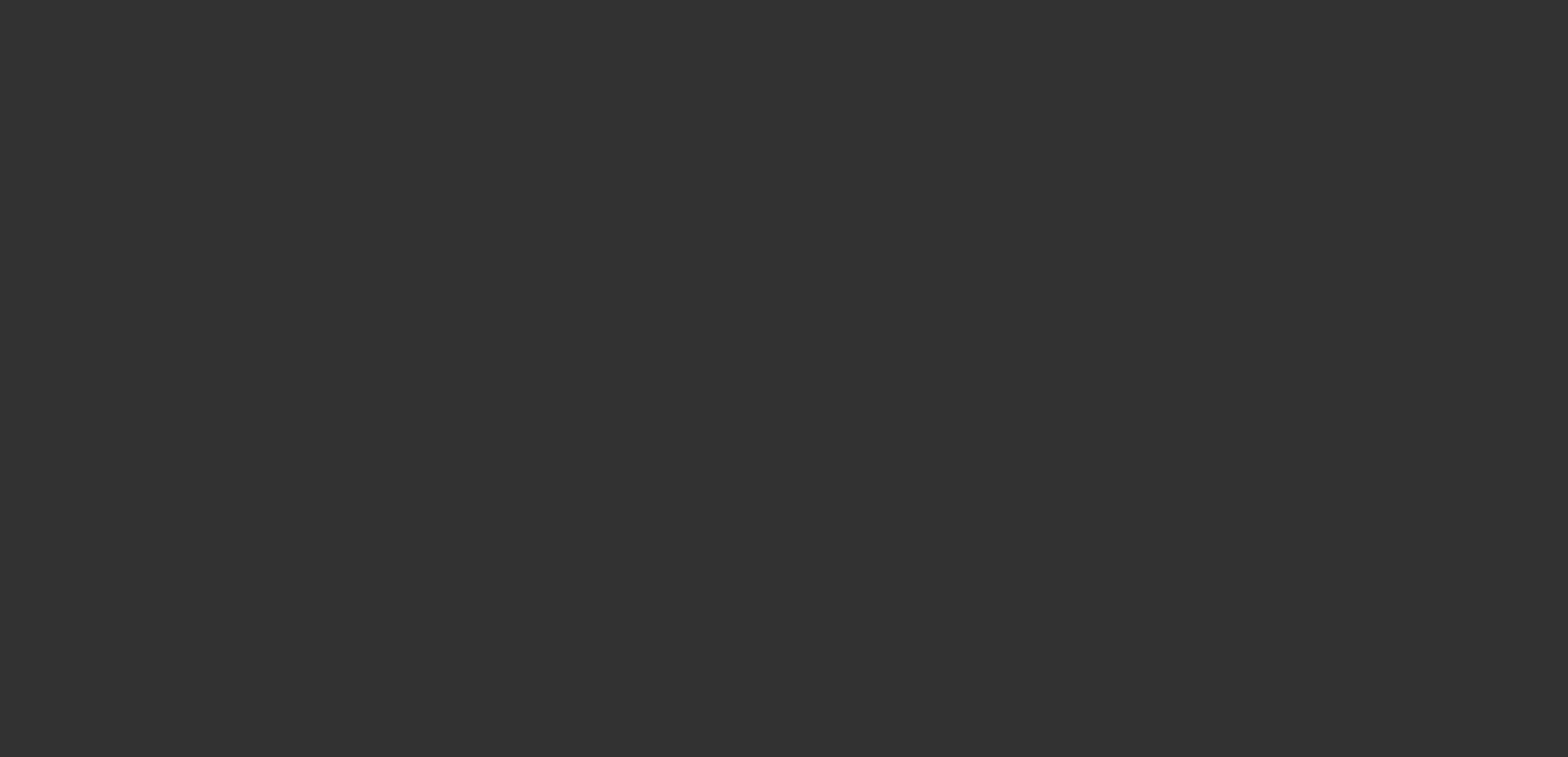
select select "3"
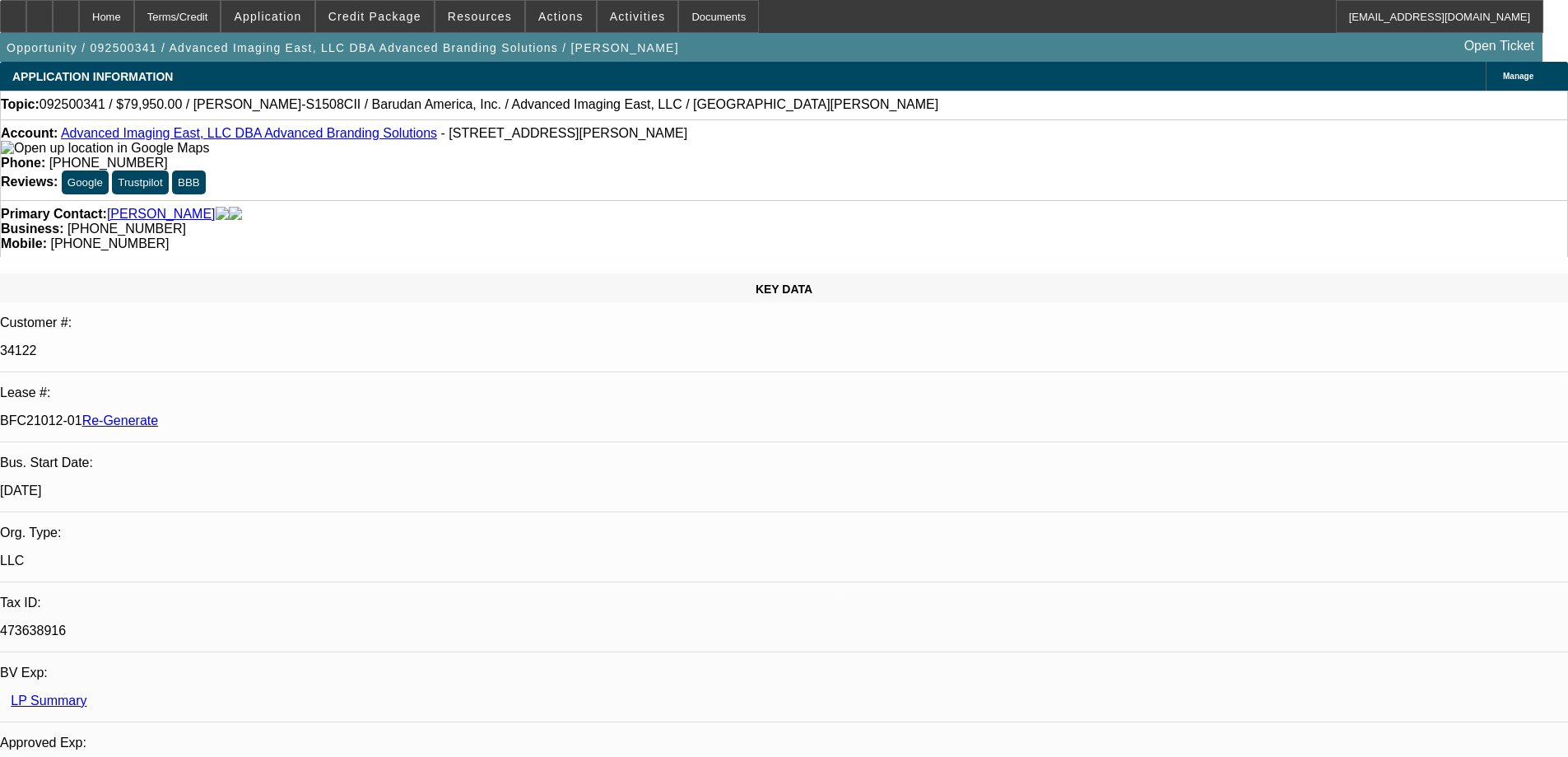
select select "0"
select select "2"
select select "0"
select select "6"
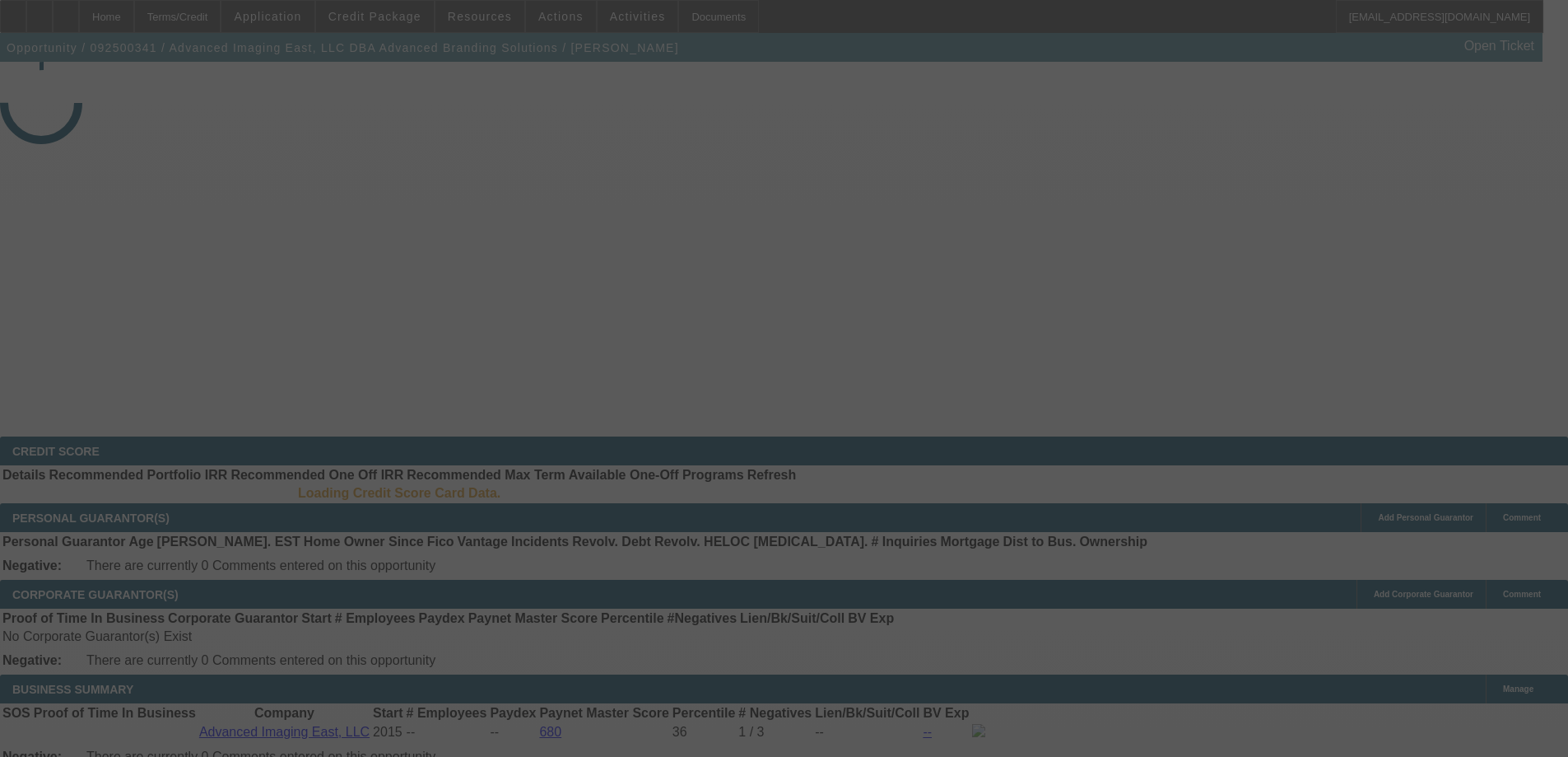
select select "3"
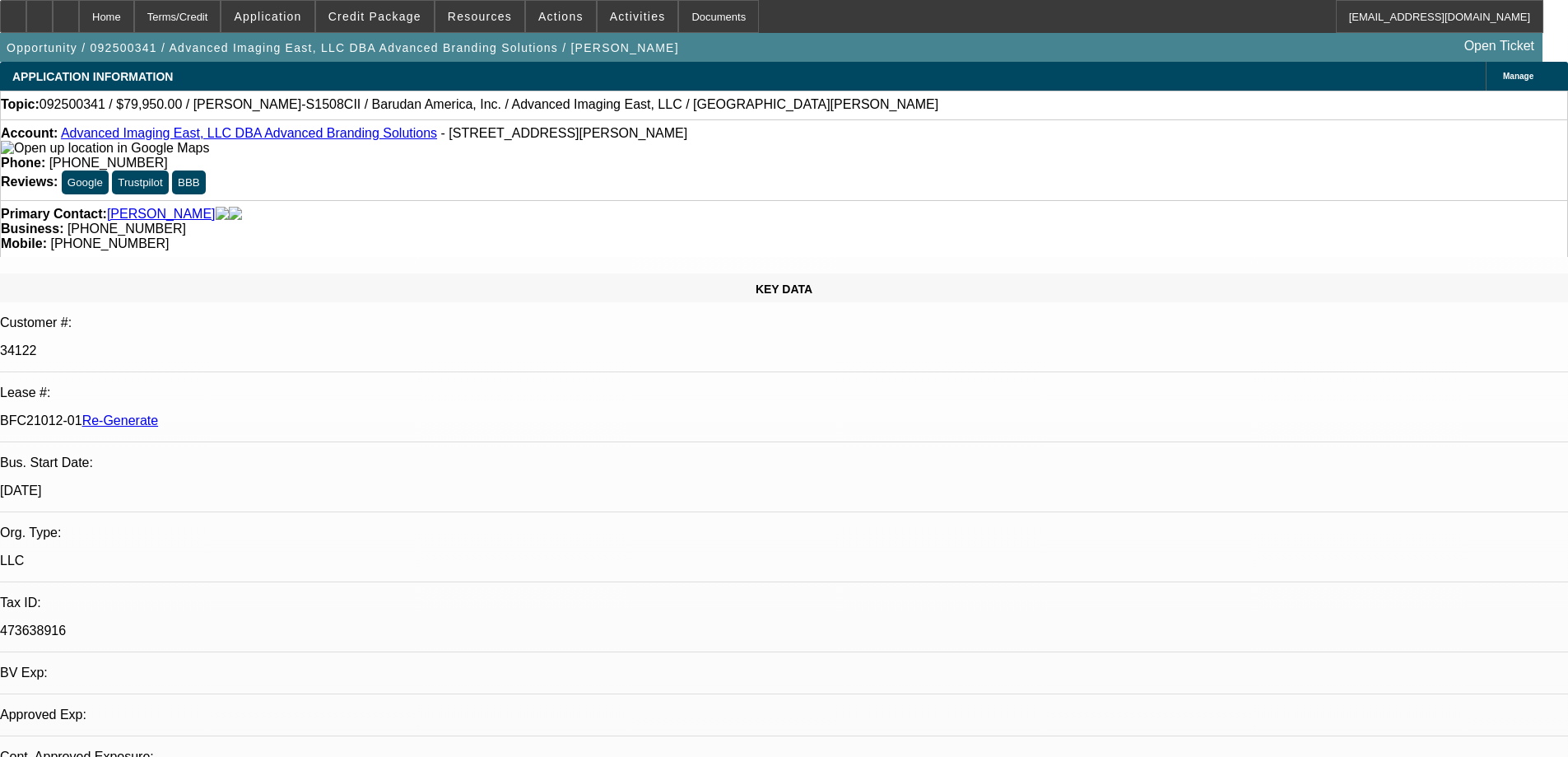
select select "0"
select select "2"
select select "0"
select select "6"
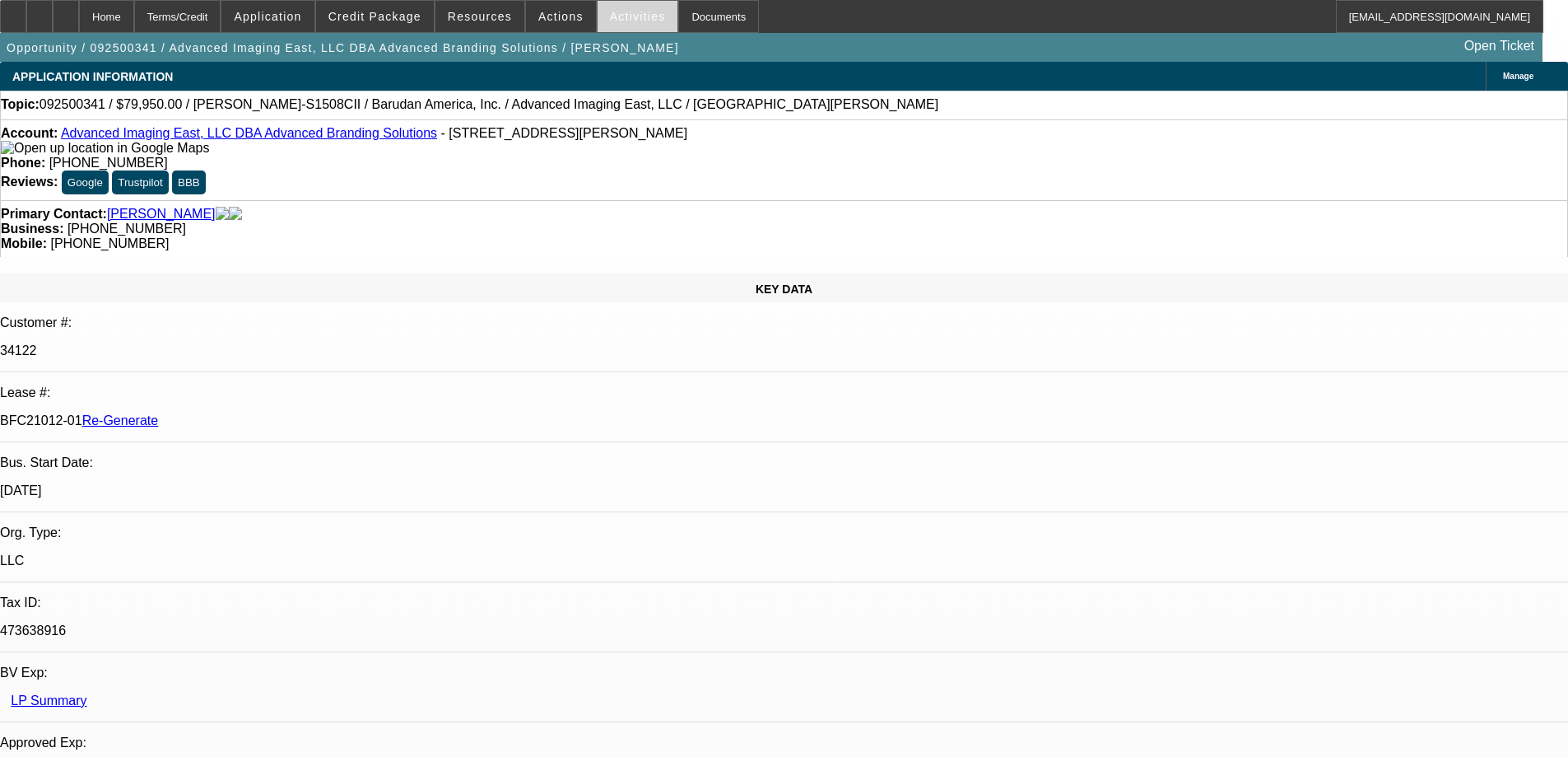
click at [610, 17] on span "Activities" at bounding box center [638, 17] width 56 height 13
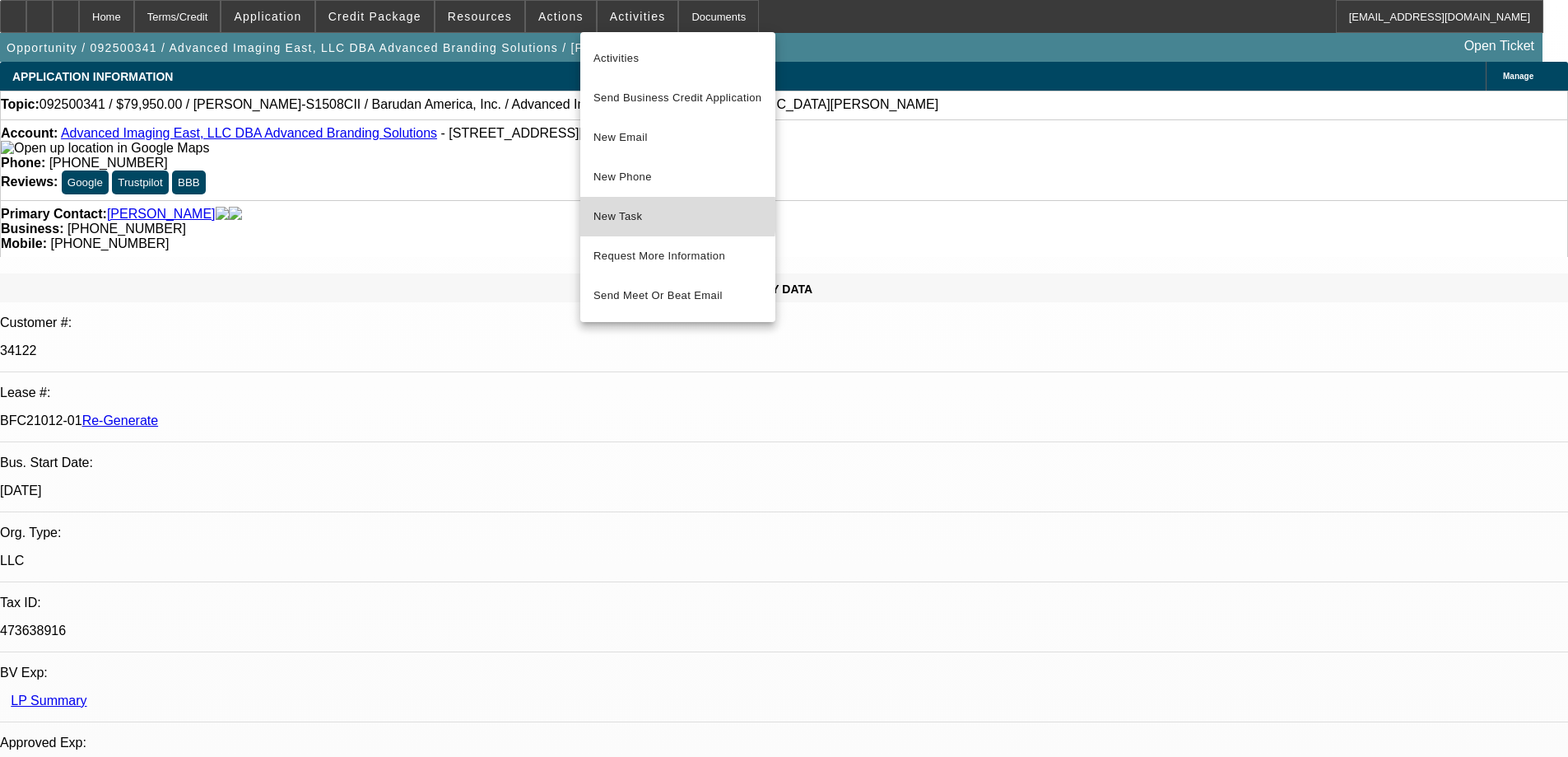
click at [620, 215] on span "New Task" at bounding box center [678, 217] width 169 height 20
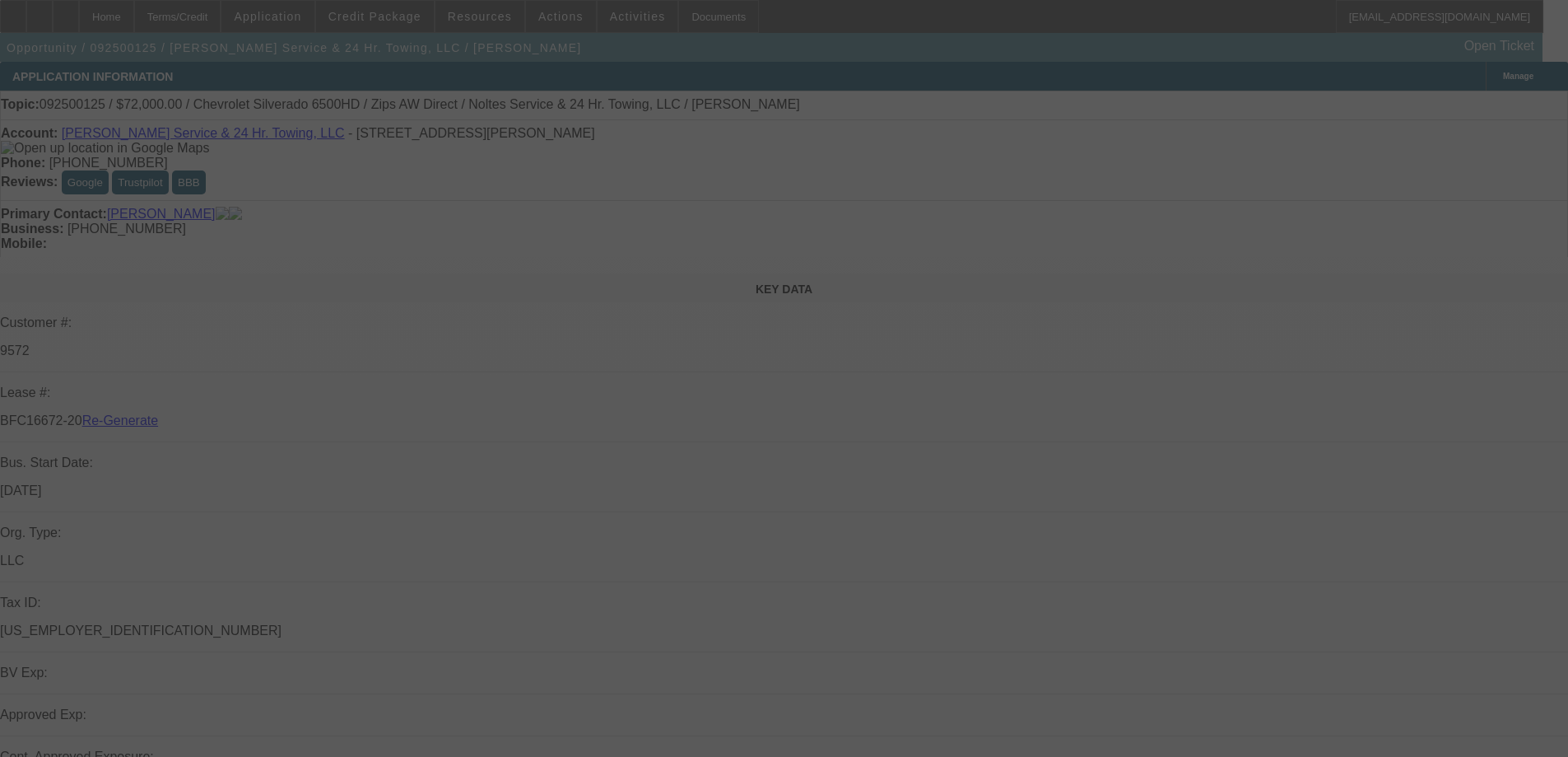
select select "3"
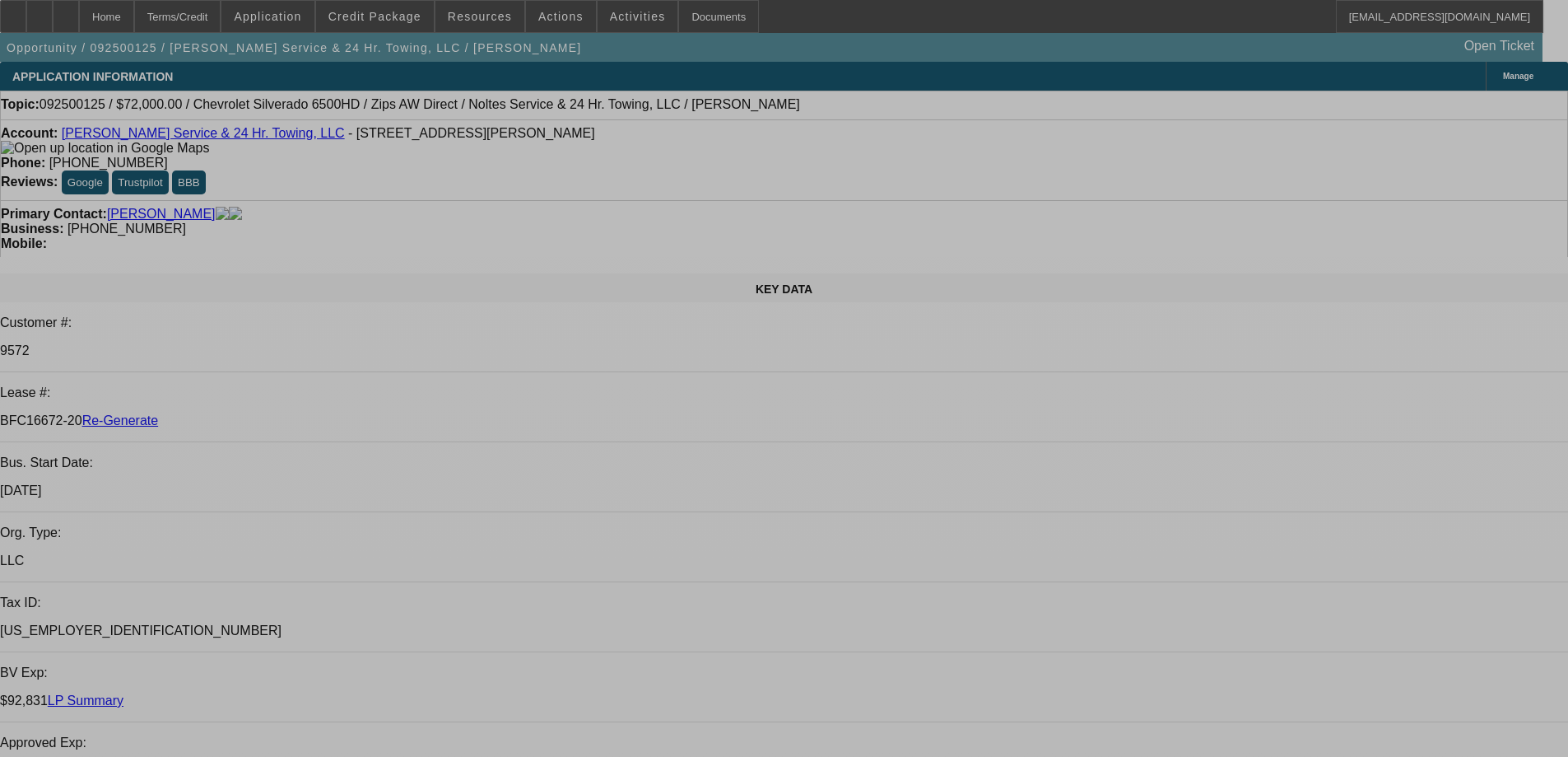
select select "0"
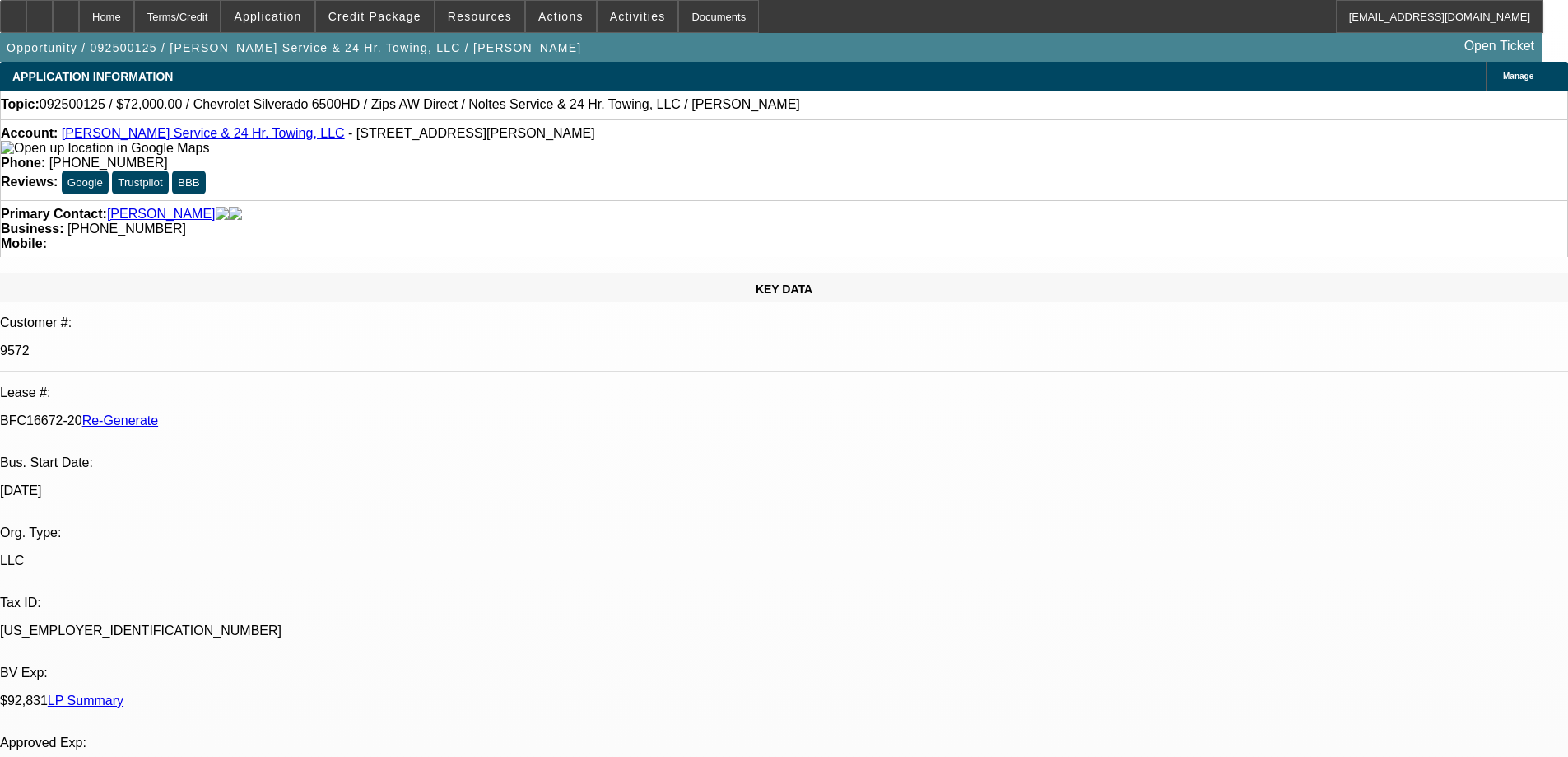
select select "0"
select select "1"
select select "2"
select select "6"
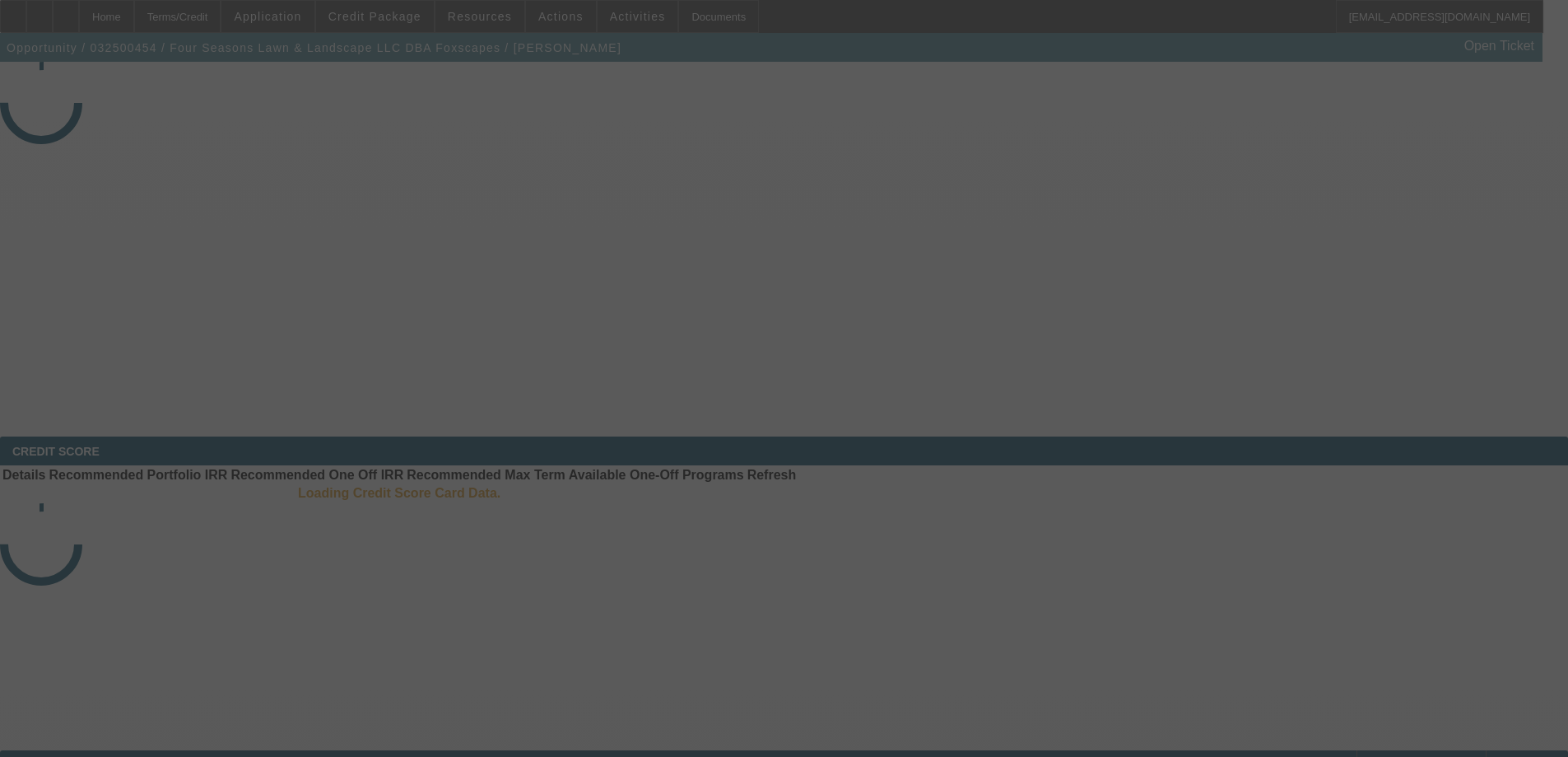
select select "3"
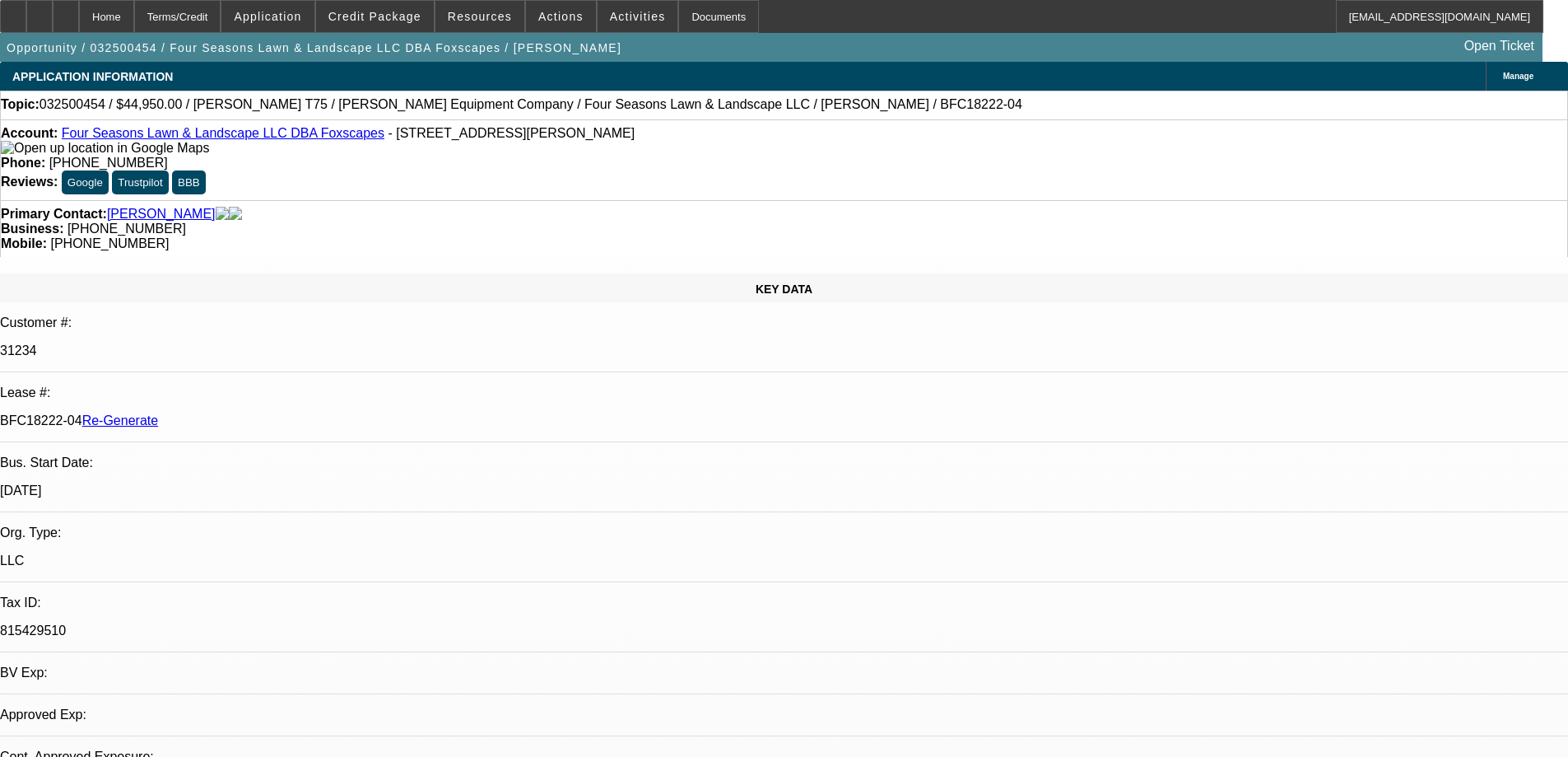
select select "0"
select select "6"
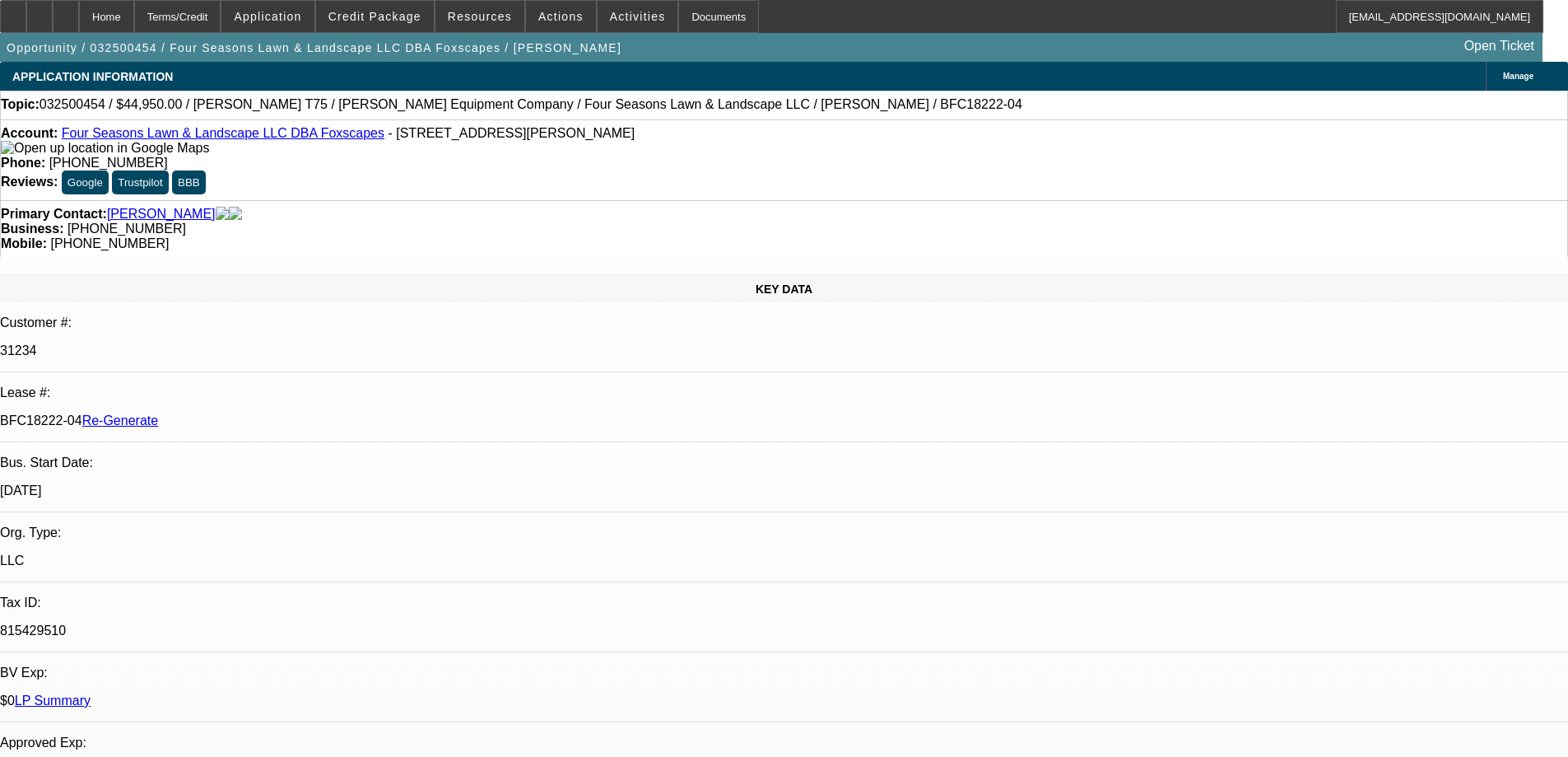
click at [704, 27] on div "Documents" at bounding box center [718, 17] width 80 height 33
click at [418, 19] on span "Credit Package" at bounding box center [375, 17] width 93 height 13
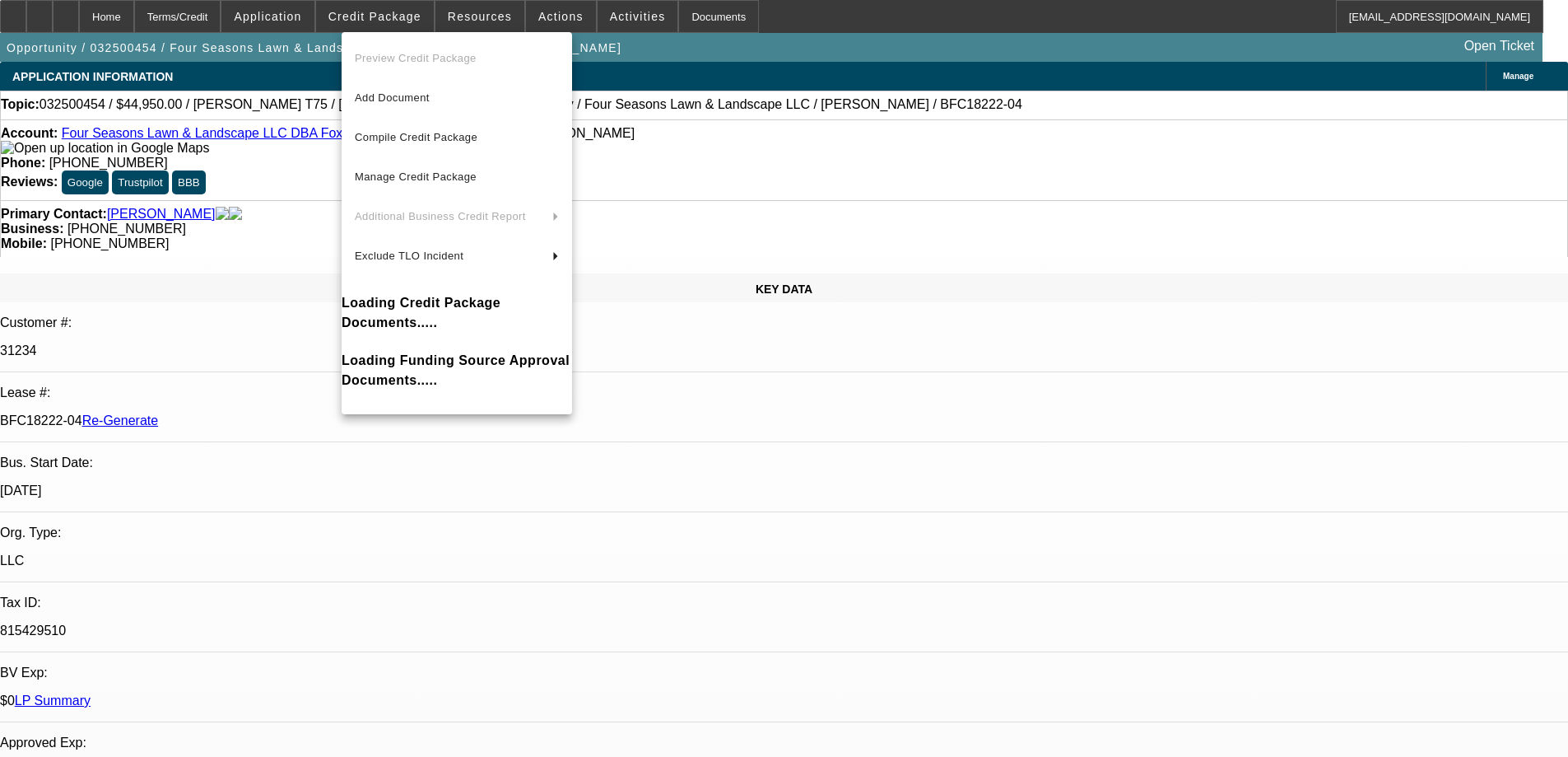
click at [488, 19] on div at bounding box center [784, 378] width 1568 height 757
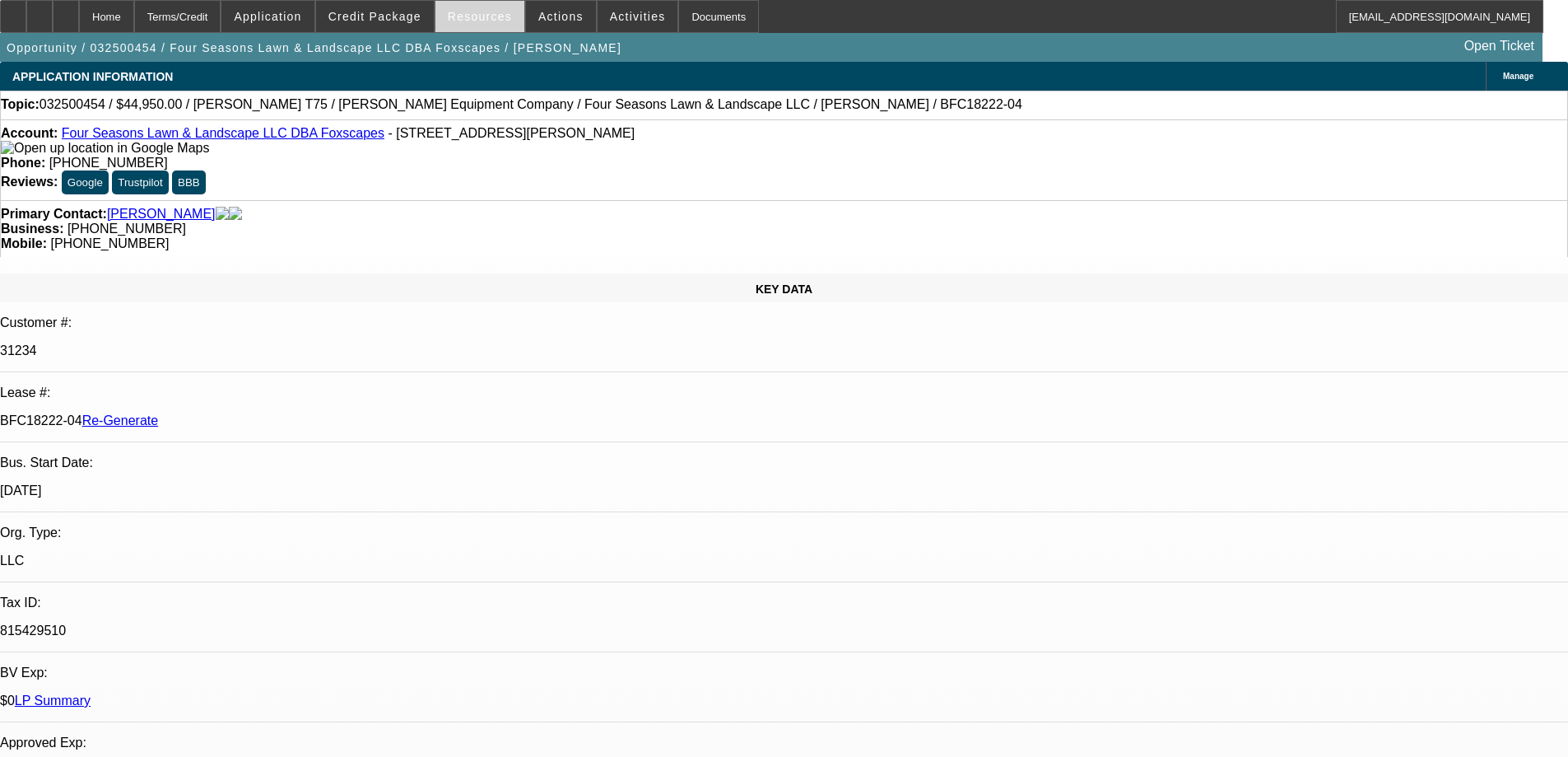
click at [488, 18] on span "Resources" at bounding box center [480, 17] width 65 height 13
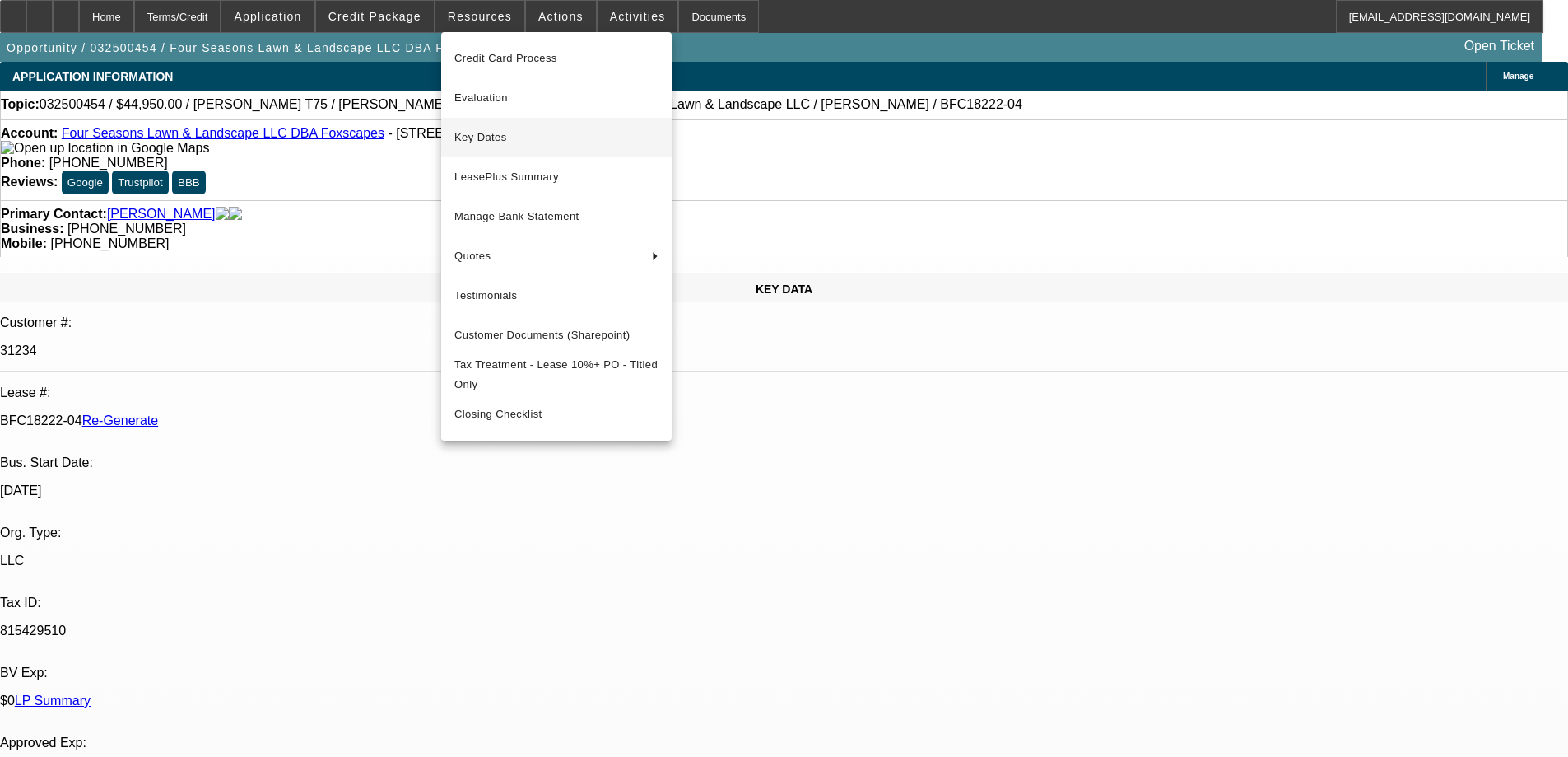
click at [493, 149] on button "Key Dates" at bounding box center [556, 137] width 230 height 40
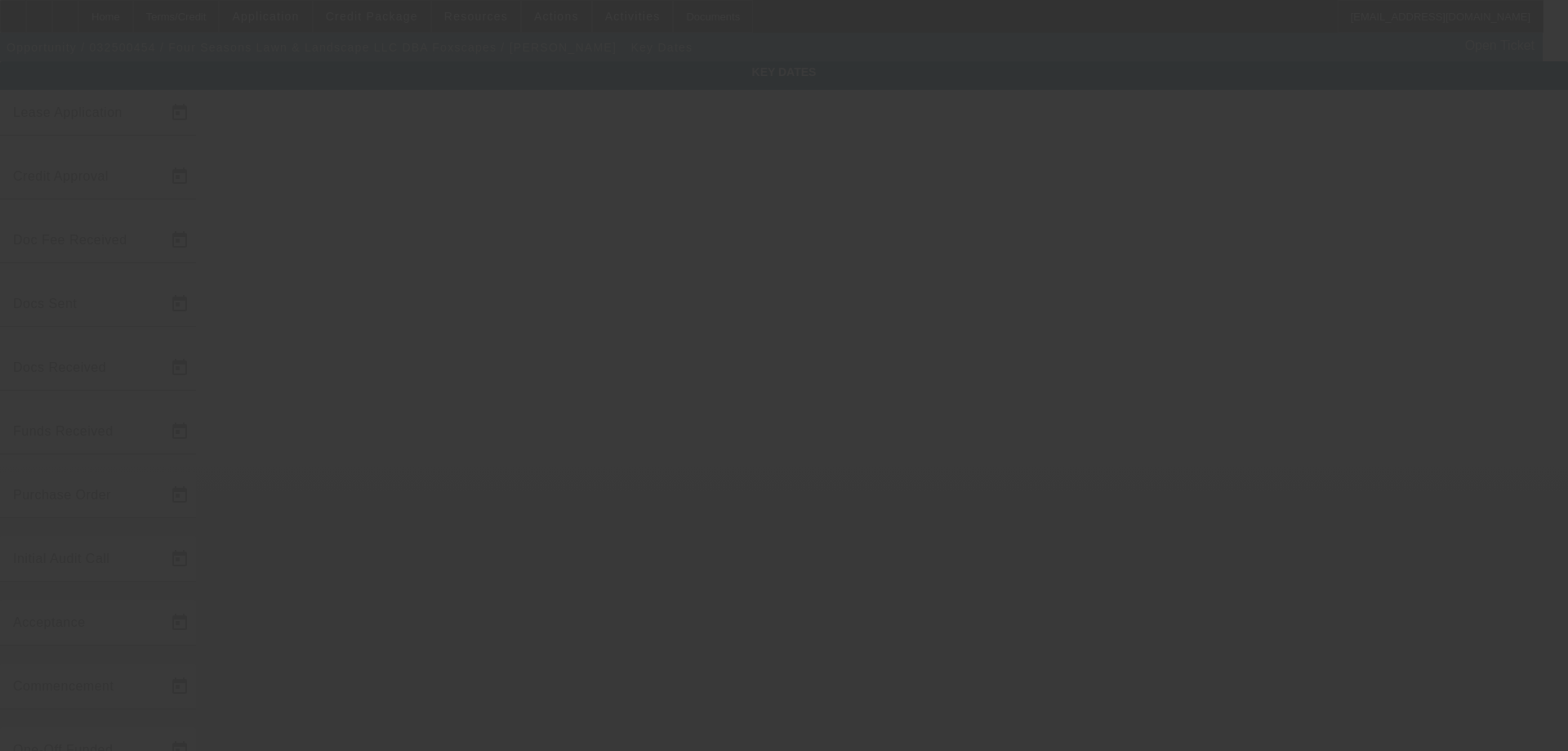
type input "3/19/2025"
type input "9/10/2025"
type input "9/11/2025"
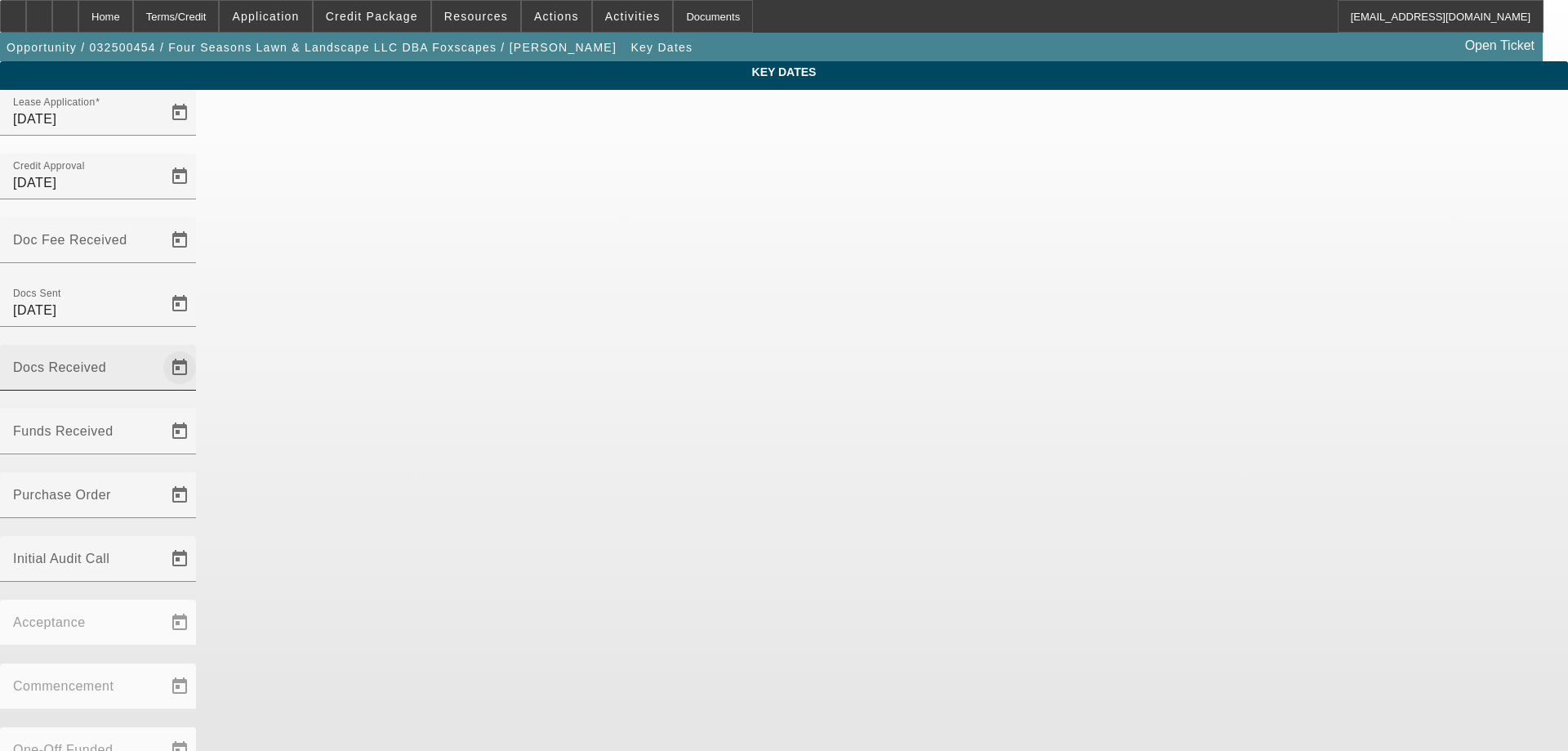
click at [200, 348] on span "Open calendar" at bounding box center [180, 368] width 39 height 39
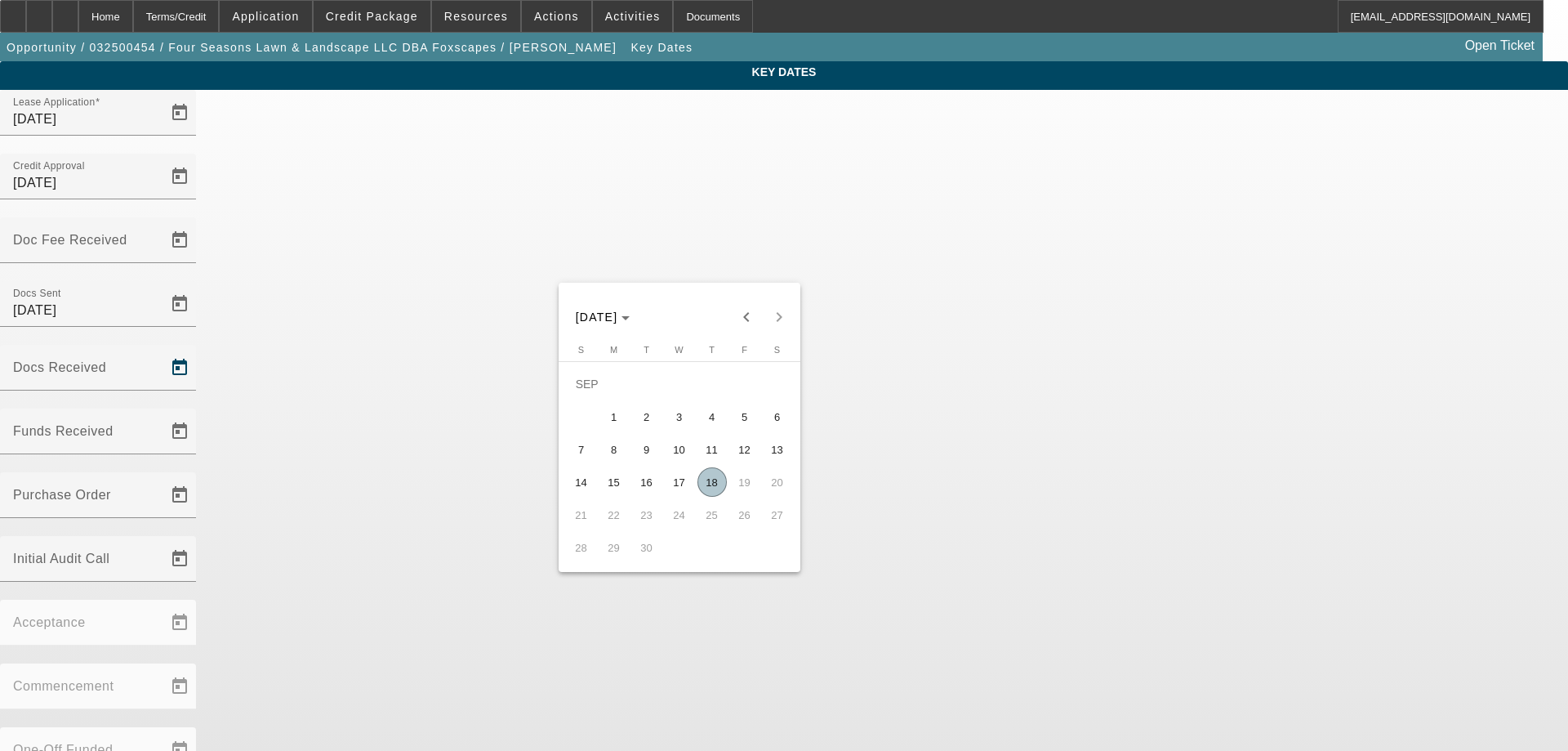
click at [716, 495] on span "18" at bounding box center [712, 482] width 30 height 30
type input "9/18/2025"
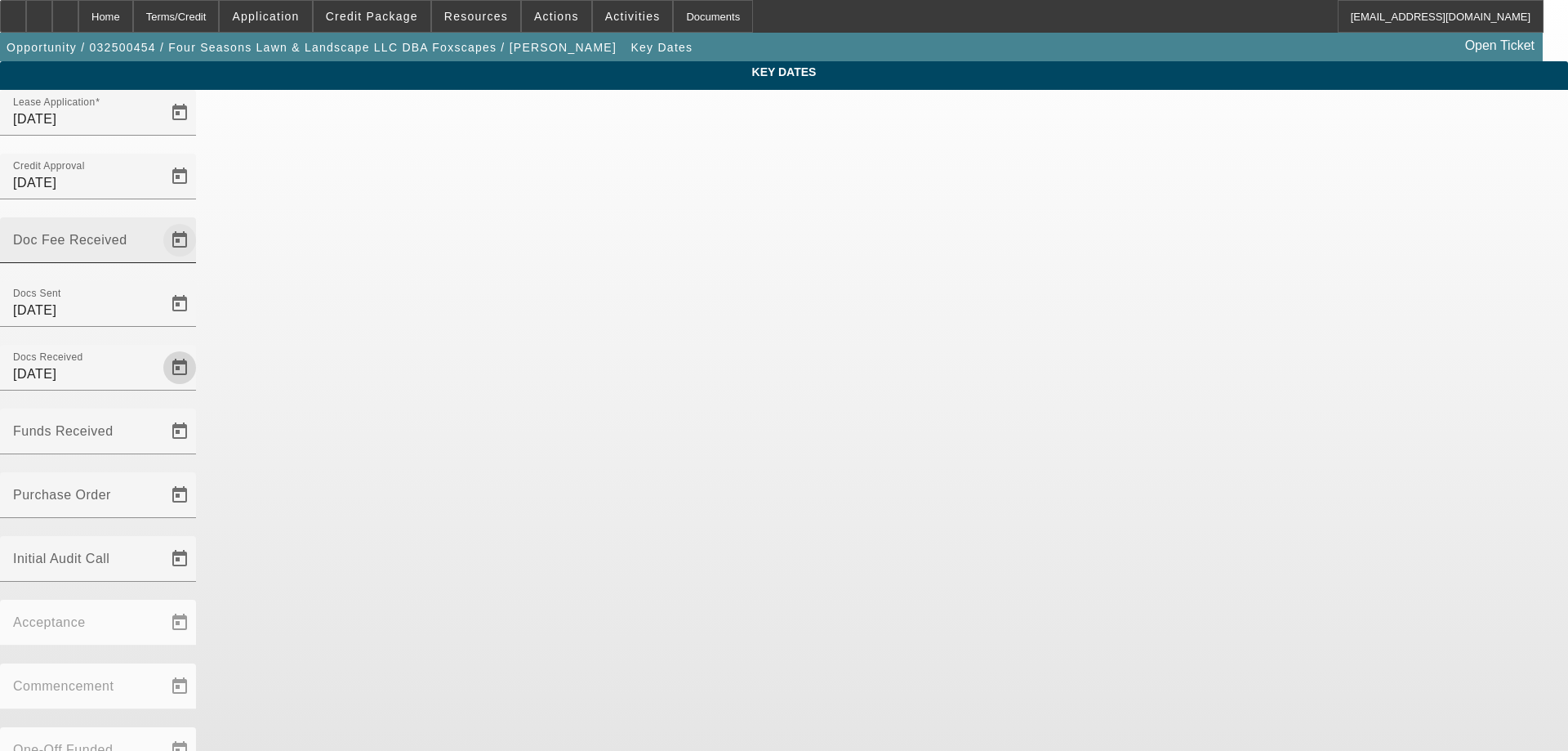
click at [200, 220] on span "Open calendar" at bounding box center [180, 240] width 39 height 39
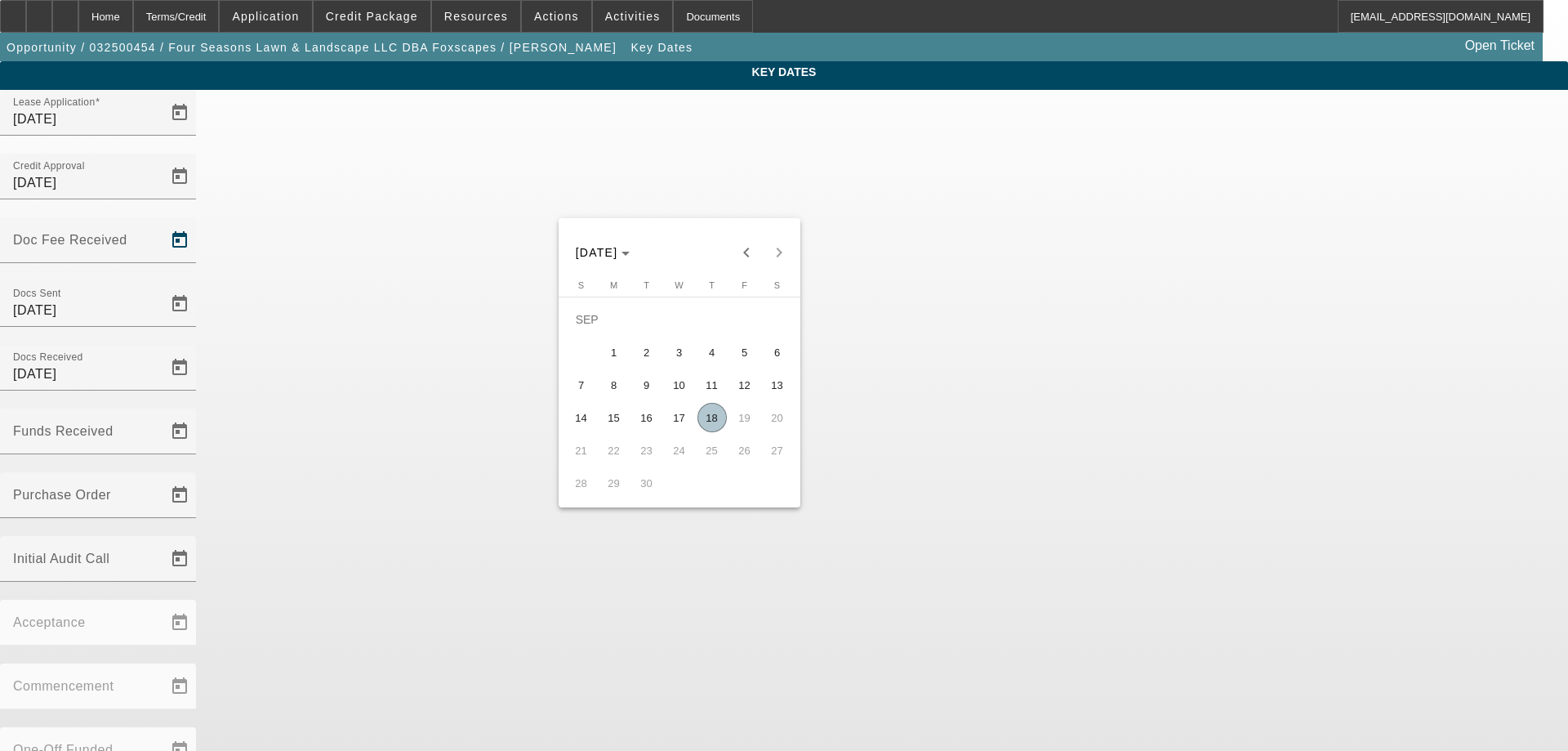
click at [708, 389] on span "11" at bounding box center [712, 385] width 30 height 30
type input "9/11/2025"
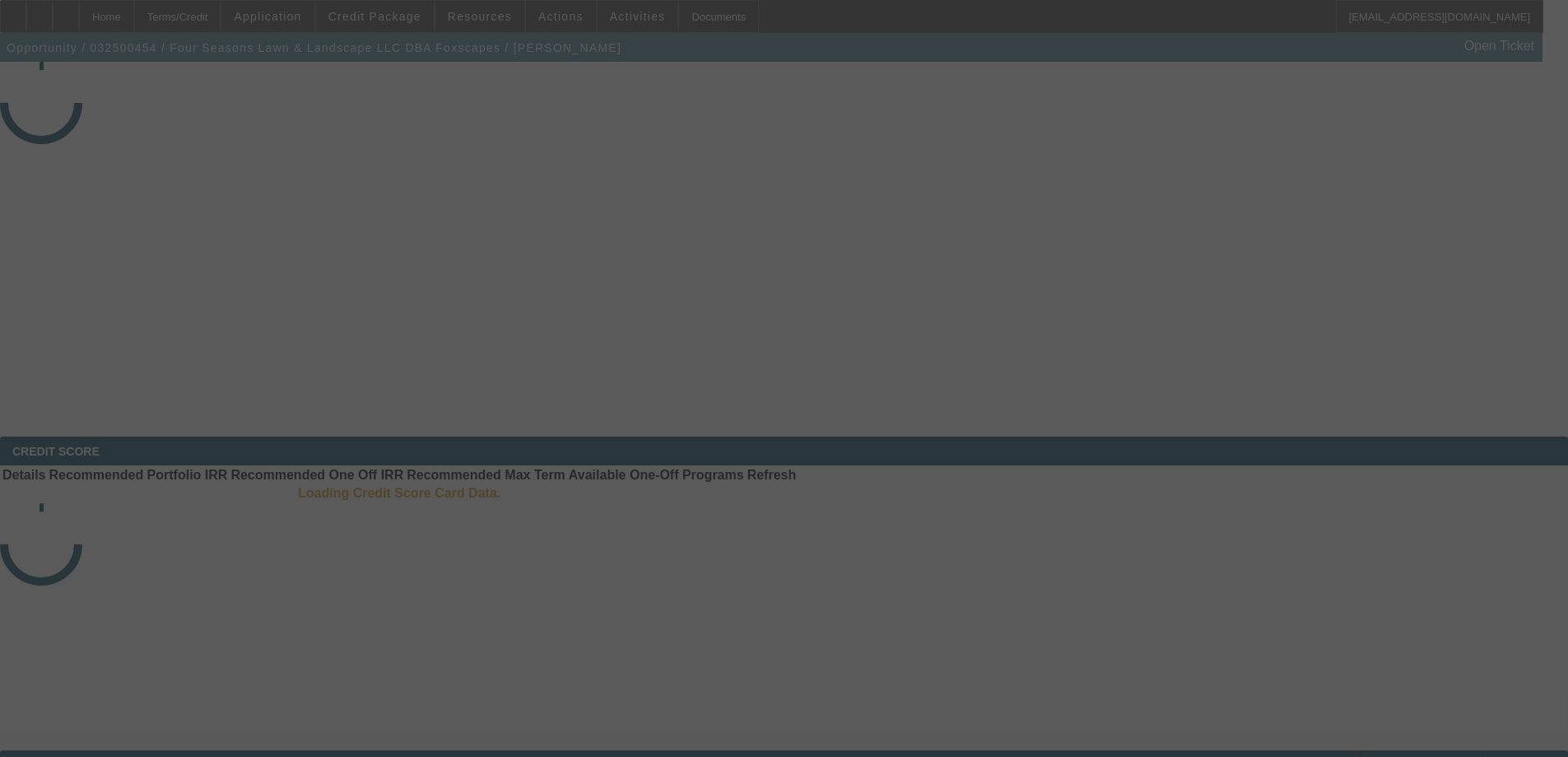
select select "3"
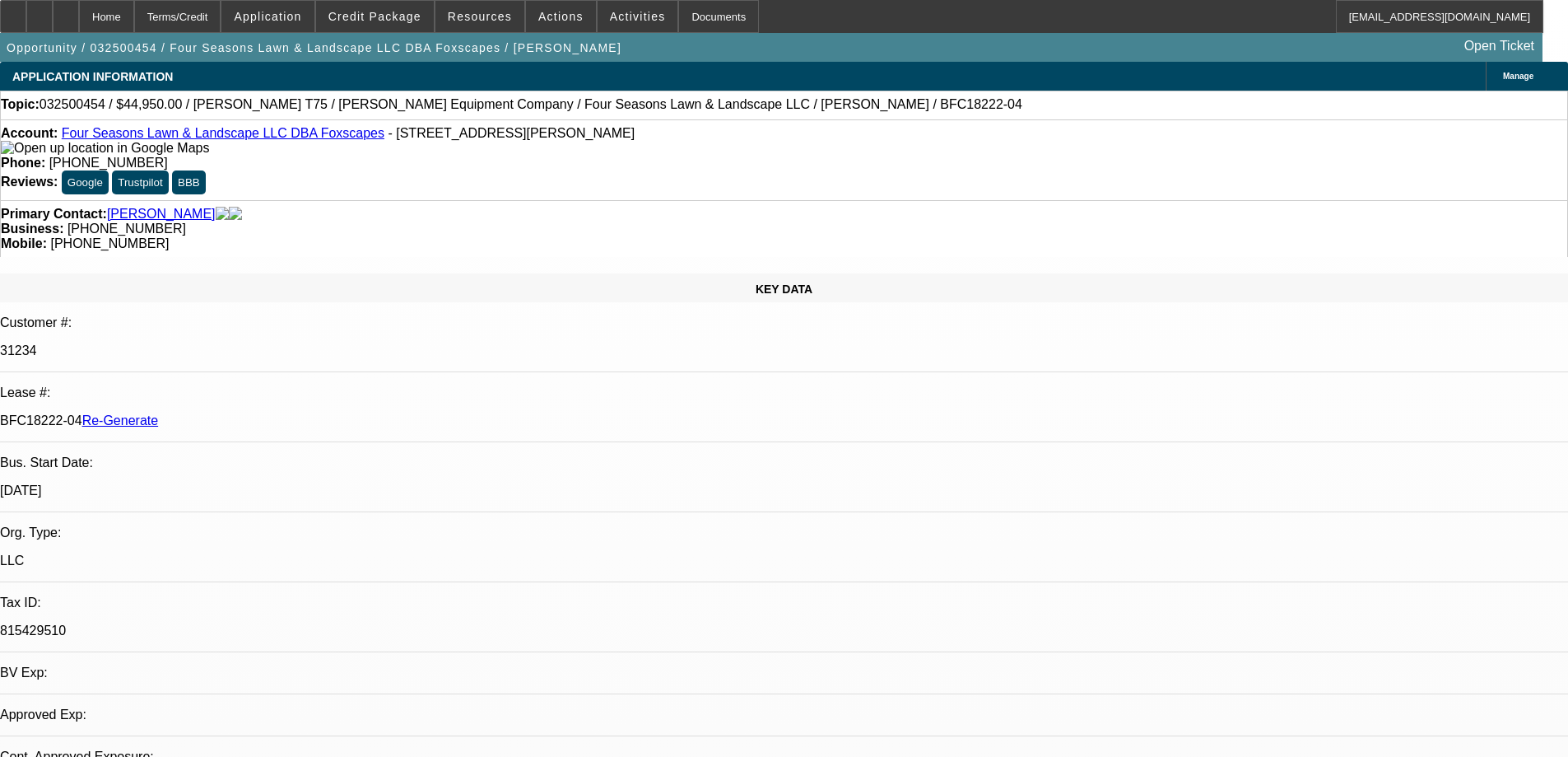
select select "0"
select select "6"
click at [625, 14] on span "Activities" at bounding box center [638, 17] width 56 height 13
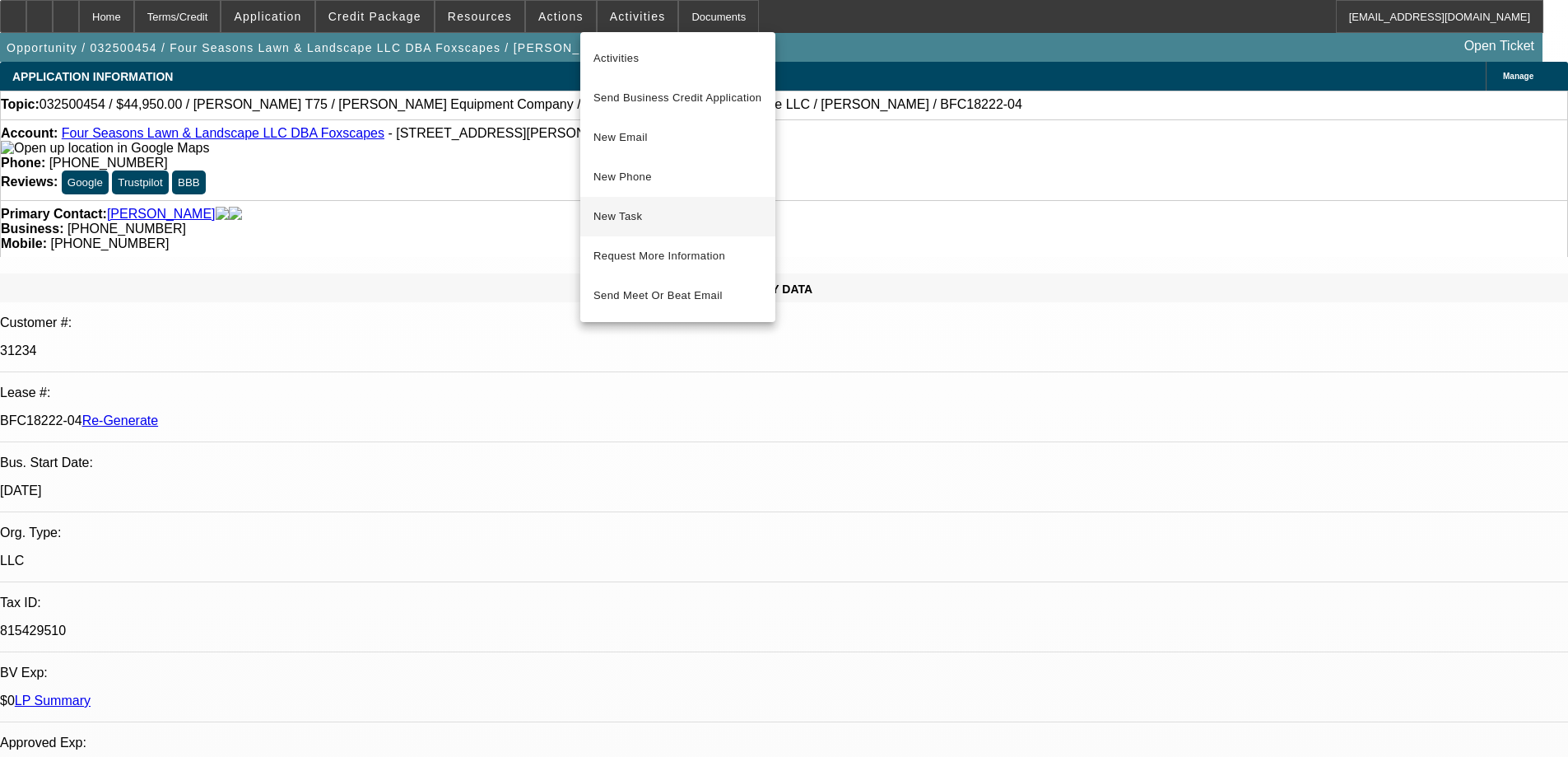
click at [621, 219] on span "New Task" at bounding box center [678, 217] width 169 height 20
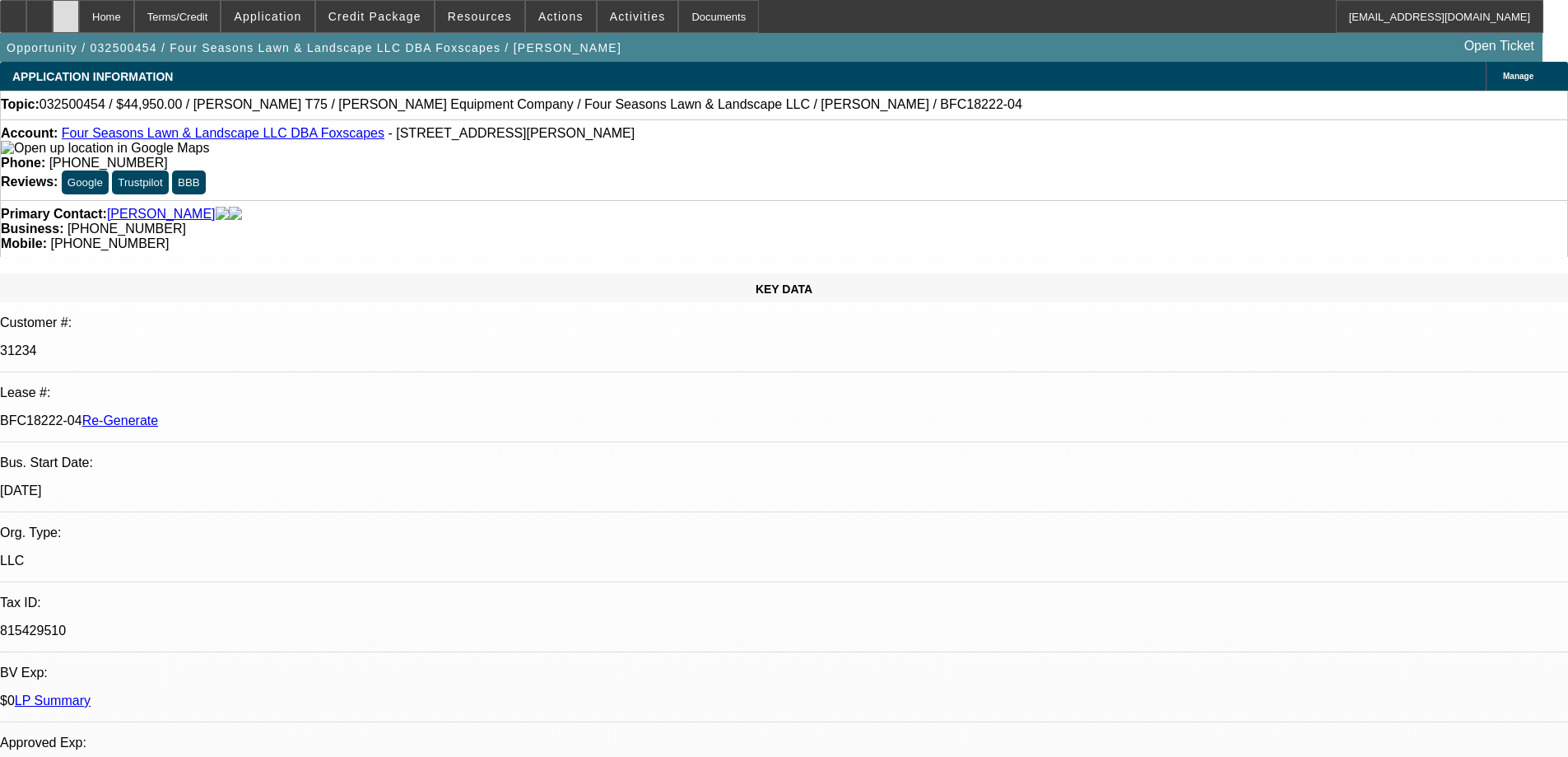
click at [79, 12] on div at bounding box center [66, 17] width 26 height 33
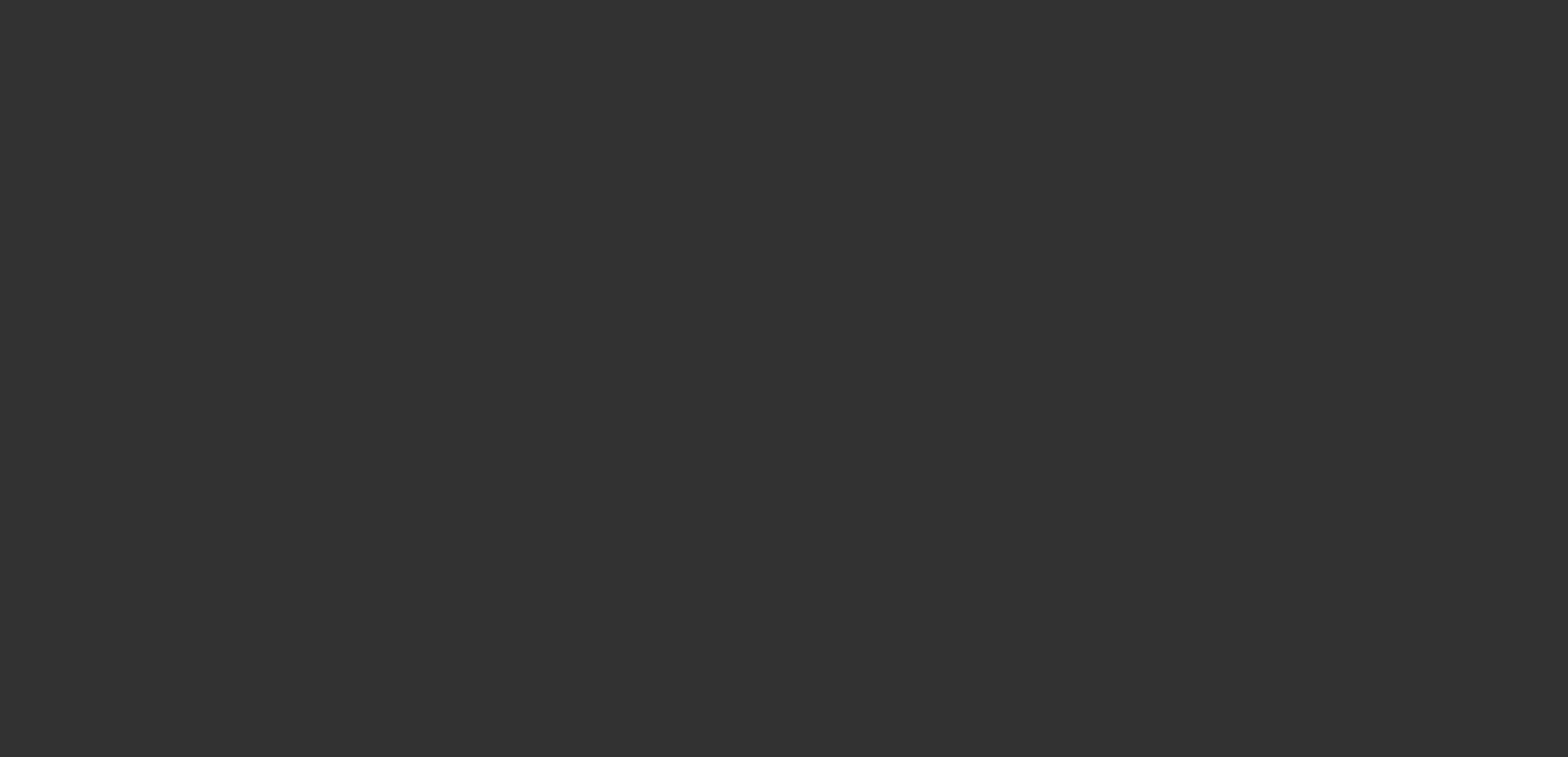
select select "3"
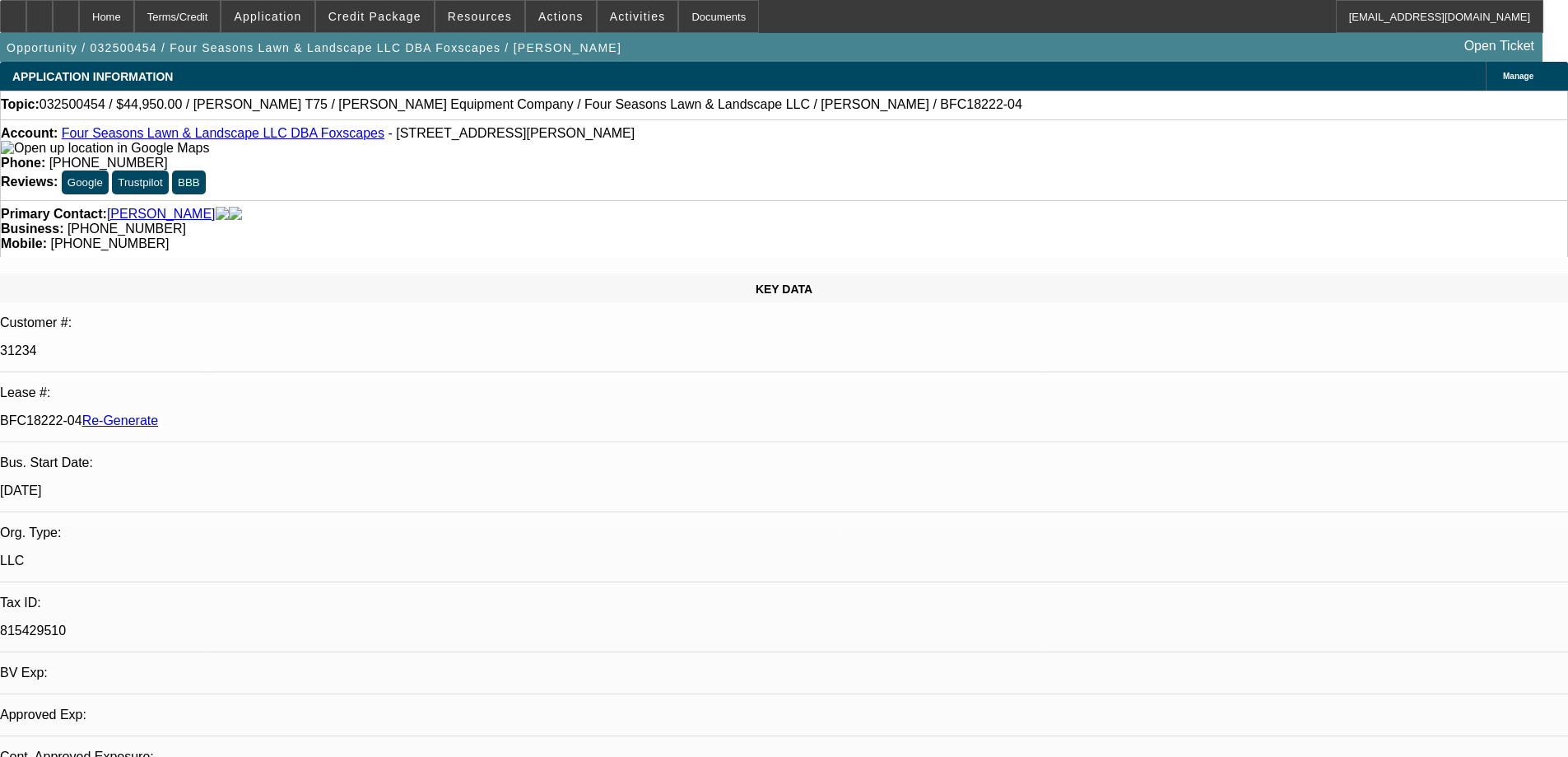
select select "0"
select select "1"
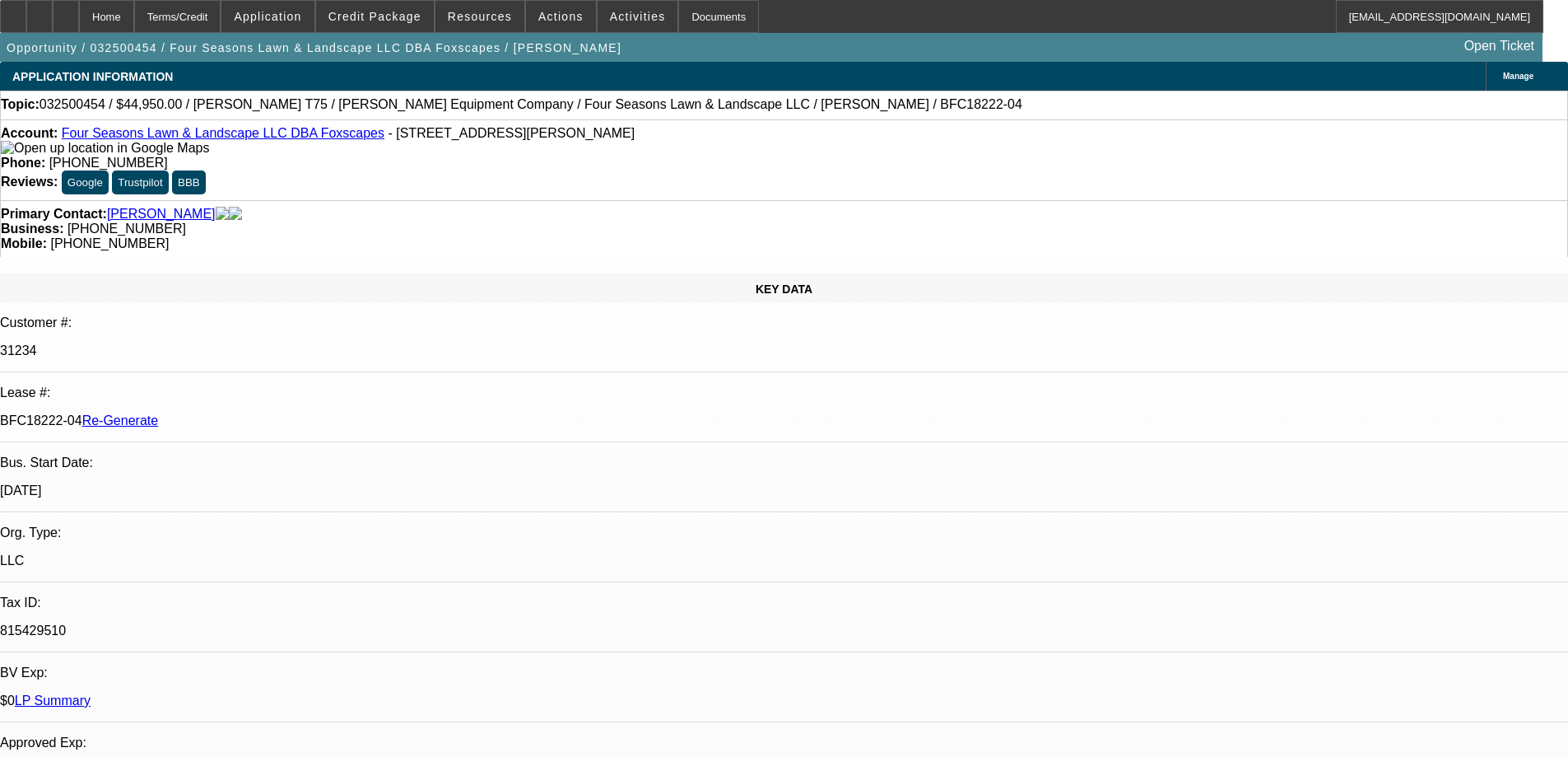
select select "6"
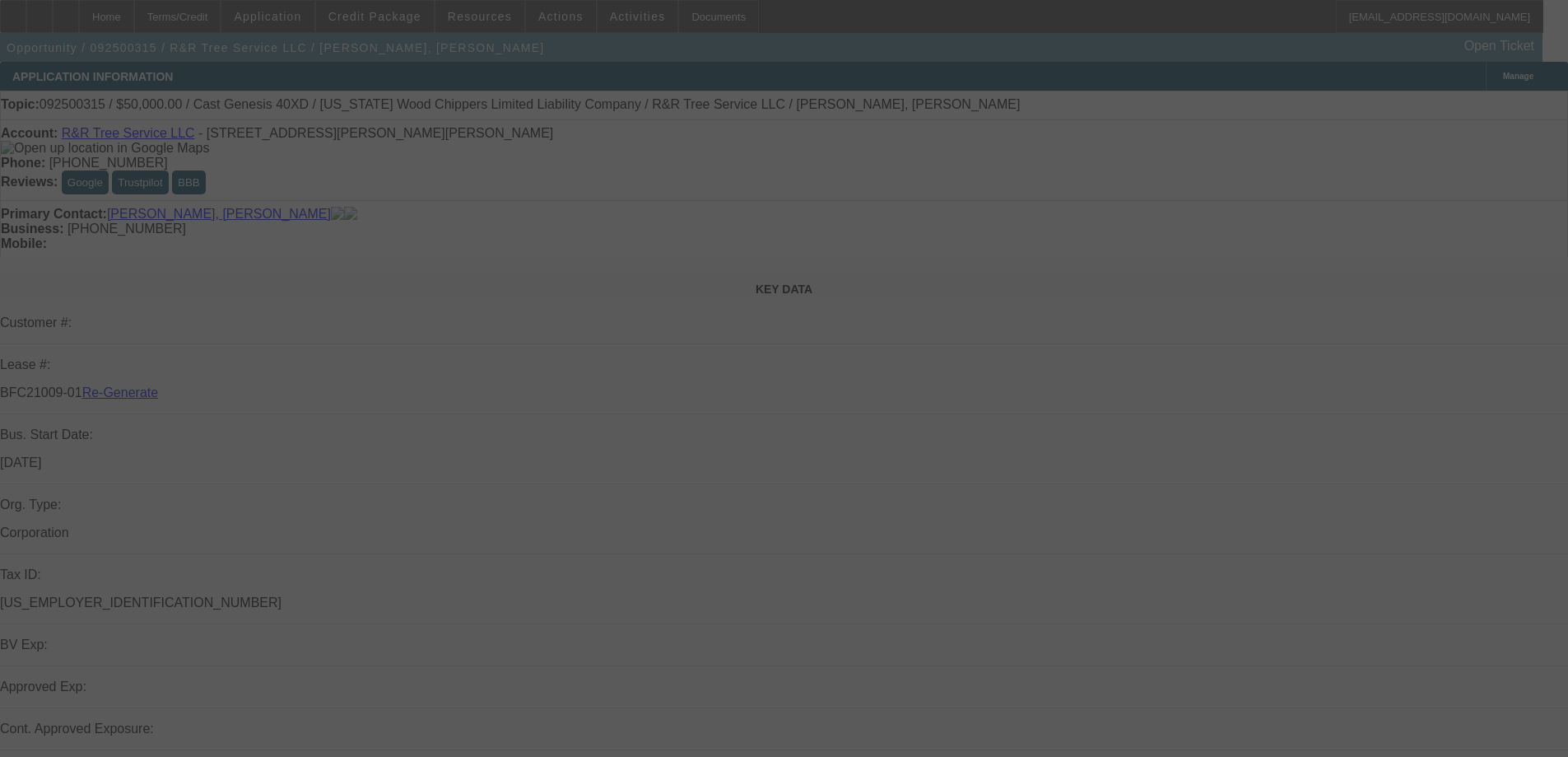
select select "3"
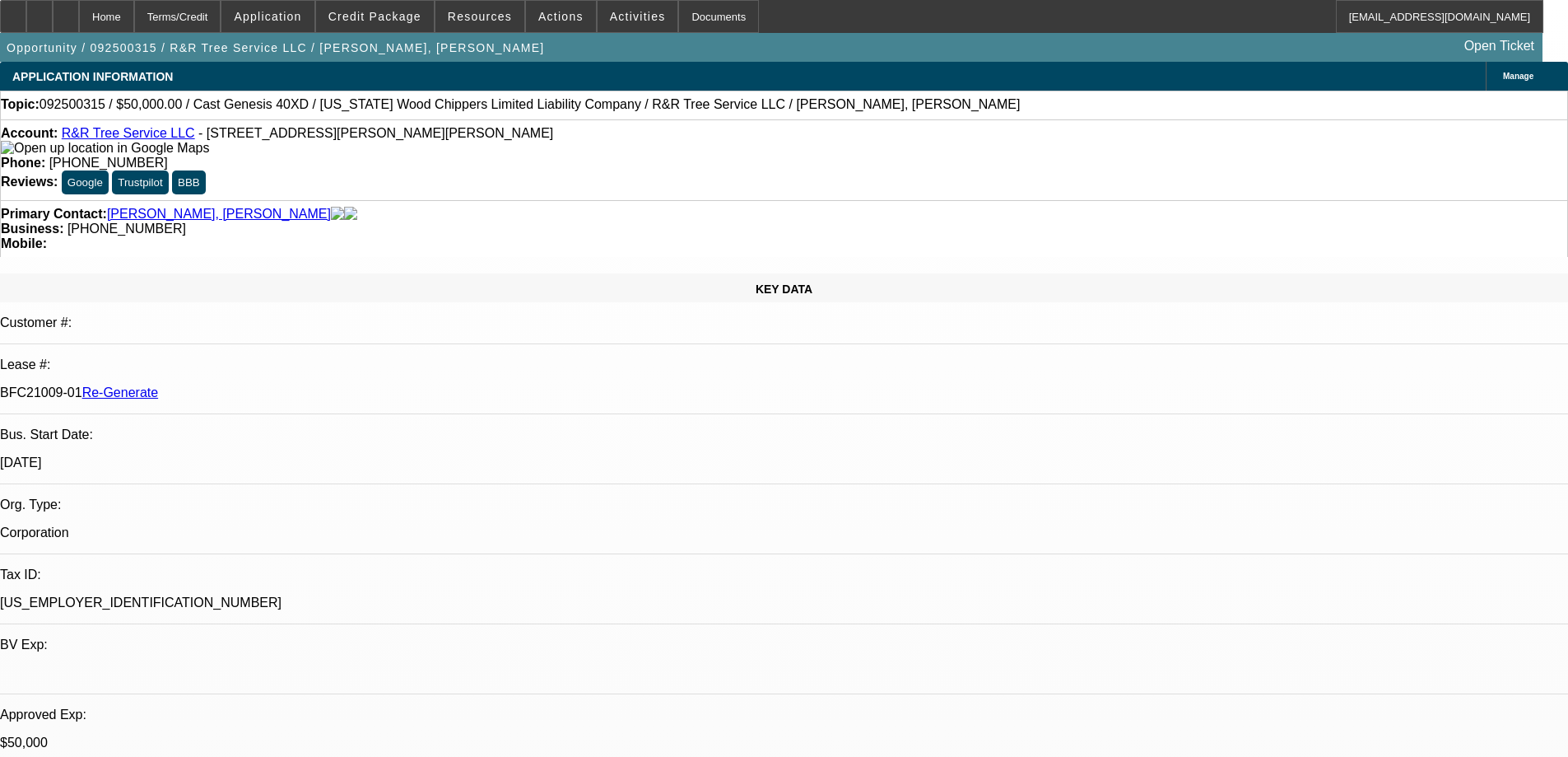
select select "0"
select select "6"
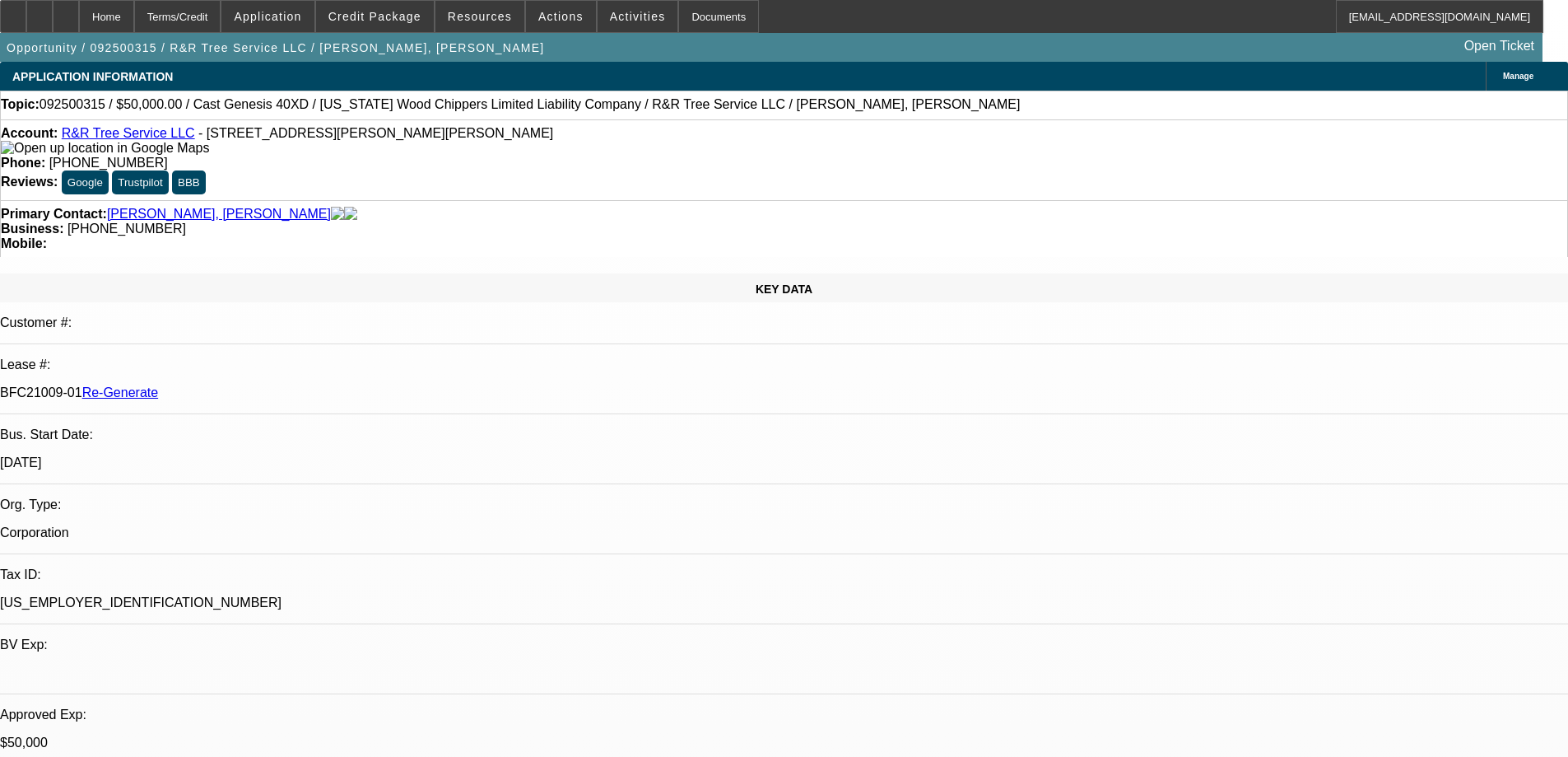
click at [493, 16] on span "Resources" at bounding box center [480, 17] width 65 height 13
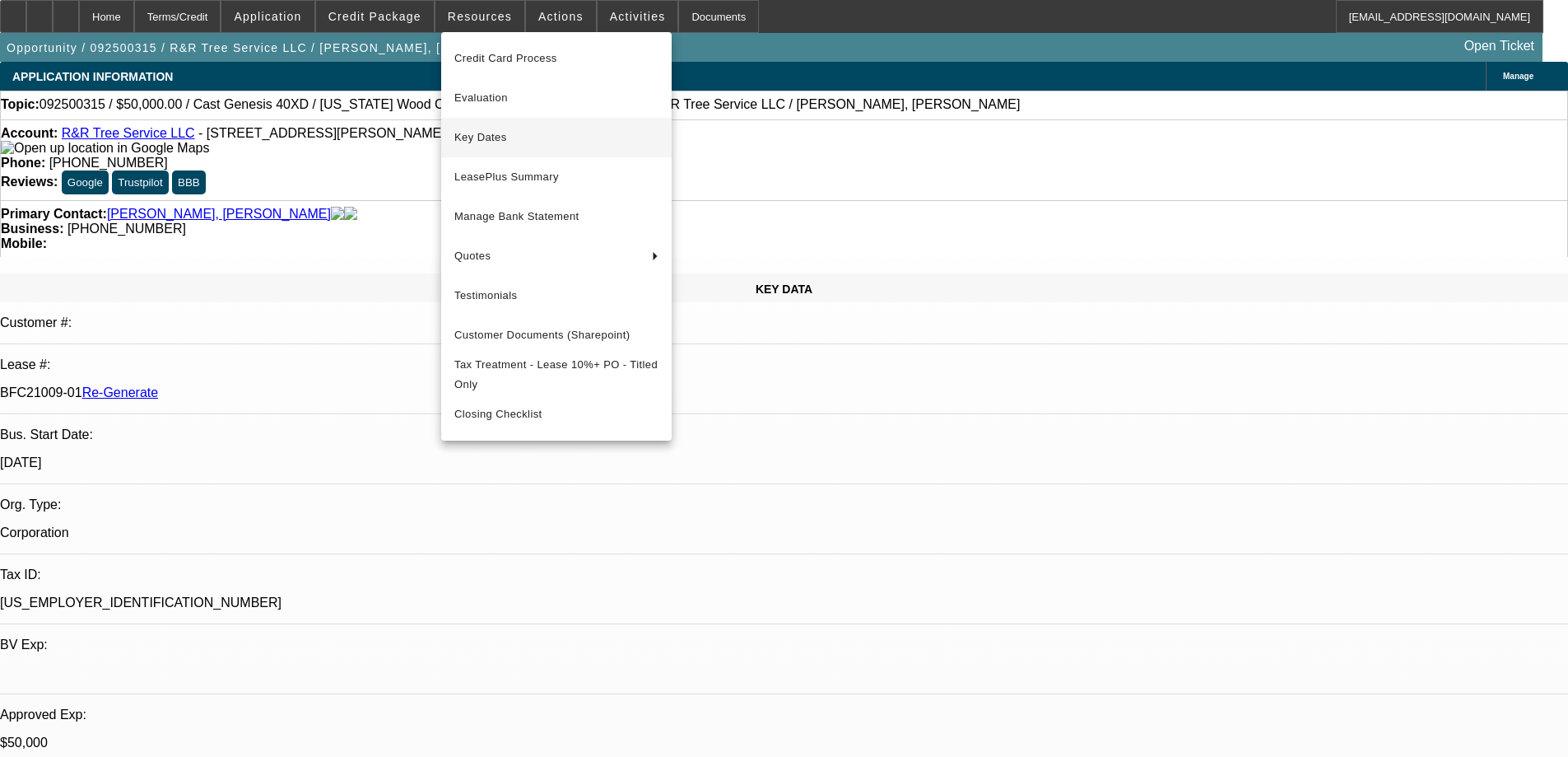
click at [501, 138] on span "Key Dates" at bounding box center [556, 137] width 204 height 20
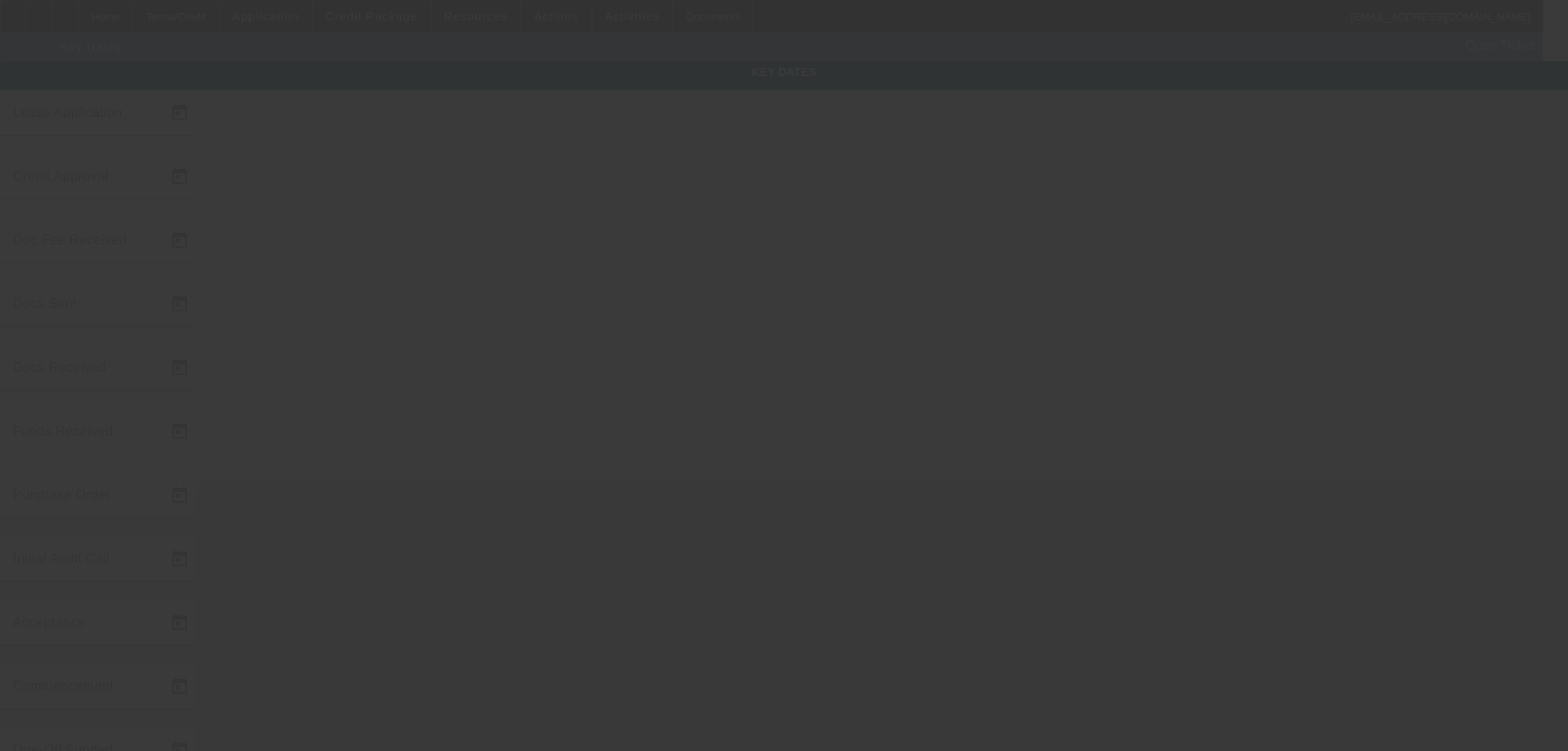
type input "[DATE]"
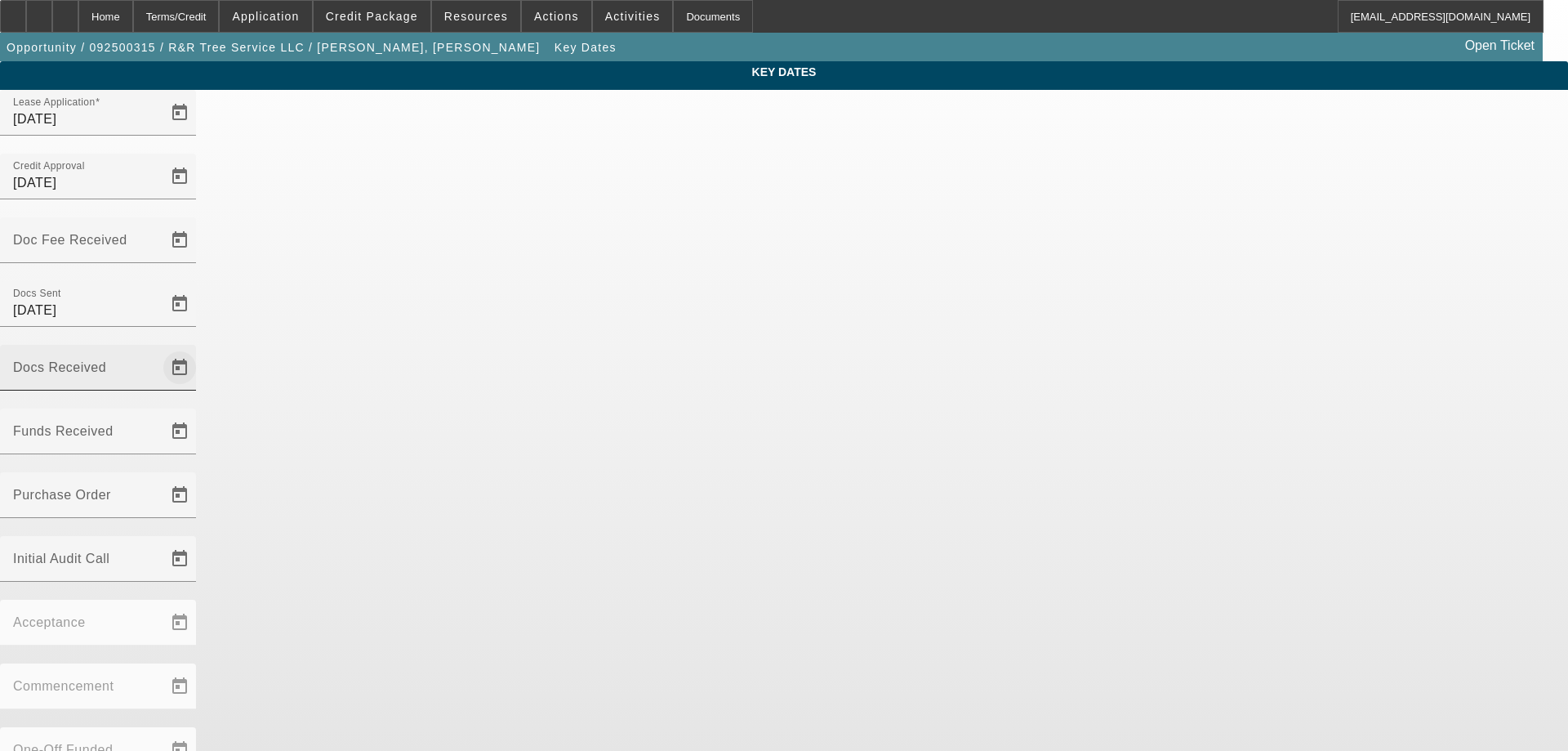
click at [200, 348] on span "Open calendar" at bounding box center [180, 368] width 39 height 39
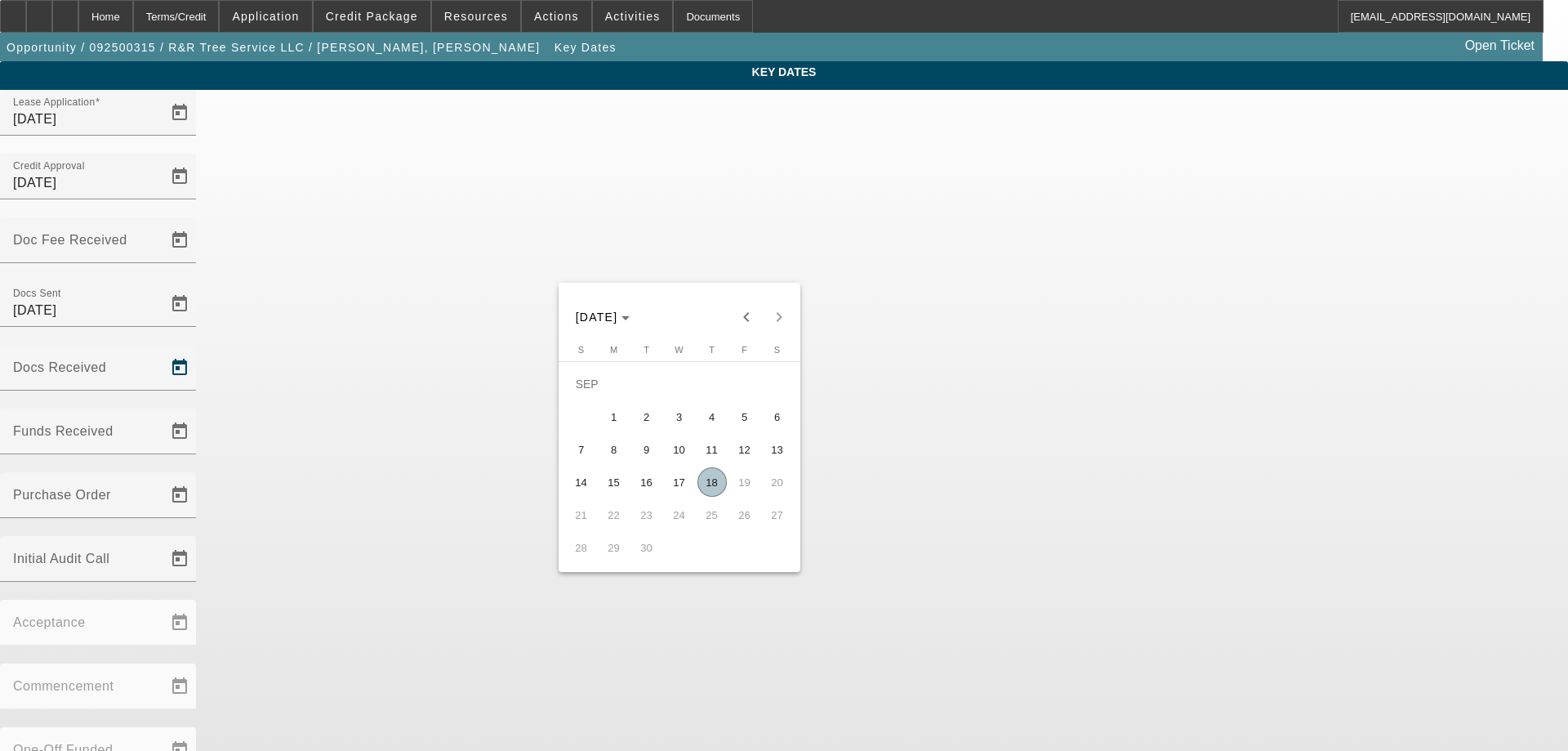
click at [724, 490] on span "18" at bounding box center [712, 482] width 30 height 30
type input "[DATE]"
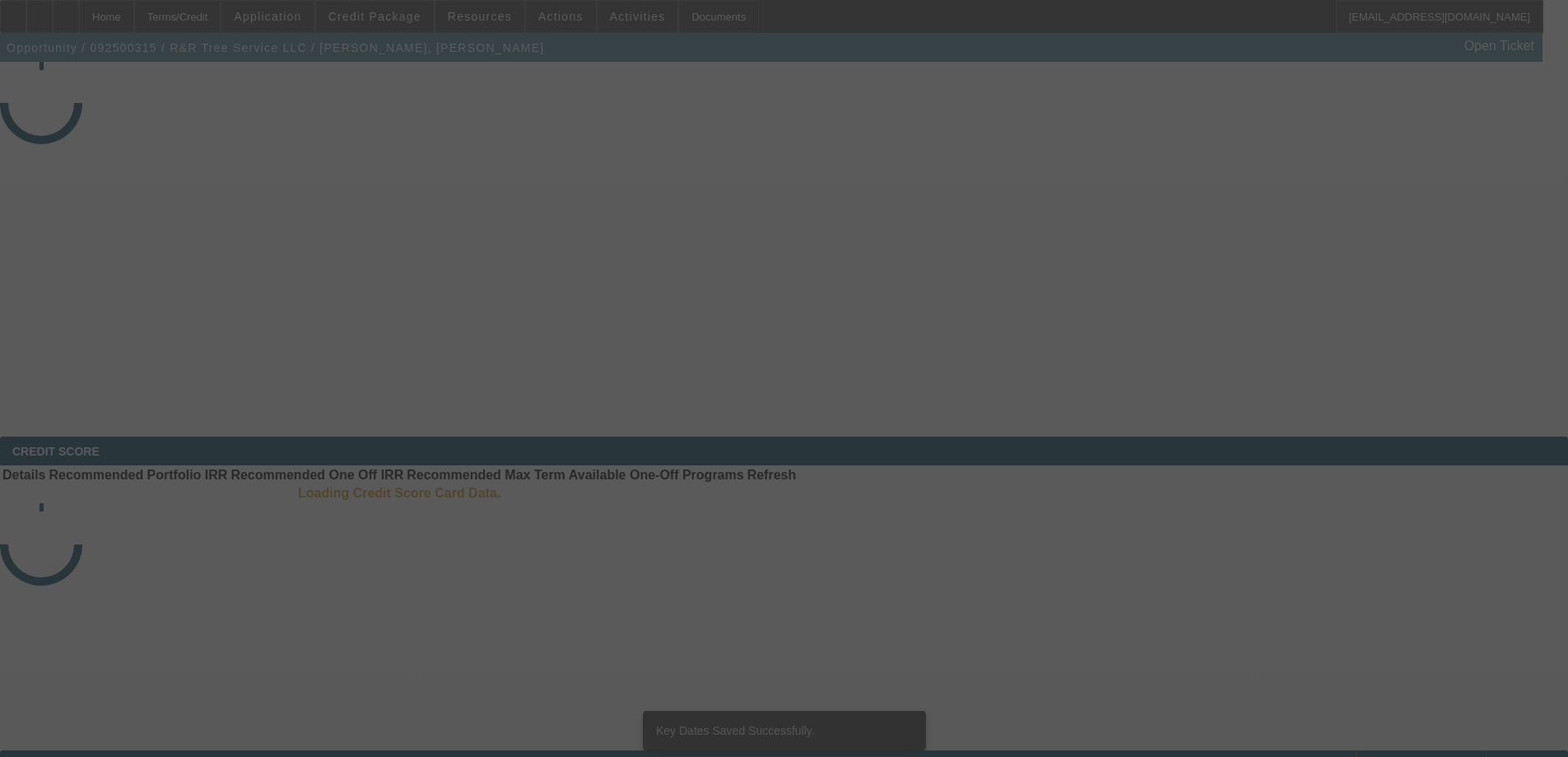
select select "3"
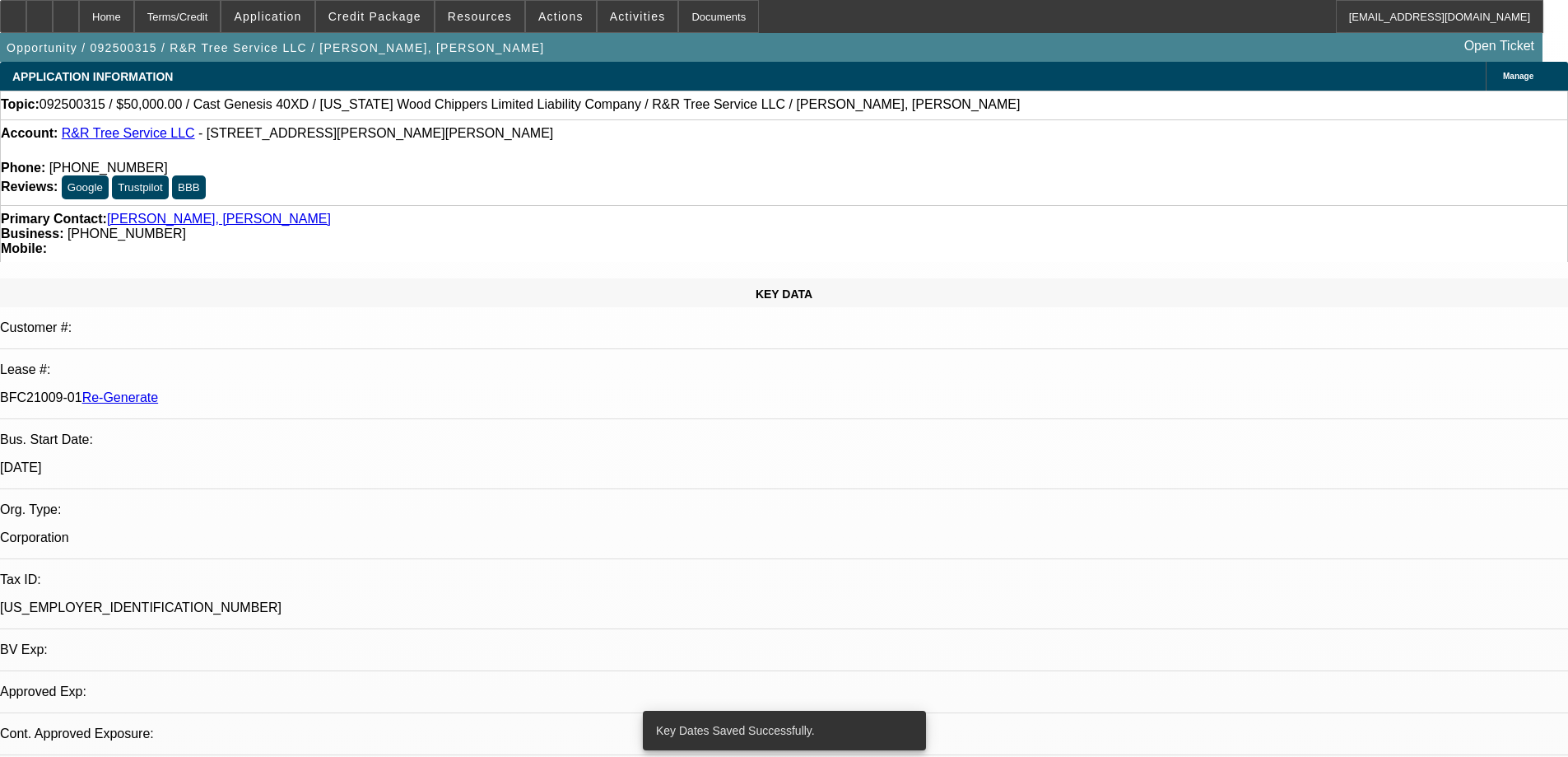
select select "0"
select select "6"
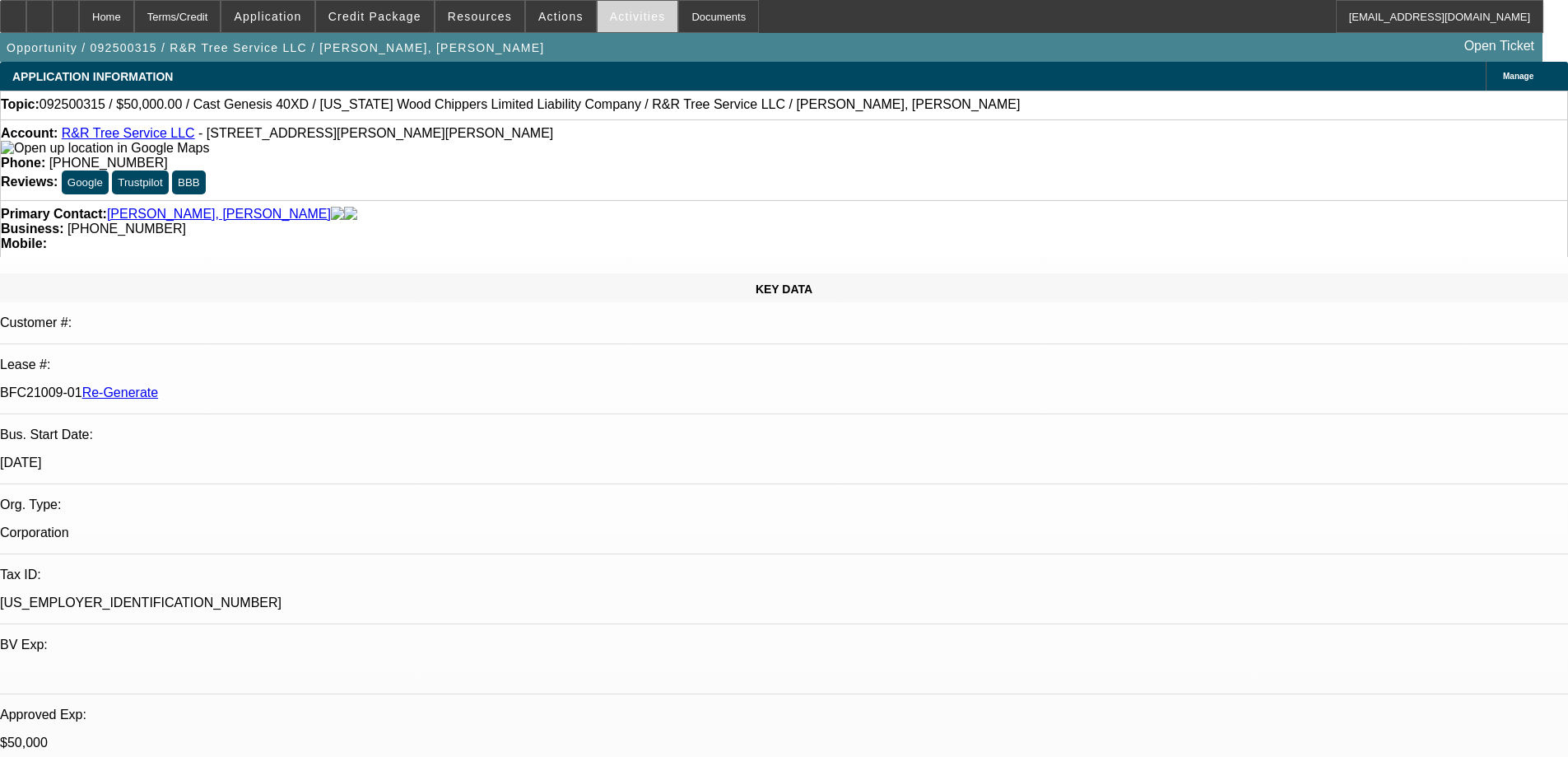
click at [610, 19] on span "Activities" at bounding box center [638, 17] width 56 height 13
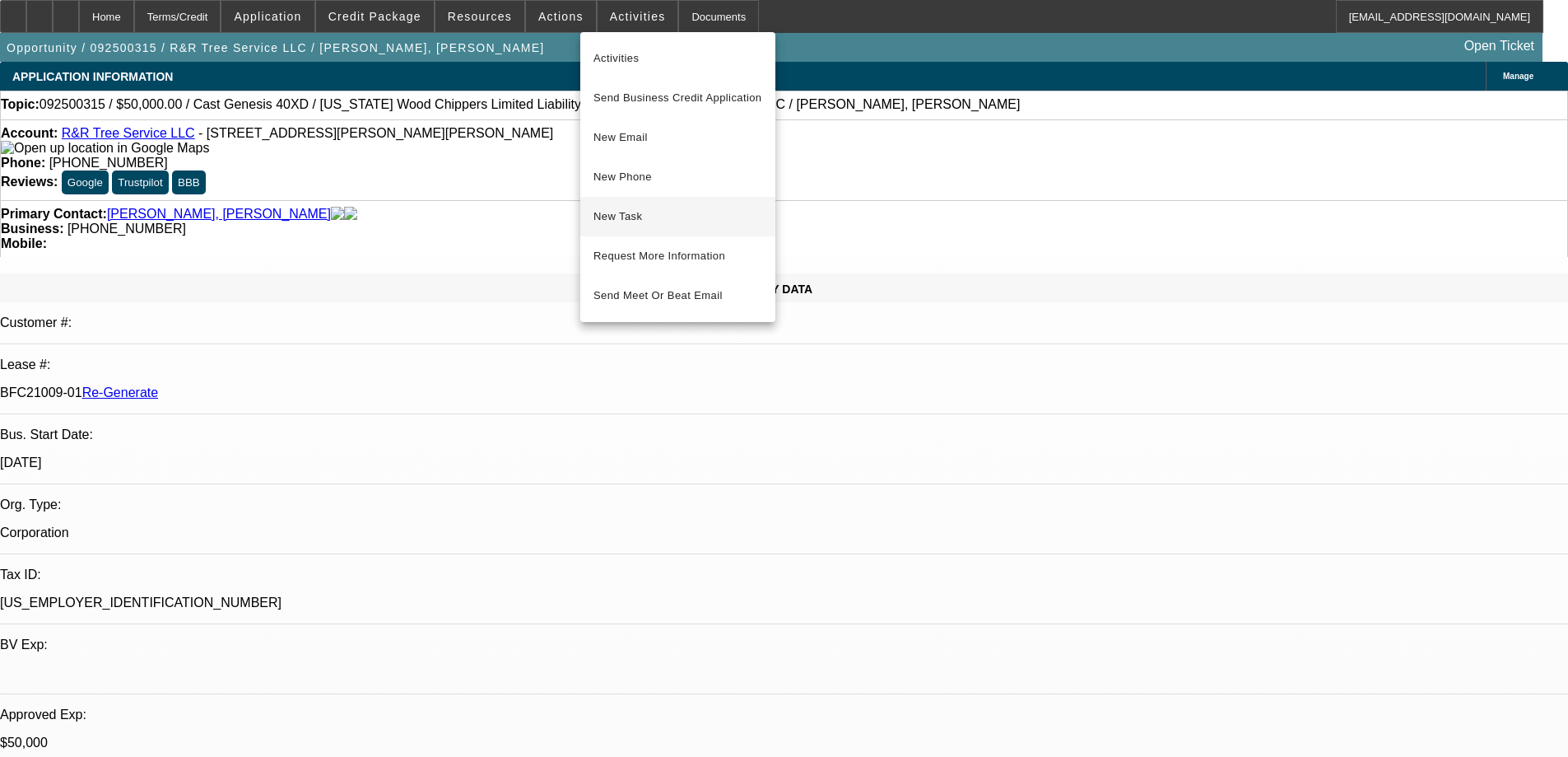
click at [639, 216] on span "New Task" at bounding box center [678, 217] width 169 height 20
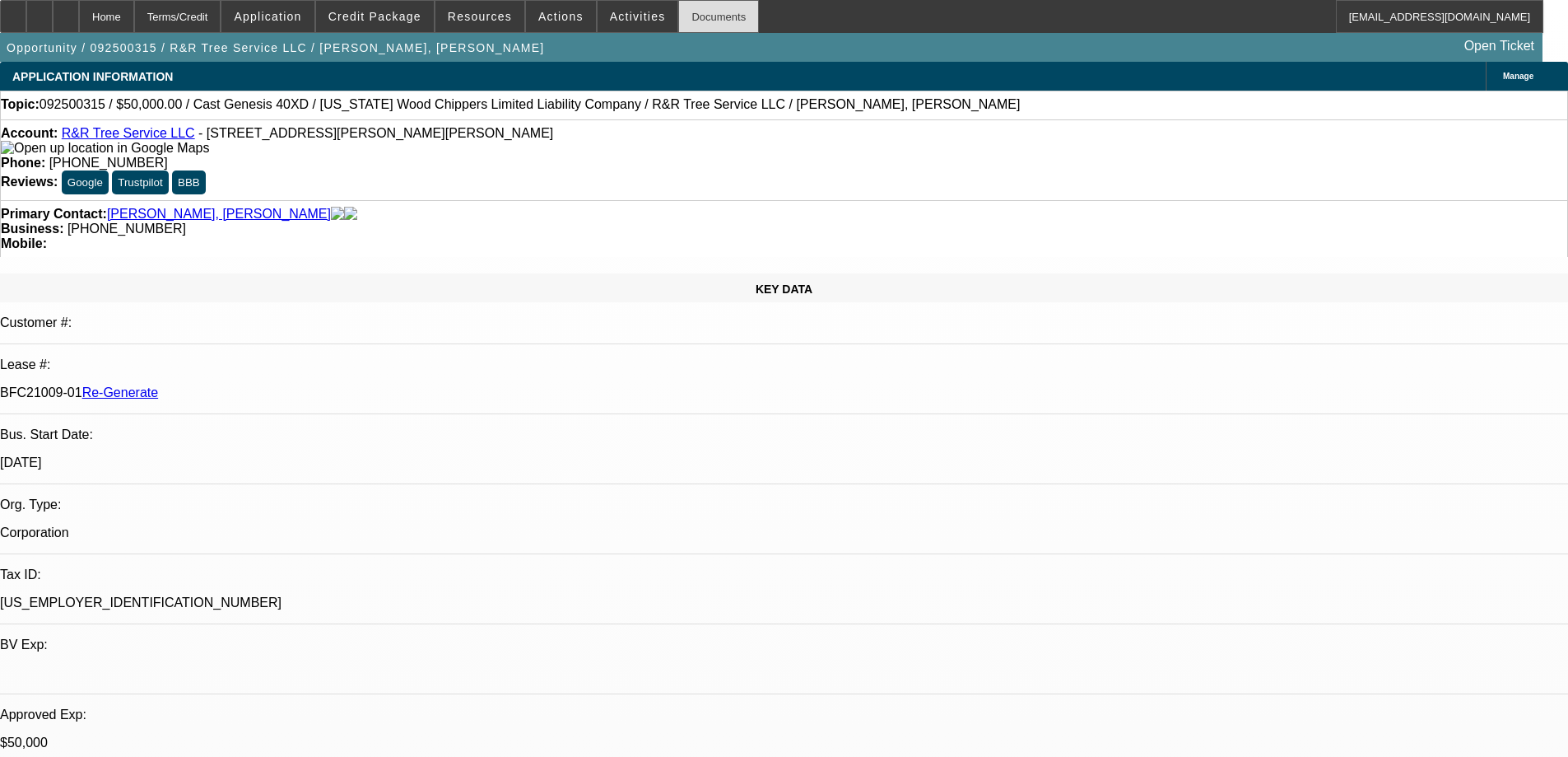
click at [678, 11] on div "Documents" at bounding box center [718, 17] width 80 height 33
click at [406, 17] on span "Credit Package" at bounding box center [375, 17] width 93 height 13
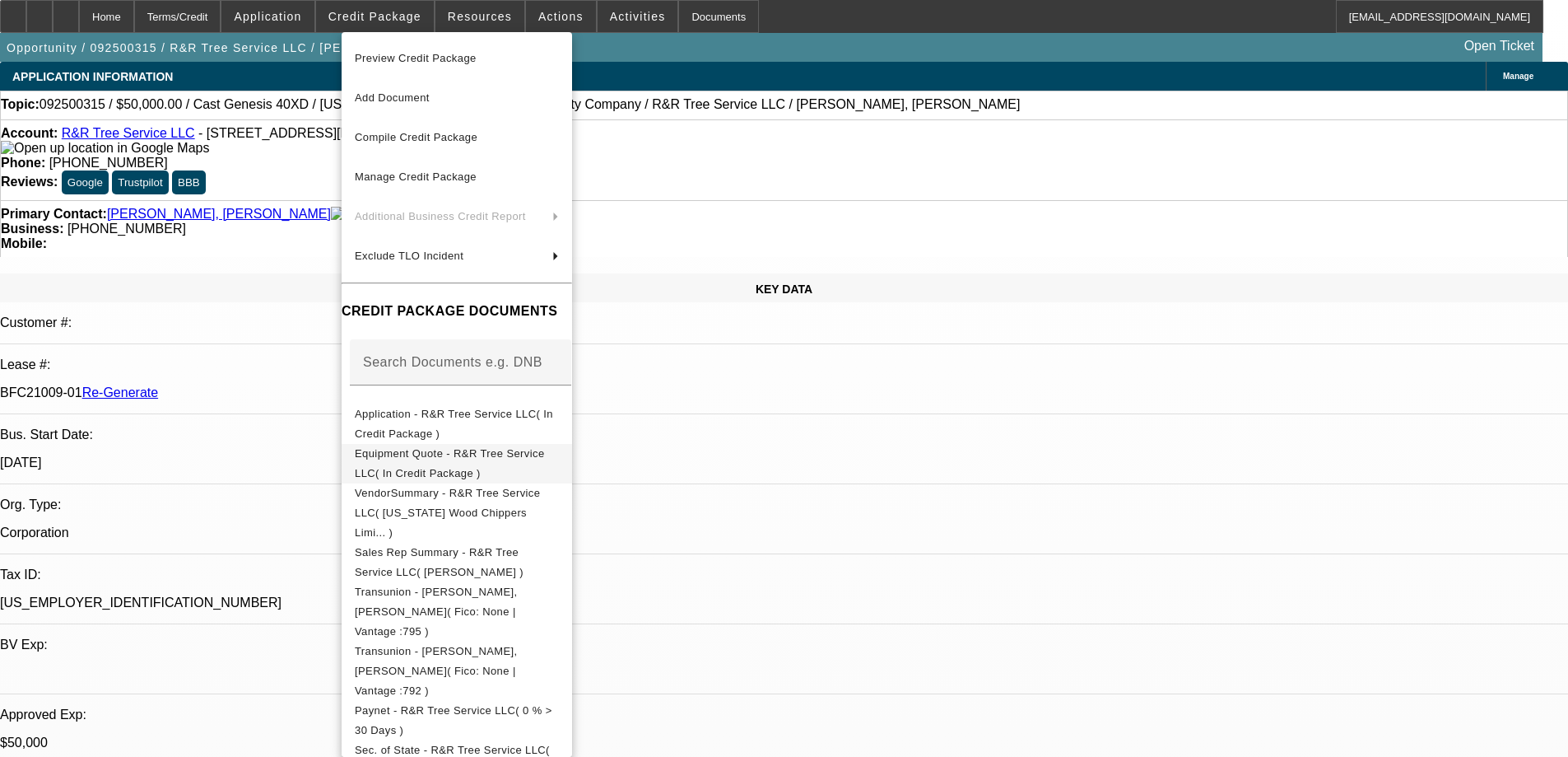
click at [427, 458] on span "Equipment Quote - R&R Tree Service LLC( In Credit Package )" at bounding box center [450, 463] width 190 height 32
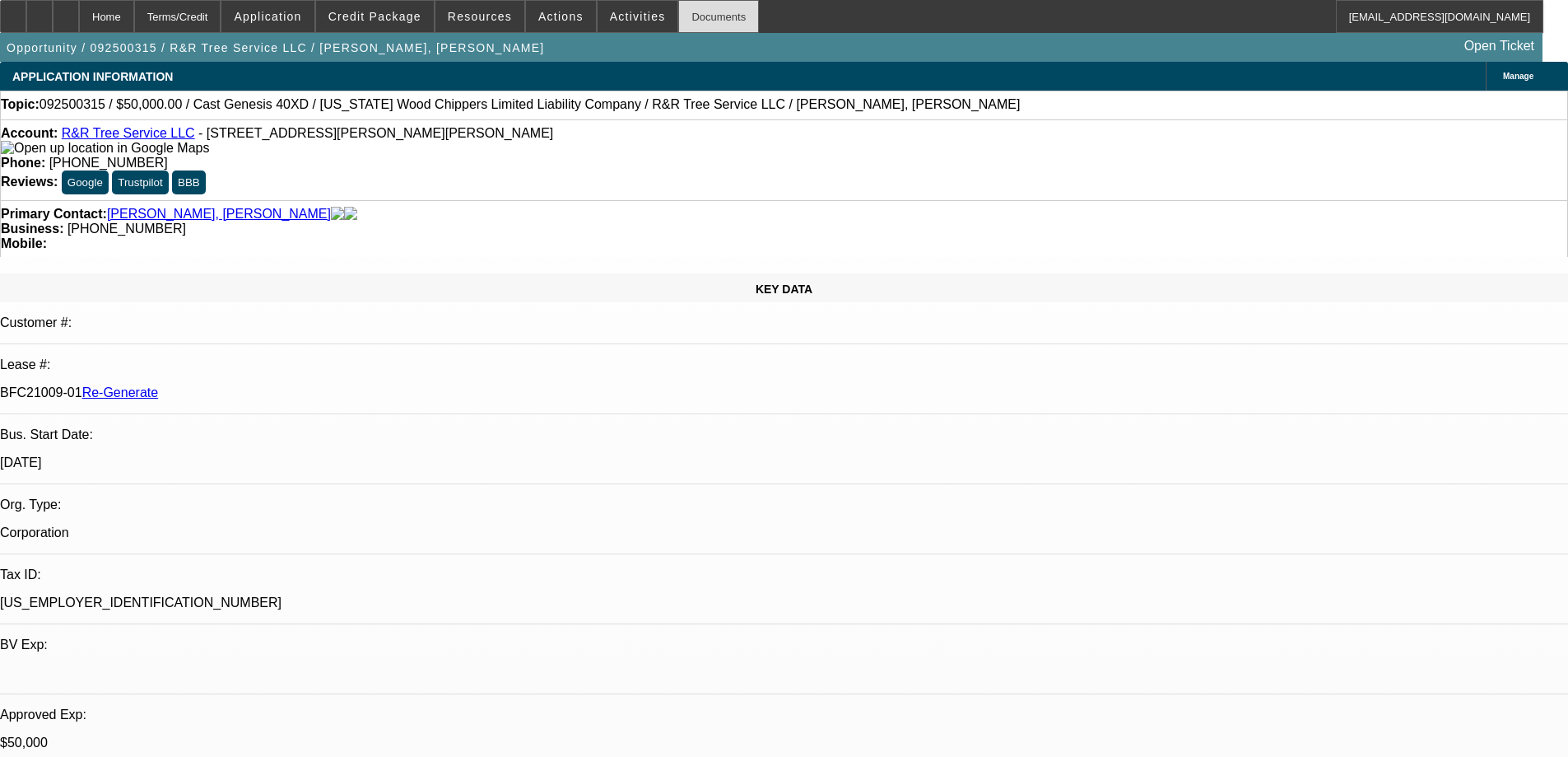
click at [682, 17] on div "Documents" at bounding box center [718, 17] width 80 height 33
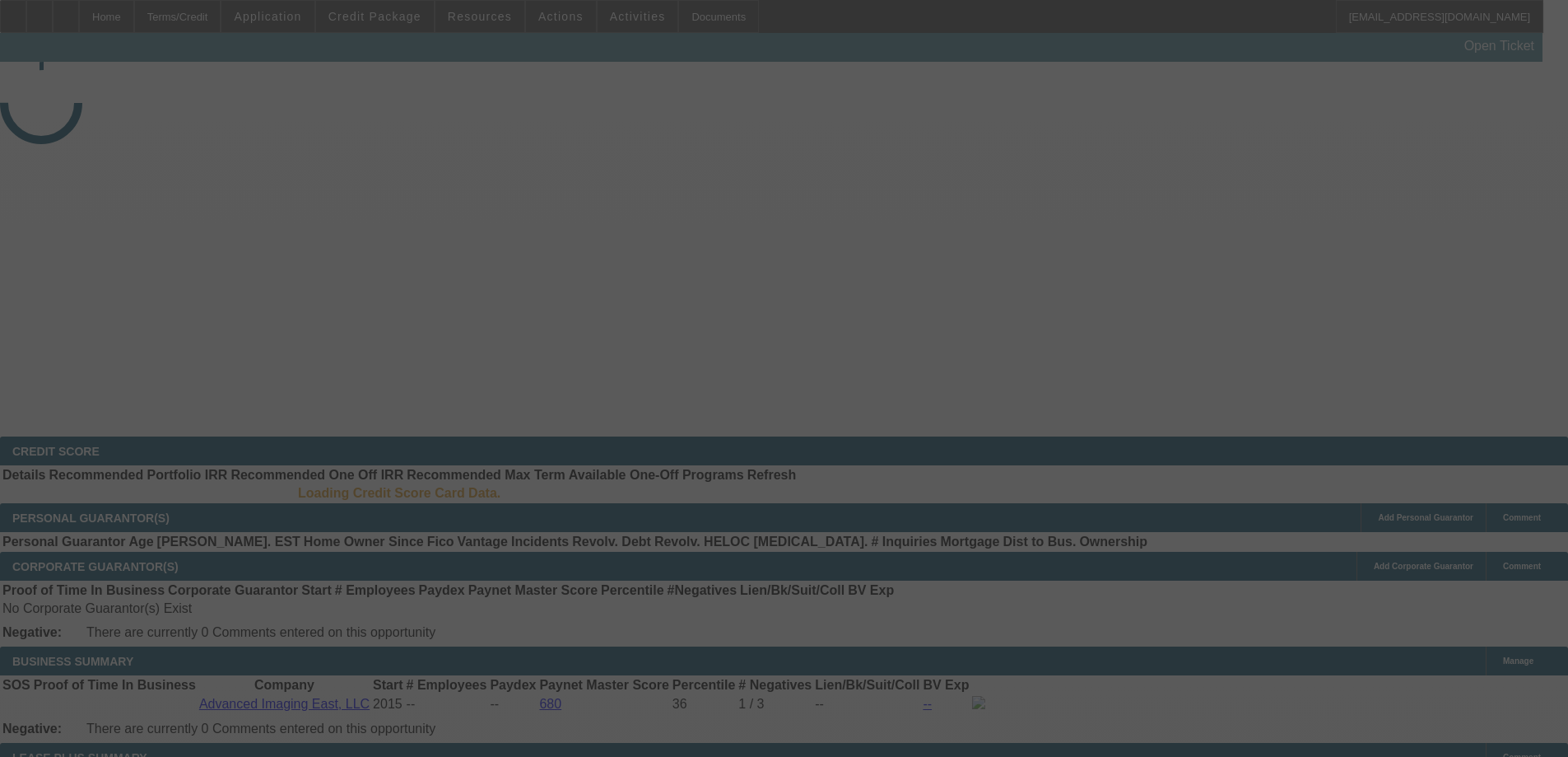
select select "3"
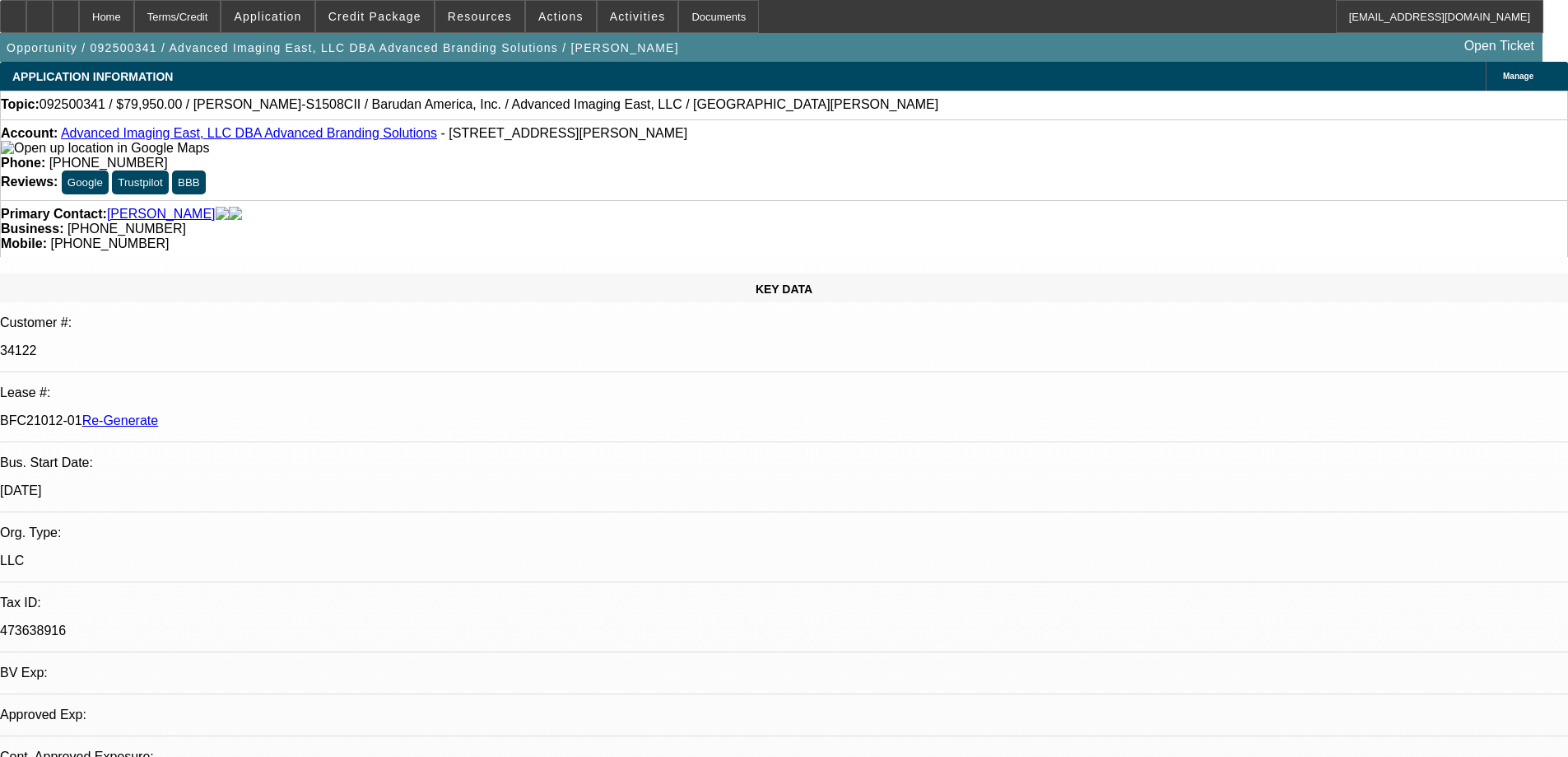
select select "0"
select select "2"
select select "0"
select select "6"
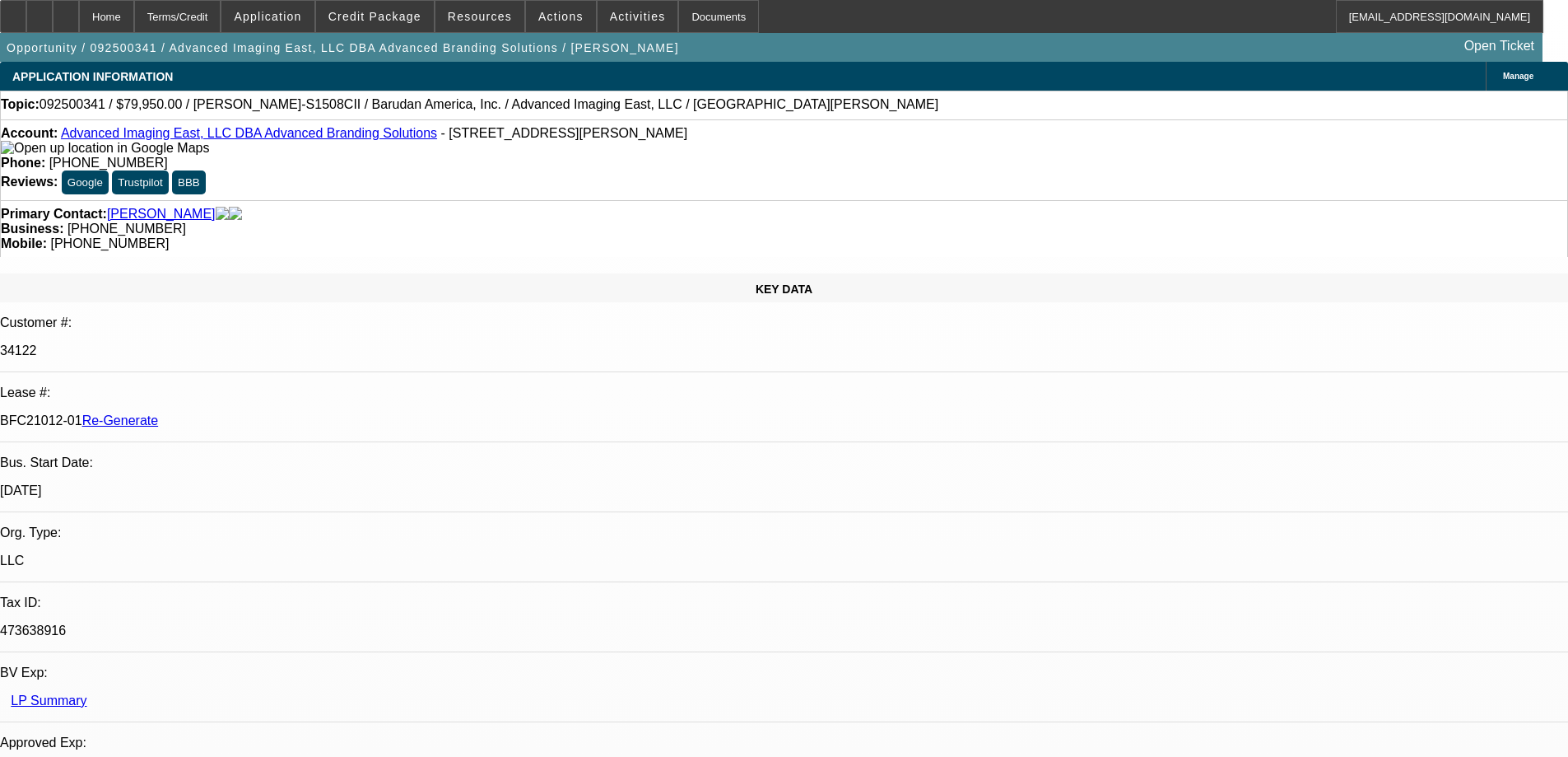
click at [690, 8] on div "Documents" at bounding box center [718, 17] width 80 height 33
click at [690, 21] on div "Documents" at bounding box center [718, 17] width 80 height 33
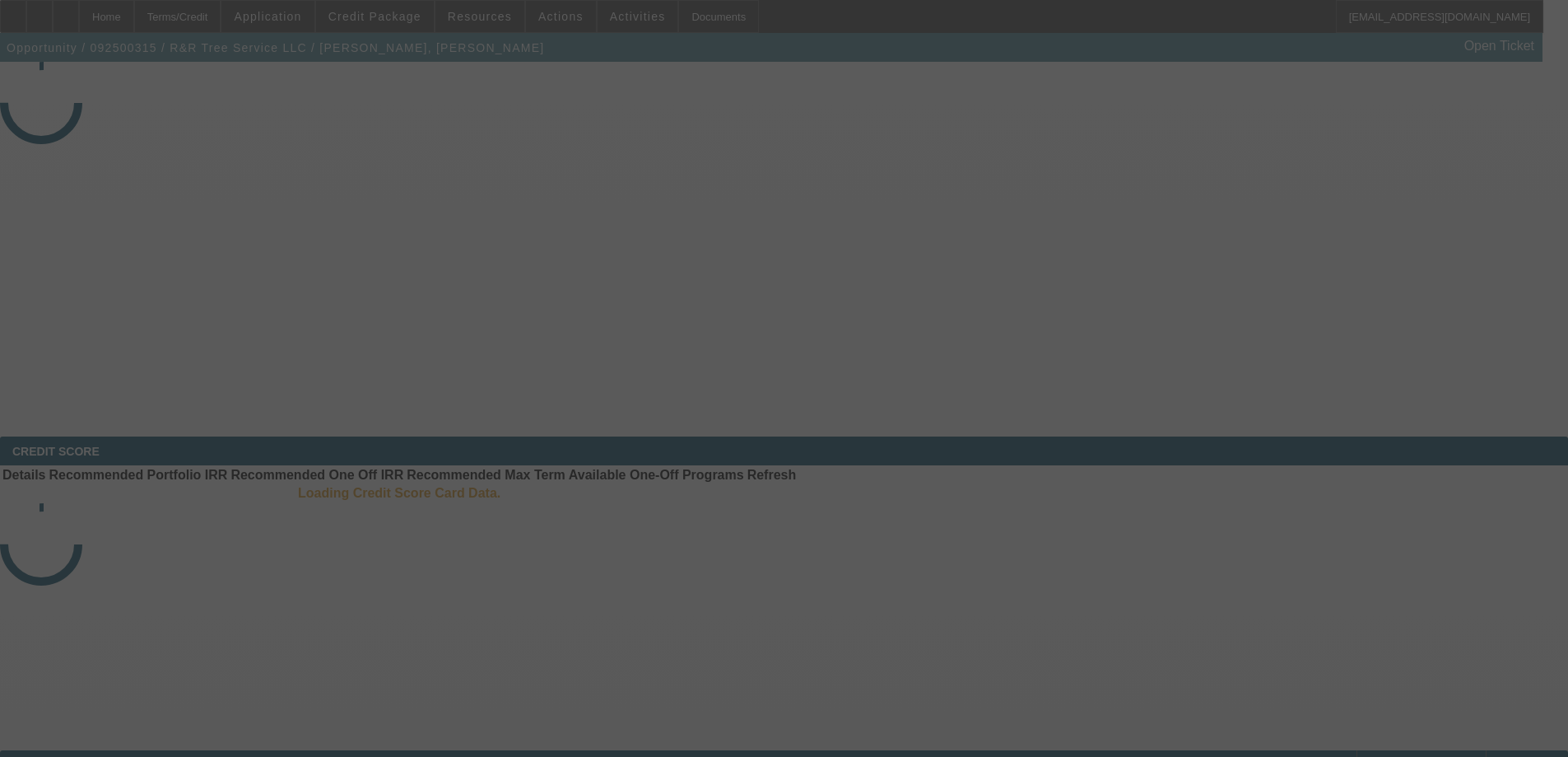
select select "3"
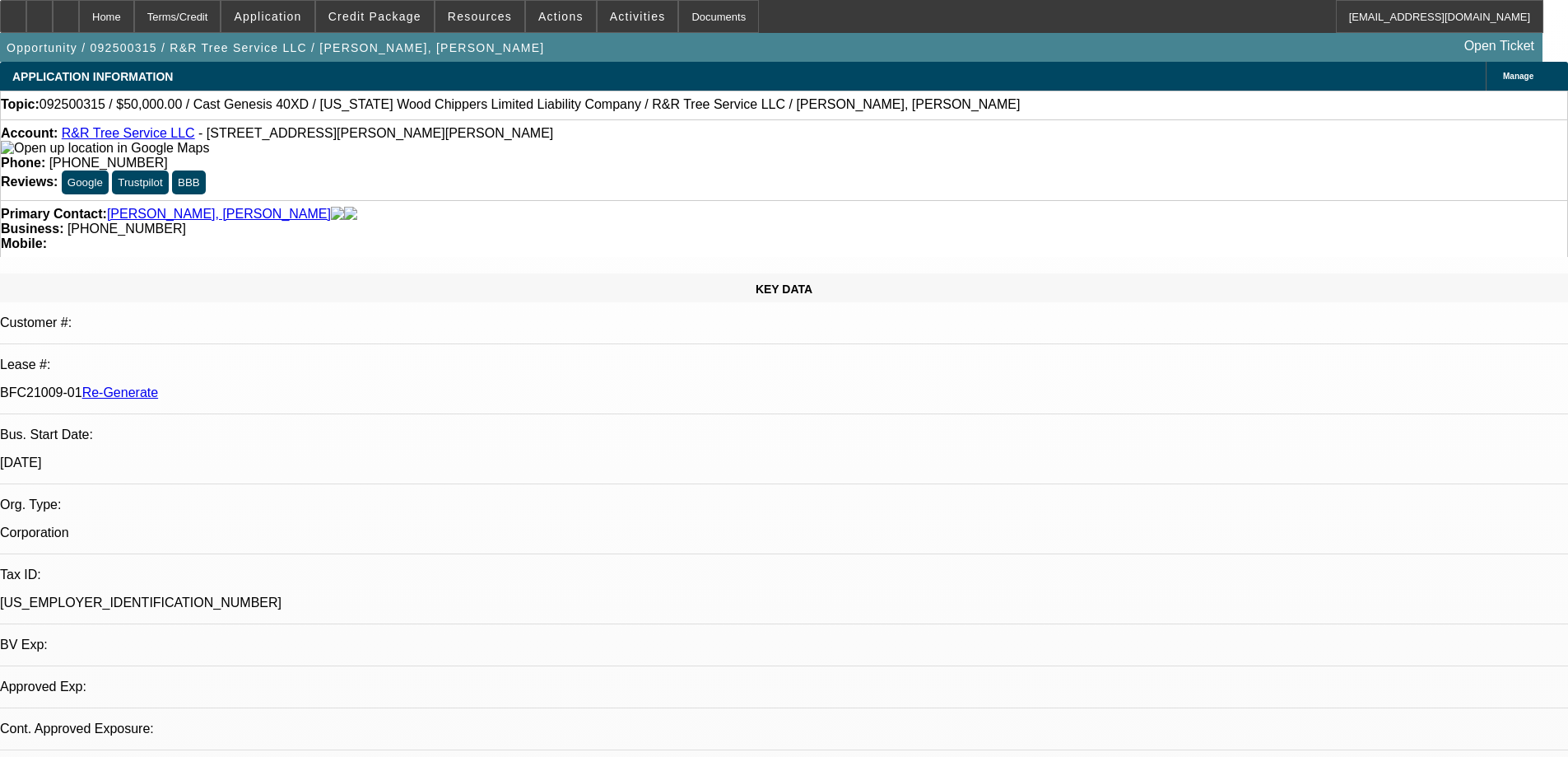
select select "0"
select select "6"
click at [26, 22] on div at bounding box center [13, 17] width 26 height 33
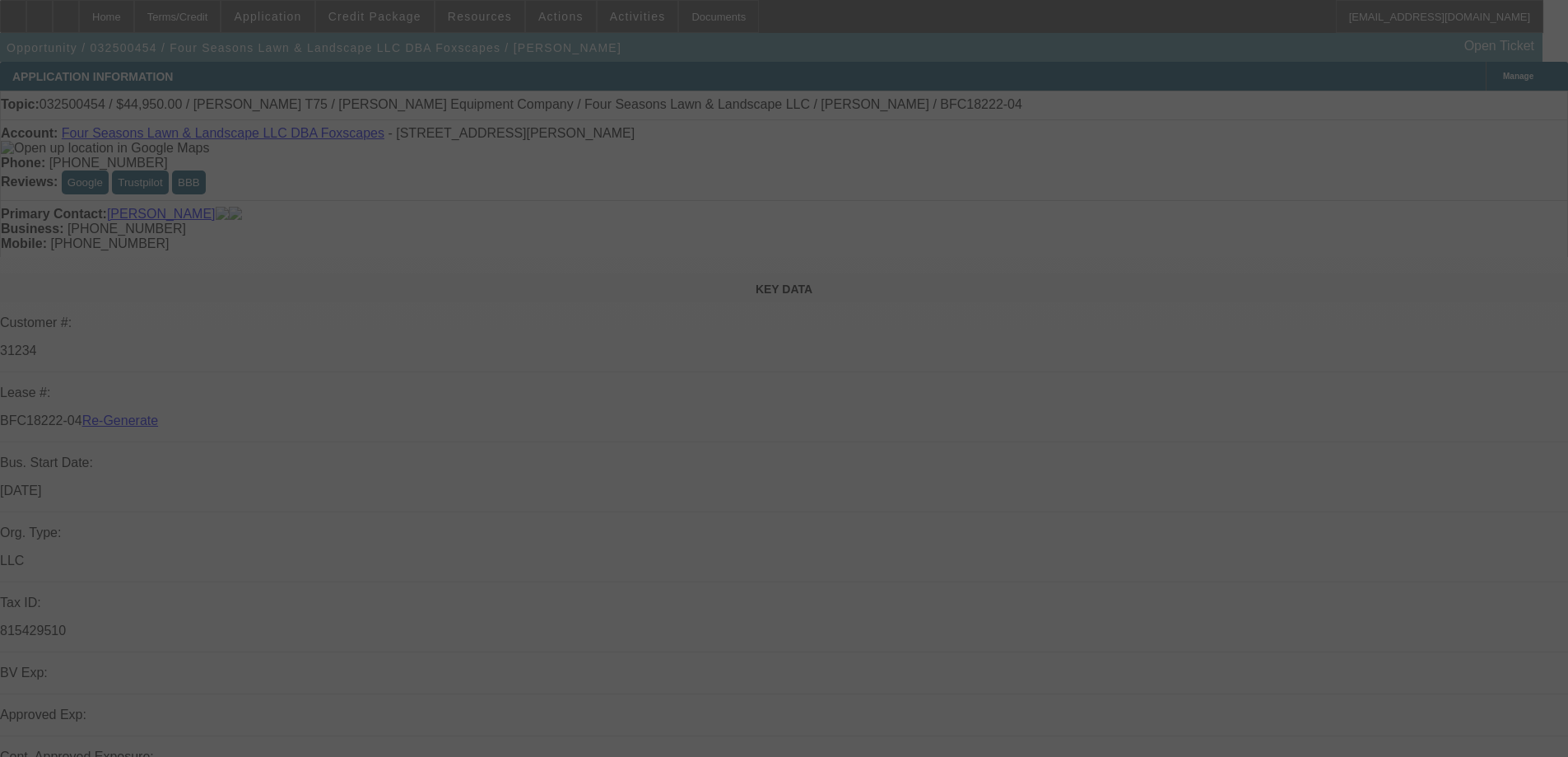
select select "3"
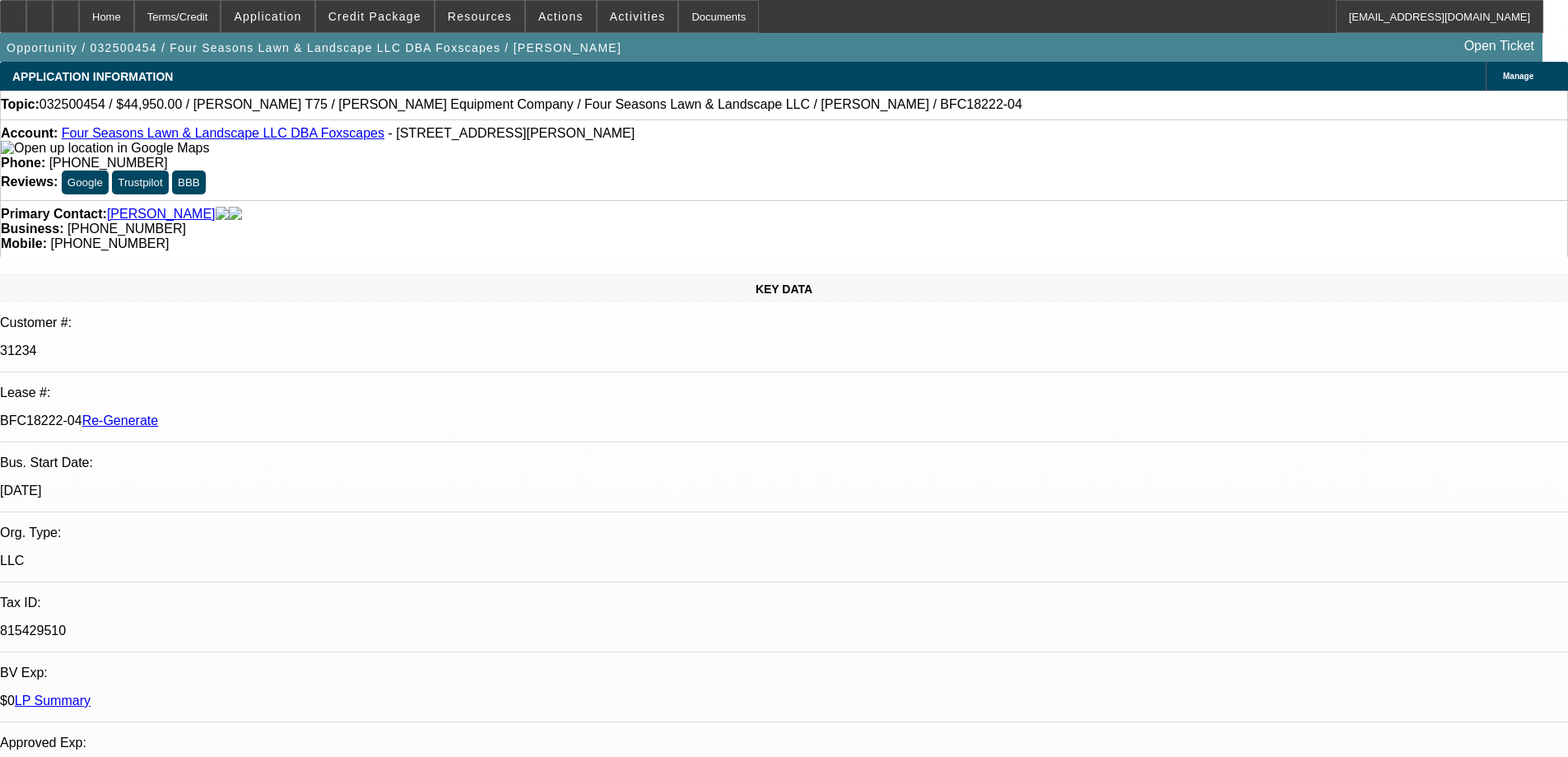
select select "0"
select select "1"
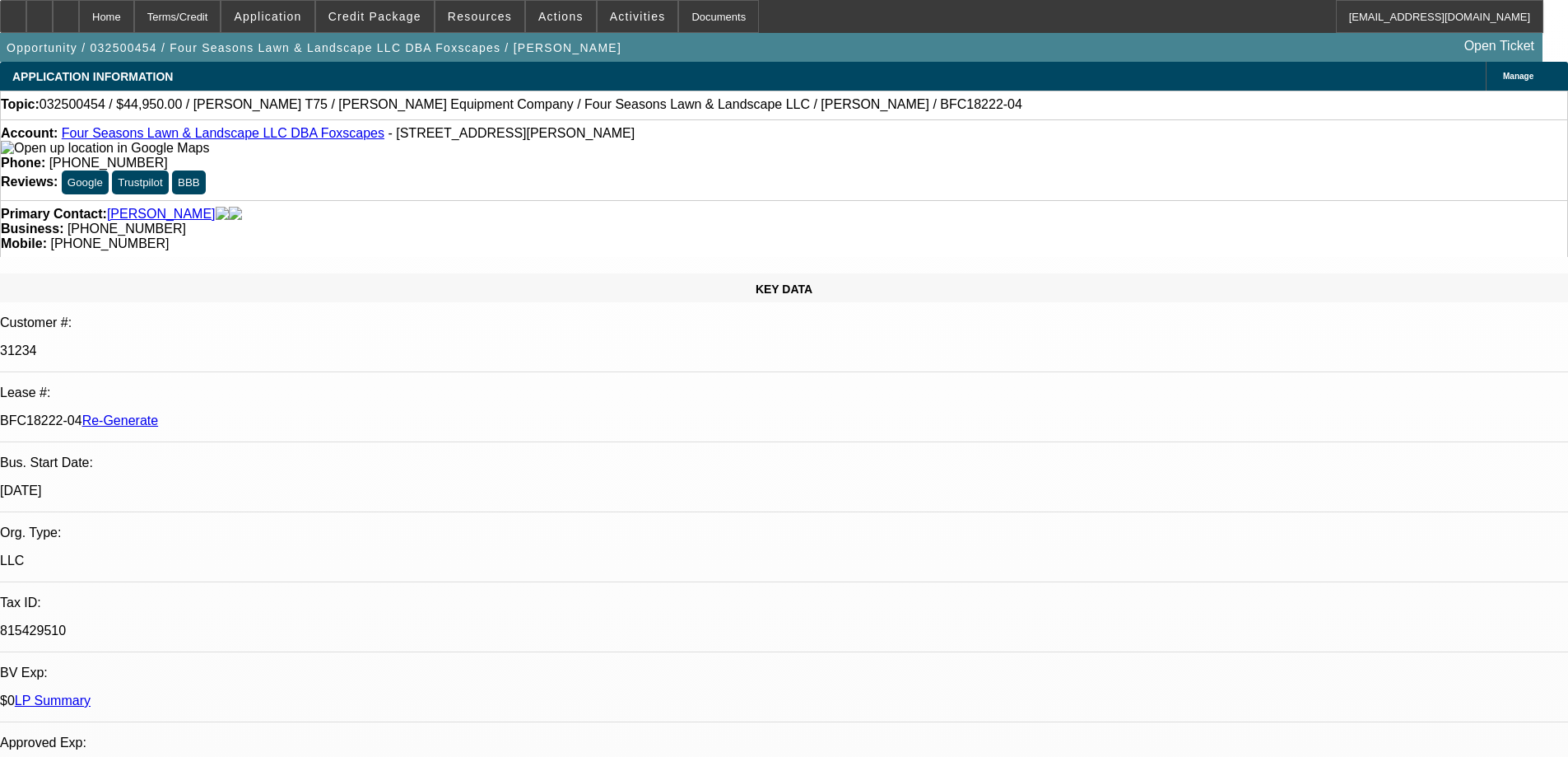
select select "6"
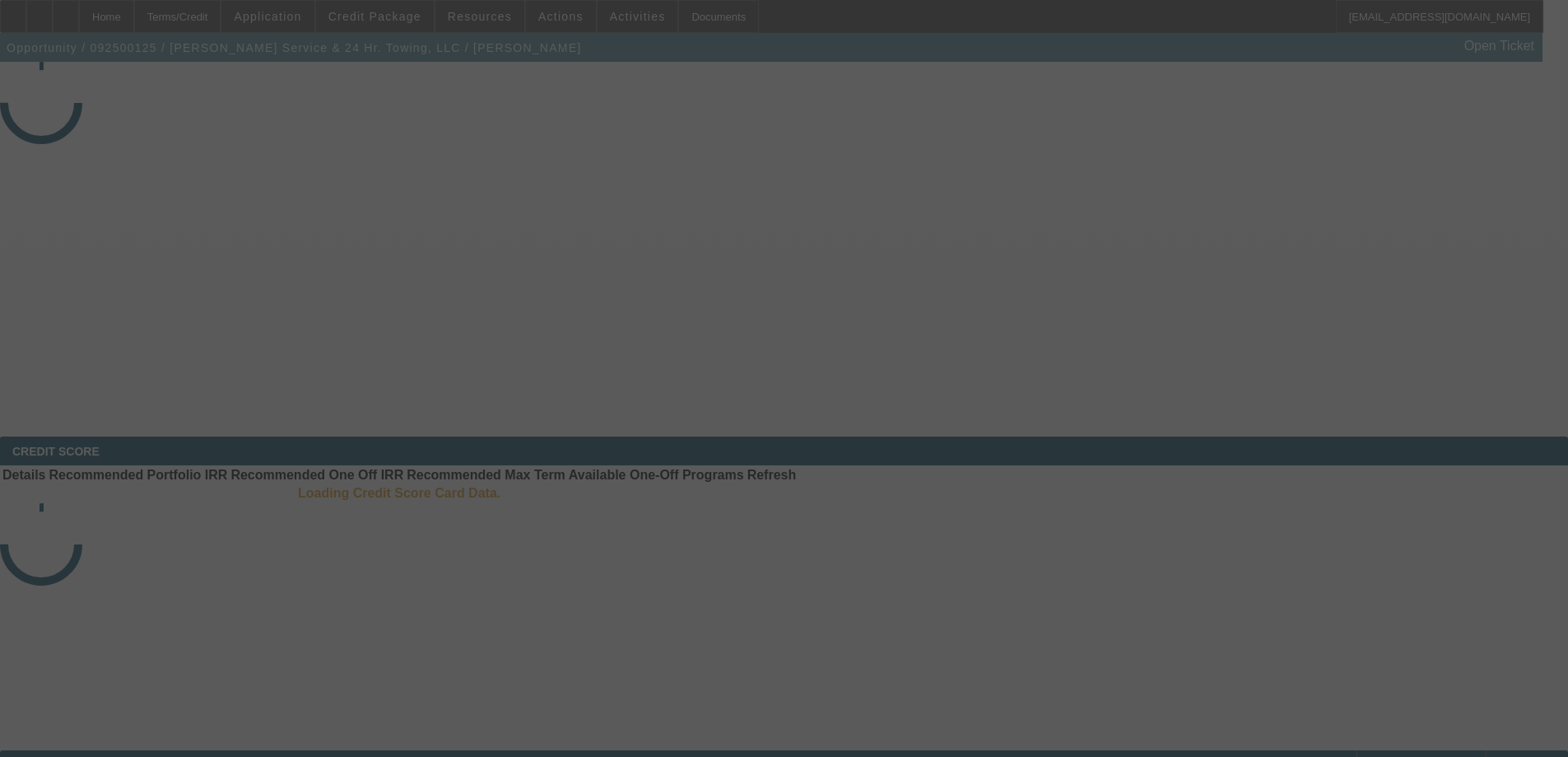
select select "3"
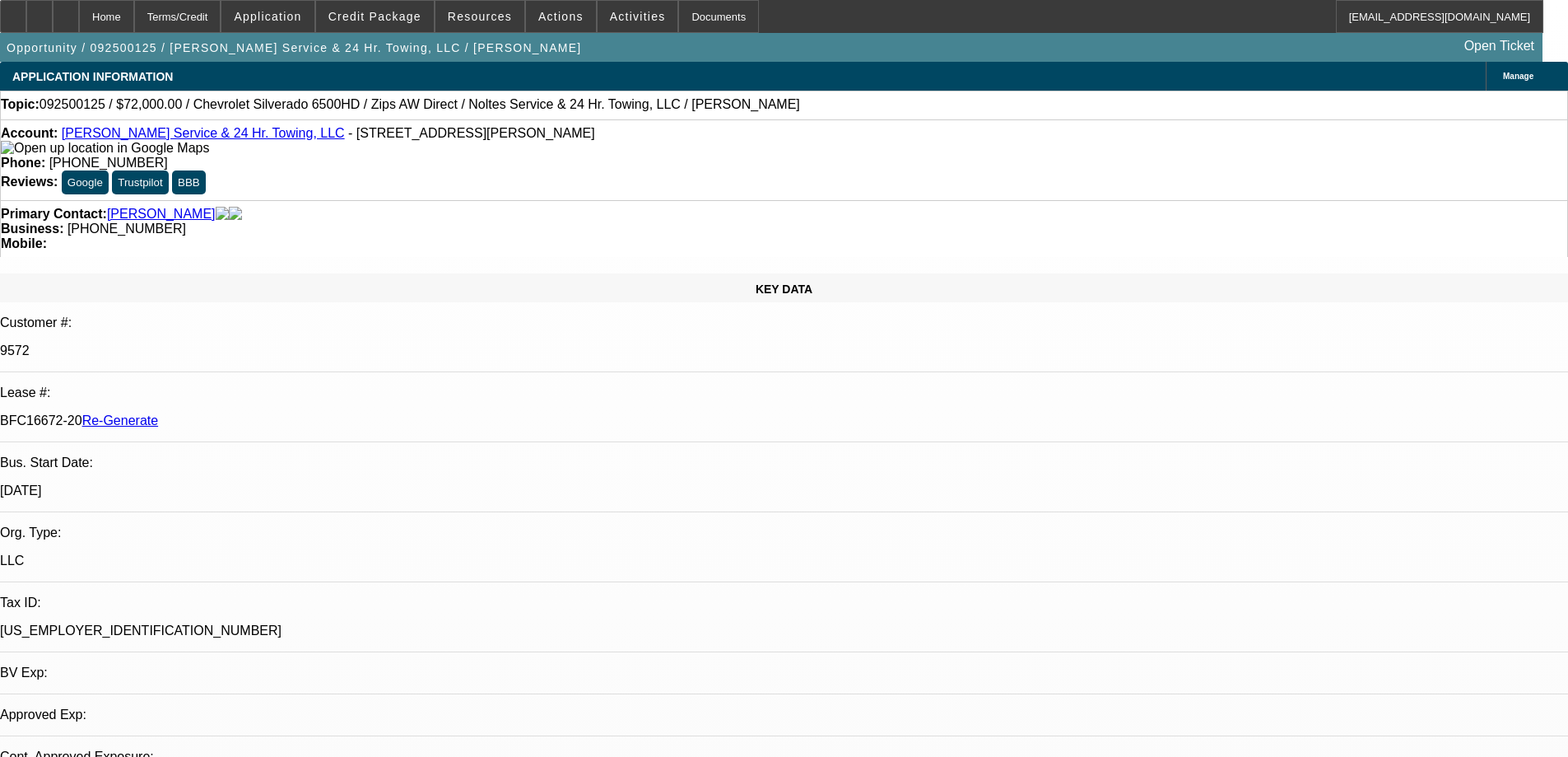
select select "0"
select select "2"
select select "0"
select select "6"
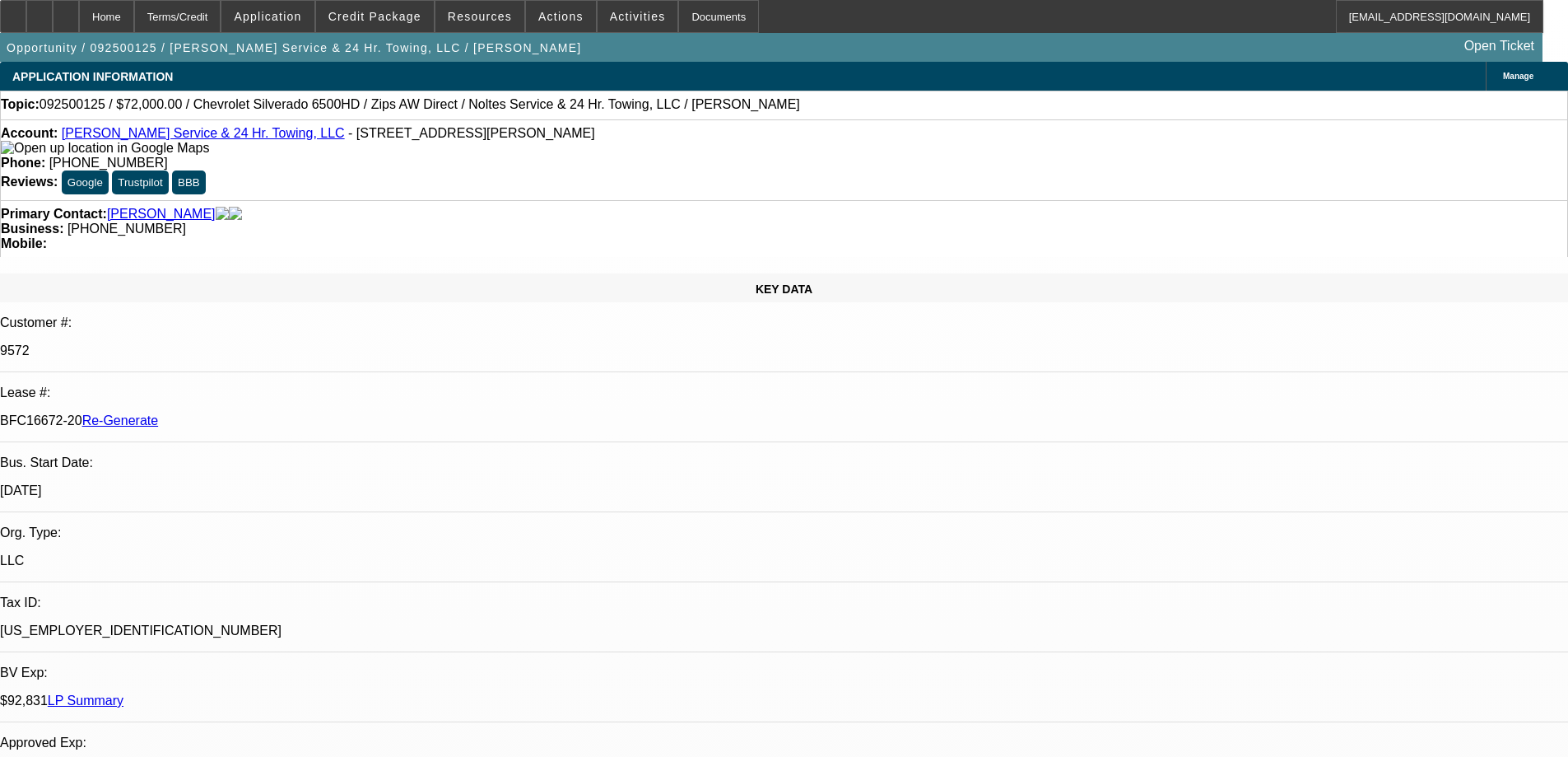
click at [687, 20] on div "Documents" at bounding box center [718, 17] width 80 height 33
